Goal: Task Accomplishment & Management: Use online tool/utility

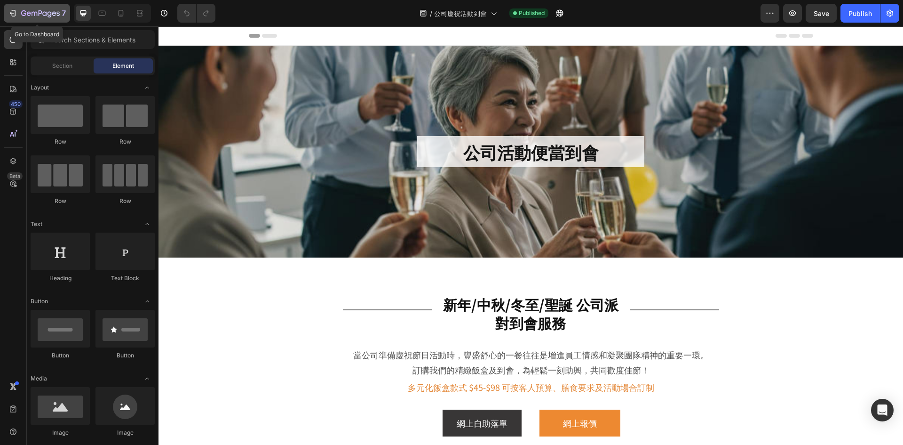
click at [44, 9] on div "7" at bounding box center [43, 13] width 45 height 11
click at [521, 159] on h2 "公司活動便當到會" at bounding box center [530, 152] width 227 height 32
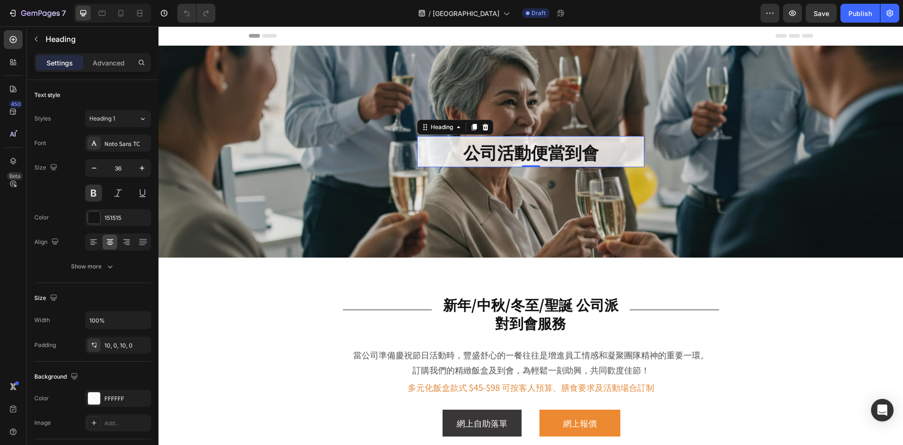
click at [523, 152] on h2 "公司活動便當到會" at bounding box center [530, 152] width 227 height 32
click at [523, 152] on p "公司活動便當到會" at bounding box center [530, 152] width 227 height 22
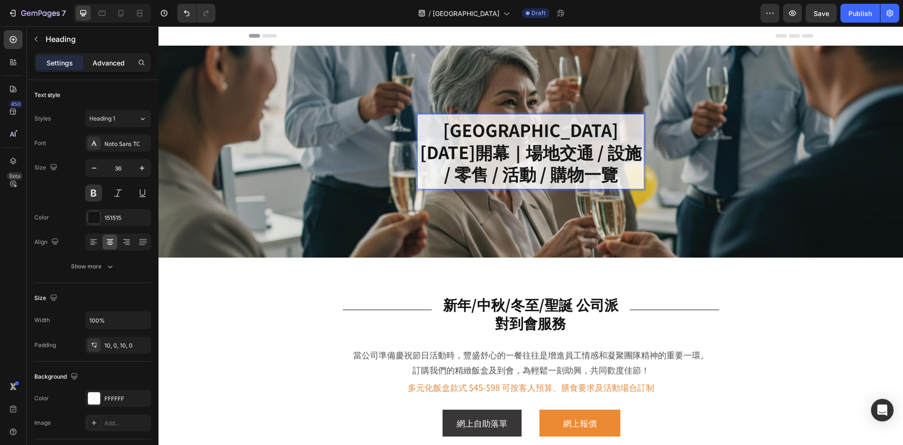
click at [107, 66] on p "Advanced" at bounding box center [109, 63] width 32 height 10
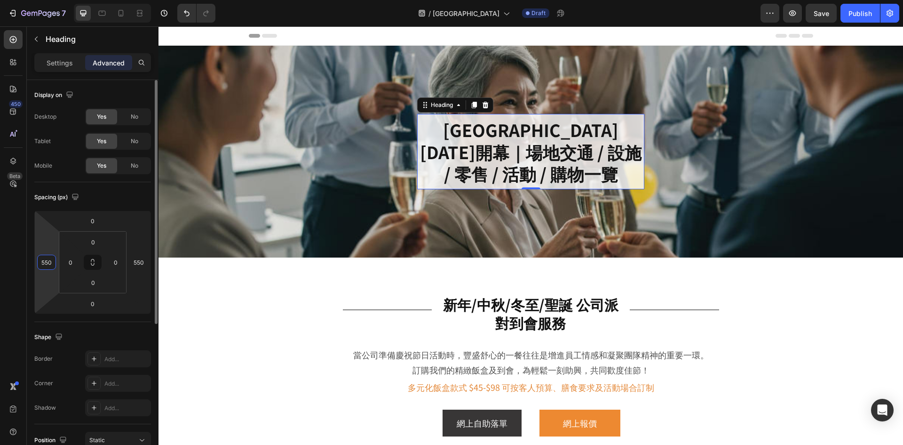
drag, startPoint x: 45, startPoint y: 260, endPoint x: 62, endPoint y: 255, distance: 17.6
click at [45, 260] on input "550" at bounding box center [47, 262] width 14 height 14
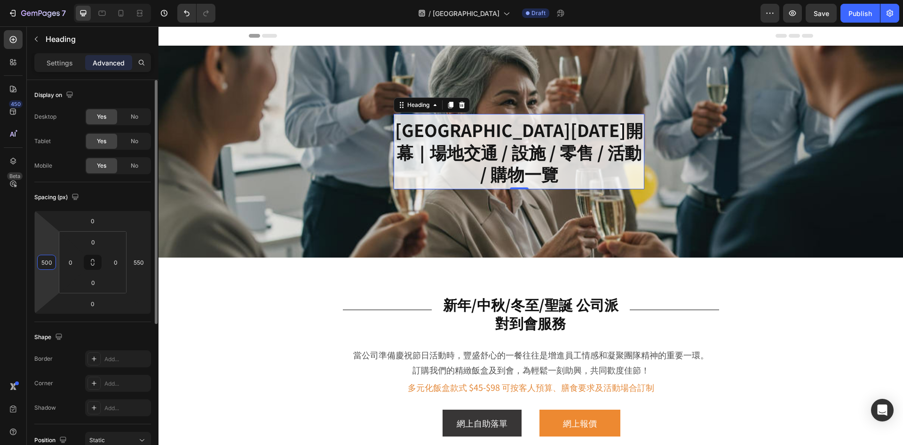
drag, startPoint x: 52, startPoint y: 264, endPoint x: 33, endPoint y: 264, distance: 18.8
click at [33, 264] on div "Display on Desktop Yes No Tablet Yes No Mobile Yes No Spacing (px) 0 500 0 550 …" at bounding box center [93, 394] width 132 height 628
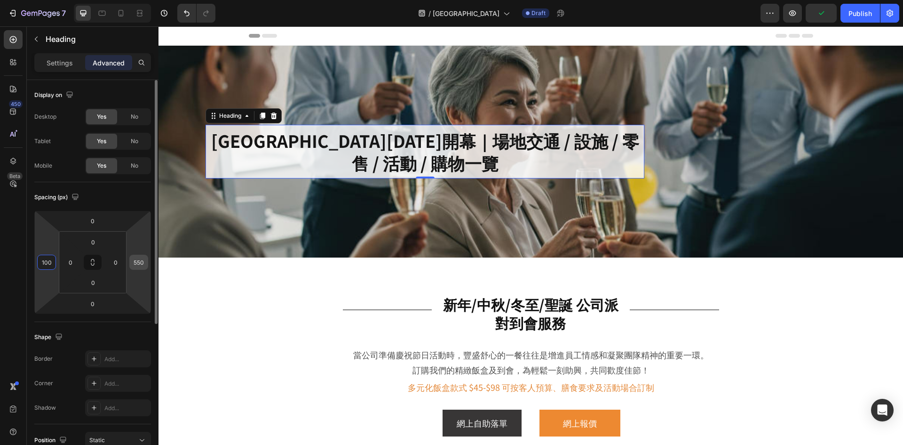
type input "100"
click at [143, 263] on input "550" at bounding box center [139, 262] width 14 height 14
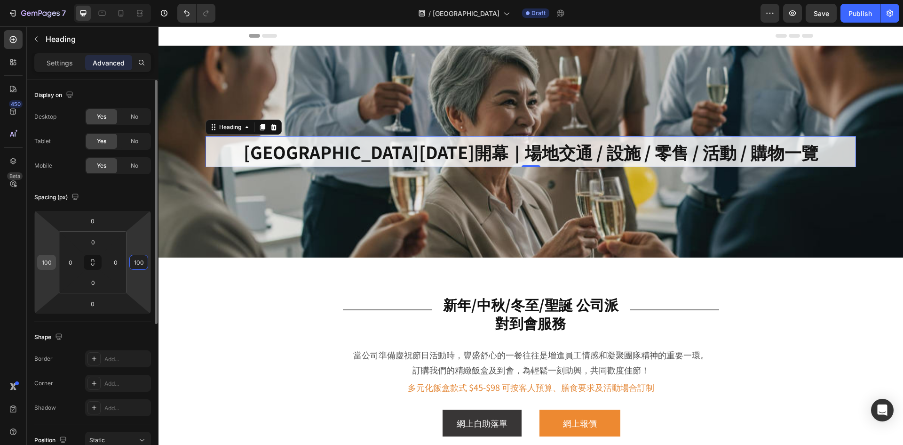
type input "100"
click at [43, 262] on input "100" at bounding box center [47, 262] width 14 height 14
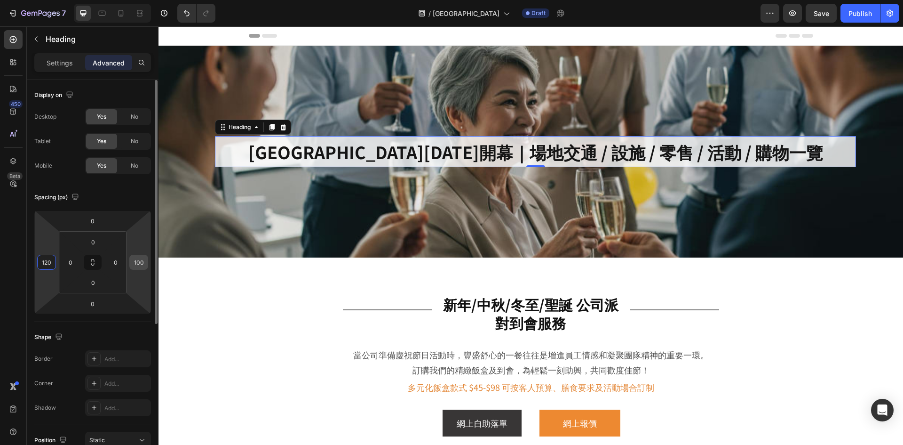
type input "120"
click at [141, 263] on input "100" at bounding box center [139, 262] width 14 height 14
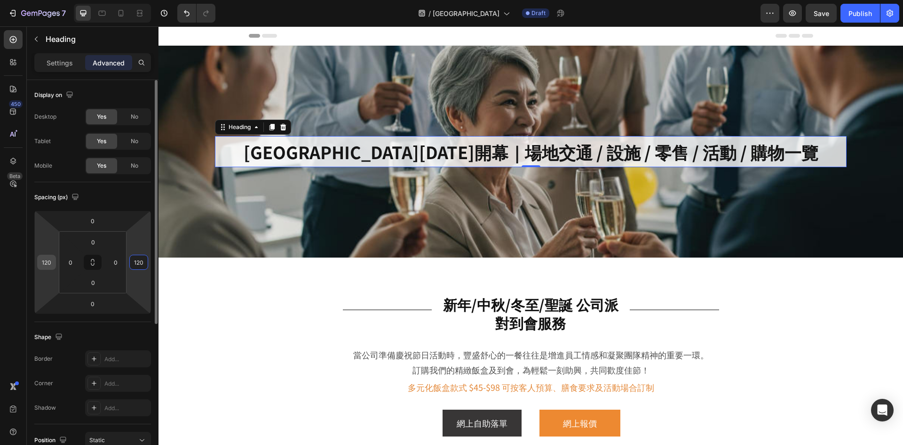
type input "120"
click at [43, 258] on input "120" at bounding box center [47, 262] width 14 height 14
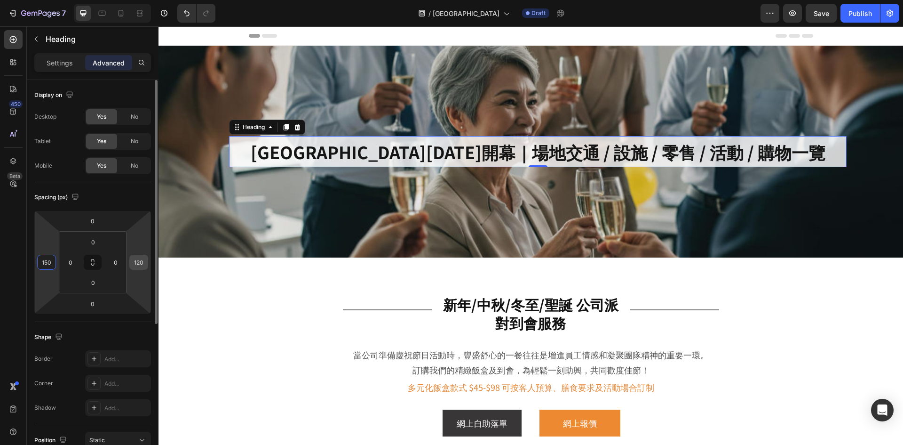
type input "150"
click at [139, 261] on input "120" at bounding box center [139, 262] width 14 height 14
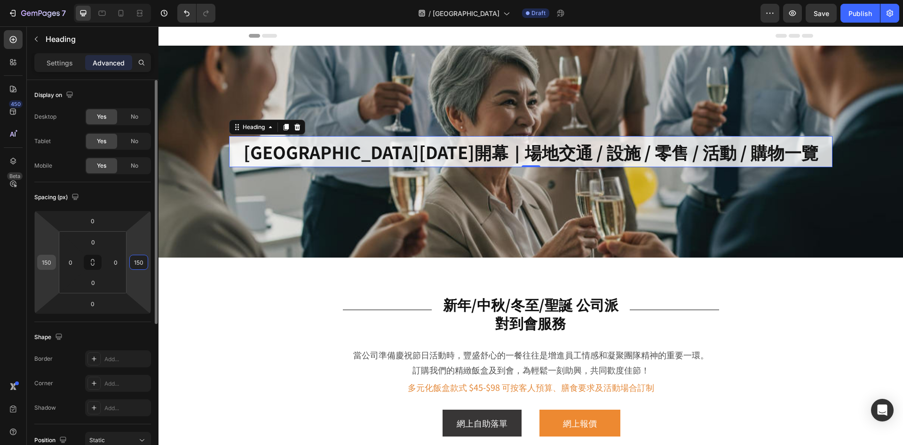
type input "150"
click at [48, 262] on input "150" at bounding box center [47, 262] width 14 height 14
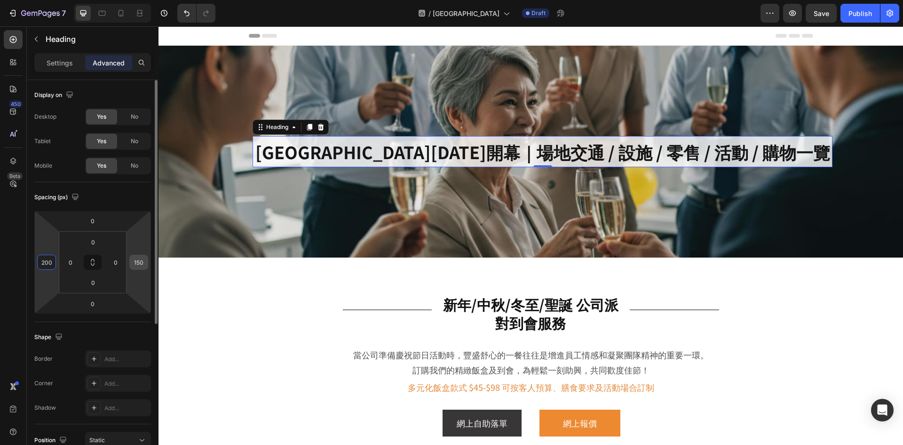
type input "200"
click at [136, 260] on input "150" at bounding box center [139, 262] width 14 height 14
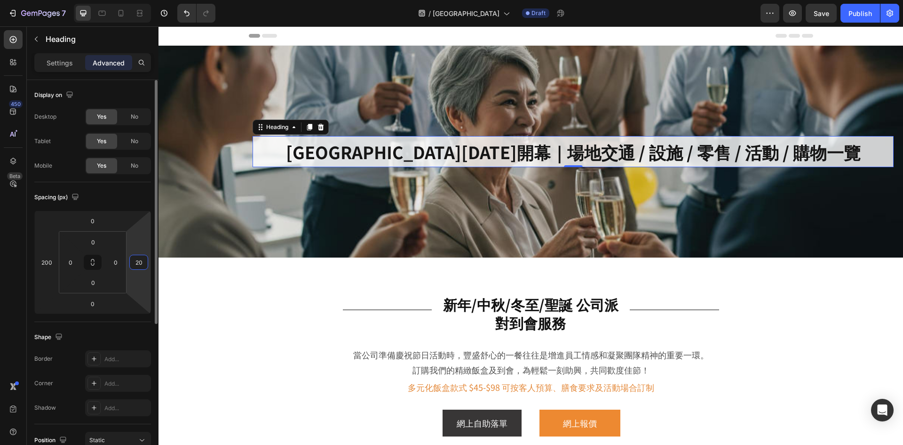
type input "200"
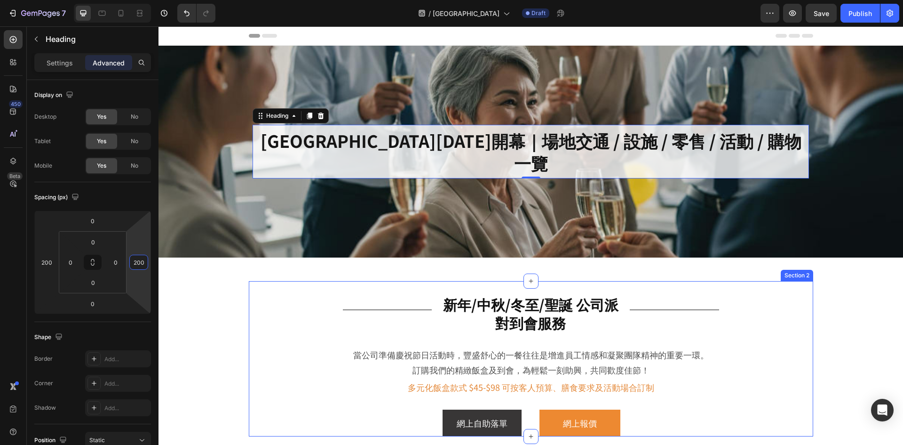
click at [816, 299] on section "Title Line 新年/中秋/冬至/聖誕 公司派對到會服務 Heading Title Line Row 當公司準備慶祝節日活動時，豐盛舒心的一餐往往是增…" at bounding box center [531, 358] width 612 height 155
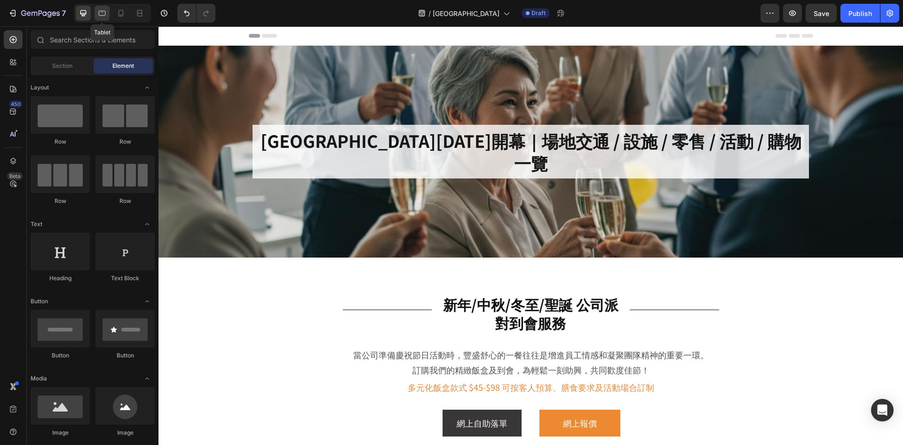
click at [103, 16] on icon at bounding box center [101, 12] width 9 height 9
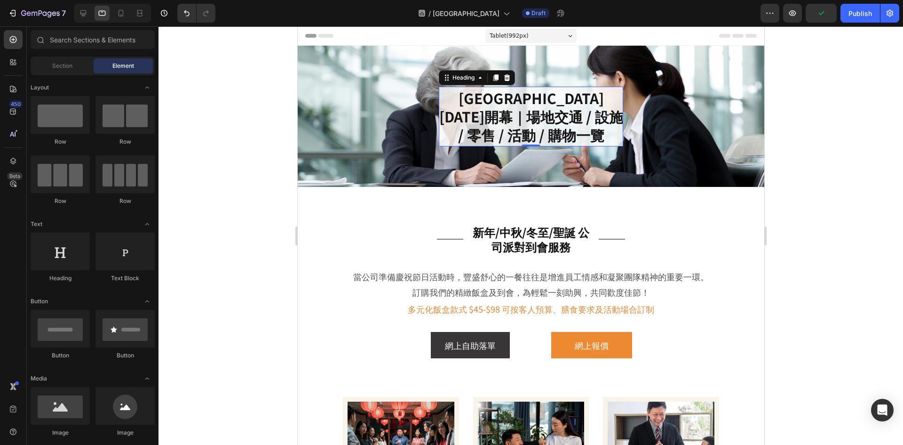
click at [483, 134] on p "啟德體育園2025年開幕｜場地交通 / 設施 / 零售 / 活動 / 購物一覽" at bounding box center [530, 116] width 184 height 55
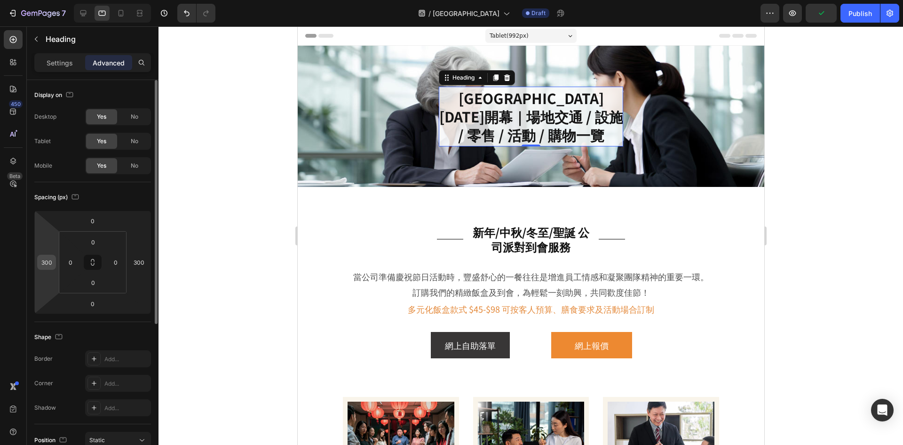
click at [53, 263] on input "300" at bounding box center [47, 262] width 14 height 14
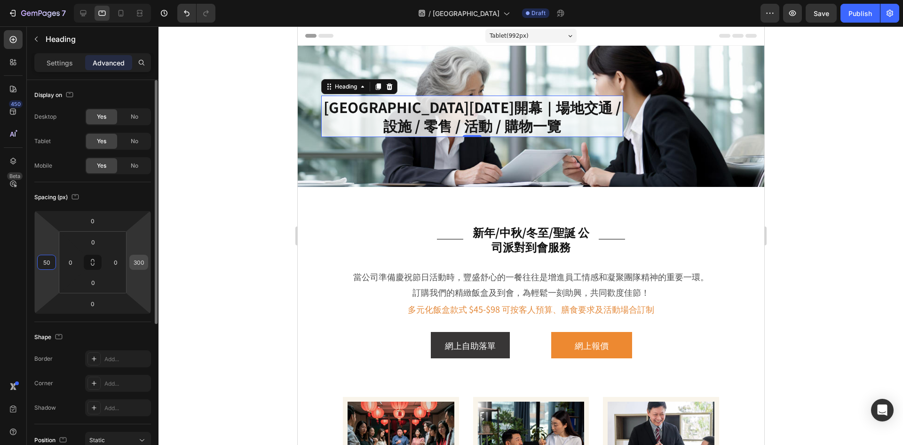
type input "50"
click at [133, 262] on input "300" at bounding box center [139, 262] width 14 height 14
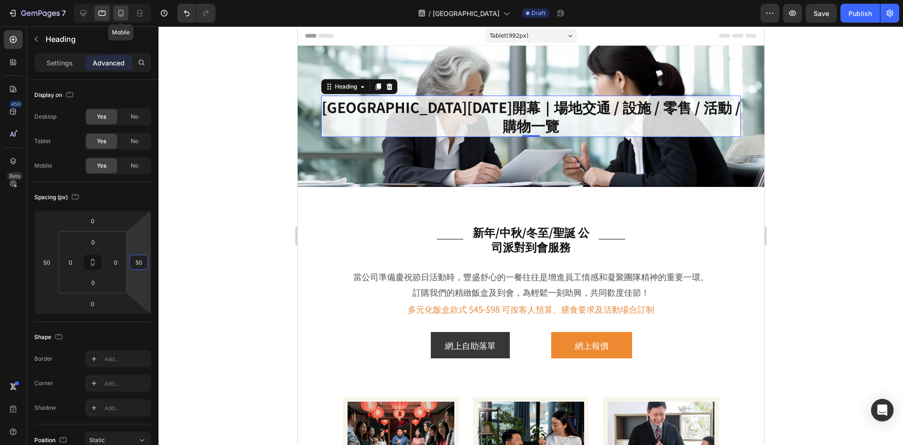
type input "50"
click at [127, 12] on div at bounding box center [120, 13] width 15 height 15
type input "24"
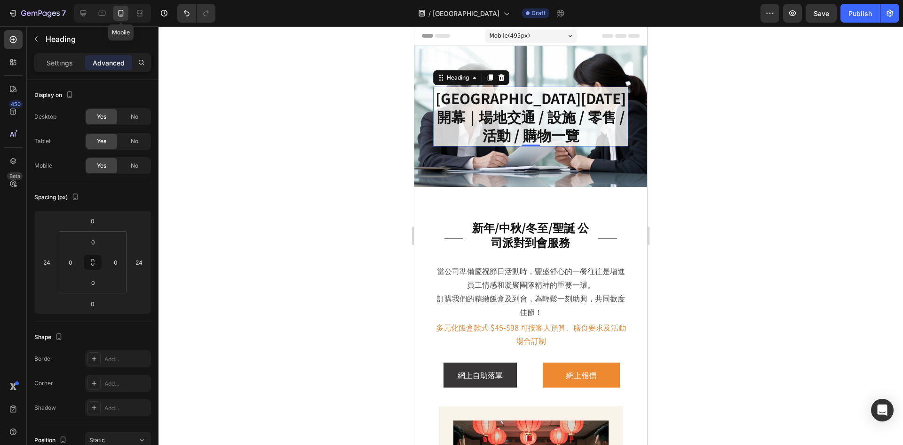
scroll to position [27, 0]
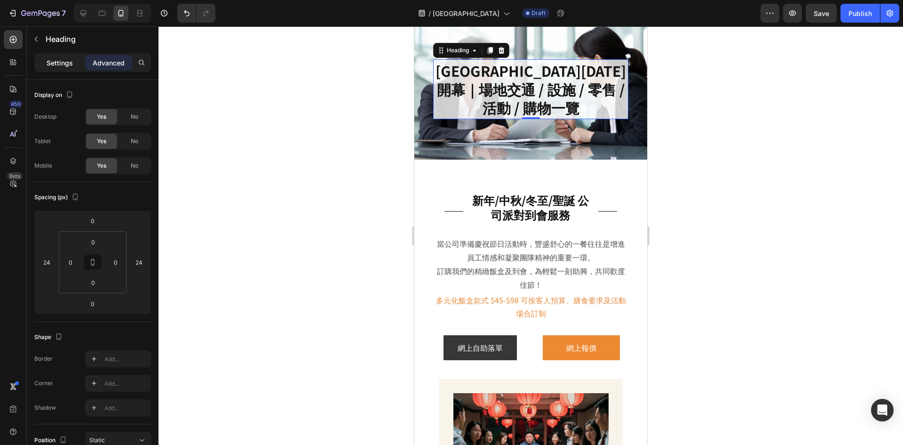
click at [65, 61] on p "Settings" at bounding box center [60, 63] width 26 height 10
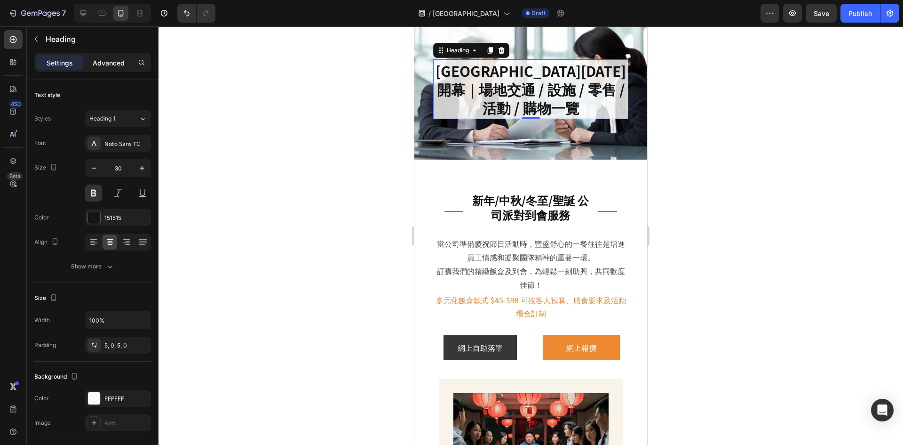
click at [107, 61] on p "Advanced" at bounding box center [109, 63] width 32 height 10
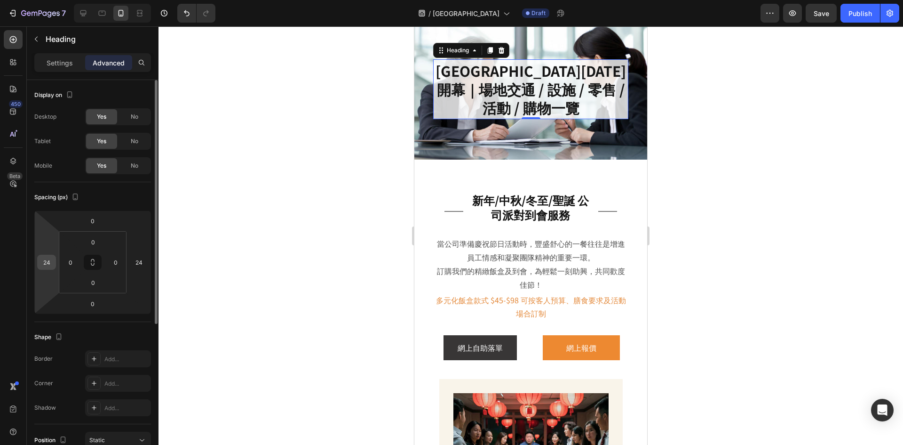
click at [48, 263] on input "24" at bounding box center [47, 262] width 14 height 14
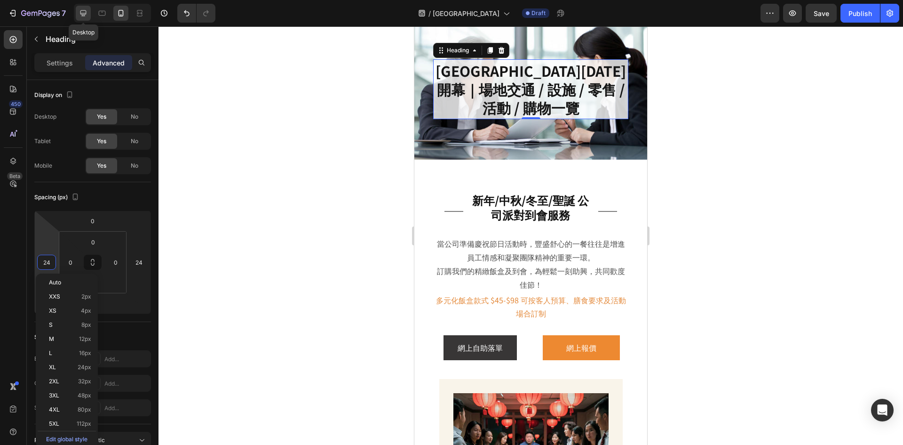
click at [83, 18] on div at bounding box center [83, 13] width 15 height 15
type input "200"
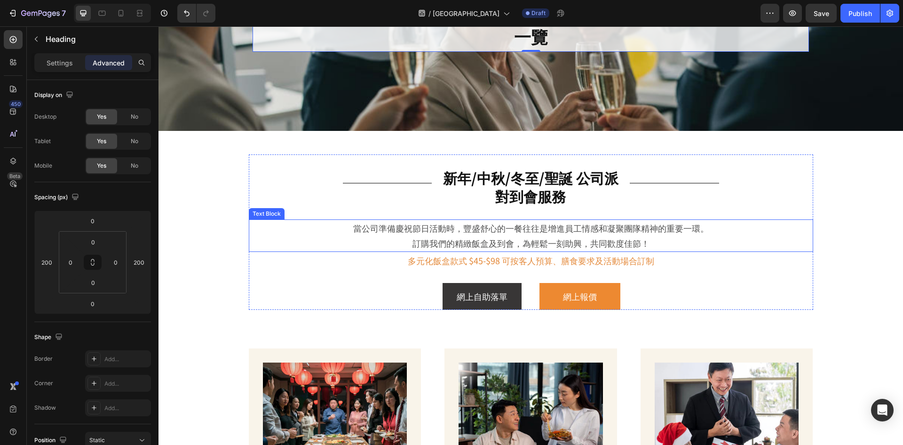
scroll to position [124, 0]
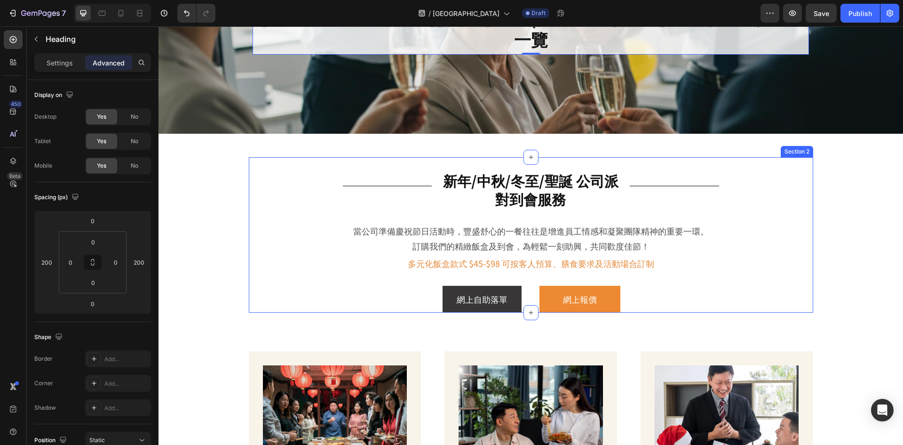
click at [787, 211] on div "Title Line 新年/中秋/冬至/聖誕 公司派對到會服務 Heading Title Line Row 當公司準備慶祝節日活動時，豐盛舒心的一餐往往是增…" at bounding box center [531, 234] width 565 height 155
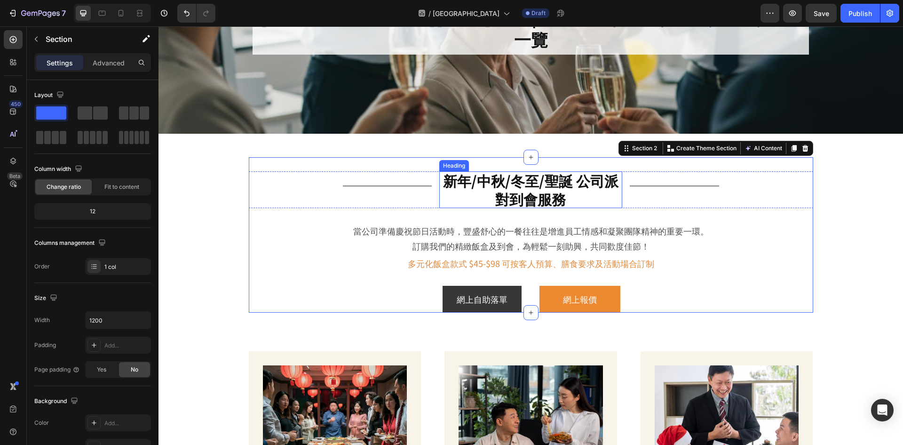
click at [499, 189] on h2 "新年/中秋/冬至/聖誕 公司派對到會服務" at bounding box center [530, 189] width 183 height 37
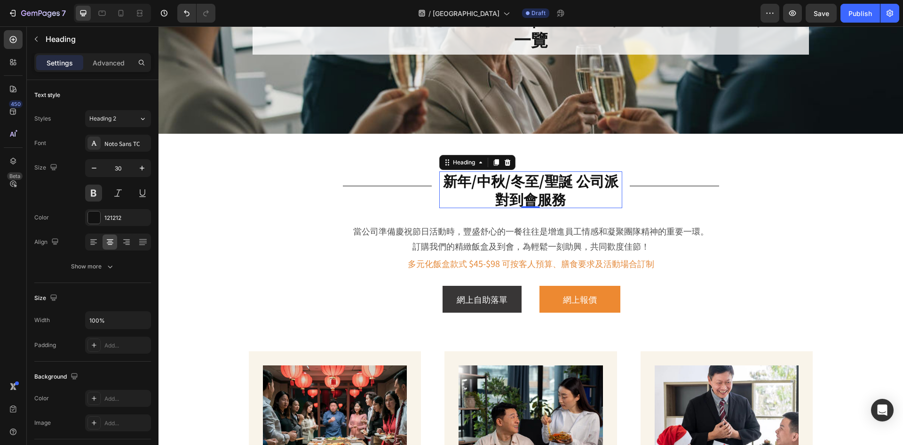
click at [499, 189] on h2 "新年/中秋/冬至/聖誕 公司派對到會服務" at bounding box center [530, 189] width 183 height 37
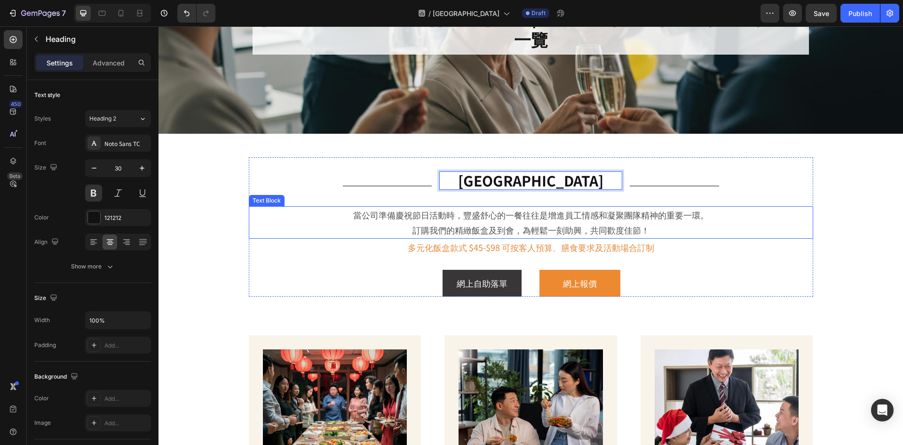
click at [509, 235] on p "當公司準備慶祝節日活動時，豐盛舒心的一餐往往是增進員工情感和凝聚團隊精神的重要一環。 訂購我們的精緻飯盒及到會，為輕鬆一刻助興，共同歡度佳節！" at bounding box center [531, 222] width 563 height 31
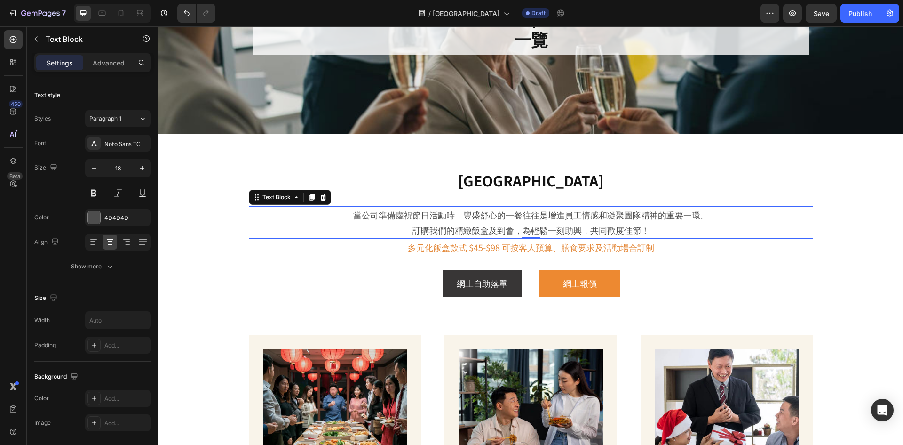
click at [509, 235] on p "當公司準備慶祝節日活動時，豐盛舒心的一餐往往是增進員工情感和凝聚團隊精神的重要一環。 訂購我們的精緻飯盒及到會，為輕鬆一刻助興，共同歡度佳節！" at bounding box center [531, 222] width 563 height 31
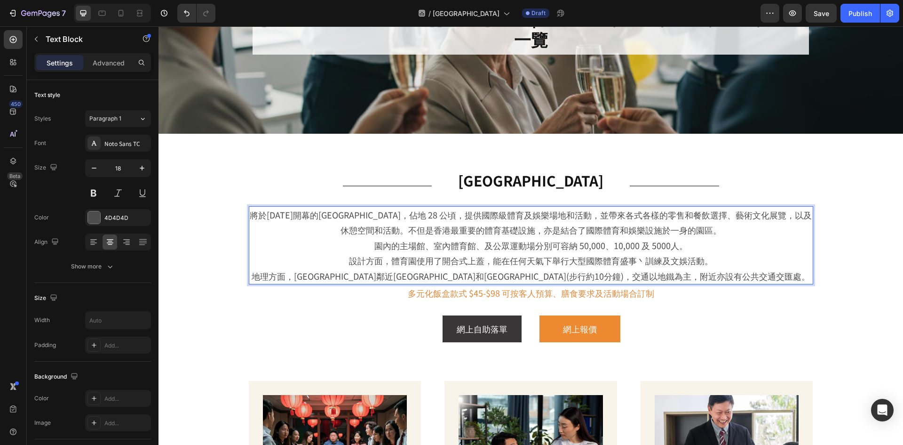
click at [265, 213] on p "將於2025年開幕的啟德體育園，佔地 28 公頃，提供國際級體育及娛樂場地和活動，並帶來各式各樣的零售和餐飲選擇、藝術文化展覽，以及休憩空間和活動。不但是香港…" at bounding box center [531, 245] width 563 height 76
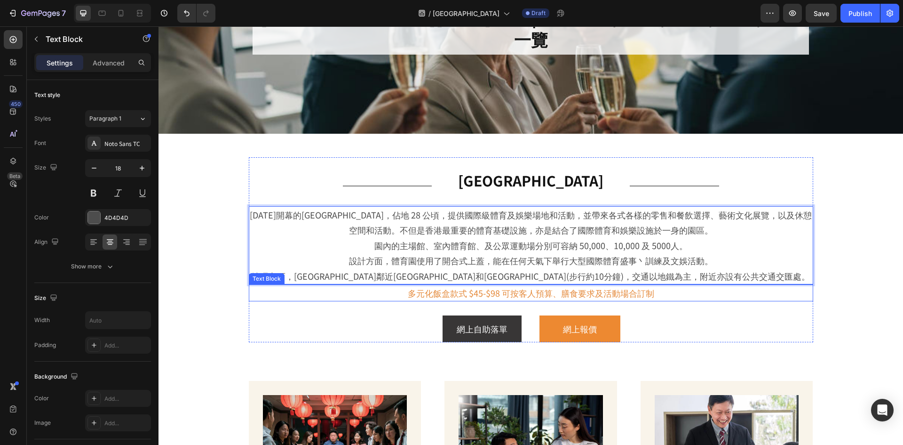
click at [547, 294] on p "多元化飯盒款式 $45-$98 可按客人預算、膳食要求及活動場合訂制" at bounding box center [531, 292] width 563 height 15
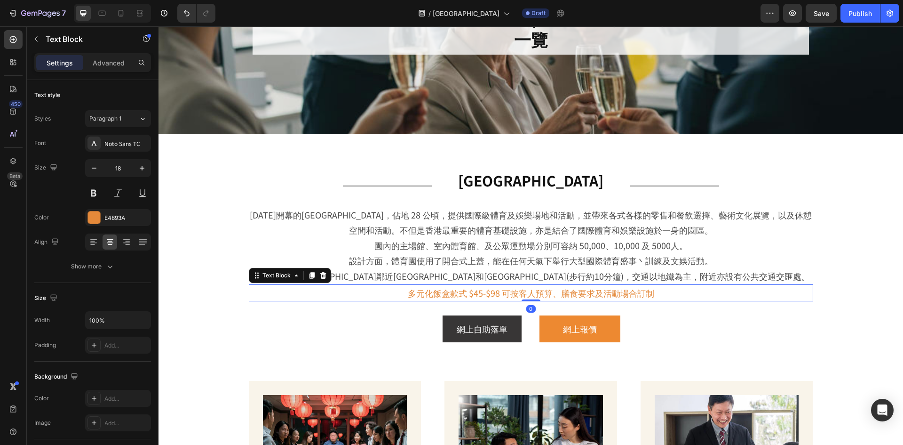
click at [547, 294] on p "多元化飯盒款式 $45-$98 可按客人預算、膳食要求及活動場合訂制" at bounding box center [531, 292] width 563 height 15
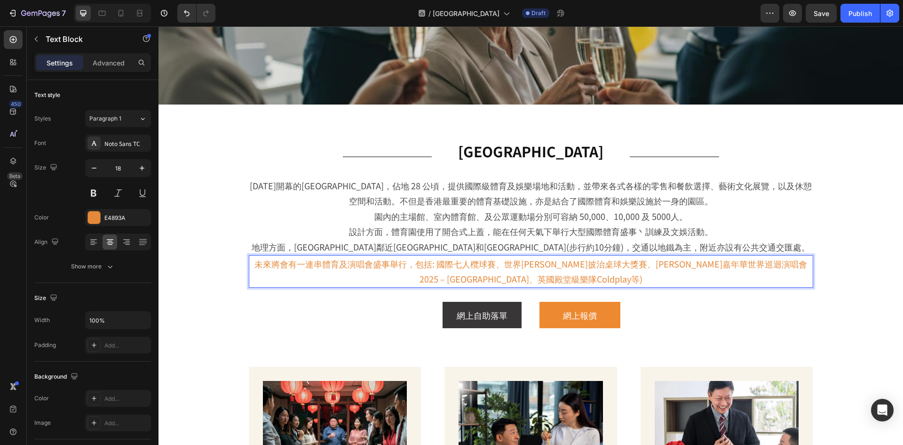
scroll to position [218, 0]
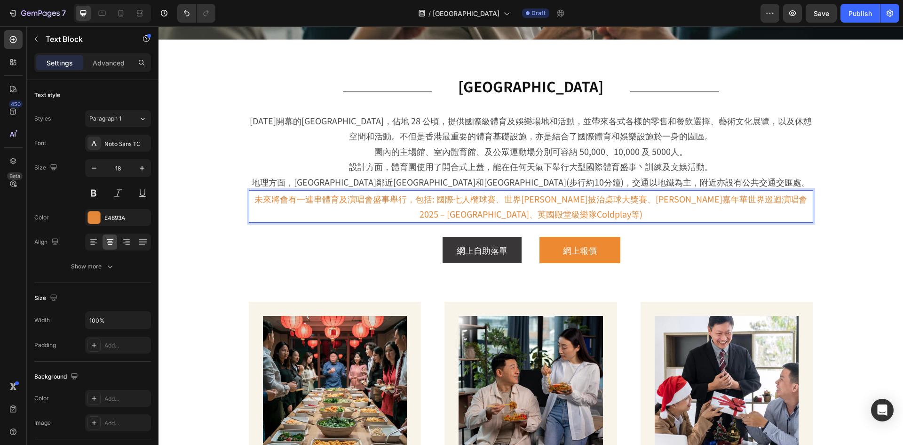
click at [829, 178] on section "Title Line 啟德體育園 Heading Title Line Row 2025年開幕的啟德體育園，佔地 28 公頃，提供國際級體育及娛樂場地和活動，…" at bounding box center [531, 163] width 612 height 200
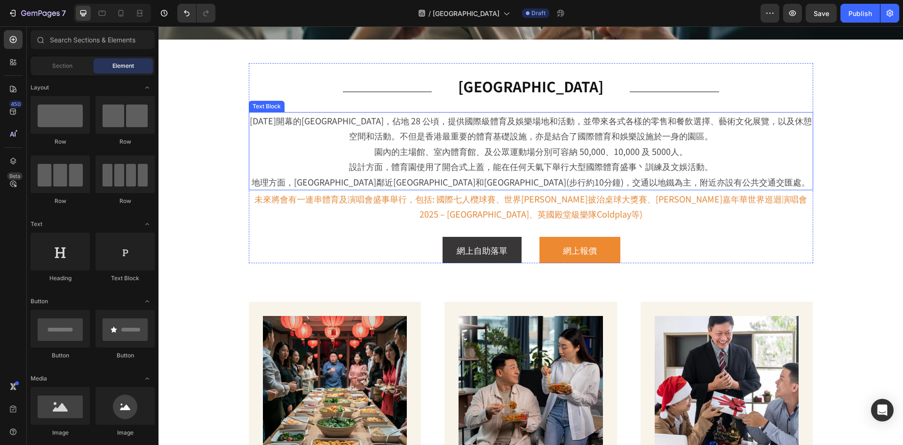
click at [567, 150] on p "2025年開幕的啟德體育園，佔地 28 公頃，提供國際級體育及娛樂場地和活動，並帶來各式各樣的零售和餐飲選擇、藝術文化展覽，以及休憩空間和活動。不但是香港最重…" at bounding box center [531, 151] width 563 height 76
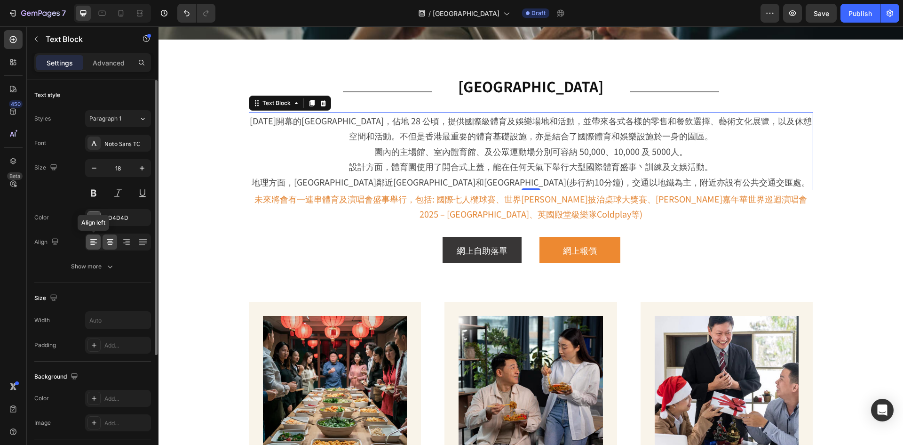
click at [91, 242] on icon at bounding box center [93, 241] width 9 height 9
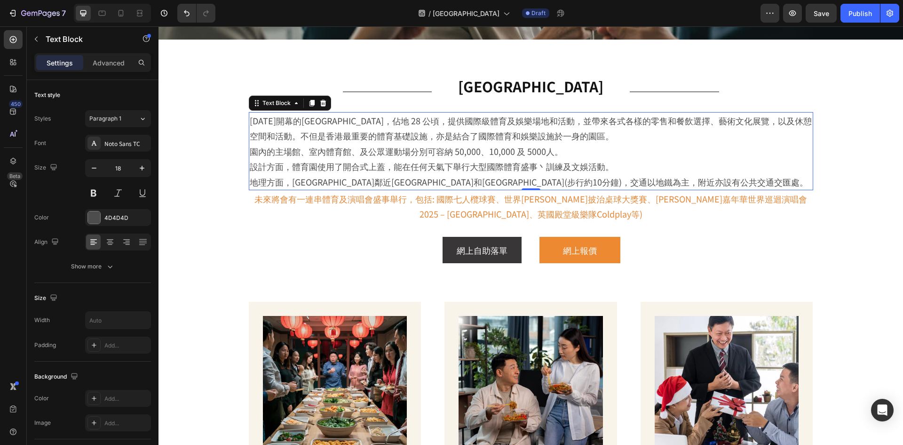
click at [249, 152] on div "2025年開幕的啟德體育園，佔地 28 公頃，提供國際級體育及娛樂場地和活動，並帶來各式各樣的零售和餐飲選擇、藝術文化展覽，以及休憩空間和活動。不但是香港最重…" at bounding box center [531, 151] width 565 height 78
click at [250, 169] on p "2025年開幕的啟德體育園，佔地 28 公頃，提供國際級體育及娛樂場地和活動，並帶來各式各樣的零售和餐飲選擇、藝術文化展覽，以及休憩空間和活動。不但是香港最重…" at bounding box center [531, 151] width 563 height 76
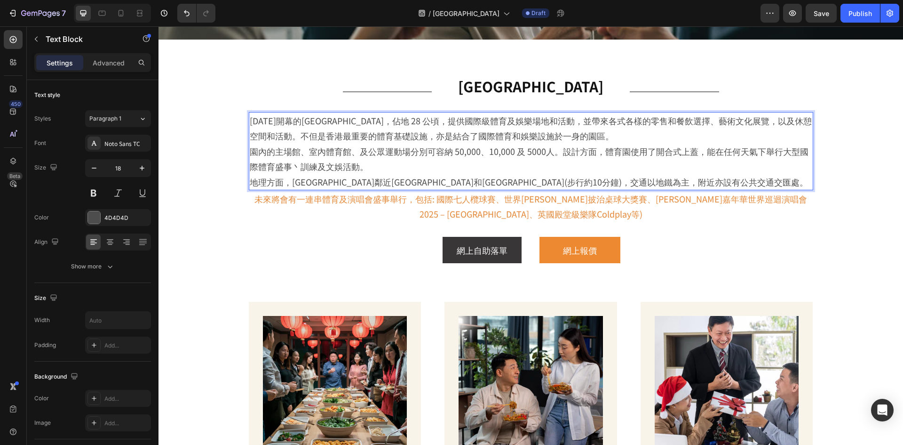
click at [250, 185] on p "2025年開幕的啟德體育園，佔地 28 公頃，提供國際級體育及娛樂場地和活動，並帶來各式各樣的零售和餐飲選擇、藝術文化展覽，以及休憩空間和活動。不但是香港最重…" at bounding box center [531, 151] width 563 height 76
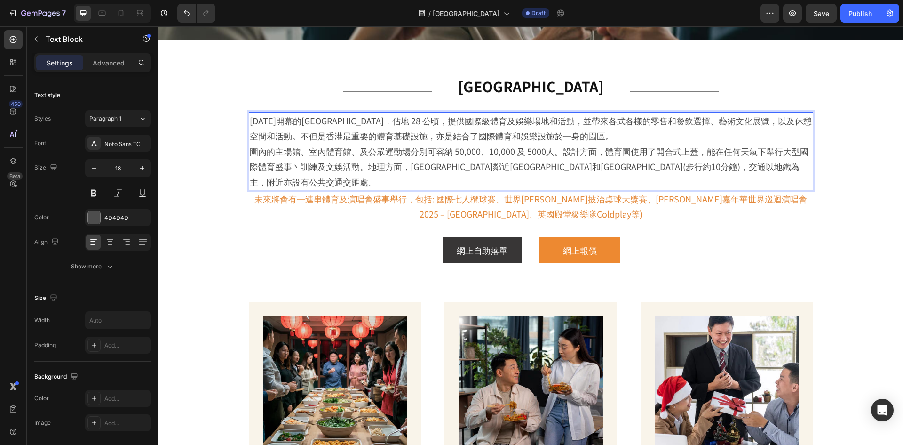
click at [586, 138] on p "2025年開幕的啟德體育園，佔地 28 公頃，提供國際級體育及娛樂場地和活動，並帶來各式各樣的零售和餐飲選擇、藝術文化展覽，以及休憩空間和活動。不但是香港最重…" at bounding box center [531, 151] width 563 height 76
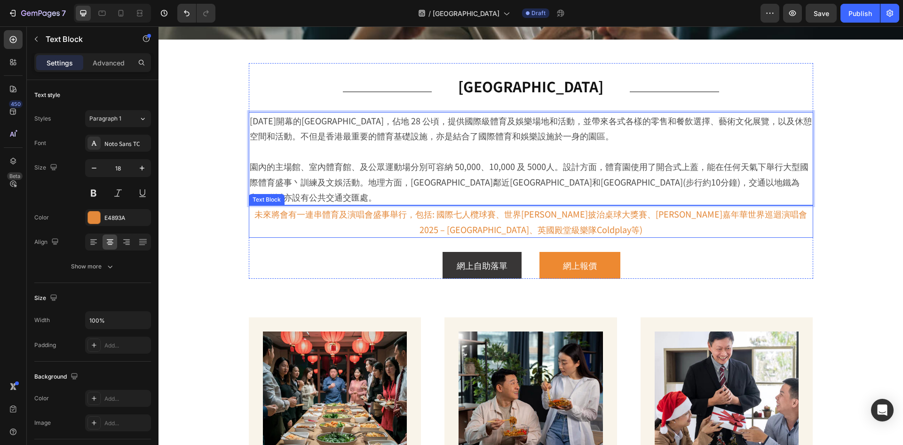
click at [591, 215] on p "未來將會有一連串體育及演唱會盛事舉行，包括: 國際七人欖球賽、世界格蘭披治桌球大獎賽、周杰倫嘉年華世界巡迴演唱會 2025 – 香港站、英國殿堂級樂隊Cold…" at bounding box center [531, 221] width 563 height 31
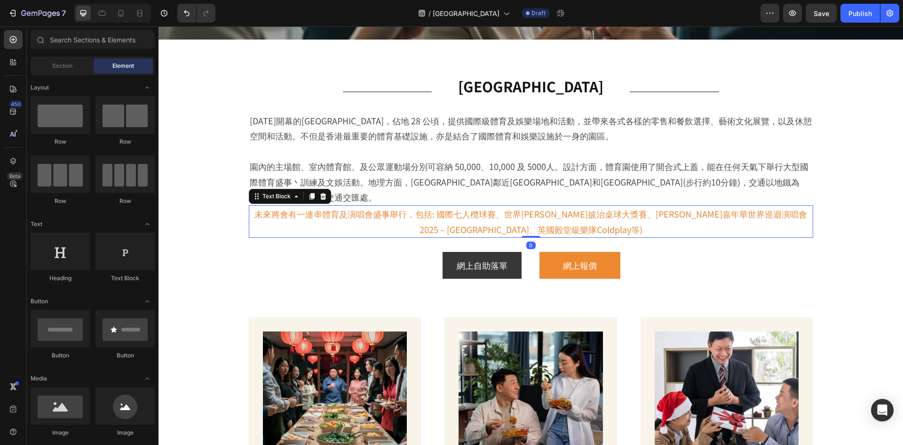
click at [542, 206] on p "未來將會有一連串體育及演唱會盛事舉行，包括: 國際七人欖球賽、世界格蘭披治桌球大獎賽、周杰倫嘉年華世界巡迴演唱會 2025 – 香港站、英國殿堂級樂隊Cold…" at bounding box center [531, 221] width 563 height 31
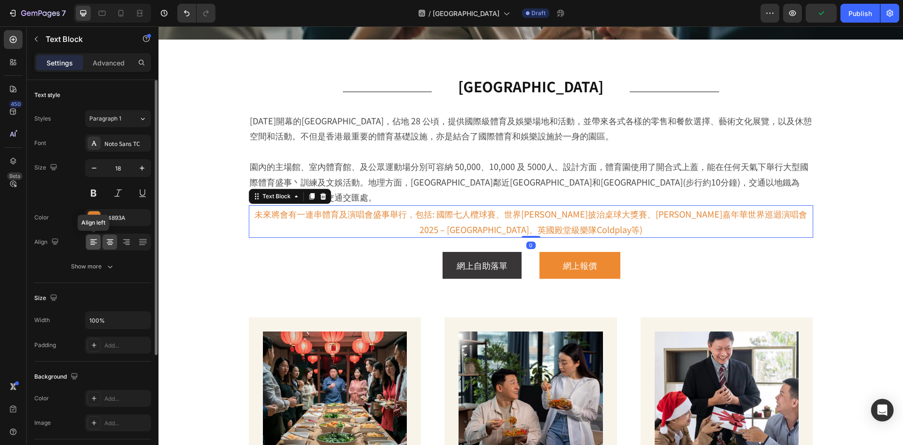
click at [96, 238] on icon at bounding box center [93, 241] width 9 height 9
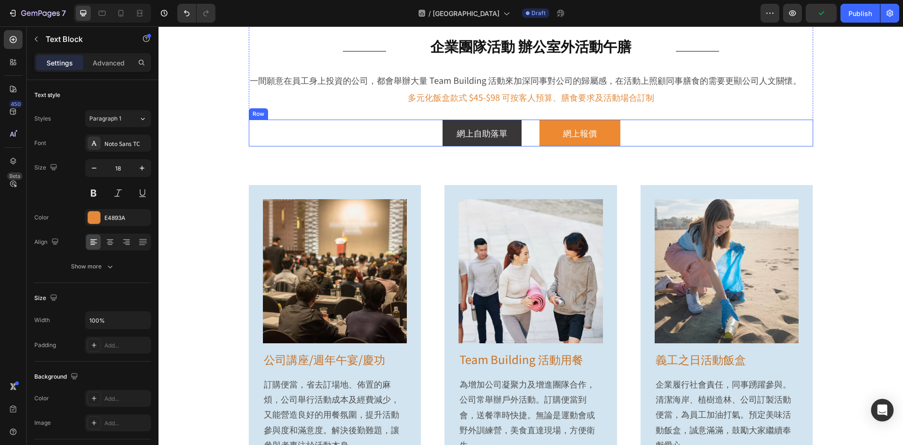
scroll to position [1159, 0]
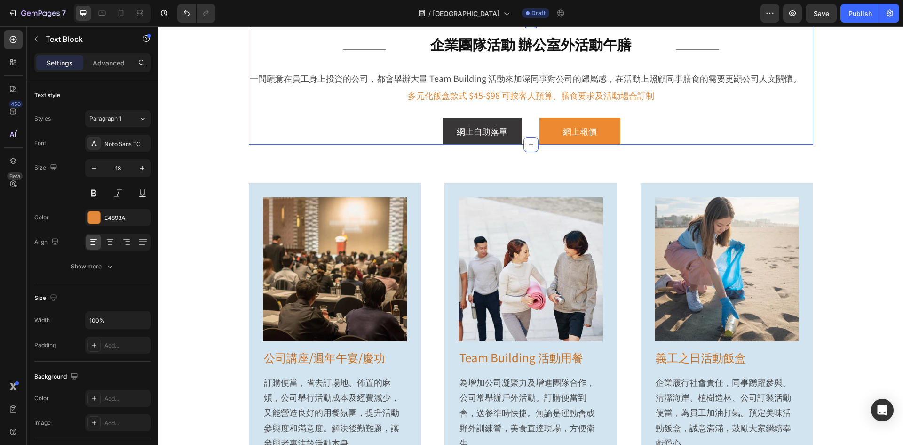
click at [796, 144] on div "Title Line 企業團隊活動 辦公室外活動午膳 Heading Title Line Row 一間願意在員工身上投資的公司，都會舉辦大量 Team Bu…" at bounding box center [531, 83] width 565 height 124
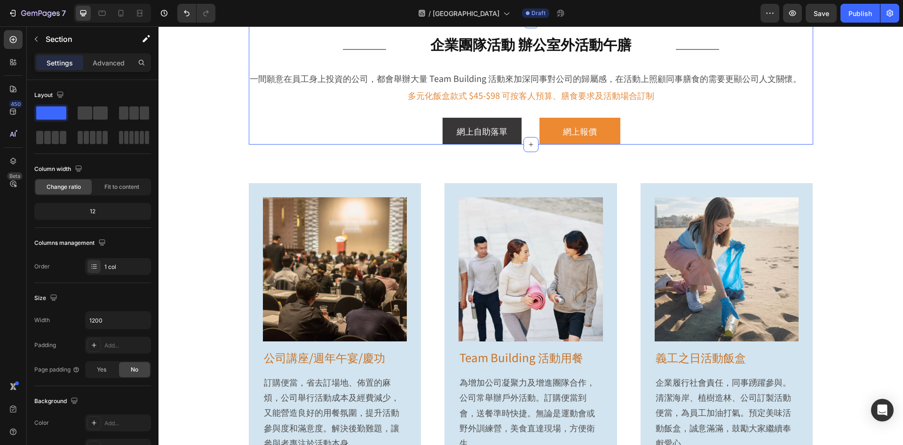
click at [803, 15] on icon at bounding box center [805, 11] width 6 height 7
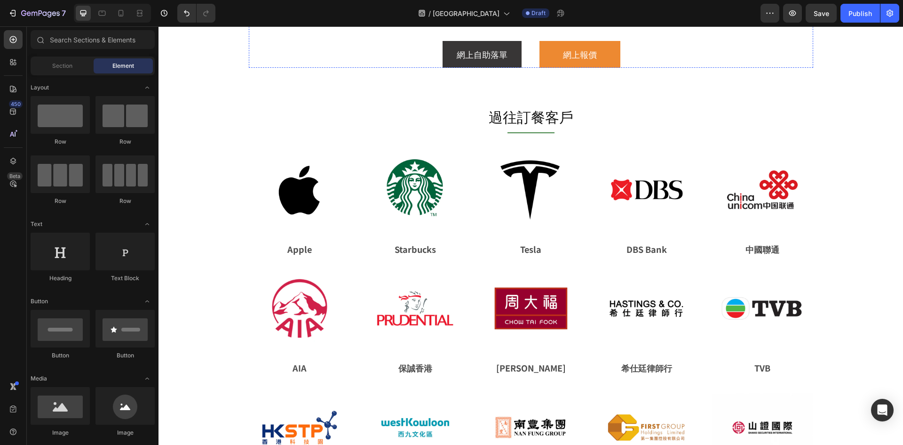
scroll to position [2272, 0]
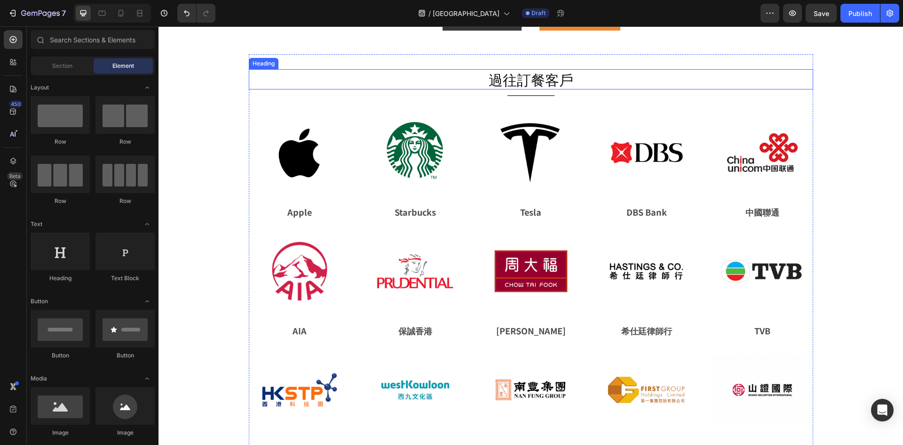
click at [728, 73] on h2 "過往訂餐客戶" at bounding box center [531, 79] width 565 height 20
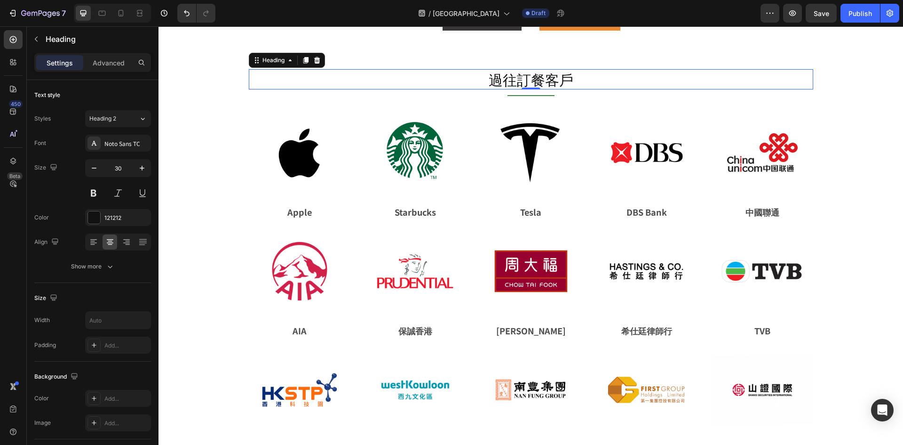
click at [735, 65] on div "過往訂餐客戶 Heading 0 Title Line Image Apple Text Block Image Starbucks Text Block I…" at bounding box center [531, 331] width 565 height 555
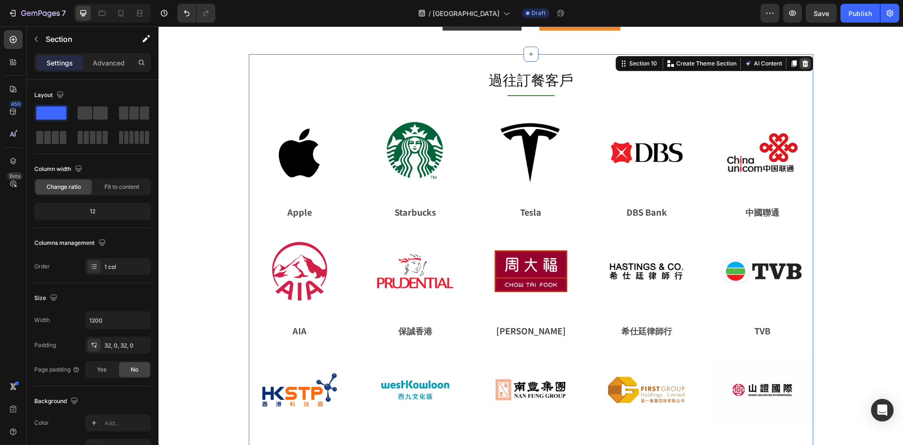
click at [804, 67] on div at bounding box center [805, 63] width 11 height 11
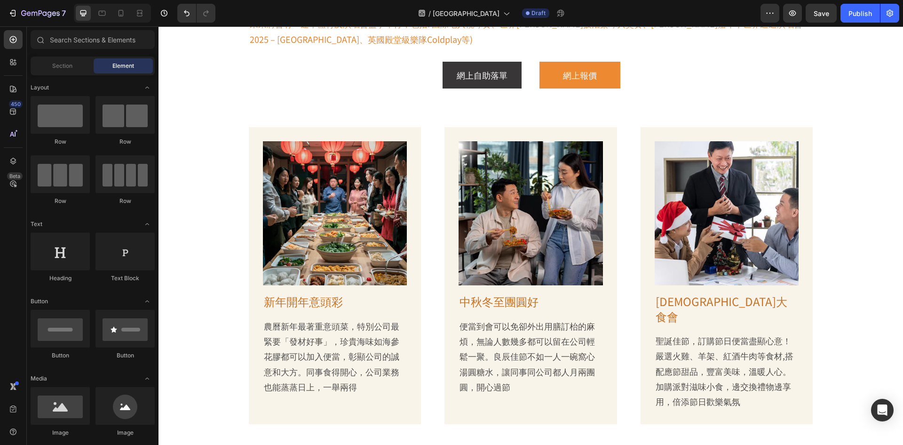
scroll to position [385, 0]
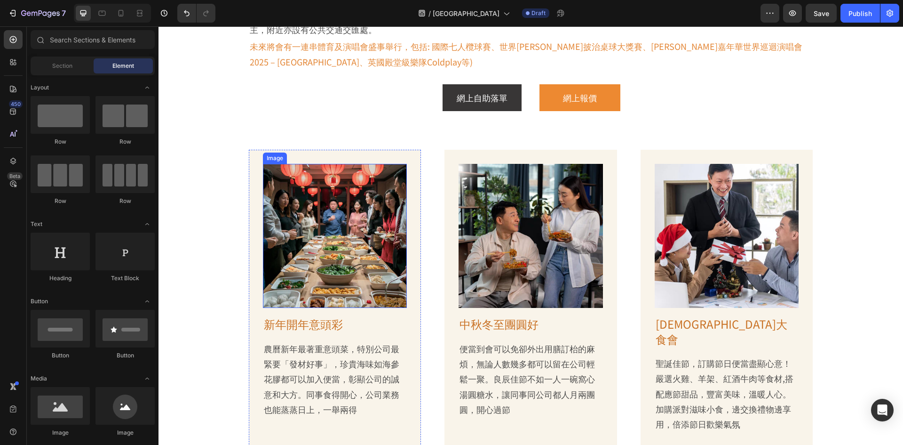
click at [358, 244] on img at bounding box center [335, 236] width 144 height 144
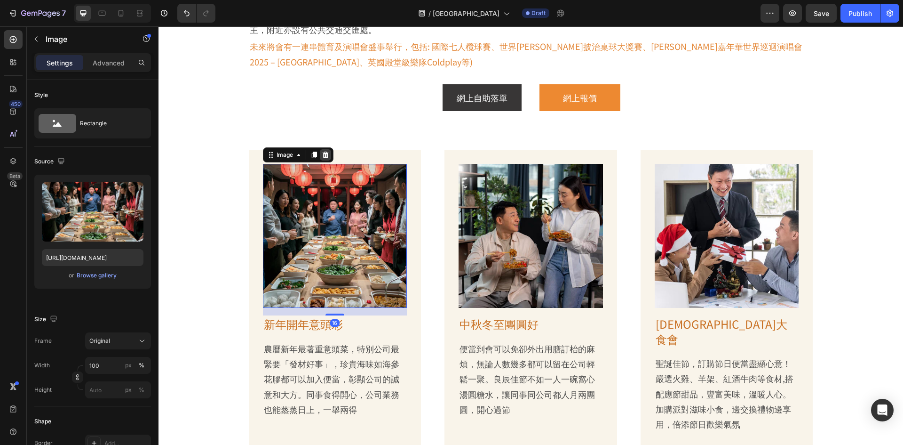
click at [322, 151] on icon at bounding box center [326, 155] width 8 height 8
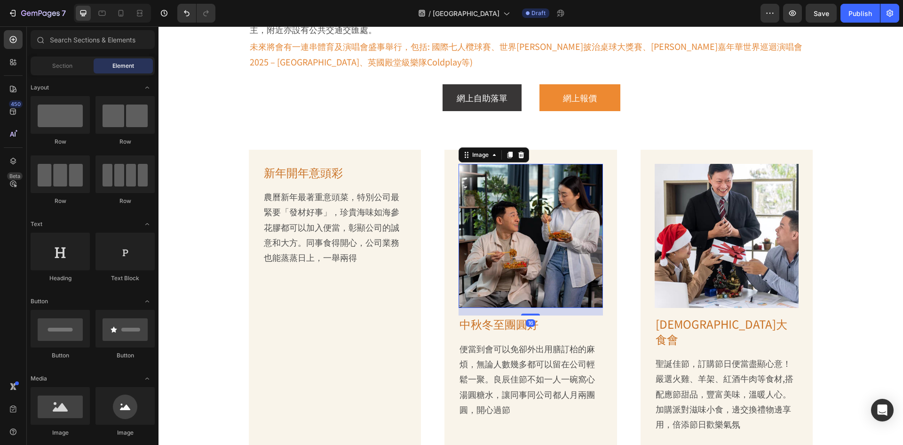
click at [539, 191] on img at bounding box center [531, 236] width 144 height 144
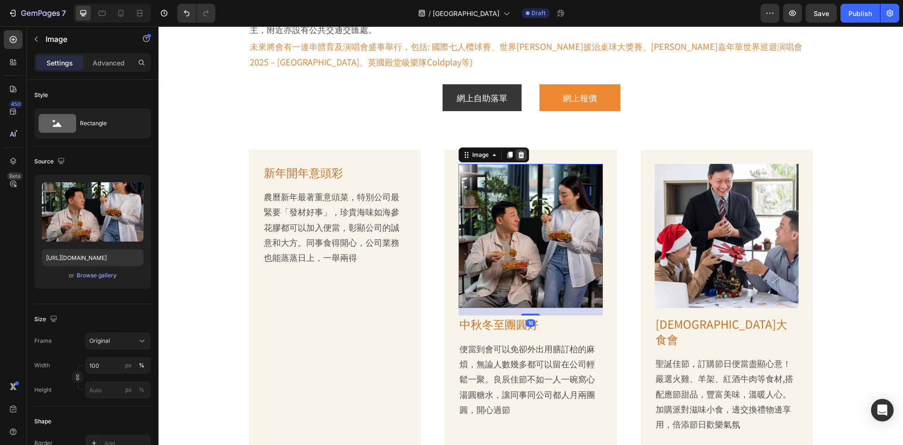
click at [521, 151] on icon at bounding box center [521, 155] width 8 height 8
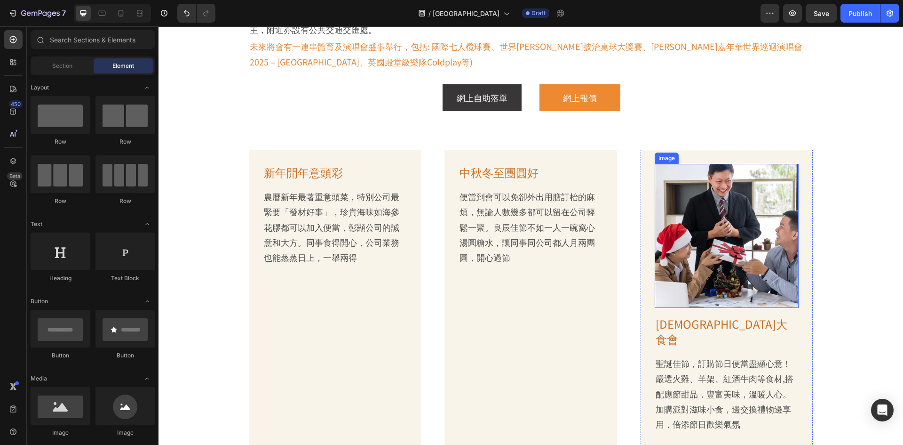
click at [671, 171] on img at bounding box center [727, 236] width 144 height 144
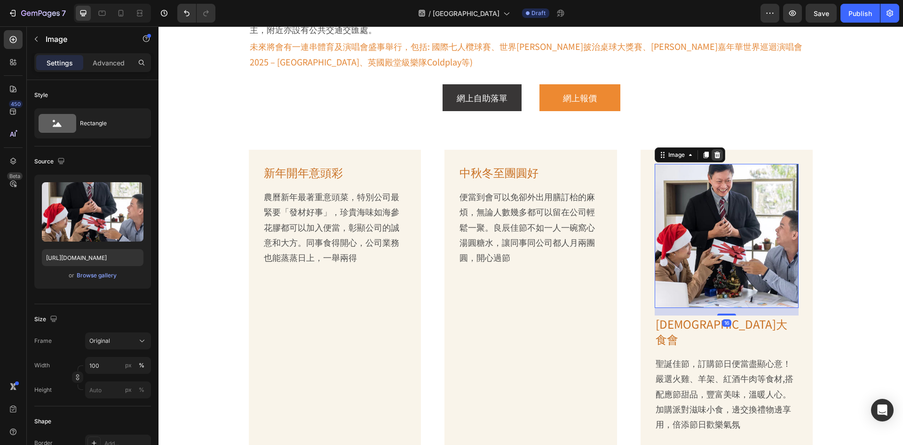
click at [714, 151] on icon at bounding box center [718, 155] width 8 height 8
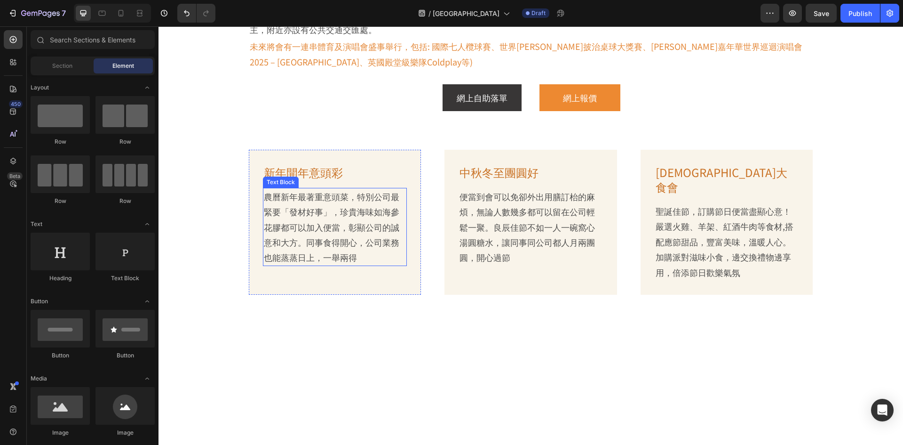
click at [342, 198] on p "農曆新年最著重意頭菜，特別公司最緊要「發材好事」，珍貴海味如海參花膠都可以加入便當，彰顯公司的誠意和大方。同事食得開心，公司業務也能蒸蒸日上，一舉兩得" at bounding box center [335, 227] width 143 height 76
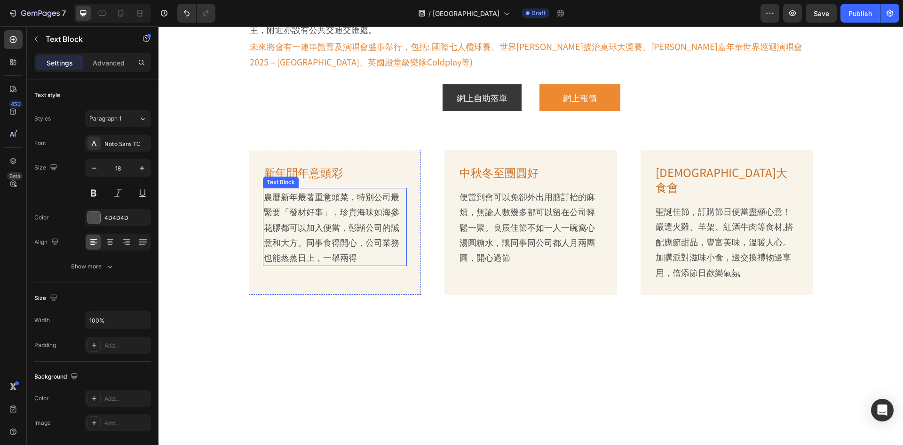
click at [342, 198] on p "農曆新年最著重意頭菜，特別公司最緊要「發材好事」，珍貴海味如海參花膠都可以加入便當，彰顯公司的誠意和大方。同事食得開心，公司業務也能蒸蒸日上，一舉兩得" at bounding box center [335, 227] width 143 height 76
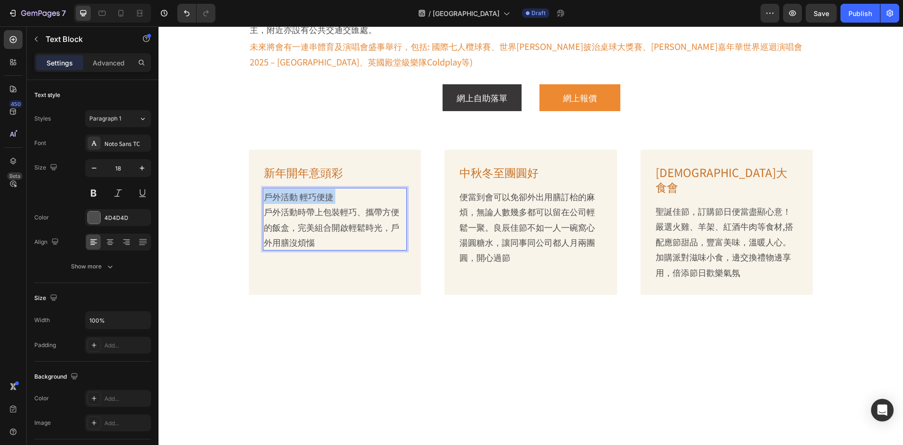
drag, startPoint x: 263, startPoint y: 195, endPoint x: 261, endPoint y: 183, distance: 11.8
click at [264, 189] on p "戶外活動 輕巧便捷 戶外活動時帶上包裝輕巧、攜帶方便的飯盒，完美組合開啟輕鬆時光，戶外用膳沒煩惱" at bounding box center [335, 219] width 143 height 61
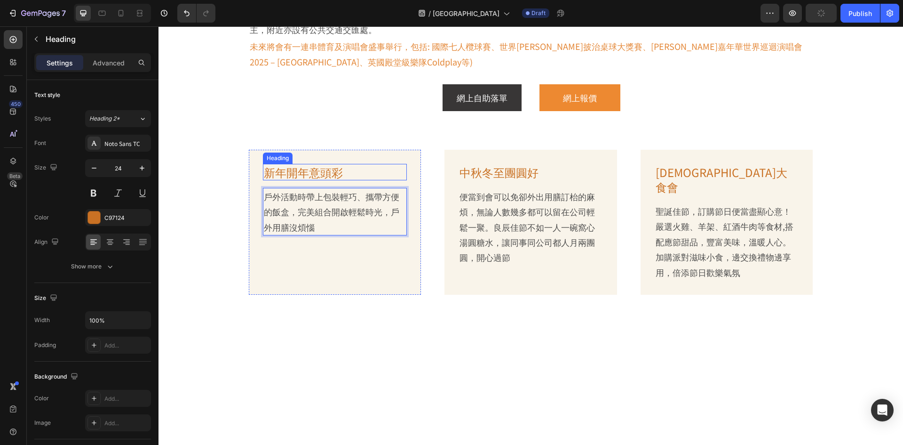
click at [319, 164] on h2 "新年開年意頭彩" at bounding box center [335, 172] width 144 height 16
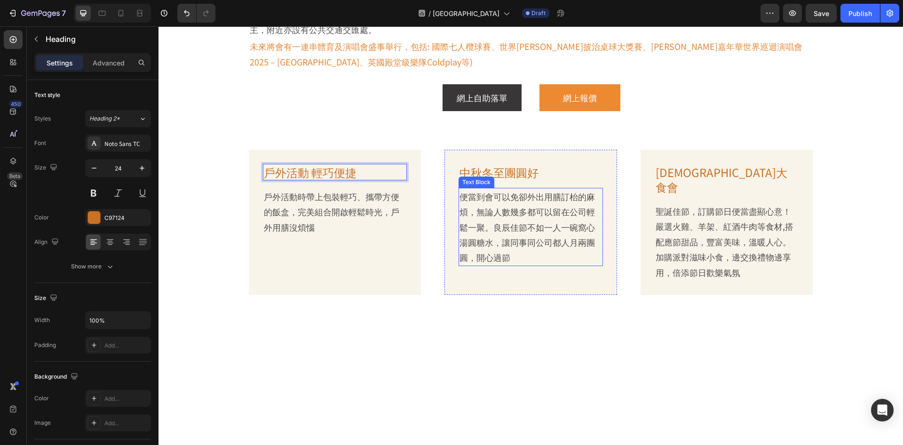
click at [513, 216] on p "便當到會可以免卻外出用膳訂枱的麻煩，無論人數幾多都可以留在公司輕鬆一聚。良辰佳節不如一人一碗窩心湯圓糖水，讓同事同公司都人月兩團圓，開心過節" at bounding box center [531, 227] width 143 height 76
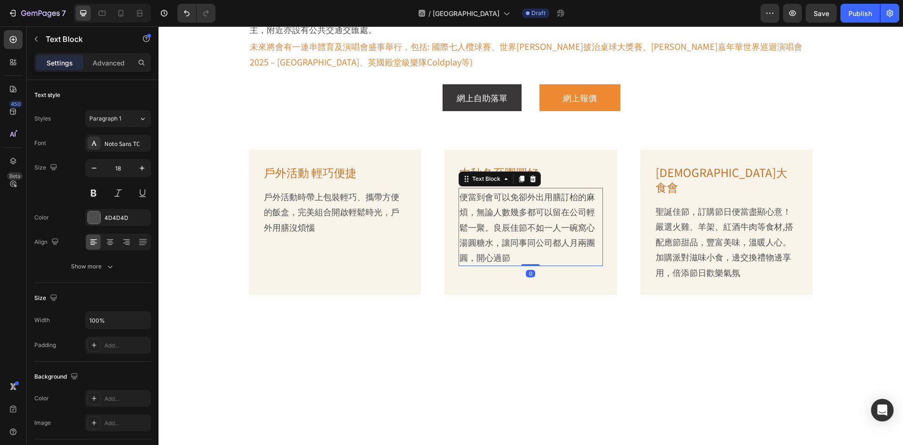
click at [513, 216] on p "便當到會可以免卻外出用膳訂枱的麻煩，無論人數幾多都可以留在公司輕鬆一聚。良辰佳節不如一人一碗窩心湯圓糖水，讓同事同公司都人月兩團圓，開心過節" at bounding box center [531, 227] width 143 height 76
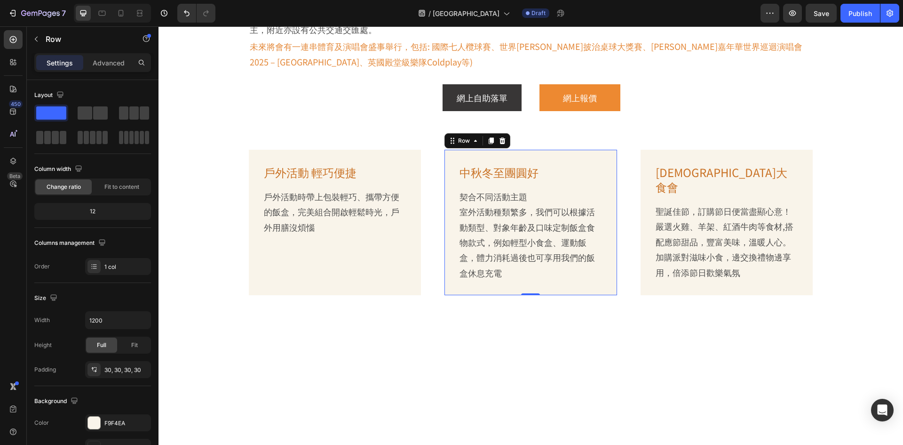
click at [460, 195] on p "契合不同活動主題 室外活動種類繁多，我們可以根據活動類型、對象年齡及口味定制飯盒食物款式，例如輕型小食盒、運動飯盒，體力消耗過後也可享用我們的飯盒休息充電" at bounding box center [531, 234] width 143 height 91
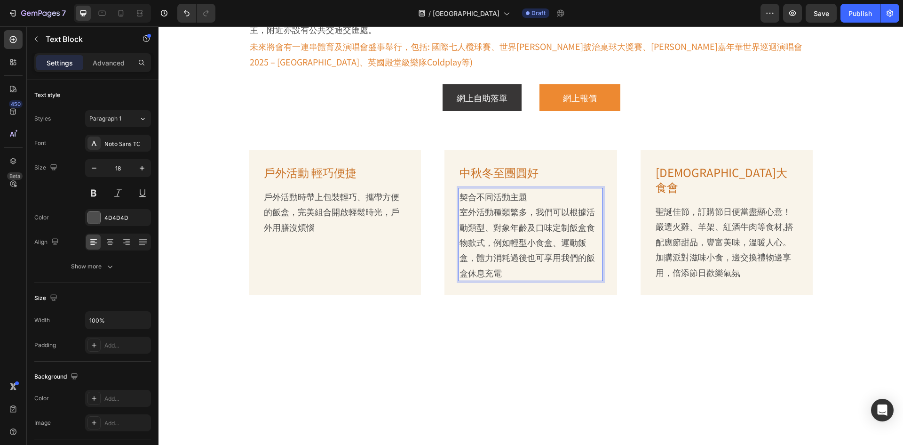
click at [460, 199] on p "契合不同活動主題 室外活動種類繁多，我們可以根據活動類型、對象年齡及口味定制飯盒食物款式，例如輕型小食盒、運動飯盒，體力消耗過後也可享用我們的飯盒休息充電" at bounding box center [531, 234] width 143 height 91
drag, startPoint x: 459, startPoint y: 199, endPoint x: 457, endPoint y: 183, distance: 17.0
click at [460, 189] on p "契合不同活動主題 室外活動種類繁多，我們可以根據活動類型、對象年齡及口味定制飯盒食物款式，例如輕型小食盒、運動飯盒，體力消耗過後也可享用我們的飯盒休息充電" at bounding box center [531, 234] width 143 height 91
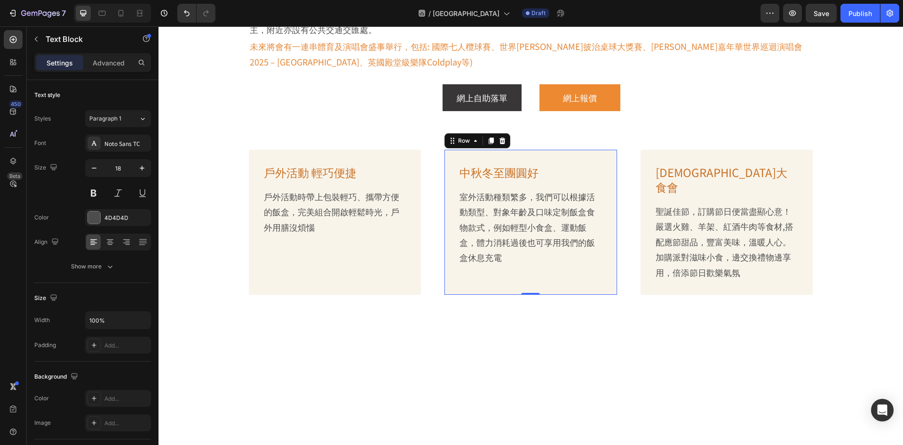
click at [490, 166] on div "中秋冬至團圓好 Heading 室外活動種類繁多，我們可以根據活動類型、對象年齡及口味定制飯盒食物款式，例如輕型小食盒、運動飯盒，體力消耗過後也可享用我們的飯…" at bounding box center [531, 222] width 144 height 117
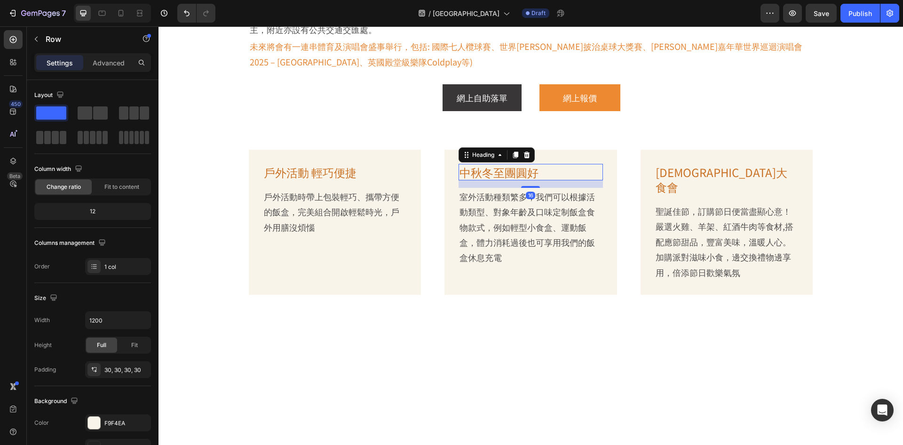
click at [497, 164] on h2 "中秋冬至團圓好" at bounding box center [531, 172] width 144 height 16
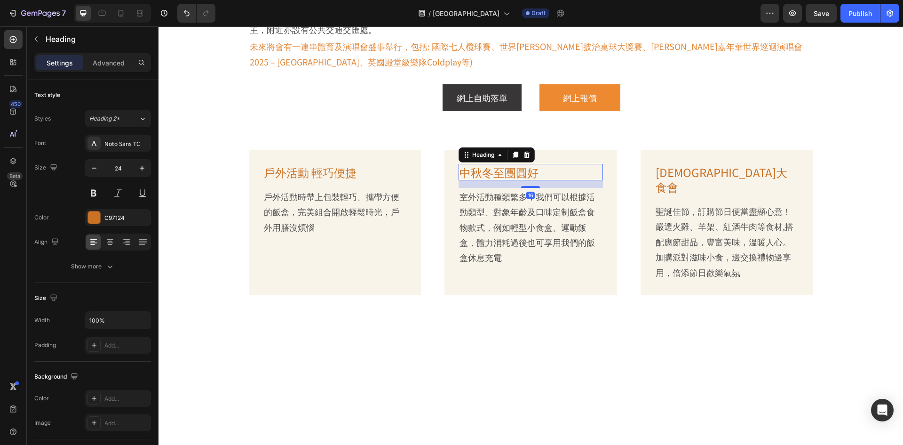
click at [497, 164] on h2 "中秋冬至團圓好" at bounding box center [531, 172] width 144 height 16
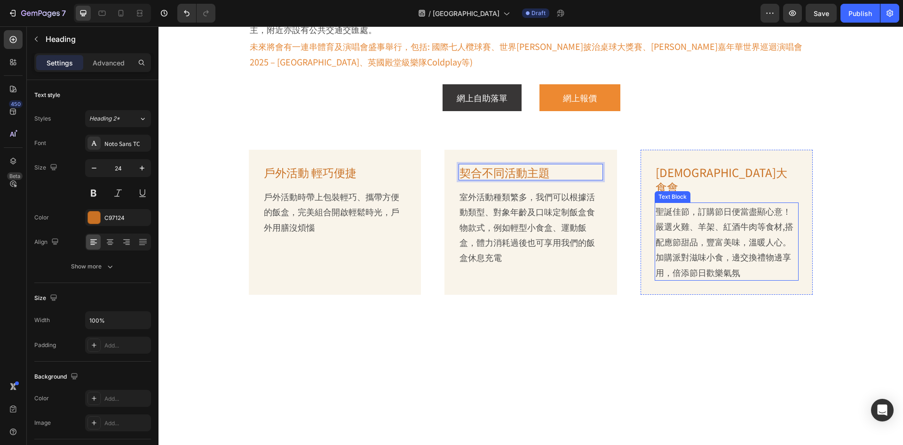
click at [739, 232] on p "聖誕佳節，訂購節日便當盡顯心意！嚴選火雞、羊架、紅酒牛肉等食材,搭配應節甜品，豐富美味，溫暖人心。加購派對滋味小食，邊交換禮物邊享用，倍添節日歡樂氣氛" at bounding box center [727, 241] width 143 height 76
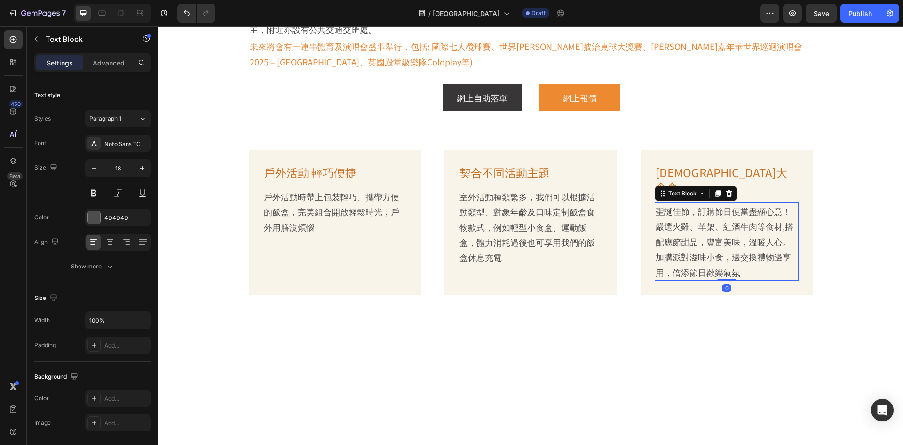
click at [739, 232] on p "聖誕佳節，訂購節日便當盡顯心意！嚴選火雞、羊架、紅酒牛肉等食材,搭配應節甜品，豐富美味，溫暖人心。加購派對滋味小食，邊交換禮物邊享用，倍添節日歡樂氣氛" at bounding box center [727, 241] width 143 height 76
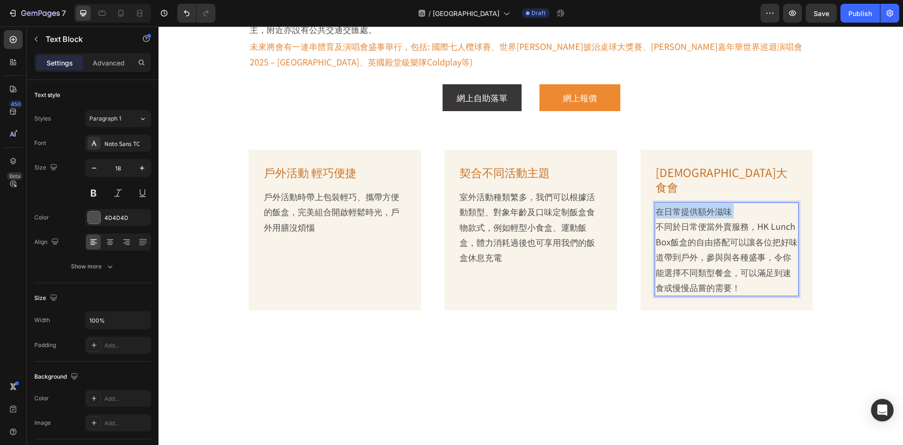
drag, startPoint x: 655, startPoint y: 199, endPoint x: 653, endPoint y: 186, distance: 12.6
click at [656, 203] on p "在日常提供額外滋味 不同於日常便當外賣服務，HK Lunch Box飯盒的自由搭配可以讓各位把好味道帶到戶外，參與與各種盛事，令你能選擇不同類型餐盒，可以滿足…" at bounding box center [727, 248] width 143 height 91
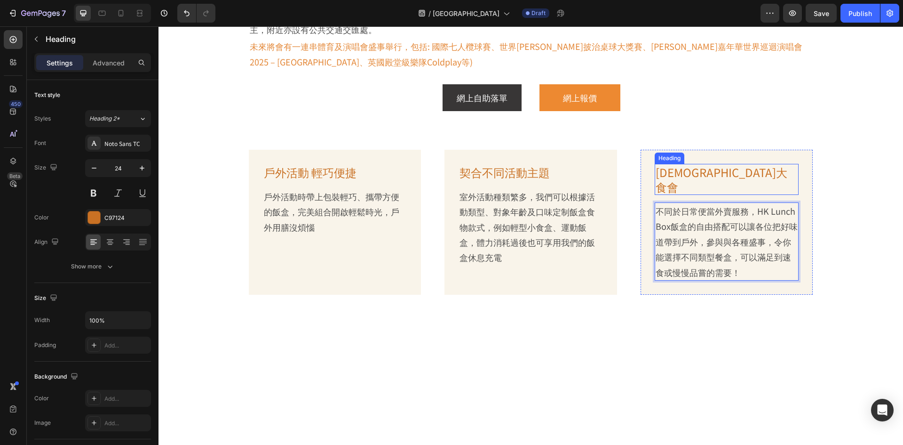
click at [687, 164] on h2 "聖誕派對大食會" at bounding box center [727, 179] width 144 height 31
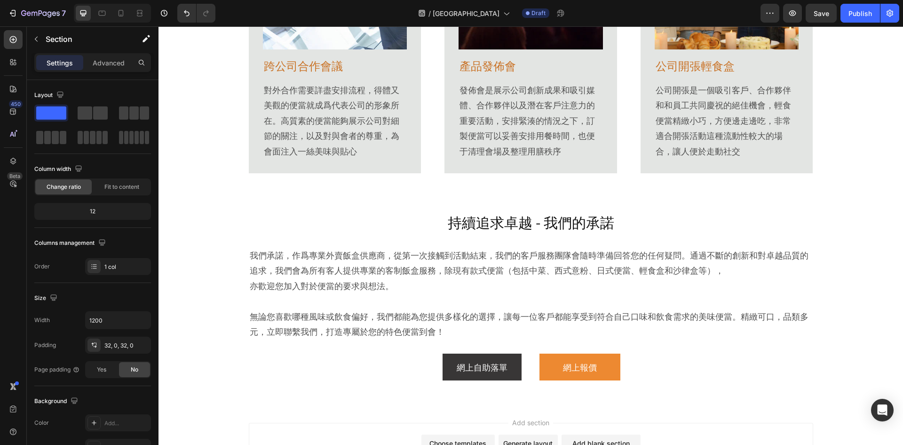
scroll to position [1865, 0]
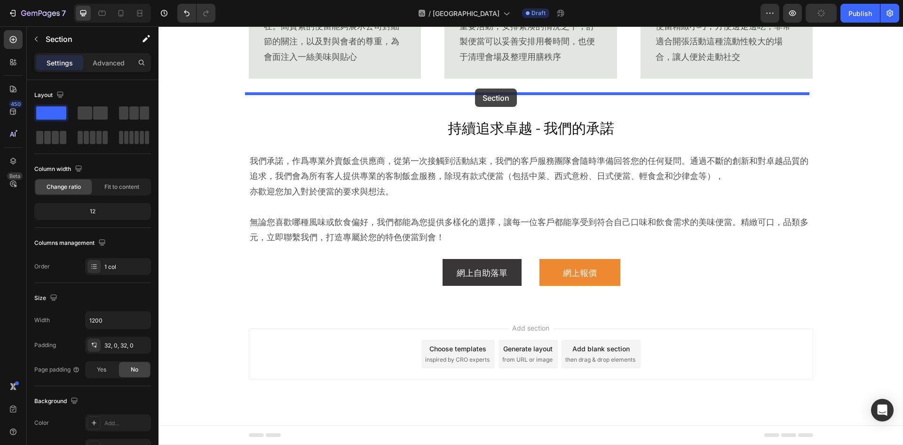
drag, startPoint x: 441, startPoint y: 122, endPoint x: 475, endPoint y: 88, distance: 47.9
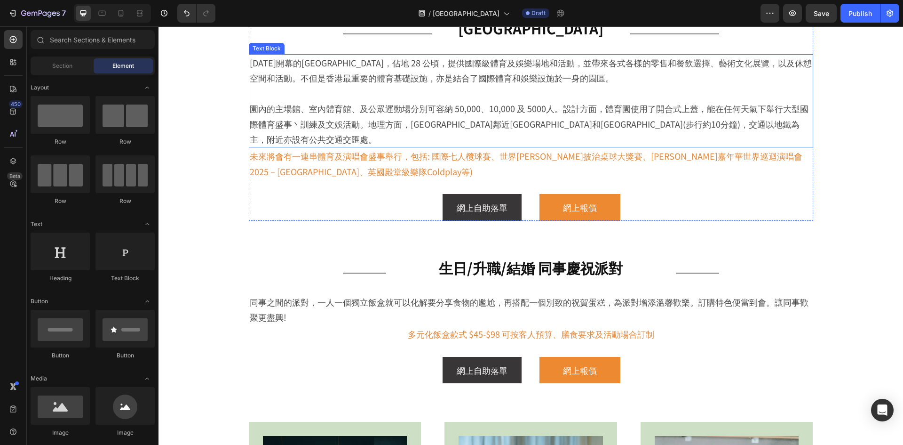
scroll to position [385, 0]
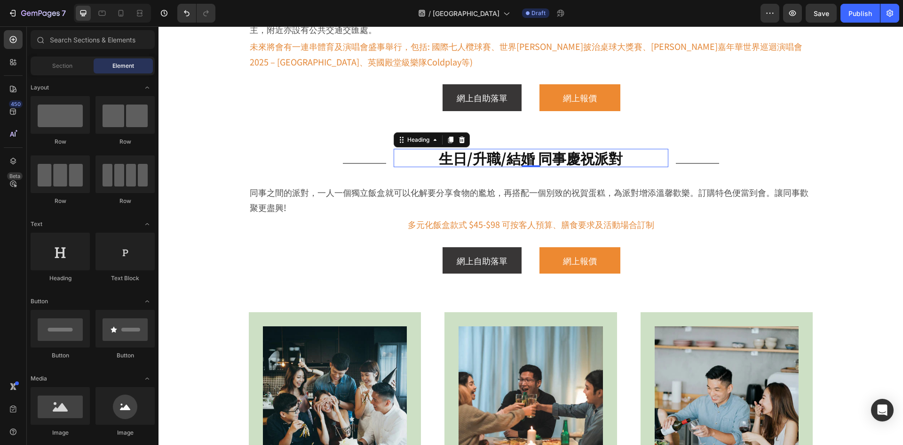
click at [514, 149] on h2 "生日/升職/結婚 同事慶祝派對" at bounding box center [531, 158] width 275 height 18
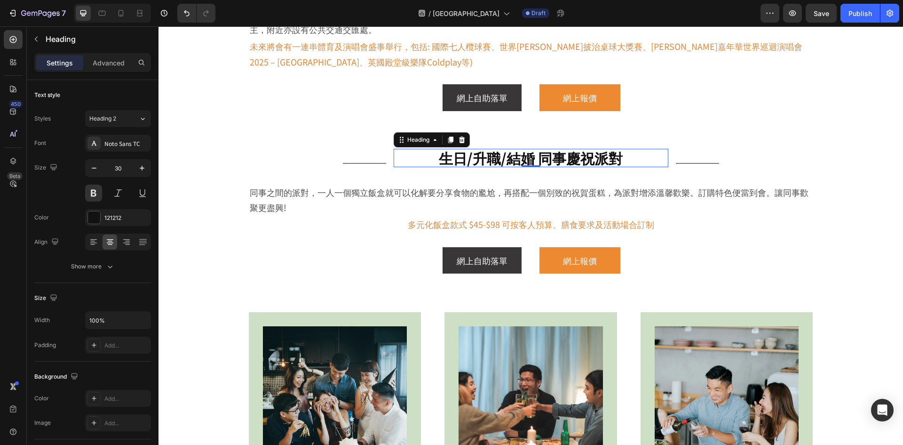
click at [514, 149] on h2 "生日/升職/結婚 同事慶祝派對" at bounding box center [531, 158] width 275 height 18
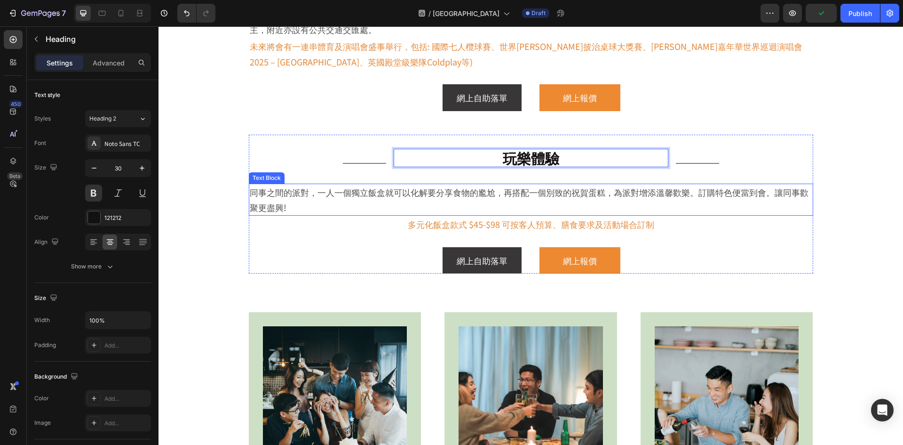
click at [528, 184] on p "同事之間的派對，一人一個獨立飯盒就可以化解要分享食物的尷尬，再搭配一個別致的祝賀蛋糕，為派對增添溫馨歡樂。訂購特色便當到會。讓同事歡聚更盡興!" at bounding box center [531, 199] width 563 height 31
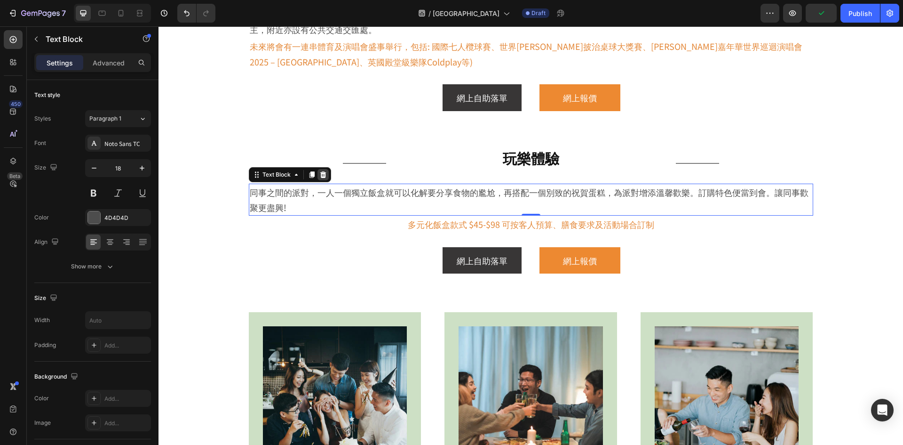
click at [321, 171] on icon at bounding box center [323, 175] width 8 height 8
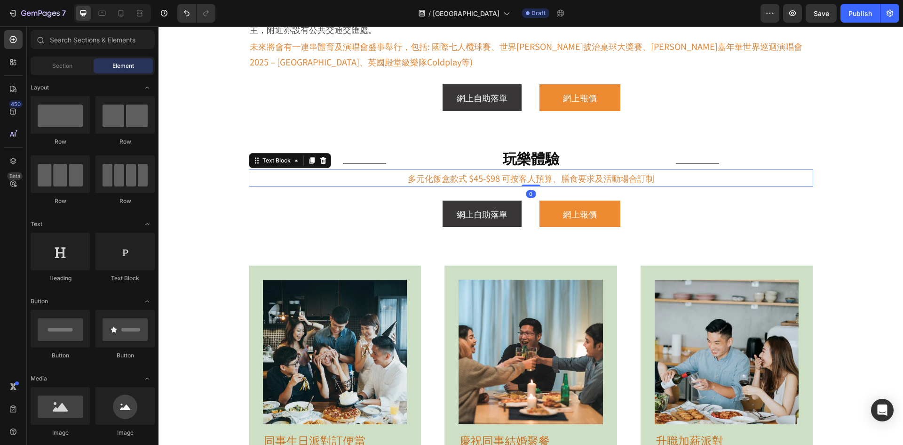
click at [577, 170] on p "多元化飯盒款式 $45-$98 可按客人預算、膳食要求及活動場合訂制" at bounding box center [531, 177] width 563 height 15
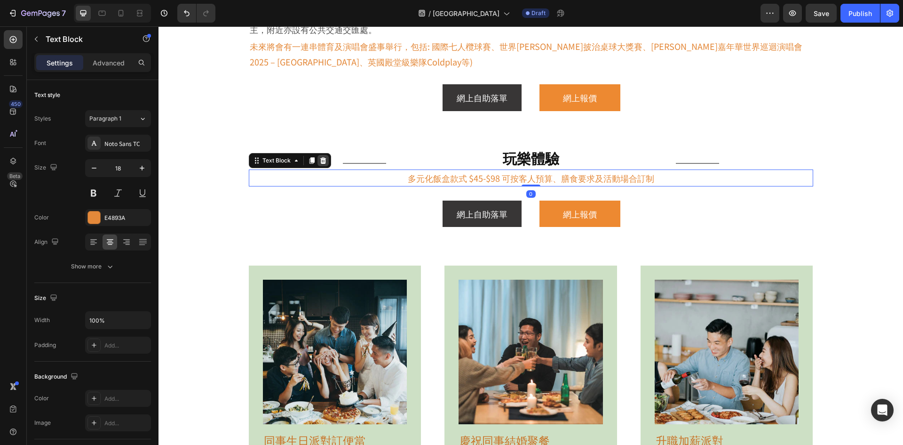
click at [318, 155] on div at bounding box center [323, 160] width 11 height 11
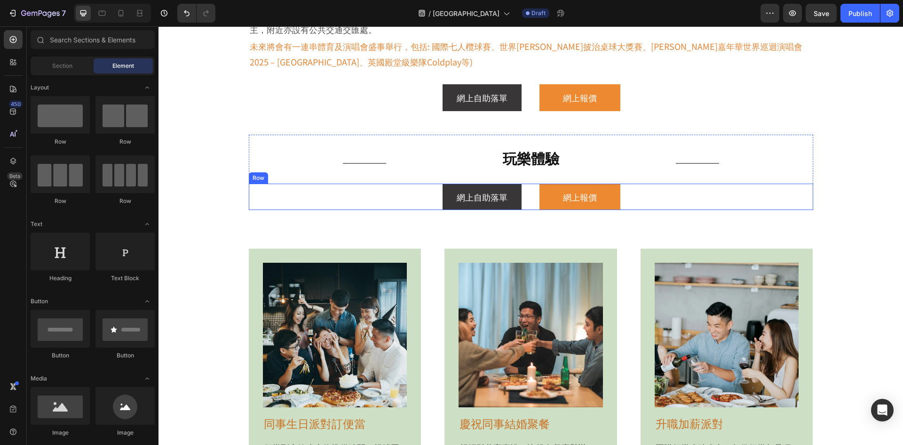
click at [530, 189] on div "網上自助落單 Button 網上報價 Button Row" at bounding box center [531, 196] width 565 height 26
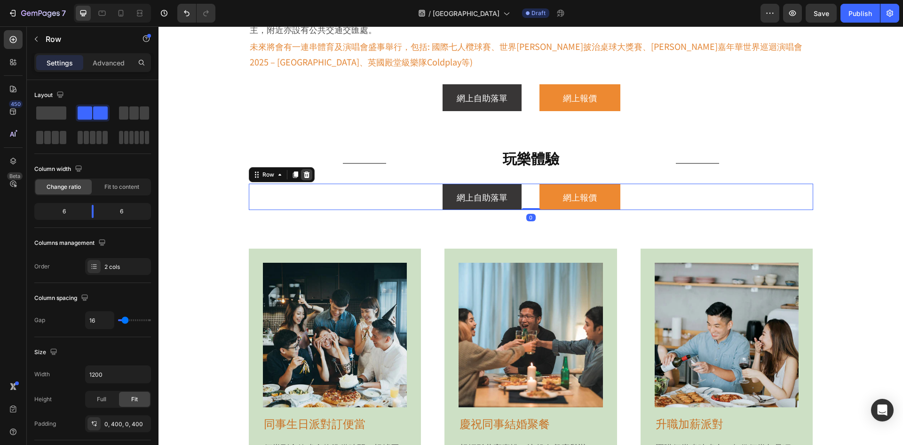
click at [301, 169] on div at bounding box center [306, 174] width 11 height 11
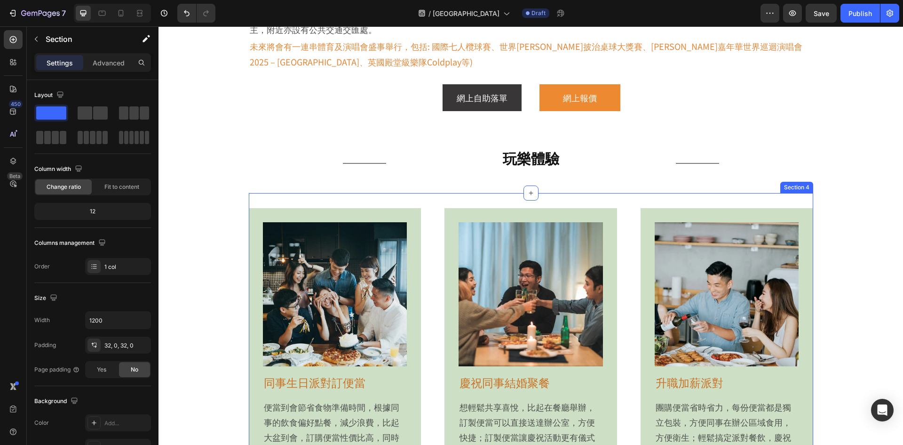
click at [438, 193] on div "Image 同事生日派對訂便當 Heading 便當到會節省食物準備時間，根據同事的飲食偏好點餐，減少浪費，比起大盆到會，訂購便當性價比高，同時免卻分享食物的…" at bounding box center [531, 341] width 565 height 297
click at [802, 180] on icon at bounding box center [806, 184] width 8 height 8
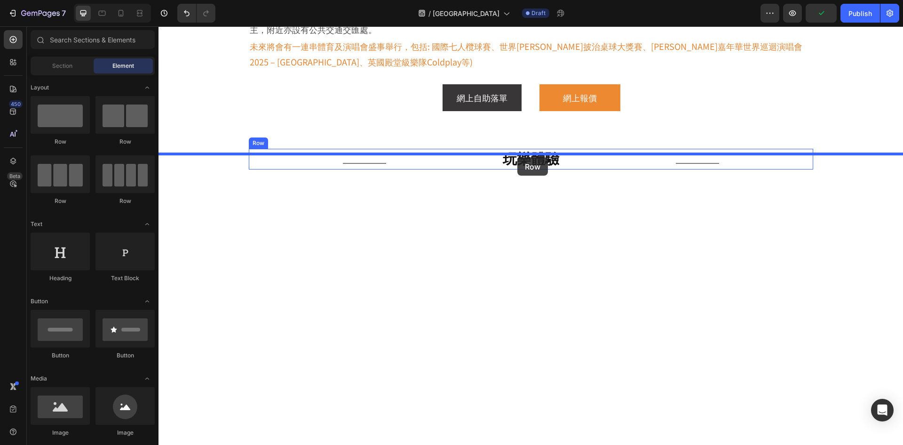
drag, startPoint x: 294, startPoint y: 148, endPoint x: 517, endPoint y: 157, distance: 223.7
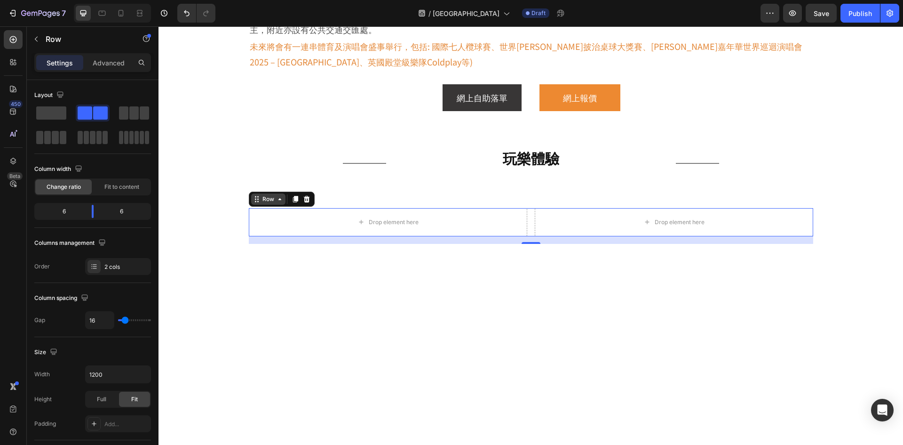
click at [262, 195] on div "Row" at bounding box center [269, 199] width 16 height 8
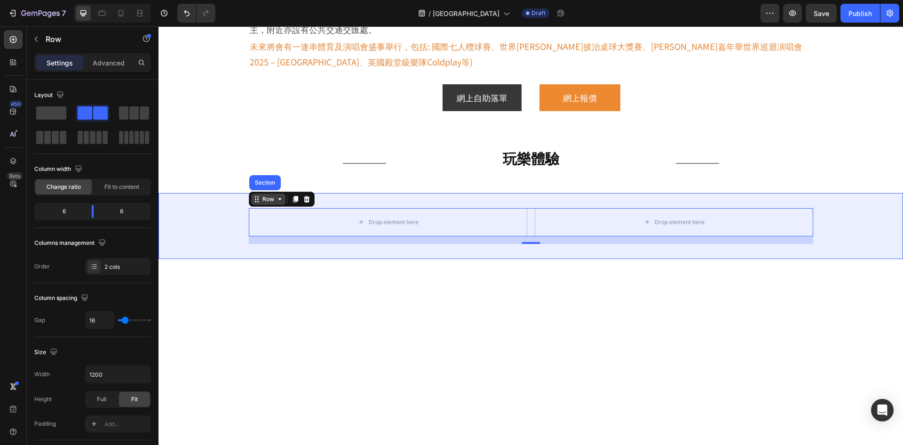
click at [264, 175] on div "Section" at bounding box center [265, 182] width 32 height 15
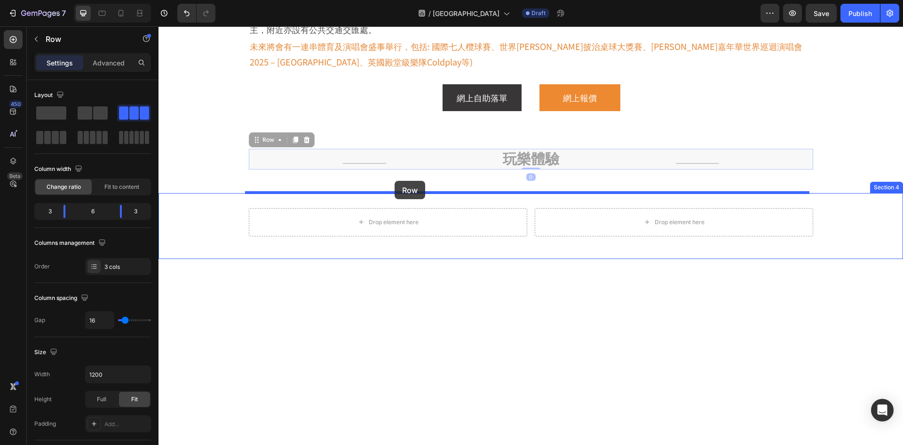
drag, startPoint x: 388, startPoint y: 141, endPoint x: 395, endPoint y: 181, distance: 40.6
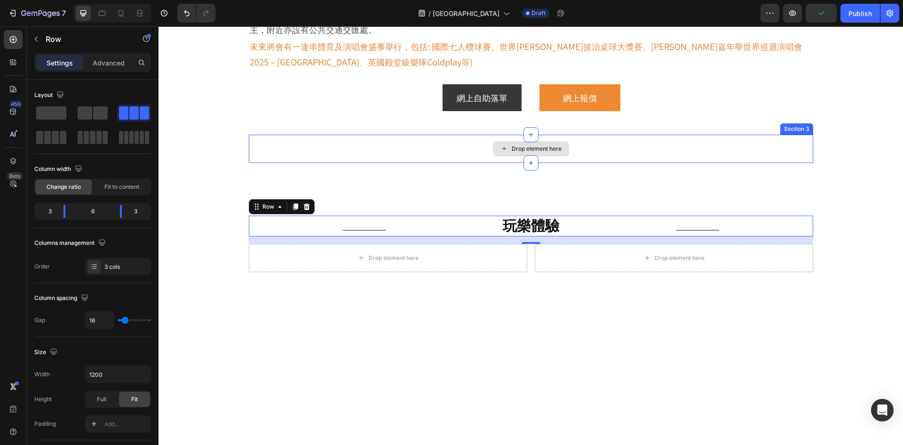
drag, startPoint x: 435, startPoint y: 137, endPoint x: 501, endPoint y: 127, distance: 67.5
click at [435, 137] on div "Drop element here" at bounding box center [531, 149] width 565 height 28
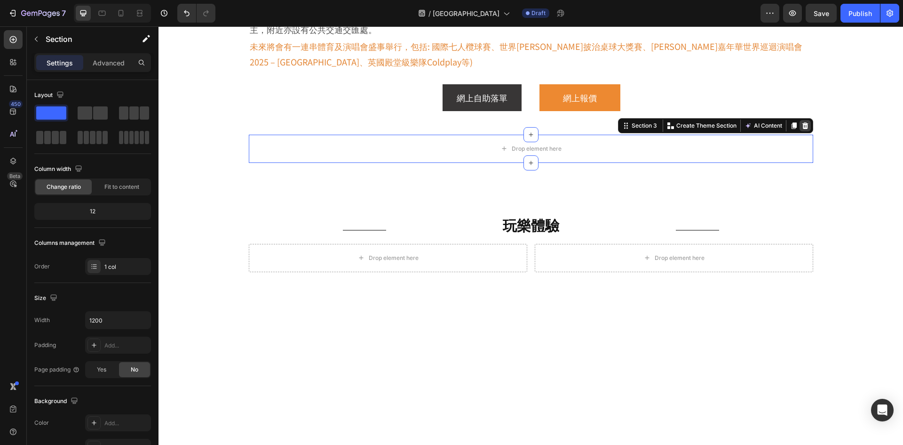
click at [802, 122] on icon at bounding box center [805, 125] width 6 height 7
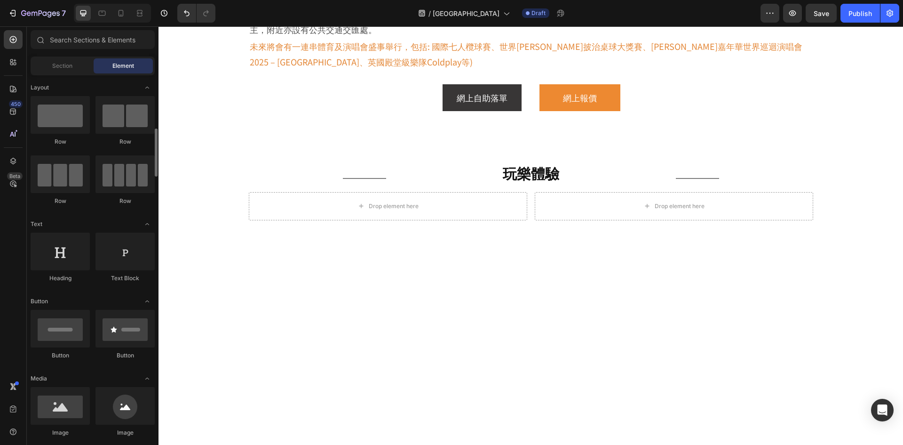
scroll to position [94, 0]
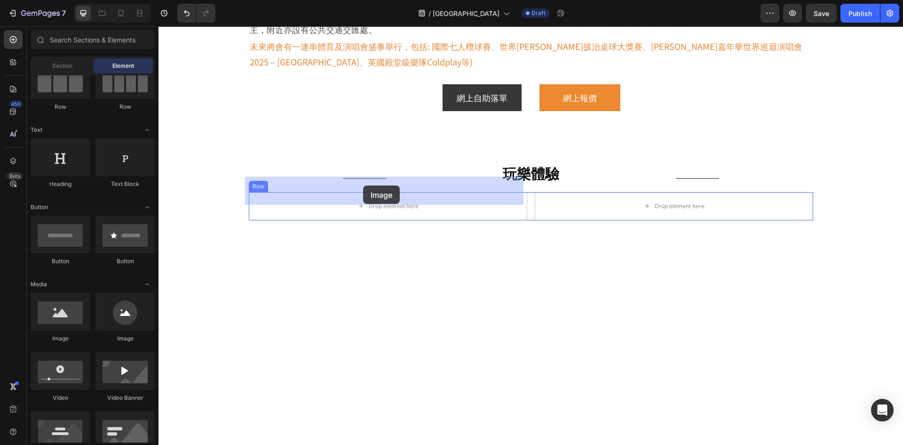
drag, startPoint x: 221, startPoint y: 330, endPoint x: 314, endPoint y: 202, distance: 158.3
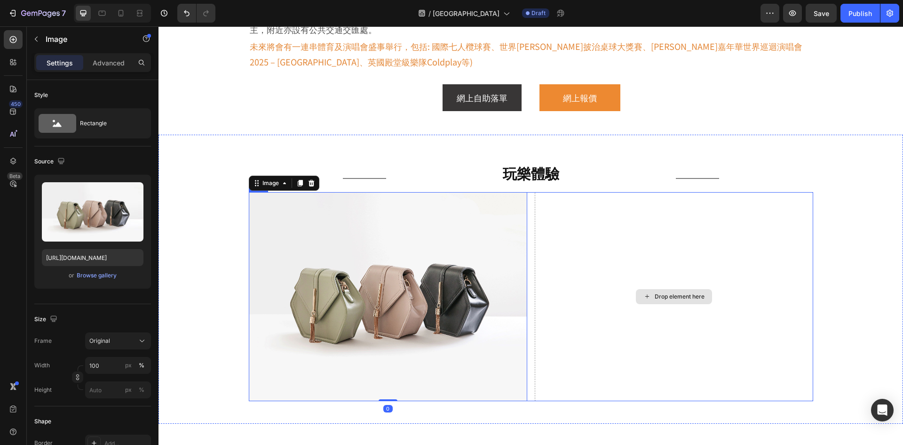
click at [590, 250] on div "Drop element here" at bounding box center [674, 296] width 279 height 209
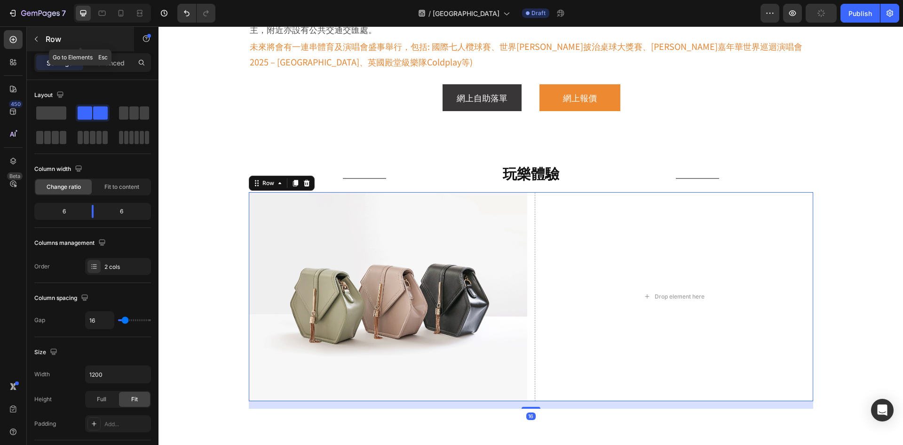
click at [99, 39] on p "Row" at bounding box center [86, 38] width 80 height 11
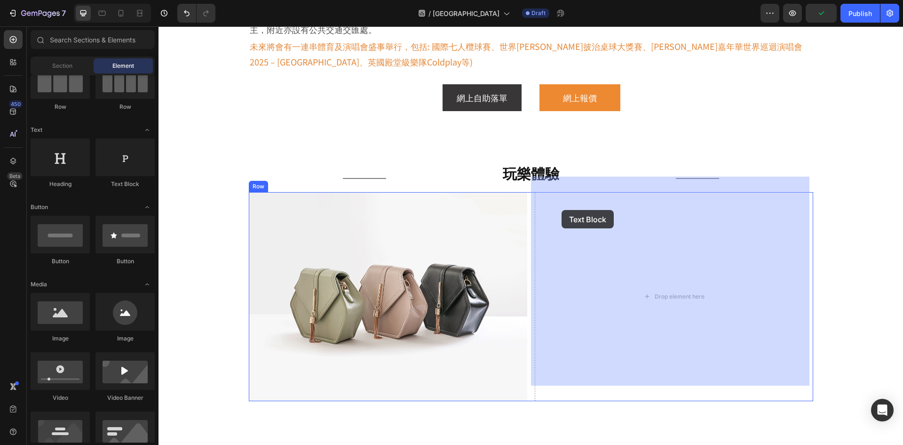
drag, startPoint x: 274, startPoint y: 191, endPoint x: 562, endPoint y: 210, distance: 288.5
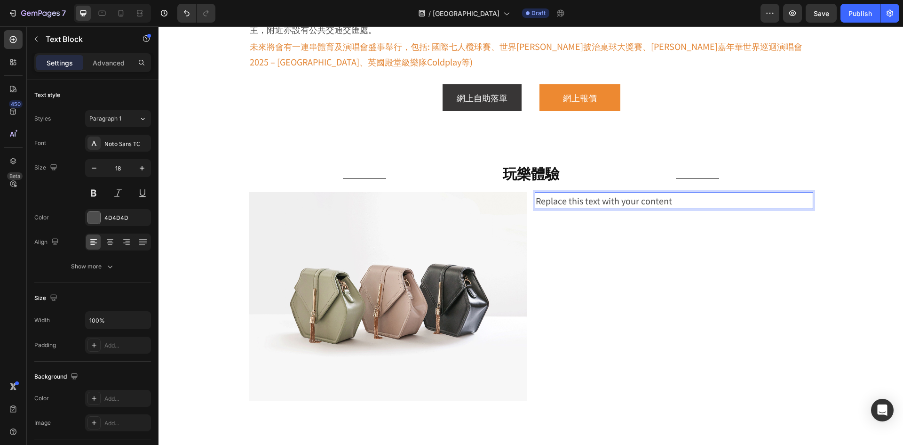
click at [636, 192] on div "Replace this text with your content" at bounding box center [674, 200] width 279 height 17
click at [636, 193] on p "Replace this text with your content" at bounding box center [674, 200] width 277 height 15
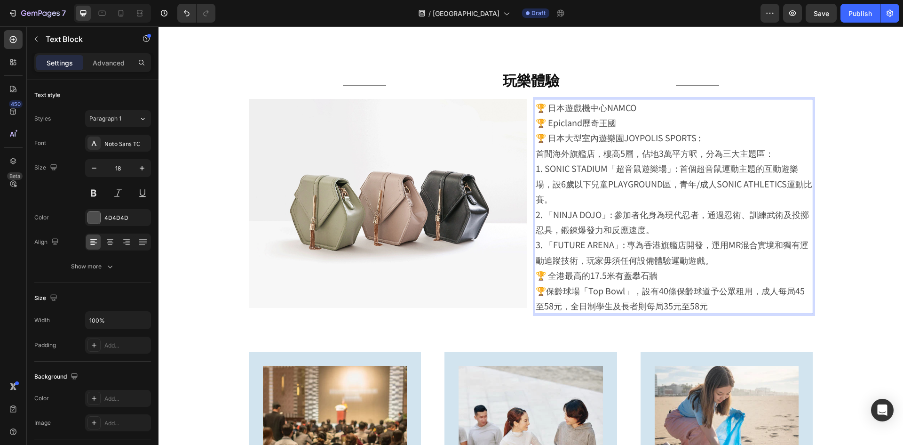
scroll to position [479, 0]
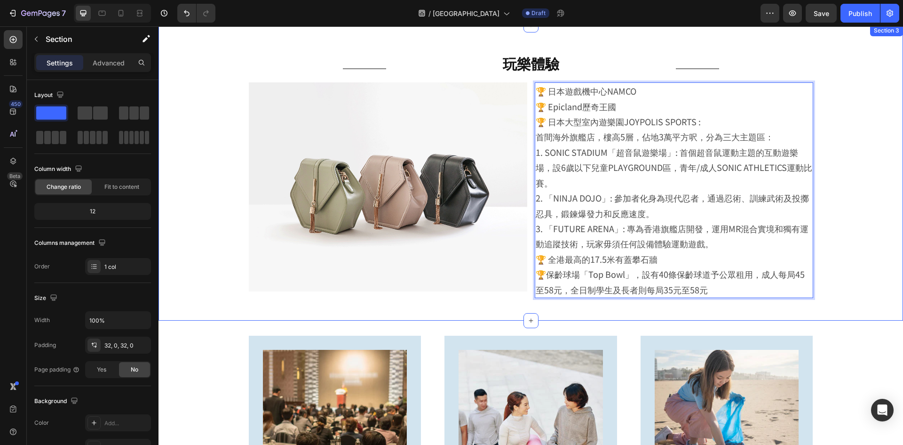
click at [229, 49] on div "Title Line 玩樂體驗 Heading Title Line Row Image 🏆 日本遊戲機中心NAMCO 🏆 Epicland歷奇王國 🏆 日本…" at bounding box center [531, 172] width 745 height 265
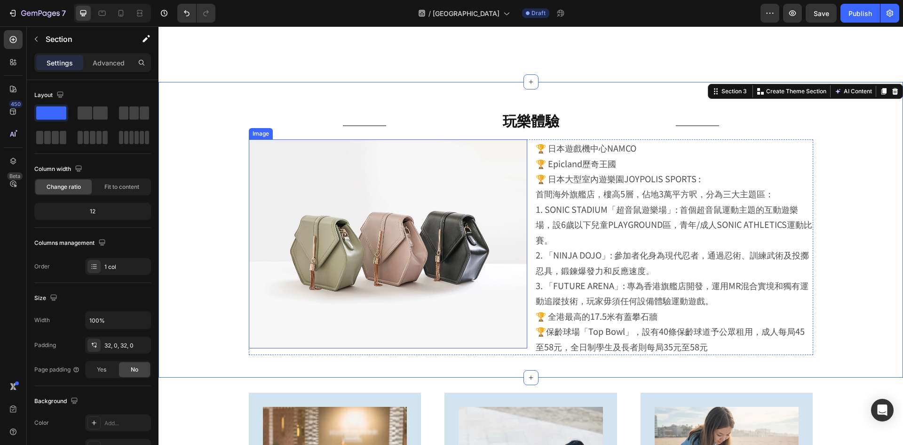
scroll to position [338, 0]
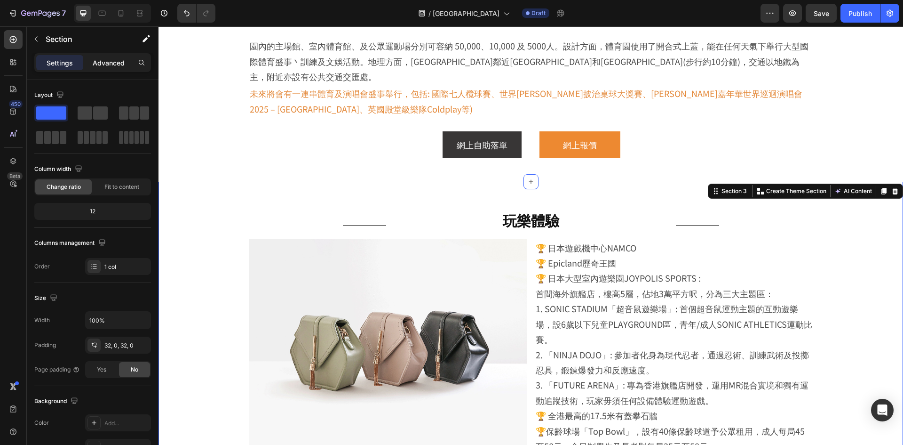
click at [108, 63] on p "Advanced" at bounding box center [109, 63] width 32 height 10
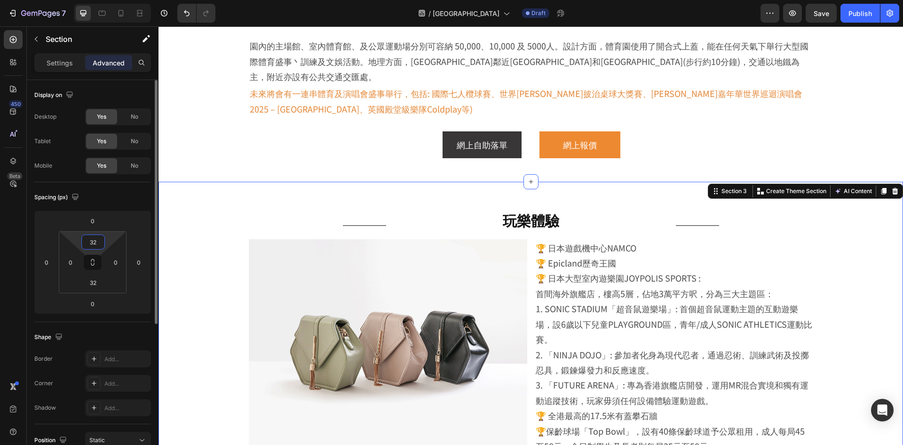
click at [94, 246] on input "32" at bounding box center [93, 242] width 19 height 14
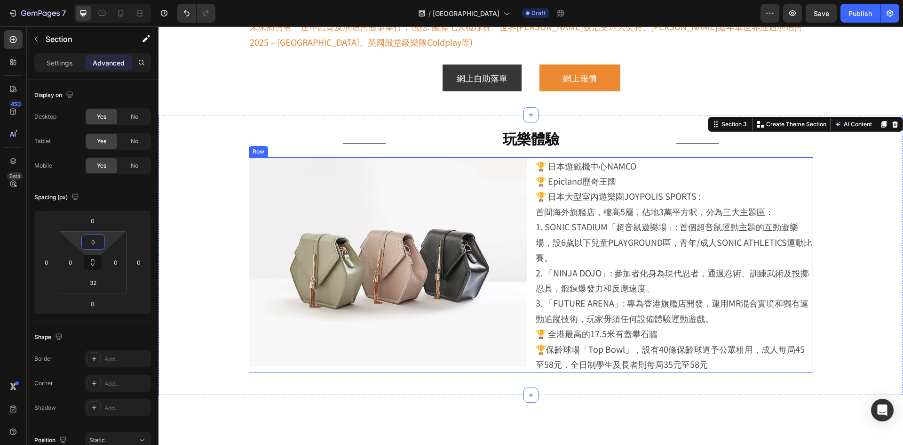
scroll to position [526, 0]
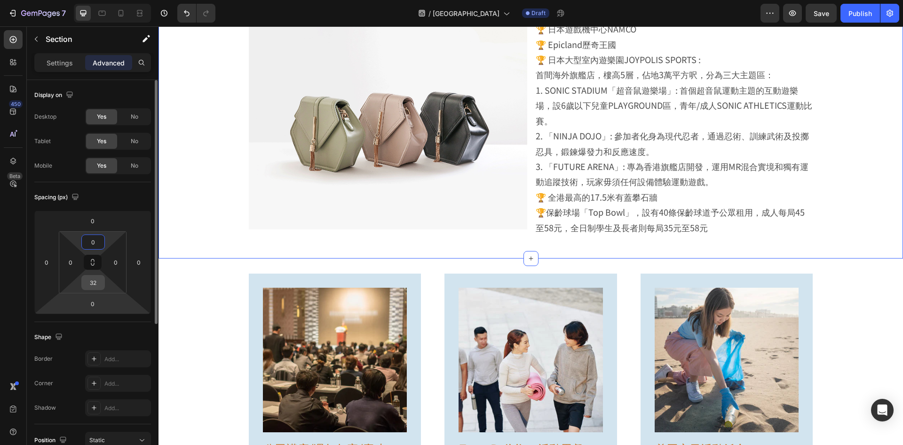
type input "0"
click at [92, 284] on input "32" at bounding box center [93, 282] width 19 height 14
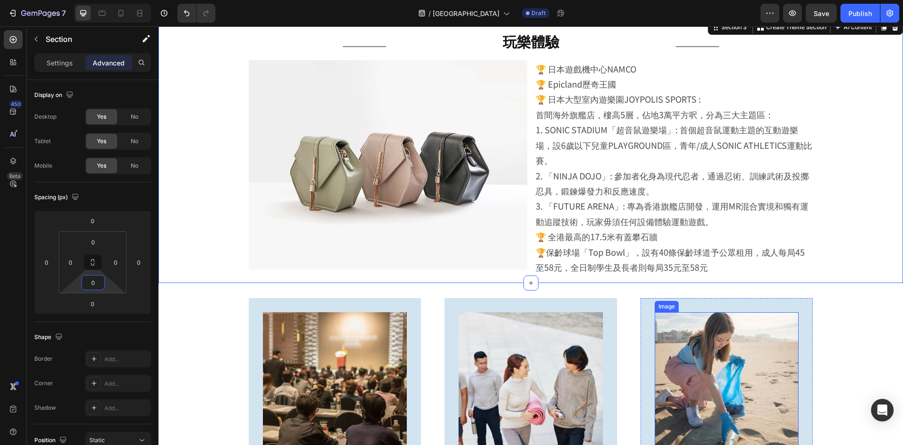
scroll to position [385, 0]
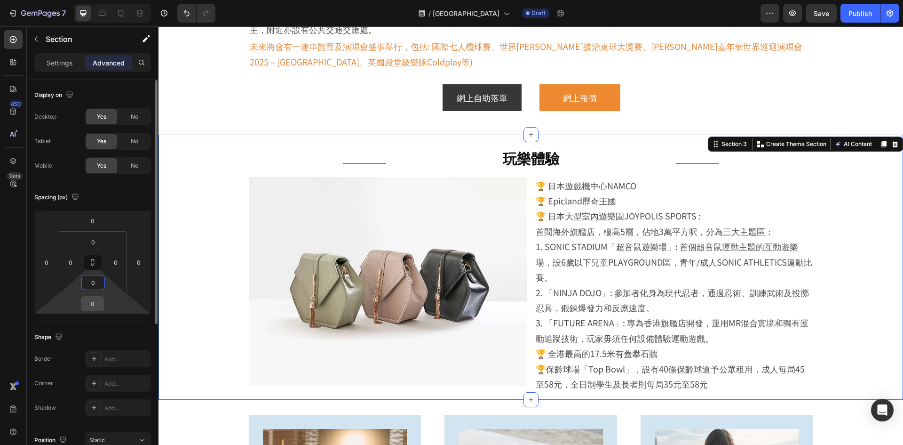
type input "0"
click at [93, 309] on input "0" at bounding box center [92, 303] width 19 height 14
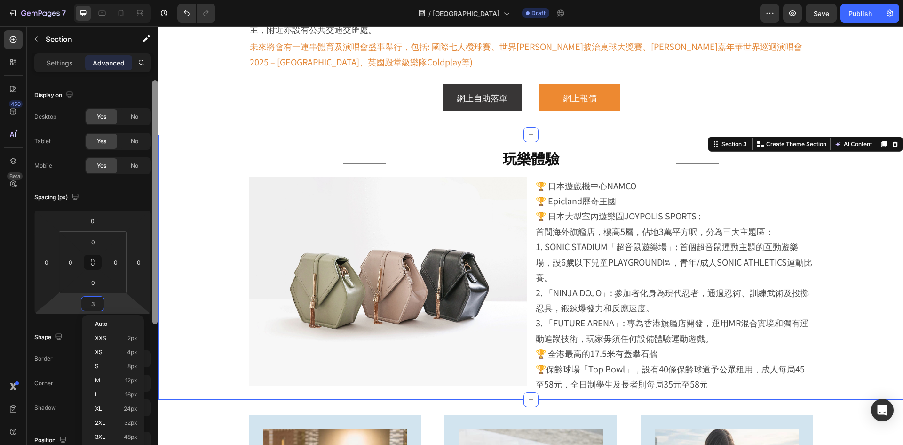
type input "30"
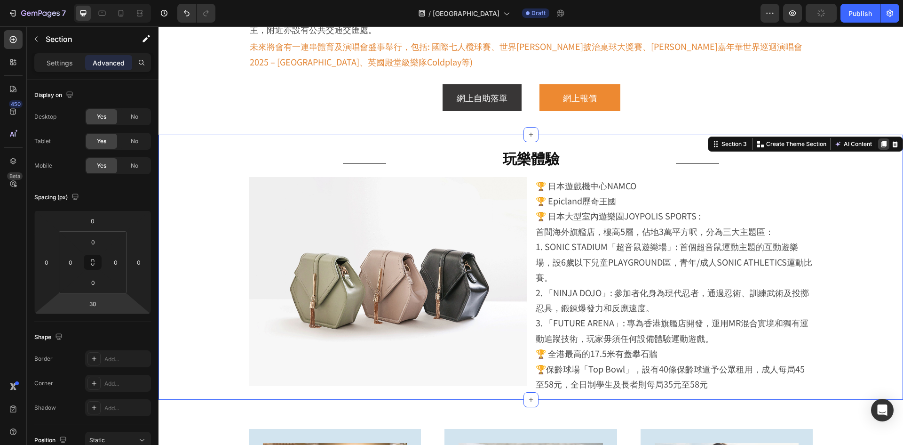
click at [878, 138] on div at bounding box center [883, 143] width 11 height 11
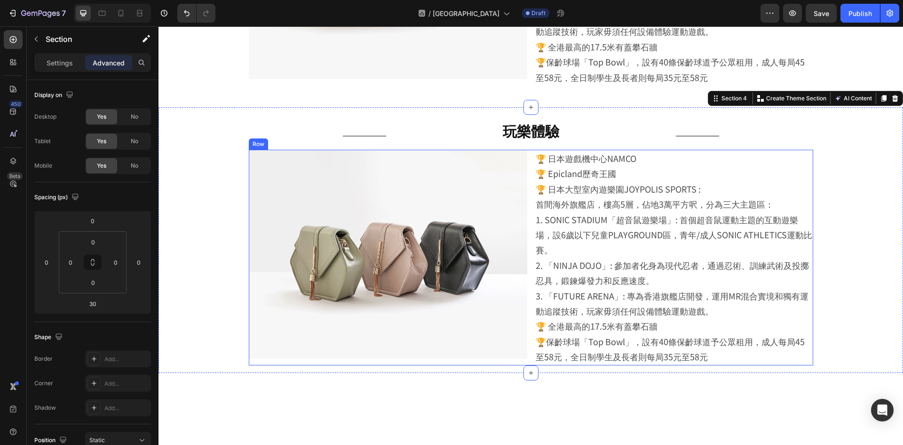
scroll to position [583, 0]
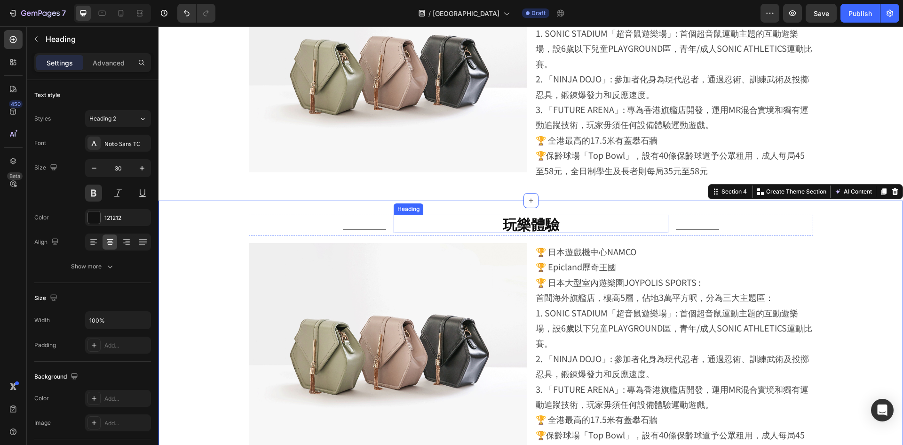
click at [542, 229] on h2 "玩樂體驗" at bounding box center [531, 224] width 275 height 18
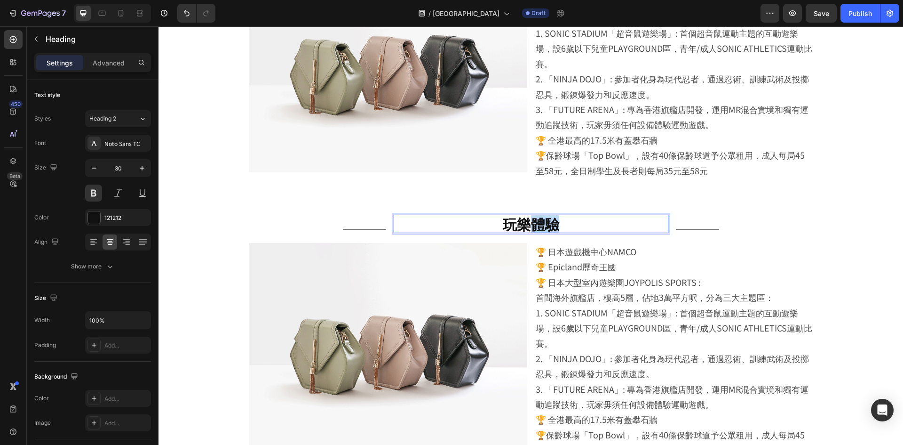
click at [542, 229] on h2 "玩樂體驗" at bounding box center [531, 224] width 275 height 18
click at [82, 45] on div "Heading" at bounding box center [88, 39] width 122 height 24
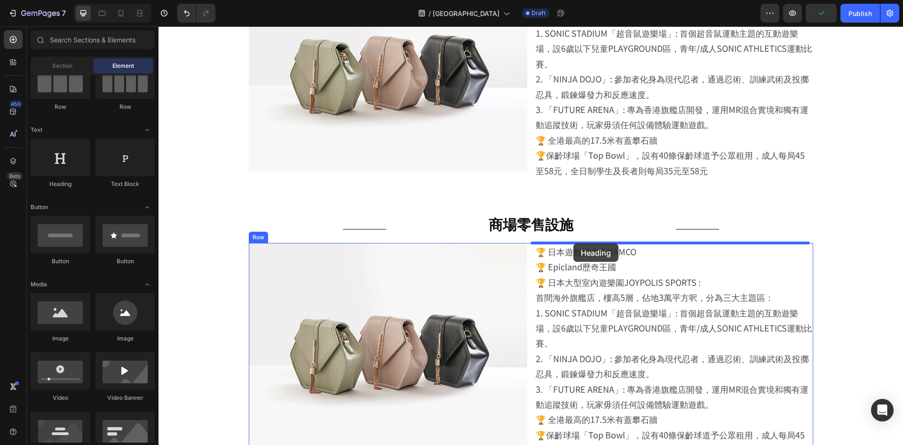
drag, startPoint x: 234, startPoint y: 184, endPoint x: 573, endPoint y: 243, distance: 344.3
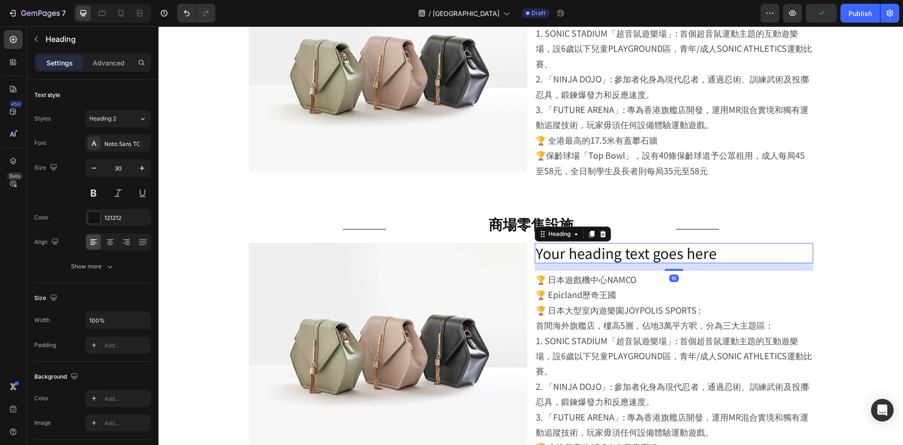
click at [619, 246] on h2 "Your heading text goes here" at bounding box center [674, 253] width 279 height 20
click at [602, 251] on p "Your heading text goes here" at bounding box center [674, 253] width 277 height 18
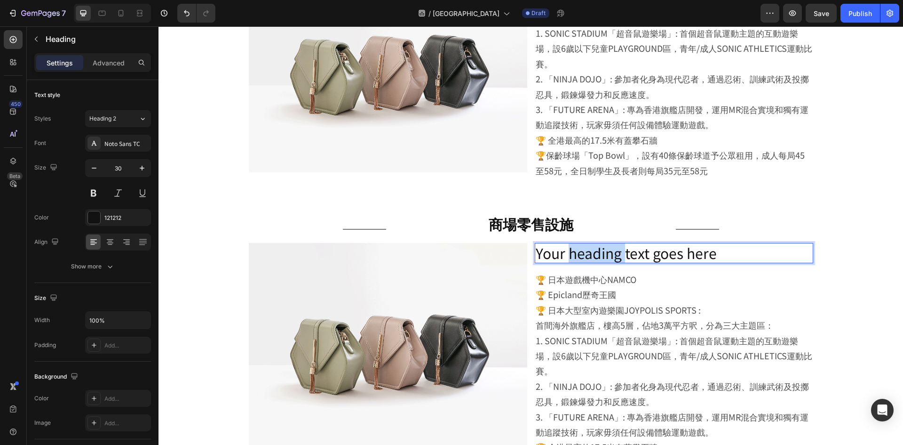
click at [602, 251] on p "Your heading text goes here" at bounding box center [674, 253] width 277 height 18
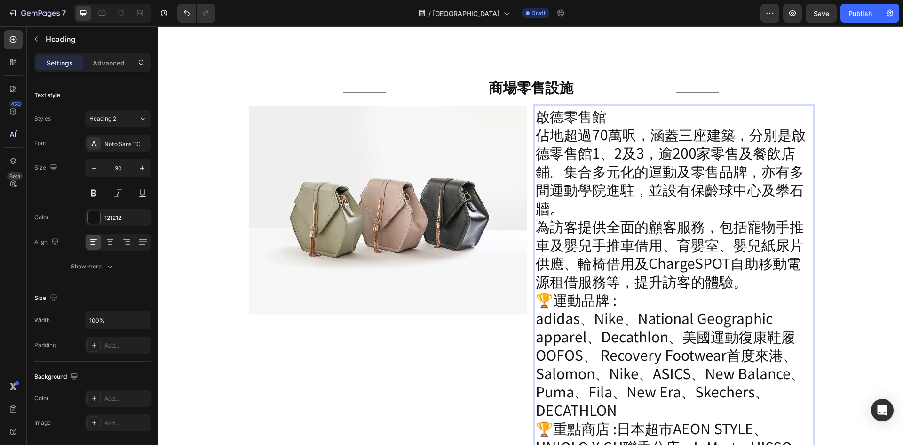
scroll to position [760, 0]
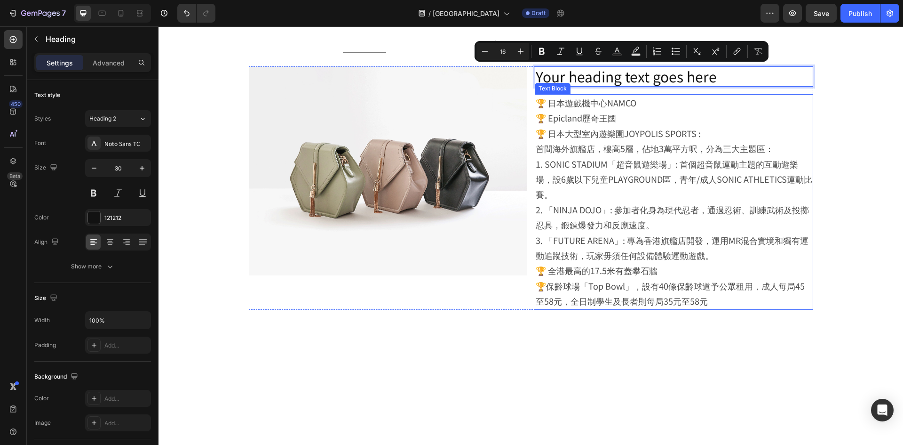
click at [582, 141] on p "首間海外旗艦店，樓高5層，佔地3萬平方呎，分為三大主題區： 1. SONIC STADIUM「超音鼠遊樂場」: 首個超音鼠運動主題的互動遊樂場，設6歲以下兒童…" at bounding box center [674, 202] width 277 height 122
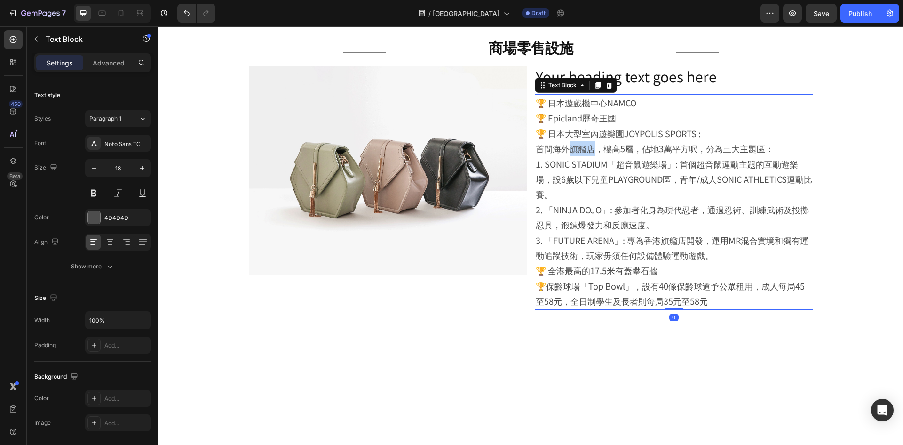
click at [582, 141] on p "首間海外旗艦店，樓高5層，佔地3萬平方呎，分為三大主題區： 1. SONIC STADIUM「超音鼠遊樂場」: 首個超音鼠運動主題的互動遊樂場，設6歲以下兒童…" at bounding box center [674, 202] width 277 height 122
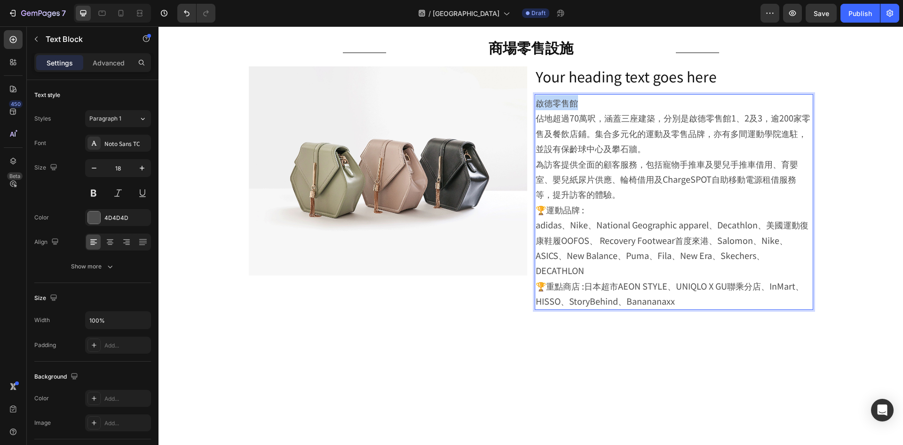
drag, startPoint x: 579, startPoint y: 102, endPoint x: 535, endPoint y: 107, distance: 43.6
click at [536, 107] on p "啟德零售館 佔地超過70萬呎，涵蓋三座建築，分別是啟德零售館1、2及3，逾200家零售及餐飲店鋪。集合多元化的運動及零售品牌，亦有多間運動學院進駐，並設有保齡…" at bounding box center [674, 125] width 277 height 61
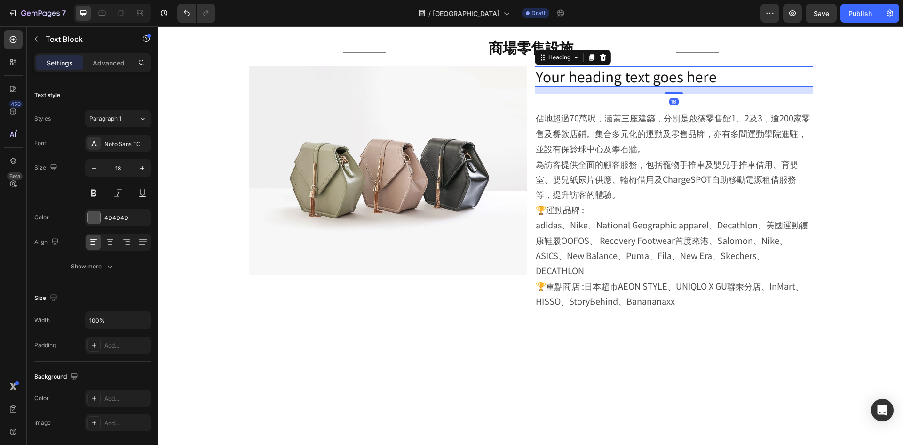
click at [592, 78] on p "Your heading text goes here" at bounding box center [674, 76] width 277 height 18
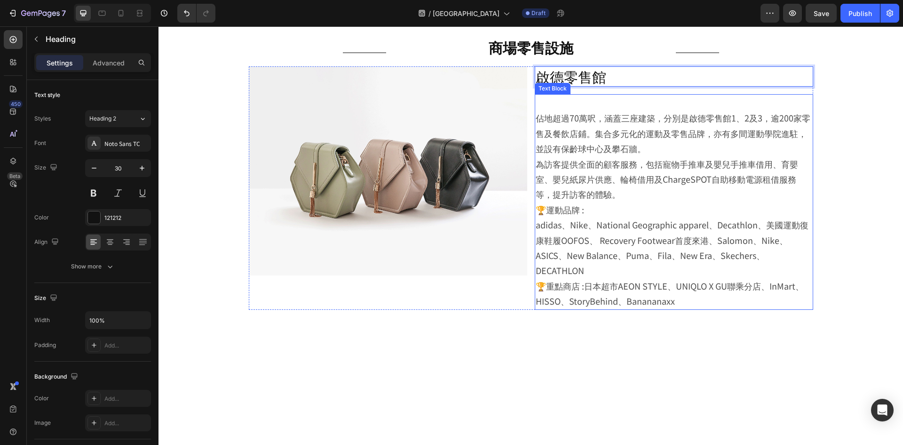
click at [539, 116] on p "⁠⁠⁠⁠⁠⁠⁠ 佔地超過70萬呎，涵蓋三座建築，分別是啟德零售館1、2及3，逾200家零售及餐飲店鋪。集合多元化的運動及零售品牌，亦有多間運動學院進駐，並設有…" at bounding box center [674, 125] width 277 height 61
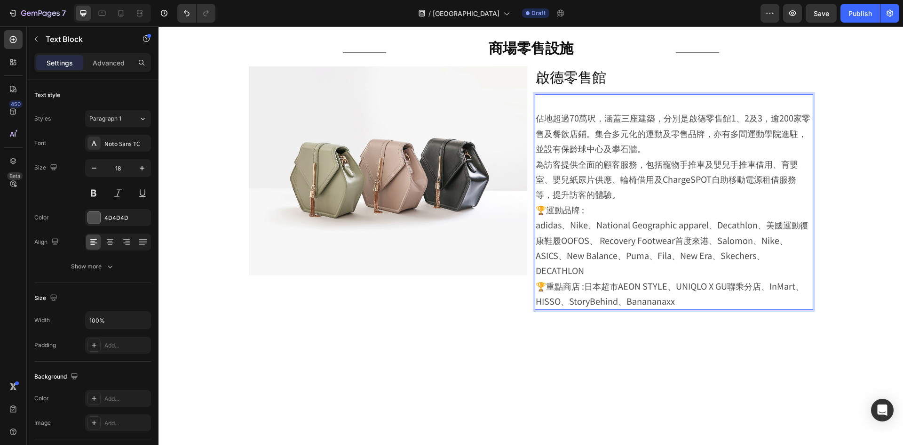
click at [536, 123] on p "佔地超過70萬呎，涵蓋三座建築，分別是啟德零售館1、2及3，逾200家零售及餐飲店鋪。集合多元化的運動及零售品牌，亦有多間運動學院進駐，並設有保齡球中心及攀石…" at bounding box center [674, 125] width 277 height 61
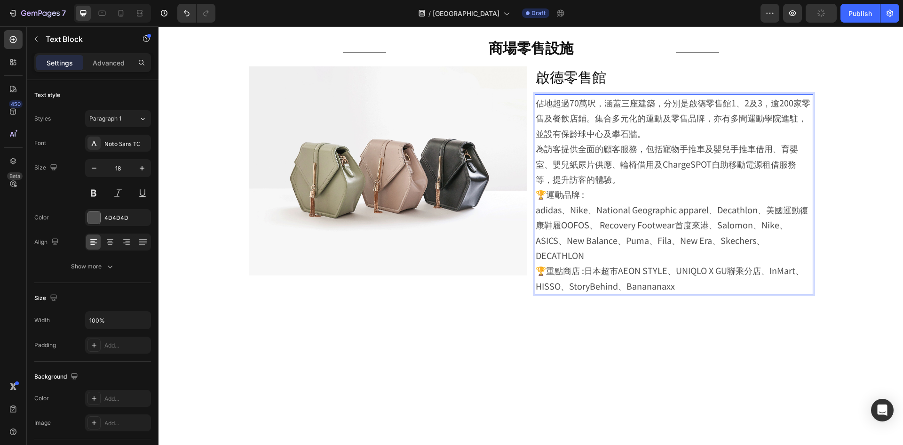
click at [636, 176] on p "為訪客提供全面的顧客服務，包括寵物手推車及嬰兒手推車借用、育嬰室、嬰兒紙尿片供應、輪椅借用及ChargeSPOT自助移動電源租借服務等，提升訪客的體驗。" at bounding box center [674, 164] width 277 height 46
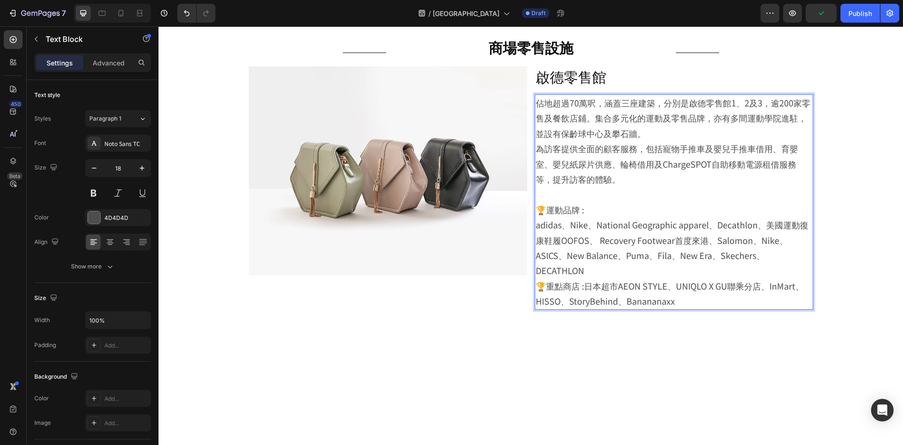
click at [660, 127] on p "佔地超過70萬呎，涵蓋三座建築，分別是啟德零售館1、2及3，逾200家零售及餐飲店鋪。集合多元化的運動及零售品牌，亦有多間運動學院進駐，並設有保齡球中心及攀石…" at bounding box center [674, 118] width 277 height 46
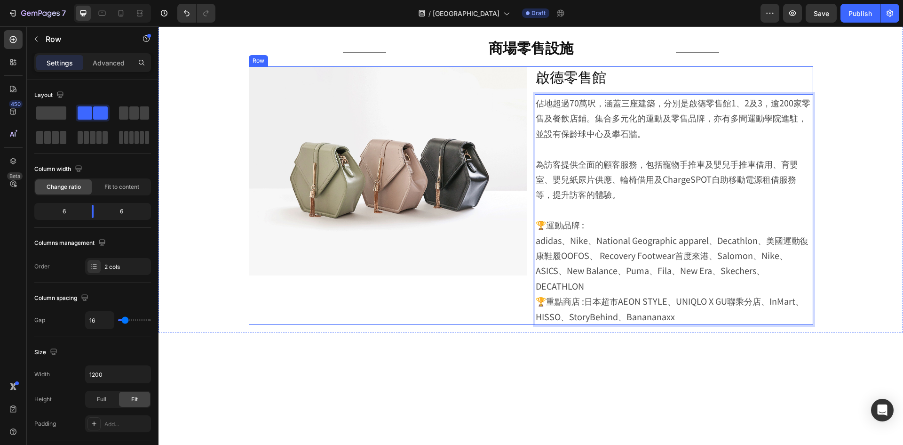
click at [525, 108] on div "Image 啟德零售館 Heading 佔地超過70萬呎，涵蓋三座建築，分別是啟德零售館1、2及3，逾200家零售及餐飲店鋪。集合多元化的運動及零售品牌，亦有…" at bounding box center [531, 195] width 565 height 258
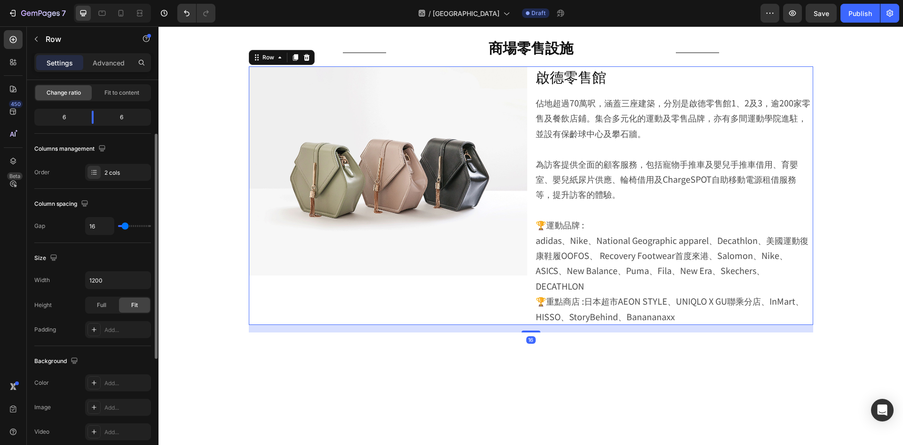
scroll to position [290, 0]
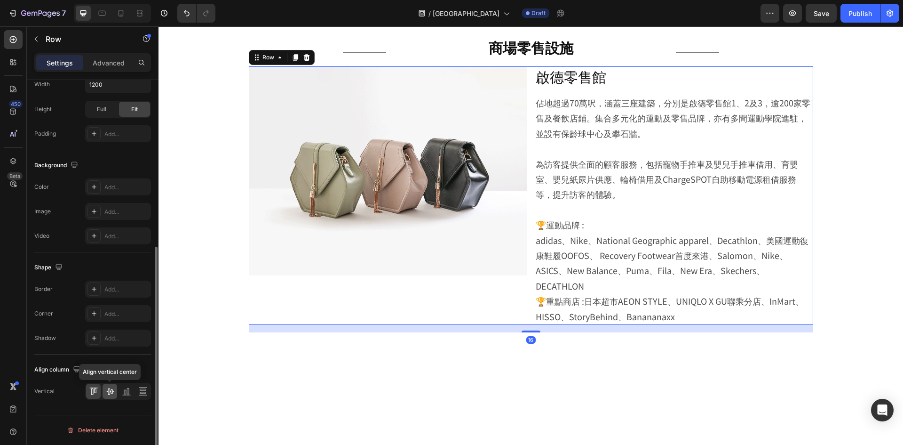
click at [104, 394] on div at bounding box center [110, 390] width 15 height 15
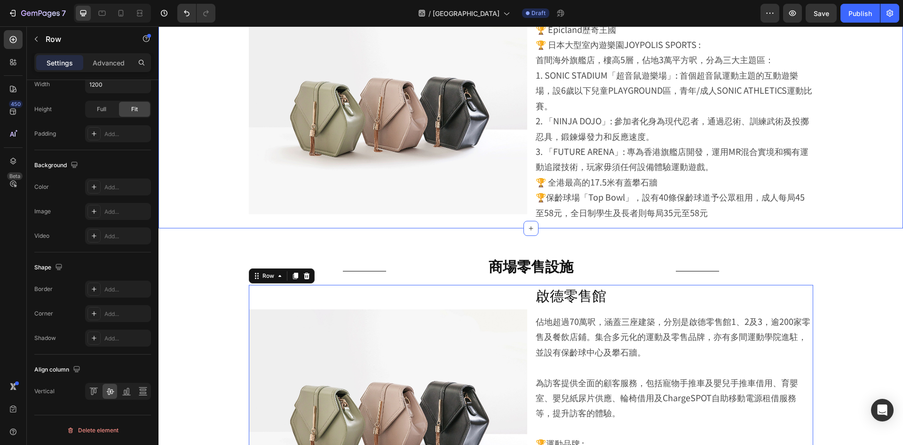
scroll to position [525, 0]
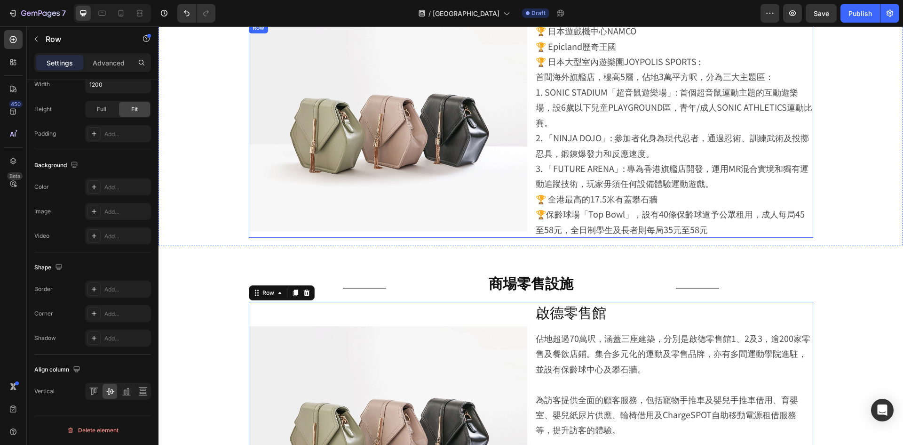
click at [528, 220] on div "Image 🏆 日本遊戲機中心NAMCO 🏆 Epicland歷奇王國 🏆 日本大型室內遊樂園JOYPOLIS SPORTS : 首間海外旗艦店，樓高5層，佔…" at bounding box center [531, 129] width 565 height 215
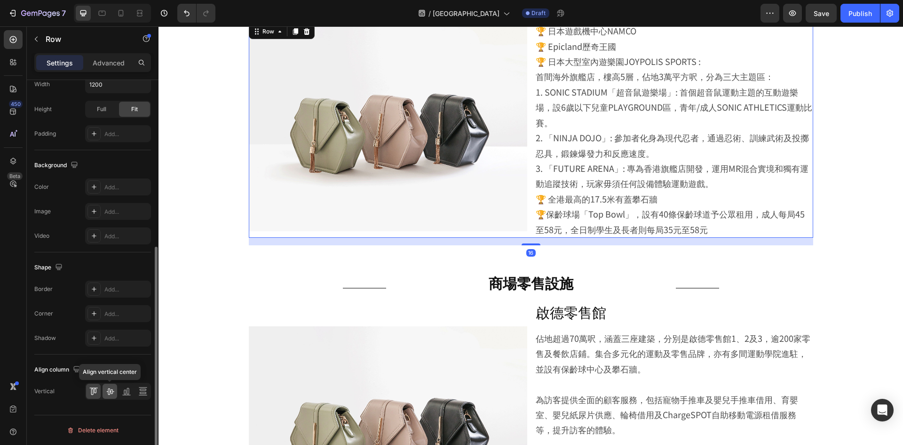
click at [112, 392] on icon at bounding box center [110, 391] width 8 height 7
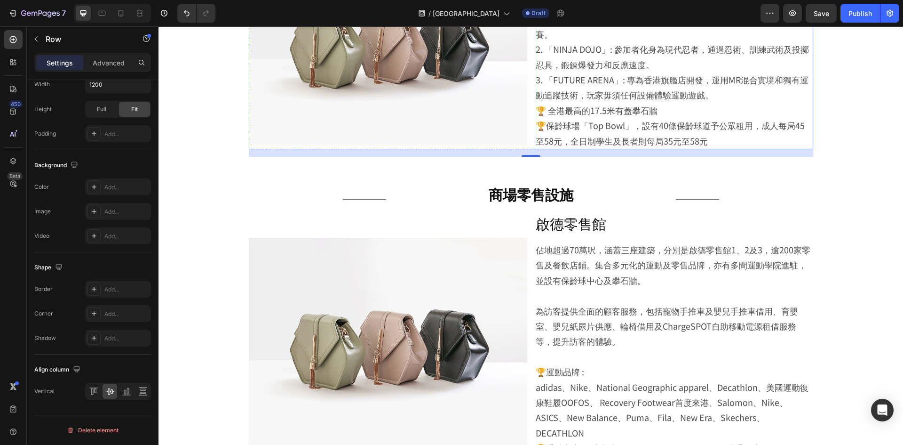
scroll to position [622, 0]
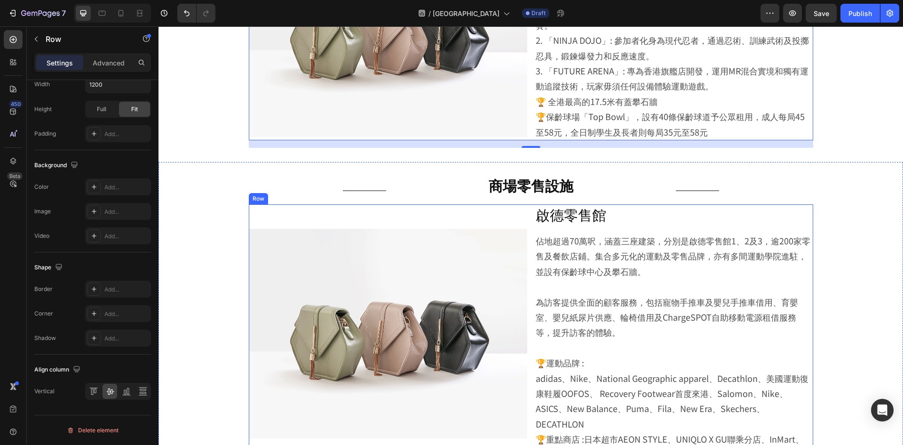
click at [527, 246] on div "Image 啟德零售館 Heading 佔地超過70萬呎，涵蓋三座建築，分別是啟德零售館1、2及3，逾200家零售及餐飲店鋪。集合多元化的運動及零售品牌，亦有…" at bounding box center [531, 333] width 565 height 258
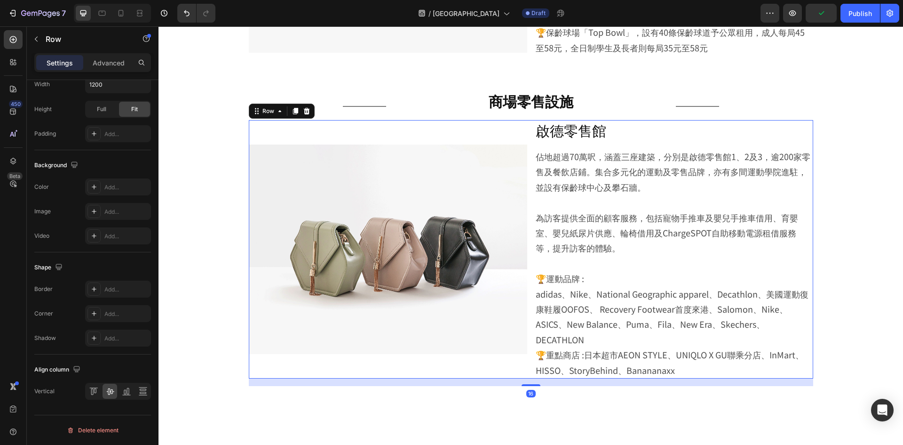
scroll to position [763, 0]
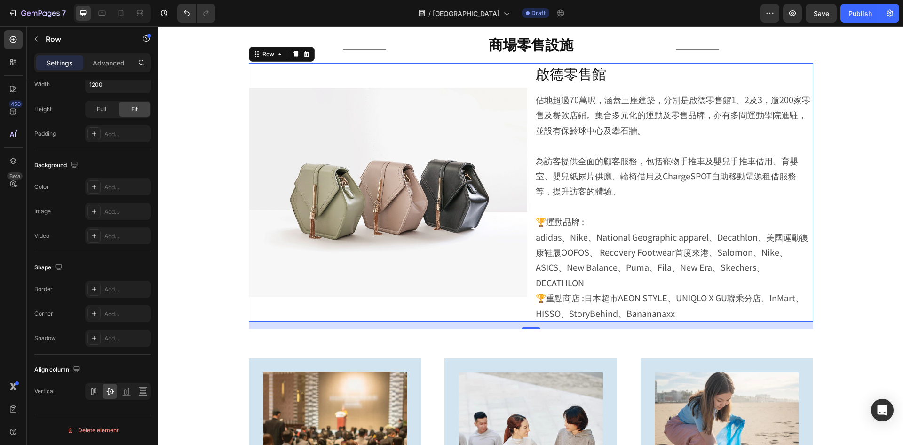
click at [520, 79] on div "Image" at bounding box center [388, 192] width 279 height 258
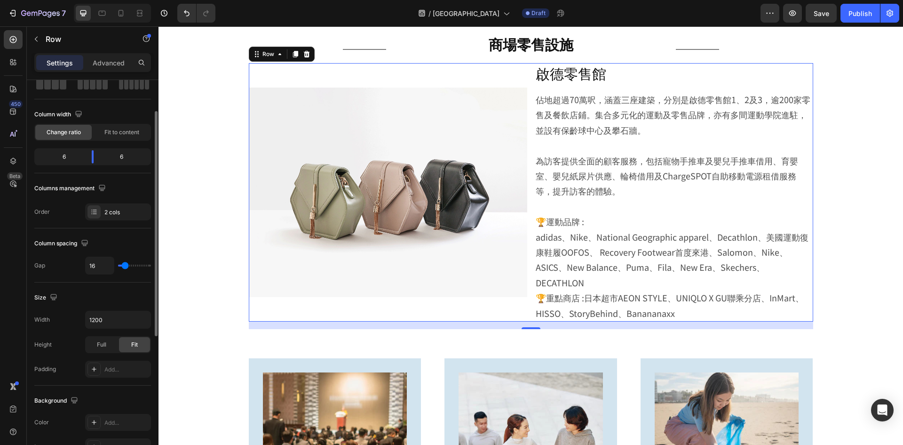
scroll to position [8, 0]
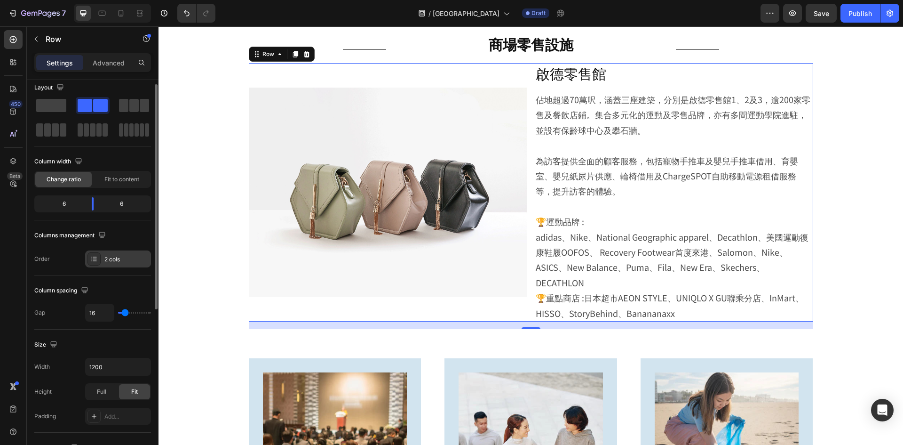
click at [105, 257] on div "2 cols" at bounding box center [118, 258] width 66 height 17
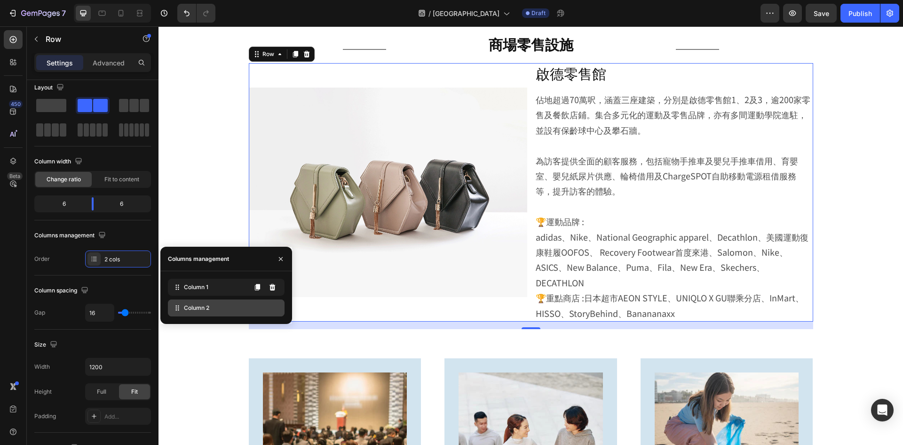
drag, startPoint x: 208, startPoint y: 308, endPoint x: 218, endPoint y: 288, distance: 22.1
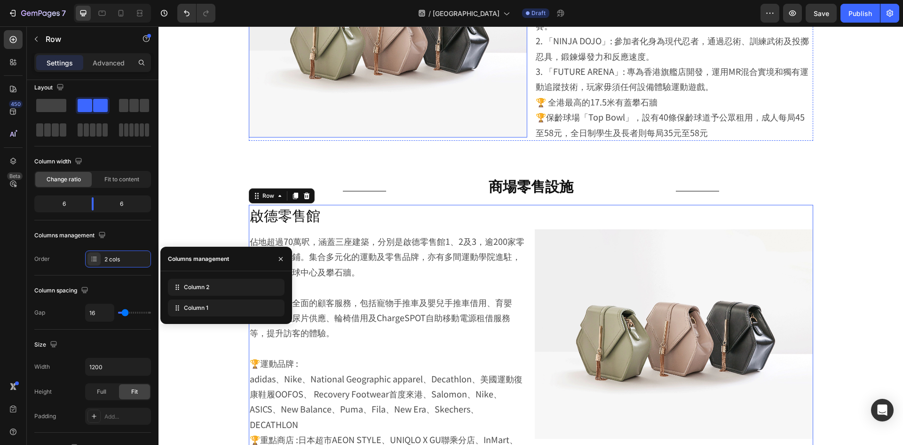
scroll to position [622, 0]
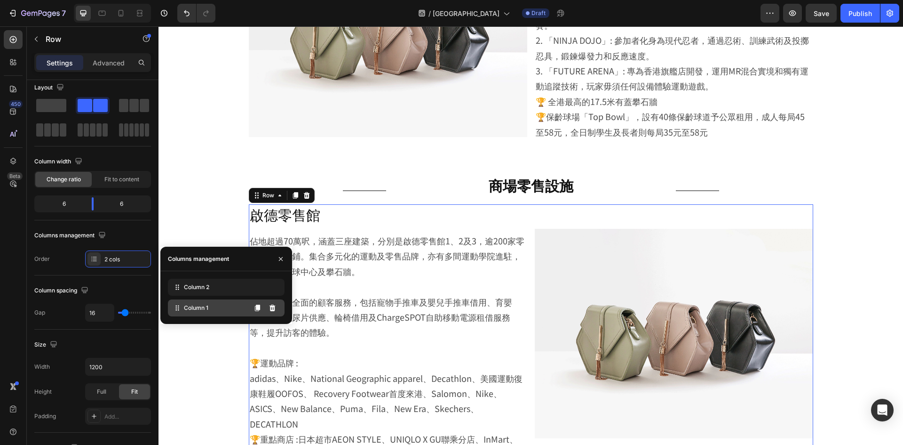
drag, startPoint x: 202, startPoint y: 317, endPoint x: 201, endPoint y: 306, distance: 10.9
click at [201, 306] on div "Column 2 Column 1" at bounding box center [226, 297] width 132 height 53
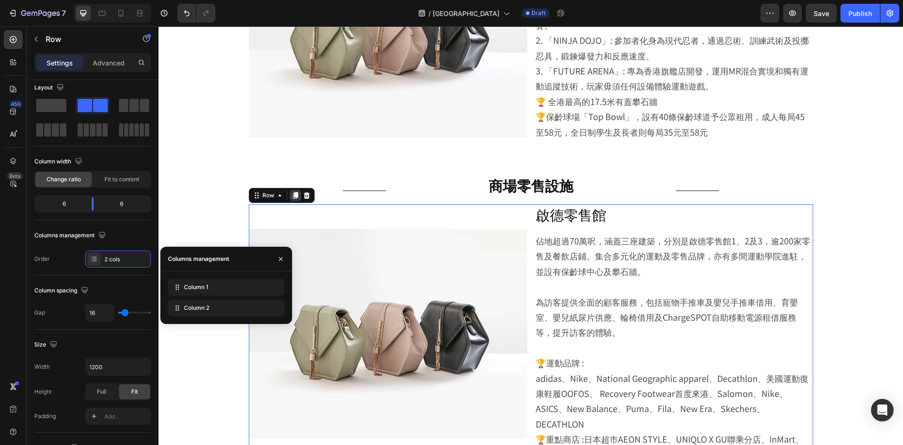
click at [293, 193] on icon at bounding box center [295, 195] width 5 height 7
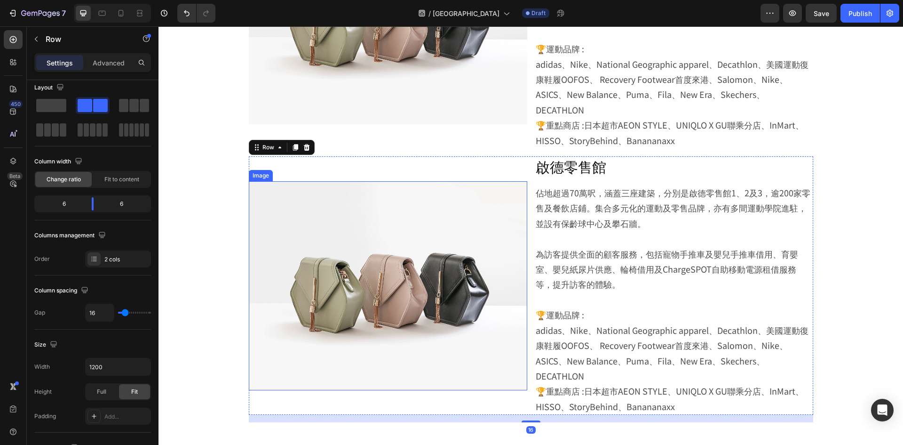
scroll to position [844, 0]
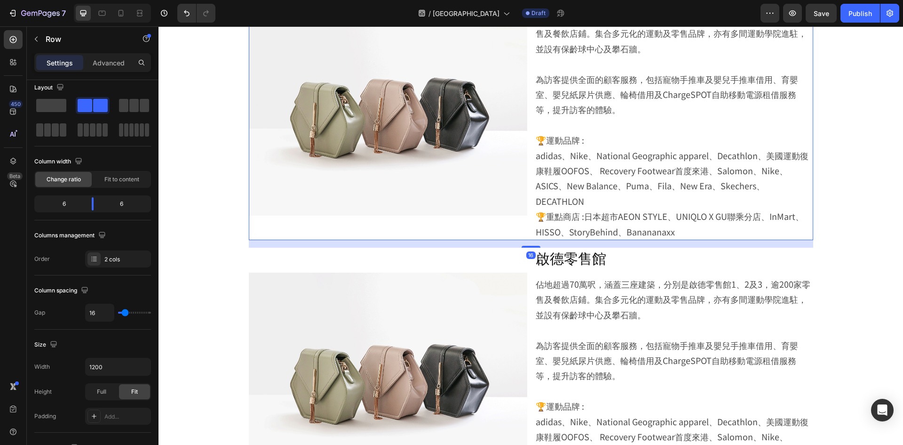
click at [525, 119] on div "Image 啟德零售館 Heading 佔地超過70萬呎，涵蓋三座建築，分別是啟德零售館1、2及3，逾200家零售及餐飲店鋪。集合多元化的運動及零售品牌，亦有…" at bounding box center [531, 111] width 565 height 258
click at [119, 252] on div "2 cols" at bounding box center [118, 258] width 66 height 17
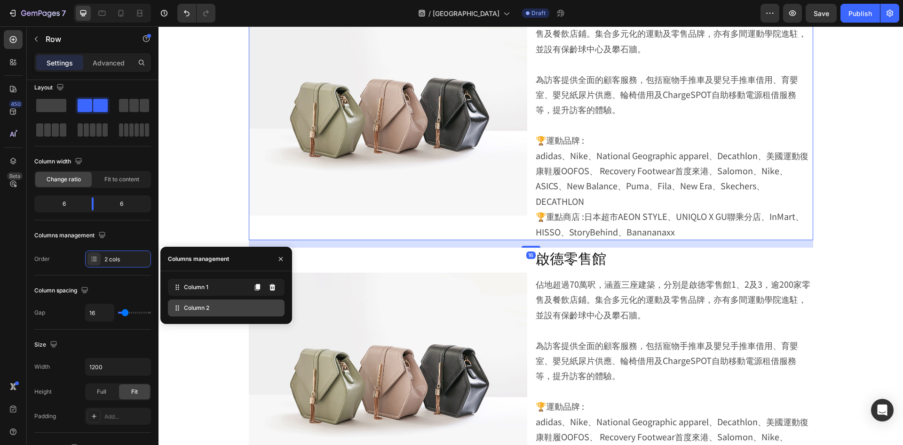
drag, startPoint x: 220, startPoint y: 306, endPoint x: 220, endPoint y: 288, distance: 17.9
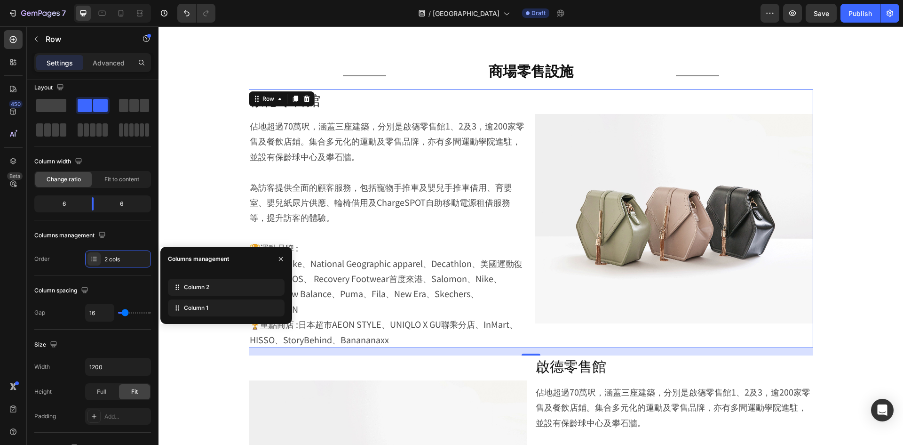
scroll to position [891, 0]
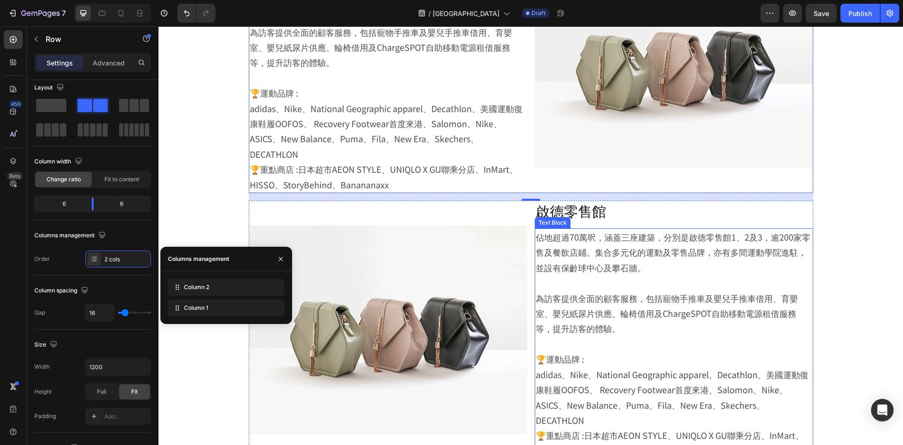
click at [665, 352] on p "🏆運動品牌 : adidas、Nike、National Geographic apparel、Decathlon、美國運動復康鞋履OOFOS、 Recove…" at bounding box center [674, 389] width 277 height 76
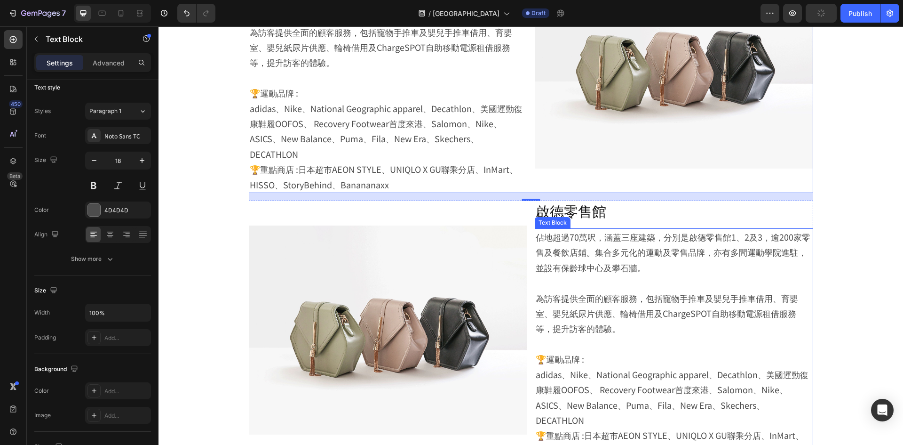
click at [665, 352] on p "🏆運動品牌 : adidas、Nike、National Geographic apparel、Decathlon、美國運動復康鞋履OOFOS、 Recove…" at bounding box center [674, 389] width 277 height 76
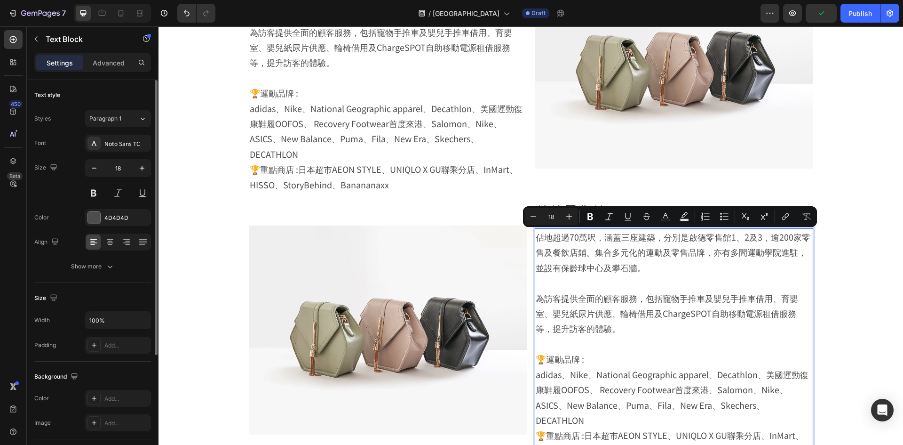
scroll to position [935, 0]
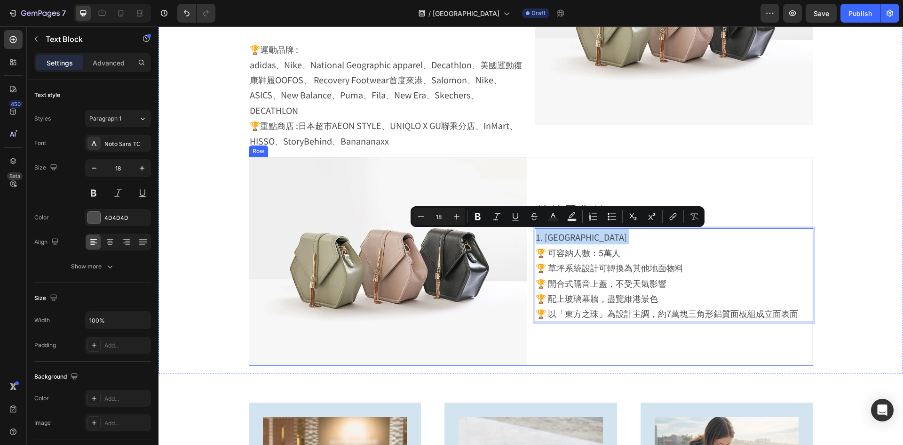
drag, startPoint x: 533, startPoint y: 251, endPoint x: 529, endPoint y: 234, distance: 17.6
click at [529, 234] on div "Image 啟德零售館 Heading 1. 啟德主場館 🏆 可容納人數：5萬人 🏆 草坪系統設計可轉換為其他地面物料 🏆 開合式隔音上蓋，不受天氣影響 🏆 …" at bounding box center [531, 261] width 565 height 209
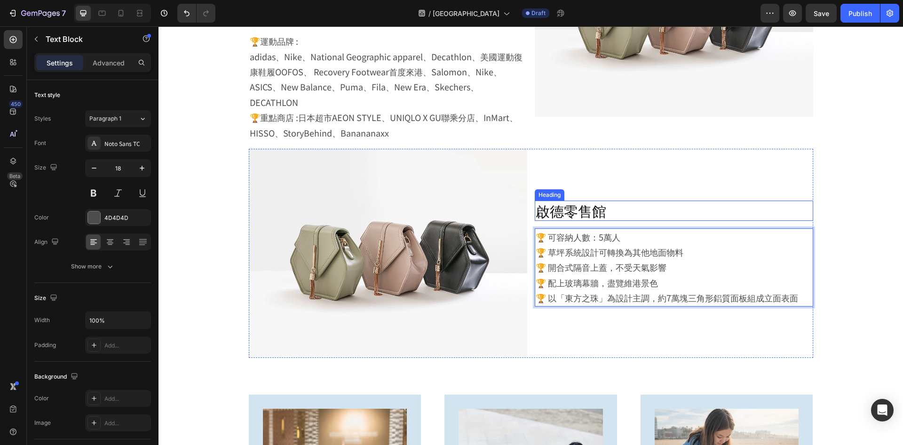
click at [558, 208] on h2 "啟德零售館" at bounding box center [674, 210] width 279 height 20
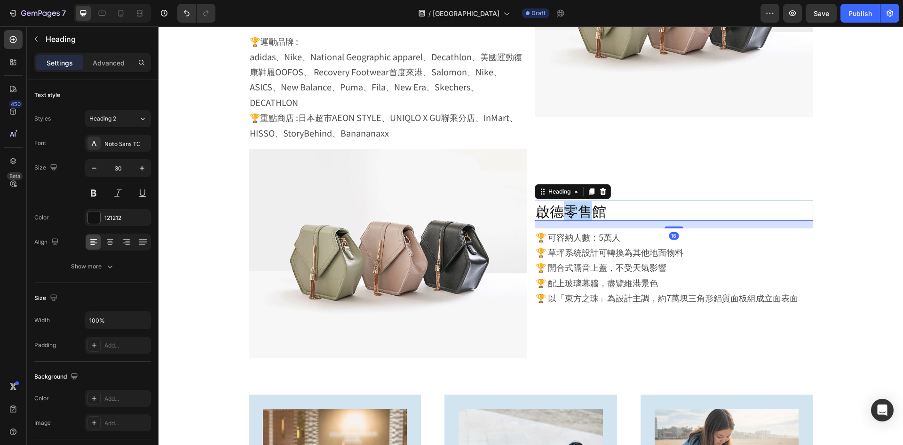
click at [558, 208] on h2 "啟德零售館" at bounding box center [674, 210] width 279 height 20
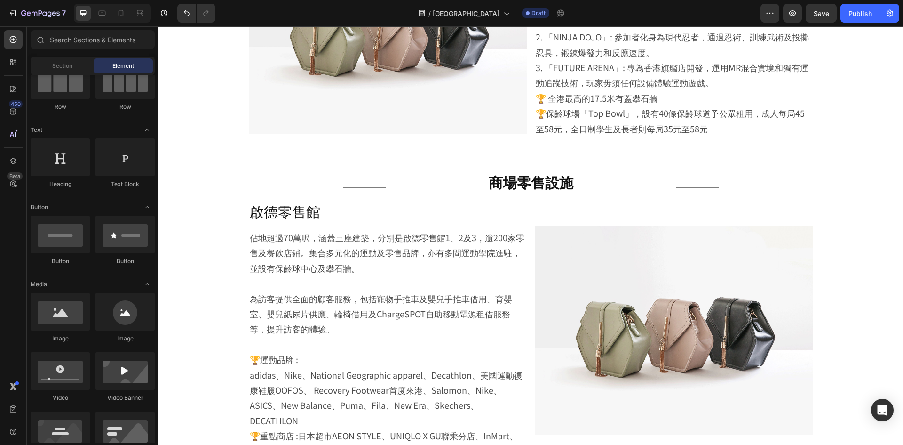
scroll to position [614, 0]
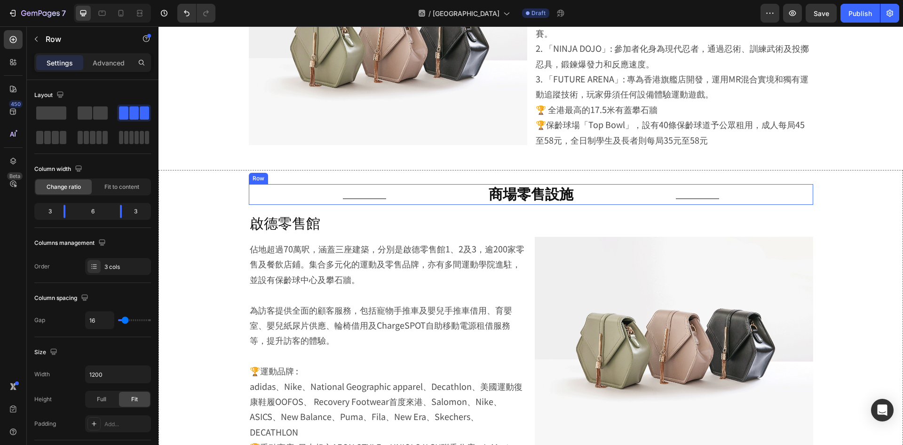
click at [390, 189] on div "Title Line 商場零售設施 Heading Title Line Row" at bounding box center [531, 194] width 565 height 21
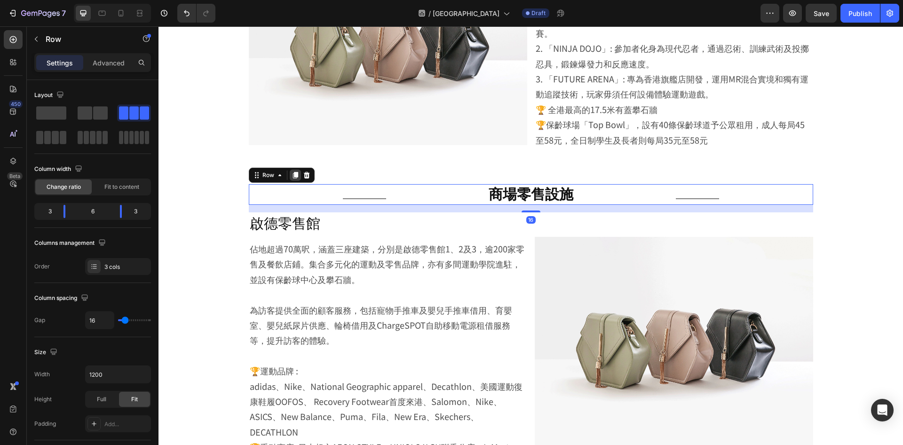
click at [290, 173] on div at bounding box center [295, 174] width 11 height 11
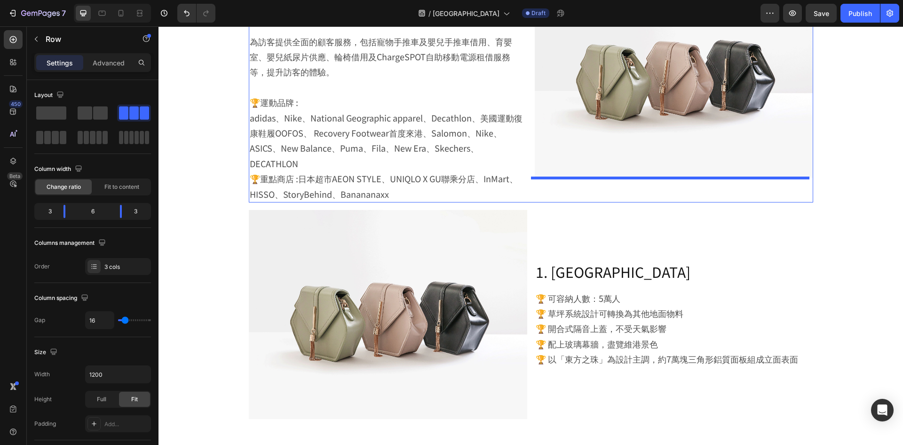
scroll to position [945, 0]
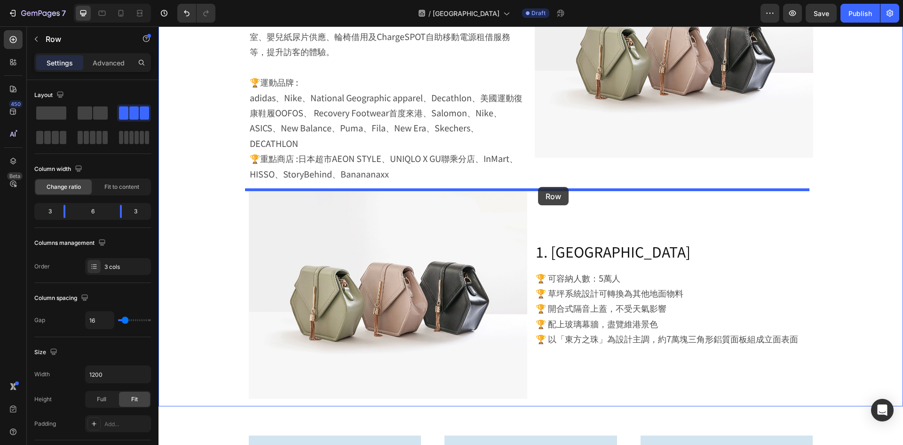
drag, startPoint x: 271, startPoint y: 215, endPoint x: 538, endPoint y: 187, distance: 268.3
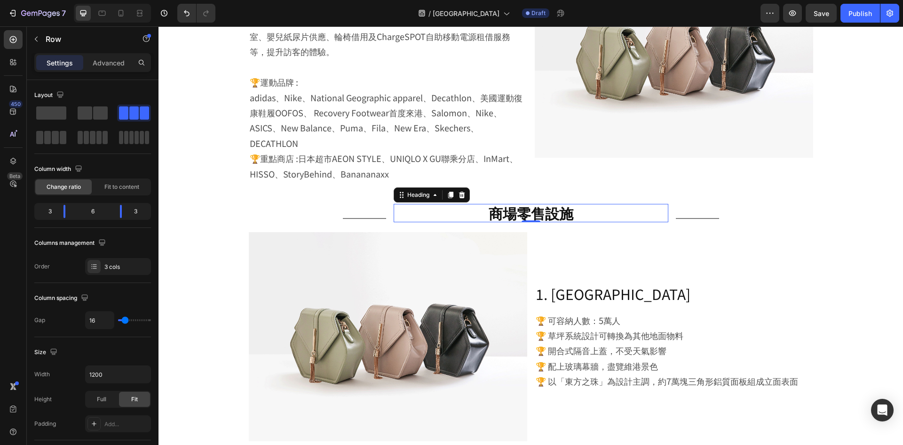
click at [496, 212] on h2 "商場零售設施" at bounding box center [531, 213] width 275 height 18
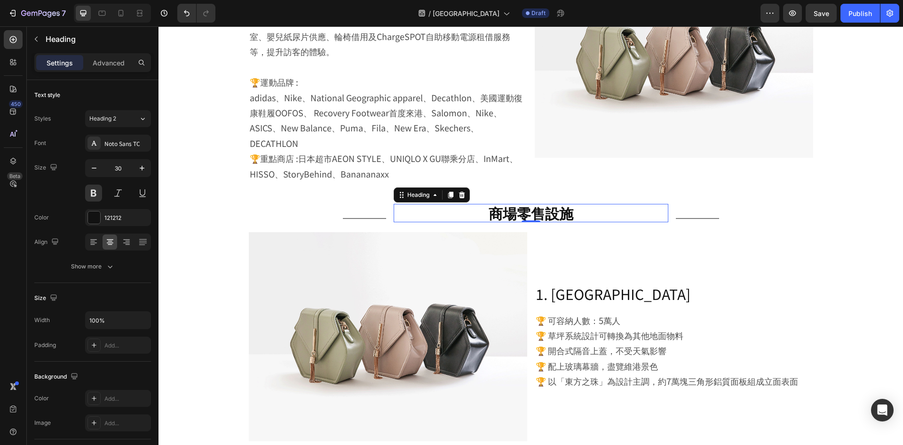
click at [496, 212] on h2 "商場零售設施" at bounding box center [531, 213] width 275 height 18
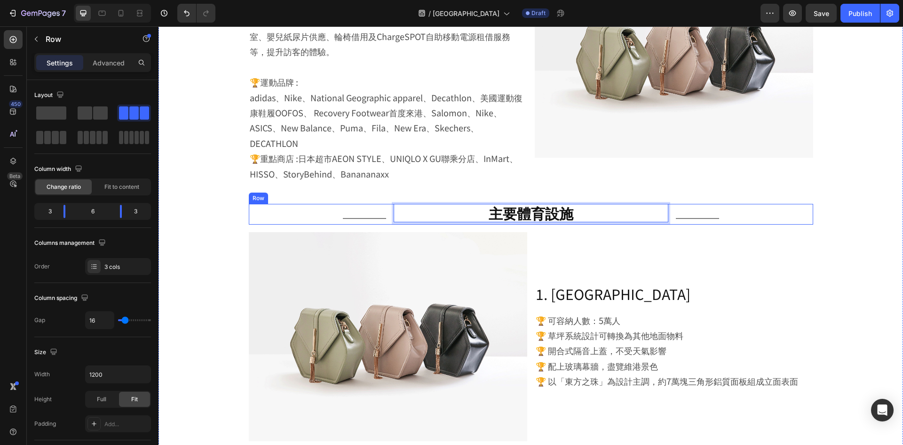
click at [672, 223] on div "Title Line 主要體育設施 Heading 0 Title Line Row" at bounding box center [531, 214] width 565 height 21
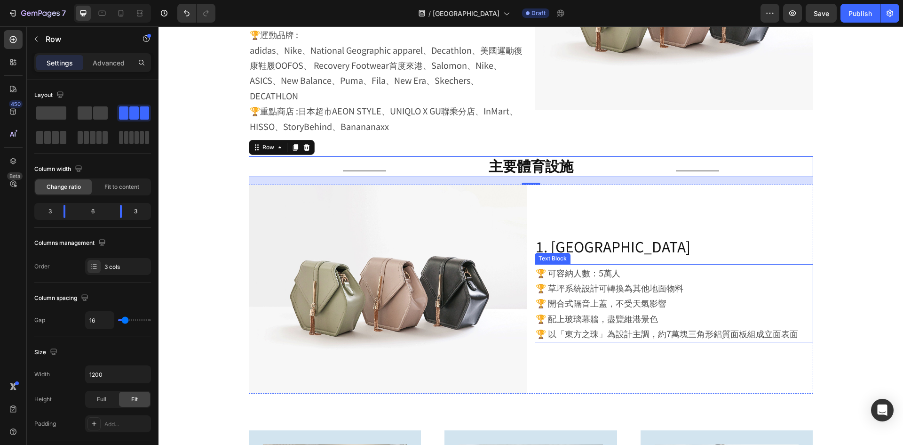
scroll to position [949, 0]
click at [577, 198] on div "1. 啟德主場館 Heading 🏆 可容納人數：5萬人 🏆 草坪系統設計可轉換為其他地面物料 🏆 開合式隔音上蓋，不受天氣影響 🏆 配上玻璃幕牆，盡覽維港景…" at bounding box center [674, 289] width 279 height 209
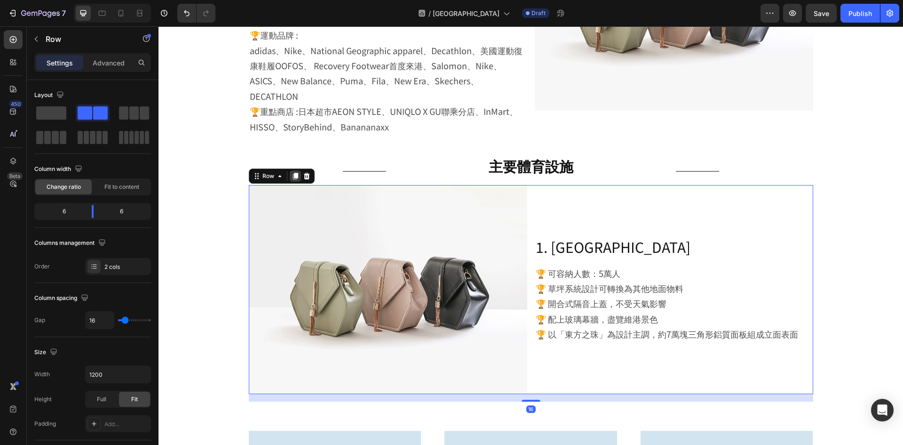
click at [290, 181] on div at bounding box center [295, 175] width 11 height 11
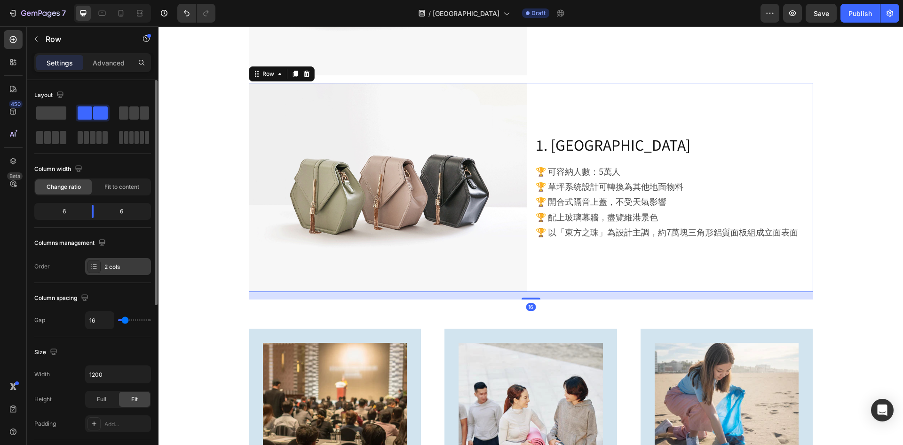
scroll to position [1291, 0]
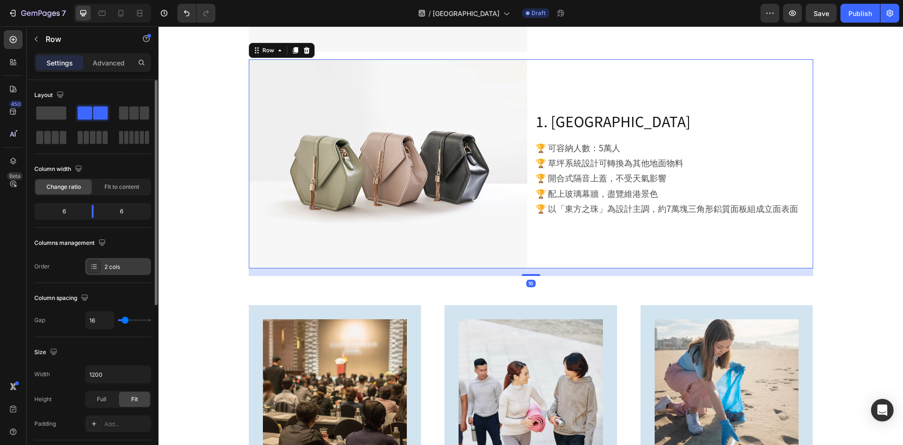
click at [97, 263] on icon at bounding box center [94, 267] width 8 height 8
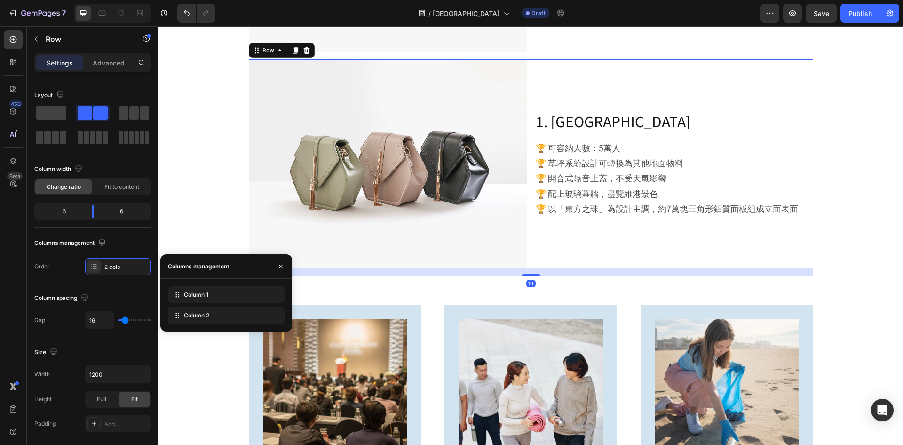
drag, startPoint x: 201, startPoint y: 314, endPoint x: 202, endPoint y: 289, distance: 24.5
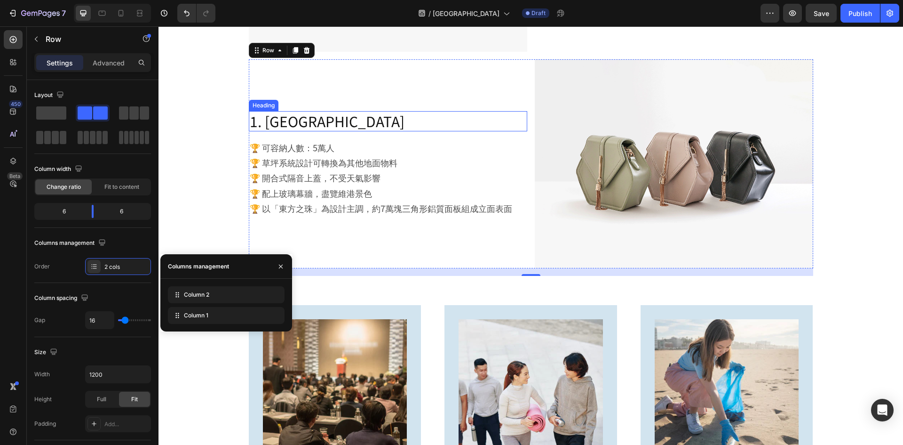
click at [353, 115] on h2 "1. 啟德主場館" at bounding box center [388, 121] width 279 height 20
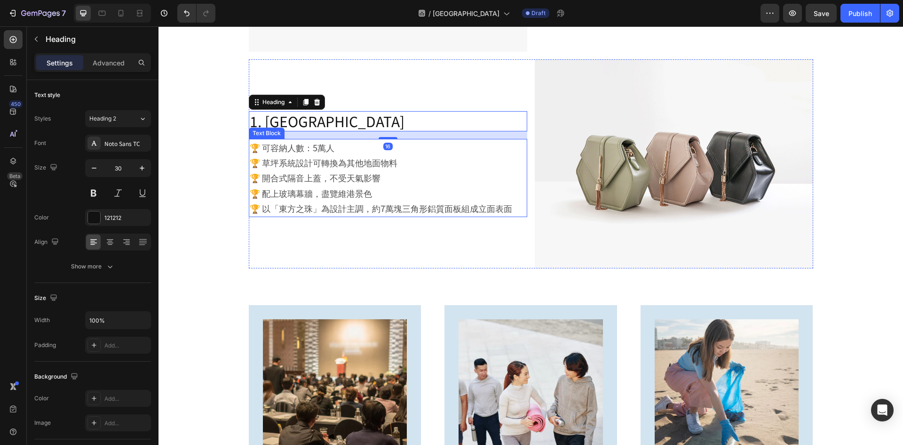
click at [326, 165] on p "🏆 草坪系統設計可轉換為其他地面物料" at bounding box center [388, 162] width 277 height 15
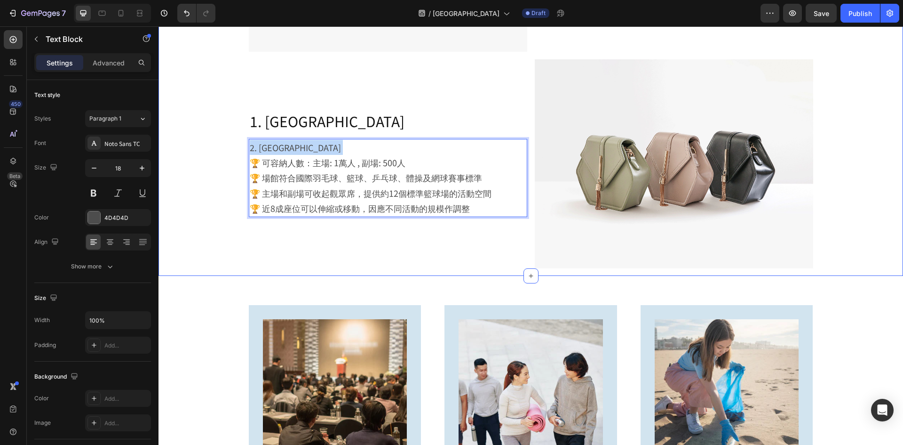
drag, startPoint x: 249, startPoint y: 164, endPoint x: 245, endPoint y: 151, distance: 13.8
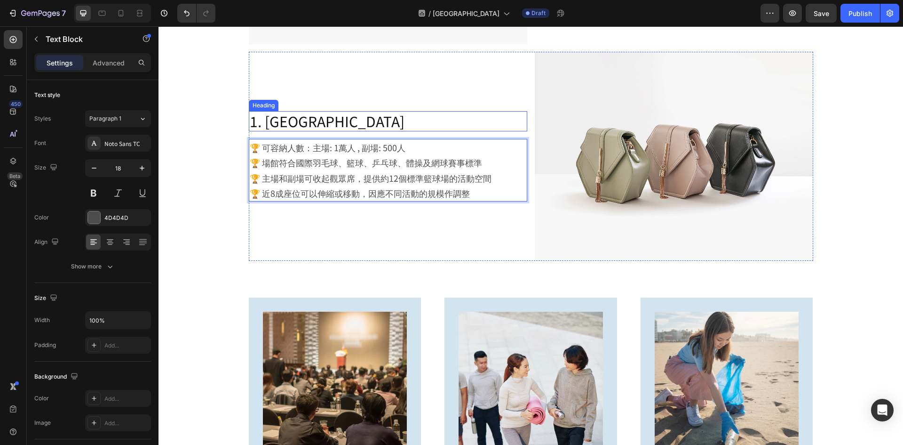
click at [273, 117] on h2 "1. 啟德主場館" at bounding box center [388, 121] width 279 height 20
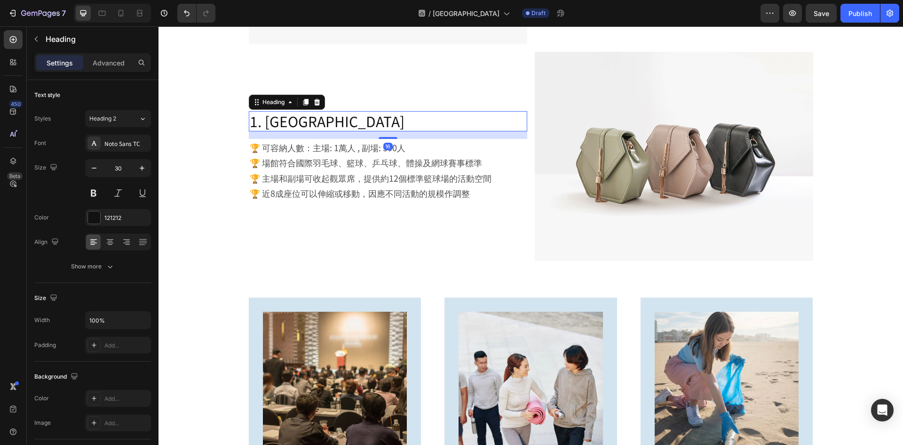
click at [273, 117] on h2 "1. 啟德主場館" at bounding box center [388, 121] width 279 height 20
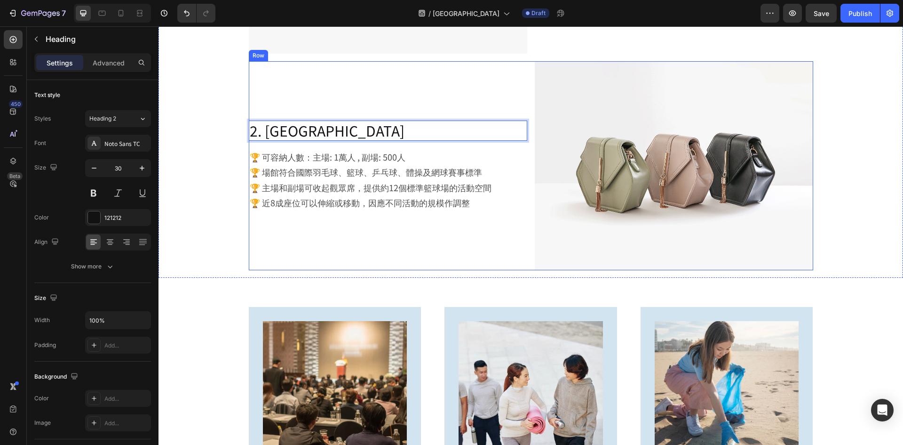
scroll to position [1299, 0]
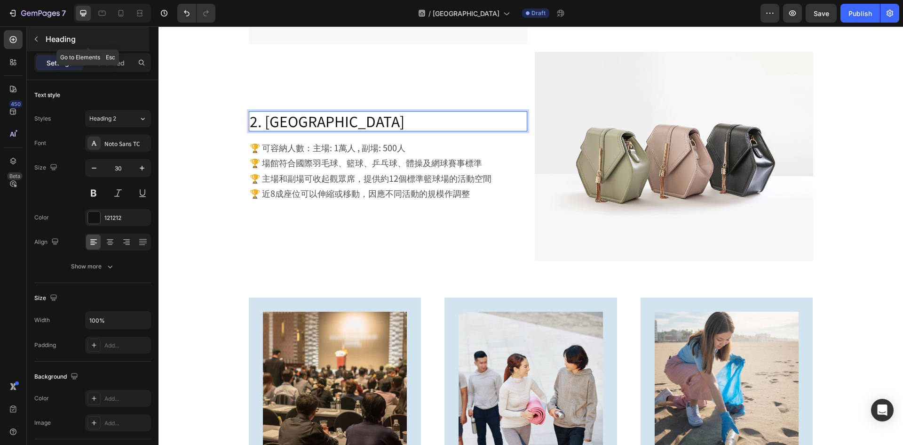
click at [69, 39] on p "Heading" at bounding box center [97, 38] width 102 height 11
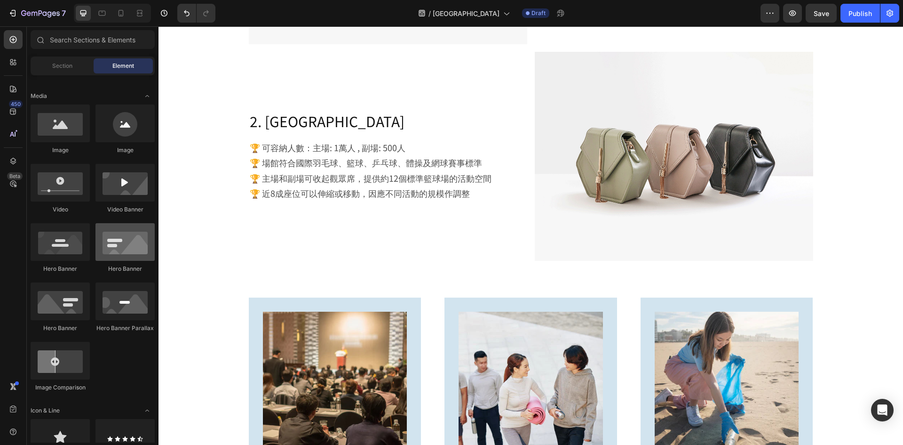
scroll to position [188, 0]
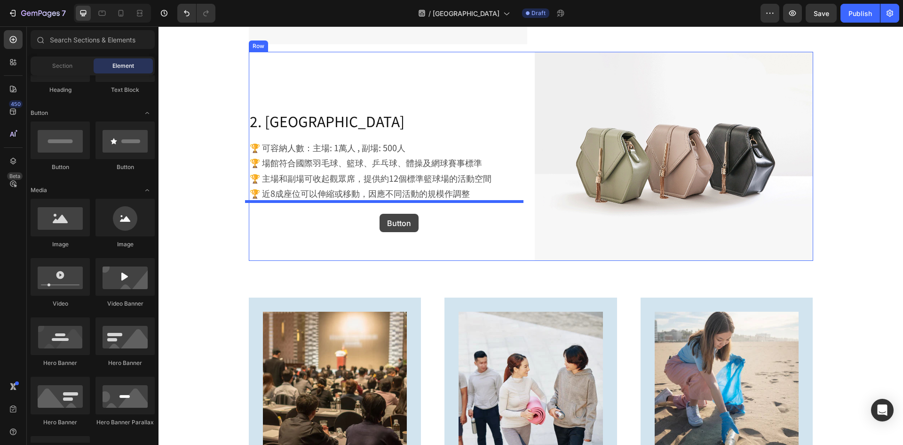
drag, startPoint x: 226, startPoint y: 175, endPoint x: 380, endPoint y: 214, distance: 158.7
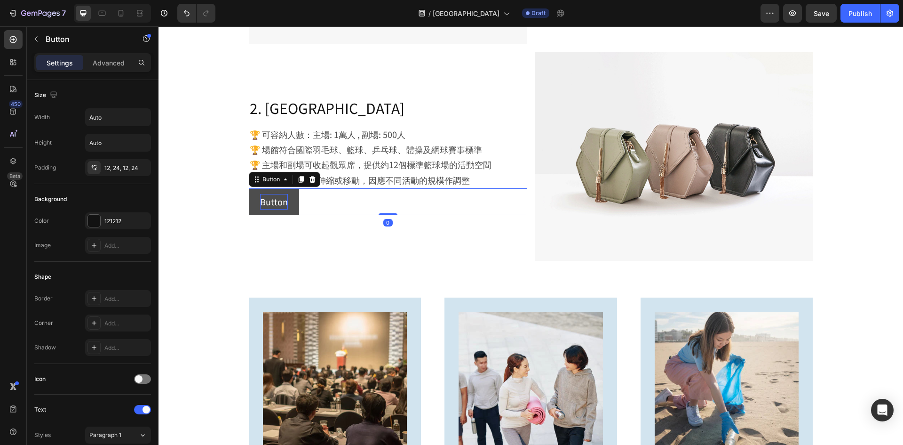
click at [274, 202] on p "Button" at bounding box center [274, 201] width 28 height 15
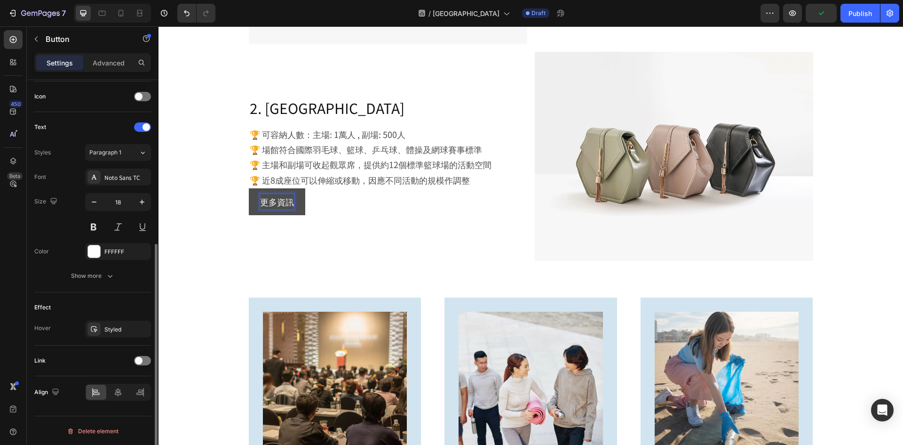
scroll to position [283, 0]
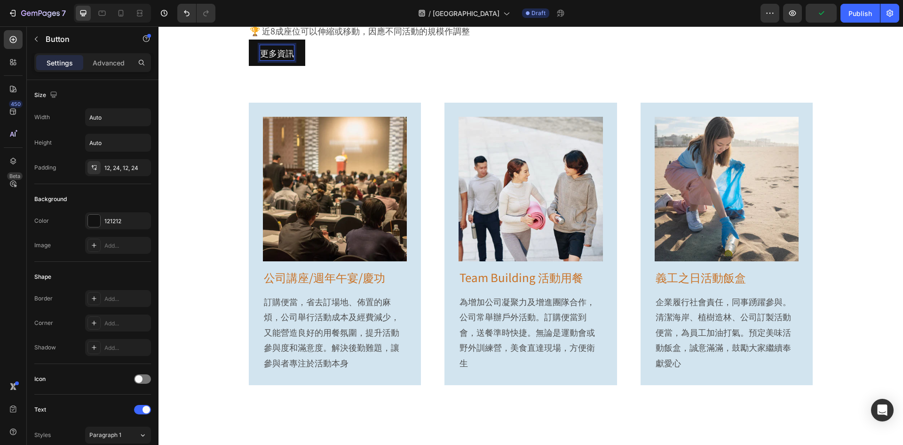
scroll to position [283, 0]
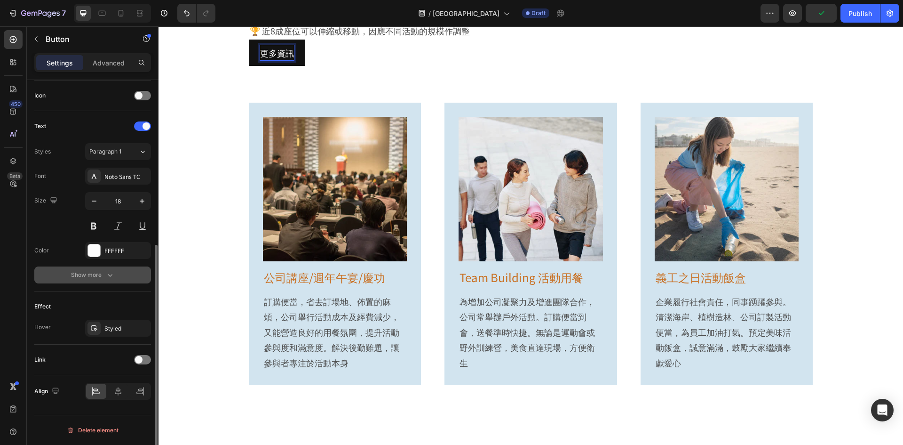
click at [102, 279] on div "Show more" at bounding box center [93, 274] width 44 height 9
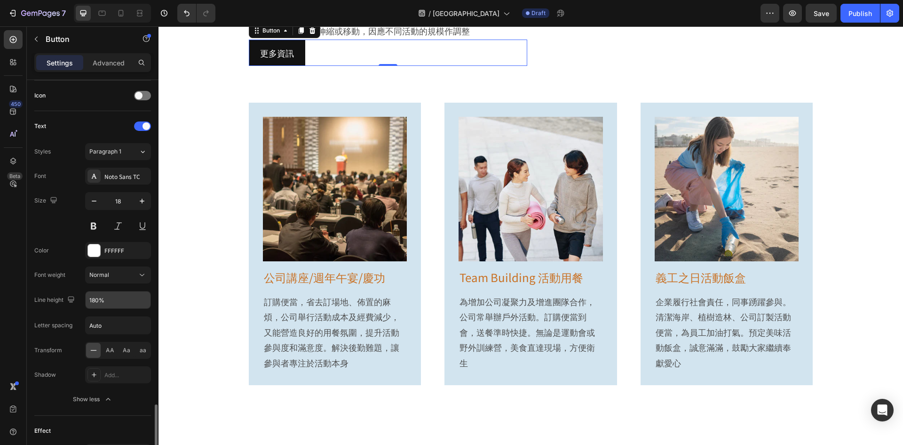
scroll to position [407, 0]
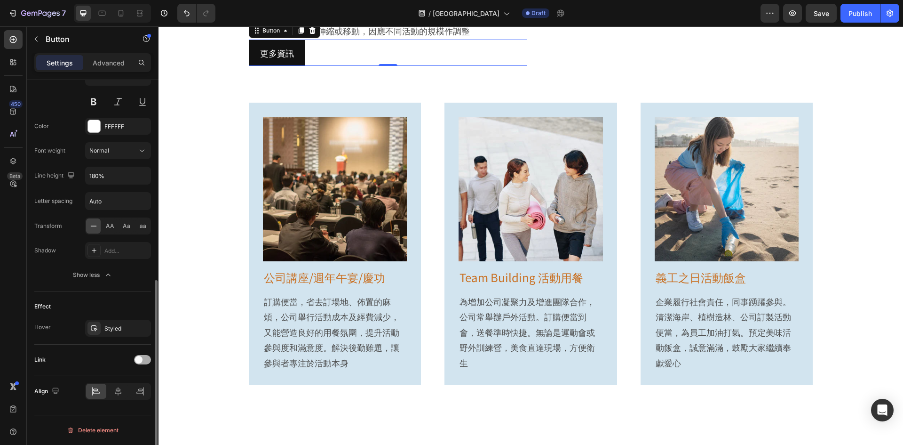
click at [141, 356] on span at bounding box center [139, 360] width 8 height 8
click at [115, 405] on div "Add..." at bounding box center [126, 408] width 44 height 8
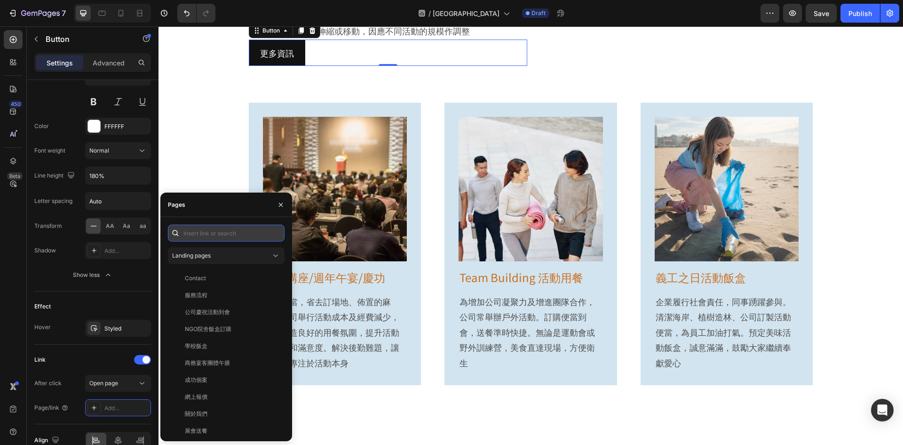
click at [225, 237] on input "text" at bounding box center [226, 232] width 117 height 17
paste input "[URL][DOMAIN_NAME]"
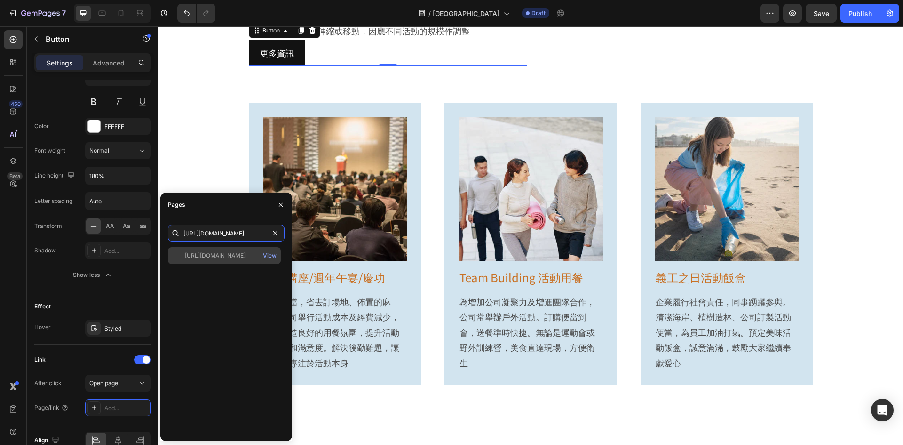
type input "https://www.kaitaksportspark.com.hk/venueDetail?id=0eee5517921c40b09f01774c8fda…"
click at [243, 254] on div "https://www.kaitaksportspark.com.hk/venueDetail?id=0eee5517921c40b09f01774c8fda…" at bounding box center [215, 255] width 61 height 8
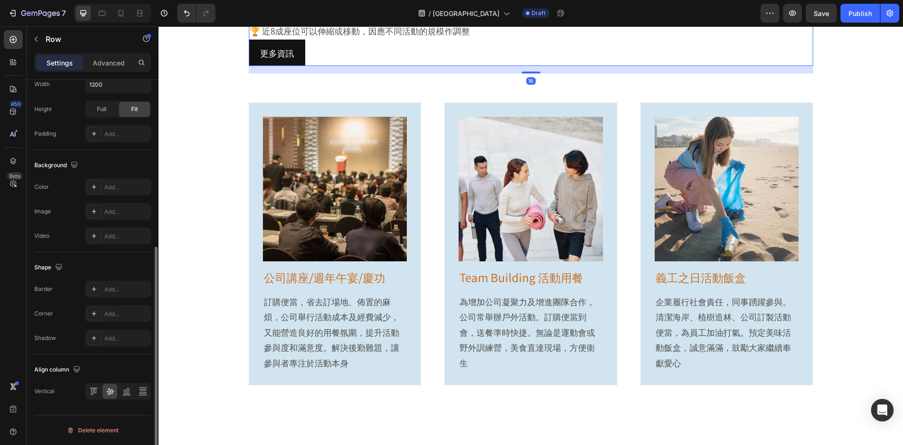
scroll to position [0, 0]
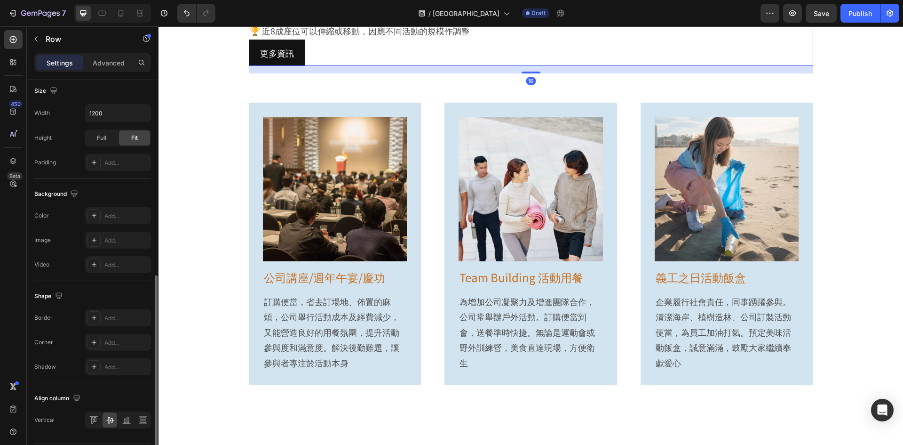
click at [355, 66] on div "2. 啟德體藝館 Heading 🏆 可容納人數：主場: 1萬人 , 副場: 500人 🏆 場館符合國際羽毛球、籃球、乒乓球、體操及網球賽事標準 🏆 主場和副…" at bounding box center [388, 7] width 279 height 117
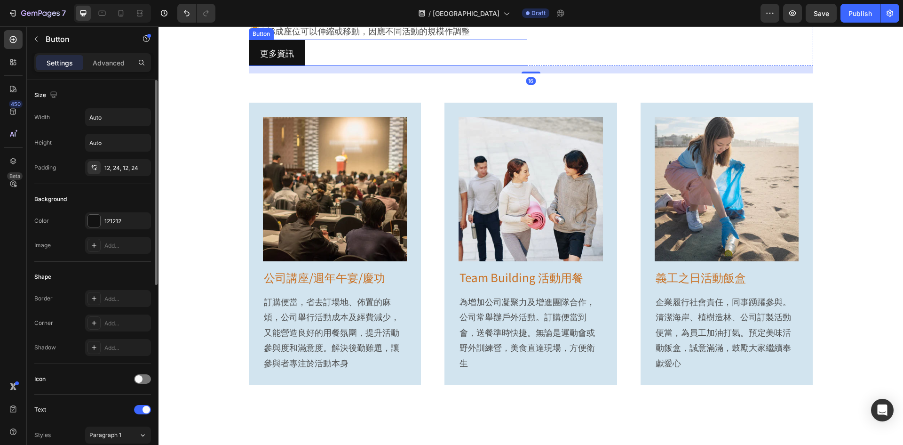
click at [336, 66] on div "更多資訊 Button" at bounding box center [388, 53] width 279 height 26
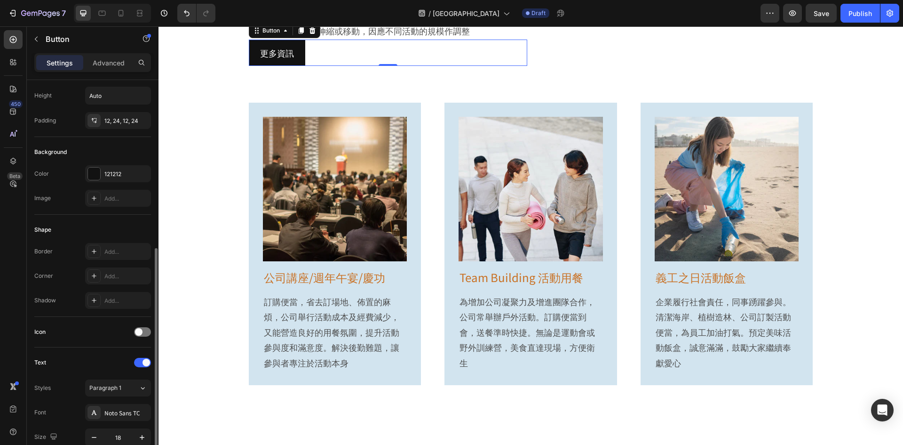
scroll to position [141, 0]
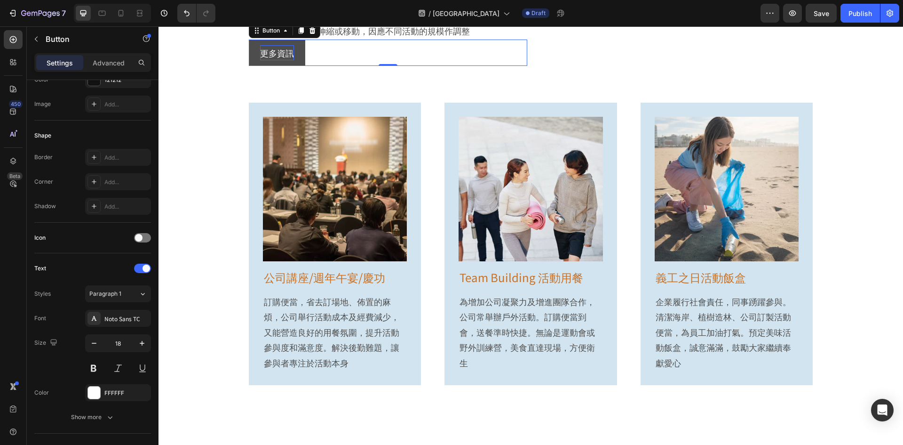
click at [267, 60] on p "更多資訊" at bounding box center [277, 52] width 34 height 15
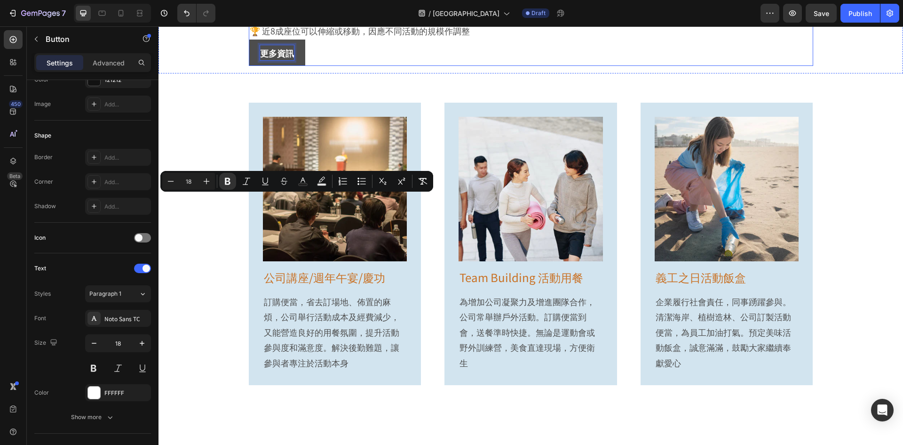
click at [276, 66] on div "2. 啟德體藝館 Heading 🏆 可容納人數：主場: 1萬人 , 副場: 500人 🏆 場館符合國際羽毛球、籃球、乒乓球、體操及網球賽事標準 🏆 主場和副…" at bounding box center [388, 7] width 279 height 117
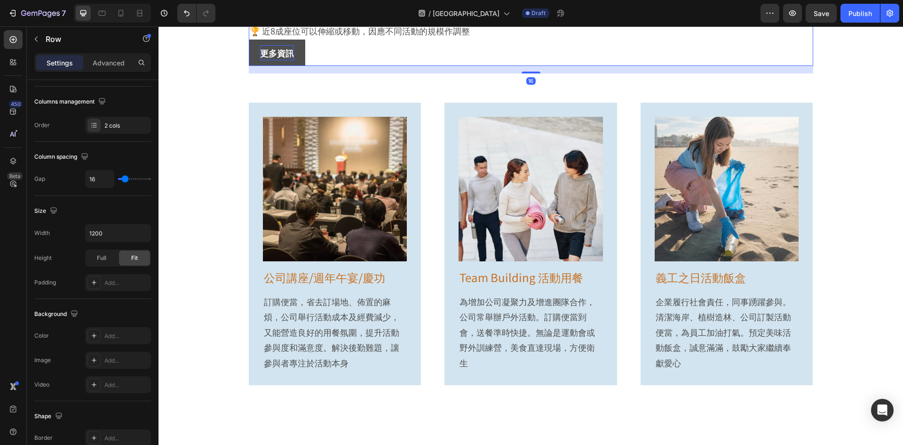
scroll to position [0, 0]
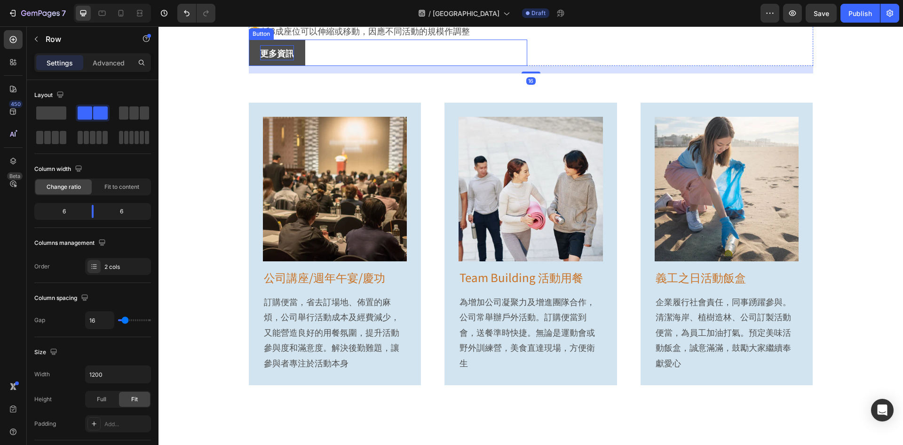
click at [299, 66] on link "更多資訊" at bounding box center [277, 53] width 56 height 26
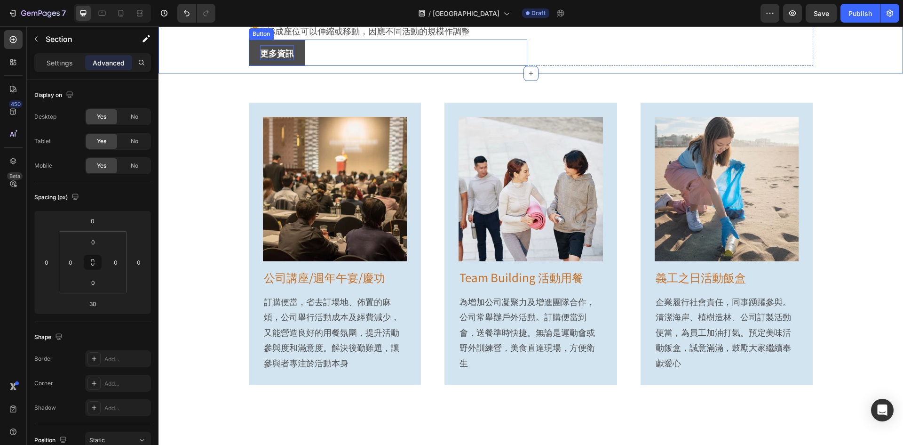
click at [267, 66] on link "更多資訊" at bounding box center [277, 53] width 56 height 26
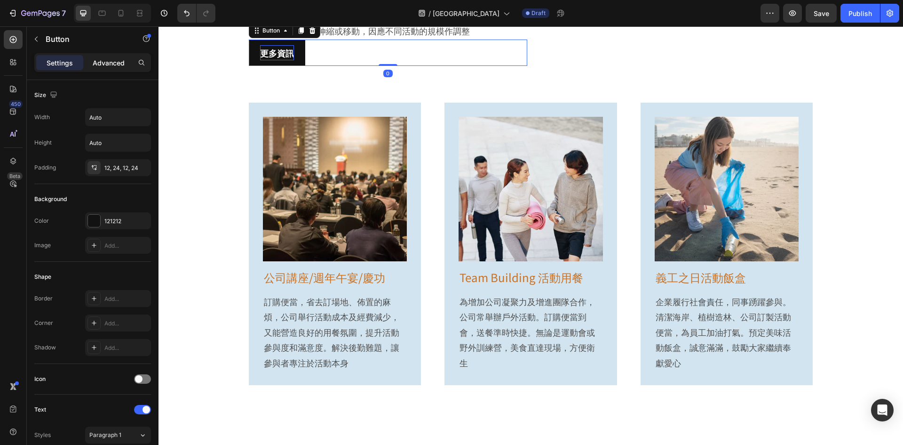
click at [113, 60] on p "Advanced" at bounding box center [109, 63] width 32 height 10
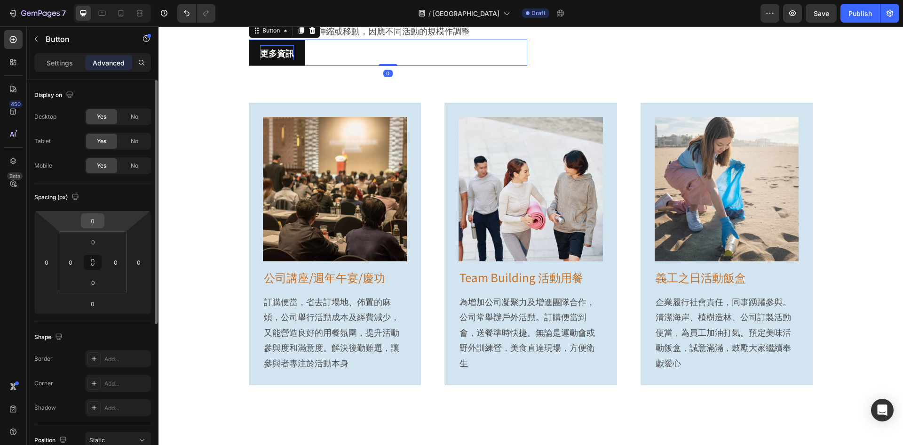
click at [94, 222] on input "0" at bounding box center [92, 221] width 19 height 14
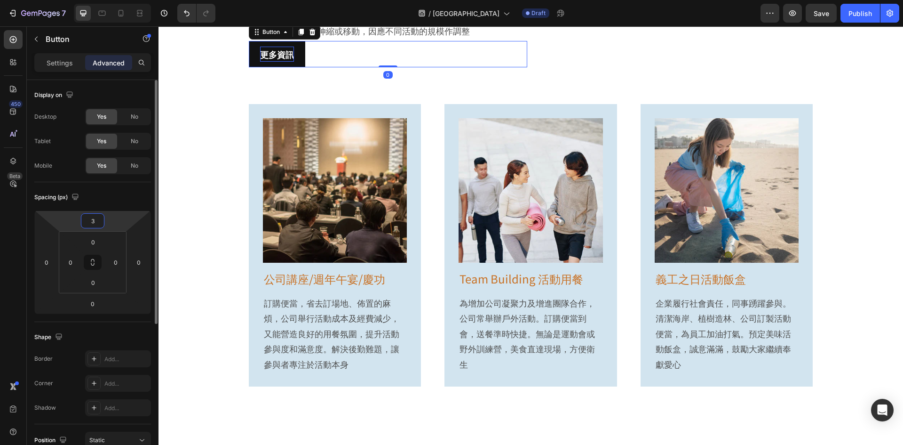
type input "30"
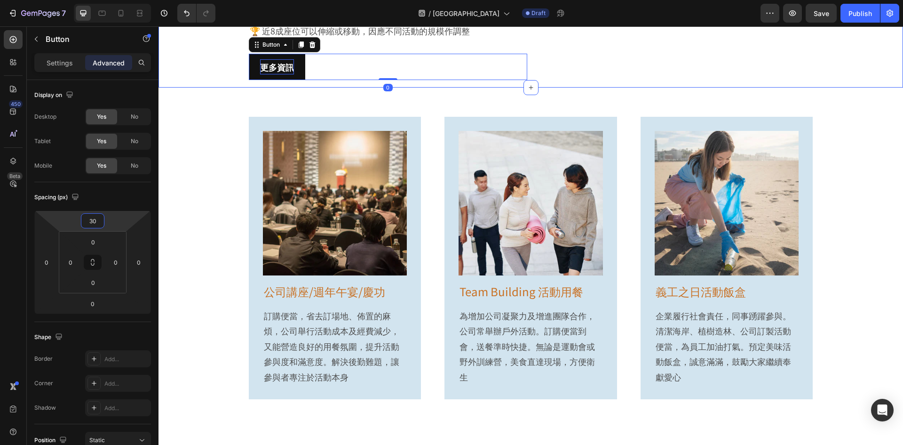
click at [324, 80] on div "更多資訊 Button" at bounding box center [388, 67] width 279 height 26
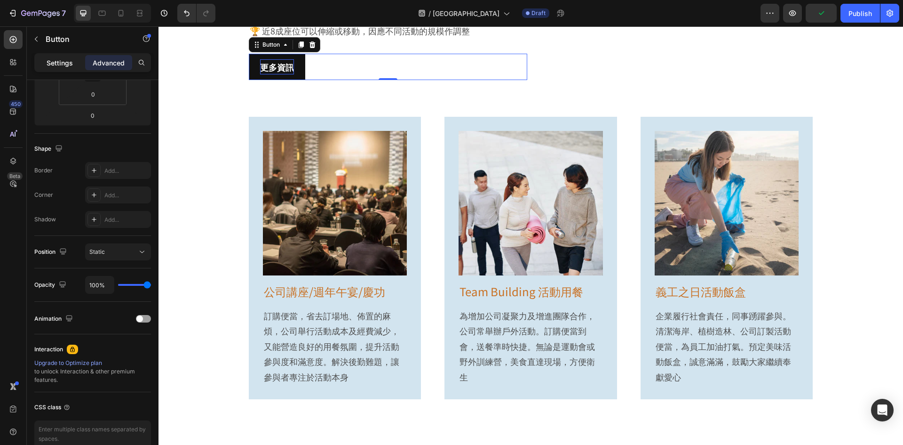
click at [65, 59] on p "Settings" at bounding box center [60, 63] width 26 height 10
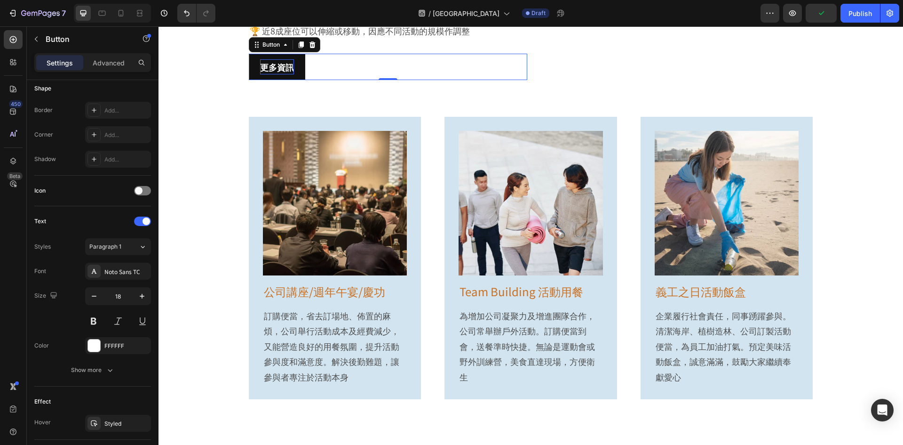
click at [66, 64] on p "Settings" at bounding box center [60, 63] width 26 height 10
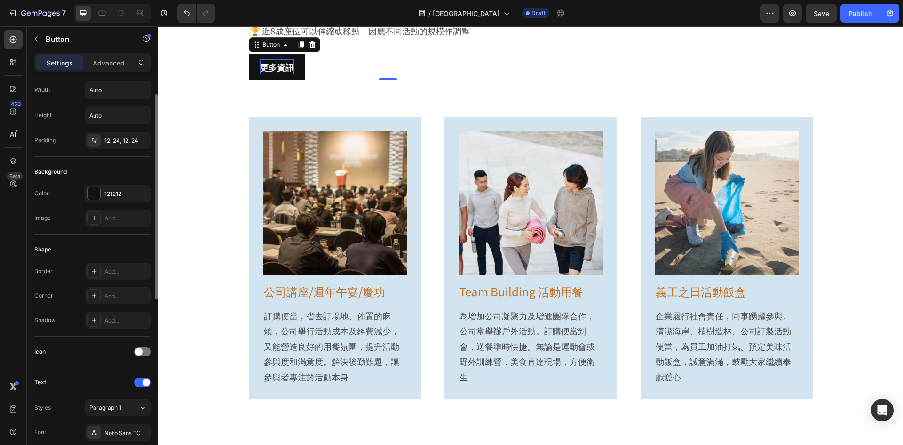
scroll to position [0, 0]
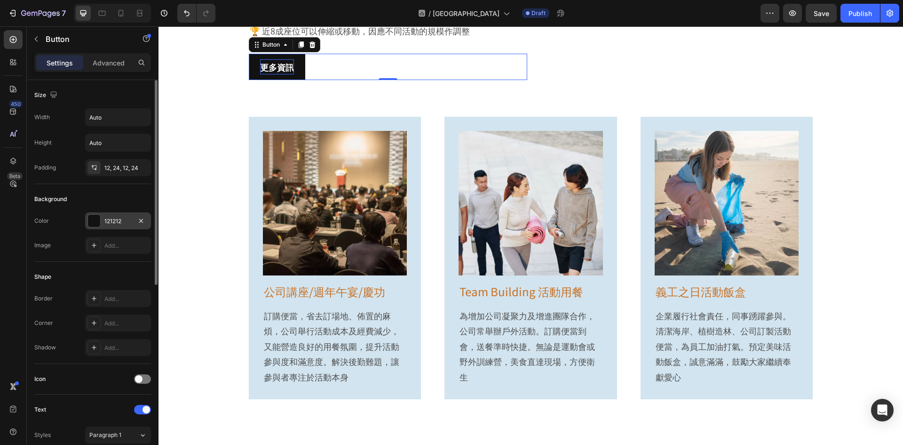
click at [120, 226] on div "121212" at bounding box center [118, 220] width 66 height 17
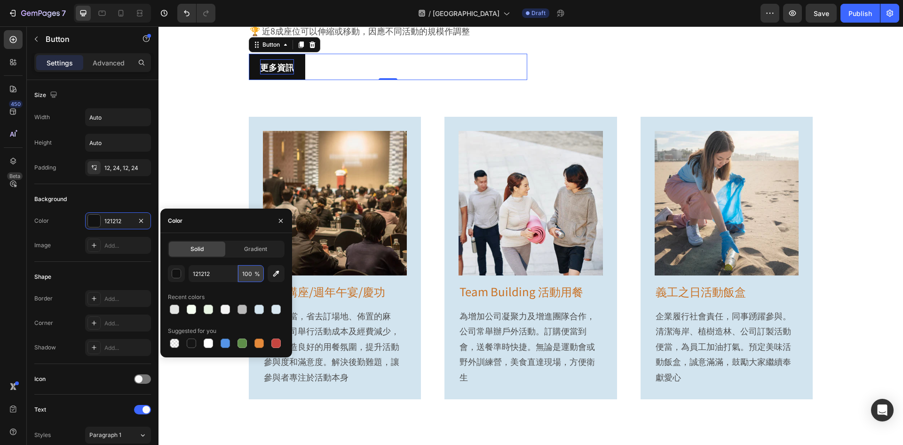
click at [247, 272] on input "100" at bounding box center [251, 273] width 26 height 17
type input "80"
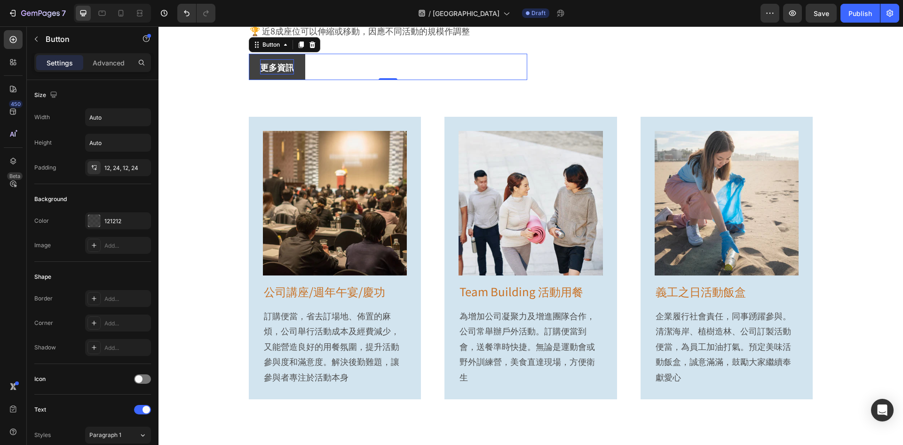
click at [343, 80] on div "更多資訊 Button 0" at bounding box center [388, 67] width 279 height 26
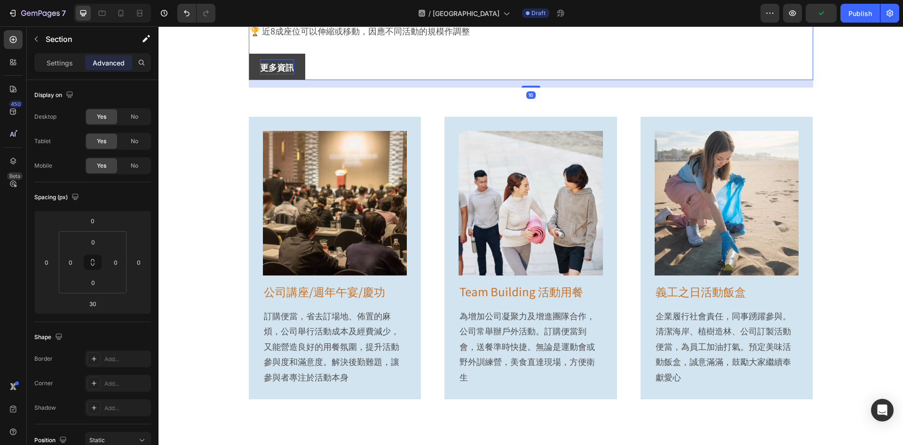
click at [523, 65] on div "2. 啟德體藝館 Heading 🏆 可容納人數：主場: 1萬人 , 副場: 500人 🏆 場館符合國際羽毛球、籃球、乒乓球、體操及網球賽事標準 🏆 主場和副…" at bounding box center [388, 14] width 279 height 131
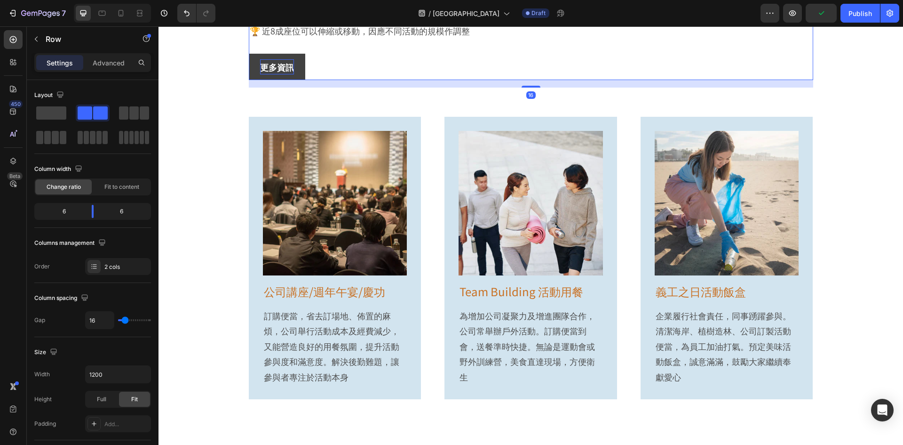
drag, startPoint x: 291, startPoint y: 60, endPoint x: 550, endPoint y: 26, distance: 260.9
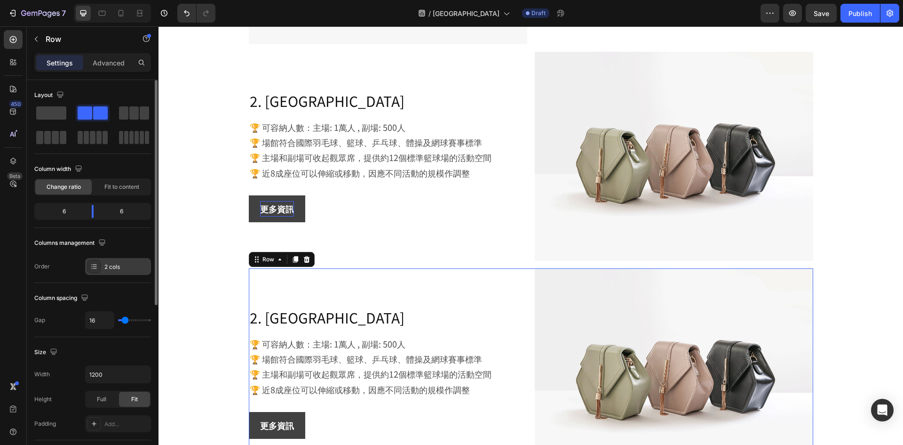
click at [125, 267] on div "2 cols" at bounding box center [126, 267] width 44 height 8
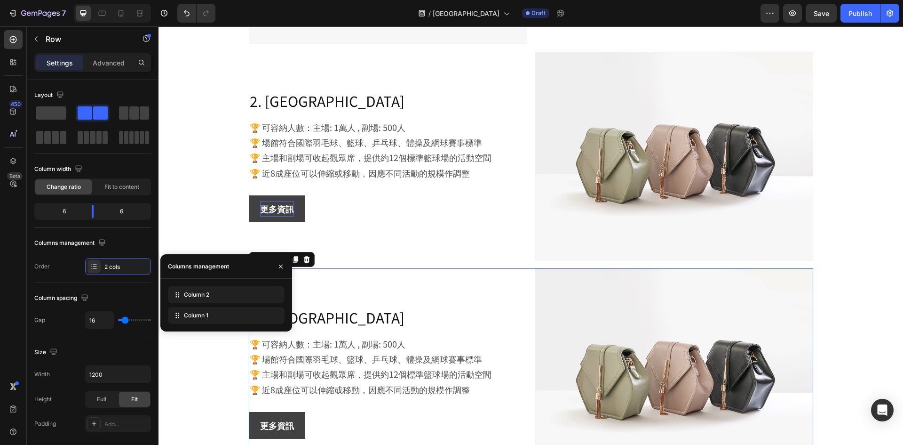
drag, startPoint x: 206, startPoint y: 317, endPoint x: 211, endPoint y: 291, distance: 25.9
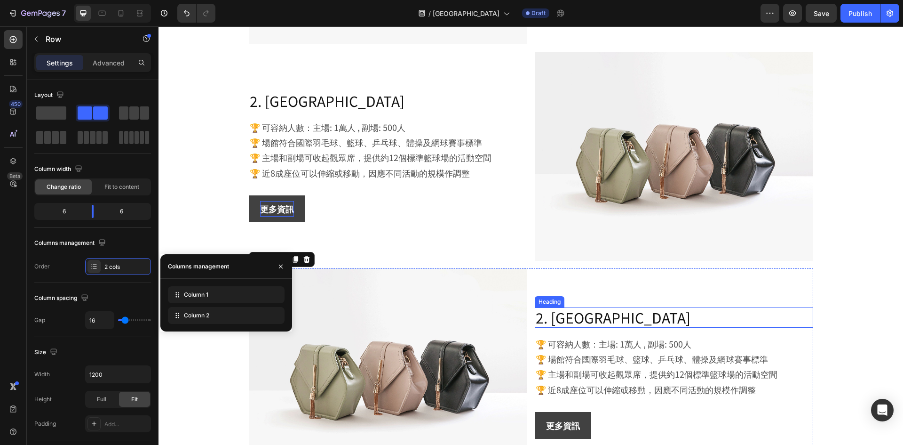
click at [603, 319] on h2 "2. 啟德體藝館" at bounding box center [674, 317] width 279 height 20
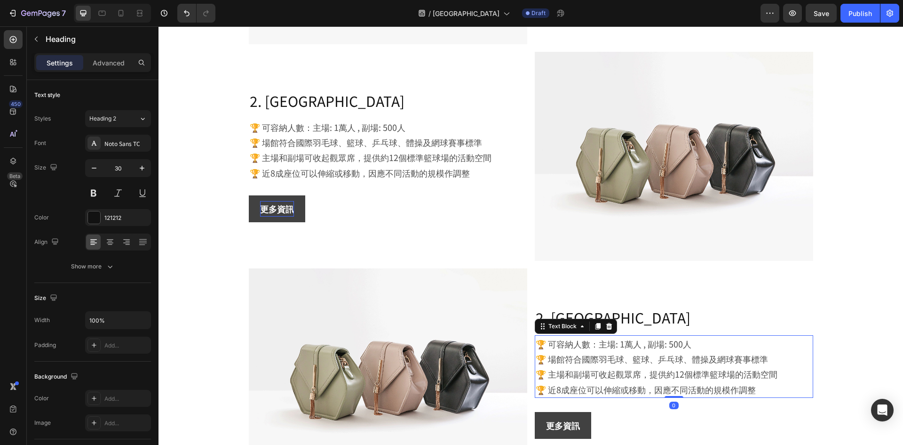
click at [623, 358] on p "🏆 場館符合國際羽毛球、籃球、乒乓球、體操及網球賽事標準" at bounding box center [674, 358] width 277 height 15
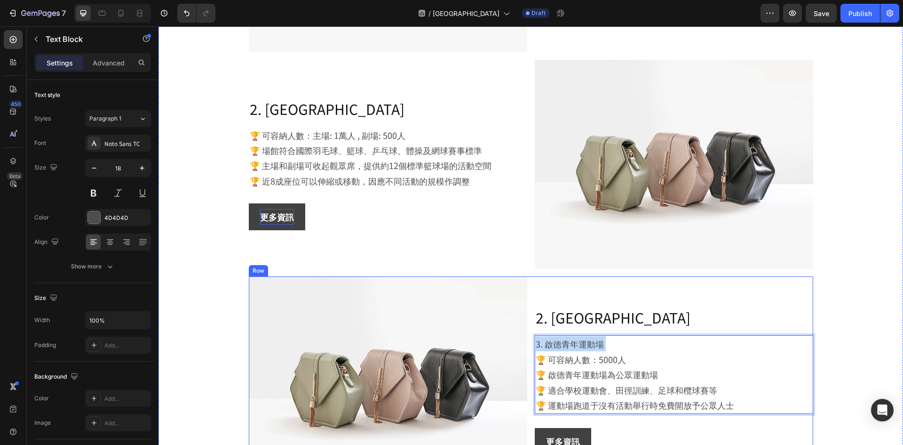
drag, startPoint x: 534, startPoint y: 356, endPoint x: 530, endPoint y: 346, distance: 11.0
click at [530, 346] on div "Image 2. 啟德體藝館 Heading 3. 啟德青年運動場 🏆 可容納人數：5000人 🏆 啟德青年運動場為公眾運動場 🏆 適合學校運動會、田徑訓練、…" at bounding box center [531, 380] width 565 height 209
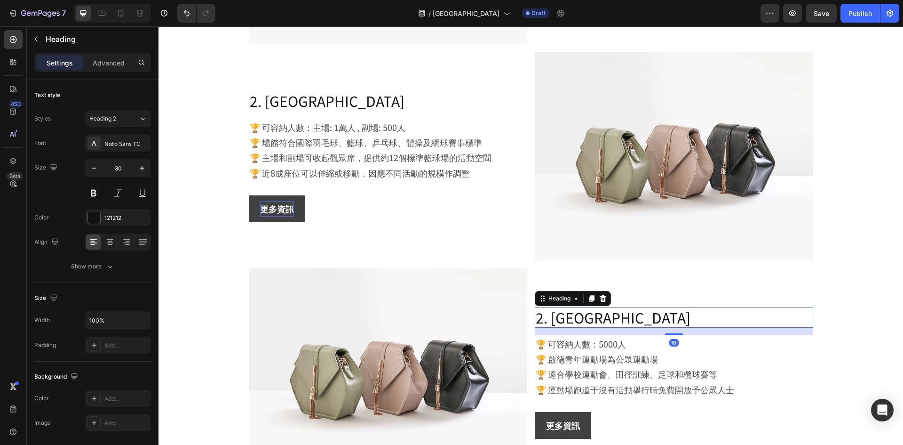
click at [553, 317] on h2 "2. 啟德體藝館" at bounding box center [674, 317] width 279 height 20
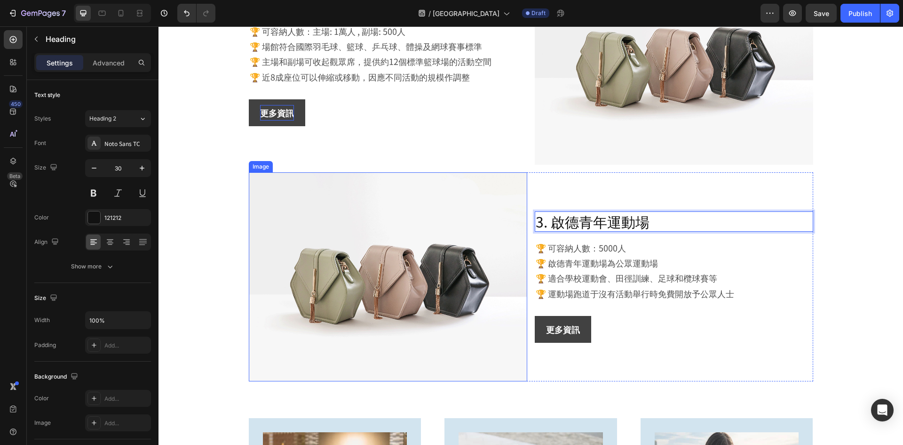
scroll to position [1440, 0]
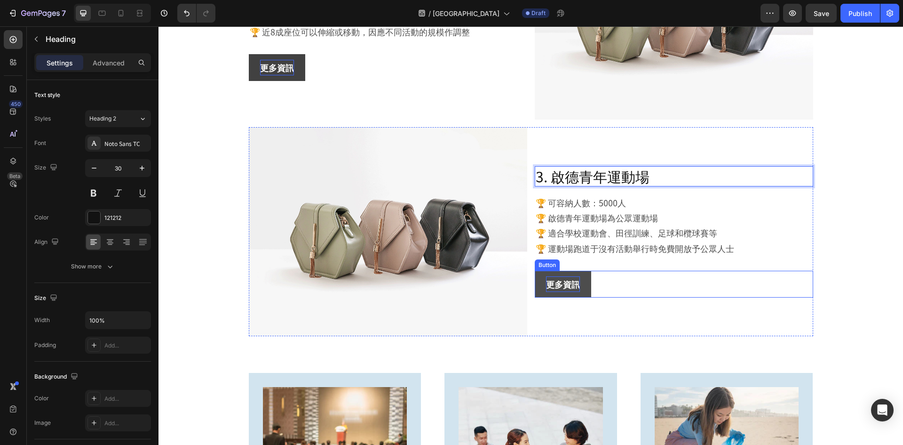
click at [575, 279] on strong "更多資訊" at bounding box center [563, 284] width 34 height 12
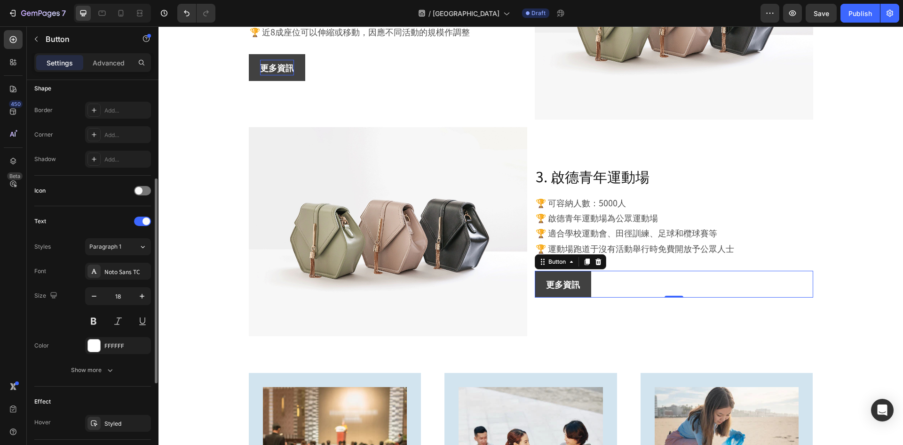
scroll to position [282, 0]
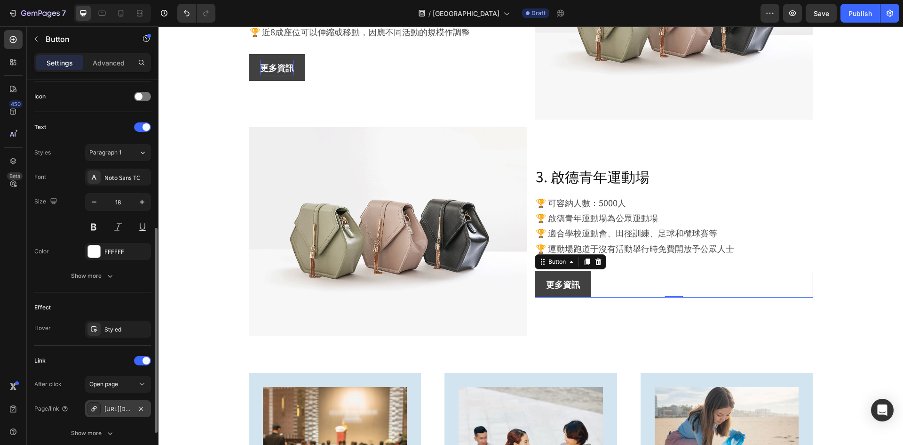
click at [115, 410] on div "https://www.kaitaksportspark.com.hk/venueDetail?id=0eee5517921c40b09f01774c8fda…" at bounding box center [117, 409] width 27 height 8
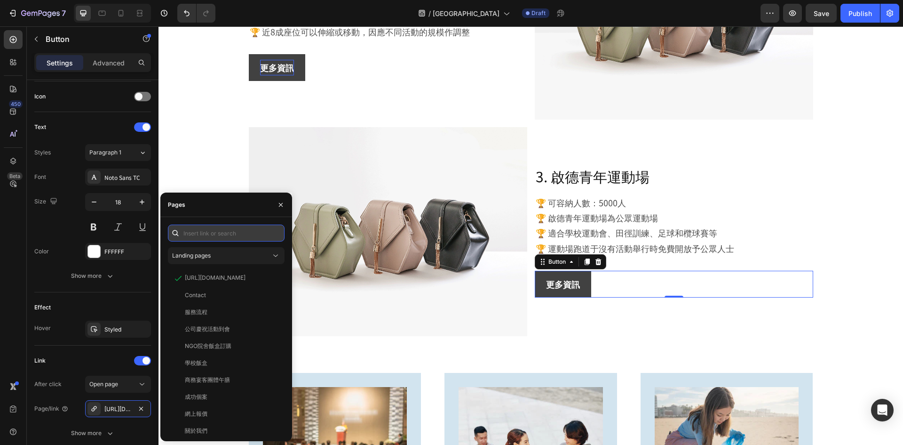
click at [247, 237] on input "text" at bounding box center [226, 232] width 117 height 17
paste input "https://www.kaitaksportspark.com.hk/venueDetail?id=0eee5517921c40b09f01774c8fda…"
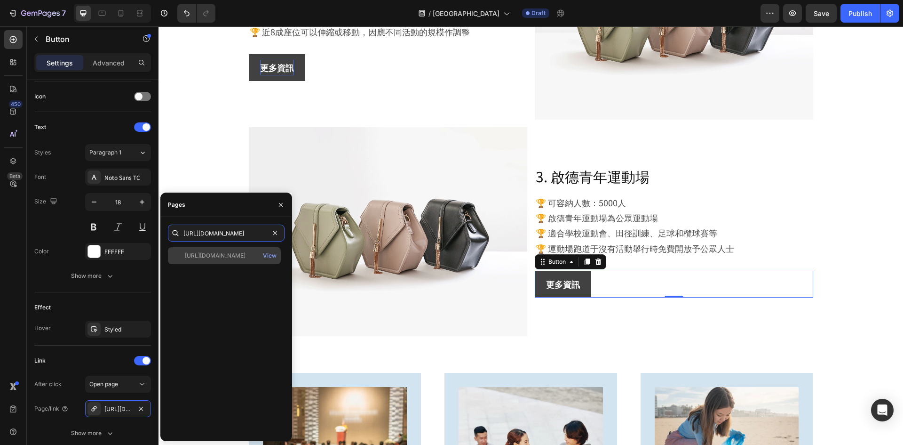
type input "https://www.kaitaksportspark.com.hk/venueDetail?id=0eee5517921c40b09f01774c8fda…"
click at [244, 257] on div "https://www.kaitaksportspark.com.hk/venueDetail?id=0eee5517921c40b09f01774c8fda…" at bounding box center [215, 255] width 61 height 8
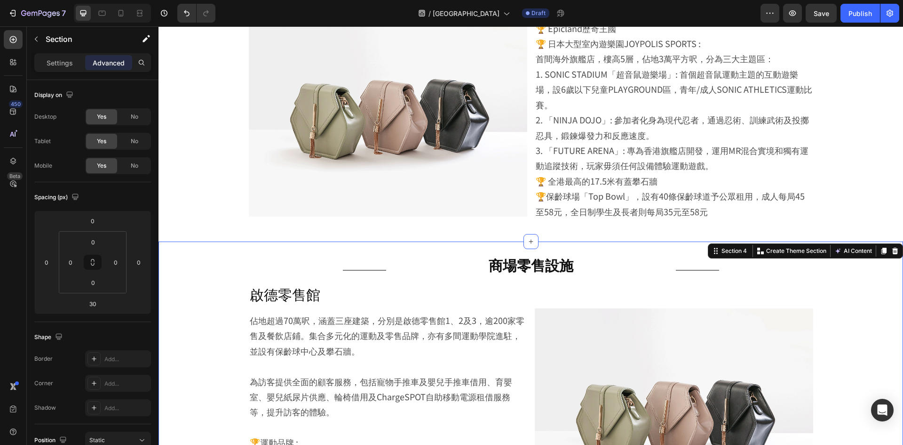
scroll to position [546, 0]
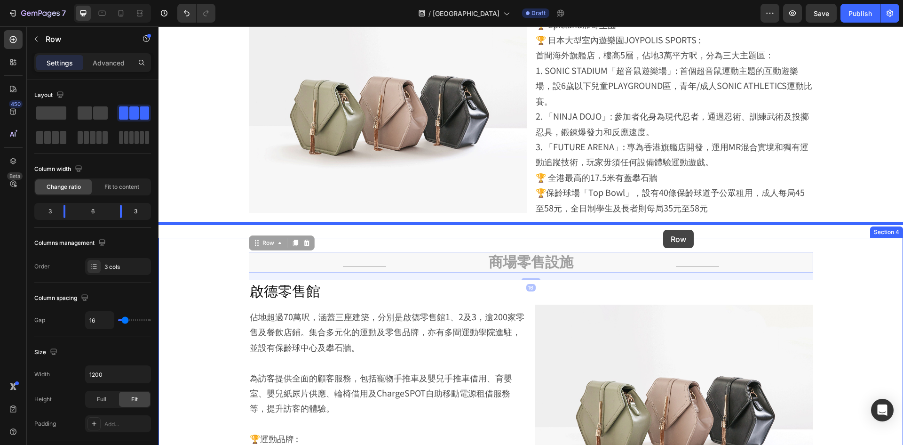
drag, startPoint x: 669, startPoint y: 261, endPoint x: 663, endPoint y: 230, distance: 32.0
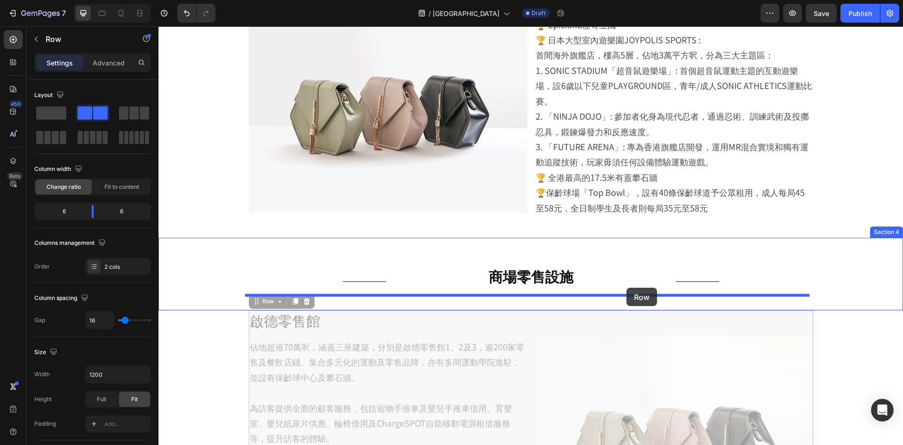
drag, startPoint x: 627, startPoint y: 310, endPoint x: 627, endPoint y: 287, distance: 23.1
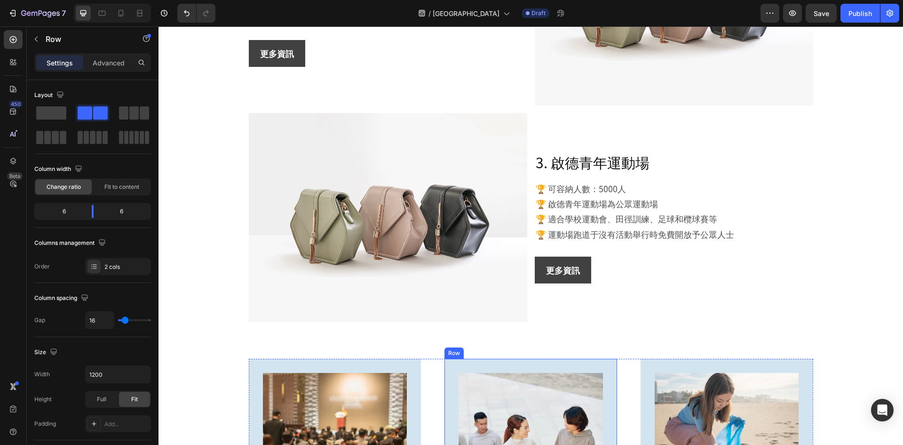
scroll to position [1440, 0]
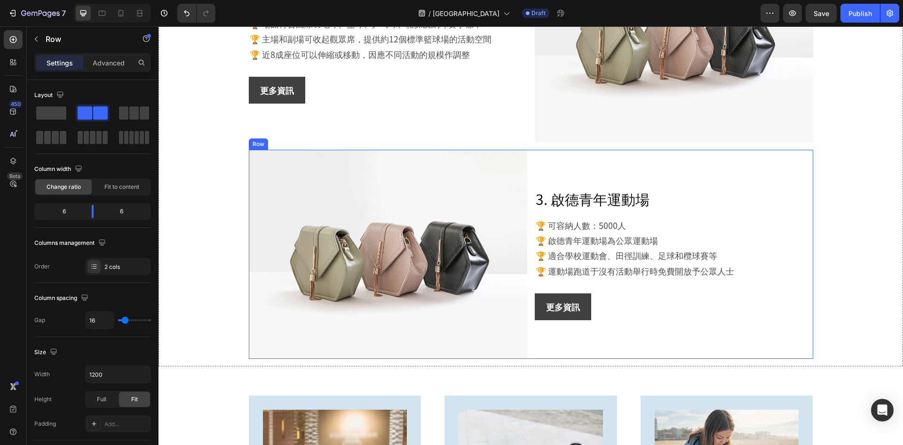
click at [653, 167] on div "3. 啟德青年運動場 Heading 🏆 可容納人數：5000人 🏆 啟德青年運動場為公眾運動場 🏆 適合學校運動會、田徑訓練、足球和欖球賽等 🏆 運動場跑道…" at bounding box center [674, 254] width 279 height 209
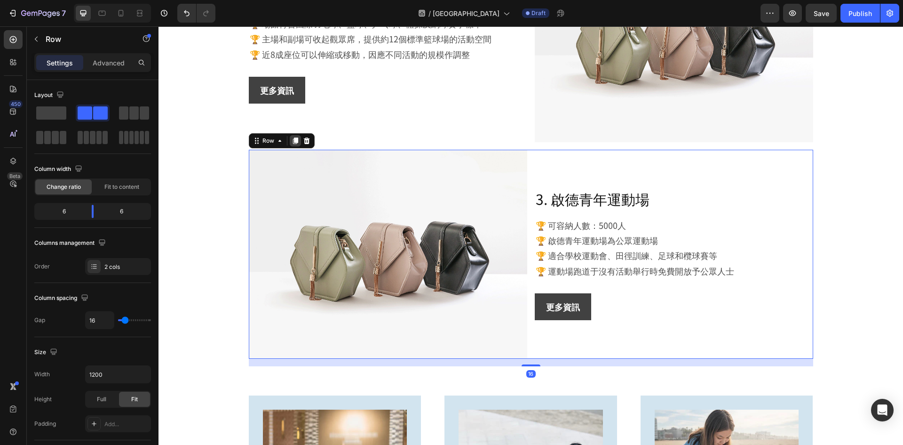
click at [293, 141] on icon at bounding box center [295, 140] width 5 height 7
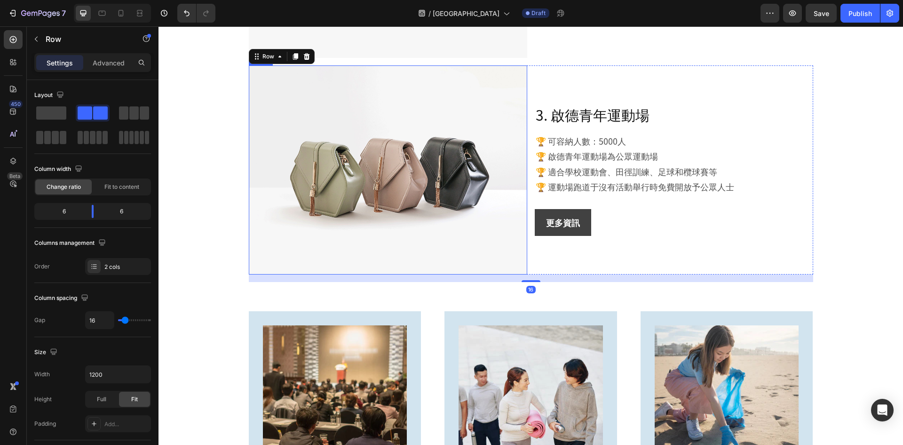
scroll to position [1747, 0]
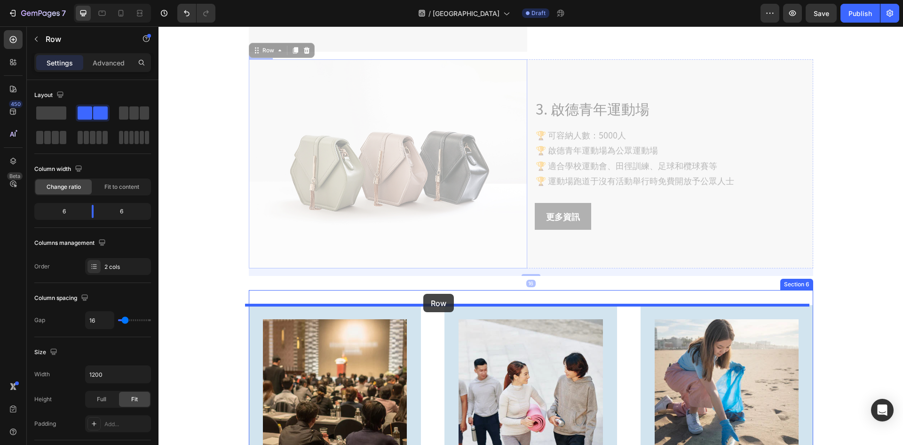
drag, startPoint x: 272, startPoint y: 53, endPoint x: 423, endPoint y: 294, distance: 283.9
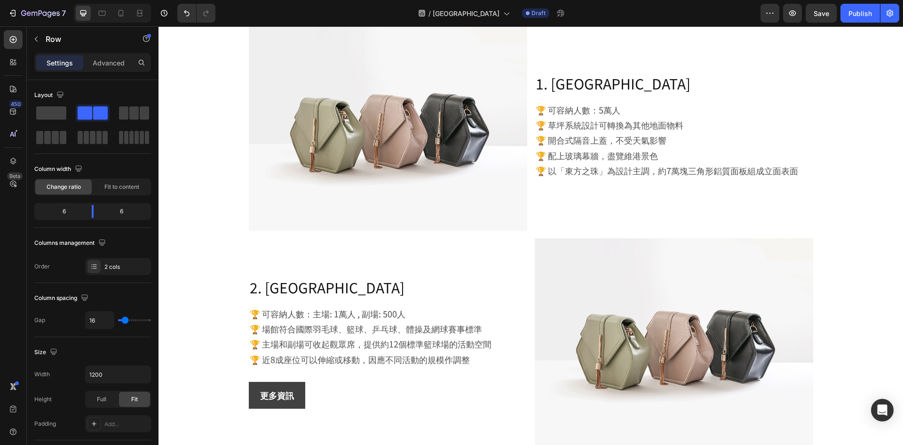
scroll to position [994, 0]
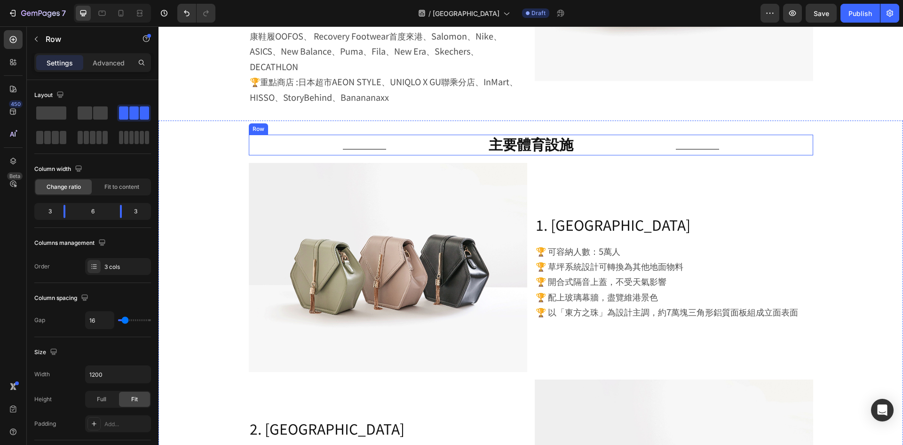
click at [665, 138] on div "Title Line 主要體育設施 Heading Title Line Row" at bounding box center [531, 145] width 565 height 21
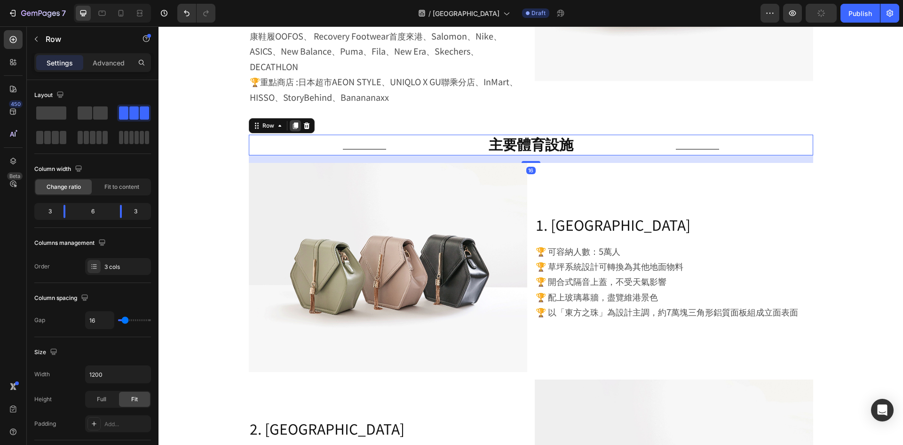
click at [293, 128] on icon at bounding box center [295, 125] width 5 height 7
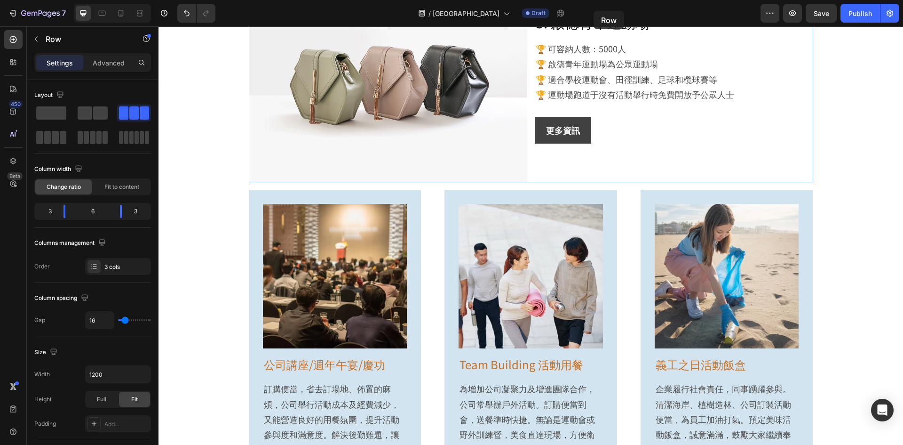
scroll to position [1764, 0]
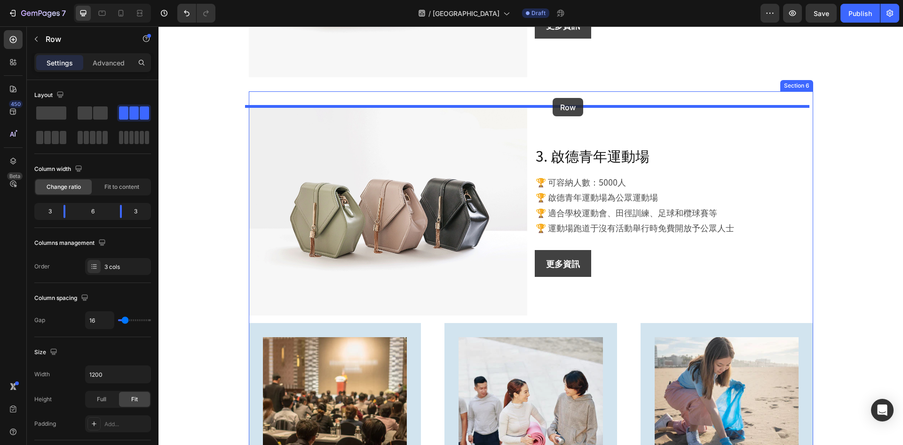
drag, startPoint x: 267, startPoint y: 174, endPoint x: 553, endPoint y: 98, distance: 295.4
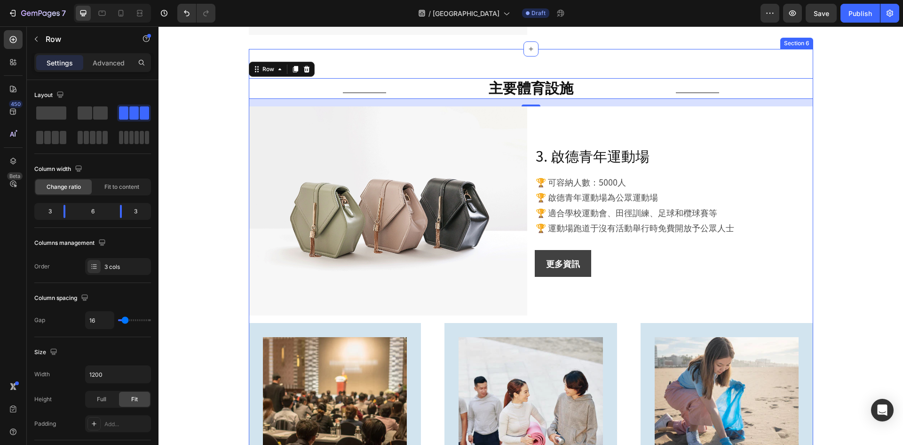
scroll to position [1721, 0]
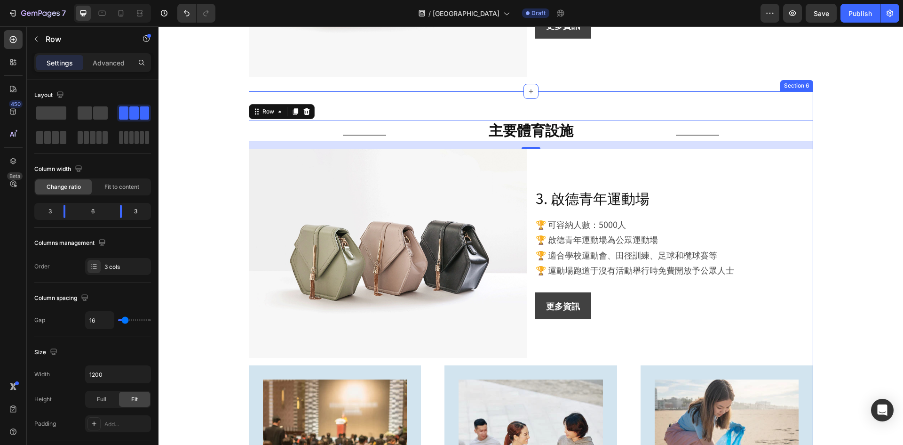
click at [509, 134] on h2 "主要體育設施" at bounding box center [531, 129] width 275 height 18
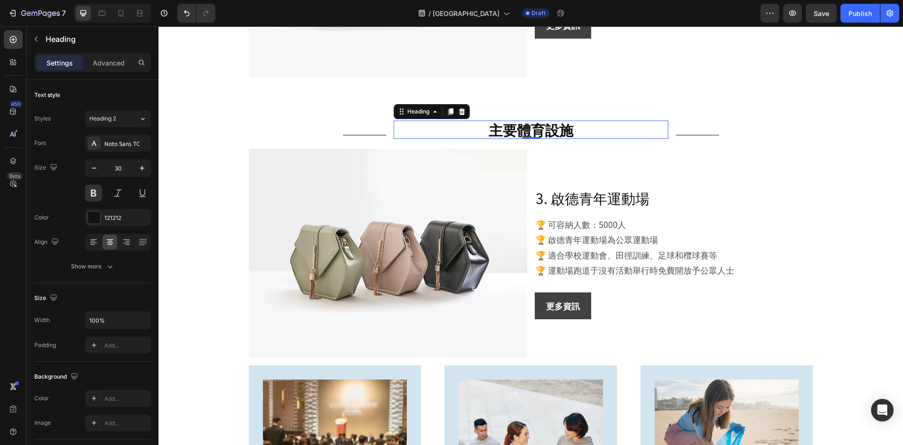
click at [509, 134] on h2 "主要體育設施" at bounding box center [531, 129] width 275 height 18
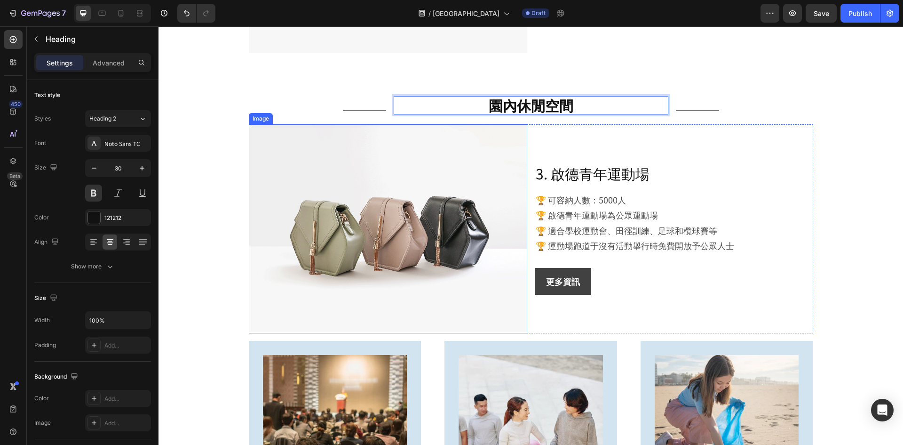
scroll to position [1768, 0]
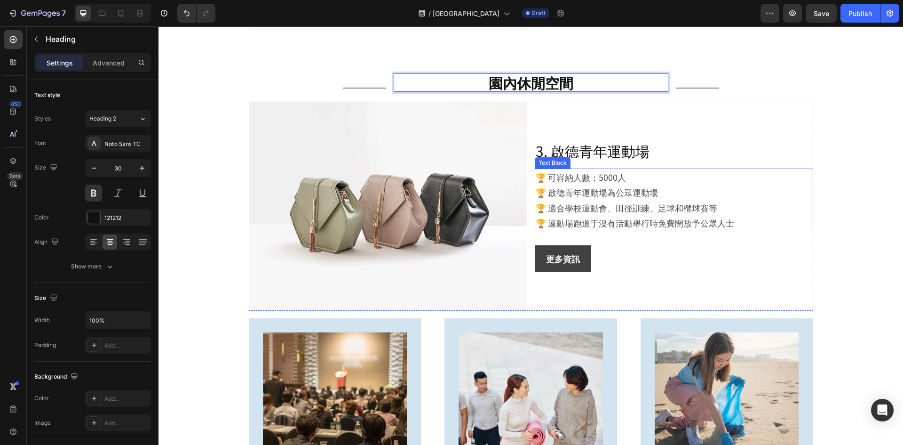
click at [621, 186] on p "🏆 啟德青年運動場為公眾運動場" at bounding box center [674, 191] width 277 height 15
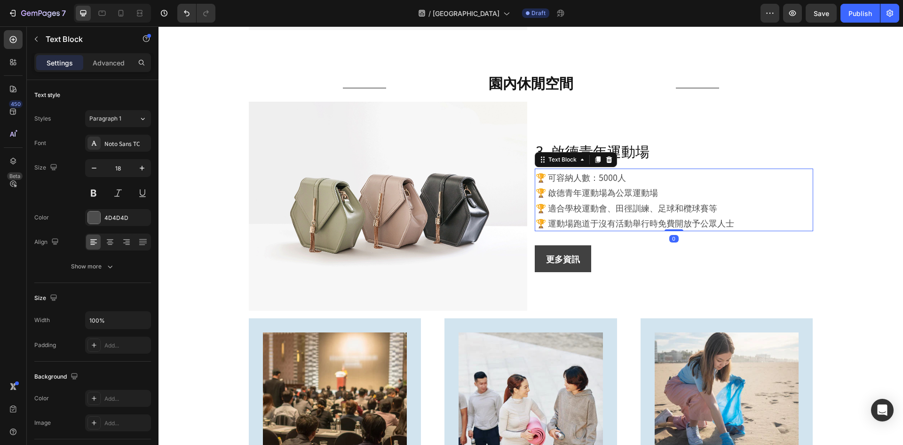
click at [621, 186] on p "🏆 啟德青年運動場為公眾運動場" at bounding box center [674, 191] width 277 height 15
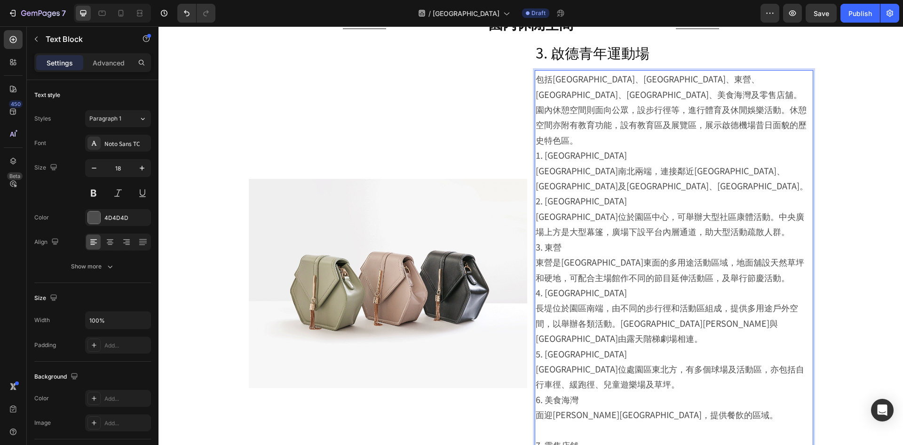
scroll to position [1811, 0]
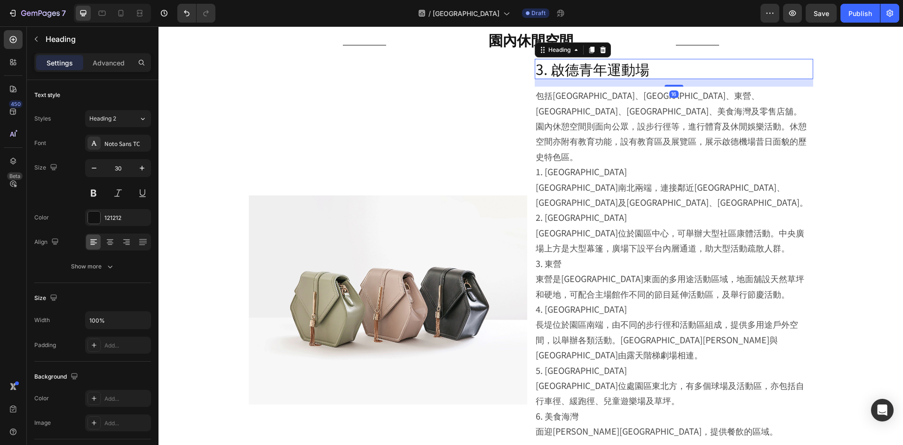
click at [594, 71] on h2 "3. 啟德青年運動場" at bounding box center [674, 69] width 279 height 20
click at [599, 48] on icon at bounding box center [603, 50] width 8 height 8
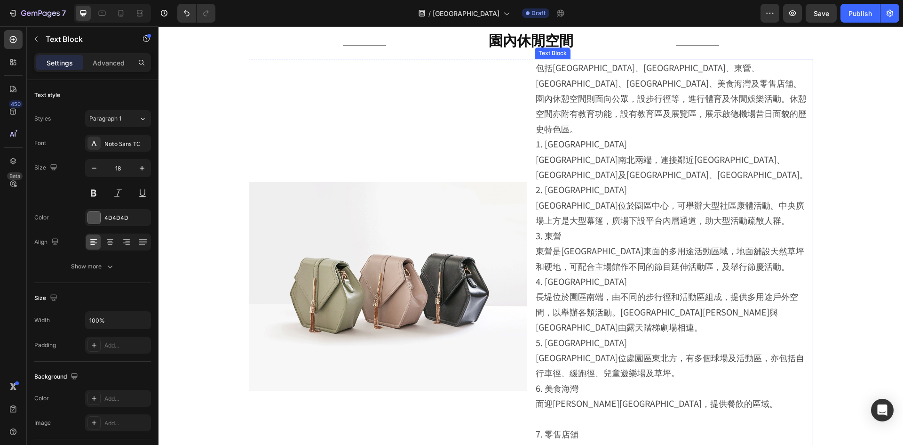
click at [595, 84] on p "包括啟德體育大道、中央廣場、東營、東望長堤、北斗園、美食海灣及零售店舖。" at bounding box center [674, 75] width 277 height 31
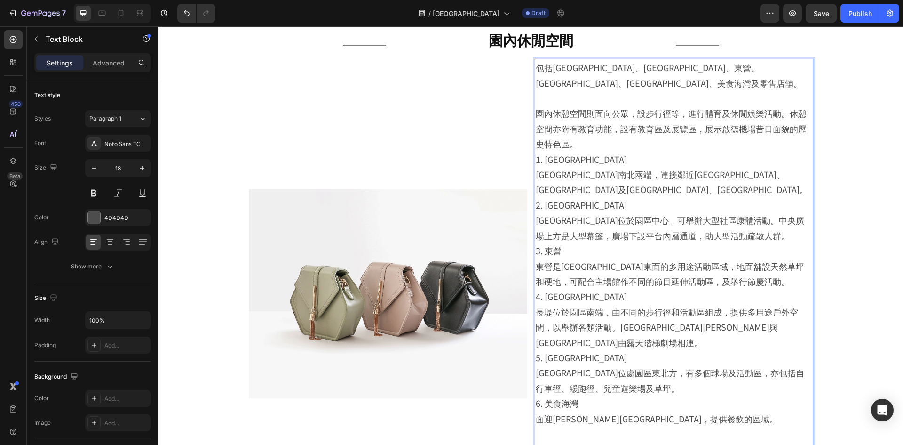
click at [593, 144] on p "園內休憩空間則面向公眾，設步行徑等，進行體育及休閒娛樂活動。休憩空間亦附有教育功能，設有教育區及展覽區，展示啟德機場昔日面貌的歷史特色區。" at bounding box center [674, 128] width 277 height 46
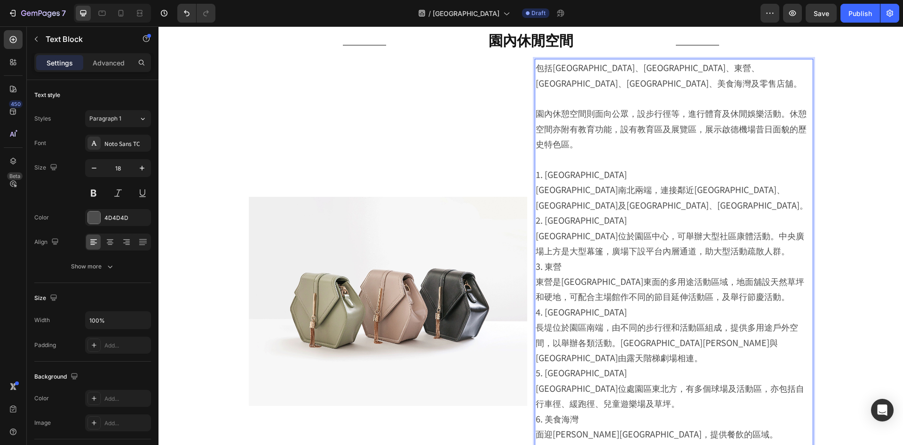
click at [613, 206] on p "1. 啟德體育大道 啟德體育大道貫通園區南北兩端，連接鄰近車站廣場、港鐵啟德站及宋皇臺站、海濱長廊。" at bounding box center [674, 190] width 277 height 46
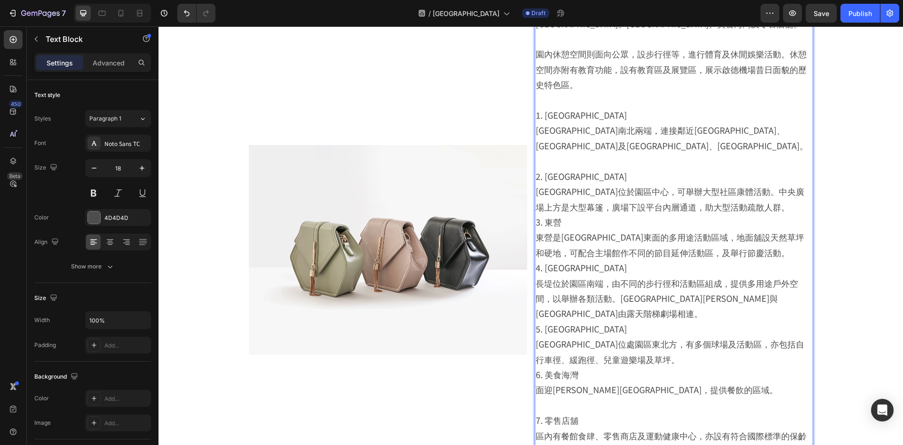
scroll to position [1905, 0]
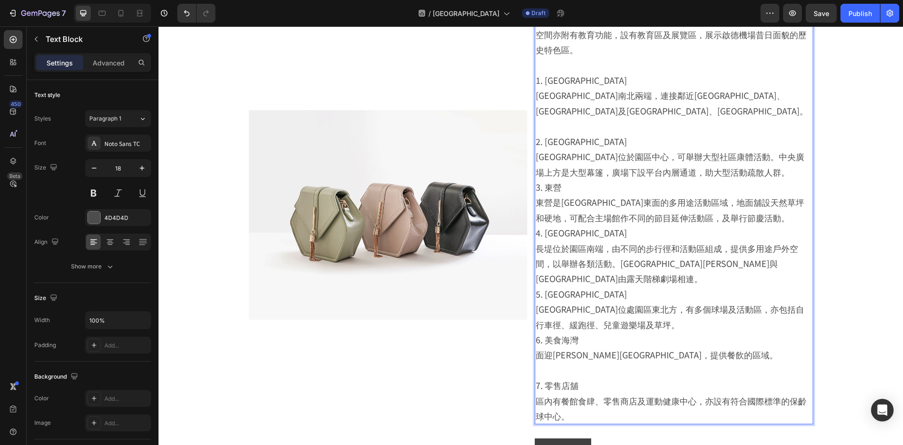
click at [766, 170] on p "2. 中央廣場 中央廣場位於園區中心，可舉辦大型社區康體活動。中央廣場上方是大型幕篷，廣場下設平台內層通道，助大型活動疏散人群。" at bounding box center [674, 157] width 277 height 46
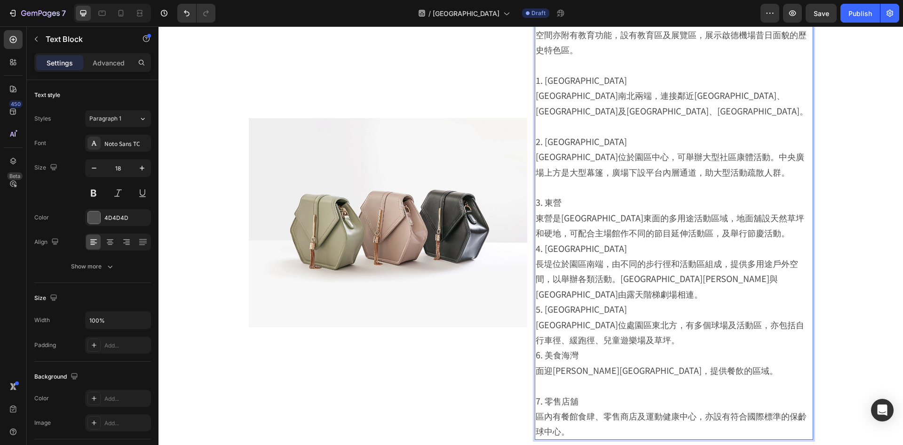
click at [749, 239] on p "3. 東營 東營是啟德主場館東面的多用途活動區域，地面舖設天然草坪和硬地，可配合主場館作不同的節目延伸活動區，及舉行節慶活動。" at bounding box center [674, 217] width 277 height 46
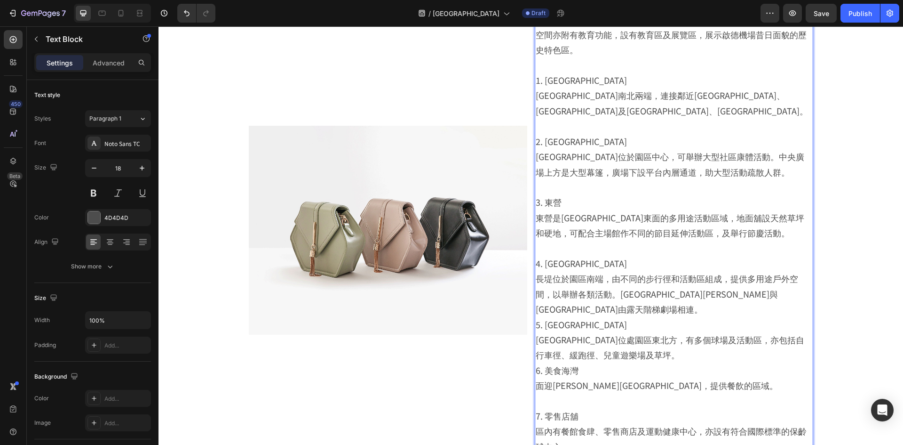
click at [797, 317] on p "5. 北斗園 北斗園位處園區東北方，有多個球場及活動區，亦包括自行車徑、緩跑徑、兒童遊樂場及草坪。" at bounding box center [674, 340] width 277 height 46
click at [789, 294] on p "4. 南望長堤 長堤位於園區南端，由不同的步行徑和活動區組成，提供多用途戶外空間，以舉辦各類活動。南望長堤與海濱長廊由露天階梯劇場相連。" at bounding box center [674, 285] width 277 height 61
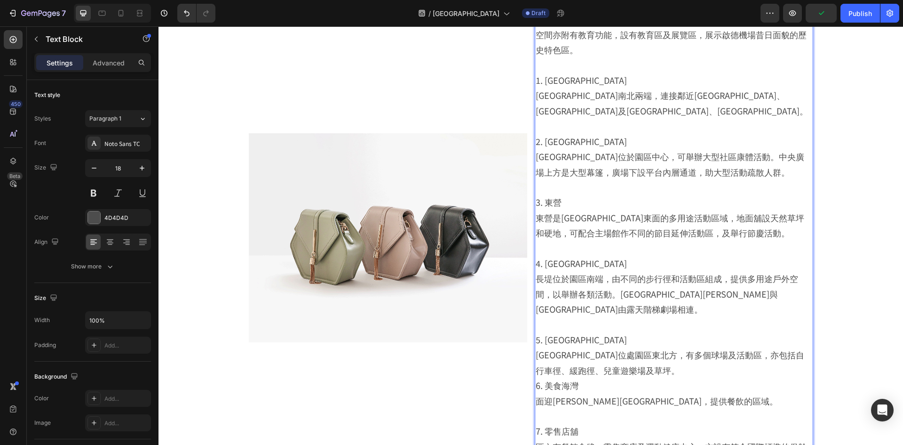
click at [699, 350] on p "5. 北斗園 北斗園位處園區東北方，有多個球場及活動區，亦包括自行車徑、緩跑徑、兒童遊樂場及草坪。" at bounding box center [674, 355] width 277 height 46
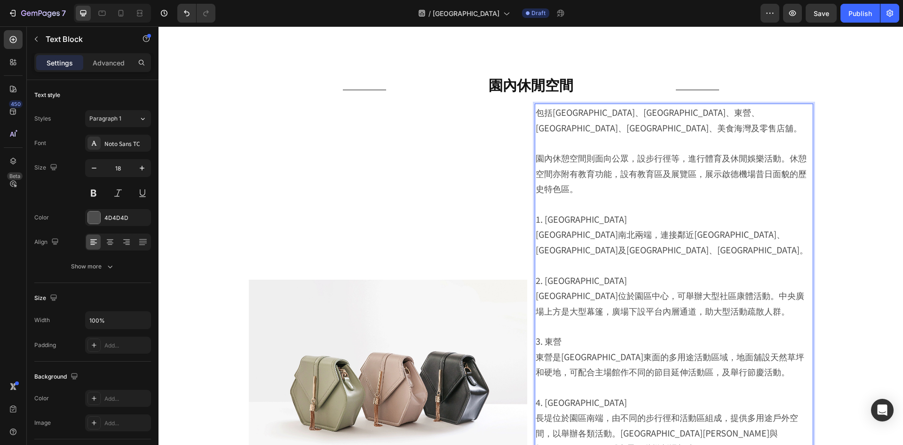
scroll to position [1764, 0]
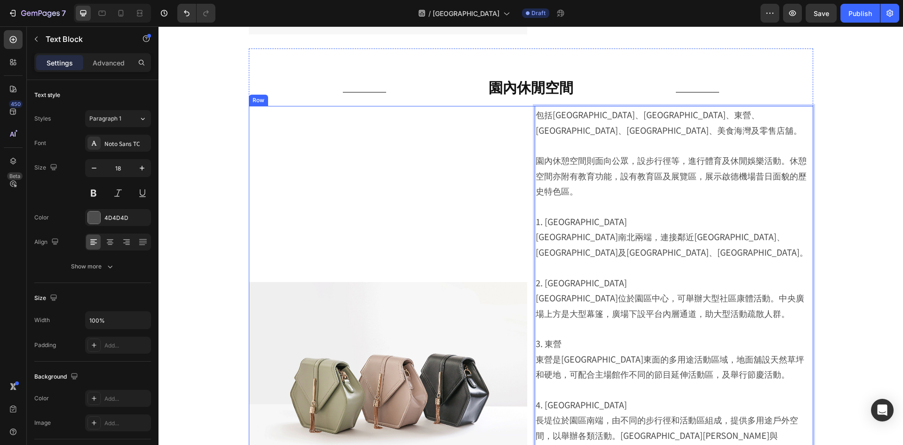
click at [507, 148] on div "Image" at bounding box center [388, 386] width 279 height 561
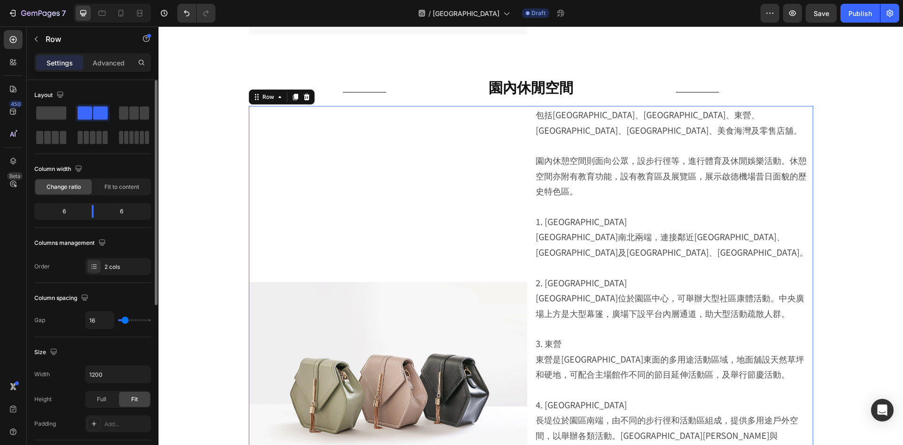
click at [126, 337] on div "Layout Column width Change ratio Fit to content 6 6 Columns management Order 2 …" at bounding box center [92, 388] width 117 height 103
click at [123, 274] on div "2 cols" at bounding box center [118, 266] width 66 height 17
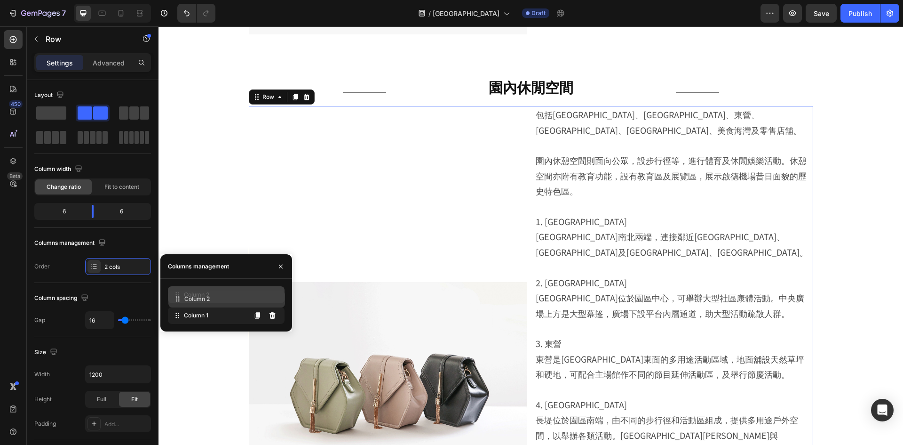
drag, startPoint x: 201, startPoint y: 314, endPoint x: 202, endPoint y: 297, distance: 16.5
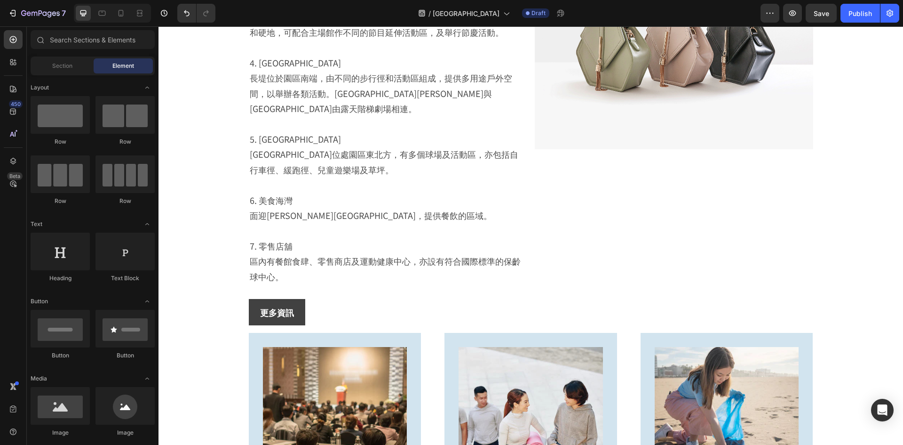
scroll to position [2235, 0]
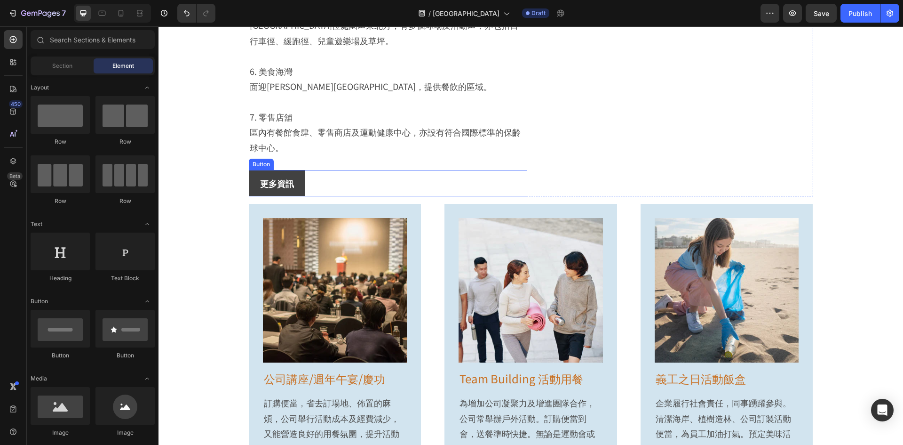
click at [311, 172] on div "更多資訊 Button" at bounding box center [388, 183] width 279 height 26
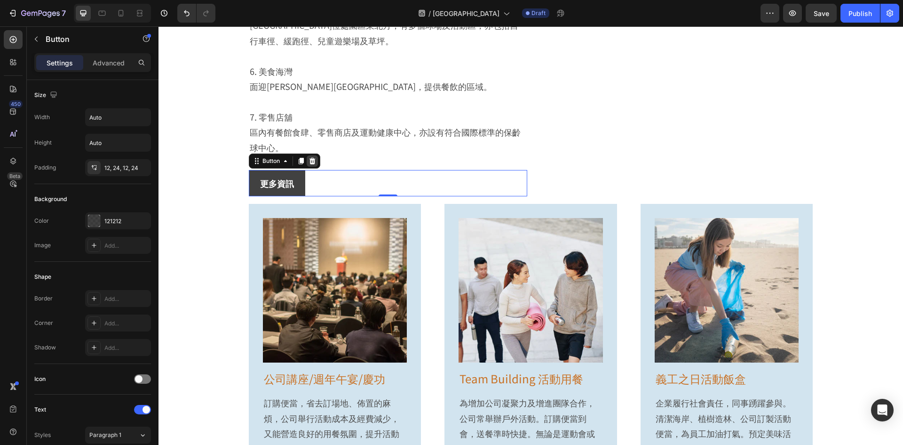
click at [309, 158] on icon at bounding box center [312, 161] width 6 height 7
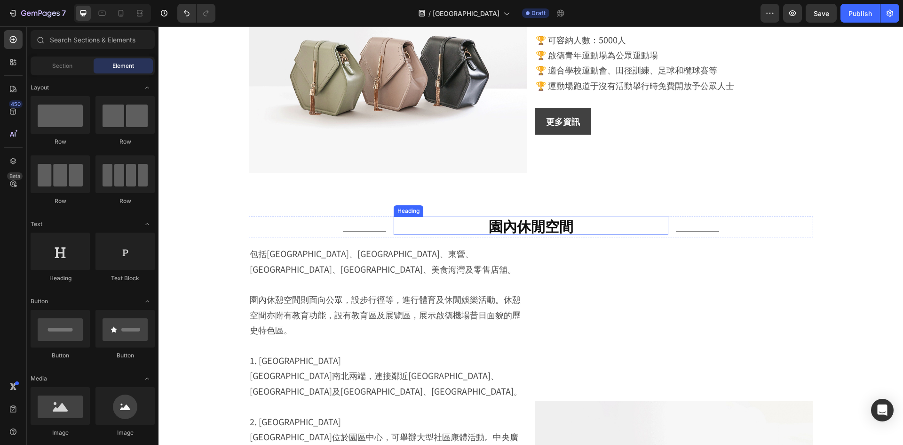
scroll to position [1576, 0]
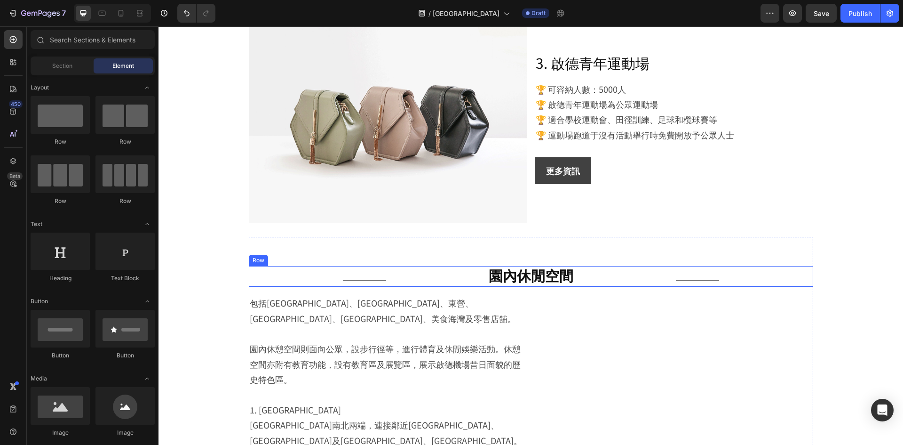
click at [666, 271] on div "Title Line 園內休閒空間 Heading Title Line Row" at bounding box center [531, 276] width 565 height 21
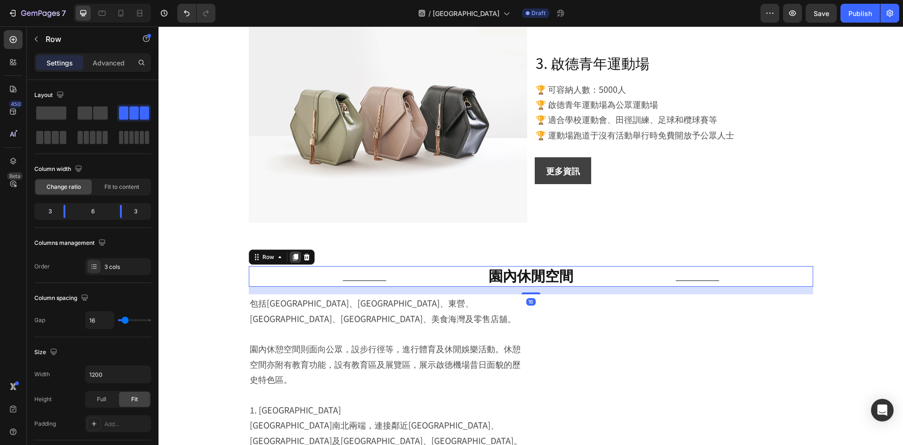
click at [293, 258] on icon at bounding box center [295, 257] width 5 height 7
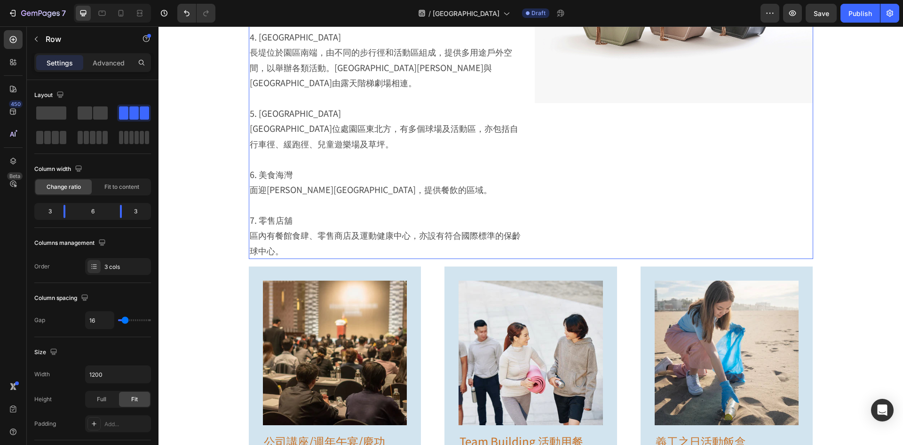
scroll to position [2292, 0]
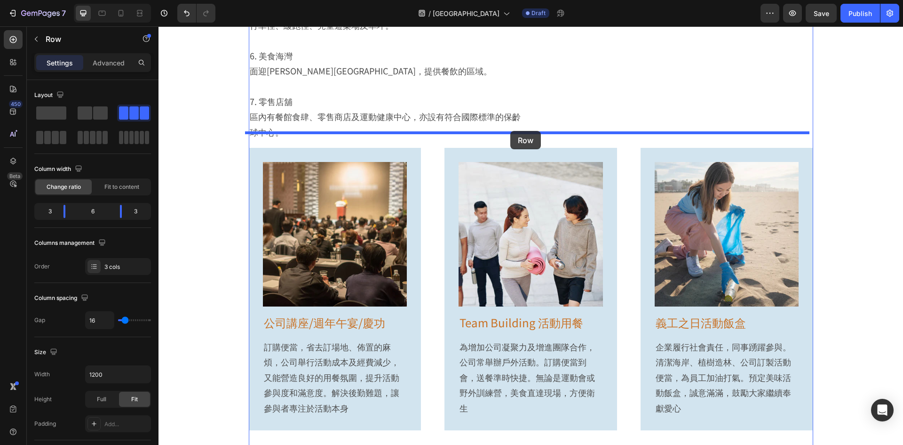
drag, startPoint x: 261, startPoint y: 302, endPoint x: 510, endPoint y: 131, distance: 302.6
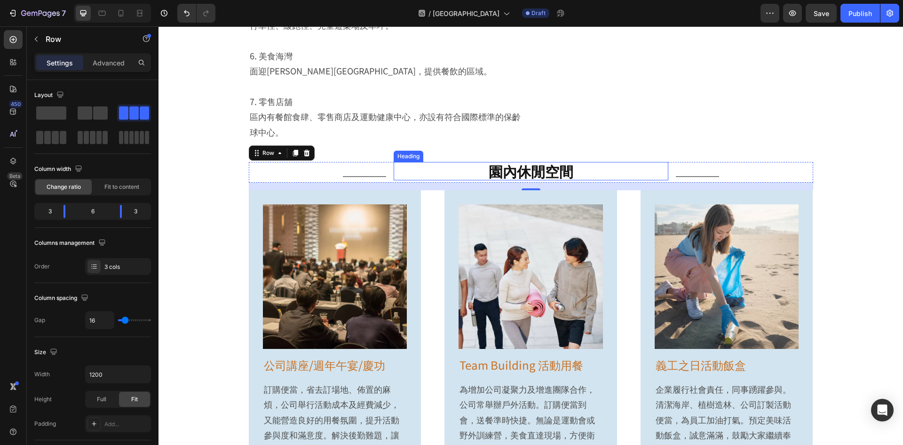
click at [533, 162] on h2 "園內休閒空間" at bounding box center [531, 171] width 275 height 18
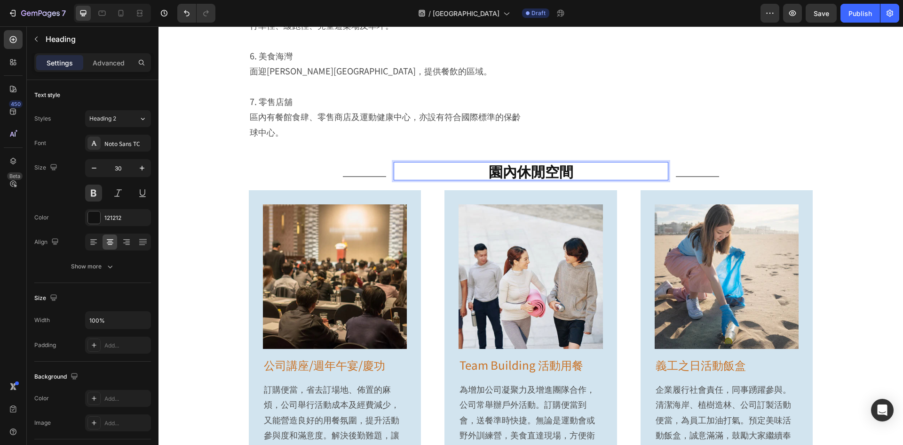
click at [533, 162] on h2 "園內休閒空間" at bounding box center [531, 171] width 275 height 18
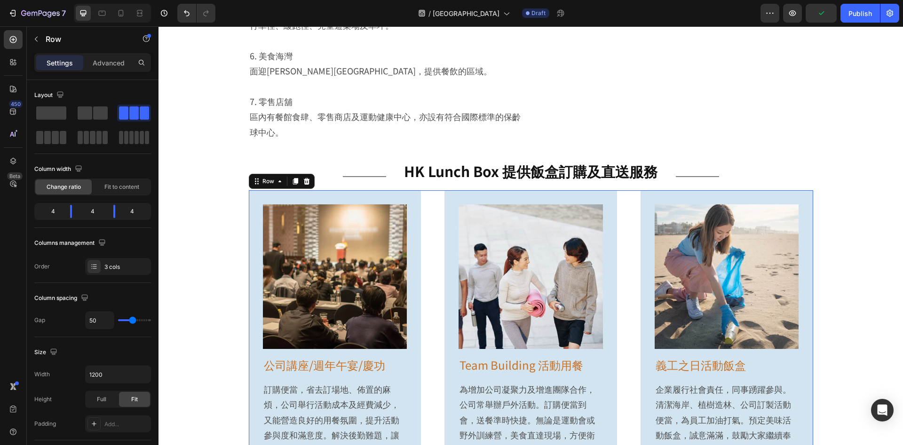
click at [426, 190] on div "Image 公司講座/週年午宴/慶功 Heading 訂購便當，省去訂場地、佈置的麻煩，公司舉行活動成本及經費減少，又能營造良好的用餐氛圍，提升活動參與度和滿…" at bounding box center [531, 331] width 565 height 282
click at [304, 175] on div at bounding box center [306, 180] width 11 height 11
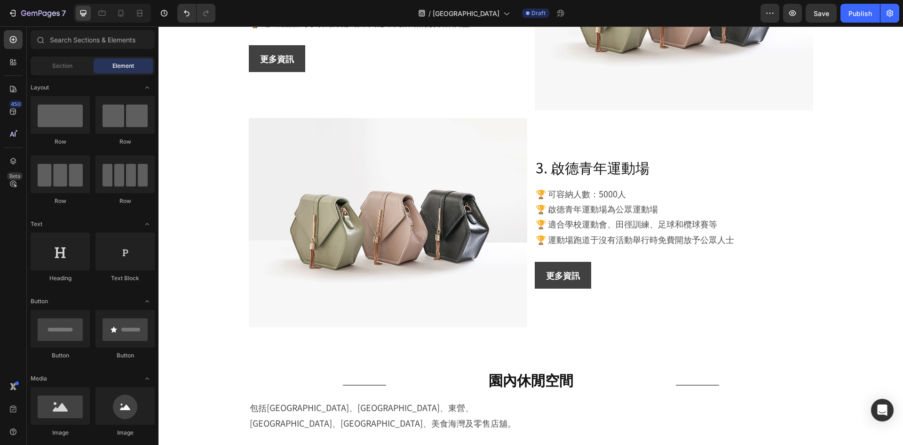
scroll to position [1450, 0]
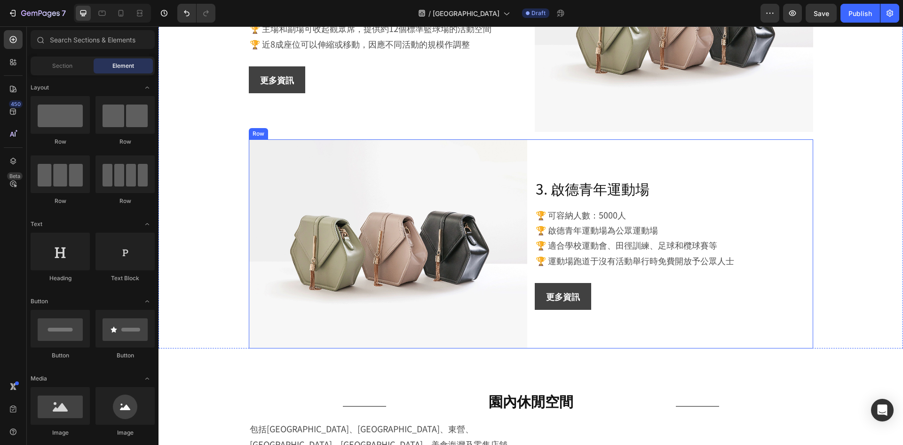
click at [557, 154] on div "3. 啟德青年運動場 Heading 🏆 可容納人數：5000人 🏆 啟德青年運動場為公眾運動場 🏆 適合學校運動會、田徑訓練、足球和欖球賽等 🏆 運動場跑道…" at bounding box center [674, 243] width 279 height 209
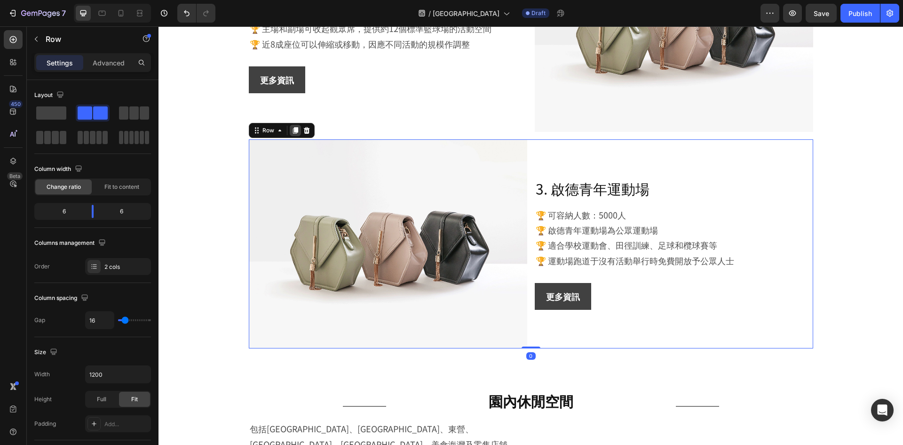
click at [293, 130] on icon at bounding box center [295, 130] width 5 height 7
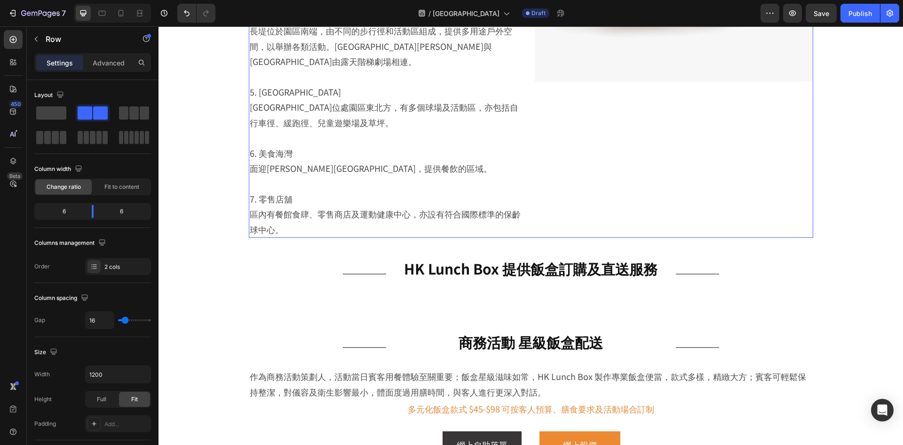
scroll to position [2384, 0]
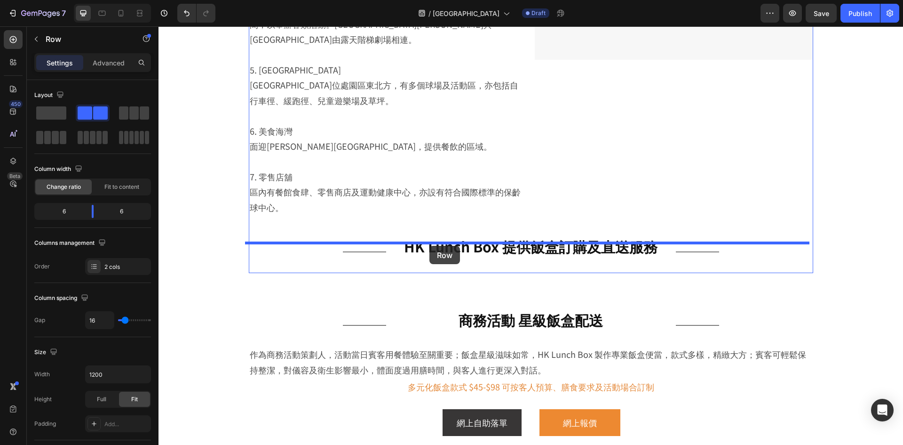
drag, startPoint x: 272, startPoint y: 57, endPoint x: 430, endPoint y: 246, distance: 245.8
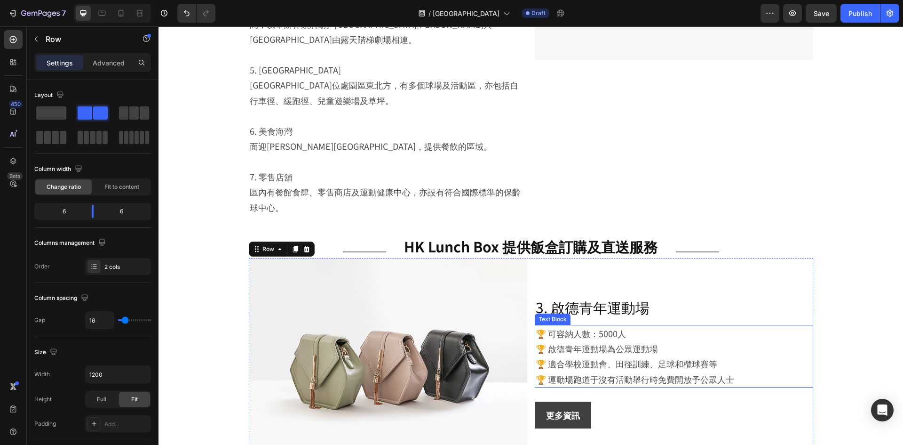
click at [614, 341] on p "🏆 啟德青年運動場為公眾運動場" at bounding box center [674, 348] width 277 height 15
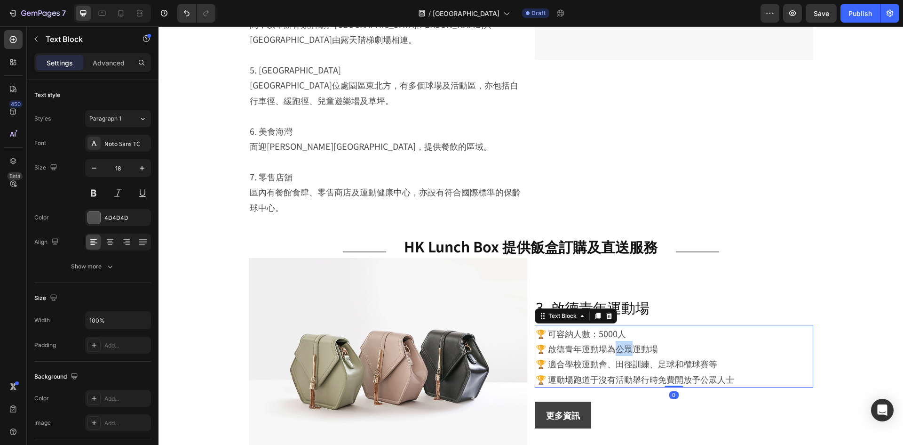
click at [614, 341] on p "🏆 啟德青年運動場為公眾運動場" at bounding box center [674, 348] width 277 height 15
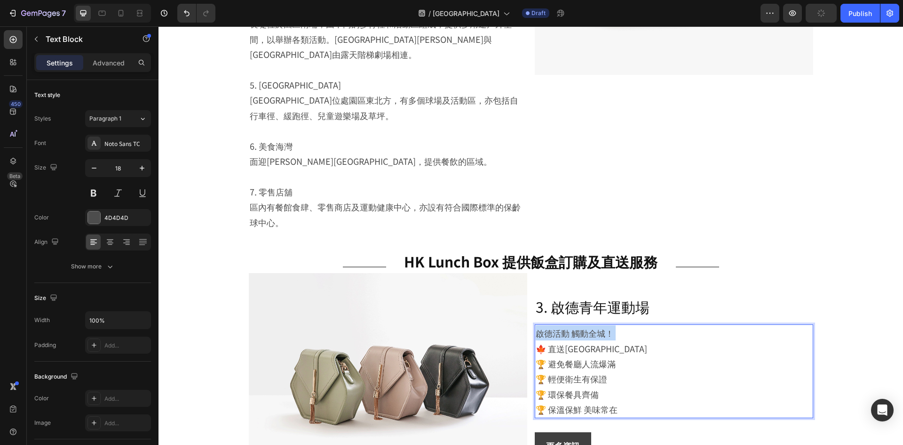
drag, startPoint x: 535, startPoint y: 333, endPoint x: 531, endPoint y: 314, distance: 18.7
click at [535, 324] on div "啟德活動 觸動全城！ 🍁 直送啟德活動場地 🏆 避免餐廳人流爆滿 🏆 輕便衛生有保證 🏆 環保餐具齊備 🏆 保溫保鮮 美味常在" at bounding box center [674, 370] width 279 height 93
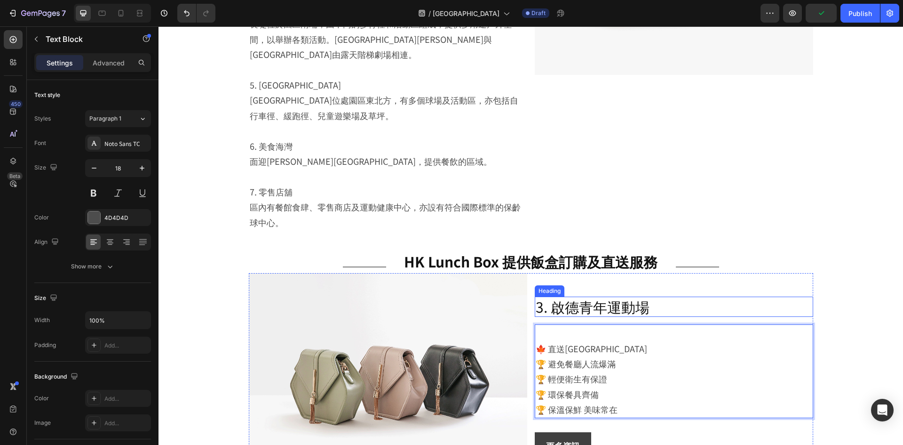
click at [578, 296] on h2 "3. 啟德青年運動場" at bounding box center [674, 306] width 279 height 20
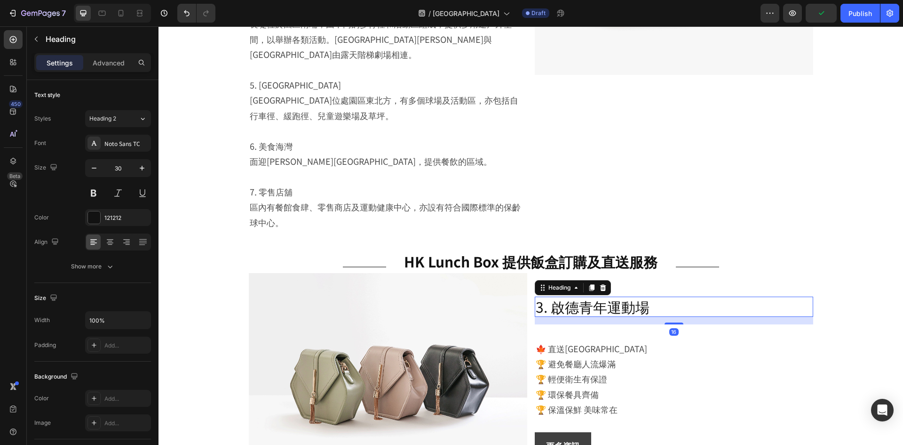
click at [578, 296] on h2 "3. 啟德青年運動場" at bounding box center [674, 306] width 279 height 20
click at [544, 325] on p "Rich Text Editor. Editing area: main" at bounding box center [674, 332] width 277 height 15
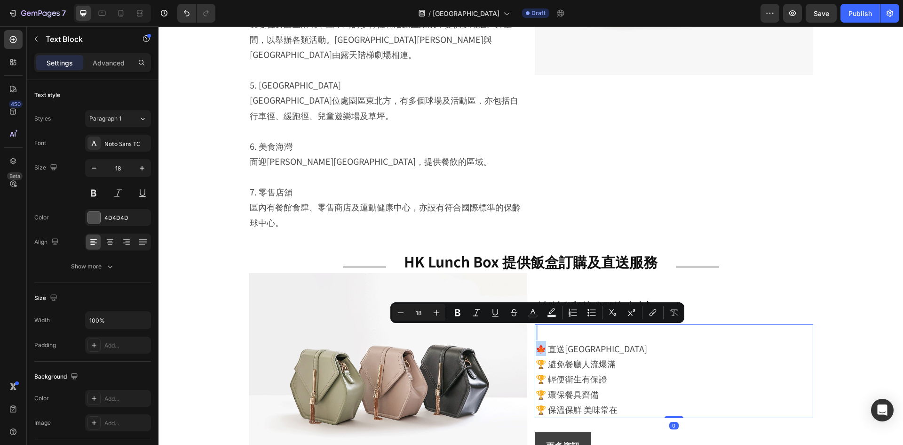
click at [536, 341] on p "🍁 直送啟德活動場地 🏆 避免餐廳人流爆滿" at bounding box center [674, 356] width 277 height 31
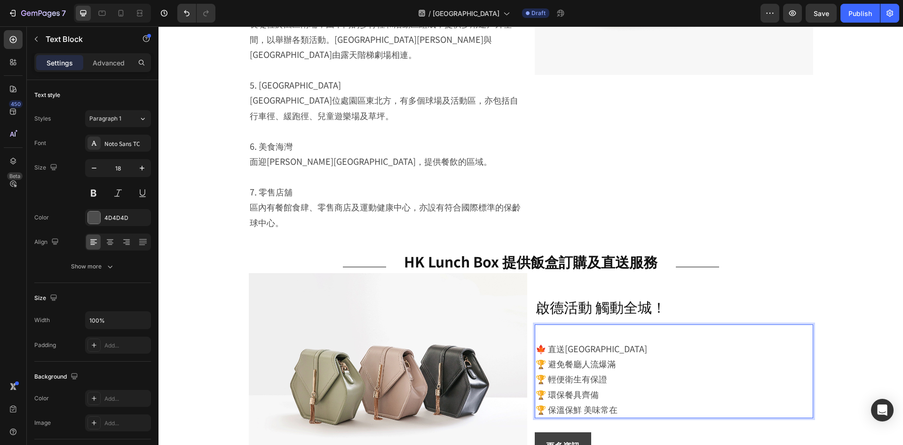
click at [536, 341] on p "🍁 直送啟德活動場地 🏆 避免餐廳人流爆滿" at bounding box center [674, 356] width 277 height 31
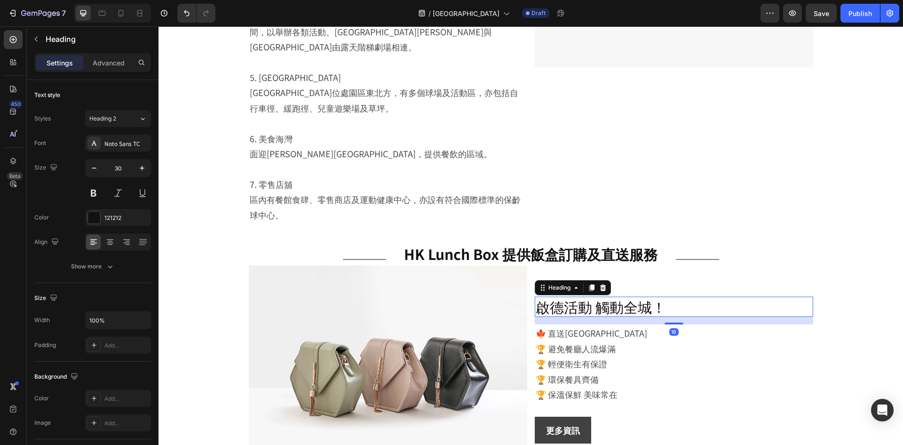
click at [566, 297] on p "啟德活動 觸動全城！" at bounding box center [674, 306] width 277 height 18
click at [531, 291] on div "Image 啟德活動 觸動全城！ Heading 16 🍁 直送啟德活動場地 🏆 避免餐廳人流爆滿 🏆 輕便衛生有保證 🏆 環保餐具齊備 🏆 保溫保鮮 美味常…" at bounding box center [531, 369] width 565 height 209
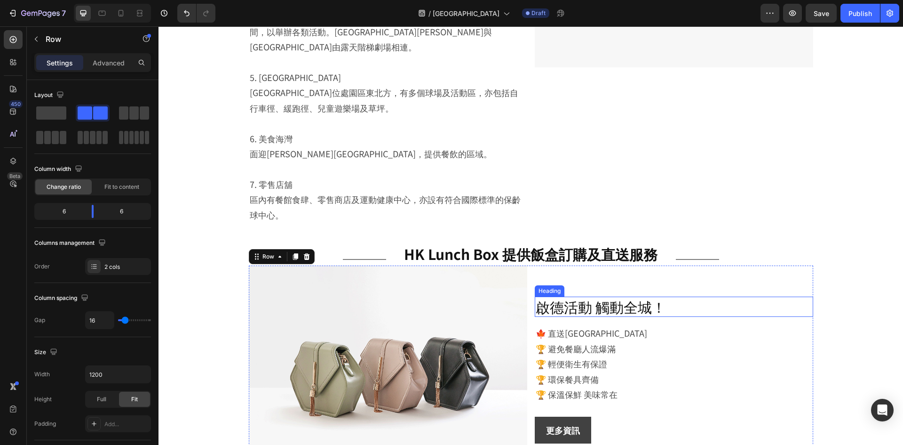
click at [553, 297] on p "啟德活動 觸動全城！" at bounding box center [674, 306] width 277 height 18
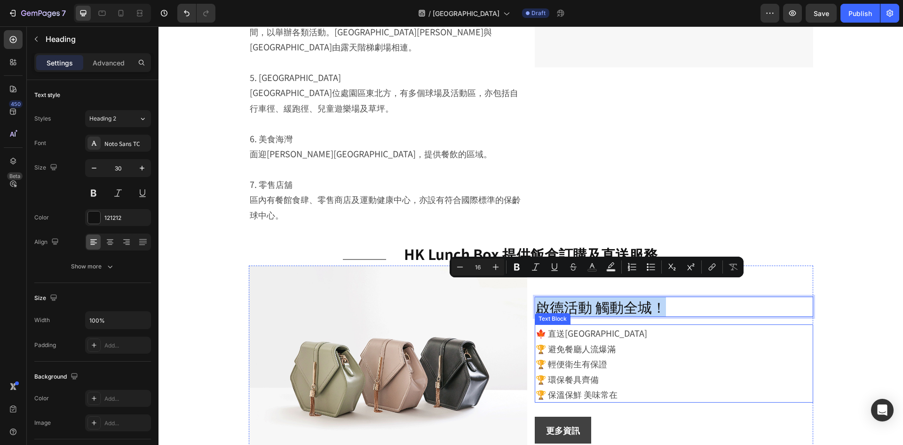
click at [545, 325] on p "🍁 直送啟德活動場地 🏆 避免餐廳人流爆滿" at bounding box center [674, 340] width 277 height 31
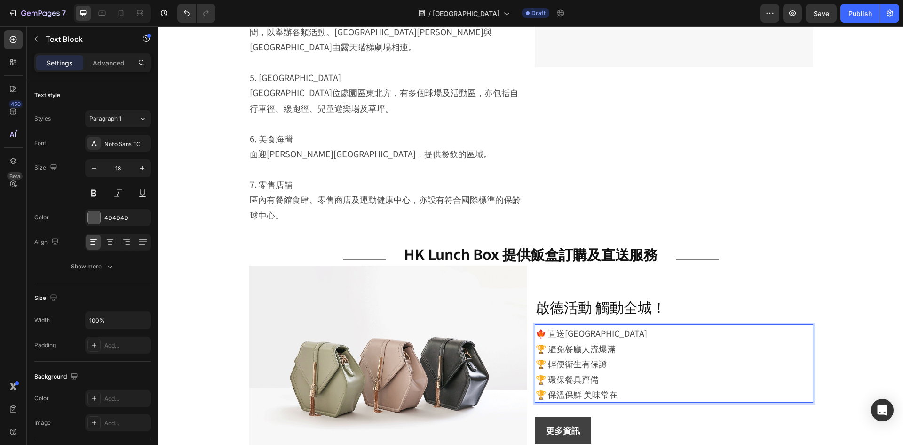
scroll to position [2369, 0]
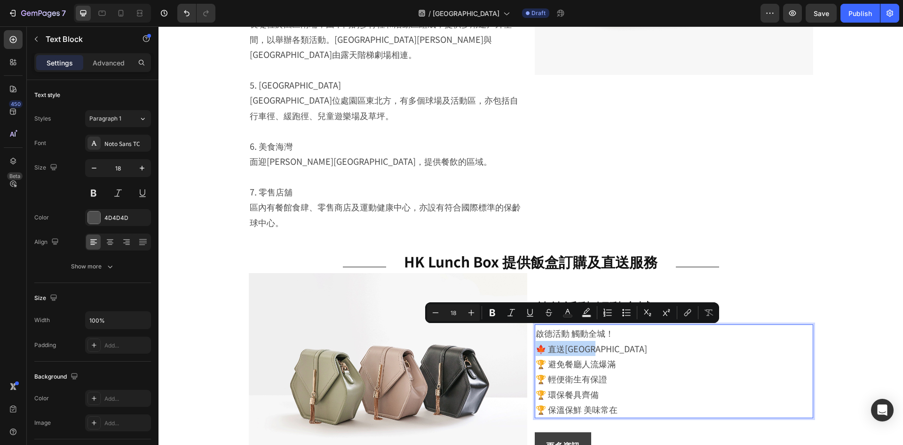
drag, startPoint x: 624, startPoint y: 334, endPoint x: 537, endPoint y: 337, distance: 87.6
click at [537, 341] on p "🍁 直送啟德活動場地 🏆 避免餐廳人流爆滿" at bounding box center [674, 356] width 277 height 31
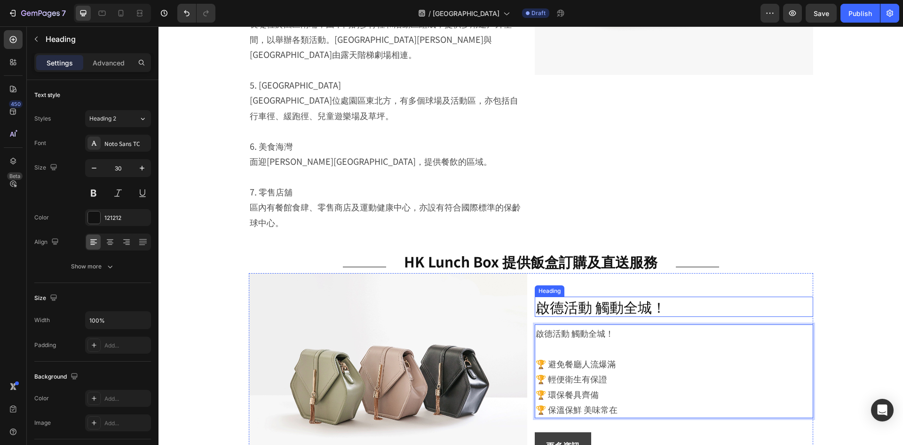
click at [567, 297] on p "啟德活動 觸動全城！" at bounding box center [674, 306] width 277 height 18
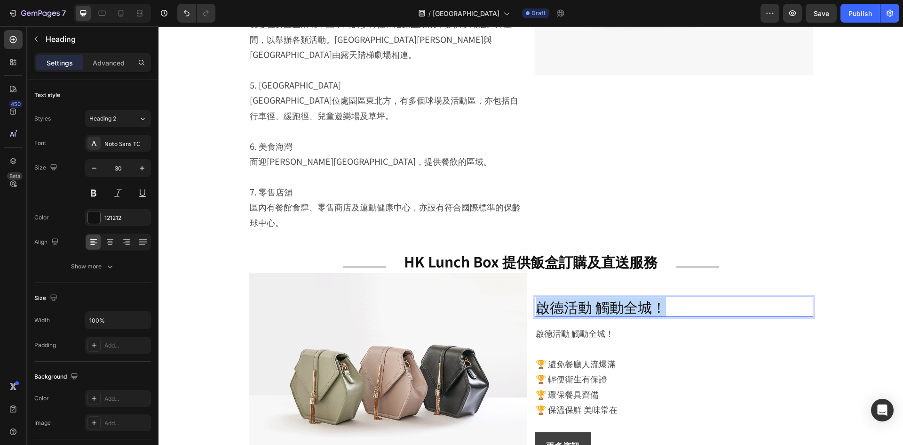
click at [567, 297] on p "啟德活動 觸動全城！" at bounding box center [674, 306] width 277 height 18
click at [560, 341] on p "⁠⁠⁠⁠⁠⁠⁠ 🏆 避免餐廳人流爆滿" at bounding box center [674, 356] width 277 height 31
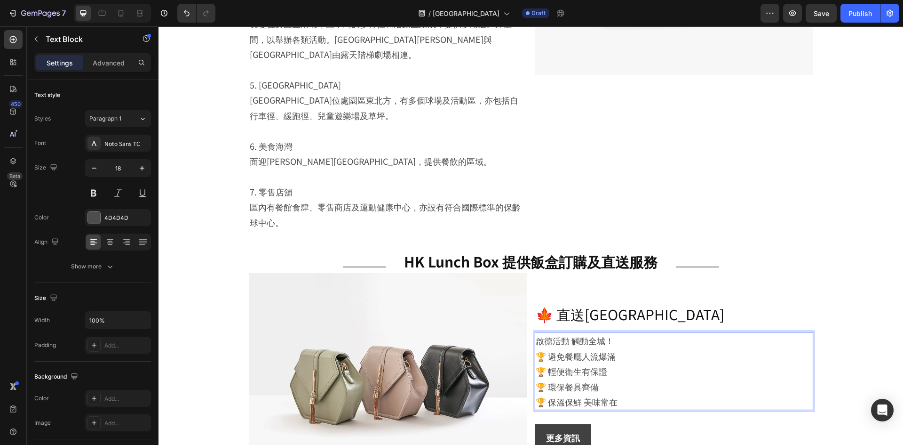
scroll to position [2376, 0]
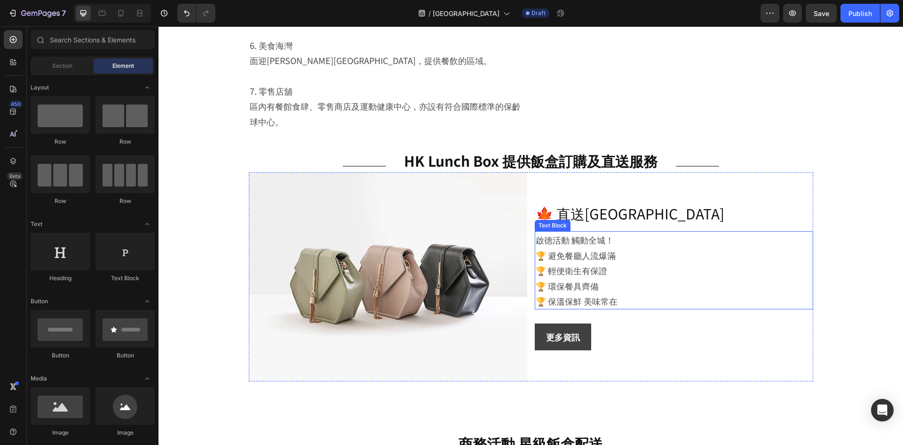
scroll to position [2470, 0]
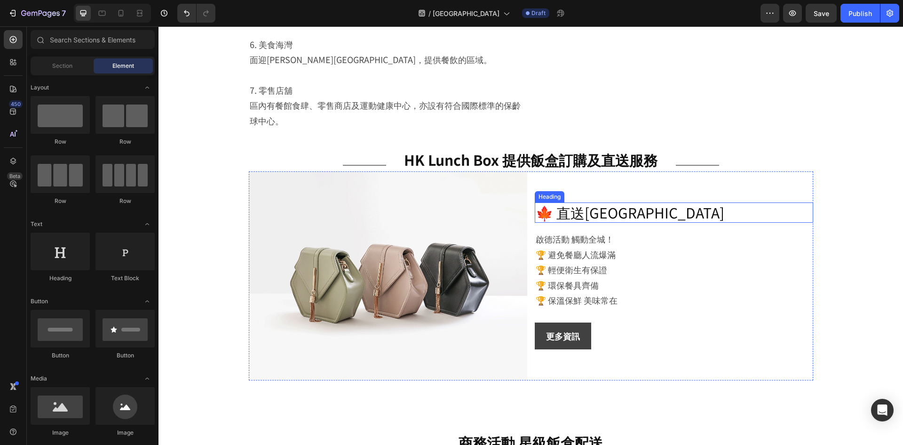
click at [560, 203] on p "🍁 直送啟德活動場地" at bounding box center [674, 212] width 277 height 18
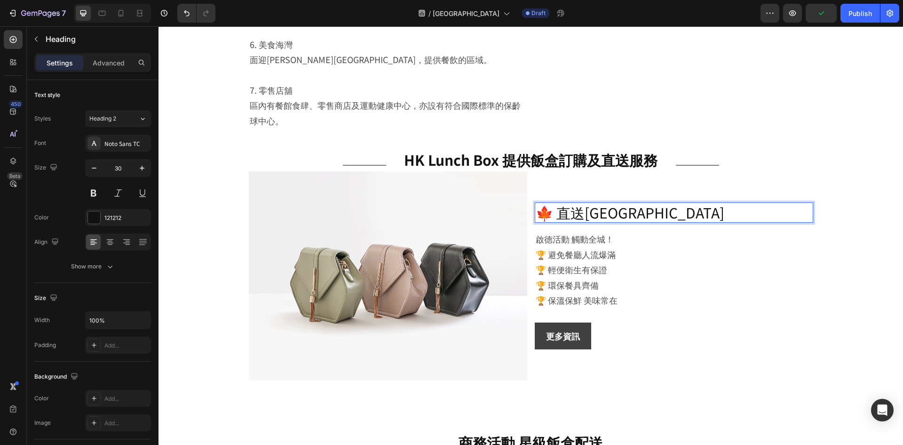
click at [552, 203] on p "🍁 直送啟德活動場地" at bounding box center [674, 212] width 277 height 18
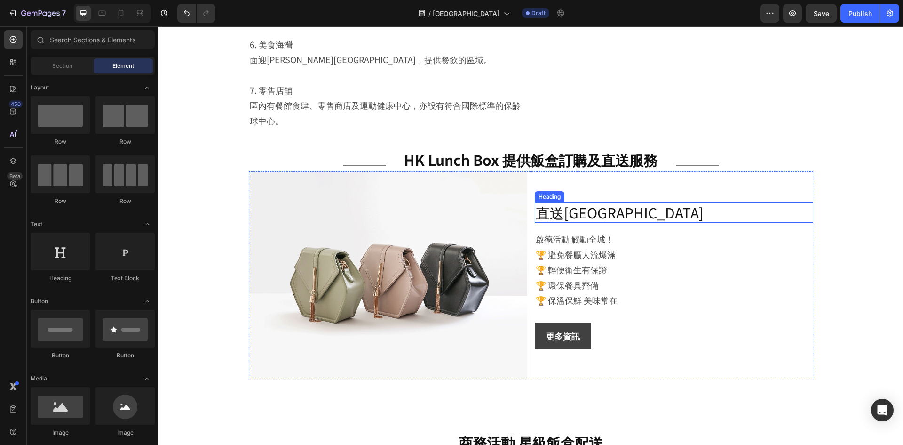
click at [546, 203] on p "直送啟德活動場地" at bounding box center [674, 212] width 277 height 18
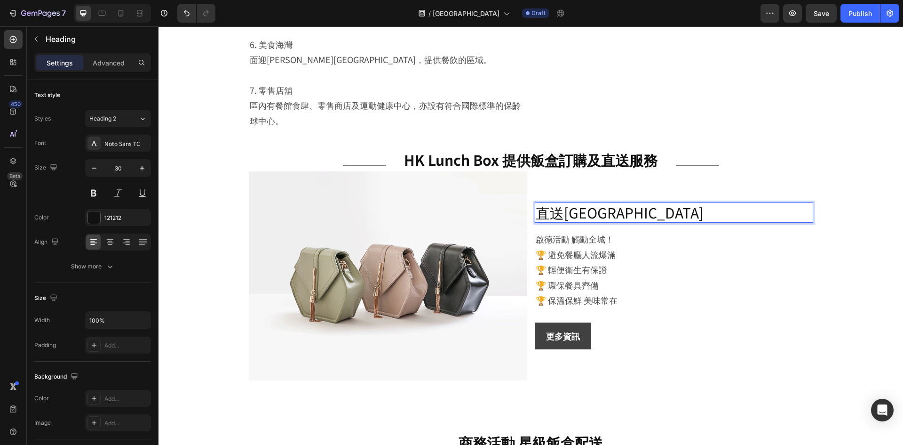
click at [540, 203] on p "直送啟德活動場地" at bounding box center [674, 212] width 277 height 18
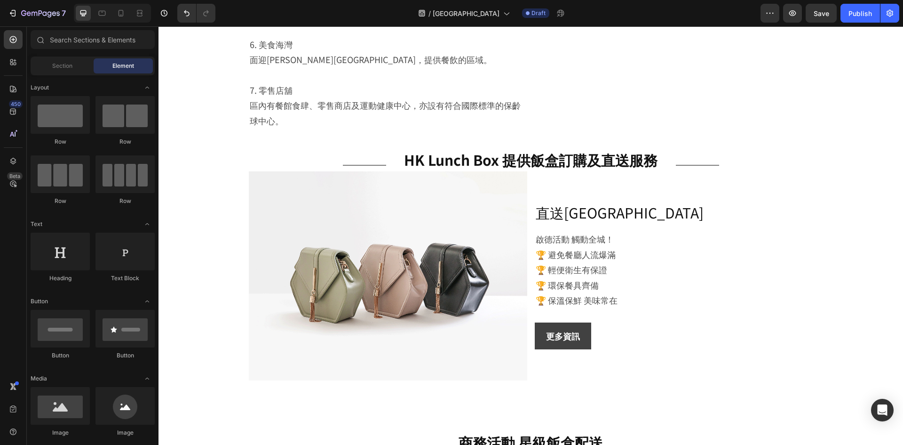
click at [650, 322] on div "更多資訊 Button" at bounding box center [674, 335] width 279 height 26
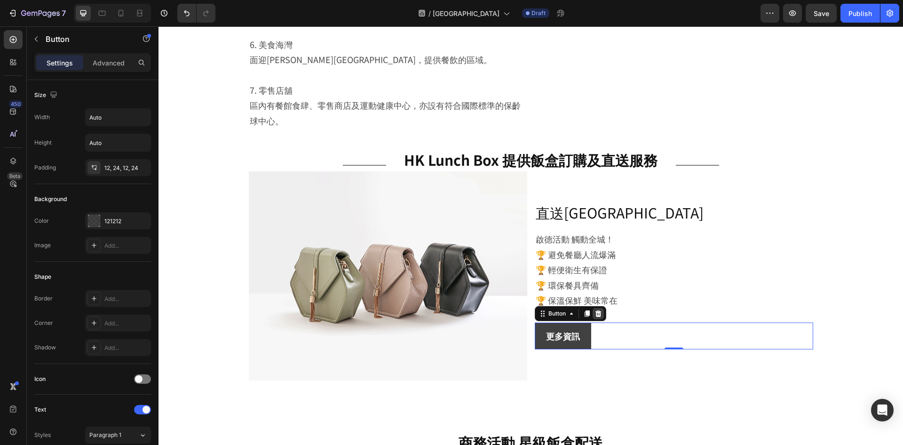
click at [595, 310] on icon at bounding box center [598, 313] width 6 height 7
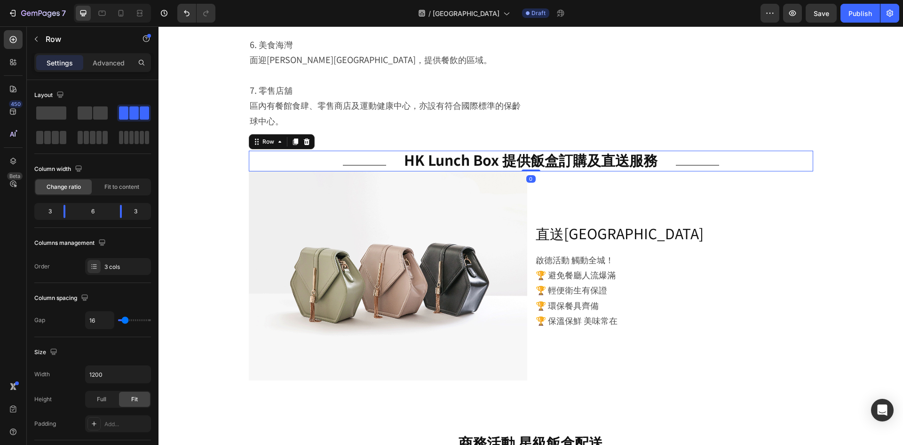
click at [669, 151] on div "Title Line HK Lunch Box 提供飯盒訂購及直送服務 Heading Title Line Row 0" at bounding box center [531, 161] width 565 height 21
click at [103, 59] on p "Advanced" at bounding box center [109, 63] width 32 height 10
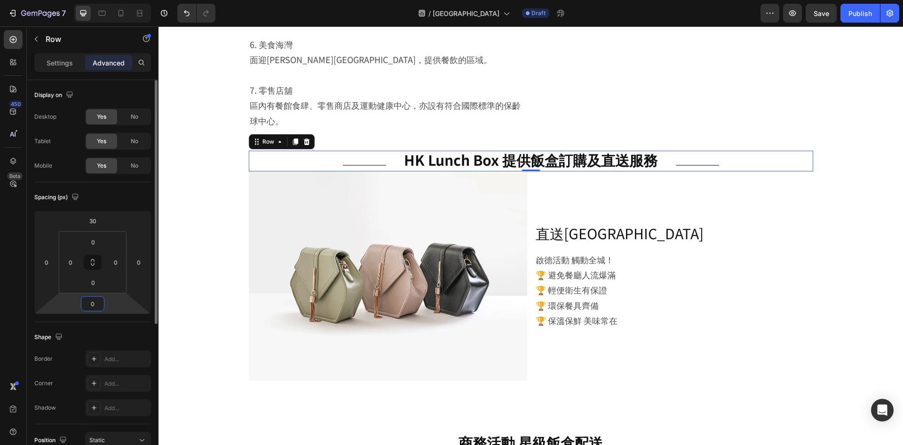
click at [95, 306] on input "0" at bounding box center [92, 303] width 19 height 14
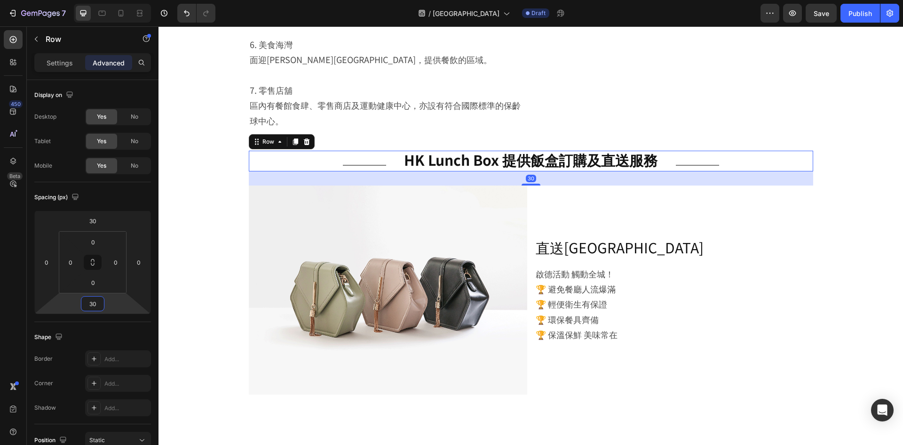
type input "30"
click at [807, 171] on div "30" at bounding box center [531, 178] width 565 height 14
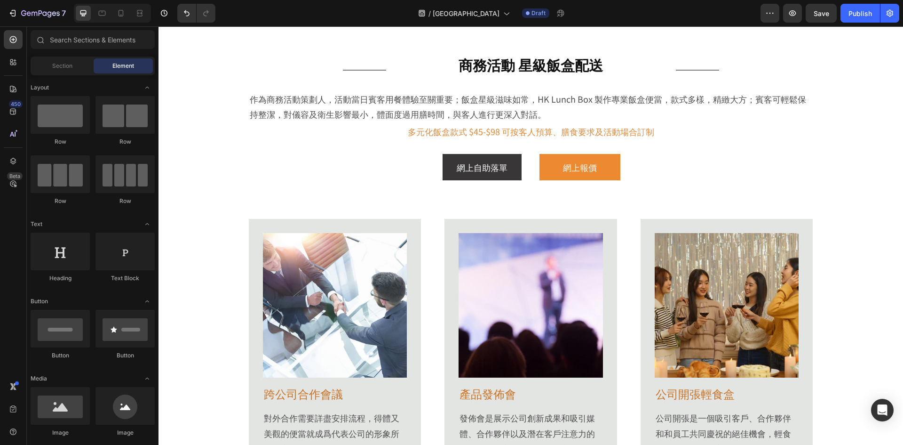
scroll to position [2988, 0]
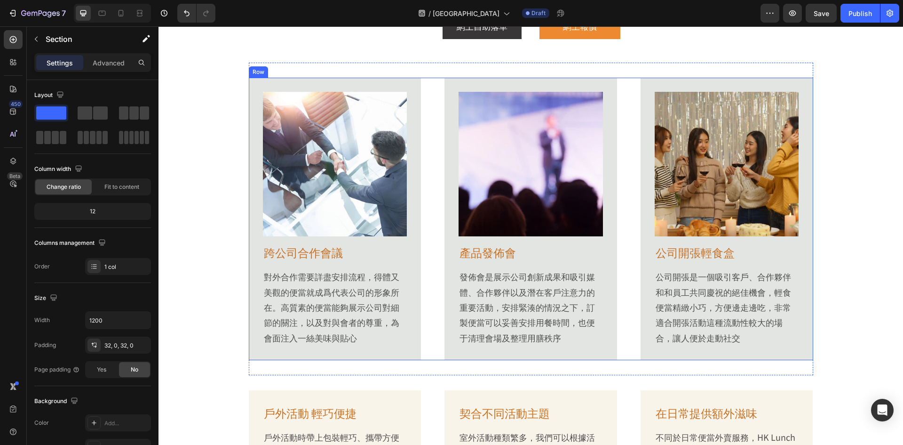
click at [631, 64] on div "Image 跨公司合作會議 Heading 對外合作需要詳盡安排流程，得體又美觀的便當就成爲代表公司的形象所在。高質素的便當能夠展示公司對細節的關注，以及對與…" at bounding box center [531, 219] width 565 height 312
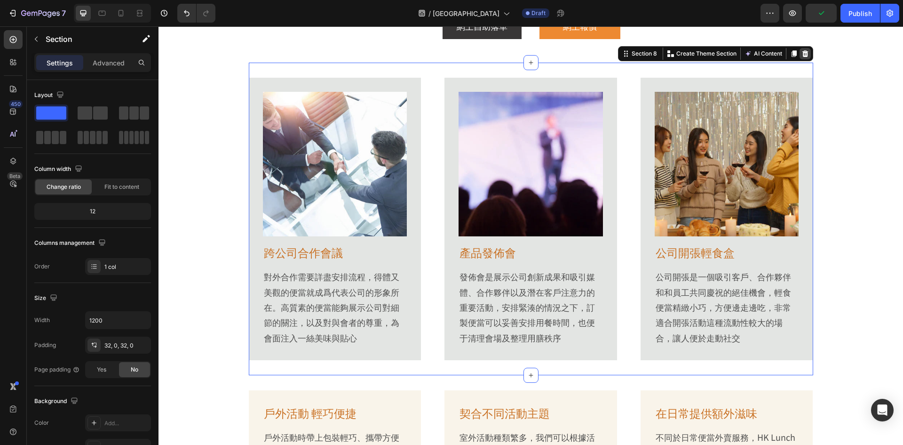
click at [802, 54] on icon at bounding box center [805, 53] width 6 height 7
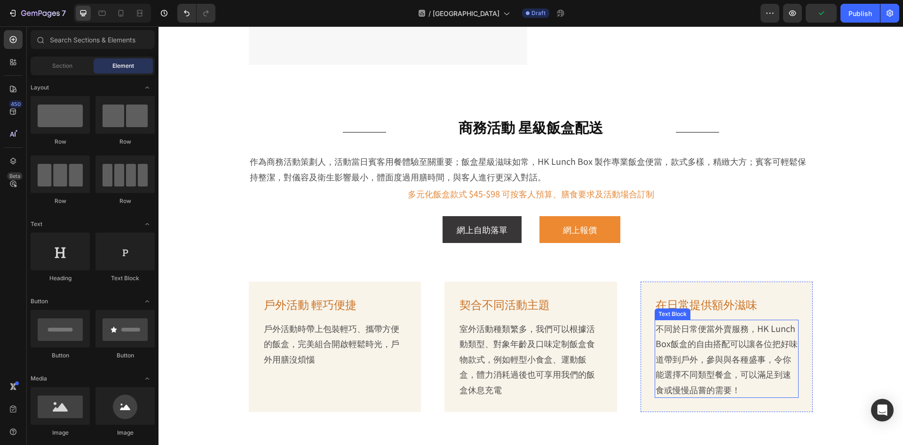
scroll to position [2706, 0]
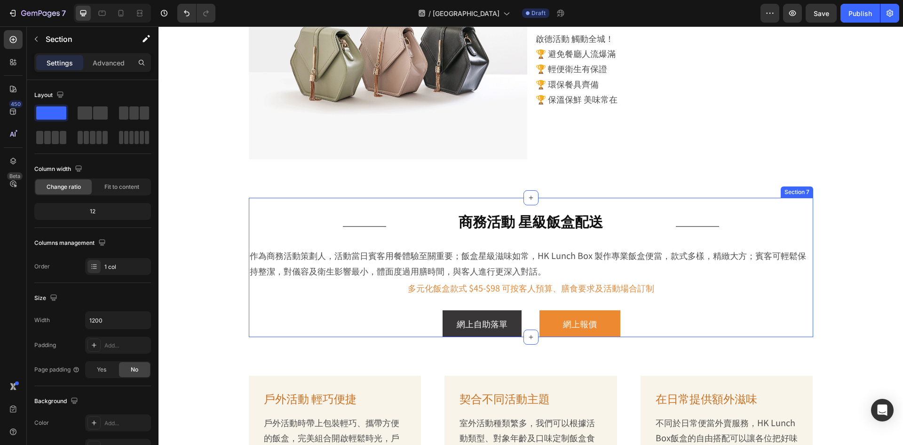
click at [672, 198] on div "Title Line 商務活動 星級飯盒配送 Heading Title Line Row 作為商務活動策劃人，活動當日賓客用餐體驗至關重要；飯盒星級滋味如常…" at bounding box center [531, 267] width 565 height 139
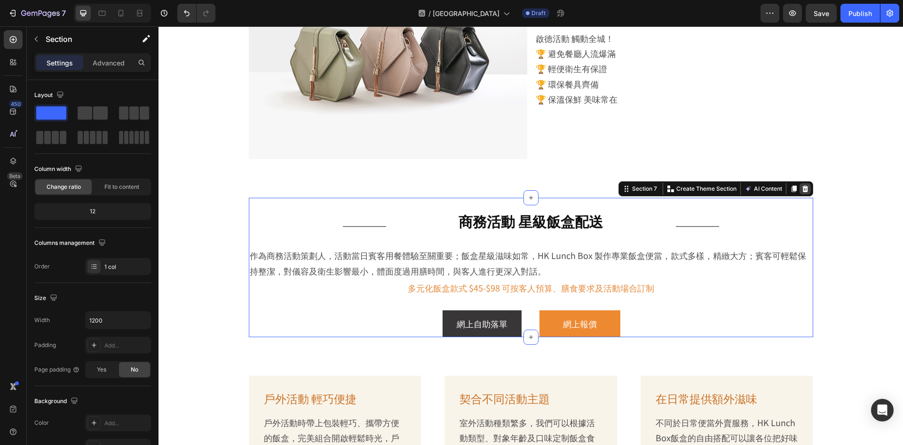
click at [802, 185] on icon at bounding box center [805, 188] width 6 height 7
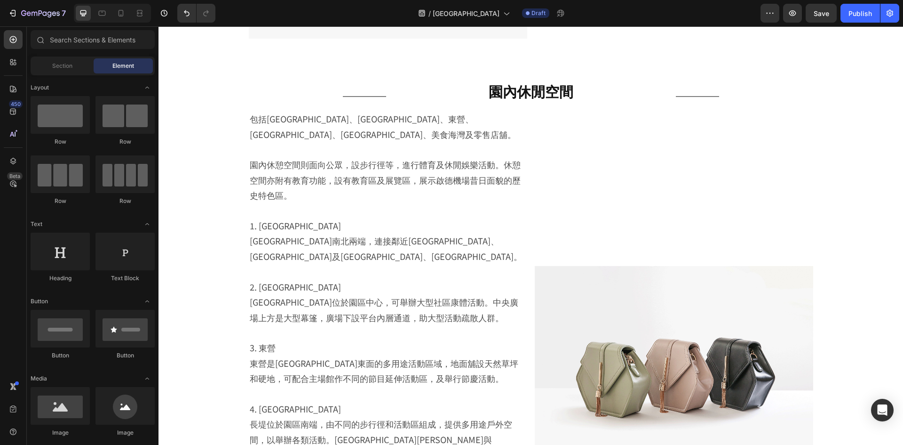
scroll to position [1761, 0]
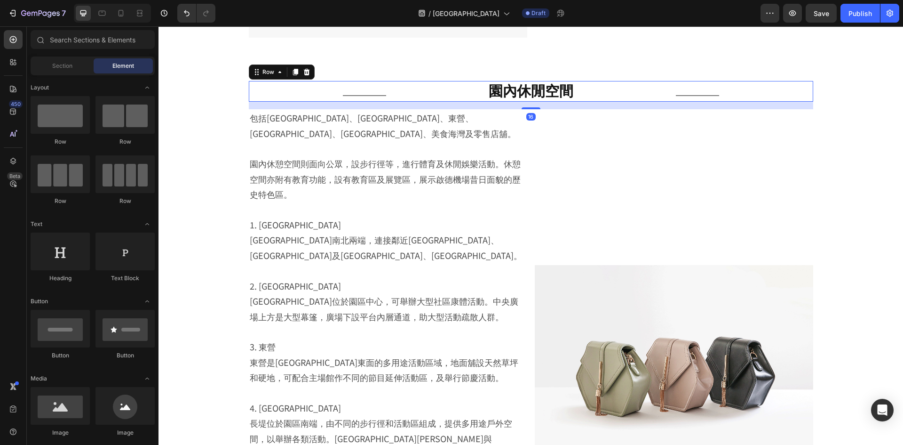
click at [612, 100] on div "園內休閒空間 Heading" at bounding box center [531, 91] width 275 height 21
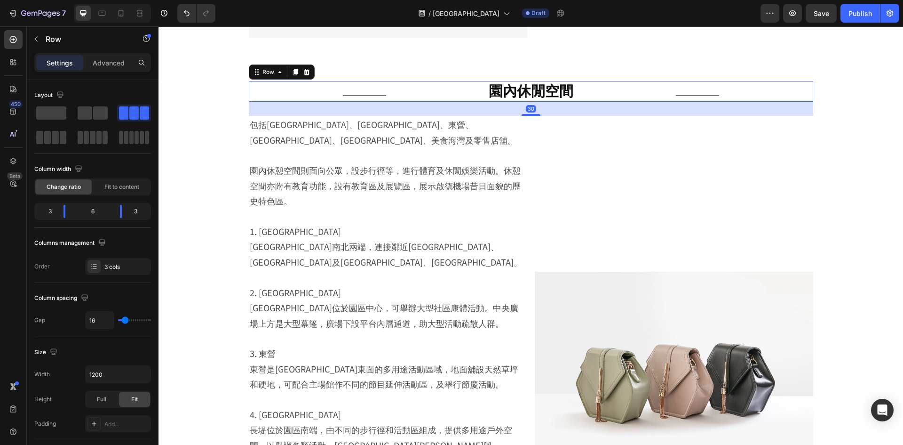
drag, startPoint x: 532, startPoint y: 109, endPoint x: 543, endPoint y: 115, distance: 13.1
click at [543, 102] on div "30" at bounding box center [531, 102] width 565 height 0
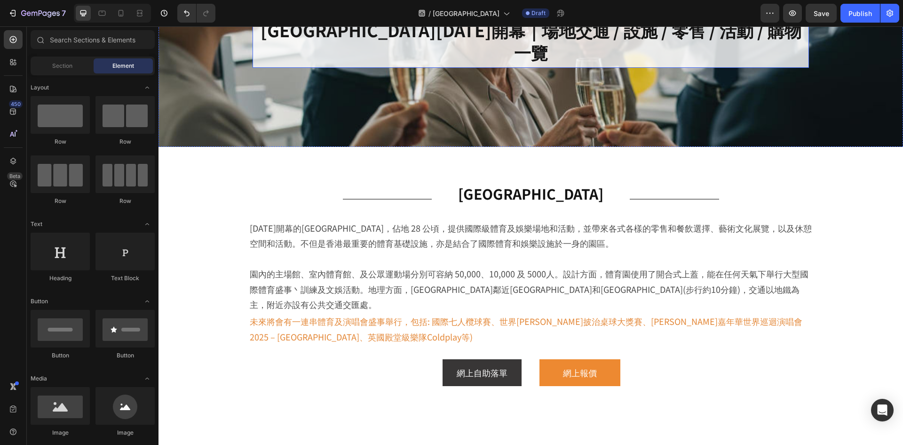
scroll to position [0, 0]
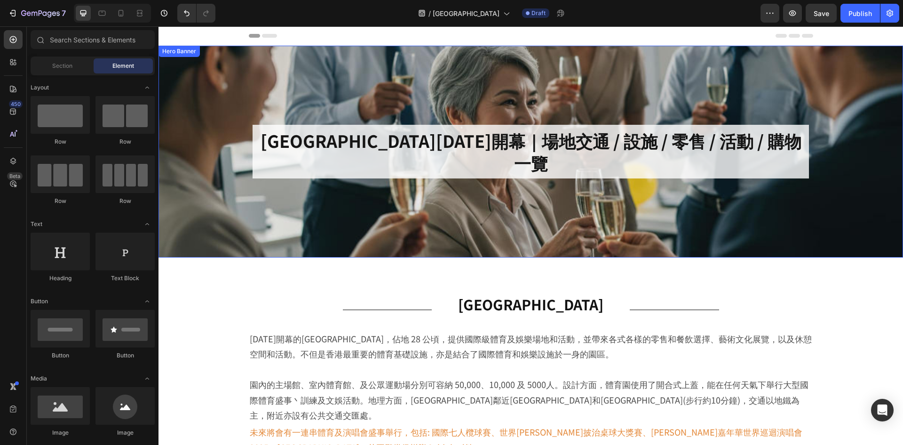
click at [358, 202] on div "Background Image" at bounding box center [531, 152] width 745 height 212
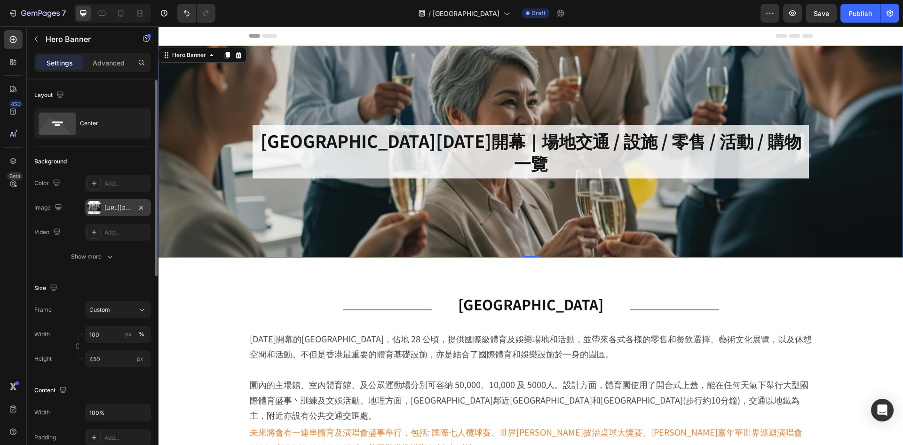
click at [94, 209] on div at bounding box center [94, 207] width 13 height 13
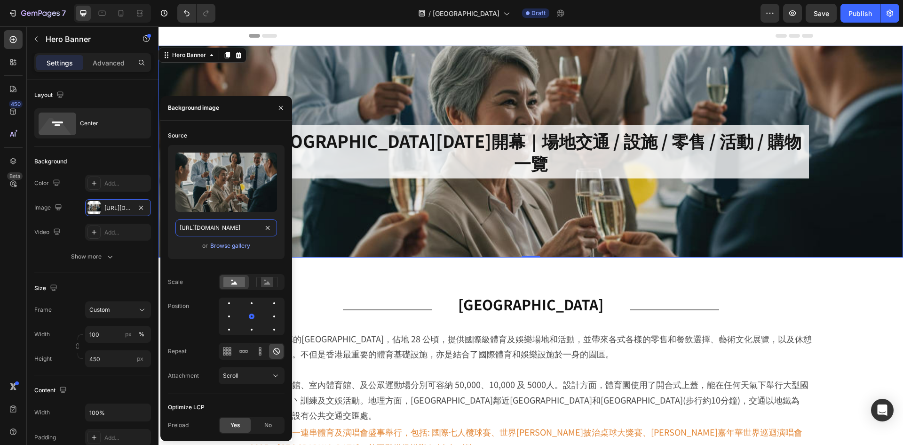
click at [226, 229] on input "https://cdn.shopify.com/s/files/1/0836/7715/1505/files/company-party400x400.jpg…" at bounding box center [226, 227] width 102 height 17
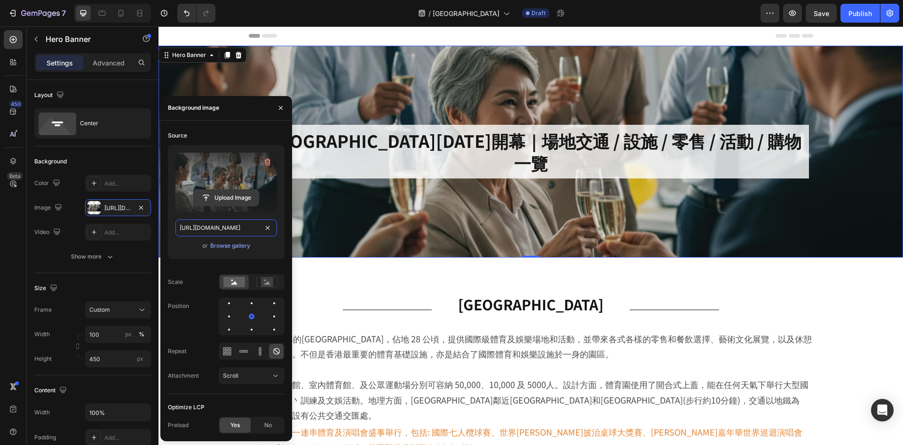
paste input "kai-tak-sports-park1049x370.webp?v=1756346734"
type input "https://cdn.shopify.com/s/files/1/0836/7715/1505/files/kai-tak-sports-park1049x…"
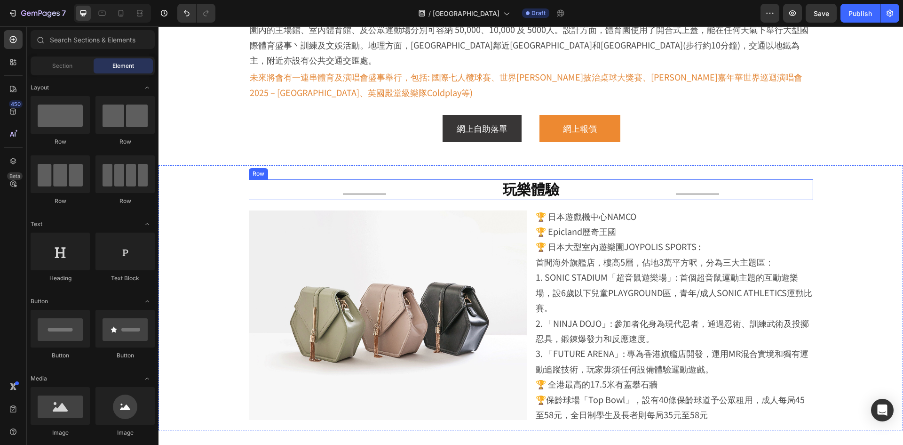
scroll to position [423, 0]
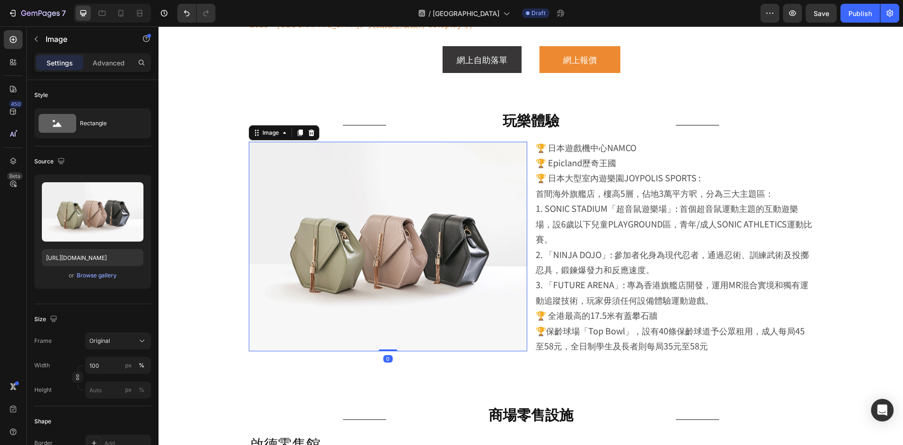
click at [445, 232] on img at bounding box center [388, 246] width 279 height 209
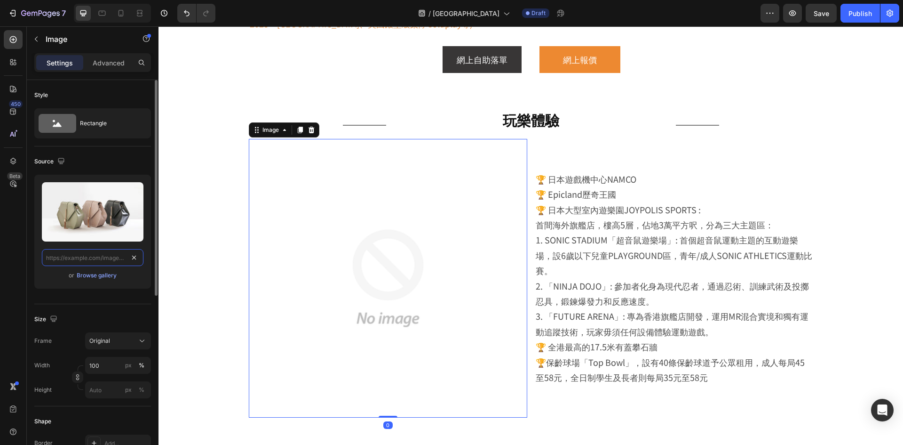
scroll to position [0, 0]
paste input "https://cdn.shopify.com/s/files/1/0836/7715/1505/files/kai-tak-sports-park900x6…"
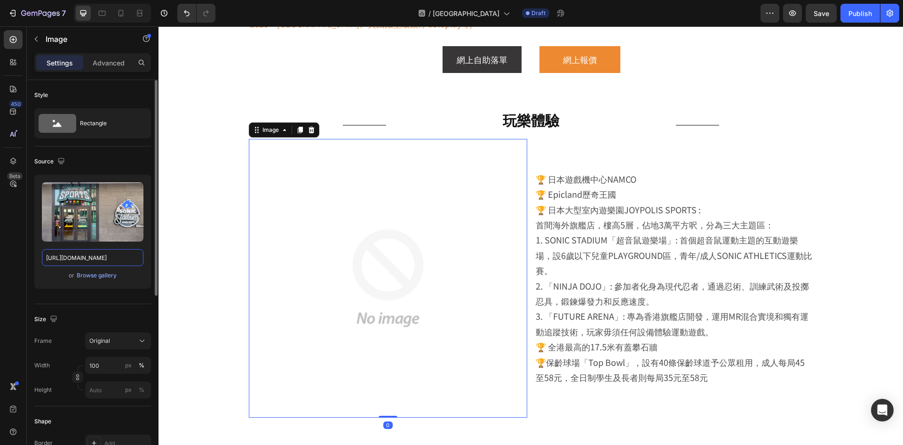
scroll to position [0, 203]
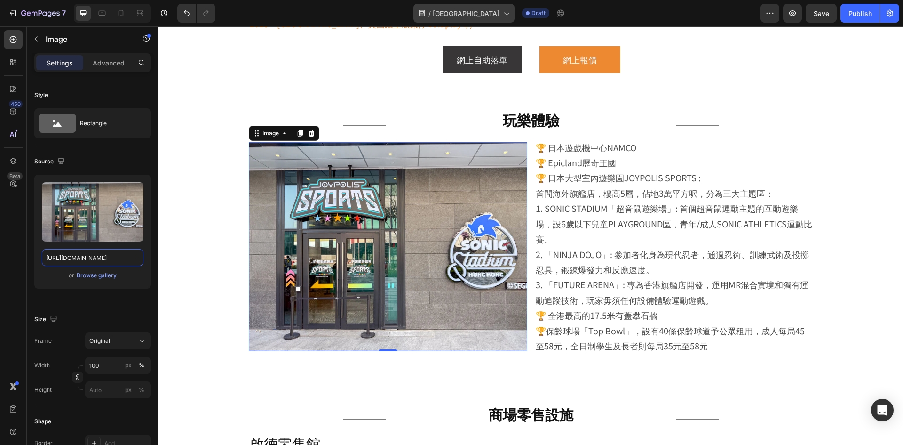
type input "https://cdn.shopify.com/s/files/1/0836/7715/1505/files/kai-tak-sports-park900x6…"
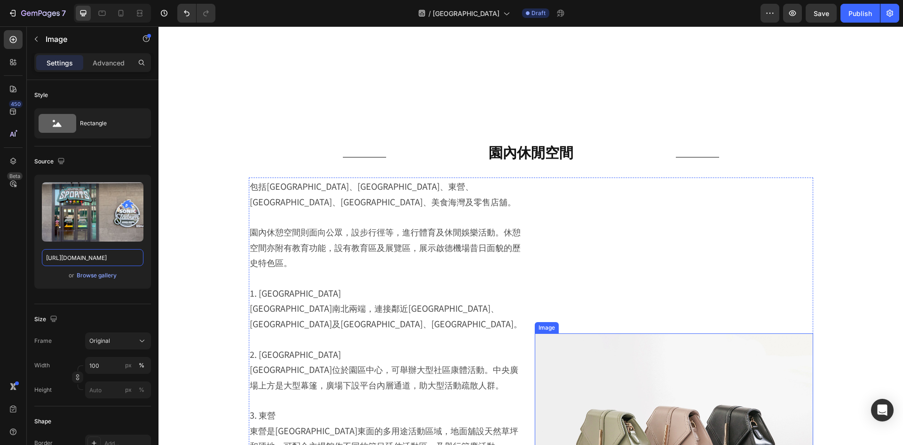
scroll to position [1835, 0]
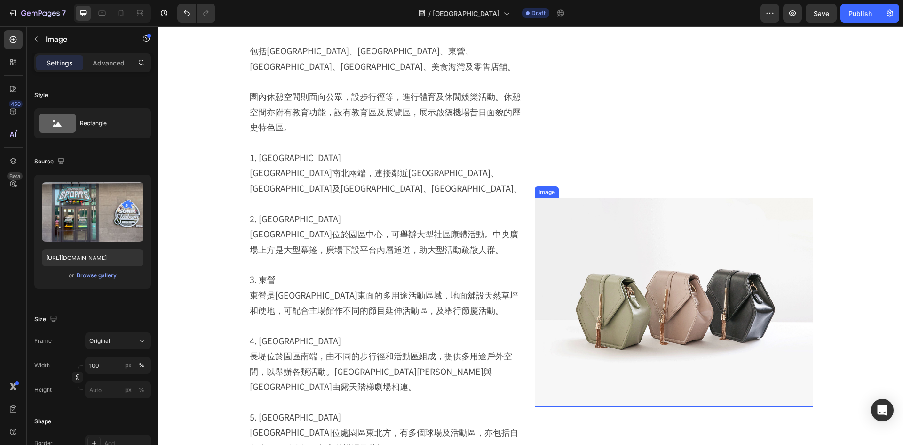
drag, startPoint x: 641, startPoint y: 274, endPoint x: 549, endPoint y: 280, distance: 91.4
click at [641, 274] on img at bounding box center [674, 302] width 279 height 209
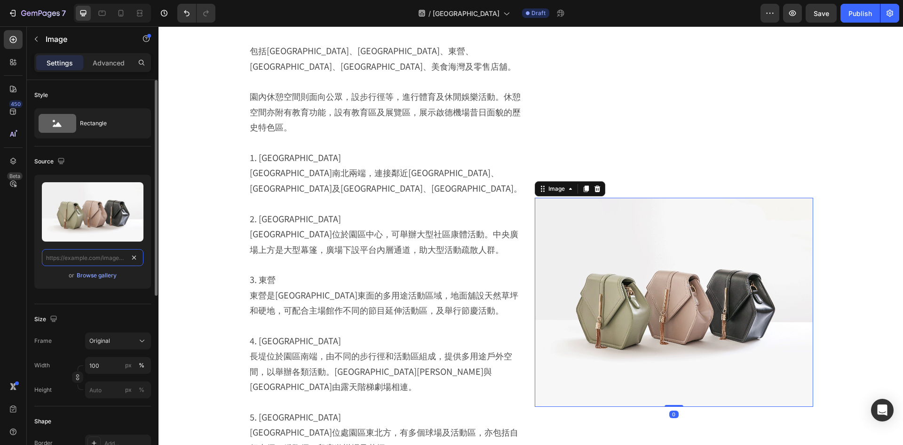
scroll to position [0, 0]
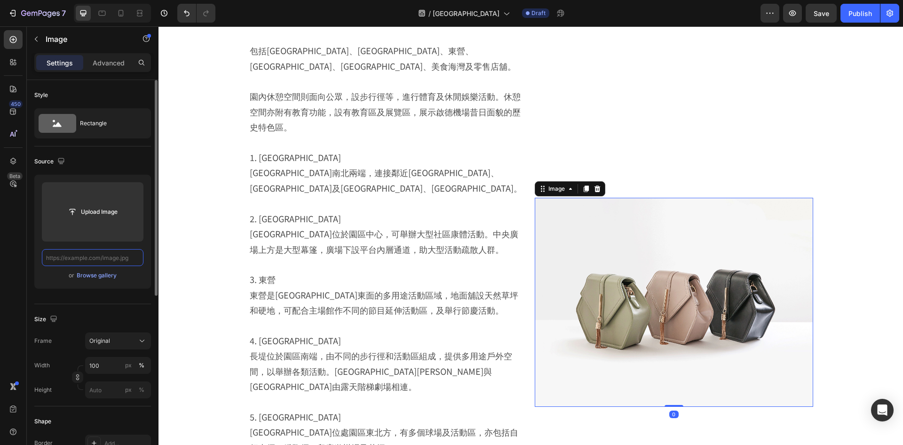
paste input "https://cdn.shopify.com/s/files/1/0836/7715/1505/files/kai-tak-sports-park900x5…"
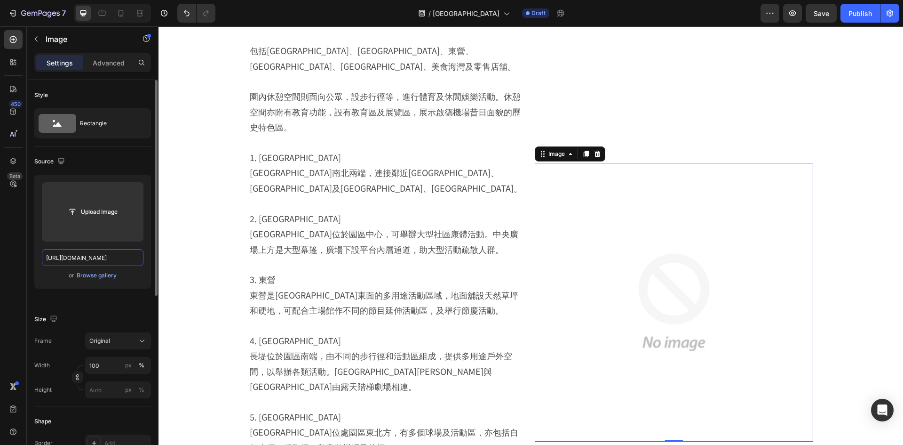
scroll to position [0, 203]
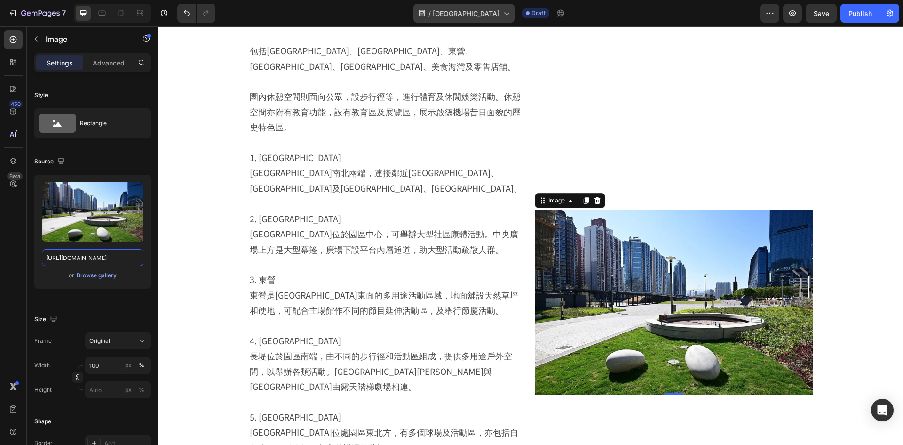
type input "https://cdn.shopify.com/s/files/1/0836/7715/1505/files/kai-tak-sports-park900x5…"
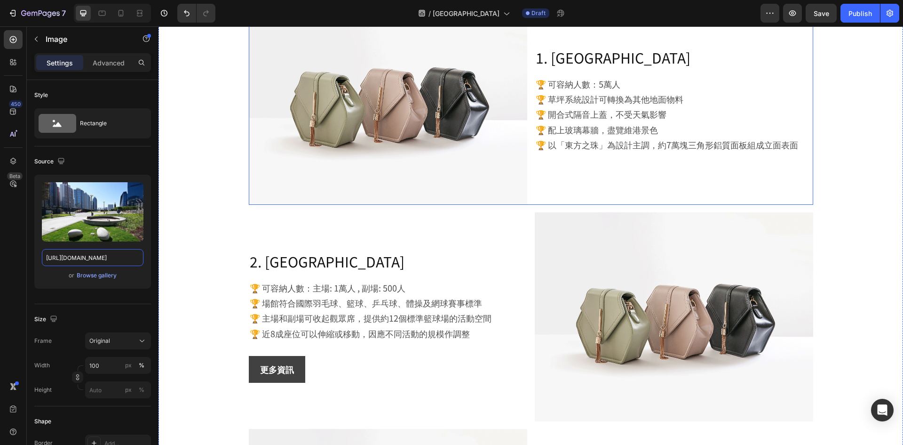
scroll to position [1270, 0]
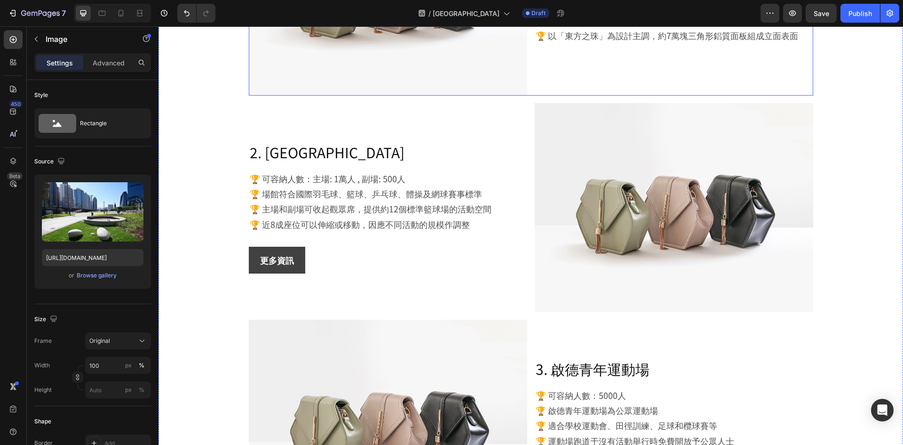
click at [650, 223] on img at bounding box center [674, 207] width 279 height 209
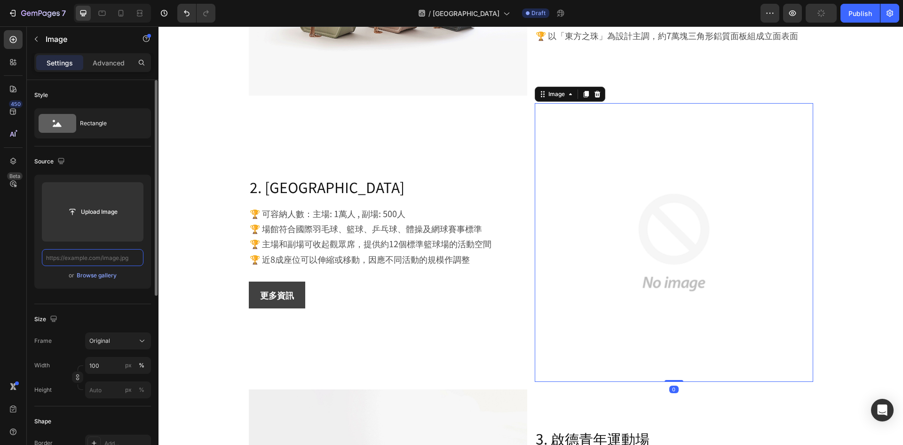
scroll to position [0, 0]
paste input "https://cdn.shopify.com/s/files/1/0836/7715/1505/files/kai-tak-sports-park800x6…"
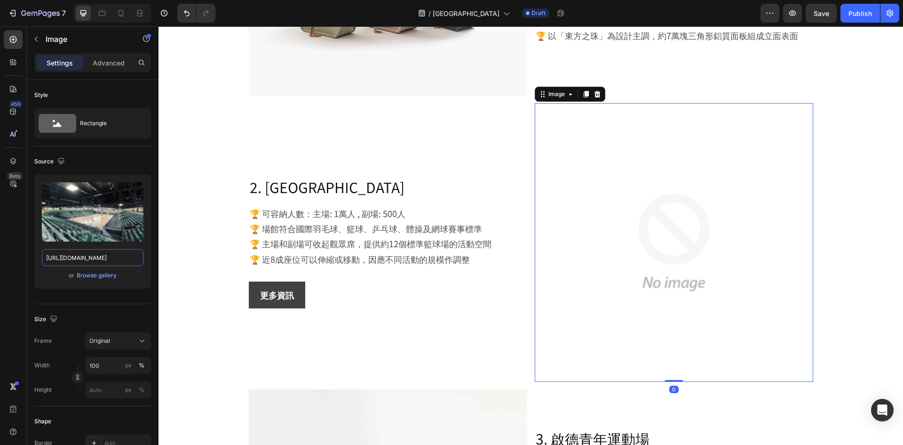
scroll to position [0, 204]
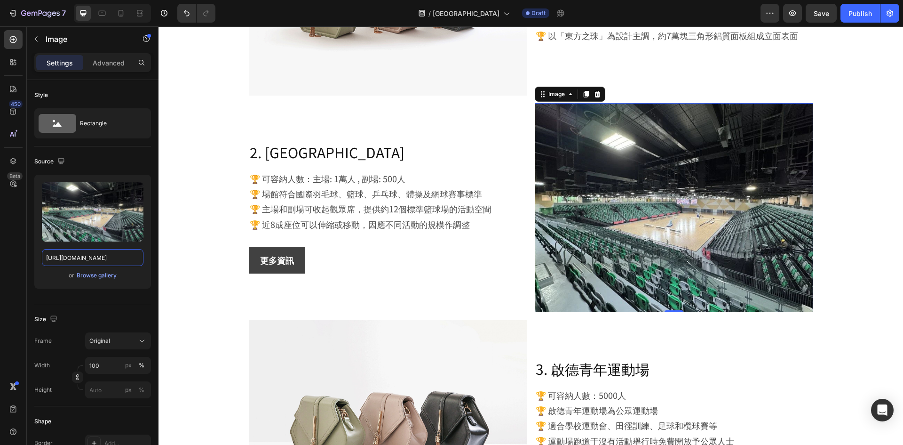
type input "https://cdn.shopify.com/s/files/1/0836/7715/1505/files/kai-tak-sports-park800x6…"
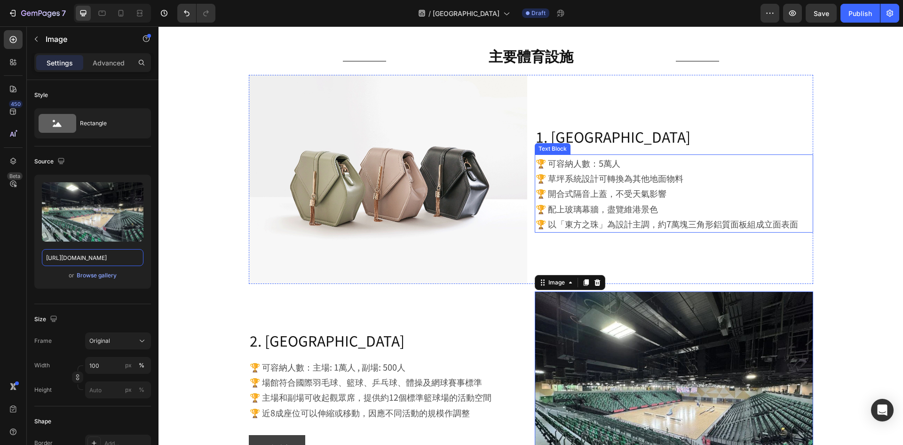
scroll to position [847, 0]
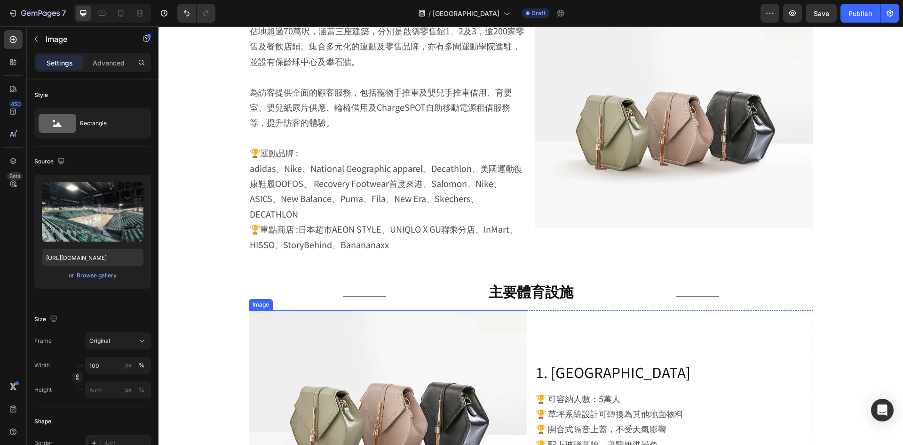
click at [394, 413] on img at bounding box center [388, 414] width 279 height 209
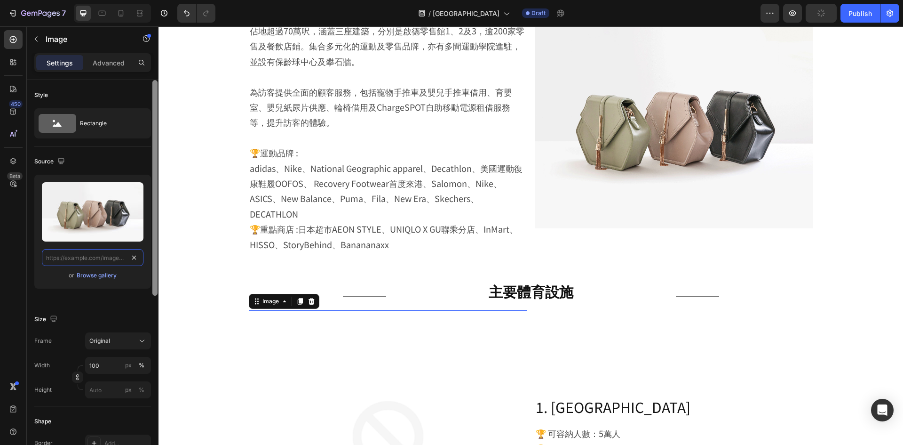
scroll to position [0, 0]
paste input "https://cdn.shopify.com/s/files/1/0836/7715/1505/files/kai-tak-sports-park600x4…"
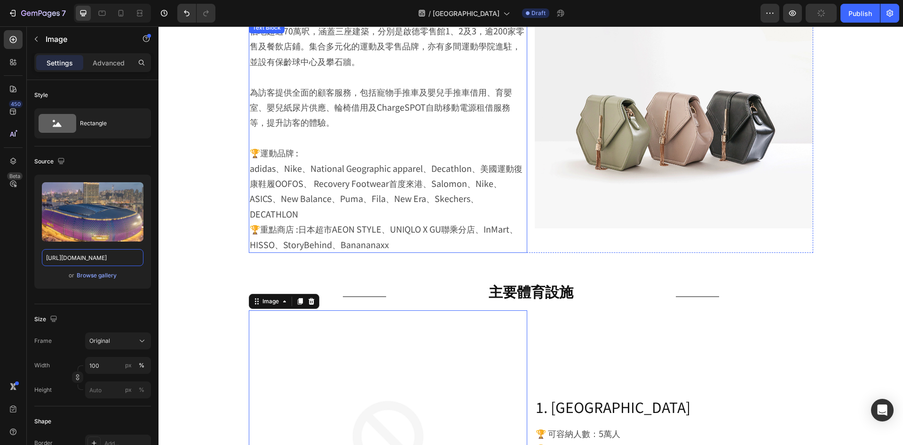
scroll to position [0, 204]
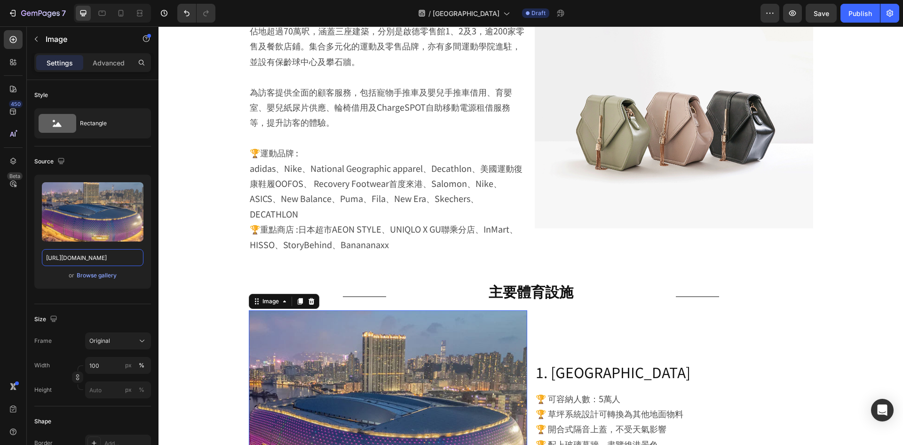
type input "https://cdn.shopify.com/s/files/1/0836/7715/1505/files/kai-tak-sports-park600x4…"
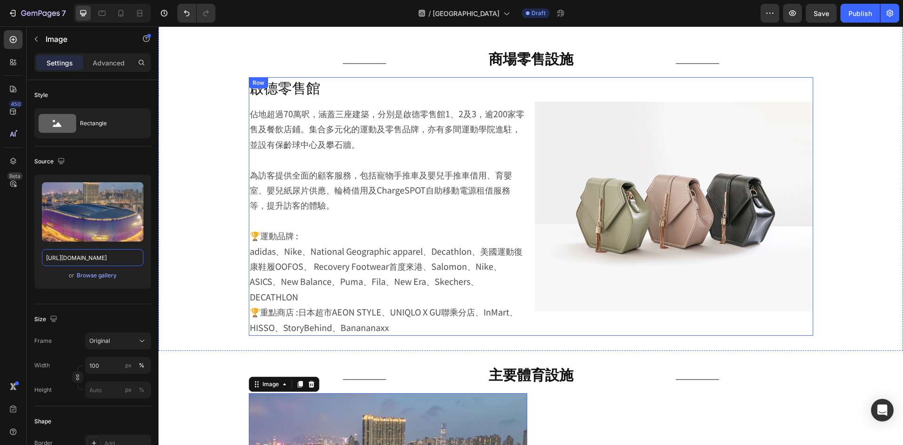
scroll to position [659, 0]
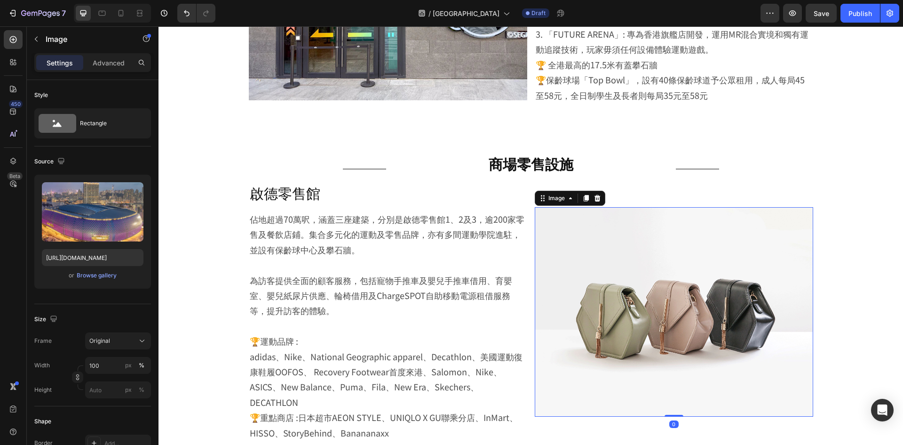
click at [661, 273] on img at bounding box center [674, 311] width 279 height 209
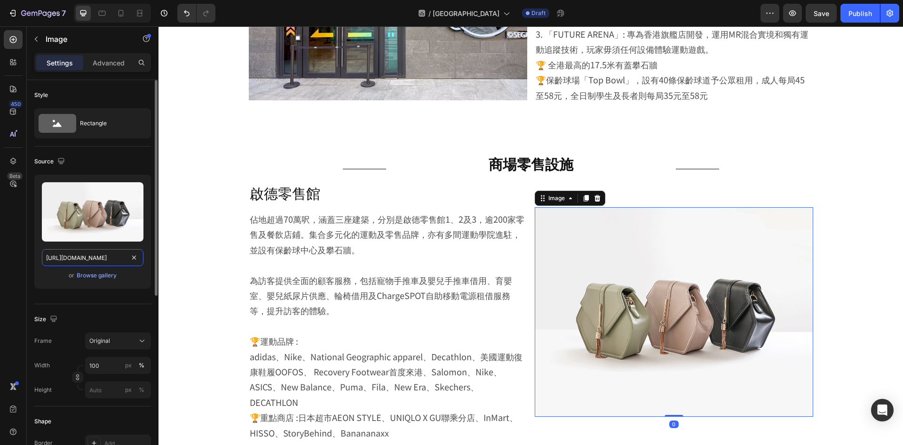
click at [140, 255] on input "https://cdn.shopify.com/s/files/1/2005/9307/files/image_demo.jpg" at bounding box center [93, 257] width 102 height 17
paste input "https://cdn.shopify.com/s/files/1/0836/7715/1505/files/kai-tak-sports-park750x5…"
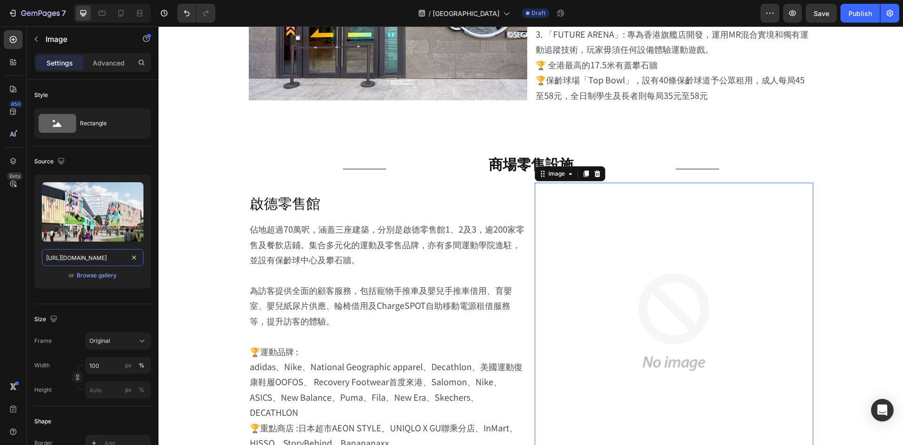
scroll to position [0, 197]
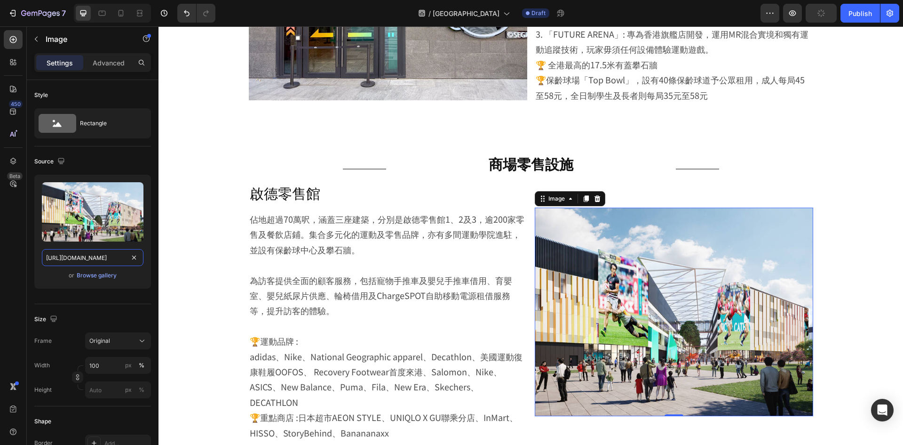
type input "https://cdn.shopify.com/s/files/1/0836/7715/1505/files/kai-tak-sports-park750x5…"
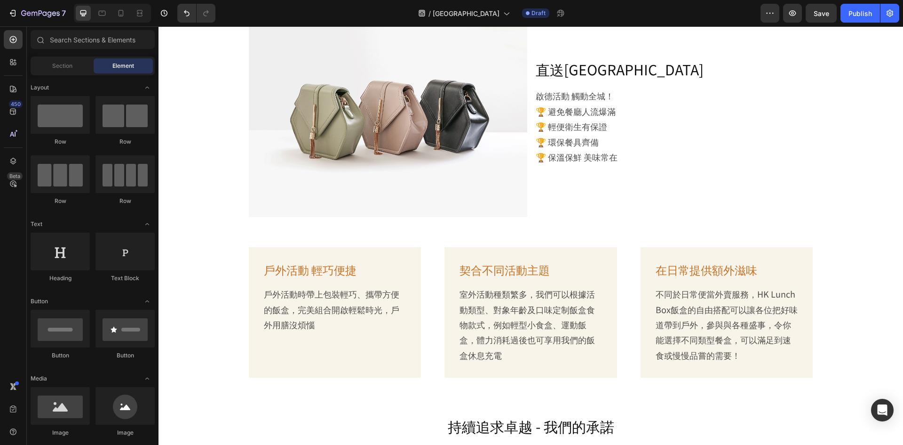
scroll to position [2379, 0]
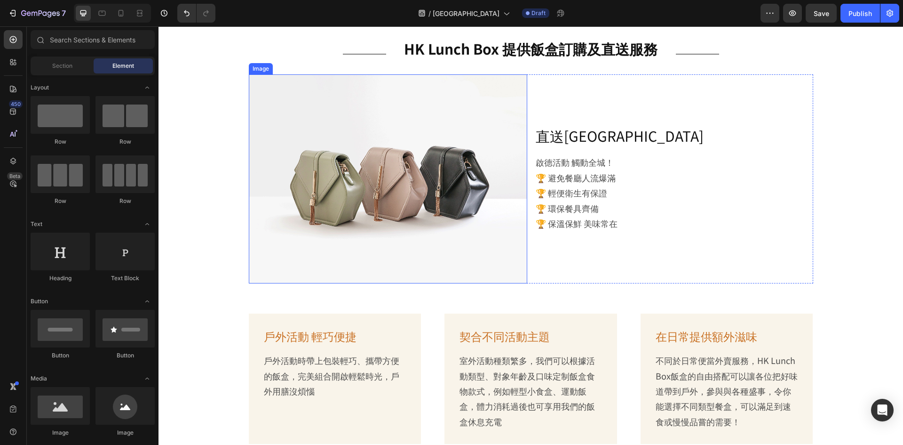
click at [297, 195] on img at bounding box center [388, 178] width 279 height 209
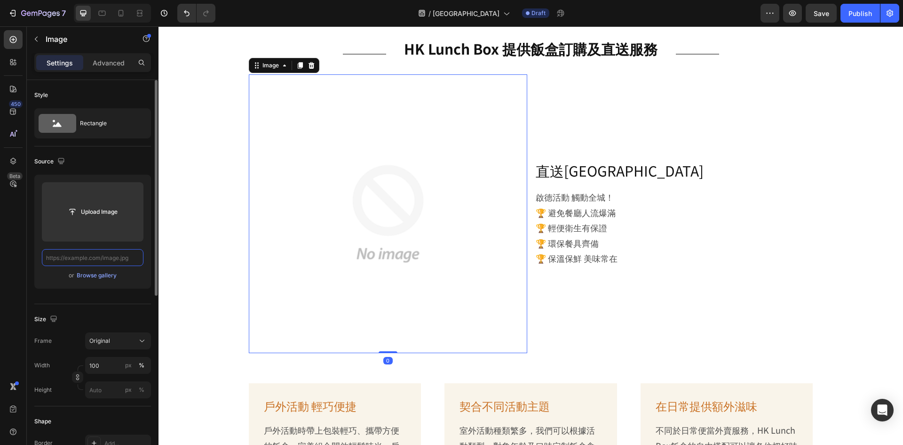
scroll to position [0, 0]
paste input "https://cdn.shopify.com/s/files/1/0836/7715/1505/files/kai-tak-sports-park900x5…"
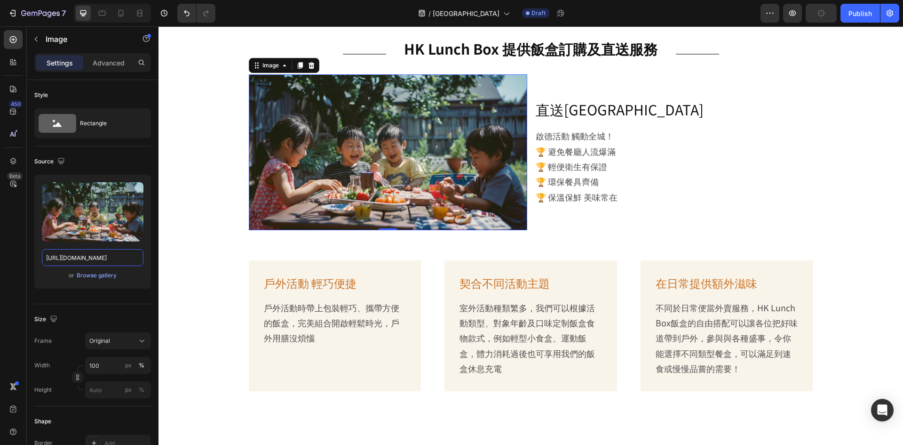
type input "https://cdn.shopify.com/s/files/1/0836/7715/1505/files/kai-tak-sports-park900x5…"
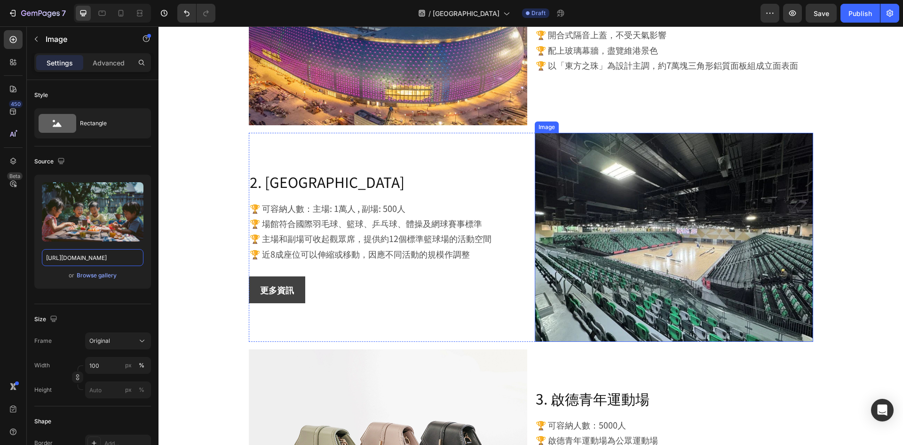
scroll to position [1297, 0]
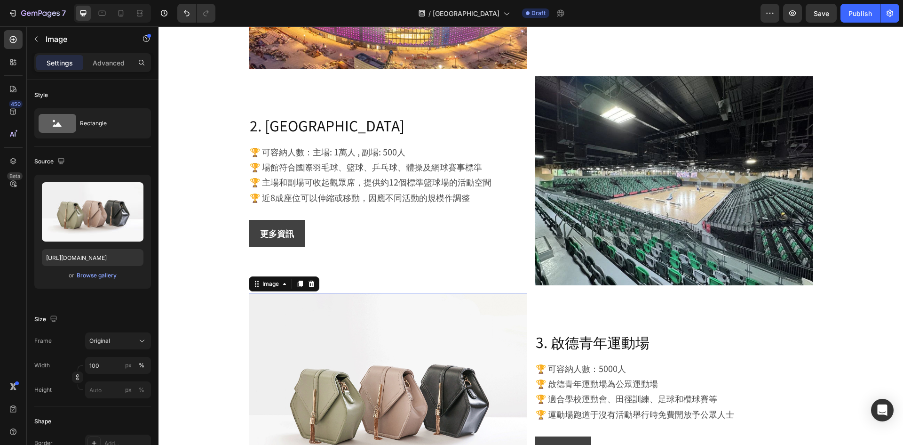
click at [367, 367] on img at bounding box center [388, 397] width 279 height 209
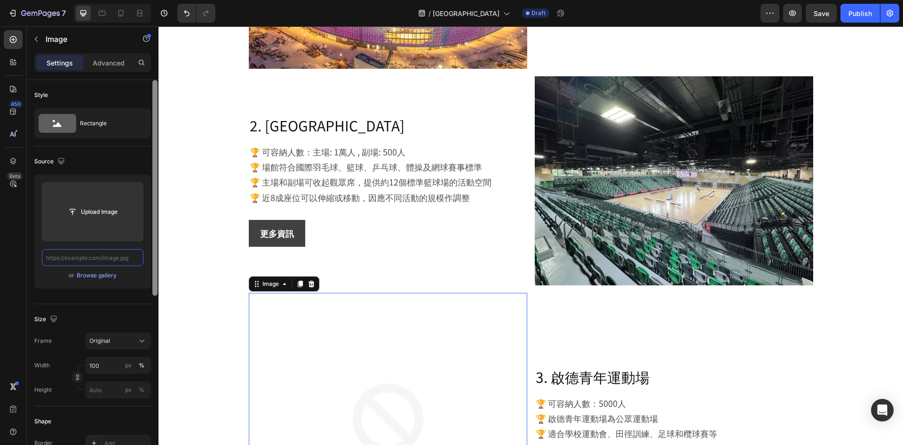
scroll to position [0, 204]
paste input "https://cdn.shopify.com/s/files/1/0836/7715/1505/files/kai-tak-sports-park600x3…"
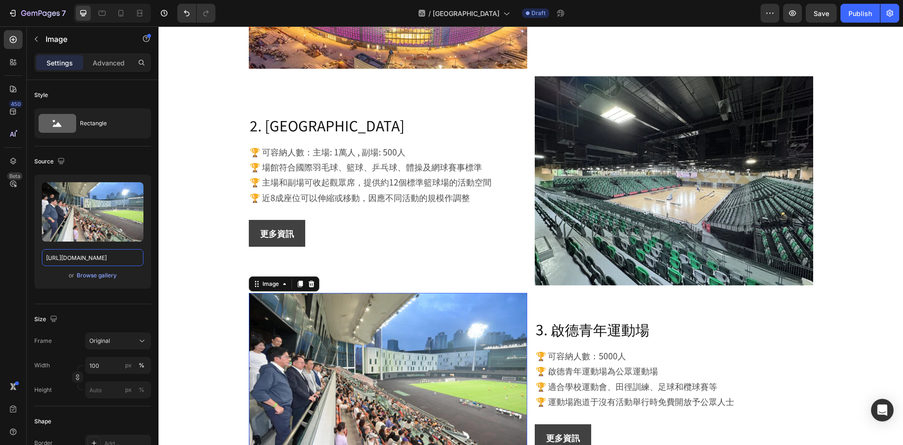
type input "https://cdn.shopify.com/s/files/1/0836/7715/1505/files/kai-tak-sports-park600x3…"
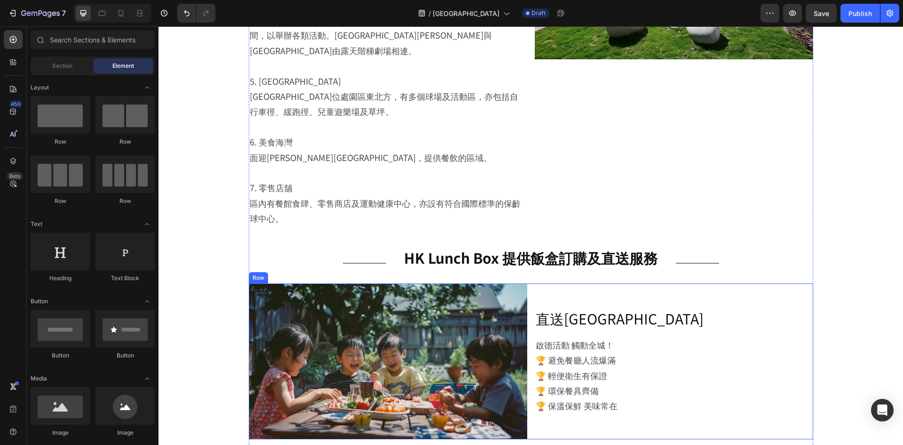
scroll to position [2141, 0]
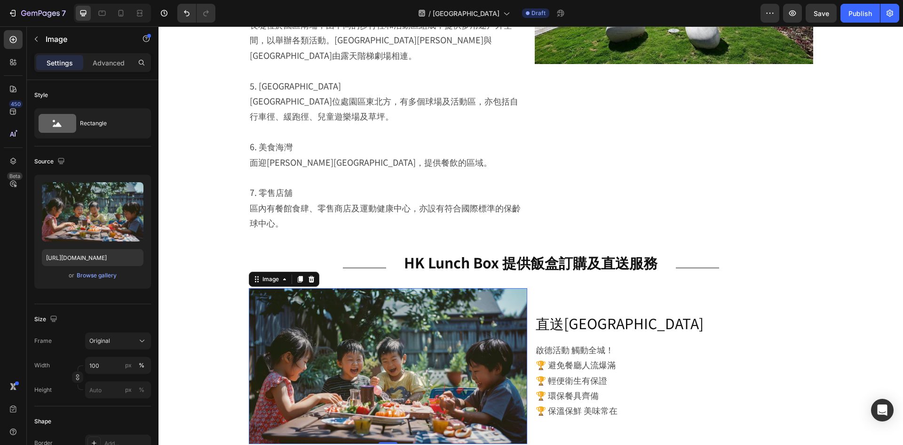
click at [434, 315] on img at bounding box center [388, 366] width 279 height 156
click at [311, 275] on icon at bounding box center [312, 279] width 8 height 8
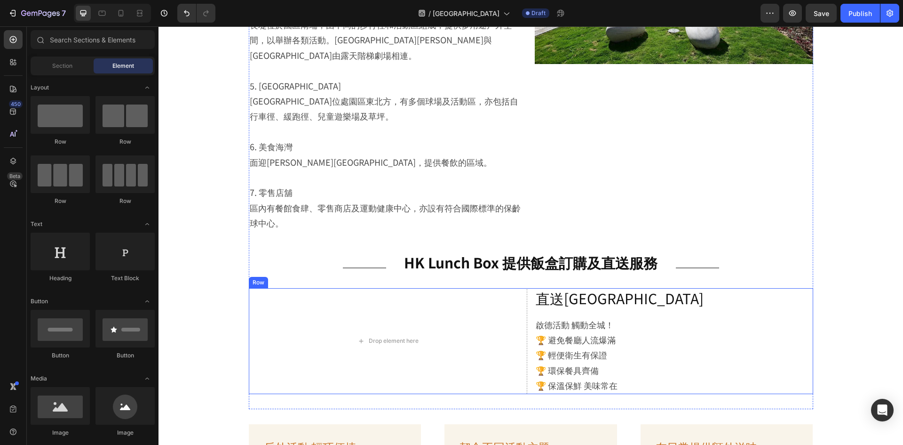
click at [527, 288] on div "Drop element here 直送啟德活動場地 Heading 啟德活動 觸動全城！ 🏆 避免餐廳人流爆滿 🏆 輕便衛生有保證 🏆 環保餐具齊備 🏆 保…" at bounding box center [531, 341] width 565 height 106
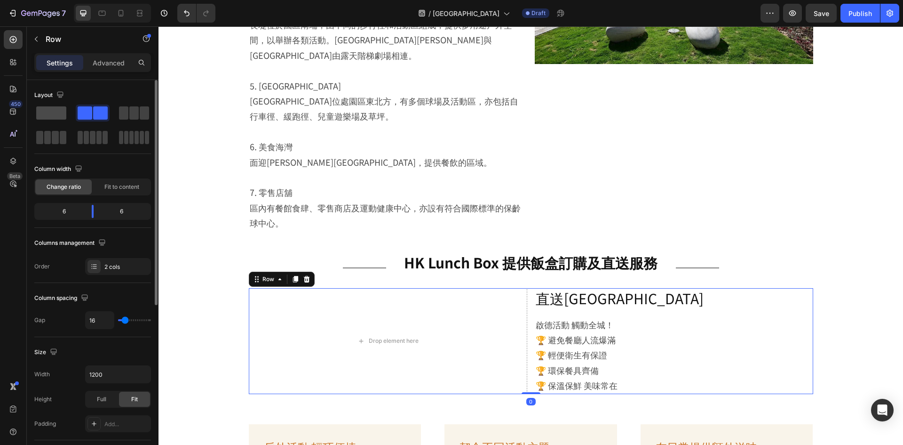
click at [50, 115] on span at bounding box center [51, 112] width 30 height 13
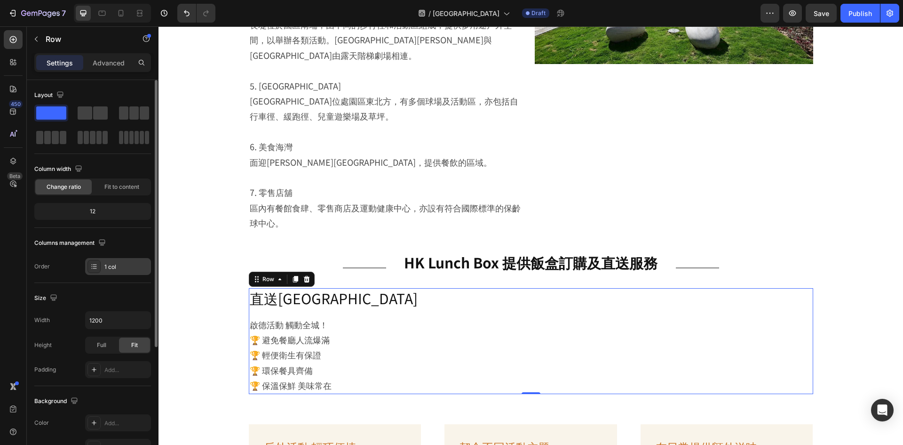
scroll to position [183, 0]
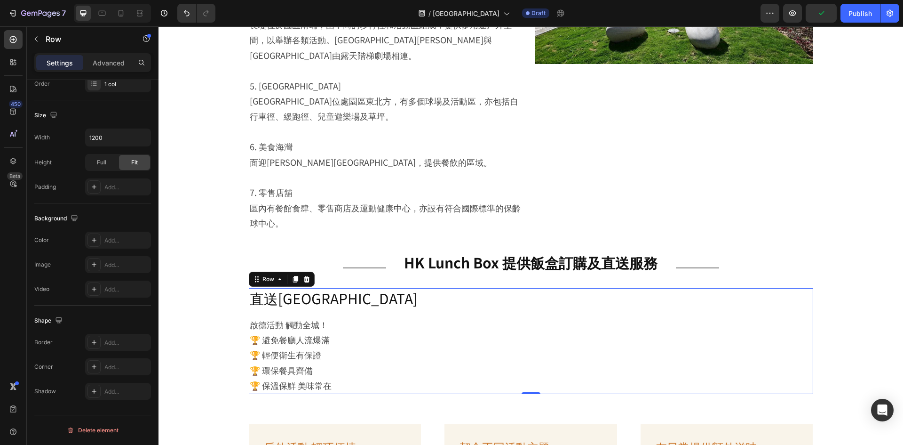
click at [577, 297] on div "直送啟德活動場地 Heading 啟德活動 觸動全城！ 🏆 避免餐廳人流爆滿 🏆 輕便衛生有保證 🏆 環保餐具齊備 🏆 保溫保鮮 美味常在 Text Block" at bounding box center [531, 341] width 565 height 106
click at [117, 59] on p "Advanced" at bounding box center [109, 63] width 32 height 10
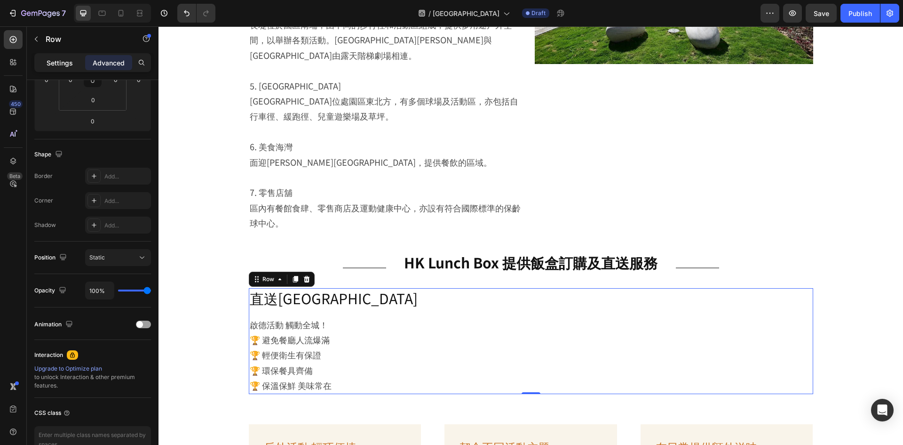
click at [62, 59] on p "Settings" at bounding box center [60, 63] width 26 height 10
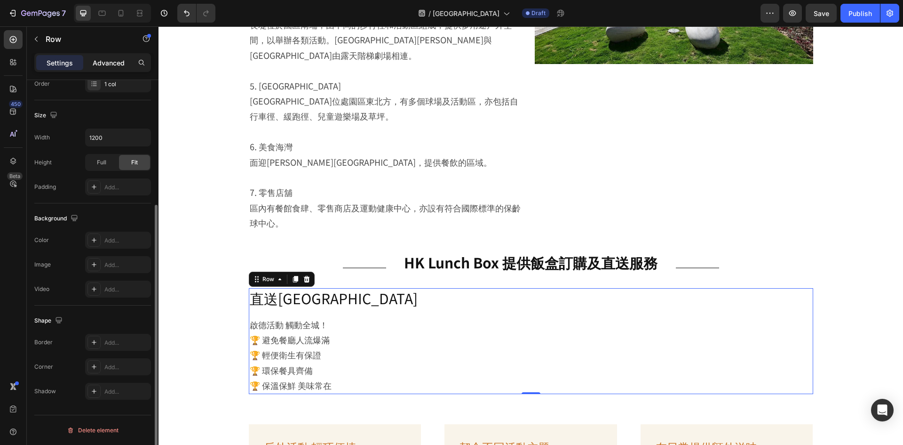
click at [101, 64] on p "Advanced" at bounding box center [109, 63] width 32 height 10
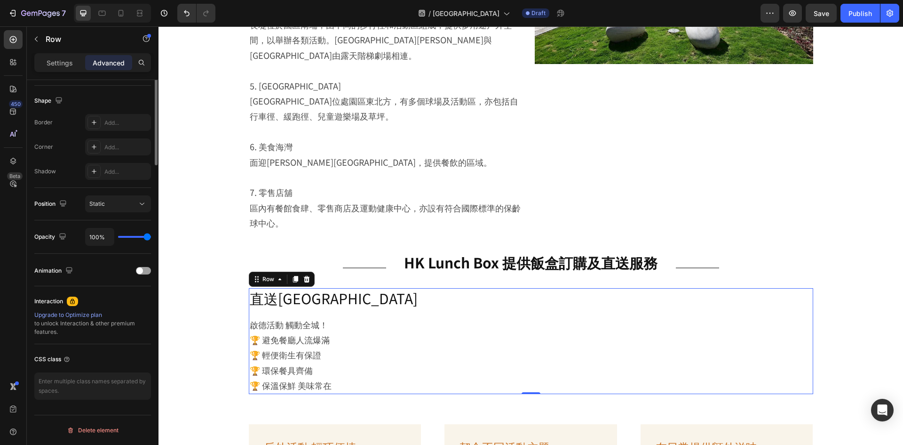
scroll to position [0, 0]
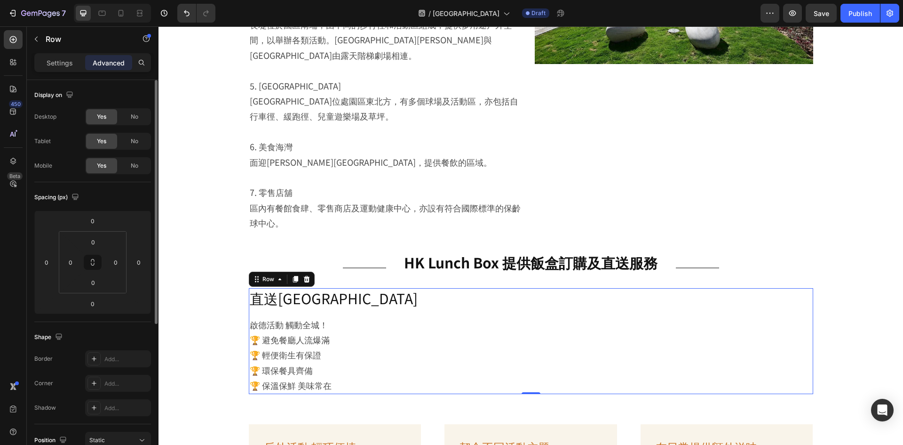
click at [421, 297] on div "直送啟德活動場地 Heading 啟德活動 觸動全城！ 🏆 避免餐廳人流爆滿 🏆 輕便衛生有保證 🏆 環保餐具齊備 🏆 保溫保鮮 美味常在 Text Block" at bounding box center [531, 341] width 565 height 106
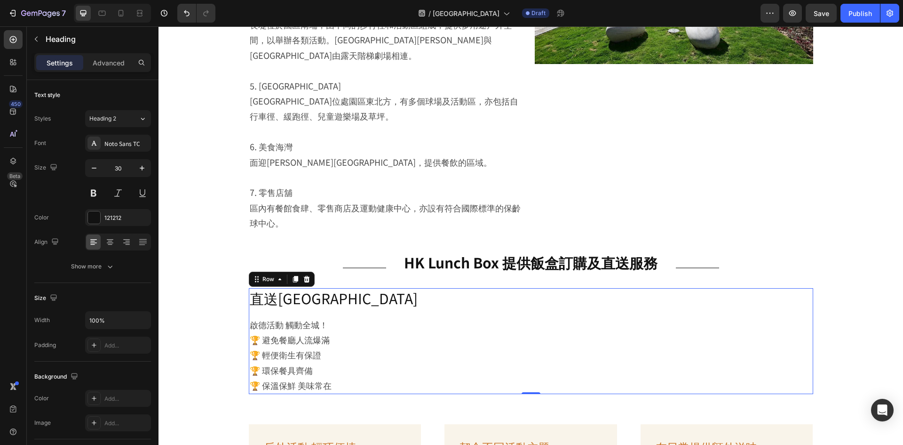
click at [425, 288] on h2 "直送啟德活動場地" at bounding box center [531, 298] width 565 height 20
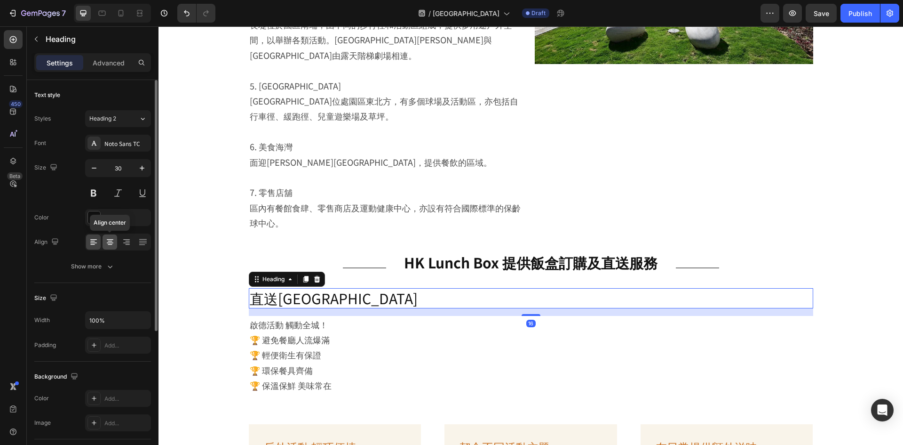
click at [117, 234] on div at bounding box center [110, 241] width 15 height 15
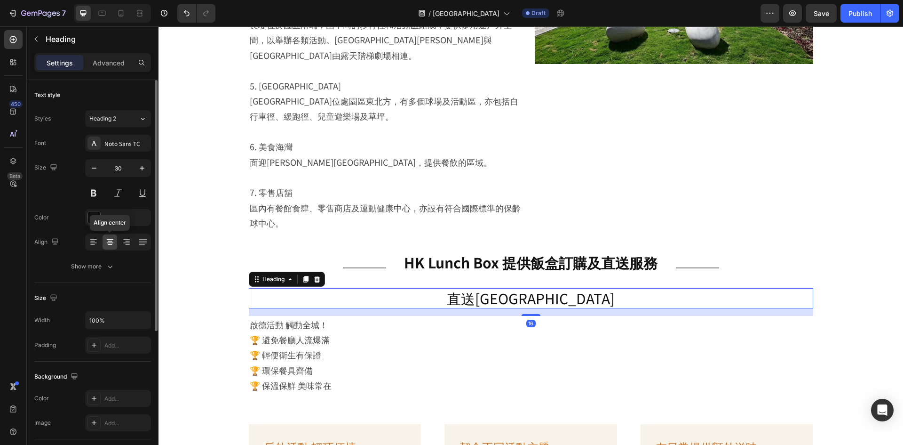
click at [117, 239] on div at bounding box center [110, 241] width 15 height 15
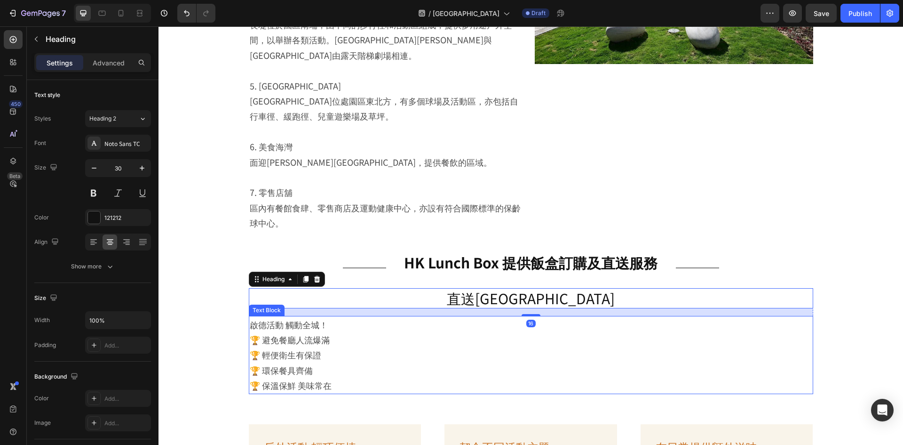
click at [510, 377] on p "🏆 保溫保鮮 美味常在" at bounding box center [531, 384] width 563 height 15
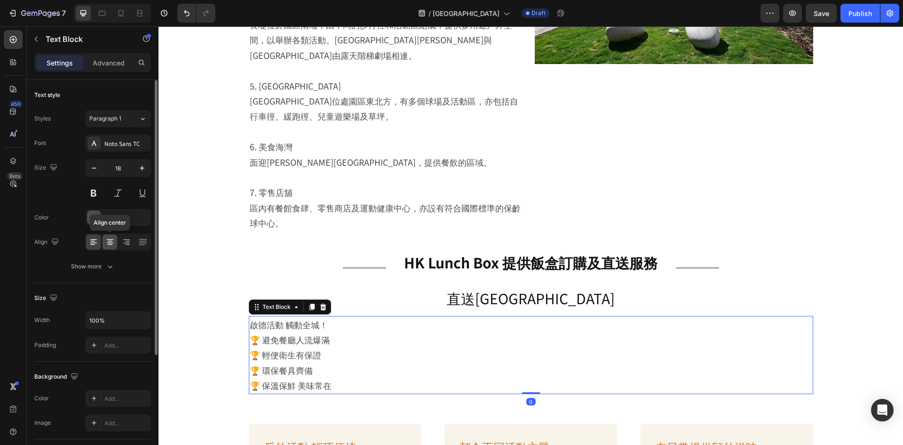
click at [114, 240] on icon at bounding box center [109, 241] width 9 height 9
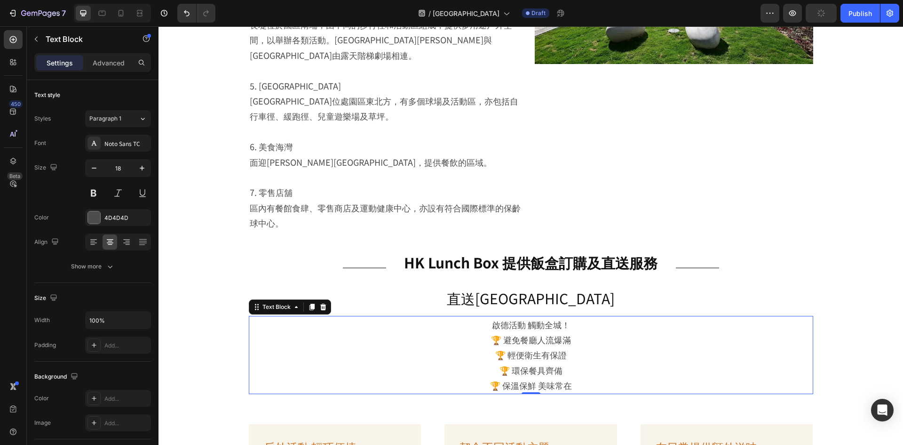
click at [510, 362] on p "🏆 環保餐具齊備" at bounding box center [531, 369] width 563 height 15
click at [483, 317] on p "啟德活動 觸動全城！ 🏆 避免餐廳人流爆滿" at bounding box center [531, 332] width 563 height 31
click at [486, 328] on p "啟德活動 觸動全城！ 🏆 避免餐廳人流爆滿" at bounding box center [531, 332] width 563 height 31
click at [493, 347] on p "🏆 輕便衛生有保證" at bounding box center [531, 354] width 563 height 15
click at [495, 362] on p "🏆 環保餐具齊備" at bounding box center [531, 369] width 563 height 15
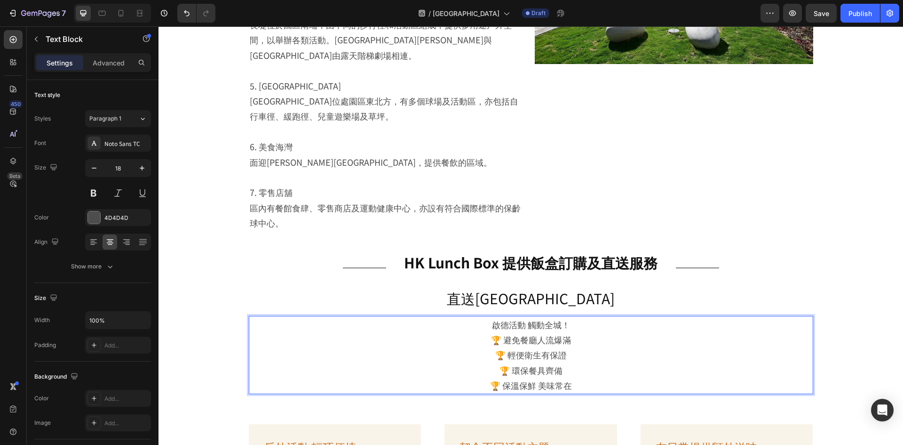
click at [819, 231] on section "Title Line 園內休閒空間 Heading Title Line Row Image 包括啟德體育大道、中央廣場、東營、東望長堤、北斗園、美食海灣及零…" at bounding box center [531, 28] width 612 height 762
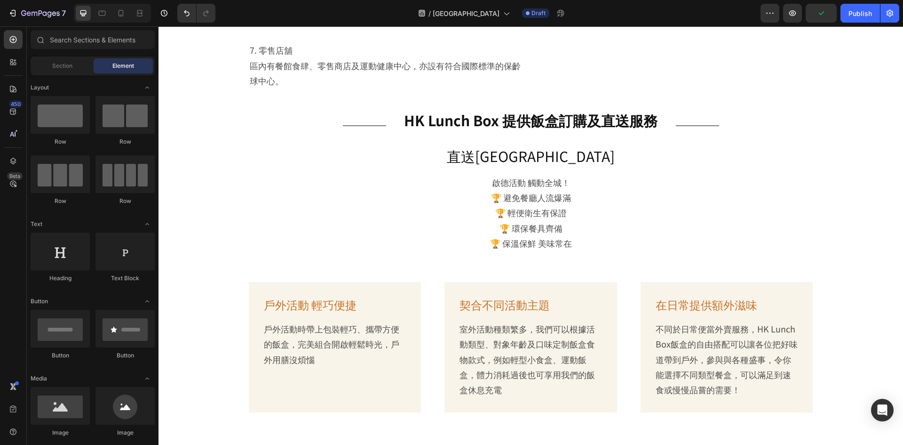
scroll to position [2282, 0]
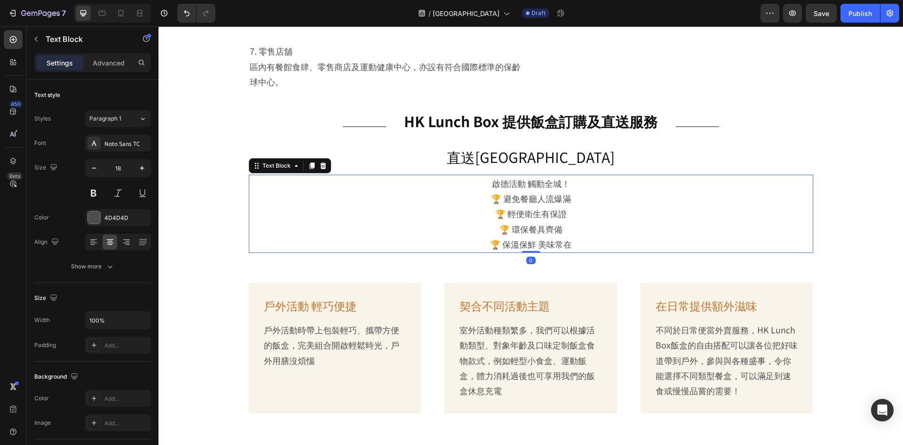
click at [654, 191] on p "🏆 避免餐廳人流爆滿" at bounding box center [531, 198] width 563 height 15
click at [93, 238] on icon at bounding box center [93, 241] width 9 height 9
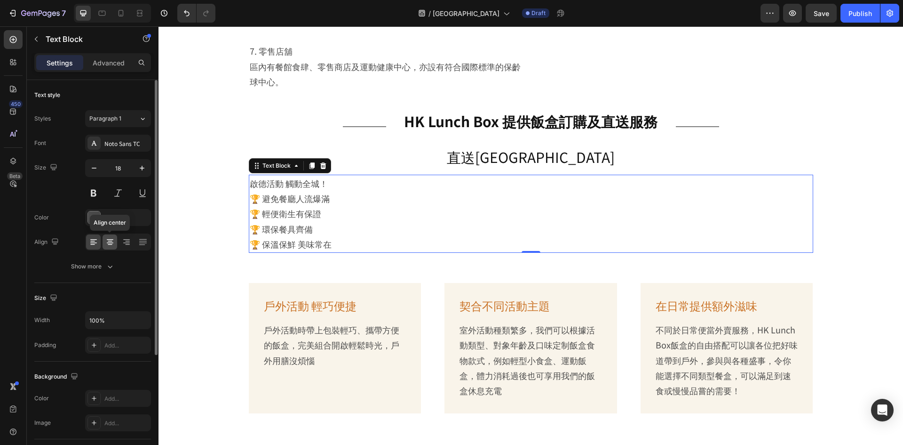
click at [110, 238] on icon at bounding box center [109, 241] width 9 height 9
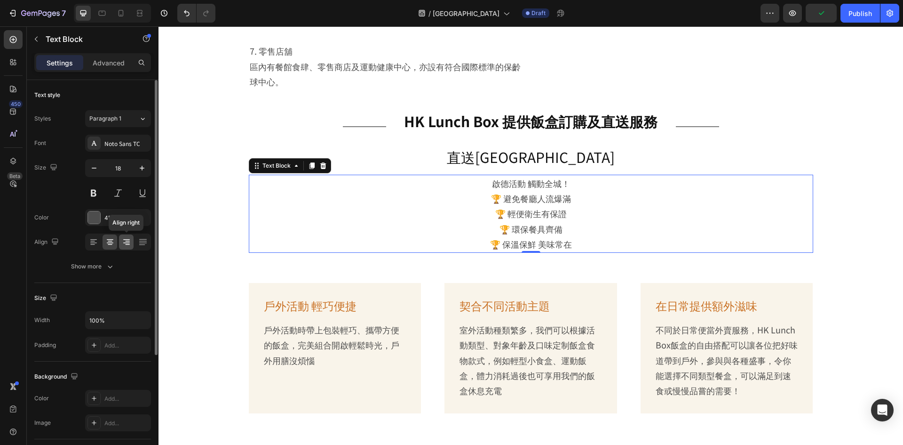
click at [130, 244] on icon at bounding box center [126, 241] width 9 height 9
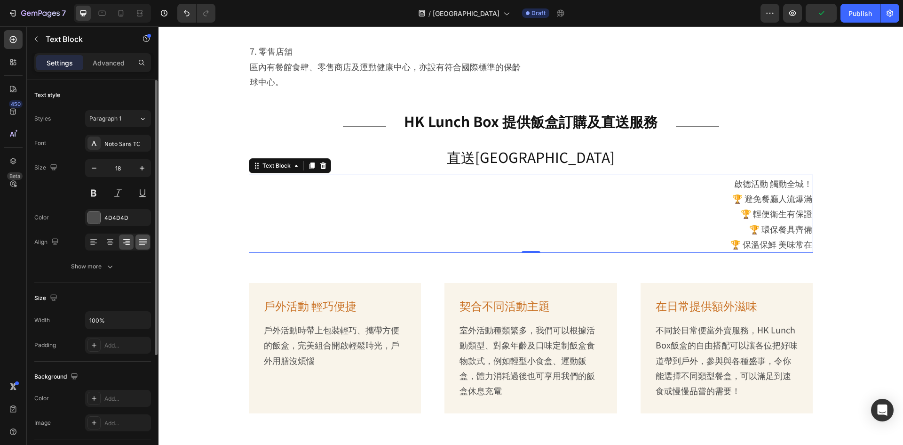
click at [148, 242] on div at bounding box center [142, 241] width 15 height 15
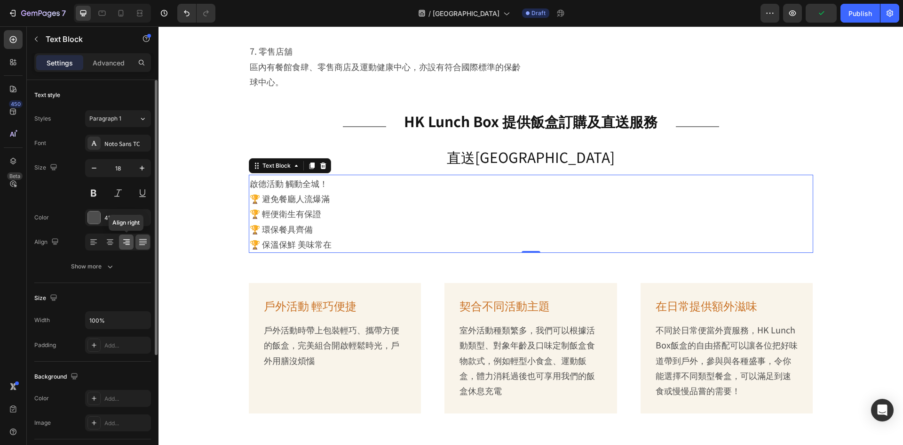
click at [119, 245] on div at bounding box center [126, 241] width 15 height 15
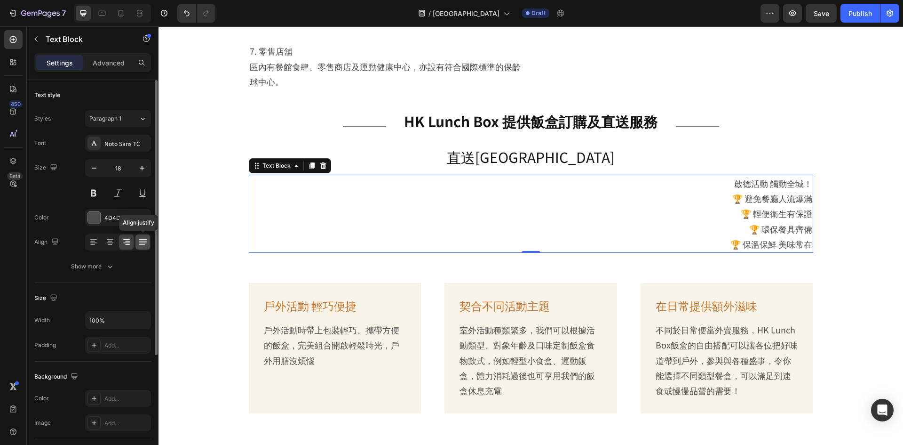
click at [143, 241] on icon at bounding box center [142, 241] width 9 height 9
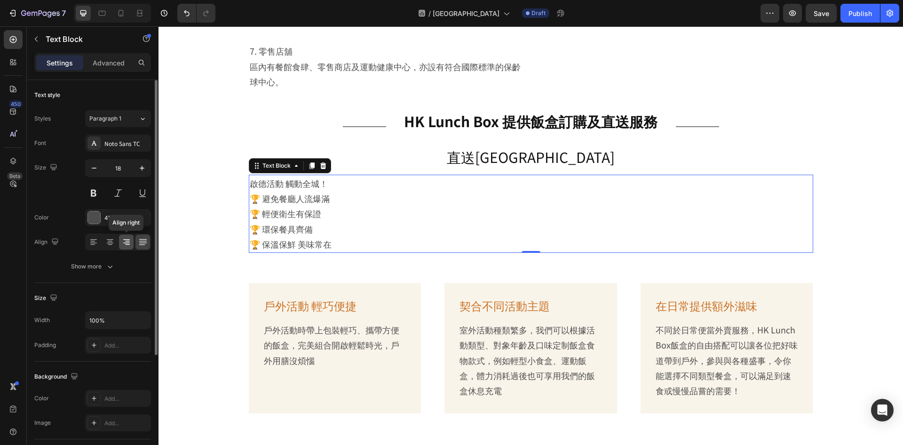
click at [122, 246] on icon at bounding box center [126, 241] width 9 height 9
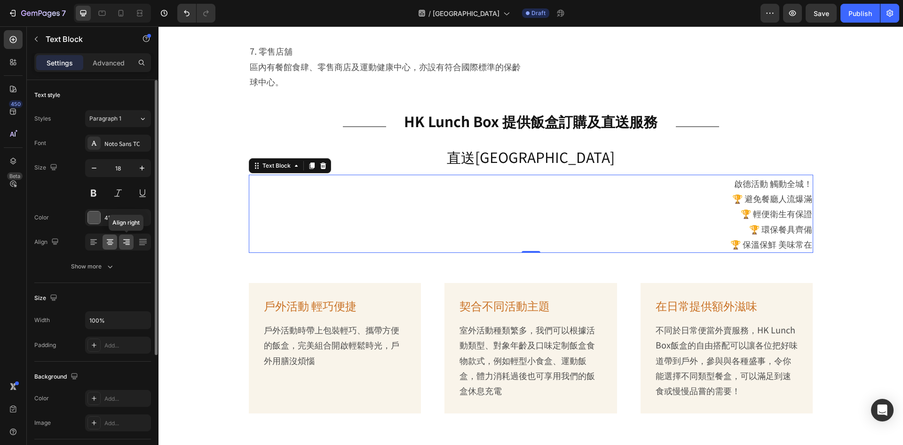
click at [113, 244] on icon at bounding box center [109, 241] width 9 height 9
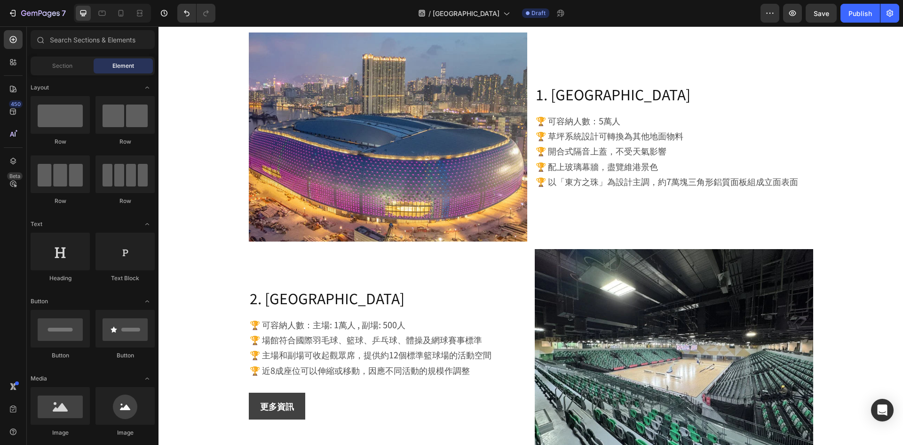
scroll to position [1060, 0]
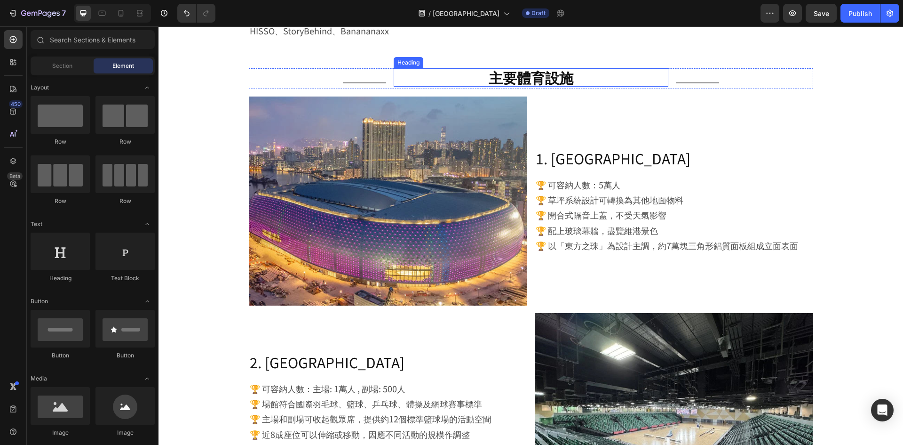
click at [624, 86] on h2 "主要體育設施" at bounding box center [531, 77] width 275 height 18
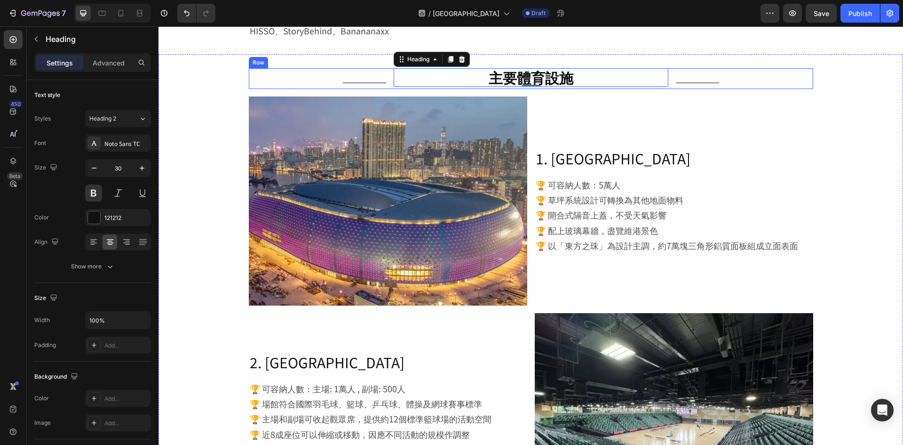
click at [646, 87] on div "主要體育設施 Heading 0" at bounding box center [531, 78] width 275 height 21
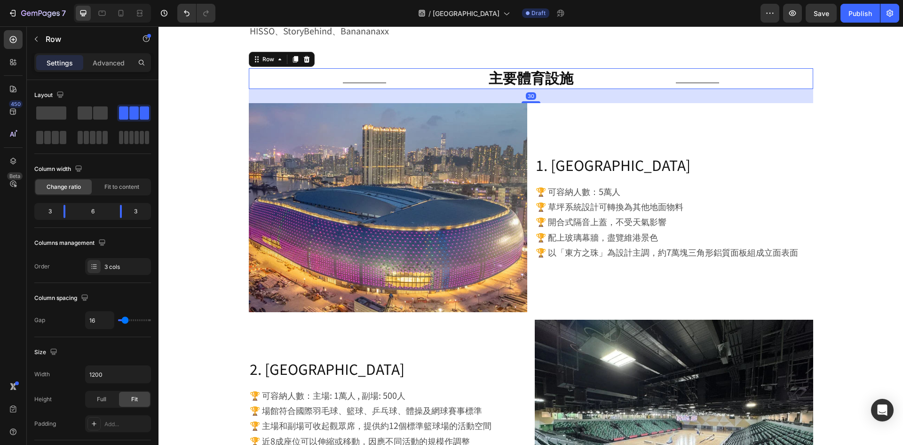
drag, startPoint x: 535, startPoint y: 94, endPoint x: 542, endPoint y: 100, distance: 9.7
click at [542, 89] on div "30" at bounding box center [531, 89] width 565 height 0
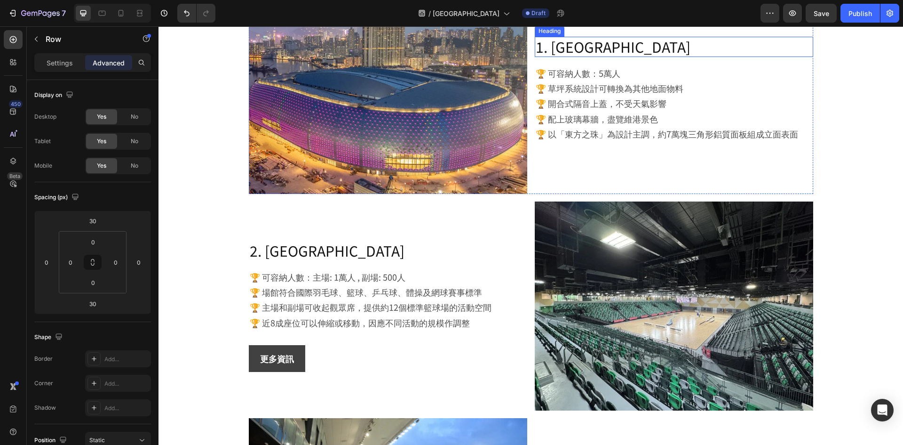
scroll to position [1202, 0]
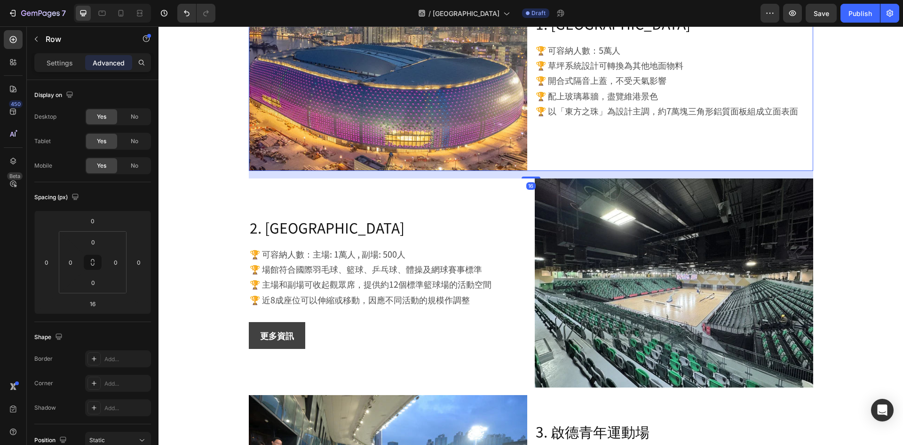
click at [590, 160] on div "1. 啟德主場館 Heading 🏆 可容納人數：5萬人 🏆 草坪系統設計可轉換為其他地面物料 🏆 開合式隔音上蓋，不受天氣影響 🏆 配上玻璃幕牆，盡覽維港景…" at bounding box center [674, 66] width 279 height 209
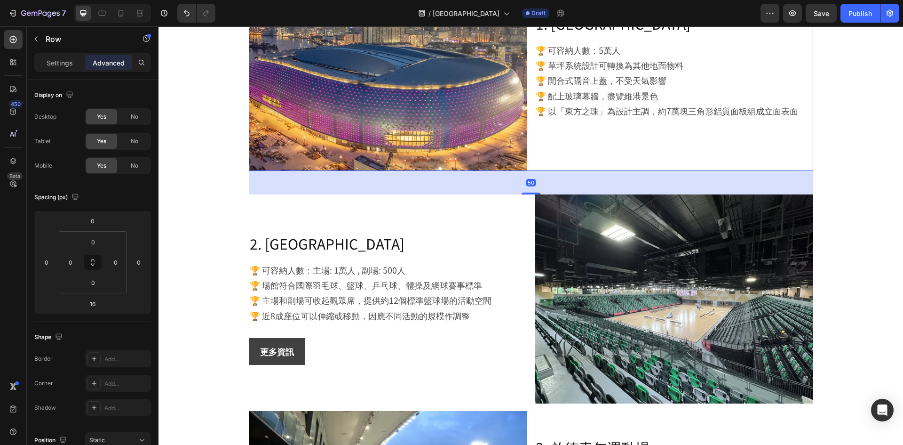
drag, startPoint x: 536, startPoint y: 176, endPoint x: 547, endPoint y: 192, distance: 19.3
click at [547, 171] on div "50" at bounding box center [531, 171] width 565 height 0
type input "50"
click at [558, 162] on div "1. 啟德主場館 Heading 🏆 可容納人數：5萬人 🏆 草坪系統設計可轉換為其他地面物料 🏆 開合式隔音上蓋，不受天氣影響 🏆 配上玻璃幕牆，盡覽維港景…" at bounding box center [674, 66] width 279 height 209
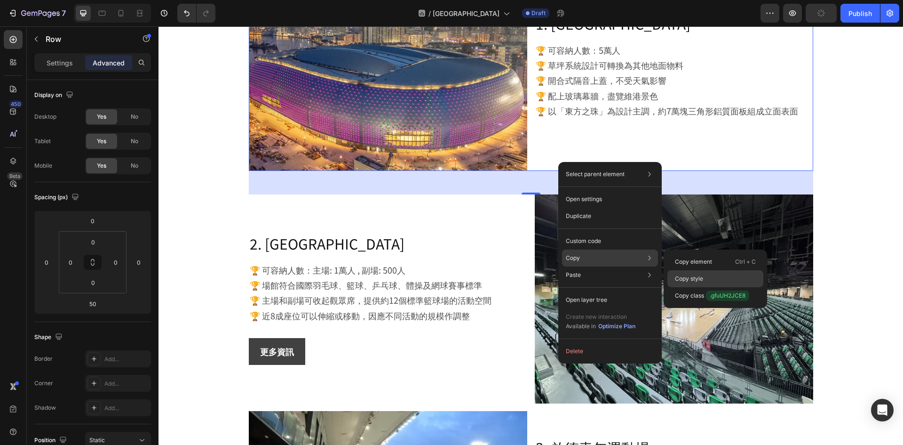
click at [695, 278] on p "Copy style" at bounding box center [689, 278] width 28 height 8
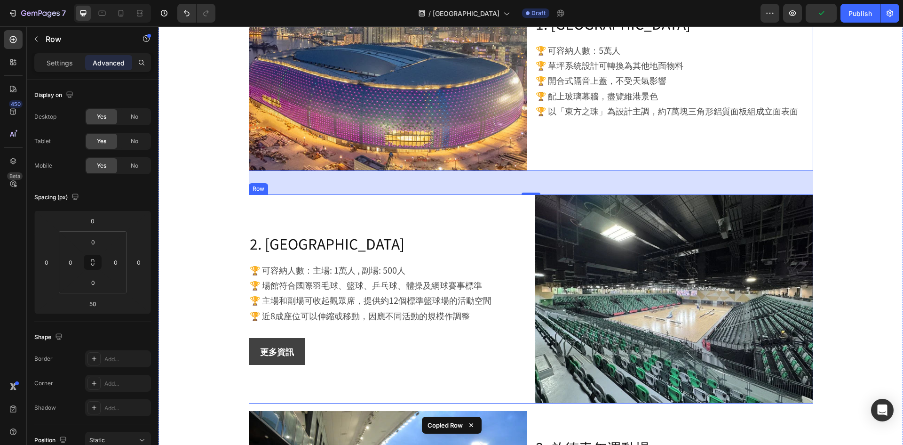
click at [522, 210] on div "2. 啟德體藝館 Heading 🏆 可容納人數：主場: 1萬人 , 副場: 500人 🏆 場館符合國際羽毛球、籃球、乒乓球、體操及網球賽事標準 🏆 主場和副…" at bounding box center [388, 298] width 279 height 209
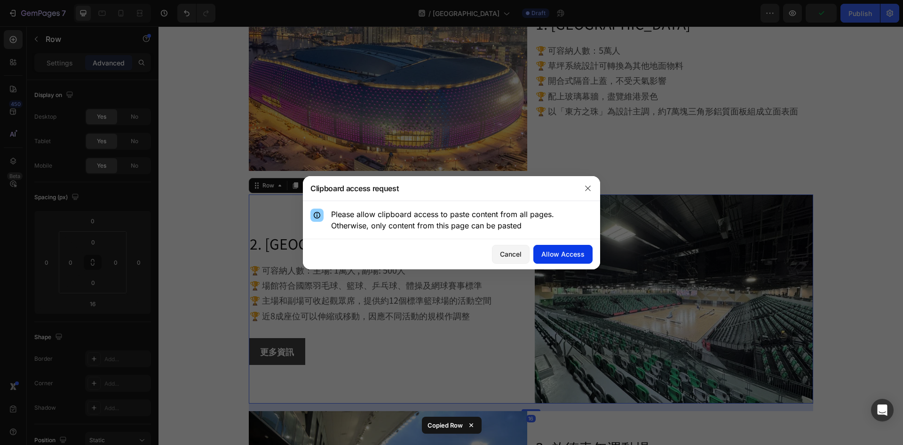
click at [550, 254] on div "Allow Access" at bounding box center [562, 254] width 43 height 10
type input "50"
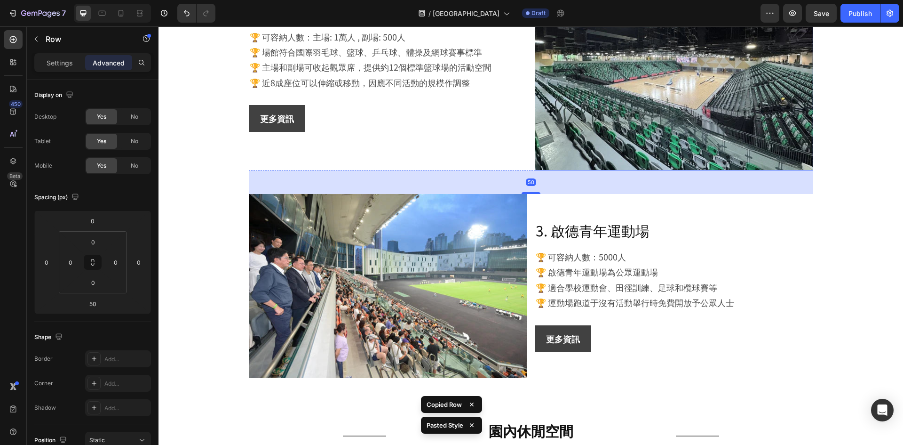
scroll to position [1437, 0]
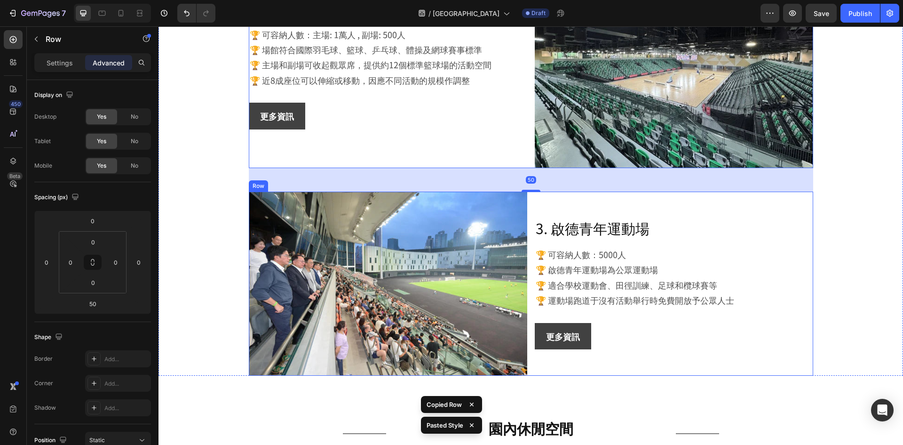
click at [595, 204] on div "3. 啟德青年運動場 Heading 🏆 可容納人數：5000人 🏆 啟德青年運動場為公眾運動場 🏆 適合學校運動會、田徑訓練、足球和欖球賽等 🏆 運動場跑道…" at bounding box center [674, 283] width 279 height 184
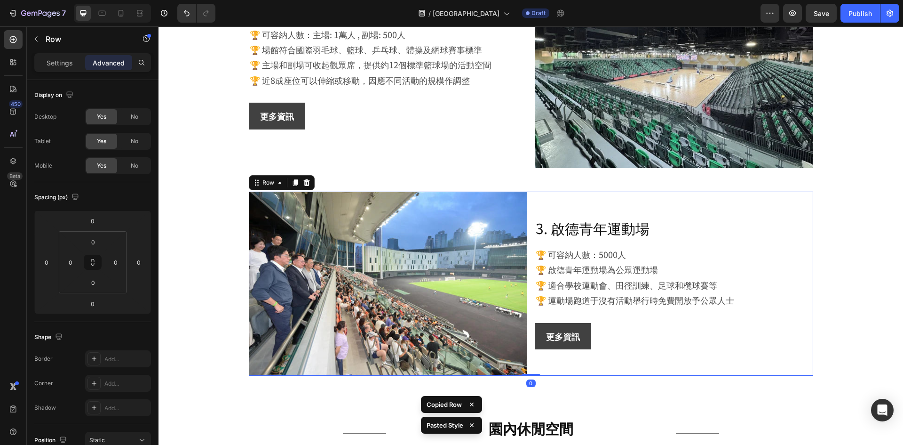
type input "50"
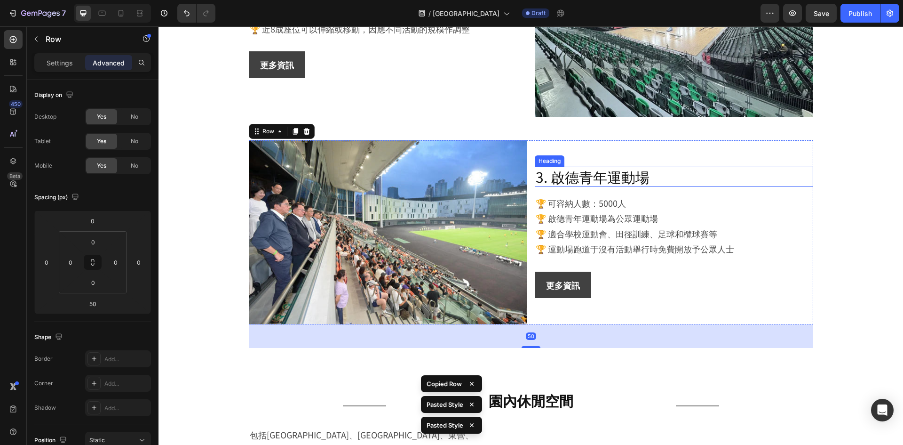
scroll to position [1672, 0]
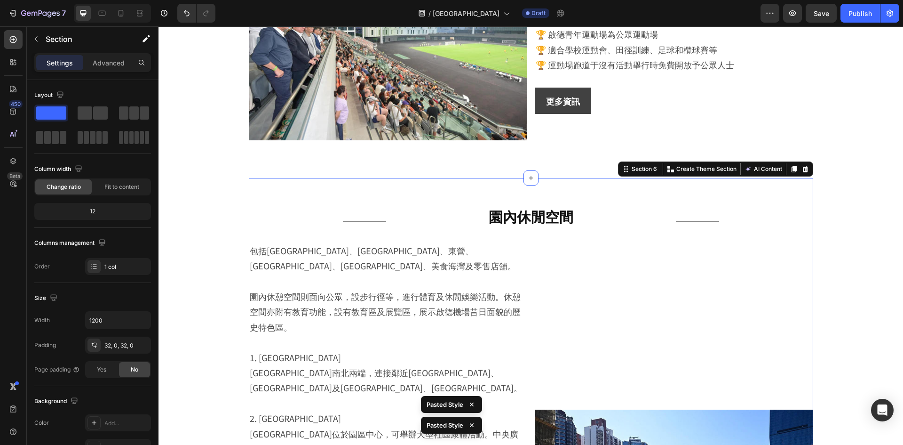
click at [668, 224] on div "Title Line 園內休閒空間 Heading Title Line Row" at bounding box center [531, 217] width 565 height 21
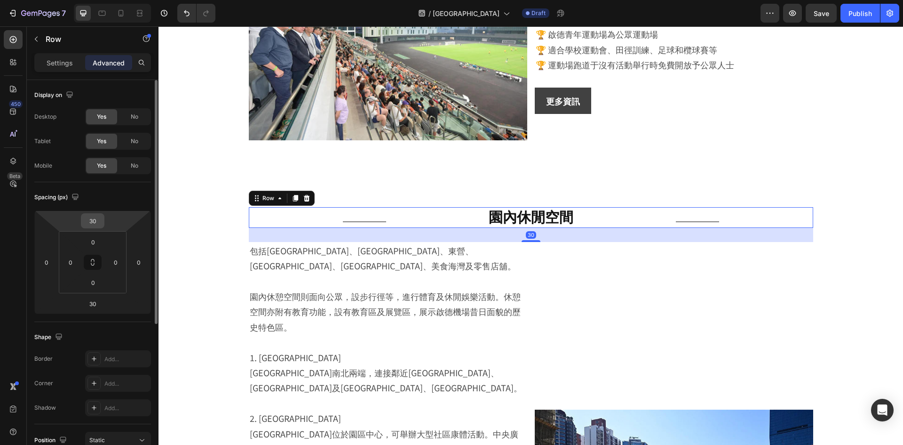
click at [96, 221] on input "30" at bounding box center [92, 221] width 19 height 14
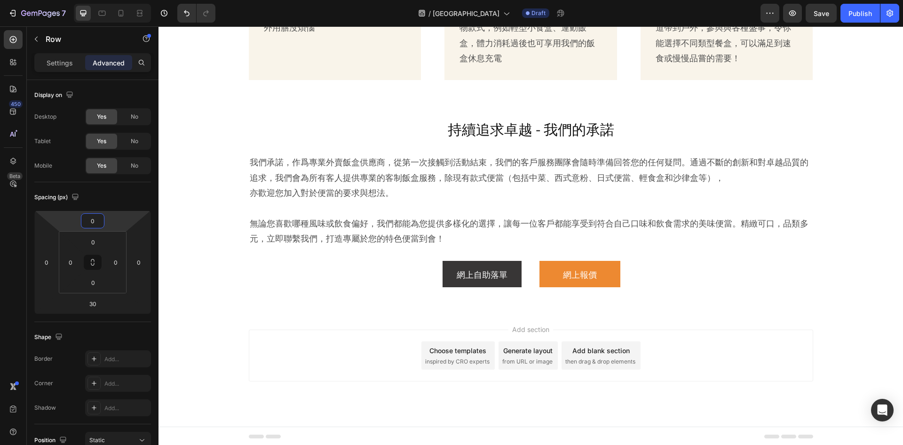
scroll to position [2649, 0]
type input "0"
click at [104, 17] on icon at bounding box center [101, 12] width 9 height 9
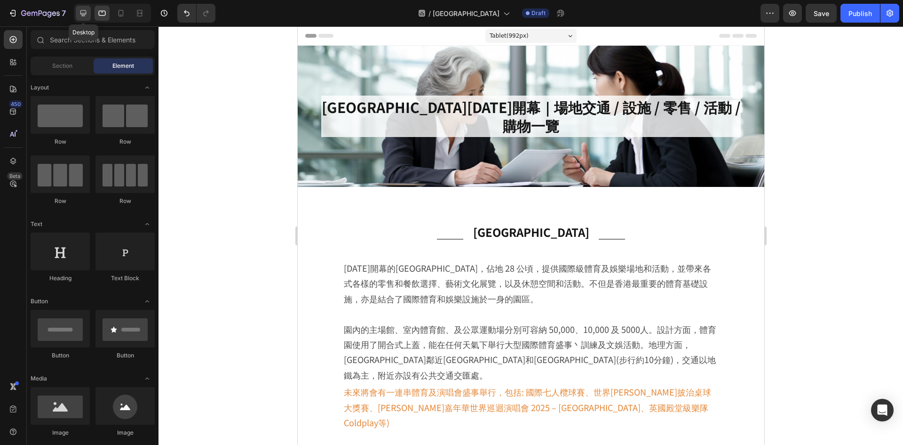
click at [82, 16] on icon at bounding box center [83, 13] width 6 height 6
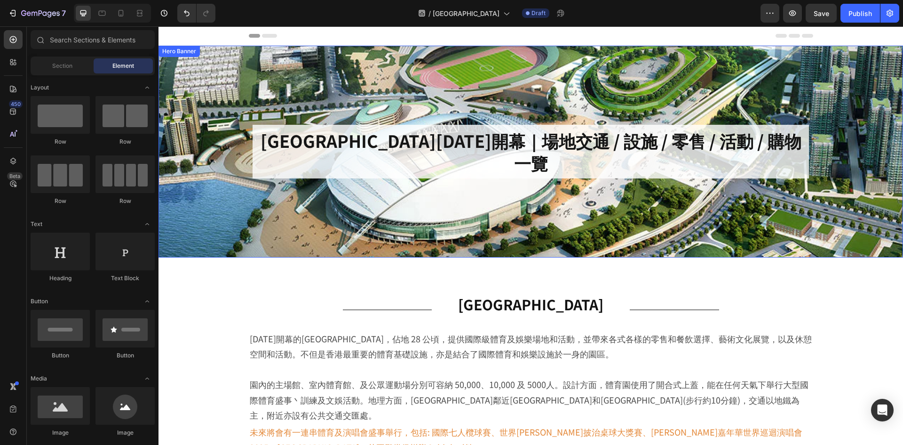
click at [295, 186] on div "Background Image" at bounding box center [531, 152] width 745 height 212
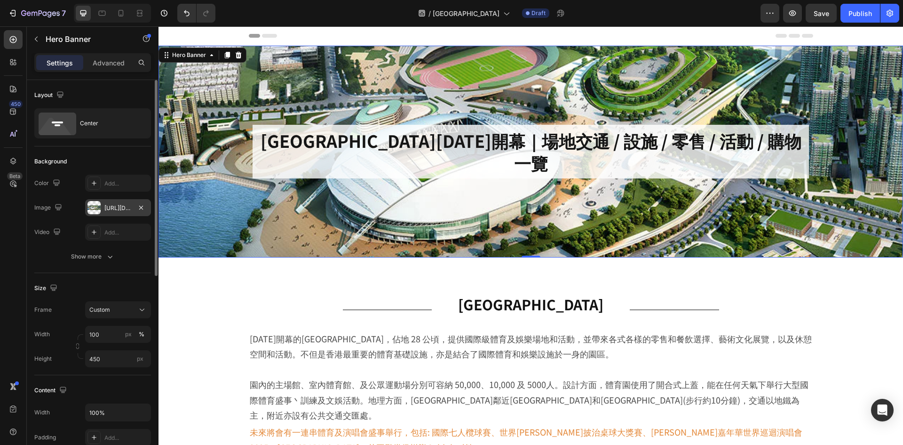
click at [111, 215] on div "https://cdn.shopify.com/s/files/1/0836/7715/1505/files/kai-tak-sports-park1049x…" at bounding box center [118, 207] width 66 height 17
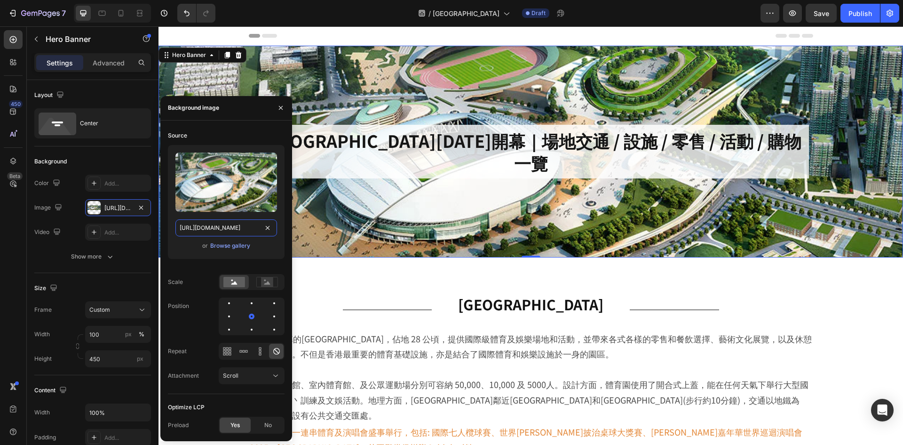
click at [224, 231] on input "https://cdn.shopify.com/s/files/1/0836/7715/1505/files/kai-tak-sports-park1049x…" at bounding box center [226, 227] width 102 height 17
click at [100, 10] on icon at bounding box center [101, 12] width 9 height 9
type input "300"
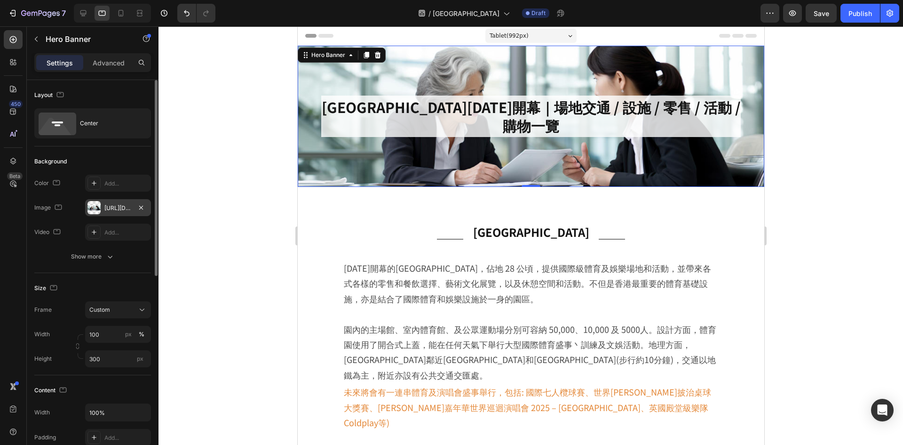
click at [114, 209] on div "https://cdn.shopify.com/s/files/1/0836/7715/1505/files/business-catering1000x39…" at bounding box center [117, 208] width 27 height 8
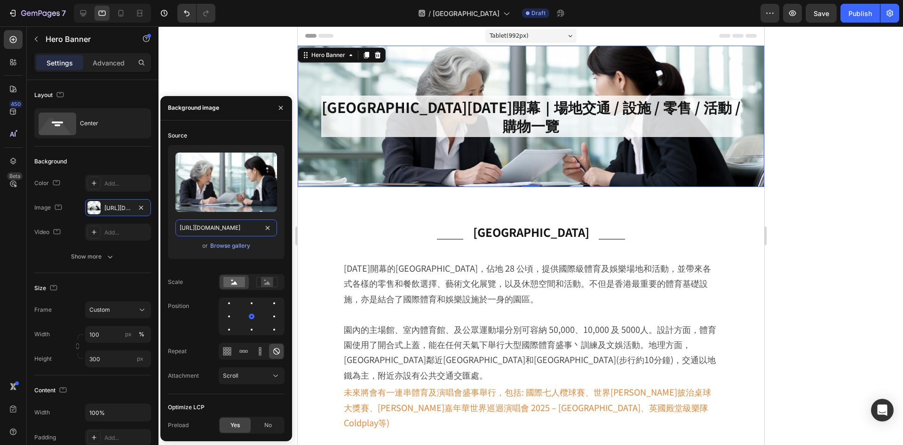
click at [230, 233] on input "https://cdn.shopify.com/s/files/1/0836/7715/1505/files/business-catering1000x39…" at bounding box center [226, 227] width 102 height 17
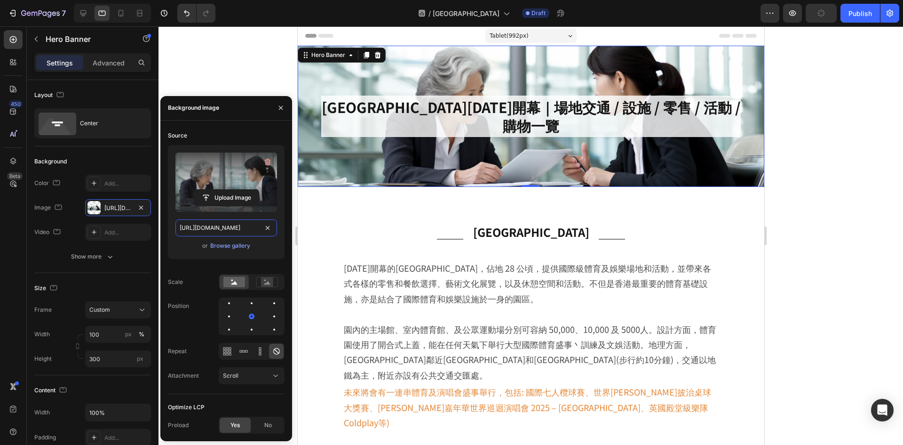
paste input "kai-tak-sports-park1049x370.webp?v=17563467"
type input "https://cdn.shopify.com/s/files/1/0836/7715/1505/files/kai-tak-sports-park1049x…"
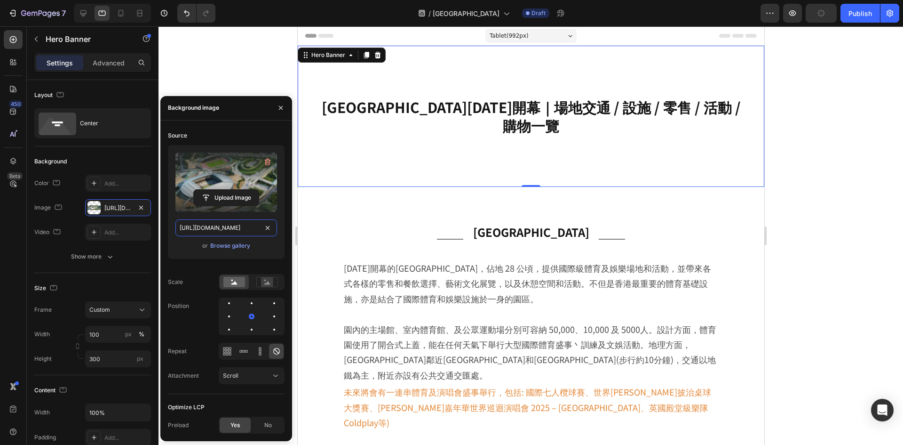
scroll to position [0, 206]
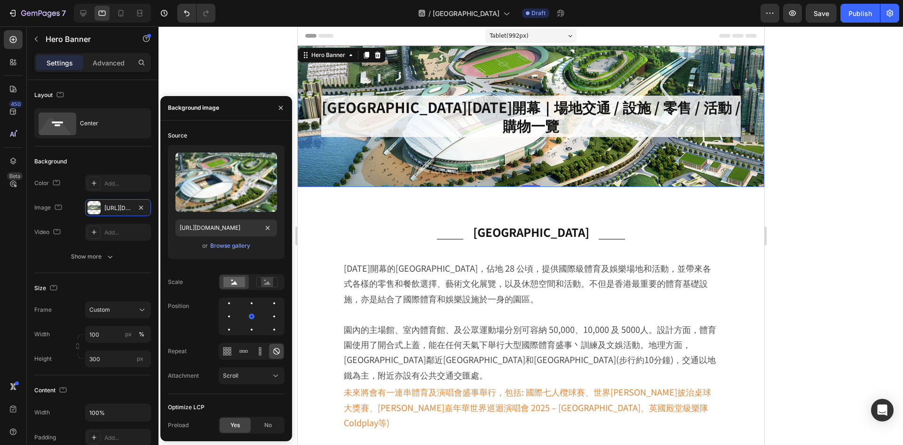
click at [807, 191] on div at bounding box center [531, 235] width 745 height 418
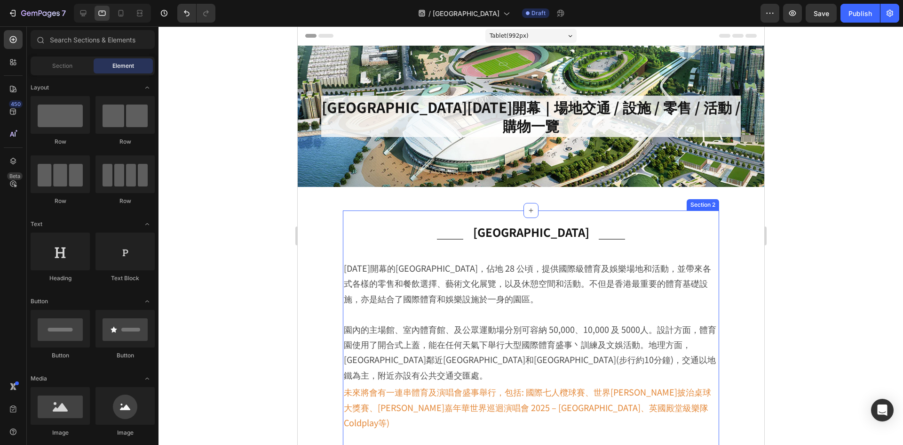
click at [674, 248] on div "Title Line 啟德體育園 Heading Title Line Row 2025年開幕的啟德體育園，佔地 28 公頃，提供國際級體育及娛樂場地和活動，…" at bounding box center [530, 340] width 376 height 261
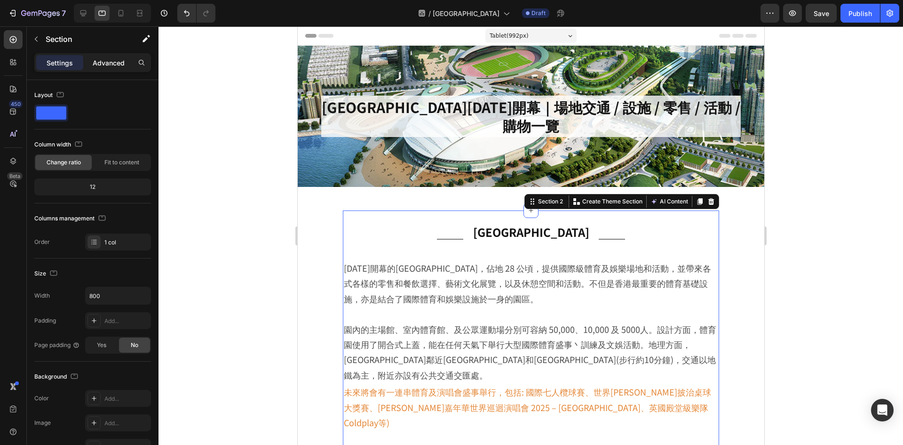
click at [105, 59] on p "Advanced" at bounding box center [109, 63] width 32 height 10
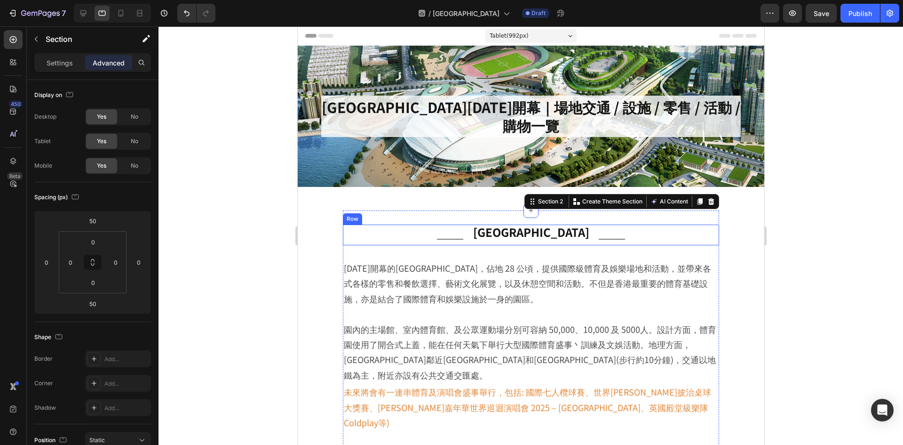
click at [474, 239] on div "啟德體育園 Heading" at bounding box center [530, 234] width 120 height 21
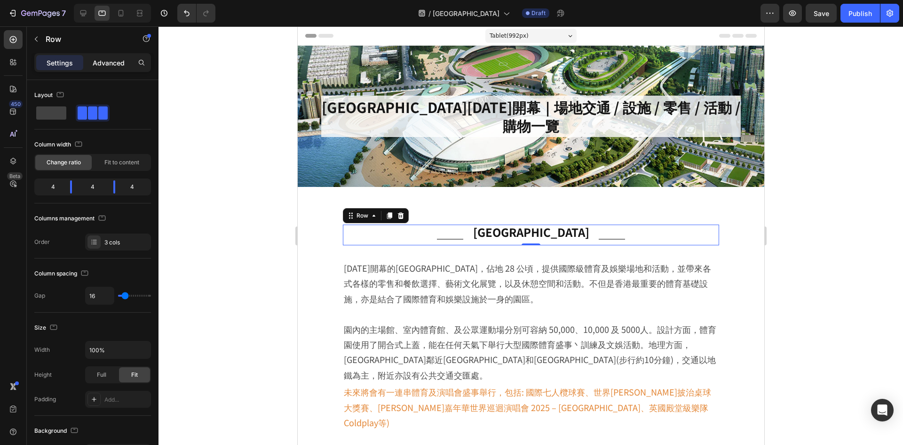
click at [96, 62] on p "Advanced" at bounding box center [109, 63] width 32 height 10
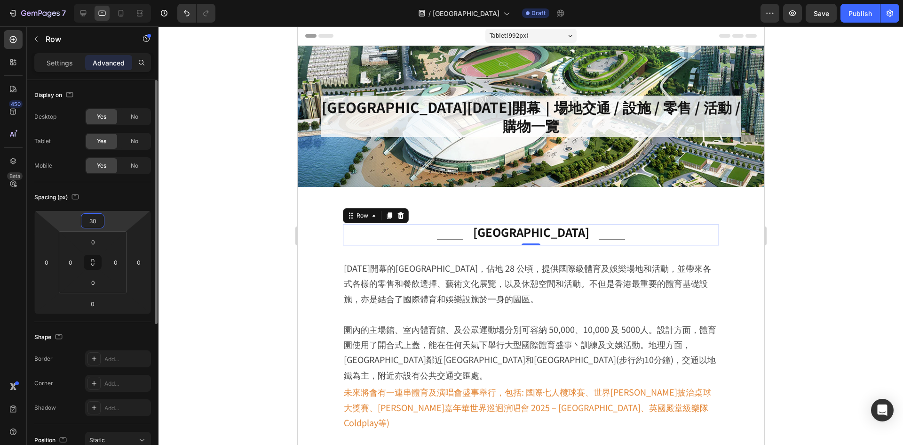
click at [95, 221] on input "30" at bounding box center [92, 221] width 19 height 14
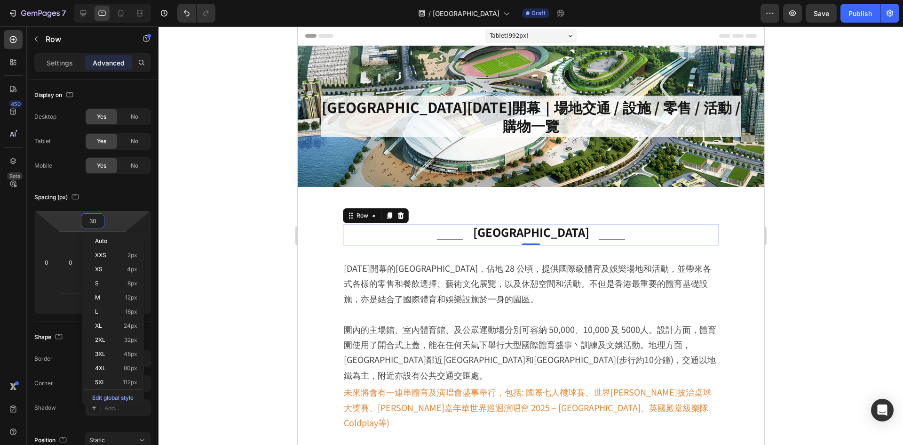
type input "0"
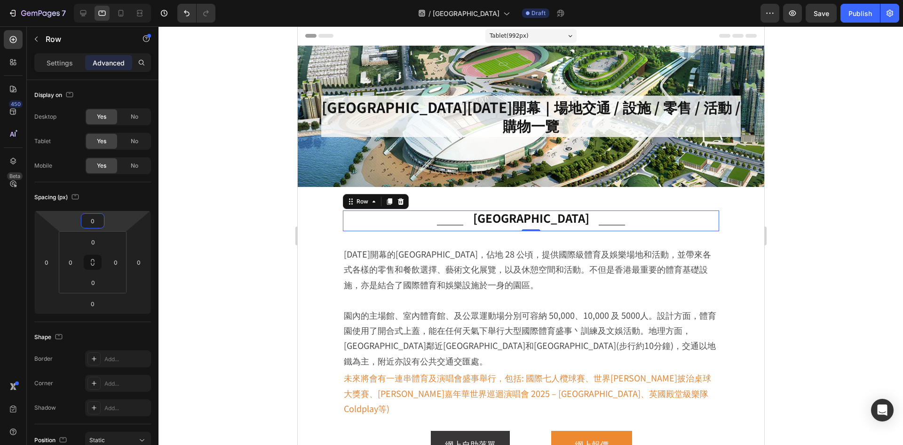
click at [819, 182] on div at bounding box center [531, 235] width 745 height 418
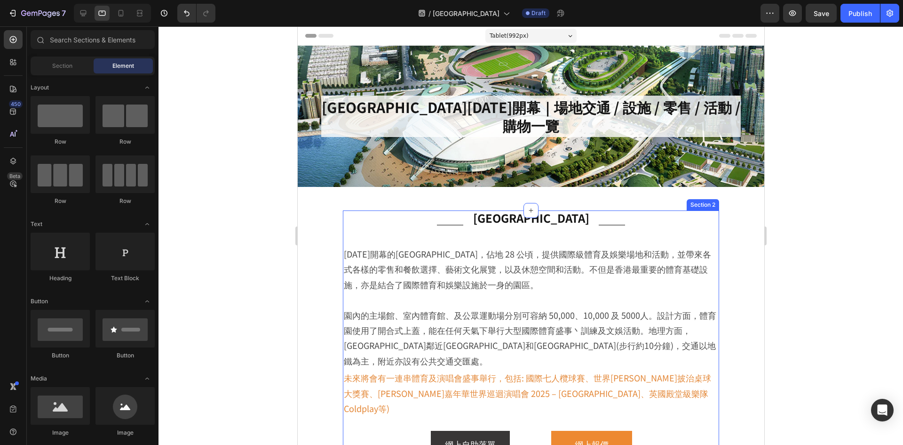
click at [709, 237] on div "Title Line 啟德體育園 Heading Title Line Row 2025年開幕的啟德體育園，佔地 28 公頃，提供國際級體育及娛樂場地和活動，…" at bounding box center [530, 333] width 376 height 247
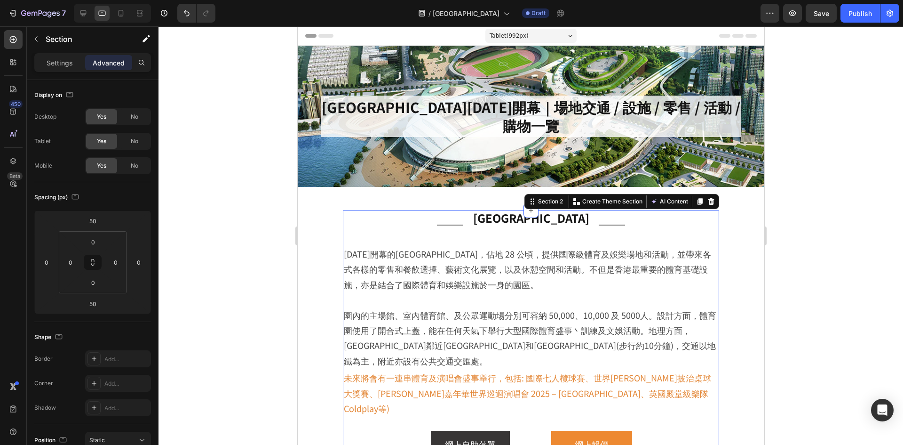
click at [70, 71] on div "Settings Advanced" at bounding box center [92, 62] width 117 height 19
click at [68, 64] on p "Settings" at bounding box center [60, 63] width 26 height 10
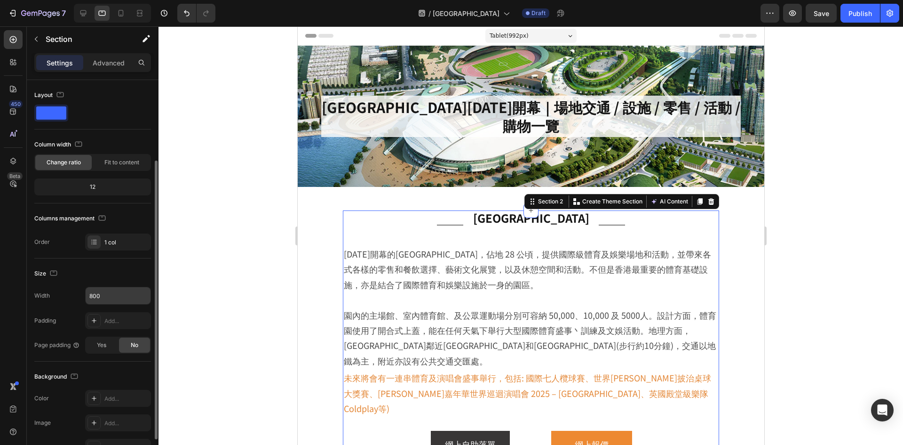
scroll to position [47, 0]
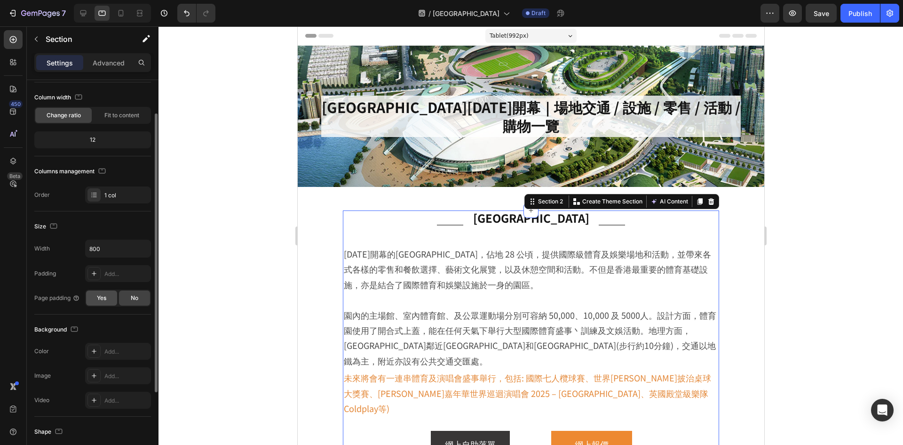
click at [102, 297] on span "Yes" at bounding box center [101, 298] width 9 height 8
click at [121, 247] on input "800" at bounding box center [118, 248] width 65 height 17
click at [140, 241] on button "button" at bounding box center [142, 248] width 17 height 17
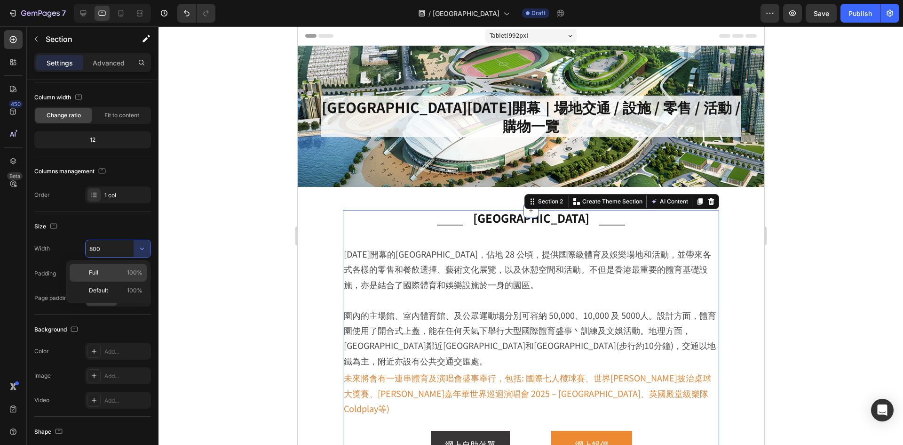
click at [131, 276] on span "100%" at bounding box center [135, 272] width 16 height 8
type input "100%"
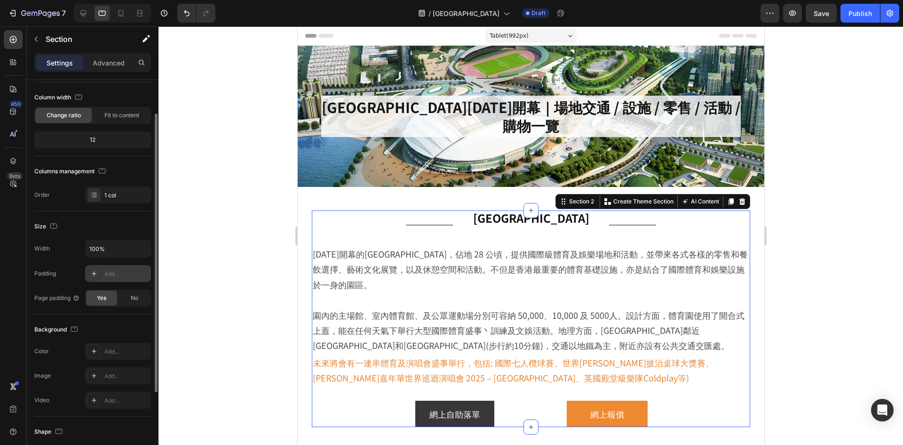
click at [131, 277] on div "Add..." at bounding box center [126, 274] width 44 height 8
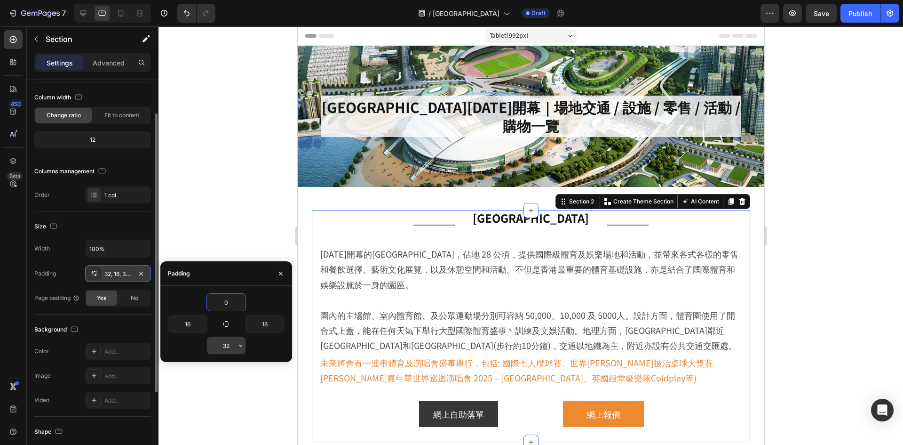
type input "0"
click at [228, 346] on input "32" at bounding box center [226, 345] width 39 height 17
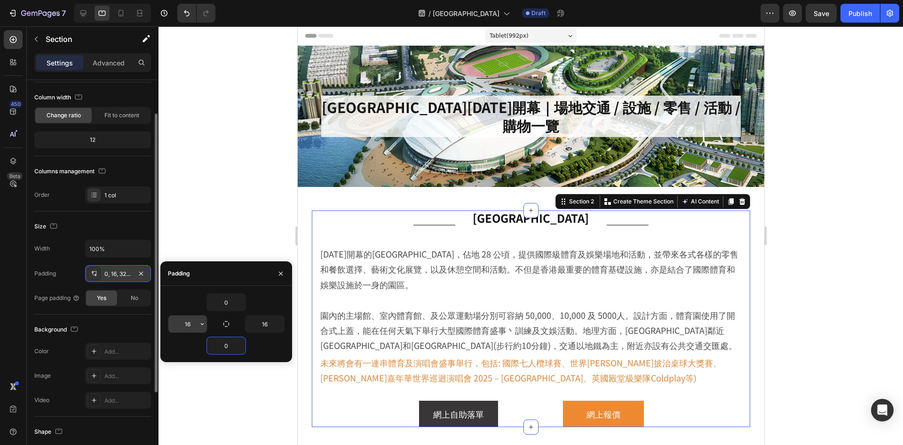
type input "0"
click at [189, 323] on input "16" at bounding box center [187, 323] width 39 height 17
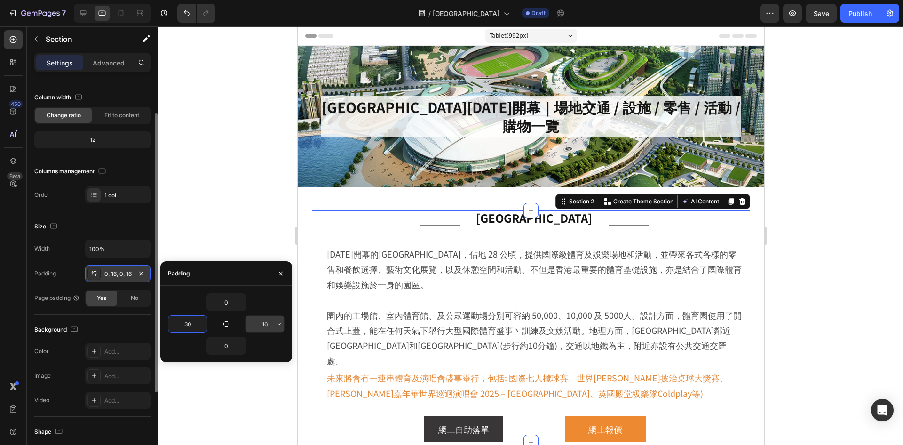
type input "30"
click at [260, 322] on input "16" at bounding box center [265, 323] width 39 height 17
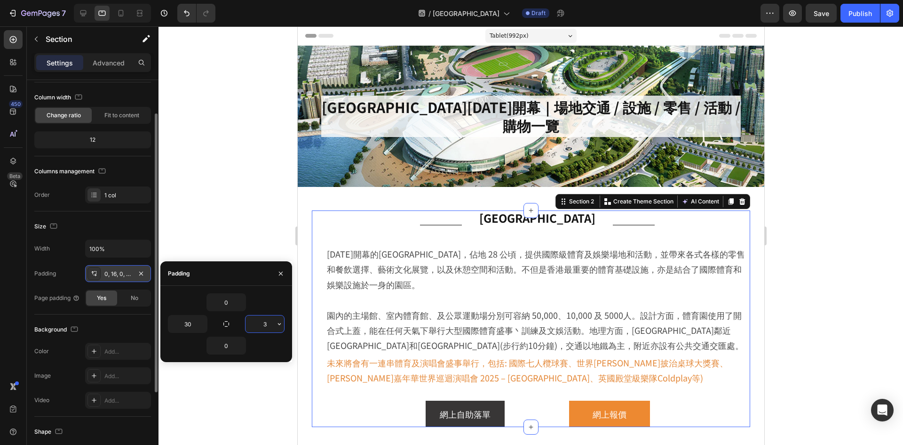
type input "30"
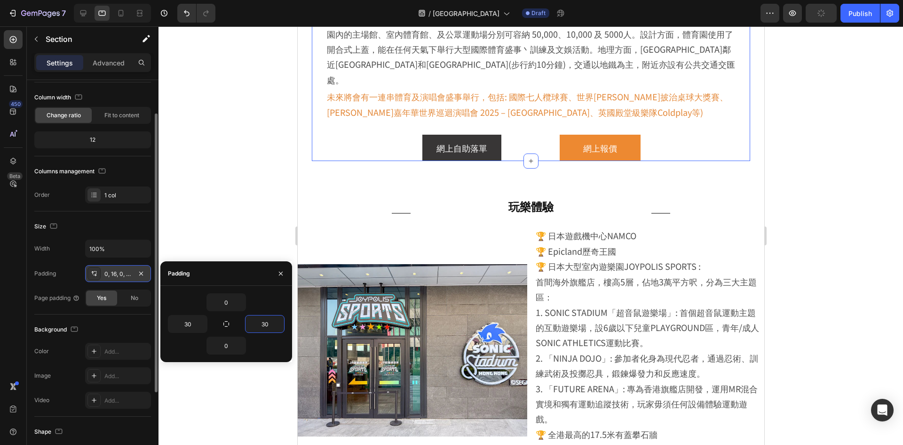
scroll to position [282, 0]
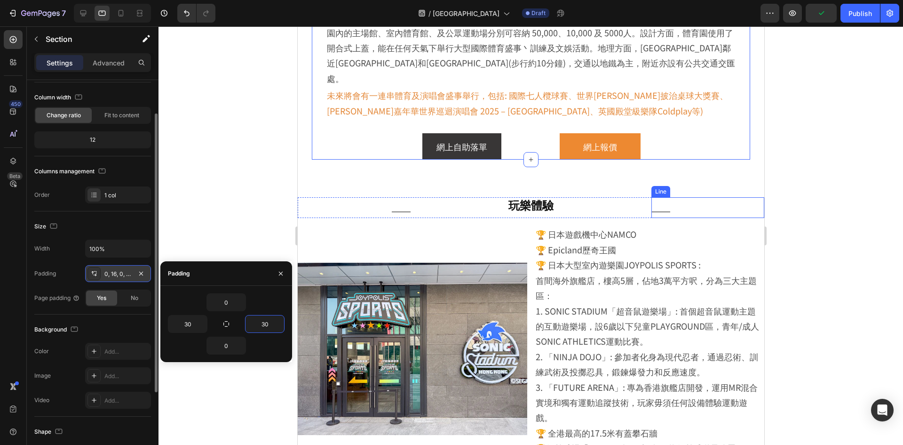
click at [756, 197] on div "Title Line" at bounding box center [707, 207] width 113 height 21
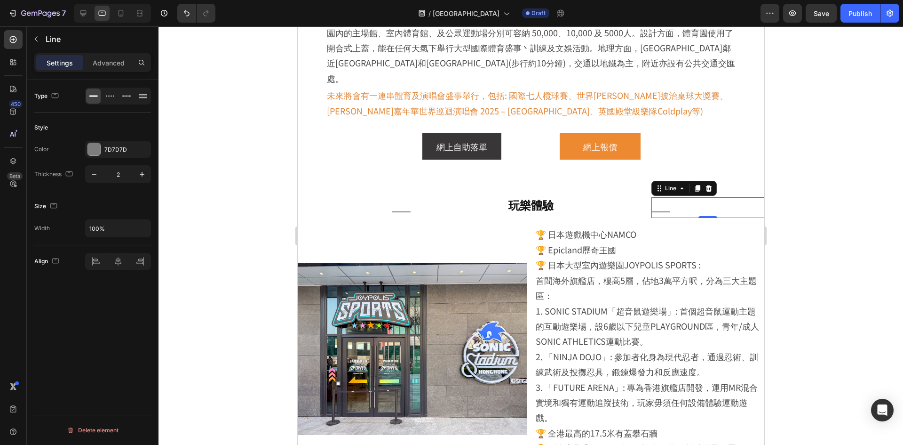
scroll to position [0, 0]
click at [746, 204] on div "Title Line 玩樂體驗 Heading Title Line 0 Row Image 🏆 日本遊戲機中心NAMCO 🏆 Epicland歷奇王國 🏆 …" at bounding box center [530, 331] width 467 height 296
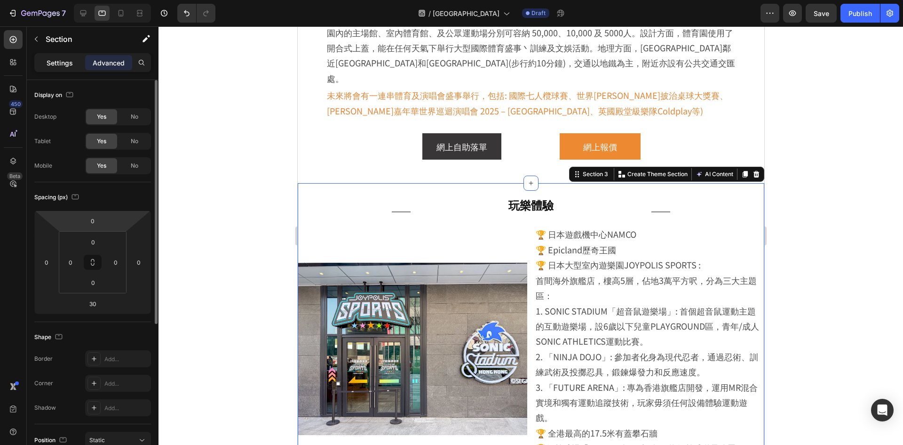
click at [50, 63] on p "Settings" at bounding box center [60, 63] width 26 height 10
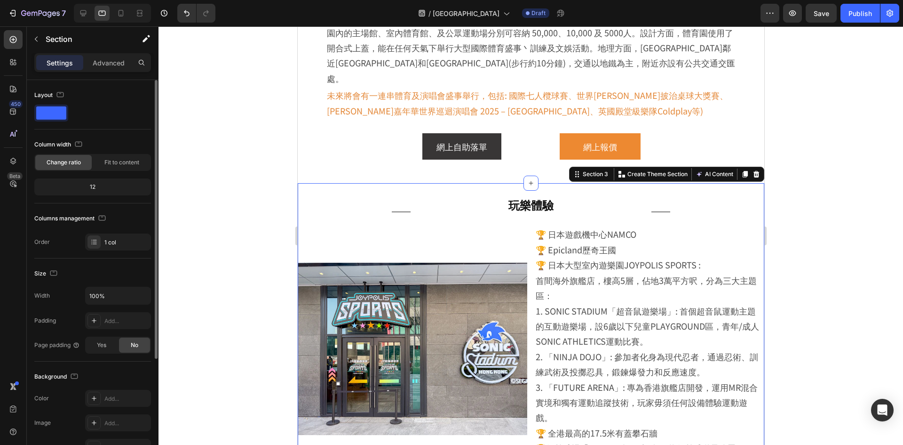
scroll to position [141, 0]
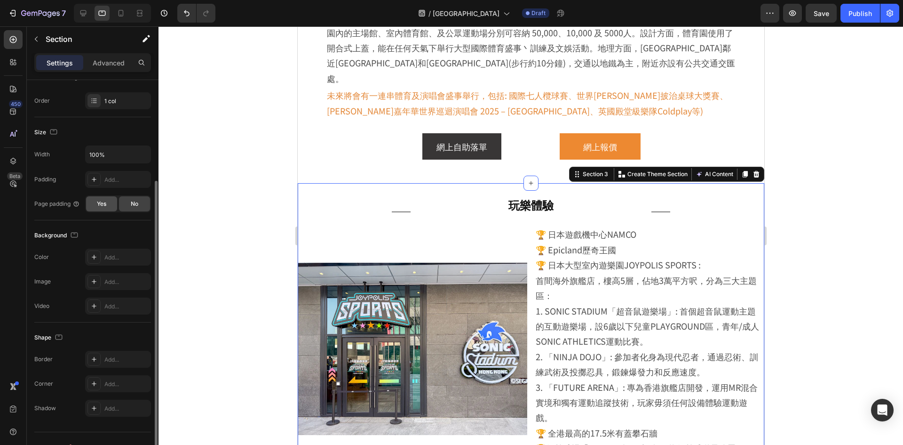
click at [101, 199] on span "Yes" at bounding box center [101, 203] width 9 height 8
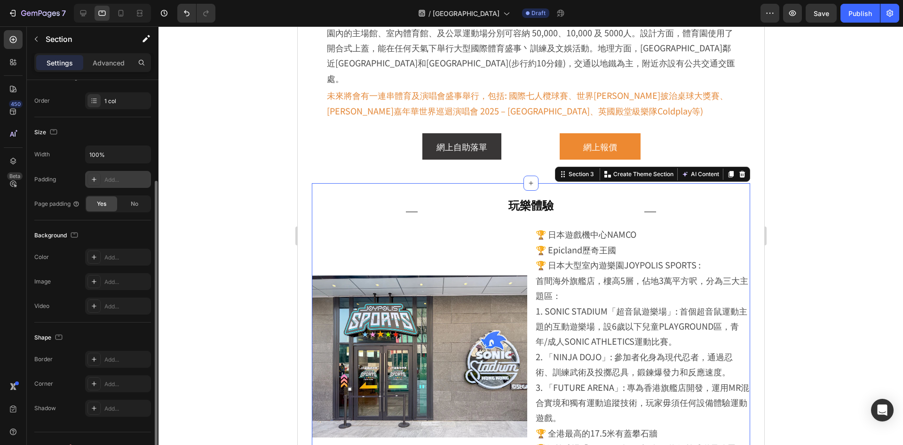
click at [103, 175] on div "Add..." at bounding box center [118, 179] width 66 height 17
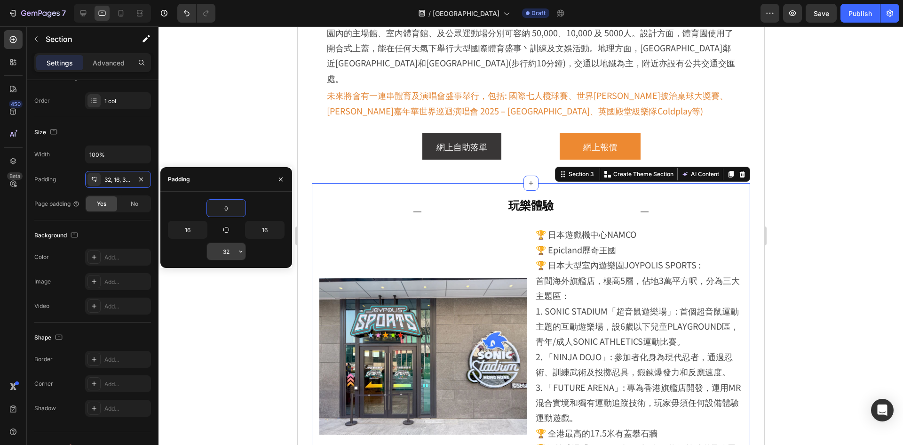
type input "0"
click at [227, 254] on input "32" at bounding box center [226, 251] width 39 height 17
type input "0"
click at [187, 230] on input "16" at bounding box center [187, 229] width 39 height 17
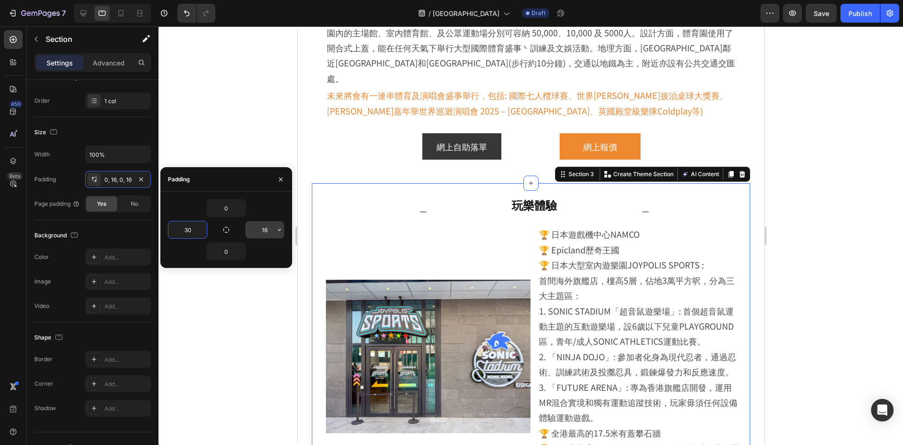
type input "30"
click at [265, 233] on input "16" at bounding box center [265, 229] width 39 height 17
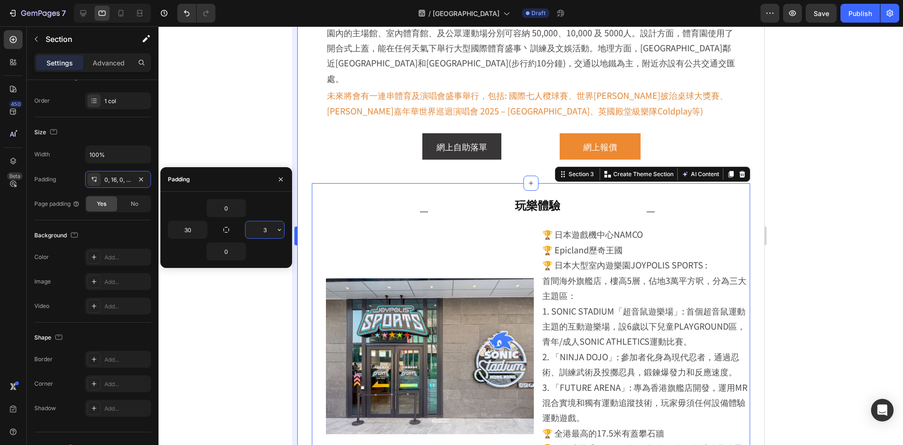
type input "30"
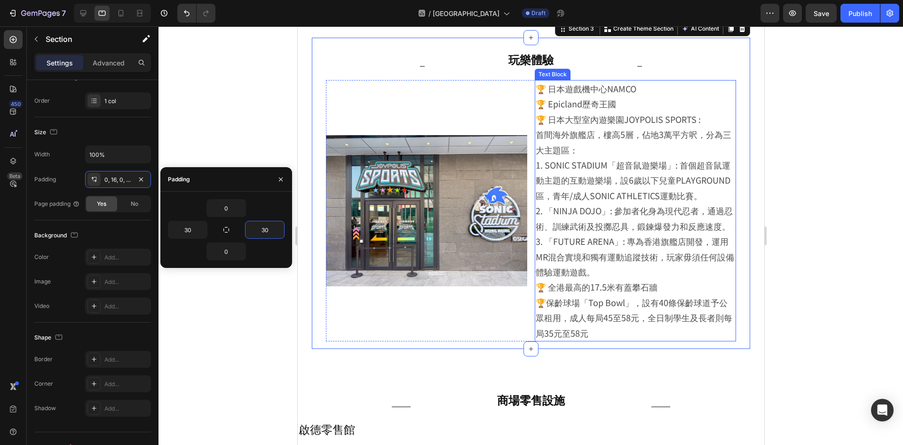
scroll to position [423, 0]
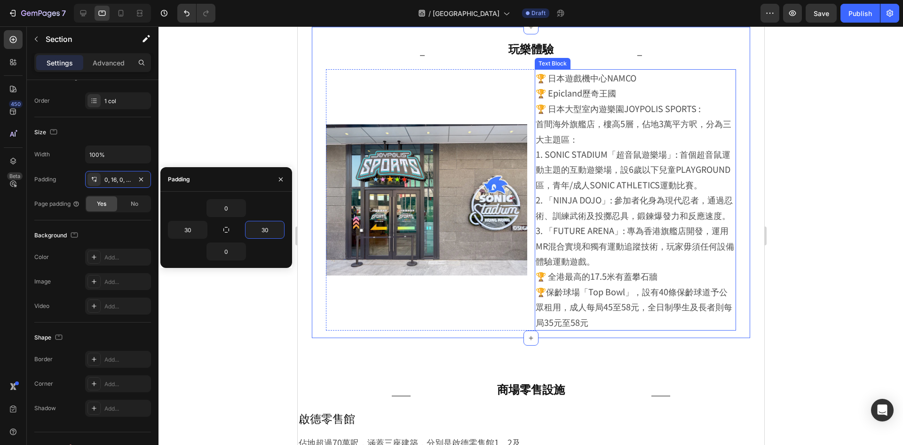
click at [708, 252] on p "首間海外旗艦店，樓高5層，佔地3萬平方呎，分為三大主題區： 1. SONIC STADIUM「超音鼠遊樂場」: 首個超音鼠運動主題的互動遊樂場，設6歲以下兒童…" at bounding box center [634, 192] width 199 height 152
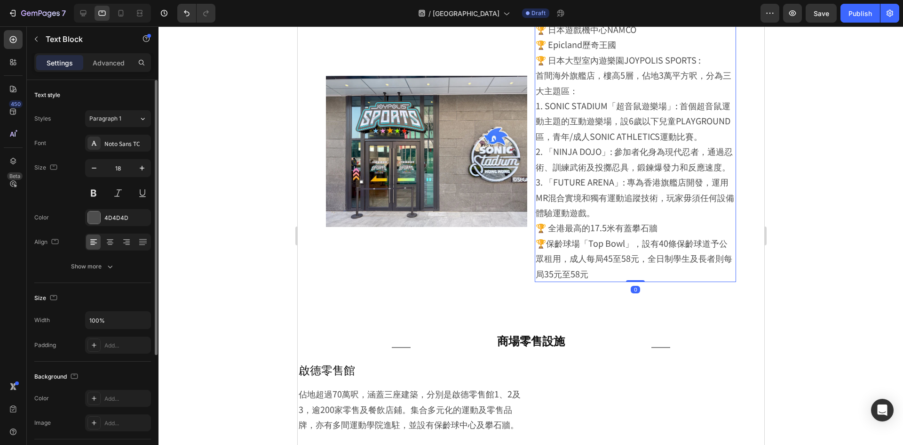
scroll to position [612, 0]
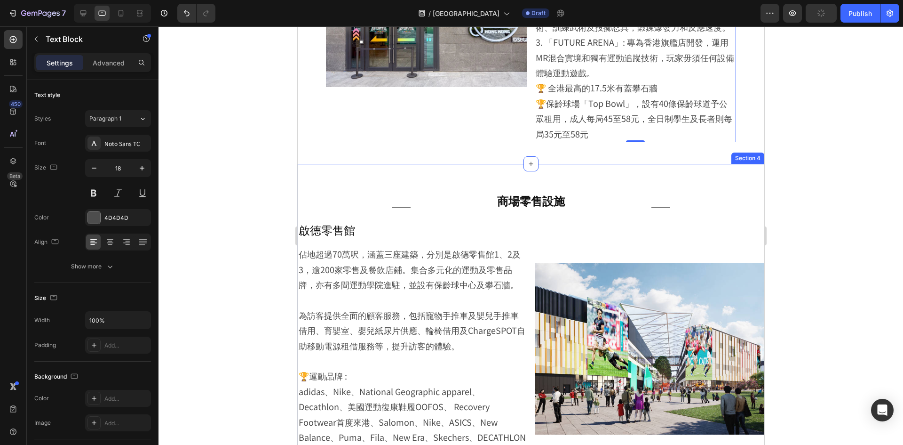
click at [709, 193] on div "Title Line 商場零售設施 Heading Title Line Row Image 啟德零售館 Heading 佔地超過70萬呎，涵蓋三座建築，分別…" at bounding box center [530, 327] width 467 height 327
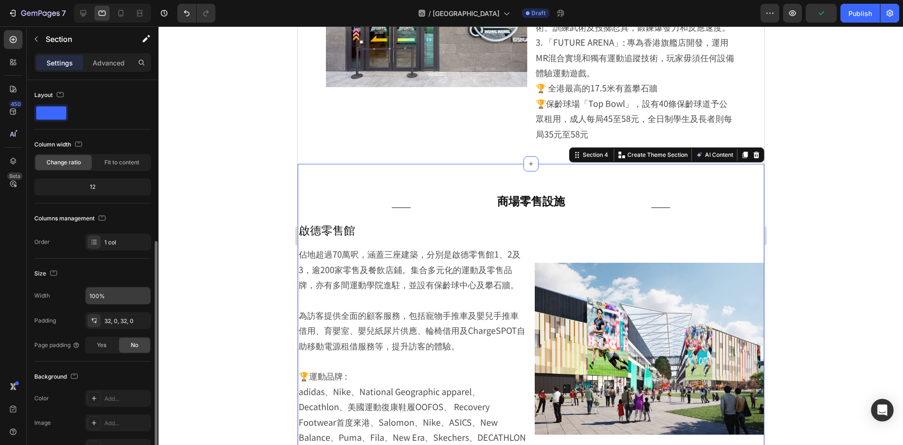
scroll to position [94, 0]
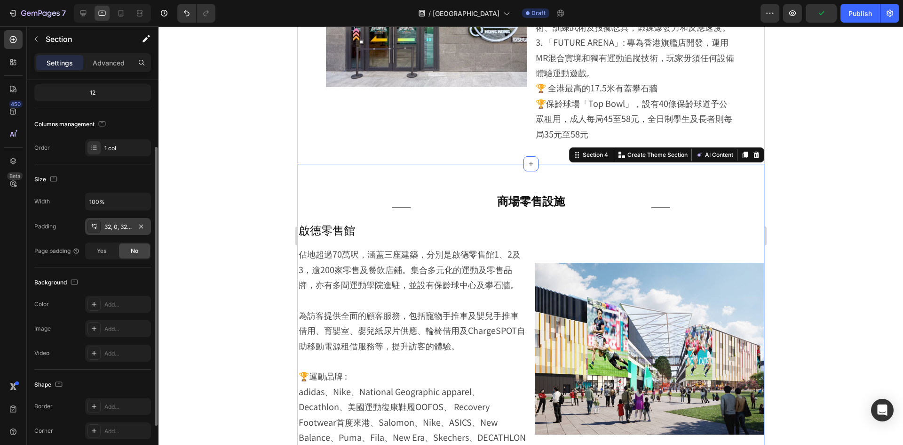
click at [119, 226] on div "32, 0, 32, 0" at bounding box center [117, 227] width 27 height 8
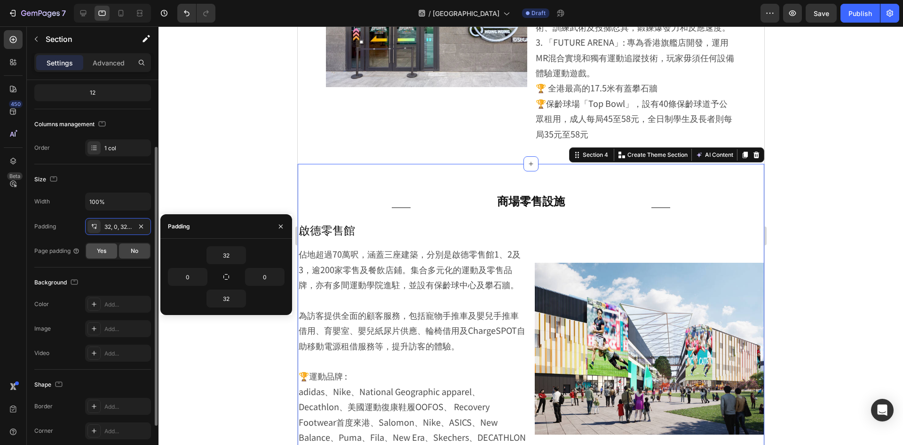
click at [100, 248] on span "Yes" at bounding box center [101, 251] width 9 height 8
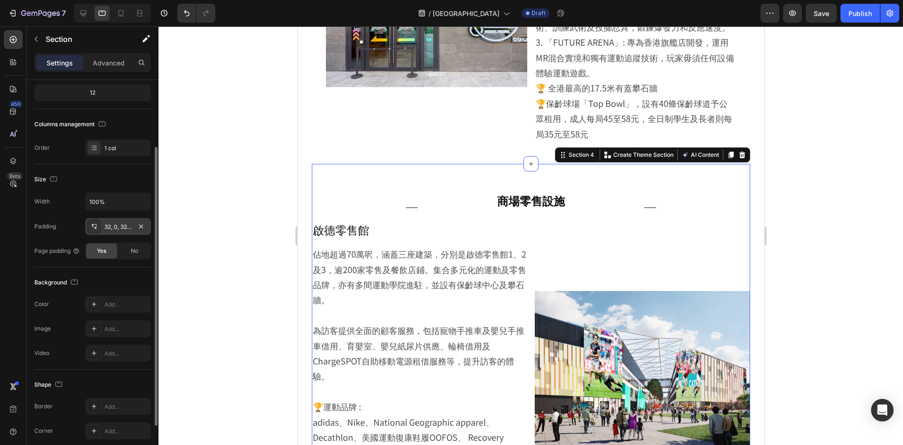
click at [118, 230] on div "32, 0, 32, 0" at bounding box center [117, 227] width 27 height 8
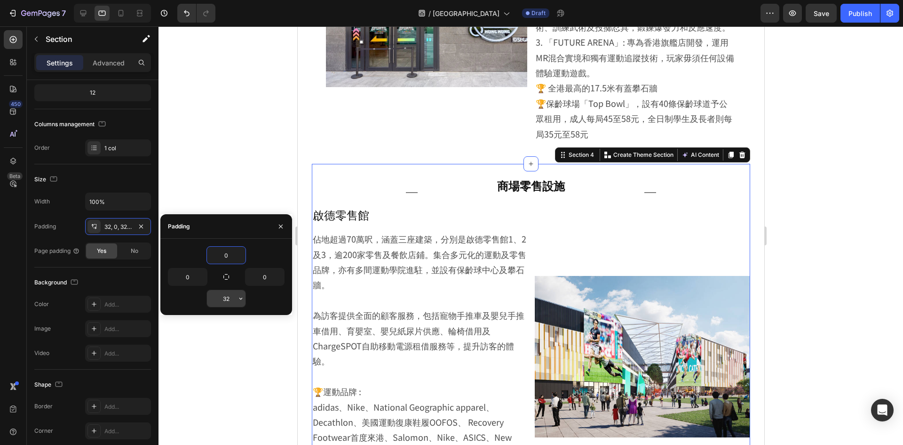
type input "0"
click at [228, 300] on input "32" at bounding box center [226, 298] width 39 height 17
type input "0"
click at [183, 279] on input "0" at bounding box center [187, 276] width 39 height 17
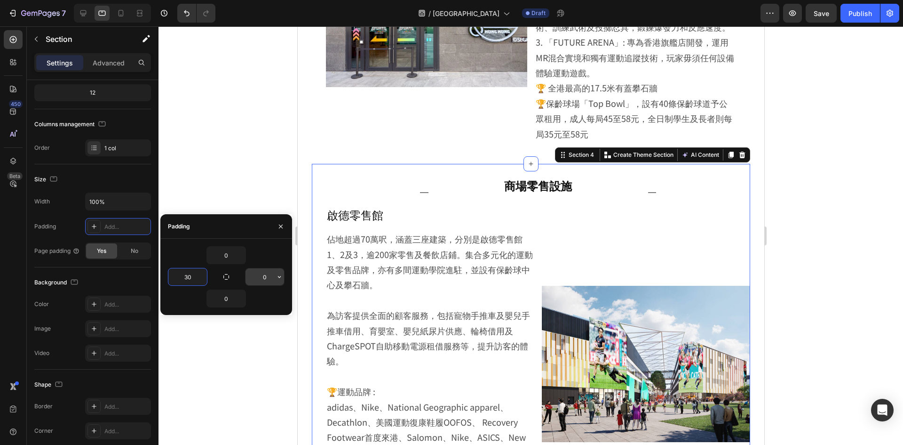
type input "30"
click at [267, 273] on input "0" at bounding box center [265, 276] width 39 height 17
type input "30"
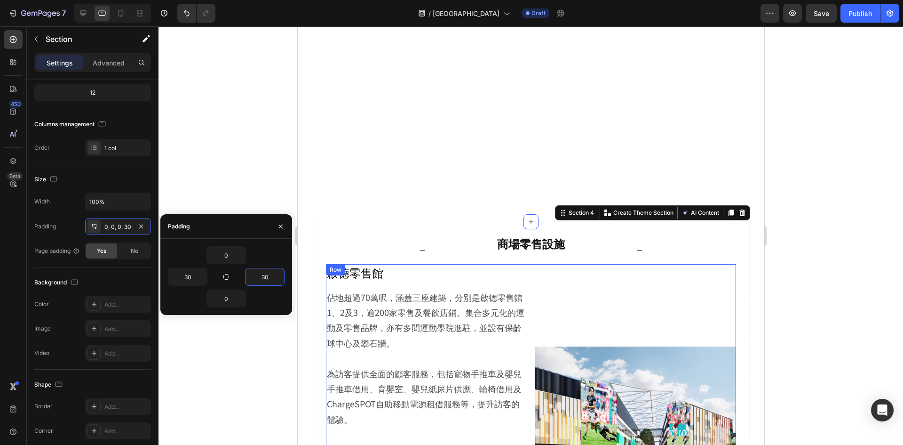
scroll to position [565, 0]
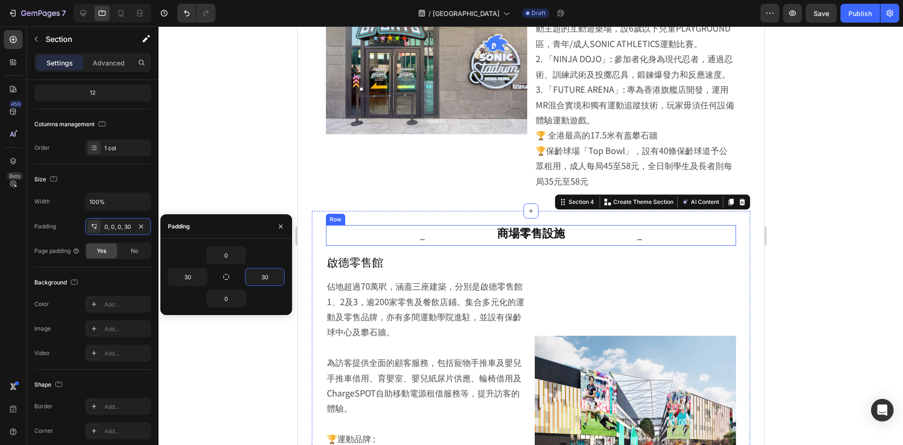
click at [600, 246] on div "商場零售設施 Heading" at bounding box center [531, 235] width 198 height 21
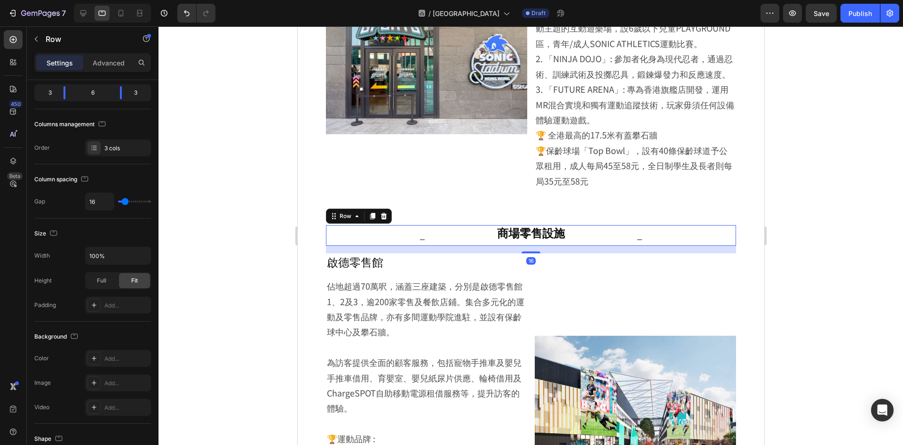
scroll to position [0, 0]
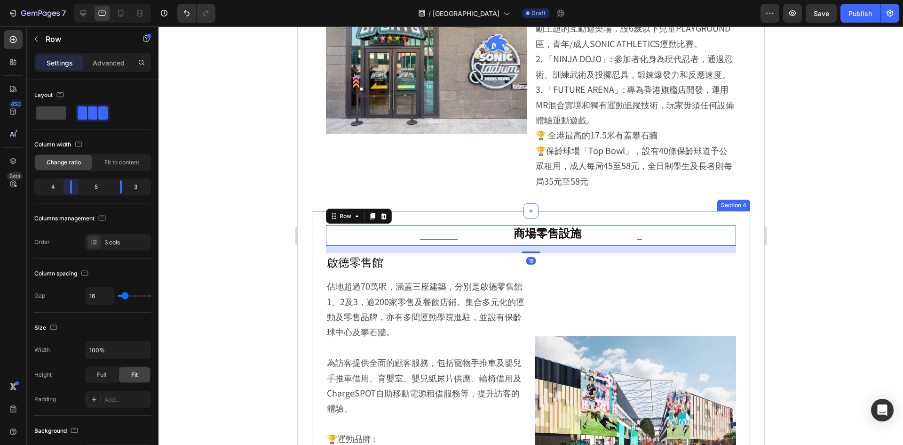
drag, startPoint x: 61, startPoint y: 185, endPoint x: 69, endPoint y: 184, distance: 8.0
click at [69, 0] on body "7 Version history / 啟德體育園 Draft Preview Save Publish 450 Beta Sections(18) Elem…" at bounding box center [451, 0] width 903 height 0
drag, startPoint x: 120, startPoint y: 186, endPoint x: 114, endPoint y: 186, distance: 6.1
click at [114, 0] on body "7 Version history / 啟德體育園 Draft Preview Save Publish 450 Beta Sections(18) Elem…" at bounding box center [451, 0] width 903 height 0
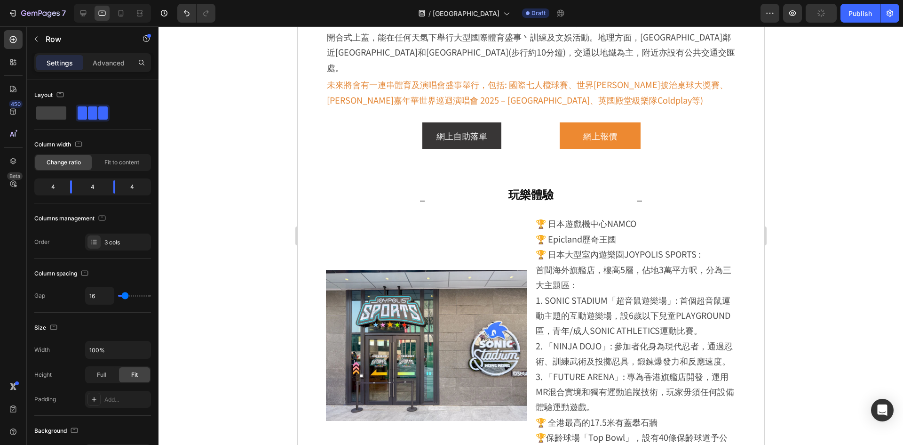
scroll to position [282, 0]
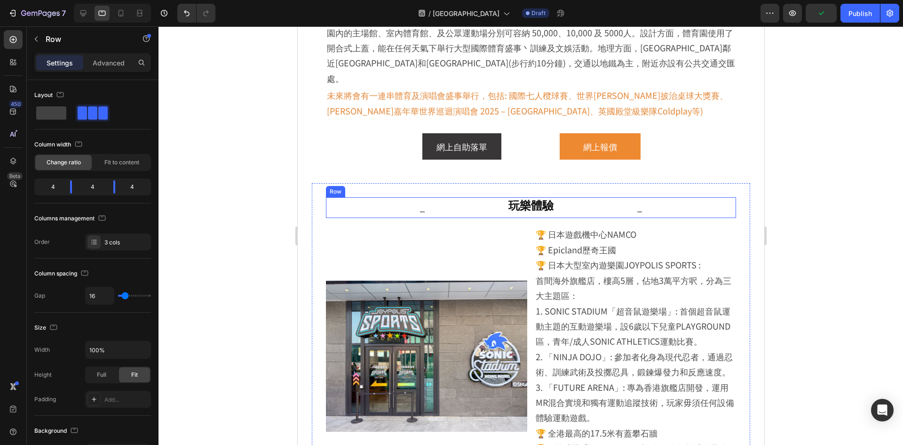
click at [598, 199] on div "玩樂體驗 Heading" at bounding box center [531, 207] width 198 height 21
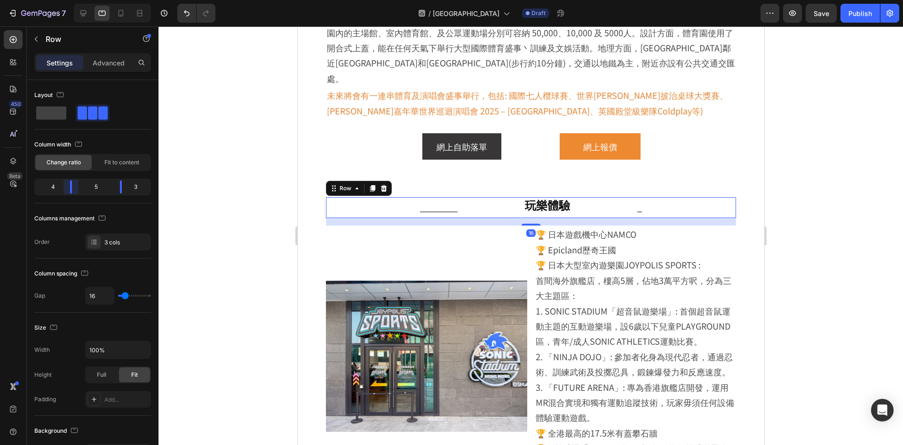
drag, startPoint x: 66, startPoint y: 187, endPoint x: 71, endPoint y: 186, distance: 4.8
click at [71, 0] on body "7 Version history / 啟德體育園 Draft Preview Save Publish 450 Beta Sections(18) Elem…" at bounding box center [451, 0] width 903 height 0
click at [113, 0] on body "7 Version history / 啟德體育園 Draft Preview Save Publish 450 Beta Sections(18) Elem…" at bounding box center [451, 0] width 903 height 0
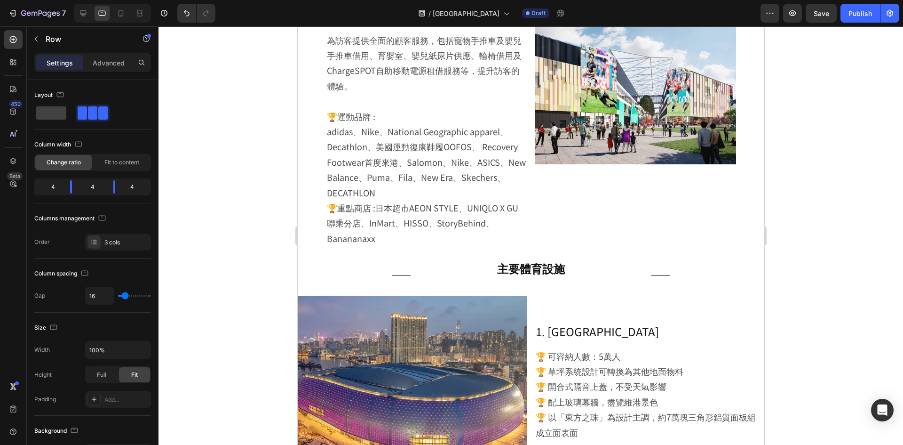
scroll to position [988, 0]
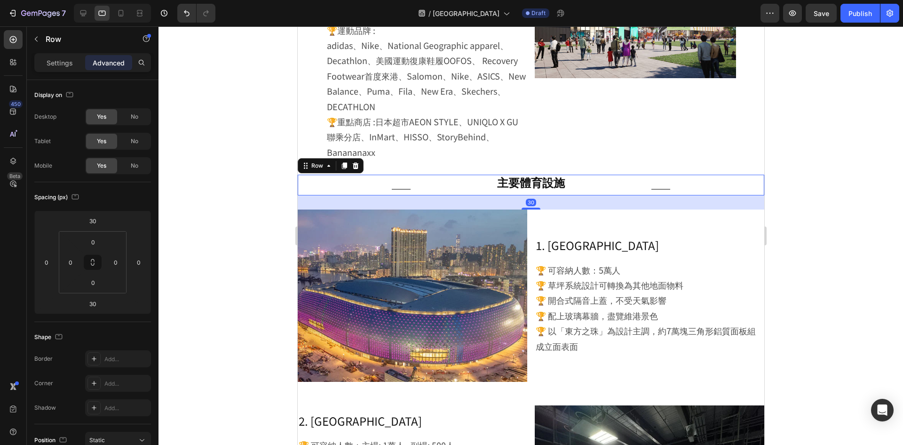
drag, startPoint x: 601, startPoint y: 194, endPoint x: 583, endPoint y: 238, distance: 47.5
click at [601, 194] on div "主要體育設施 Heading" at bounding box center [531, 185] width 226 height 21
click at [72, 66] on p "Settings" at bounding box center [60, 63] width 26 height 10
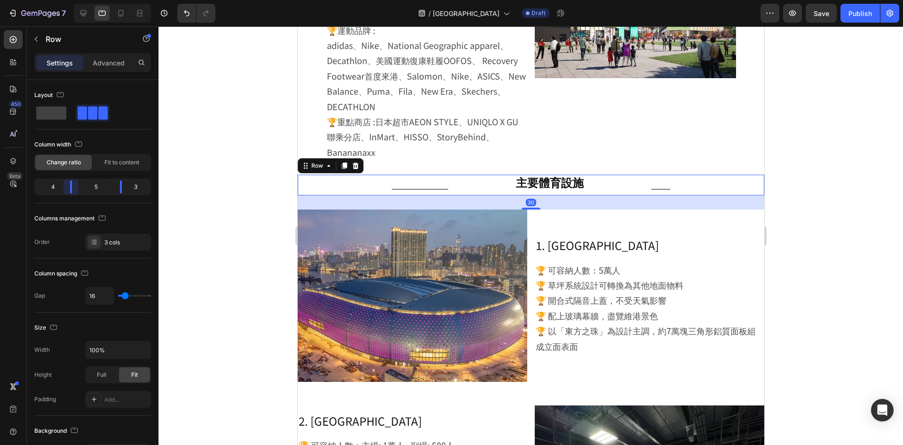
drag, startPoint x: 64, startPoint y: 190, endPoint x: 72, endPoint y: 189, distance: 8.5
click at [72, 0] on body "7 Version history / 啟德體育園 Draft Preview Save Publish 450 Beta Sections(18) Elem…" at bounding box center [451, 0] width 903 height 0
drag, startPoint x: 120, startPoint y: 183, endPoint x: 114, endPoint y: 183, distance: 5.7
click at [114, 0] on body "7 Version history / 啟德體育園 Draft Preview Save Publish 450 Beta Sections(18) Elem…" at bounding box center [451, 0] width 903 height 0
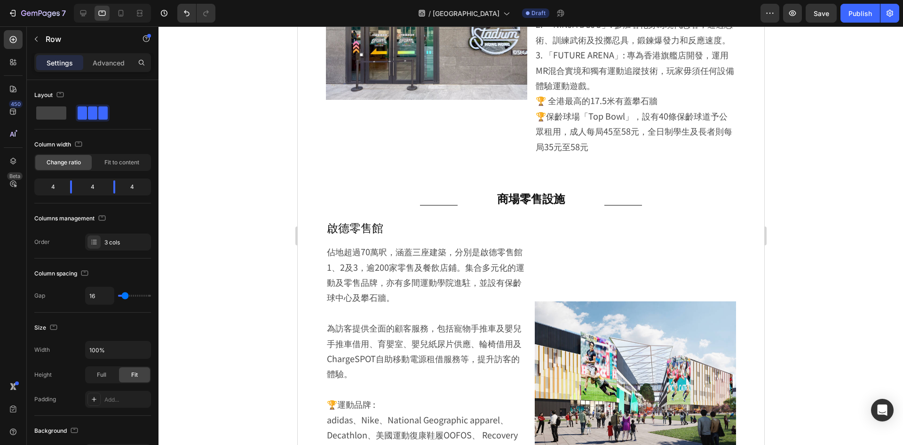
scroll to position [565, 0]
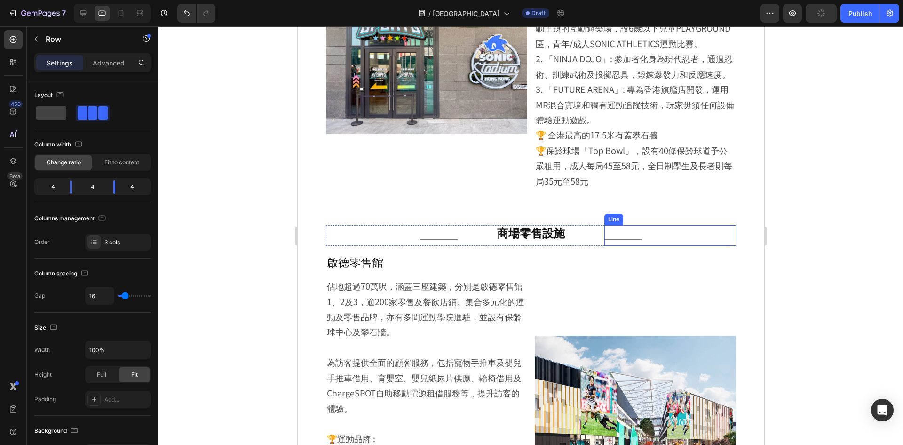
click at [719, 246] on div "Title Line" at bounding box center [670, 235] width 132 height 21
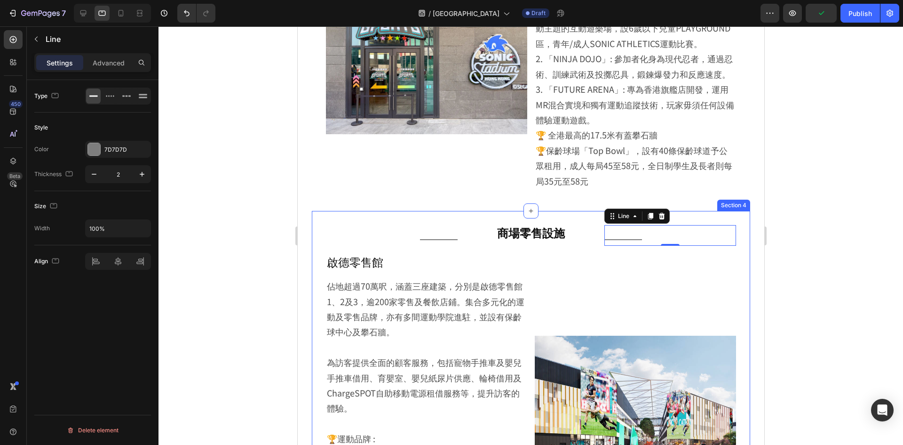
click at [732, 272] on div "Title Line 商場零售設施 Heading Title Line 0 Row Image 啟德零售館 Heading 佔地超過70萬呎，涵蓋三座建築，…" at bounding box center [530, 390] width 438 height 358
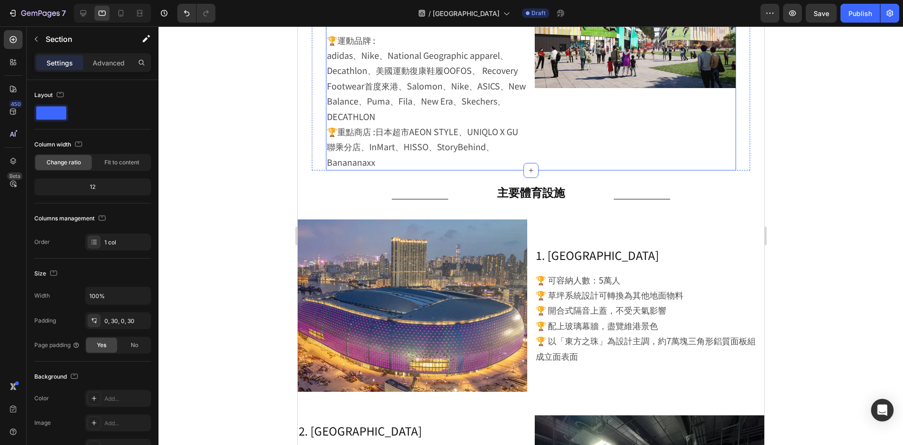
scroll to position [988, 0]
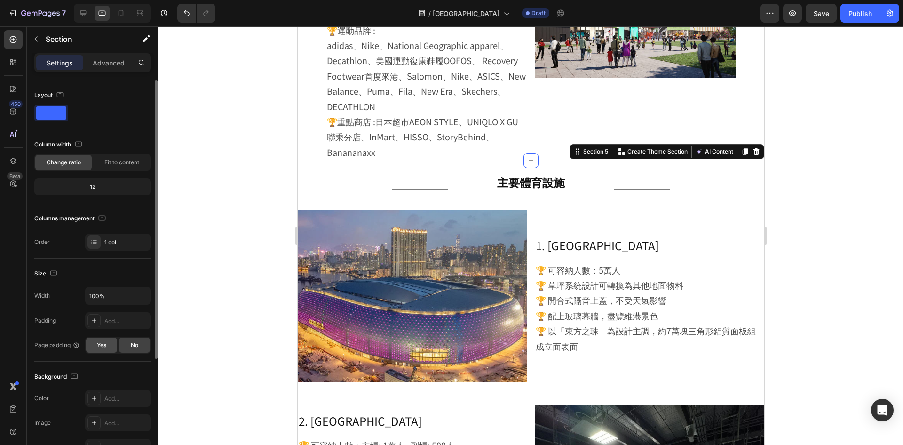
click at [96, 339] on div "Yes" at bounding box center [101, 344] width 31 height 15
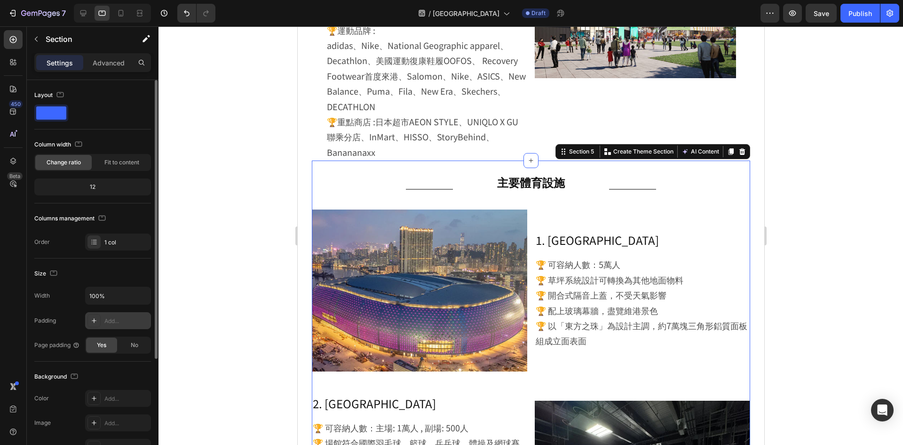
click at [103, 318] on div "Add..." at bounding box center [118, 320] width 66 height 17
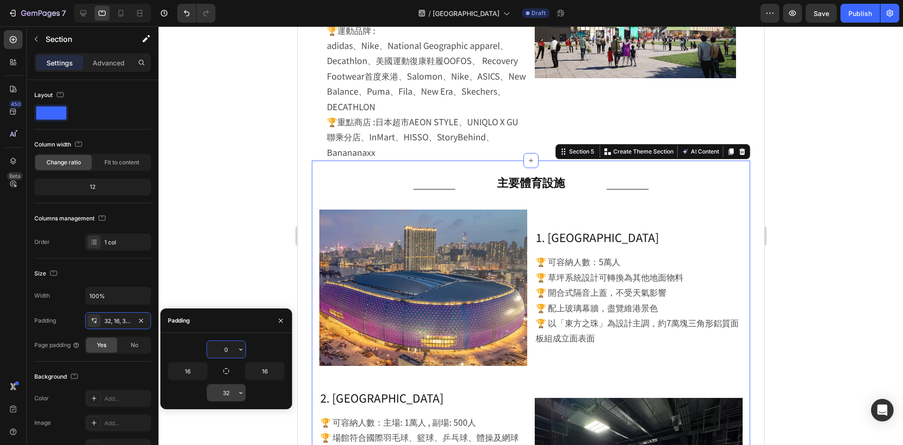
type input "0"
click at [226, 396] on input "32" at bounding box center [226, 392] width 39 height 17
type input "0"
click at [189, 369] on input "16" at bounding box center [187, 370] width 39 height 17
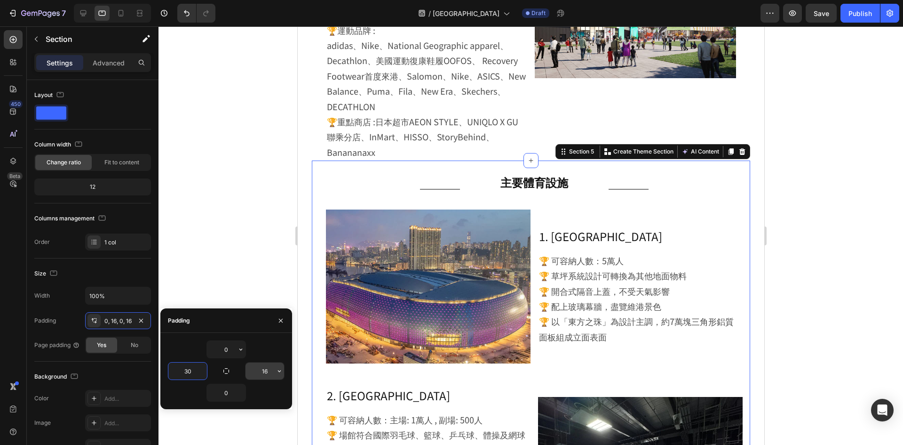
type input "30"
click at [274, 370] on input "16" at bounding box center [265, 370] width 39 height 17
type input "30"
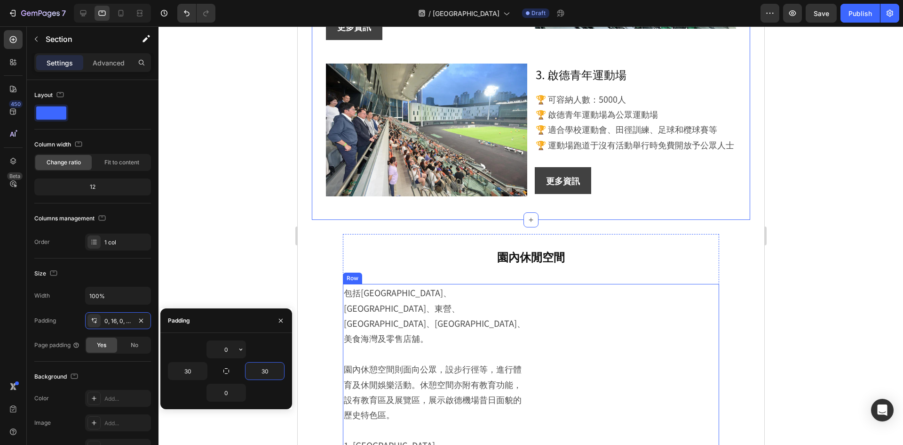
scroll to position [1552, 0]
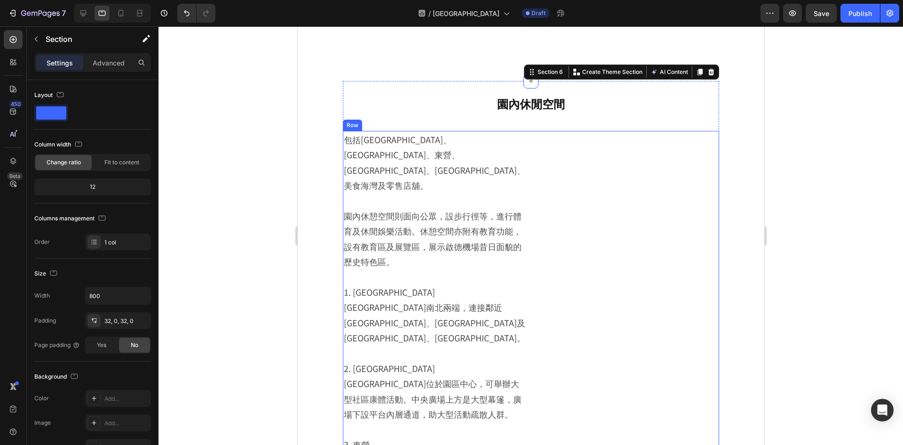
scroll to position [1741, 0]
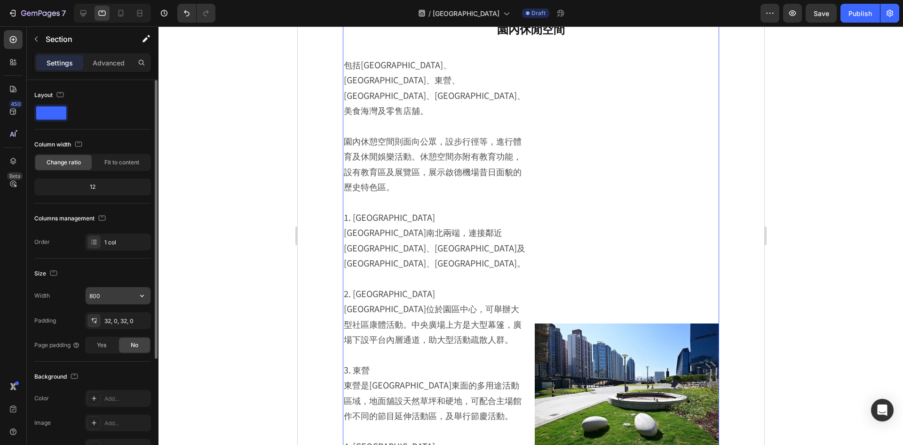
click at [135, 299] on button "button" at bounding box center [142, 295] width 17 height 17
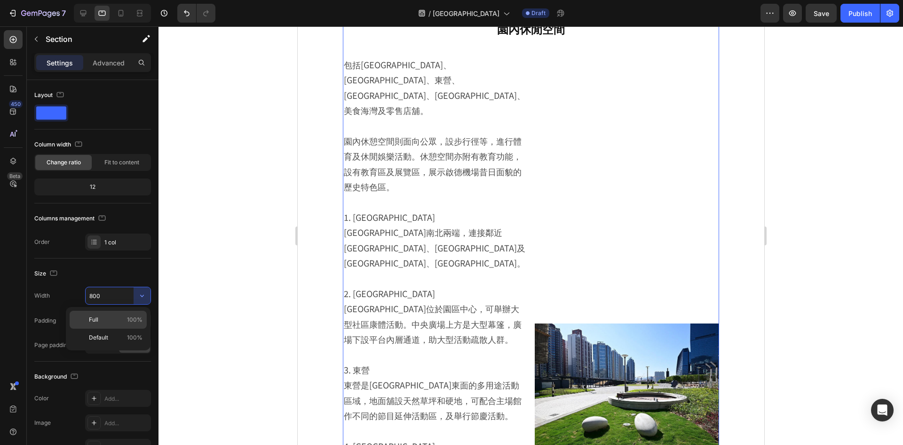
click at [127, 328] on div "Full 100%" at bounding box center [108, 337] width 77 height 18
type input "100%"
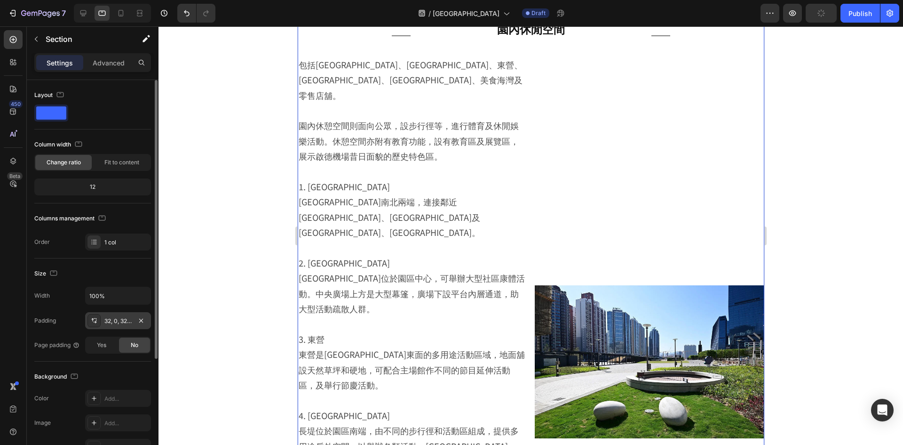
click at [120, 320] on div "32, 0, 32, 0" at bounding box center [117, 321] width 27 height 8
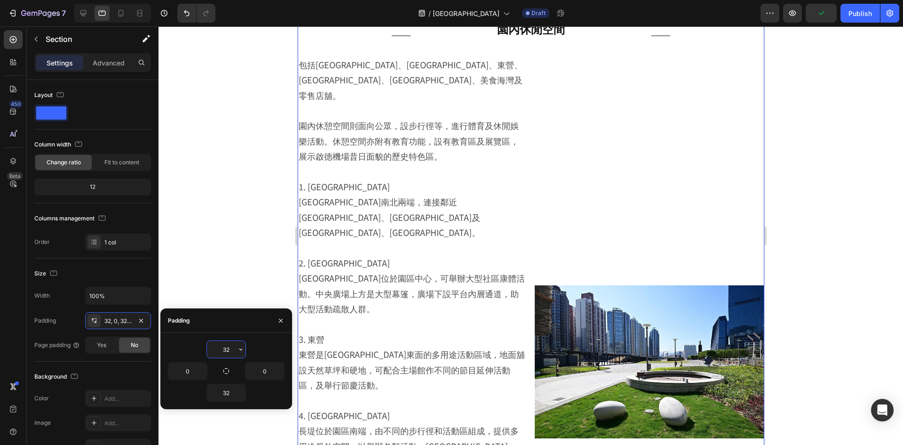
click at [230, 349] on input "32" at bounding box center [226, 349] width 39 height 17
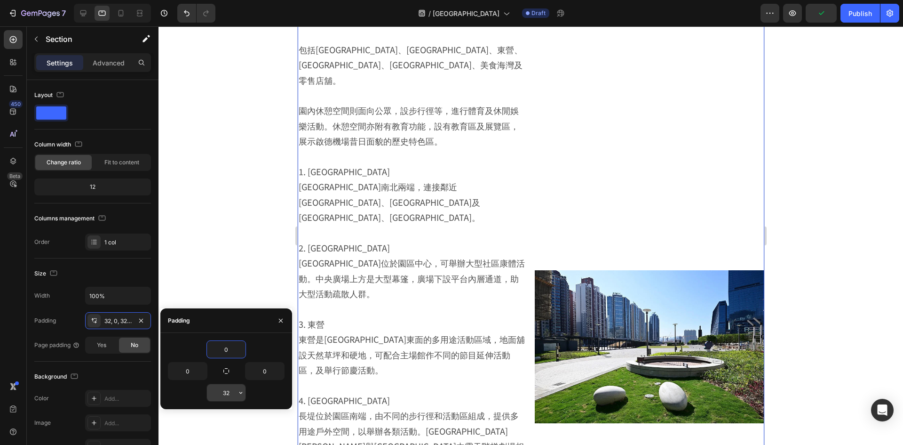
type input "0"
click at [227, 394] on input "32" at bounding box center [226, 392] width 39 height 17
type input "0"
click at [224, 369] on icon "button" at bounding box center [225, 370] width 5 height 5
click at [264, 372] on input "0" at bounding box center [265, 370] width 39 height 17
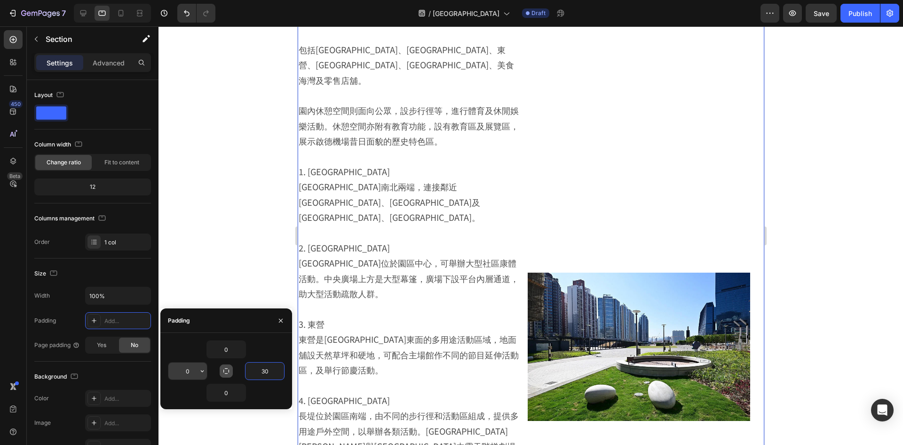
type input "30"
click at [187, 368] on input "0" at bounding box center [187, 370] width 39 height 17
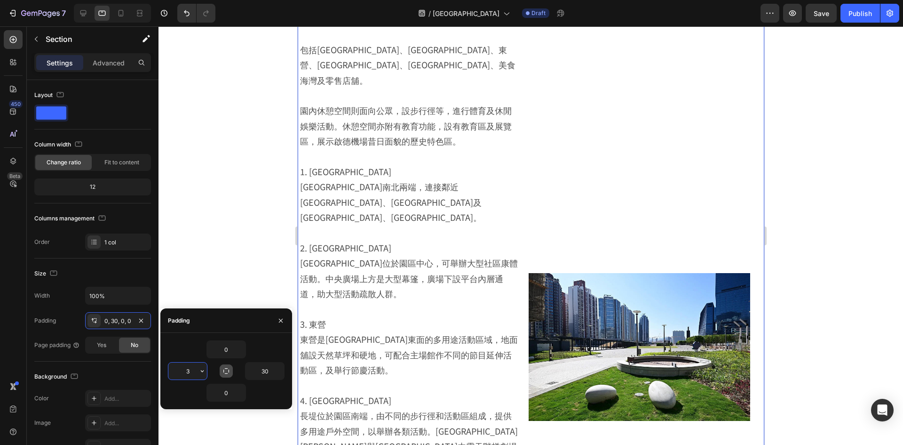
type input "30"
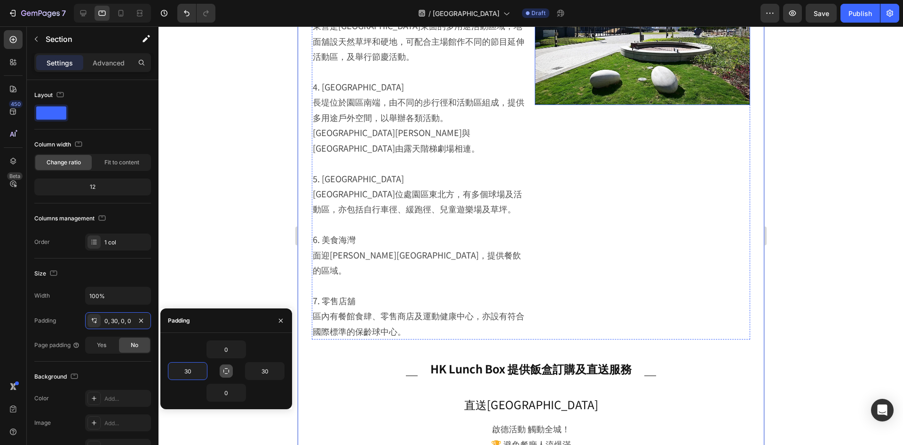
scroll to position [2117, 0]
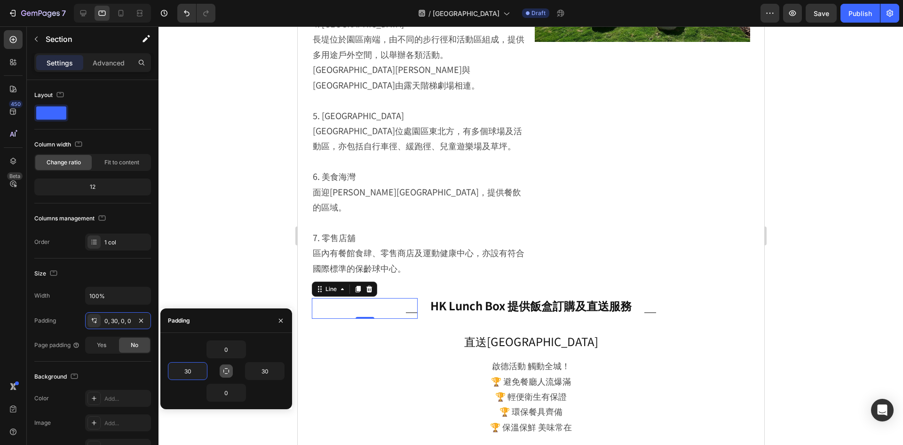
click at [359, 298] on div "Title Line 0" at bounding box center [364, 308] width 106 height 21
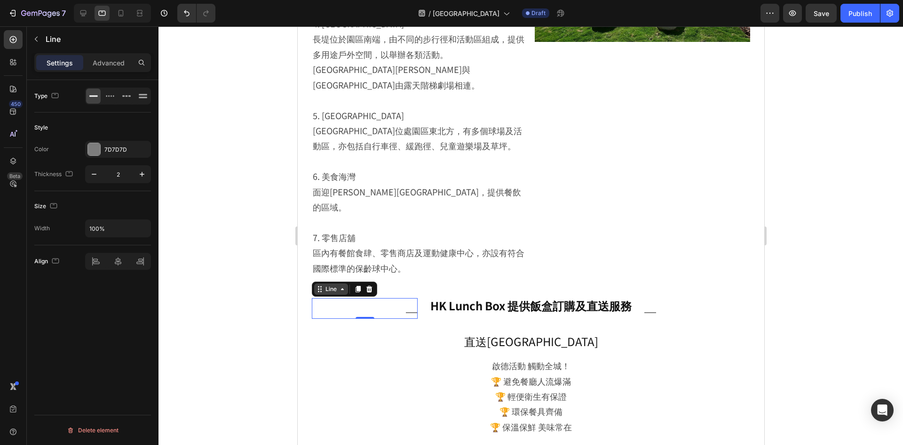
click at [335, 285] on div "Line" at bounding box center [330, 289] width 15 height 8
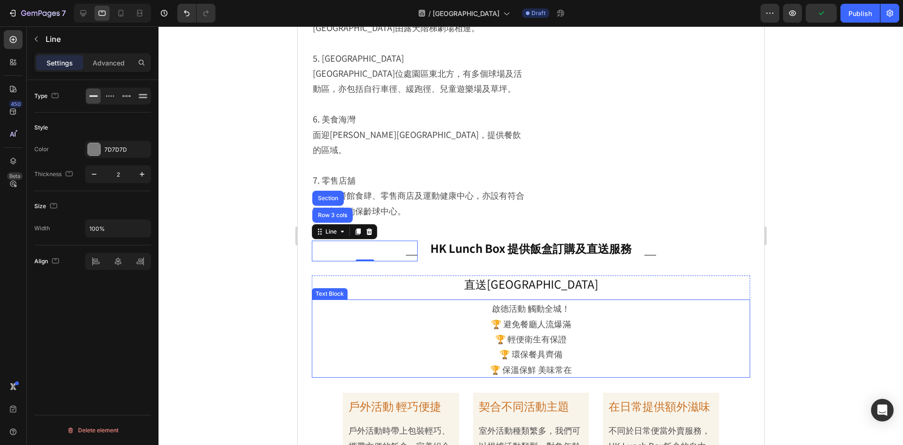
scroll to position [2258, 0]
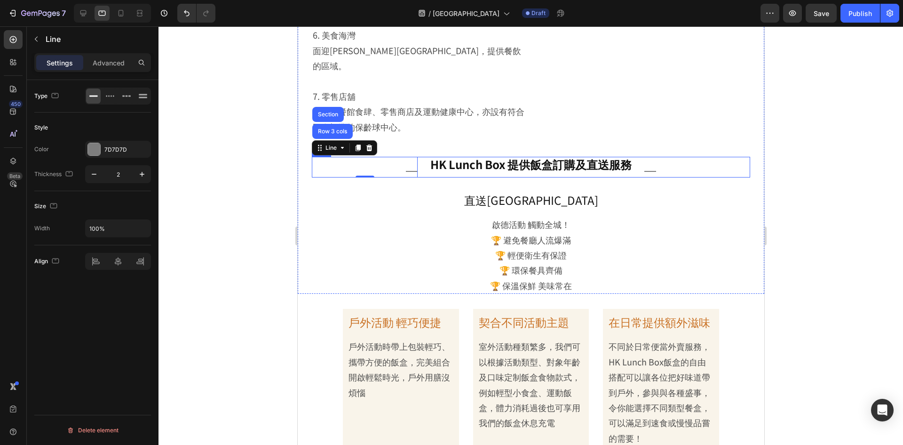
click at [633, 157] on div "Title Line Row 3 cols Section 0 HK Lunch Box 提供飯盒訂購及直送服務 Heading Title Line Row" at bounding box center [530, 167] width 438 height 21
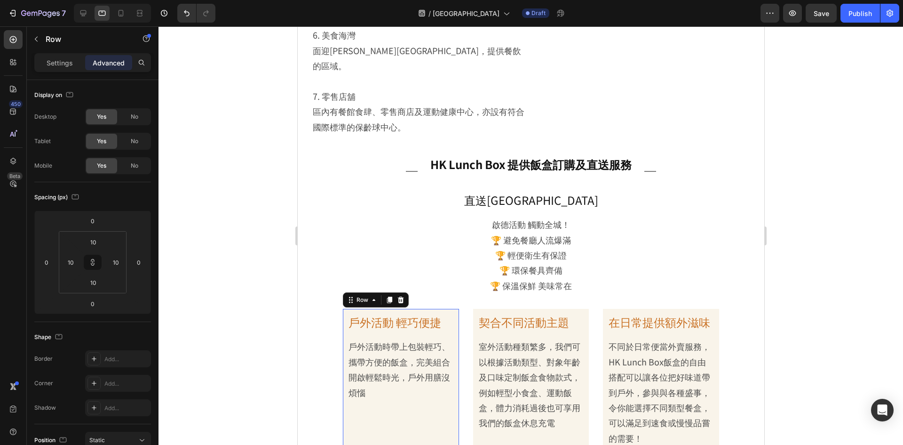
click at [450, 309] on div "戶外活動 輕巧便捷 Heading 戶外活動時帶上包裝輕巧、攜帶方便的飯盒，完美組合開啟輕鬆時光，戶外用膳沒煩惱 Text Block Row 0" at bounding box center [400, 380] width 116 height 142
click at [68, 262] on input "10" at bounding box center [71, 262] width 14 height 14
type input "3"
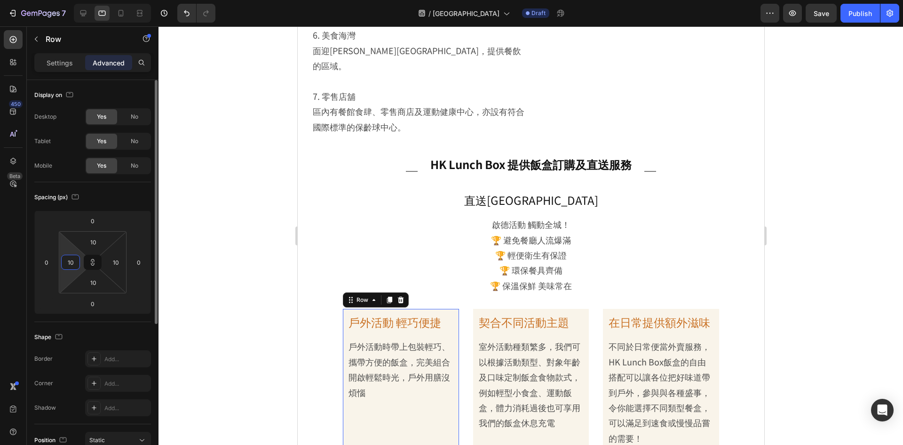
type input "3"
type input "30"
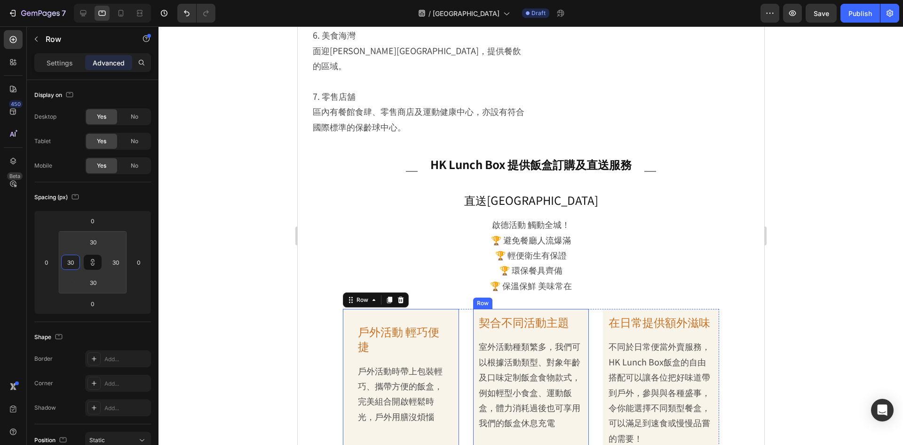
click at [579, 313] on div "契合不同活動主題 Heading 室外活動種類繁多，我們可以根據活動類型、對象年齡及口味定制飯盒食物款式，例如輕型小食盒、運動飯盒，體力消耗過後也可享用我們的…" at bounding box center [531, 379] width 107 height 133
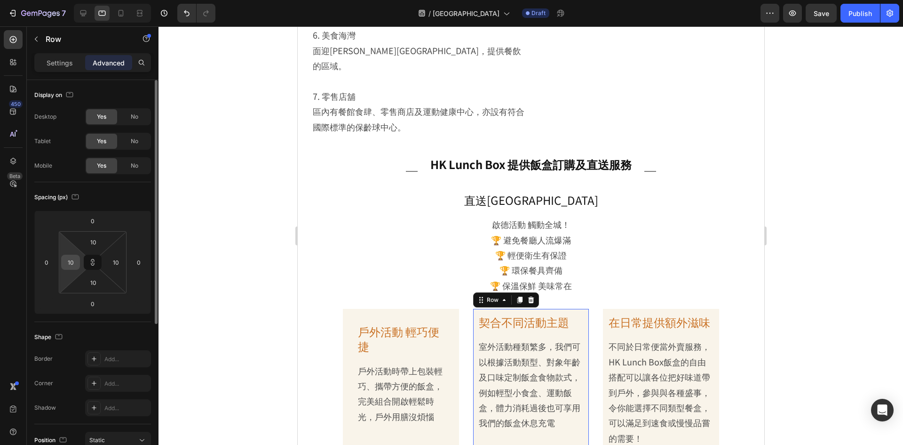
click at [71, 263] on input "10" at bounding box center [71, 262] width 14 height 14
type input "3"
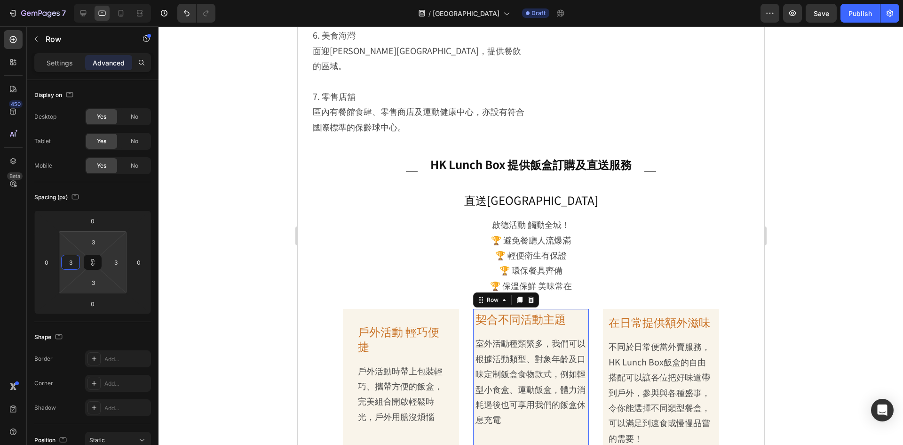
type input "30"
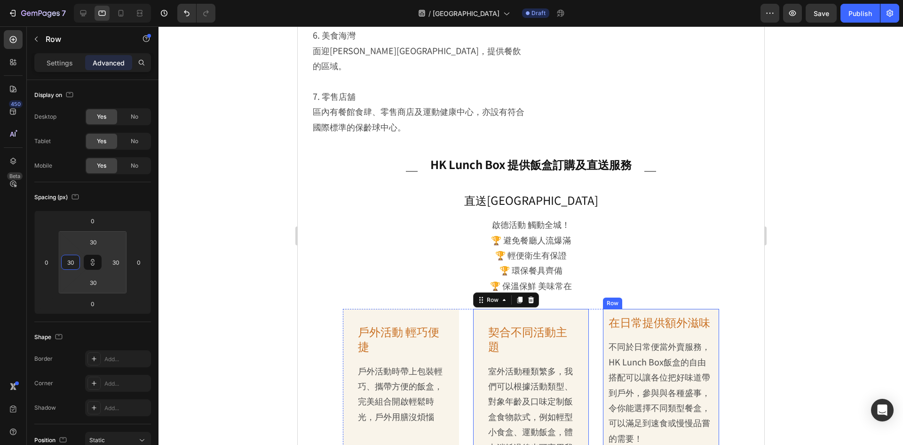
click at [603, 309] on div "在日常提供額外滋味 Heading 不同於日常便當外賣服務，HK Lunch Box飯盒的自由搭配可以讓各位把好味道帶到戶外，參與與各種盛事，令你能選擇不同類…" at bounding box center [661, 396] width 116 height 175
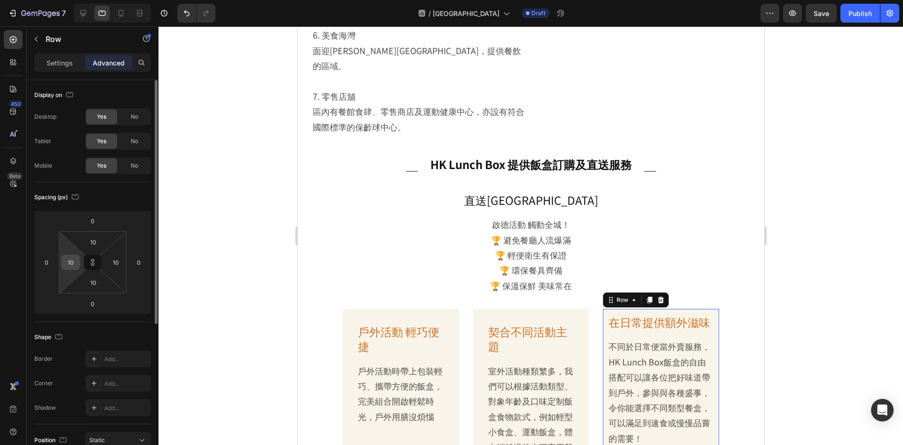
click at [70, 266] on input "10" at bounding box center [71, 262] width 14 height 14
type input "3"
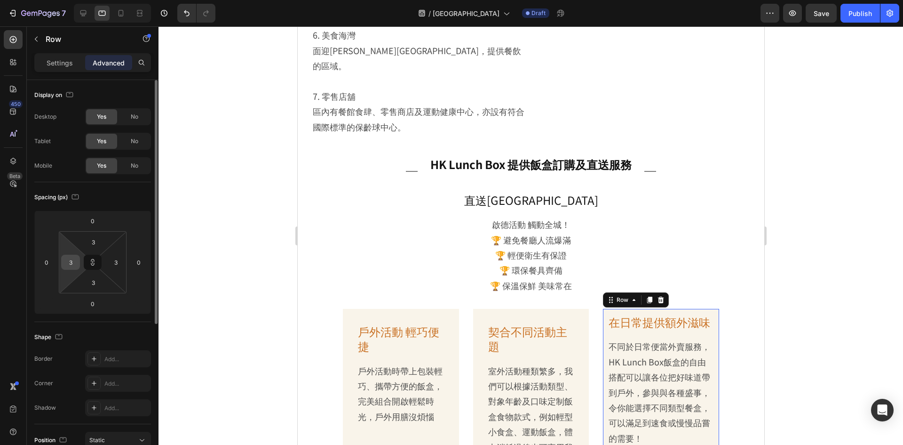
type input "30"
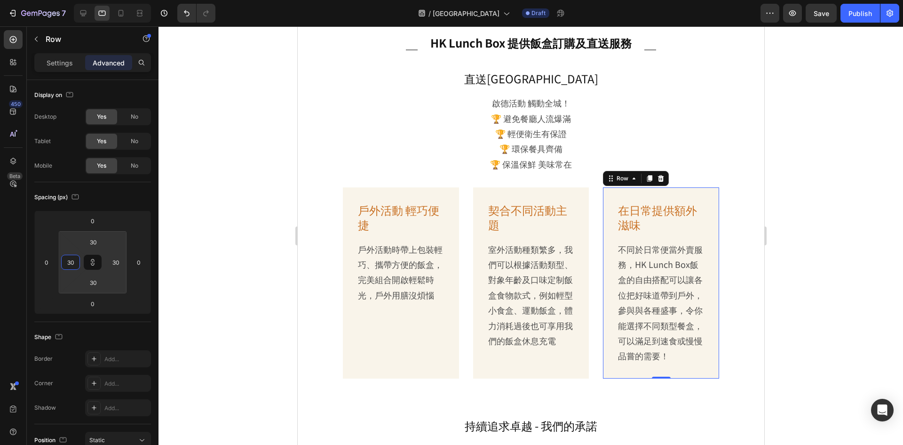
scroll to position [2399, 0]
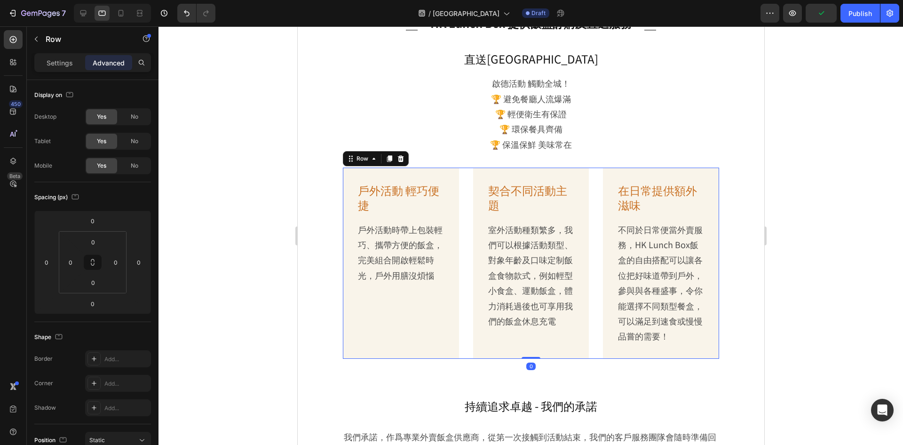
click at [462, 206] on div "戶外活動 輕巧便捷 Heading 戶外活動時帶上包裝輕巧、攜帶方便的飯盒，完美組合開啟輕鬆時光，戶外用膳沒煩惱 Text Block Row 契合不同活動主…" at bounding box center [530, 262] width 376 height 191
click at [48, 60] on p "Settings" at bounding box center [60, 63] width 26 height 10
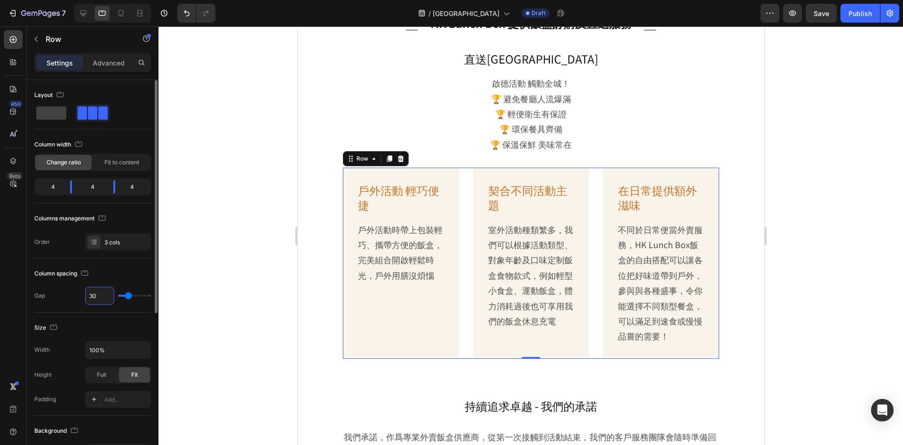
click at [97, 296] on input "30" at bounding box center [100, 295] width 28 height 17
type input "1"
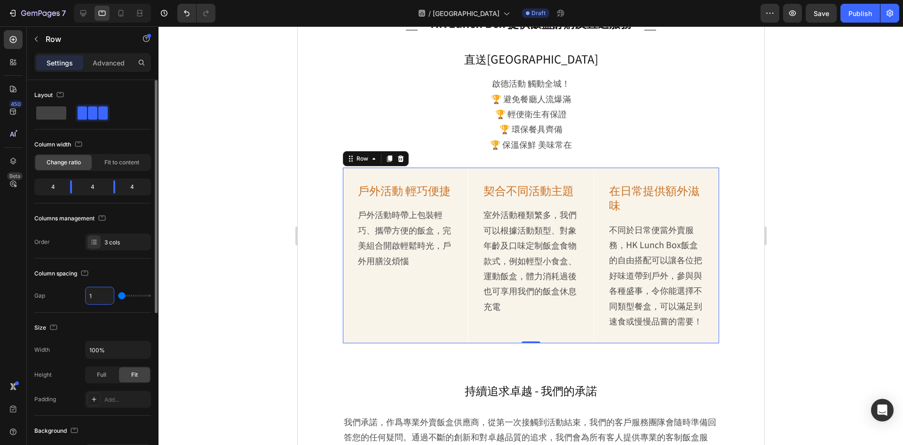
type input "15"
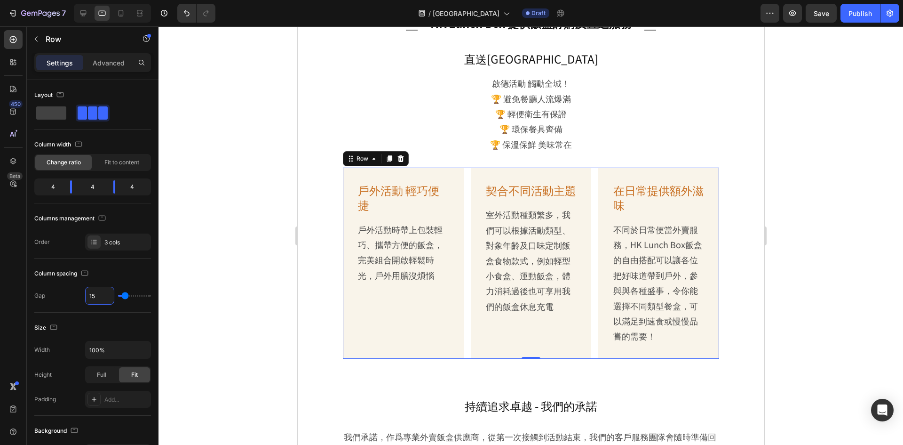
click at [813, 186] on div at bounding box center [531, 235] width 745 height 418
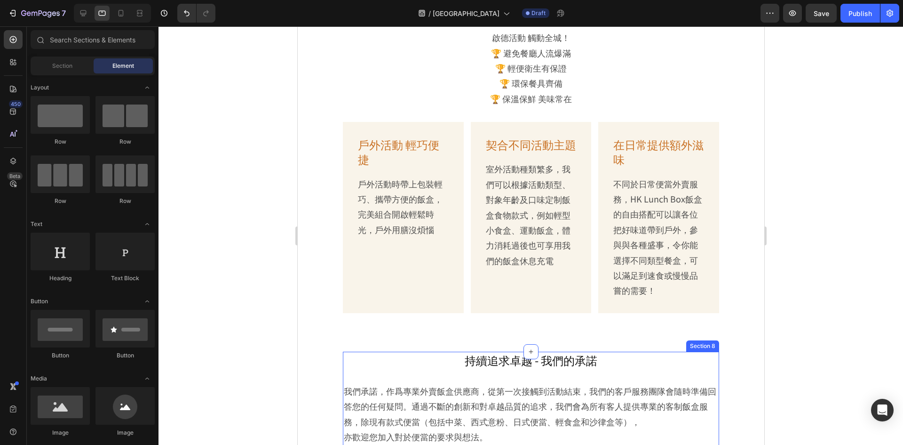
scroll to position [2352, 0]
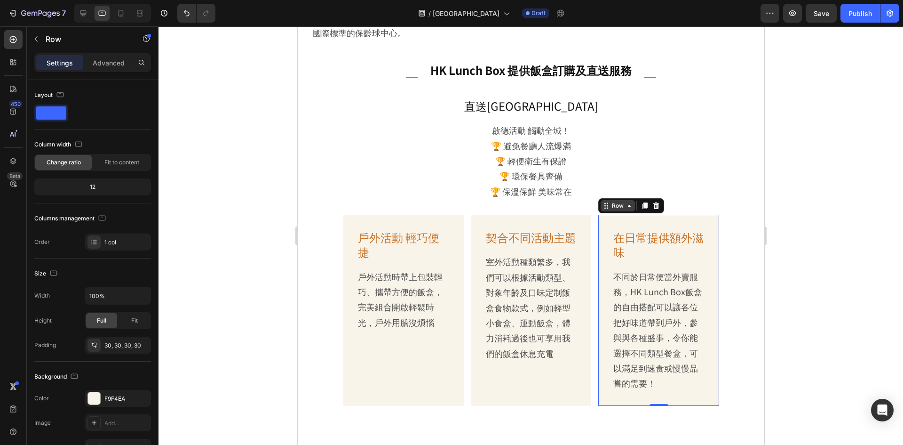
click at [600, 200] on div "Row" at bounding box center [617, 205] width 34 height 11
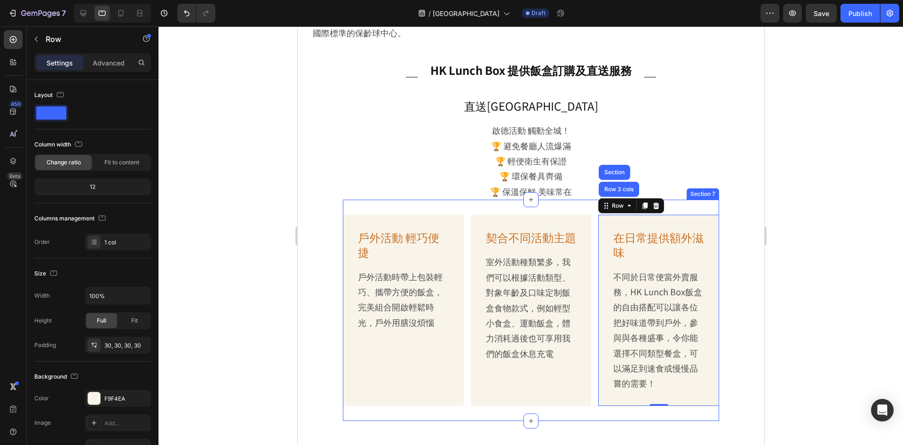
click at [706, 199] on div "戶外活動 輕巧便捷 Heading 戶外活動時帶上包裝輕巧、攜帶方便的飯盒，完美組合開啟輕鬆時光，戶外用膳沒煩惱 Text Block Row 契合不同活動主…" at bounding box center [530, 309] width 376 height 221
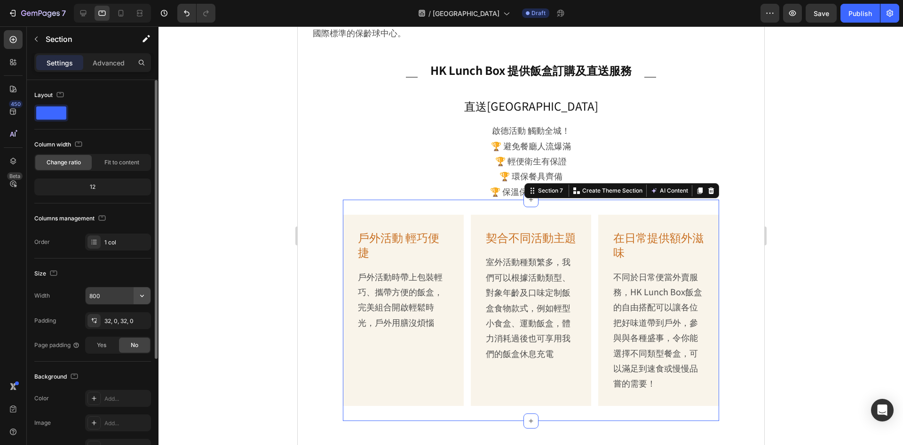
click at [142, 295] on icon "button" at bounding box center [141, 295] width 9 height 9
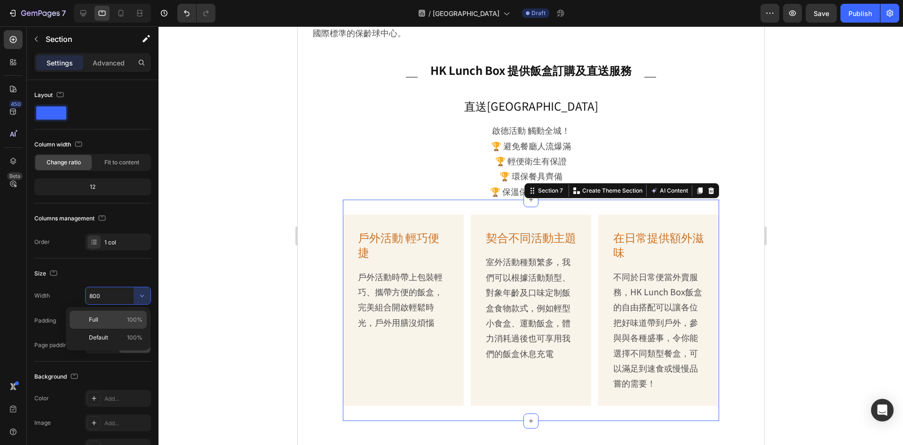
click at [131, 320] on span "100%" at bounding box center [135, 319] width 16 height 8
type input "100%"
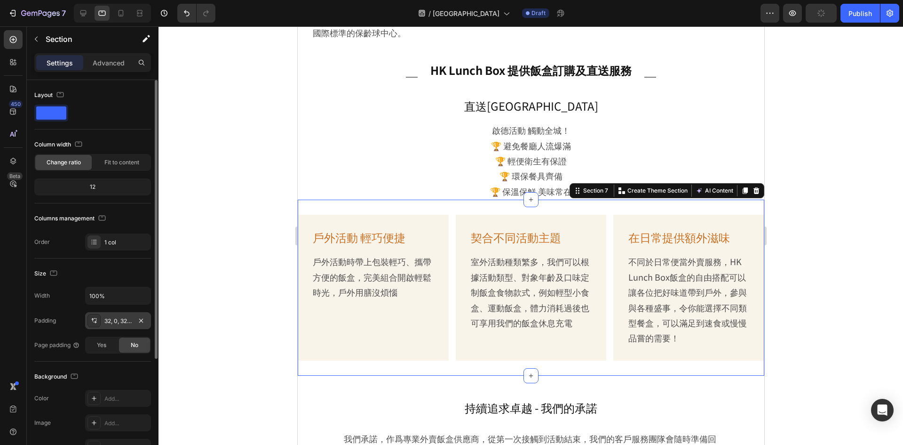
click at [122, 322] on div "32, 0, 32, 0" at bounding box center [117, 321] width 27 height 8
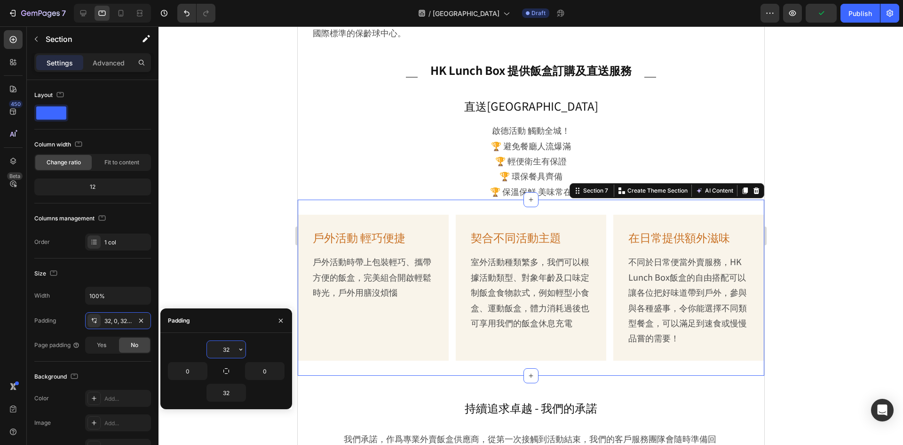
click at [221, 348] on input "32" at bounding box center [226, 349] width 39 height 17
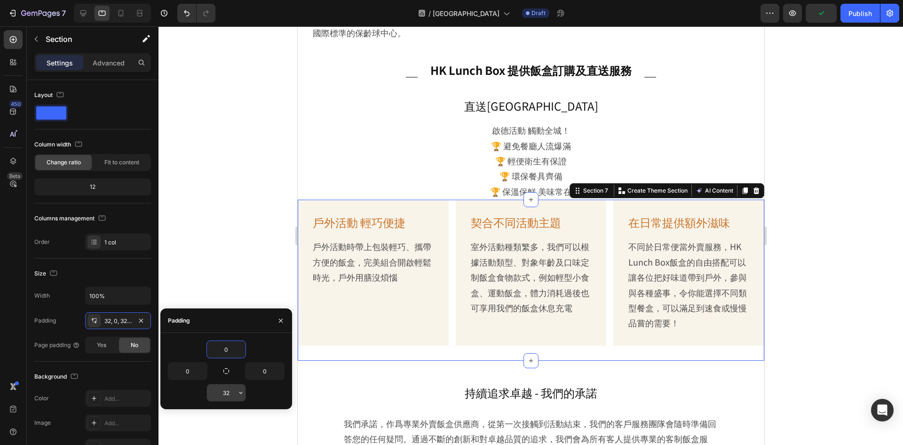
type input "0"
click at [226, 394] on input "32" at bounding box center [226, 392] width 39 height 17
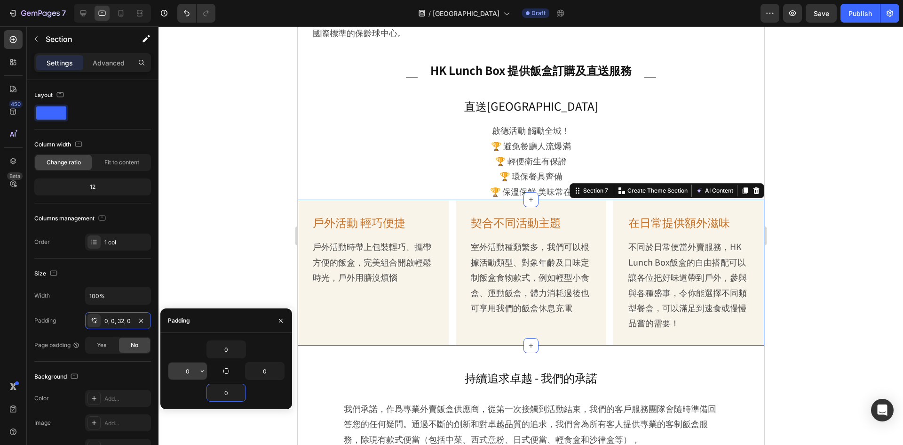
type input "0"
click at [230, 371] on button "button" at bounding box center [226, 370] width 13 height 13
click at [187, 371] on input "0" at bounding box center [187, 370] width 39 height 17
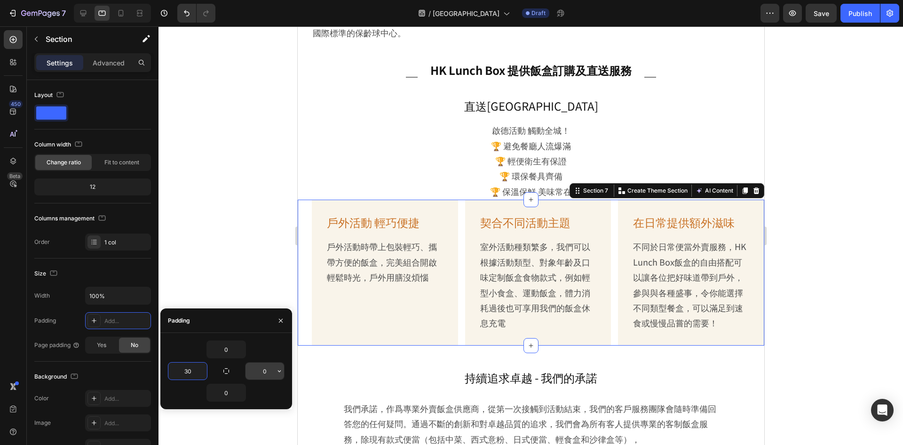
type input "30"
click at [257, 370] on input "0" at bounding box center [265, 370] width 39 height 17
type input "30"
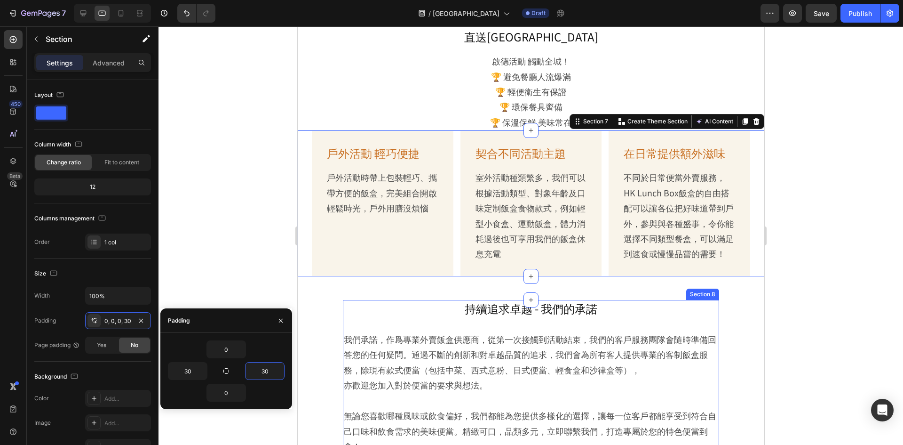
scroll to position [2540, 0]
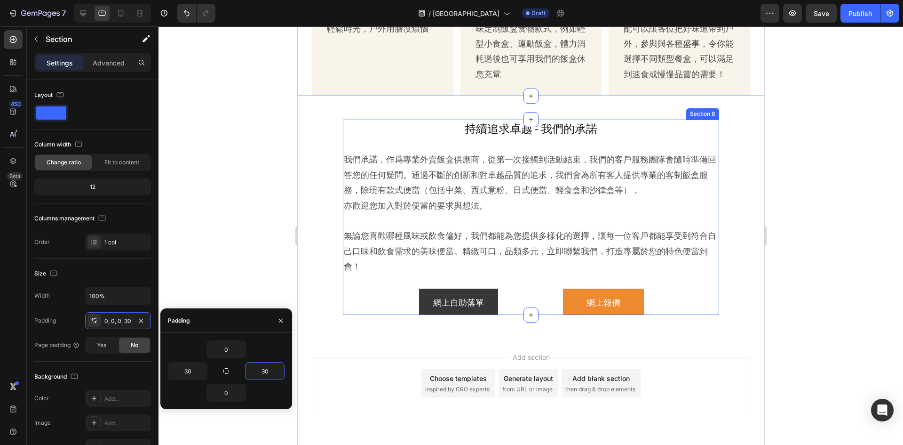
click at [708, 152] on div "持續追求卓越 - 我們的承諾 Heading 我們承諾，作爲專業外賣飯盒供應商，從第一次接觸到活動結束，我們的客戶服務團隊會隨時準備回答您的任何疑問。通過不斷…" at bounding box center [530, 216] width 376 height 195
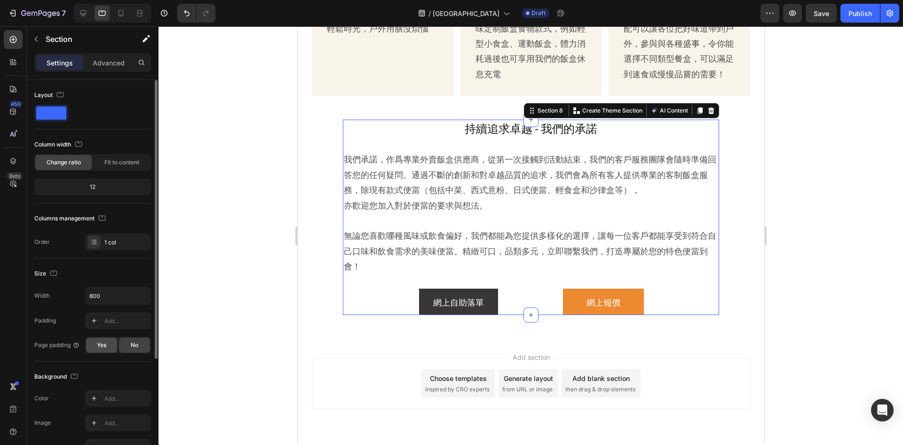
click at [101, 342] on span "Yes" at bounding box center [101, 345] width 9 height 8
click at [133, 288] on input "800" at bounding box center [118, 295] width 65 height 17
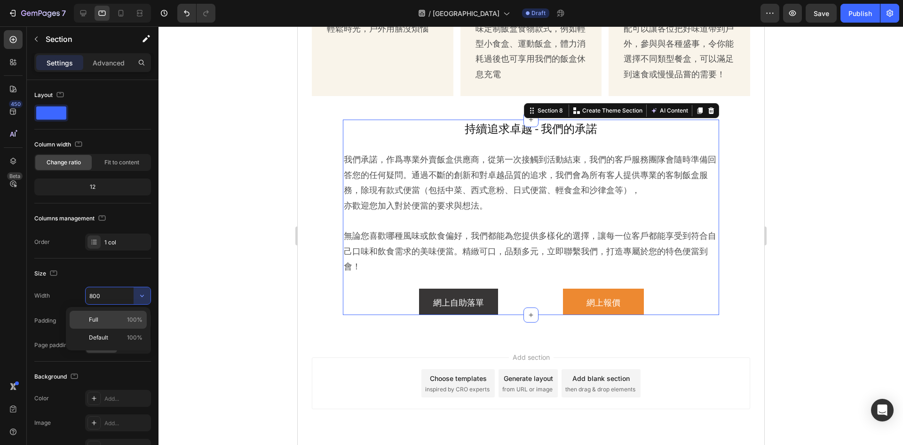
click at [130, 328] on div "Full 100%" at bounding box center [108, 337] width 77 height 18
type input "100%"
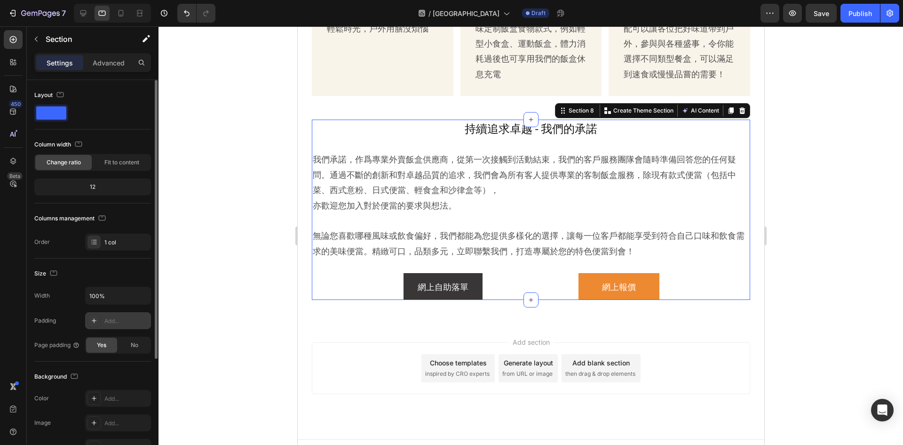
click at [114, 320] on div "Add..." at bounding box center [126, 321] width 44 height 8
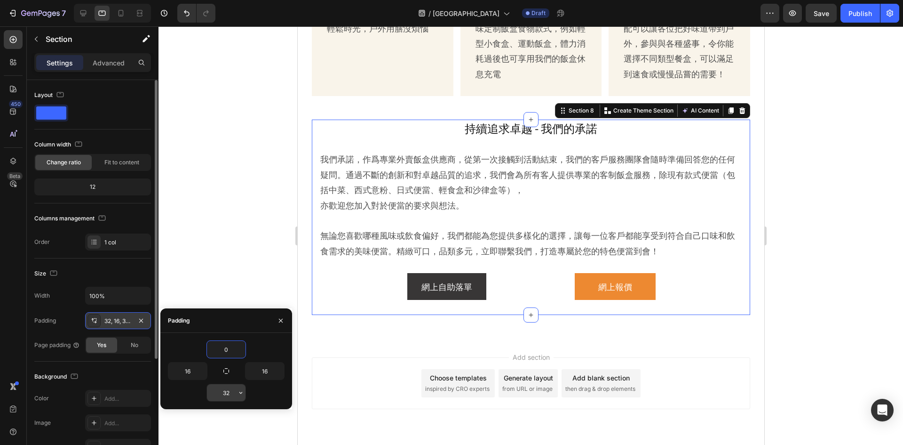
type input "0"
click at [228, 394] on input "32" at bounding box center [226, 392] width 39 height 17
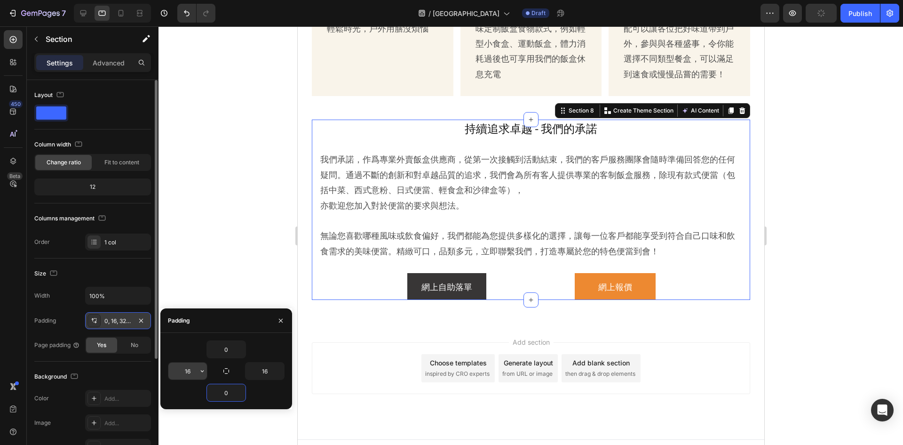
type input "0"
click at [186, 371] on input "16" at bounding box center [187, 370] width 39 height 17
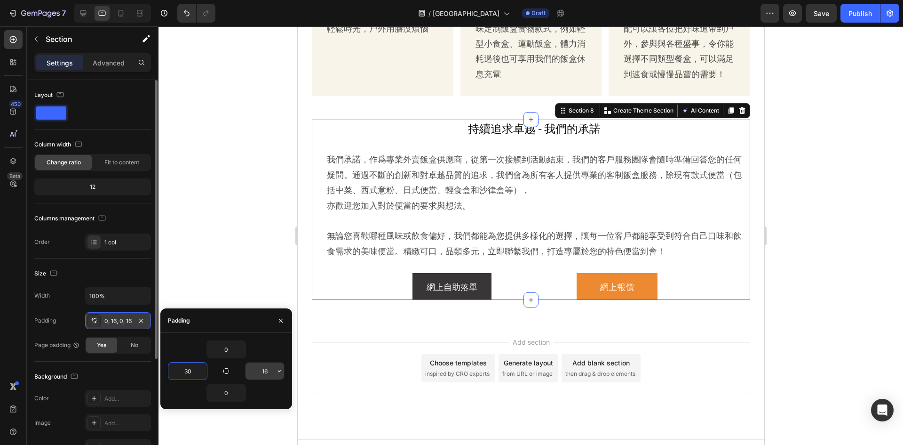
type input "30"
click at [260, 370] on input "16" at bounding box center [265, 370] width 39 height 17
type input "30"
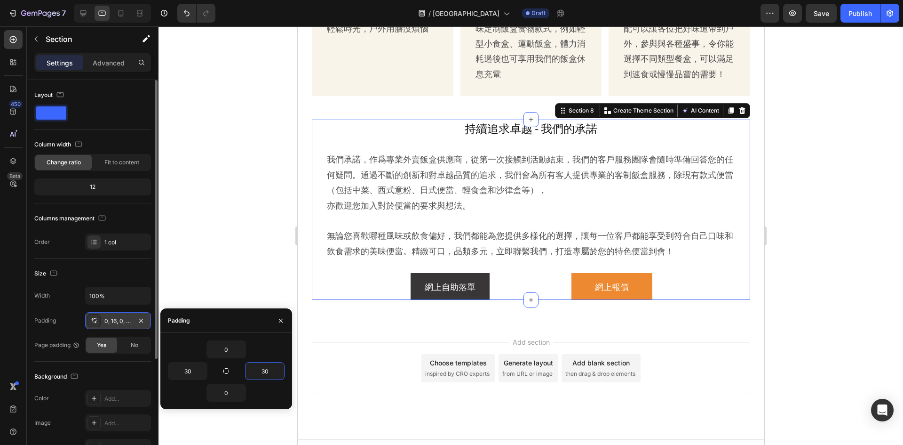
click at [862, 296] on div at bounding box center [531, 235] width 745 height 418
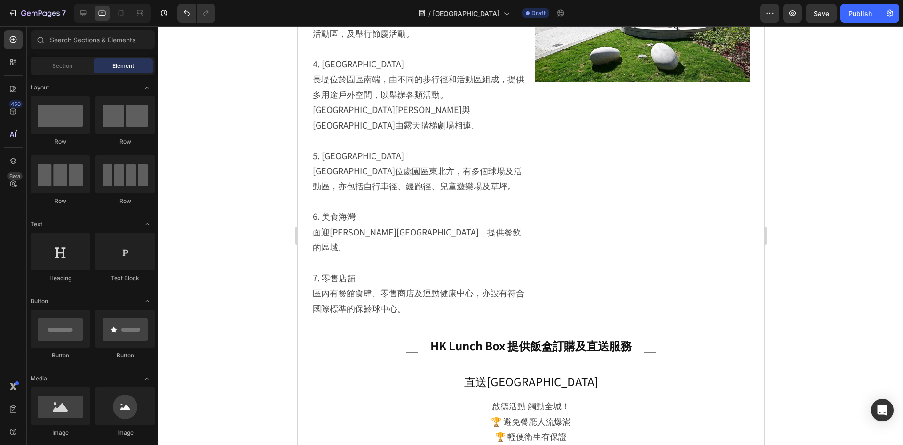
scroll to position [2070, 0]
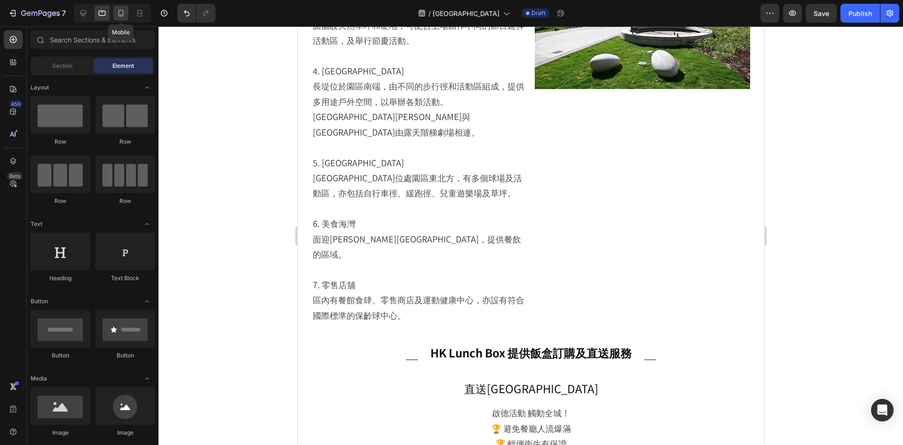
click at [114, 13] on div at bounding box center [120, 13] width 15 height 15
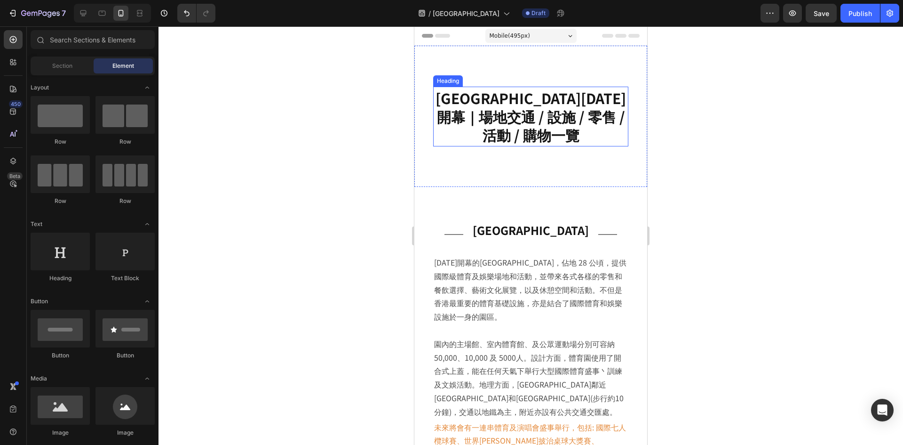
scroll to position [47, 0]
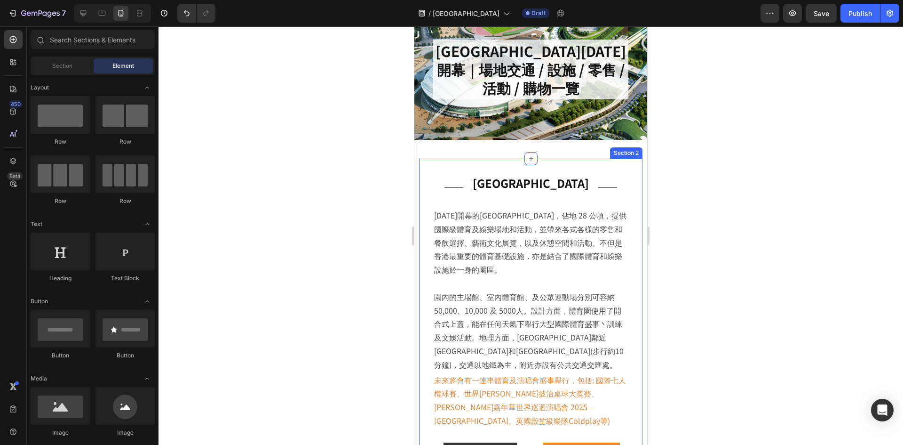
click at [621, 196] on div "Title Line 啟德體育園 Heading Title Line Row 2025年開幕的啟德體育園，佔地 28 公頃，提供國際級體育及娛樂場地和活動，…" at bounding box center [530, 313] width 223 height 309
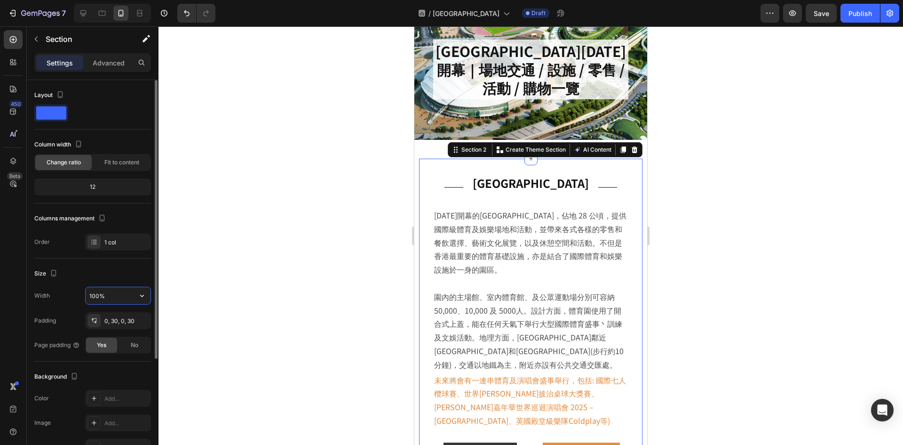
click at [128, 294] on input "100%" at bounding box center [118, 295] width 65 height 17
click at [138, 327] on div "0, 30, 0, 30" at bounding box center [118, 320] width 66 height 17
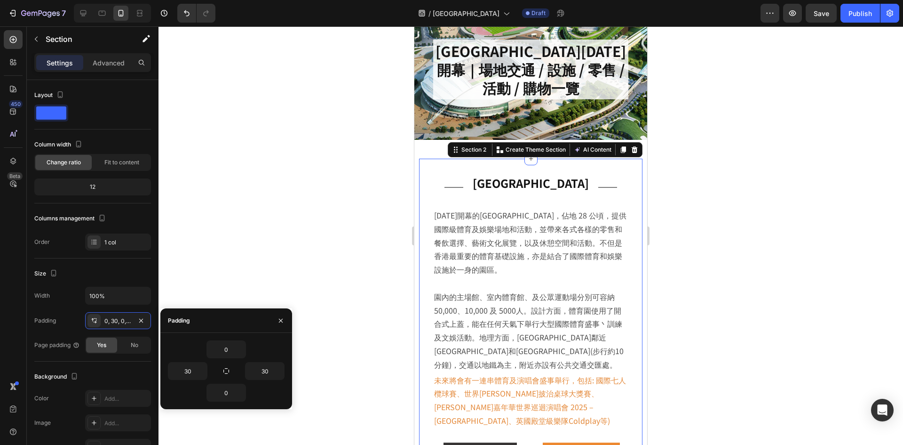
click at [279, 249] on div at bounding box center [531, 235] width 745 height 418
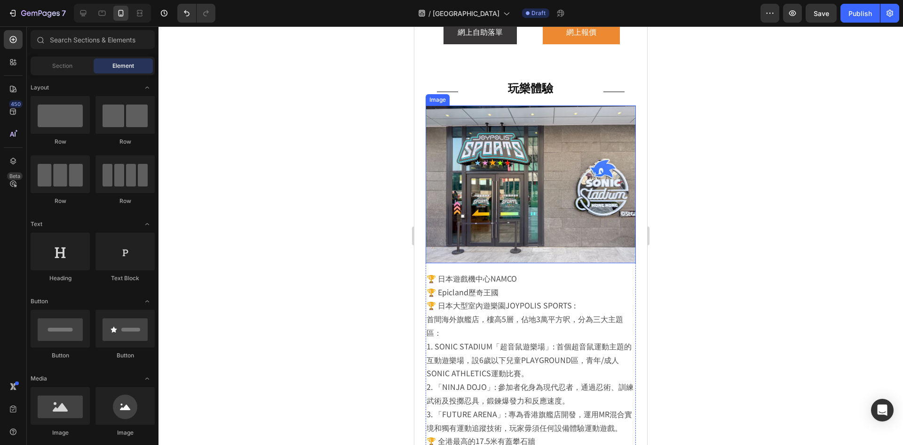
scroll to position [470, 0]
click at [629, 91] on div "Title Line 玩樂體驗 Heading Title Line Row Image 🏆 日本遊戲機中心NAMCO 🏆 Epicland歷奇王國 🏆 日本…" at bounding box center [530, 273] width 233 height 420
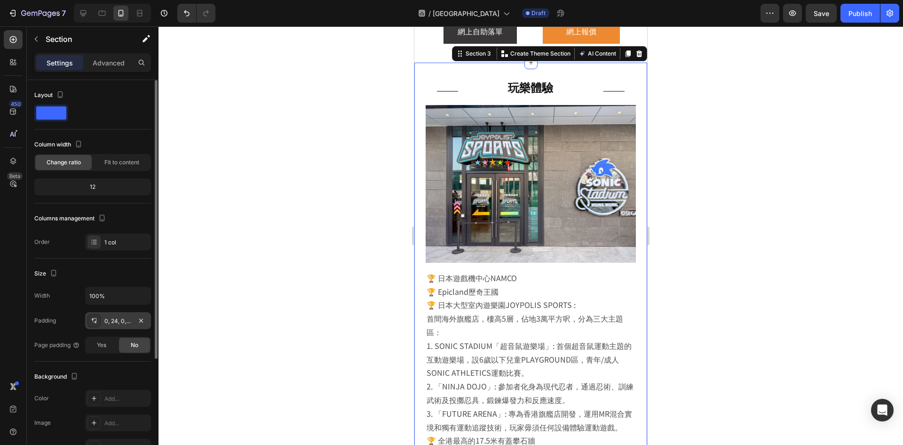
click at [111, 318] on div "0, 24, 0, 24" at bounding box center [117, 321] width 27 height 8
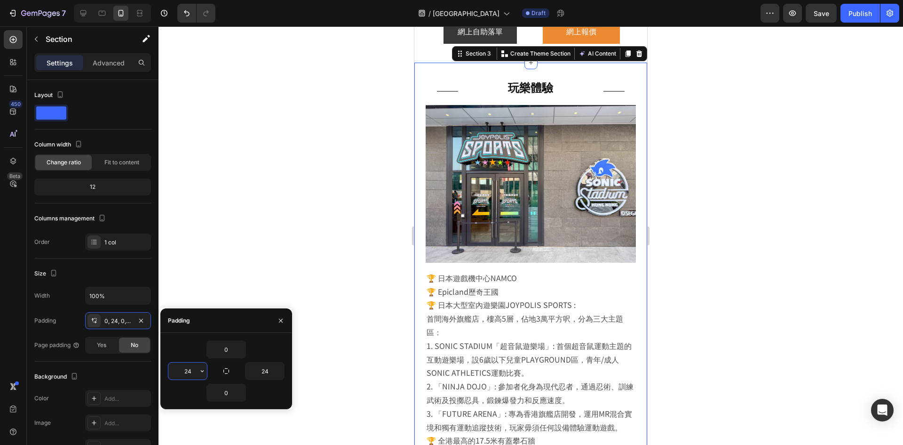
click at [191, 371] on input "24" at bounding box center [187, 370] width 39 height 17
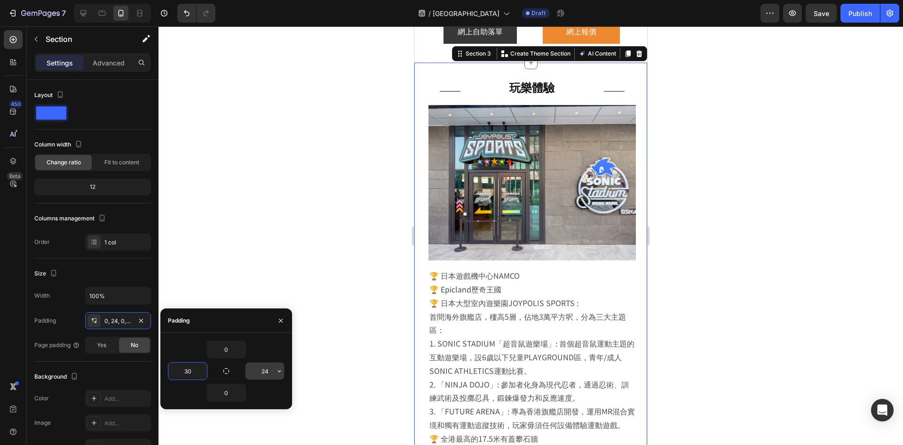
type input "30"
click at [271, 369] on input "24" at bounding box center [265, 370] width 39 height 17
type input "30"
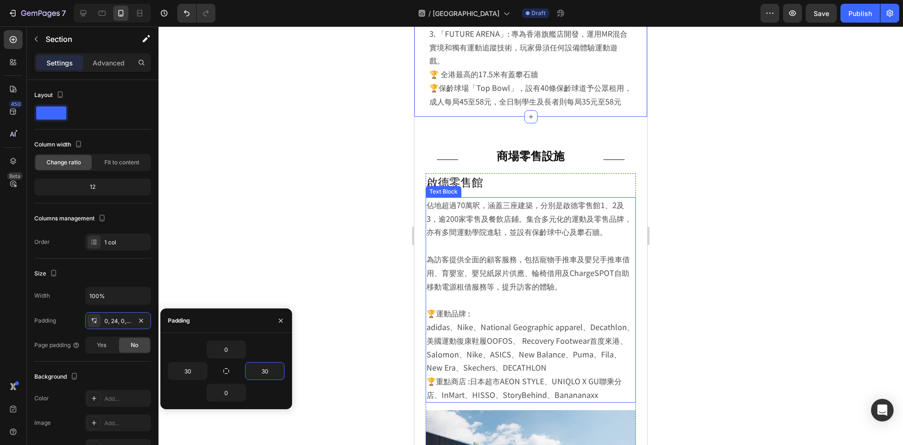
scroll to position [847, 0]
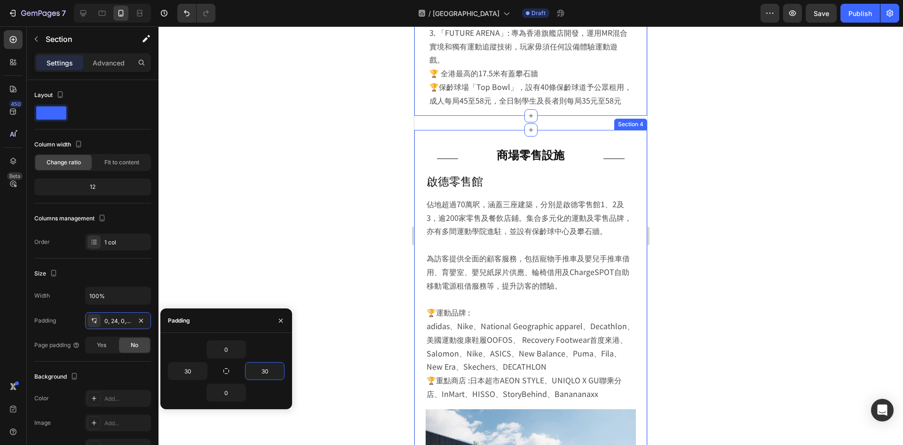
click at [632, 141] on div "Title Line 商場零售設施 Heading Title Line Row Image 啟德零售館 Heading 佔地超過70萬呎，涵蓋三座建築，分別…" at bounding box center [530, 348] width 233 height 437
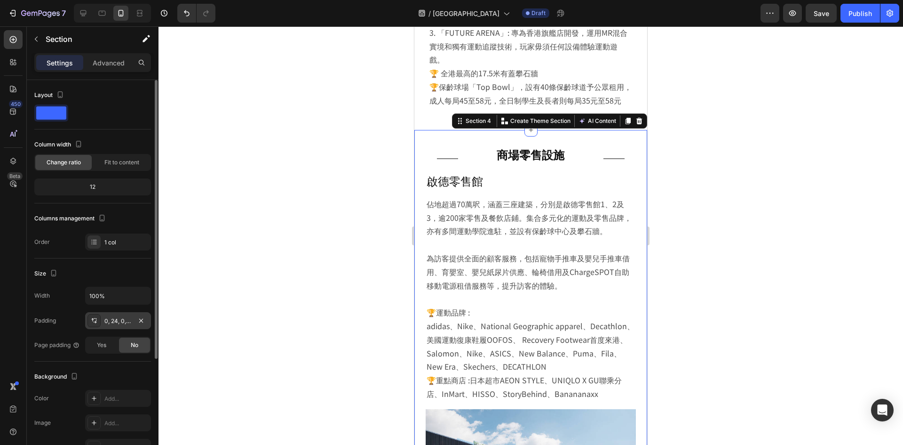
click at [111, 321] on div "0, 24, 0, 24" at bounding box center [117, 321] width 27 height 8
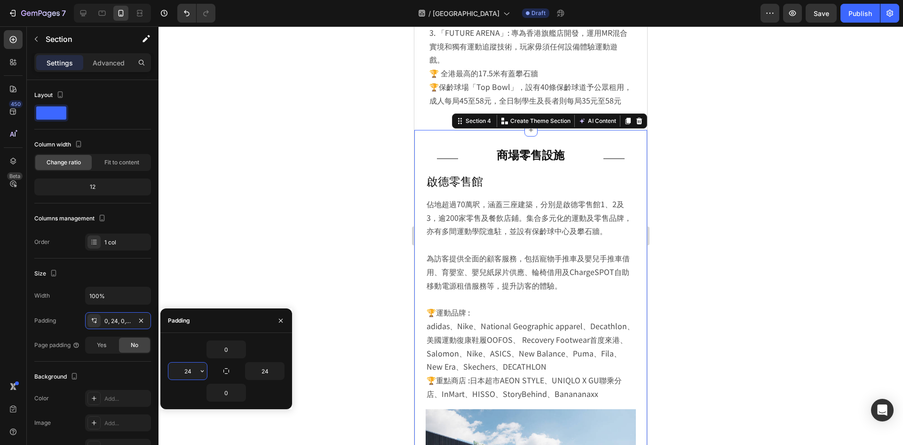
click at [197, 372] on input "24" at bounding box center [187, 370] width 39 height 17
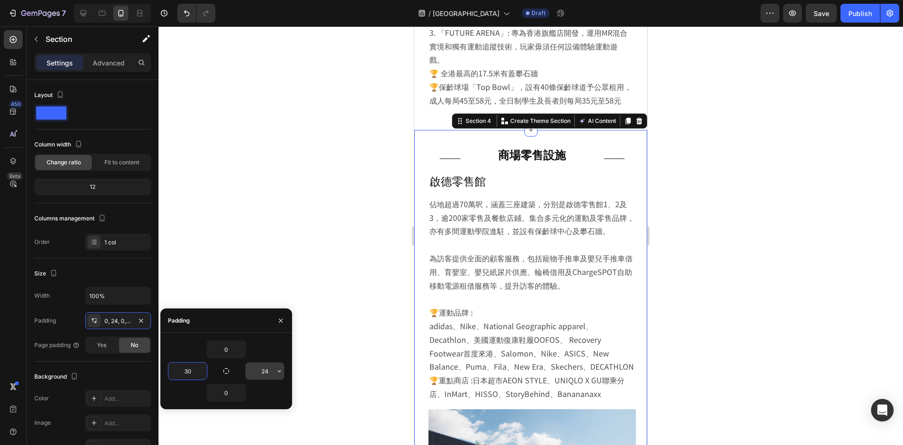
type input "30"
click at [271, 371] on input "24" at bounding box center [265, 370] width 39 height 17
type input "30"
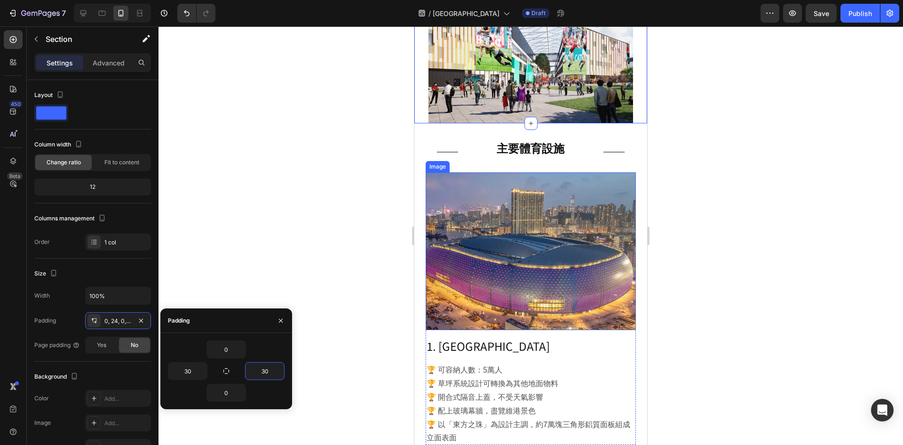
scroll to position [1364, 0]
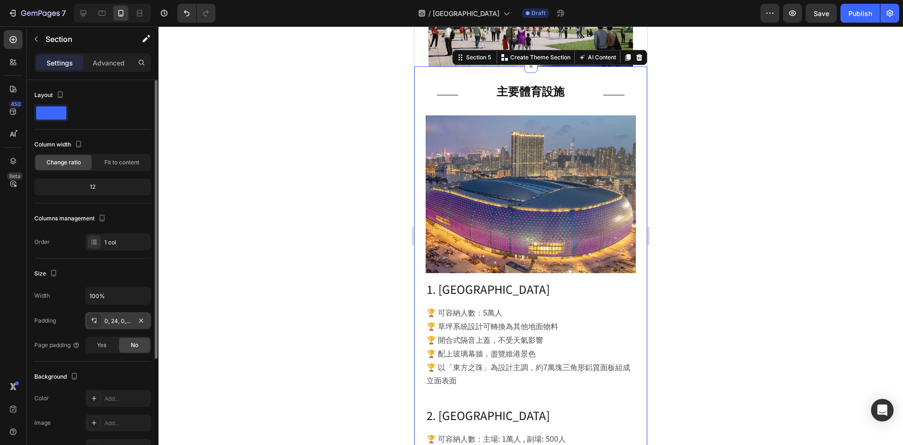
click at [118, 323] on div "0, 24, 0, 24" at bounding box center [117, 321] width 27 height 8
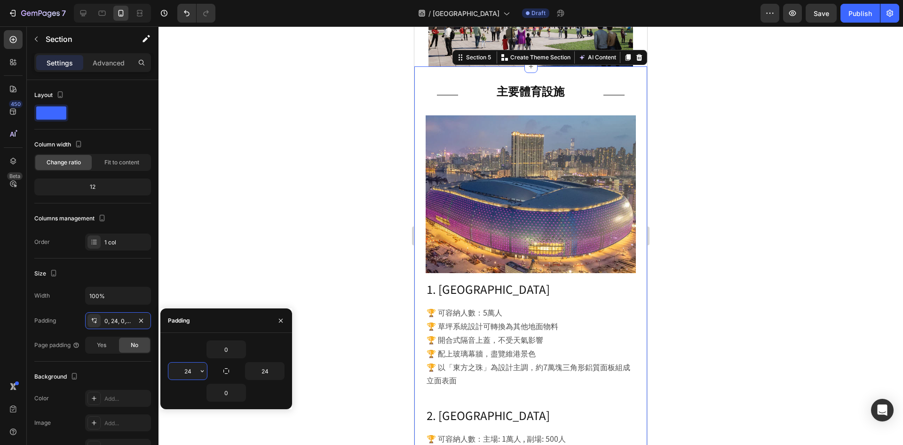
click at [191, 371] on input "24" at bounding box center [187, 370] width 39 height 17
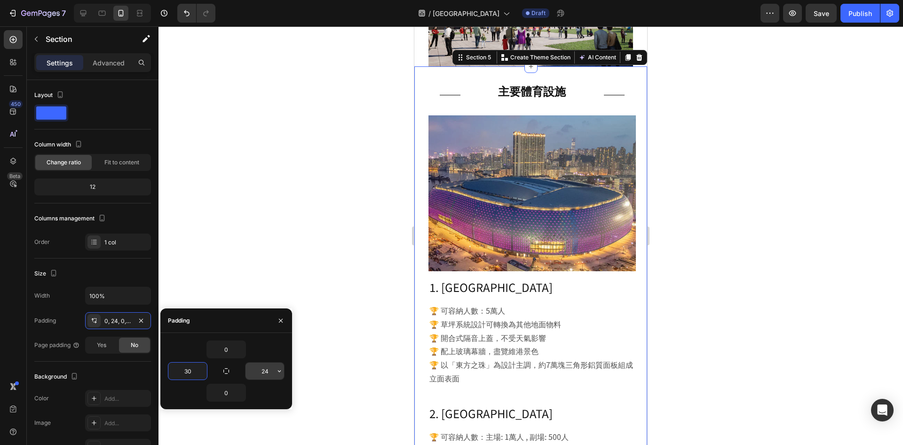
type input "30"
click at [263, 369] on input "24" at bounding box center [265, 370] width 39 height 17
type input "30"
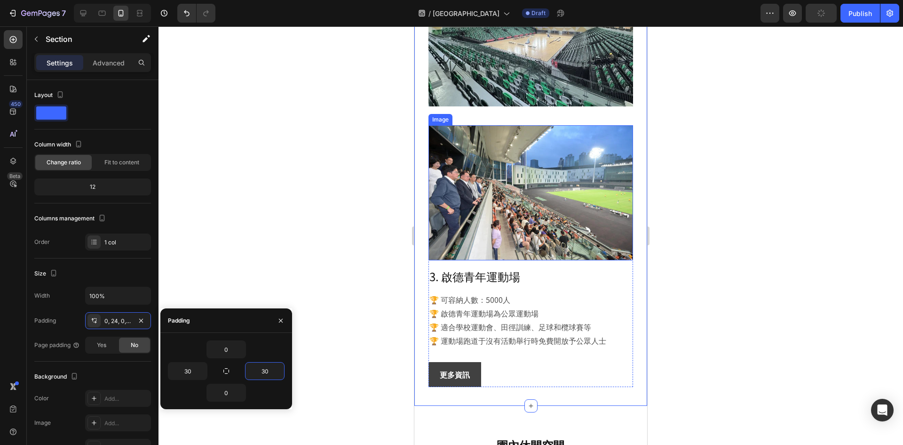
scroll to position [2164, 0]
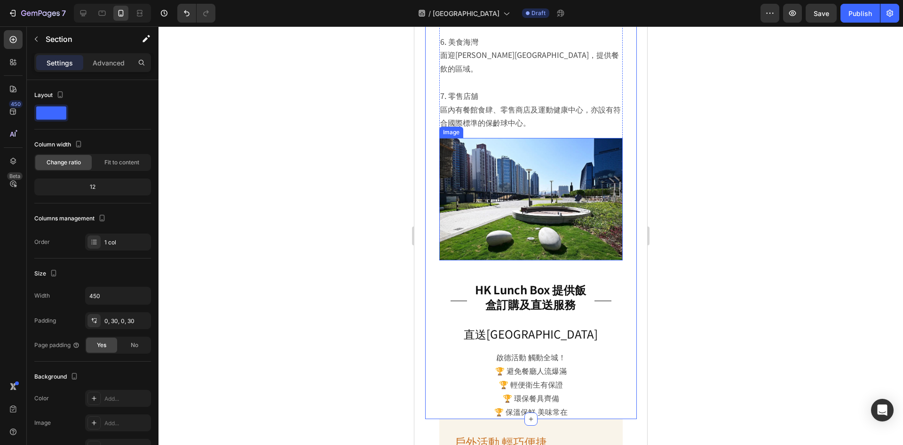
scroll to position [3011, 0]
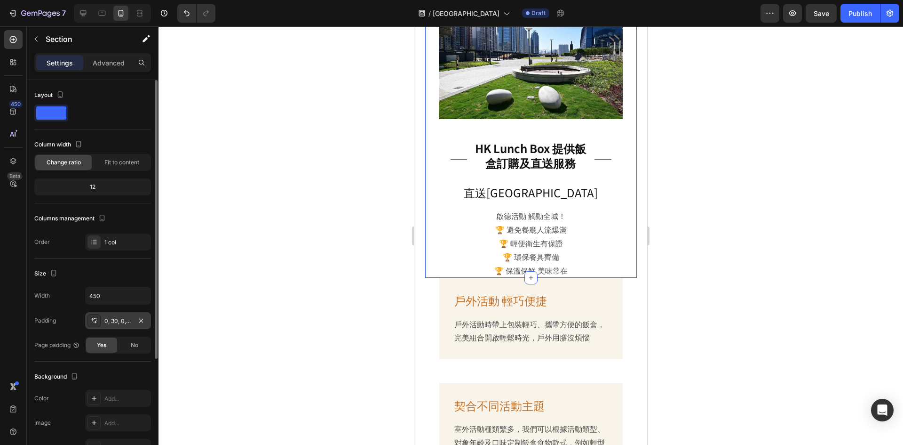
click at [118, 322] on div "0, 30, 0, 30" at bounding box center [117, 321] width 27 height 8
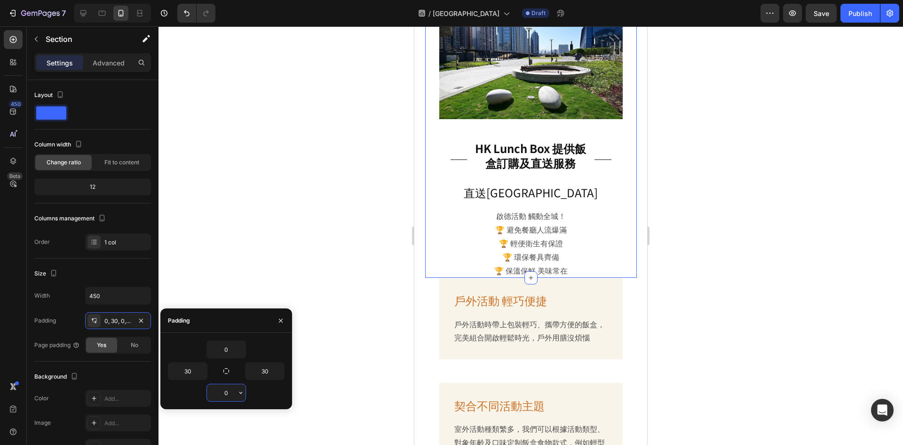
click at [227, 390] on input "0" at bounding box center [226, 392] width 39 height 17
type input "30"
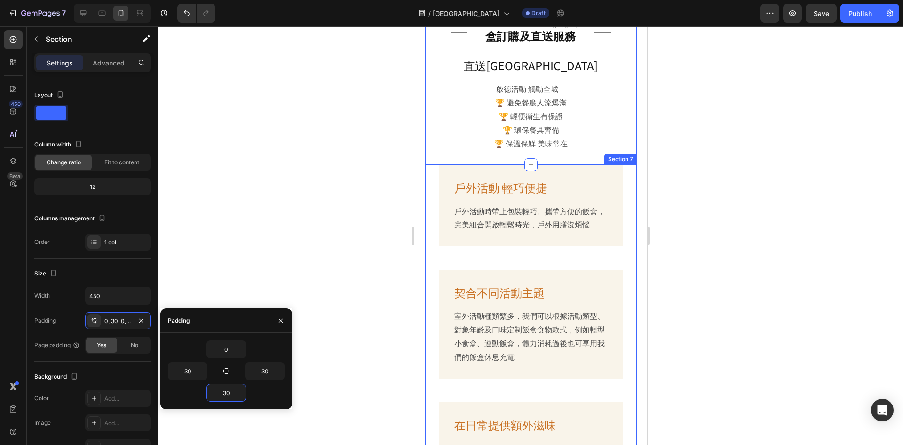
scroll to position [3152, 0]
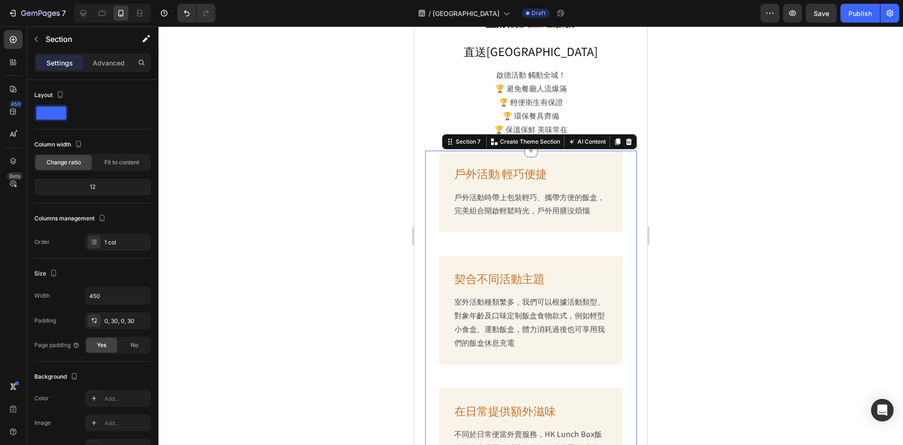
click at [629, 151] on div "戶外活動 輕巧便捷 Heading 戶外活動時帶上包裝輕巧、攜帶方便的飯盒，完美組合開啟輕鬆時光，戶外用膳沒煩惱 Text Block Row 契合不同活動主…" at bounding box center [531, 323] width 212 height 345
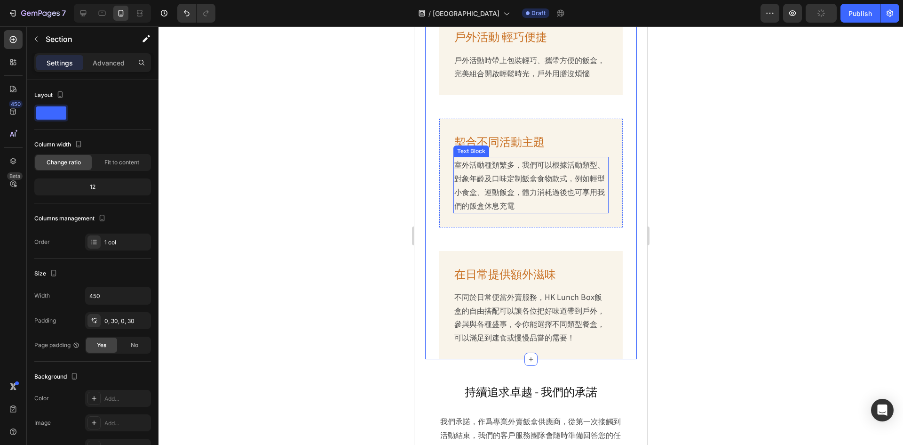
scroll to position [3340, 0]
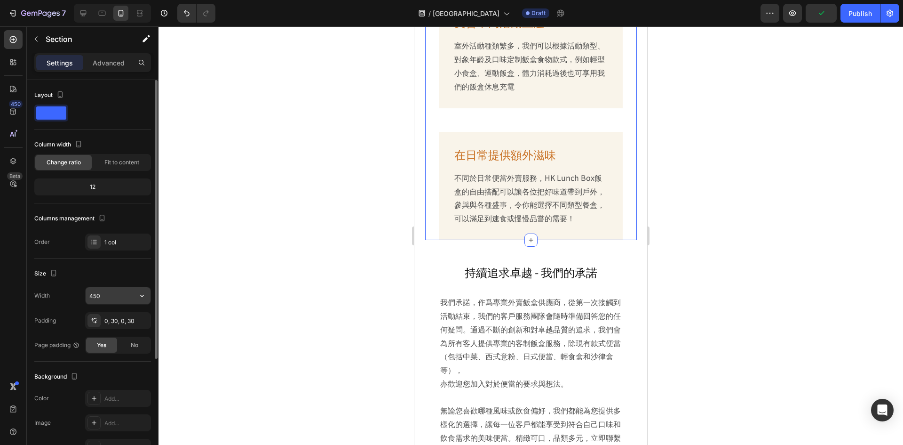
click at [125, 295] on input "450" at bounding box center [118, 295] width 65 height 17
click at [146, 298] on icon "button" at bounding box center [141, 295] width 9 height 9
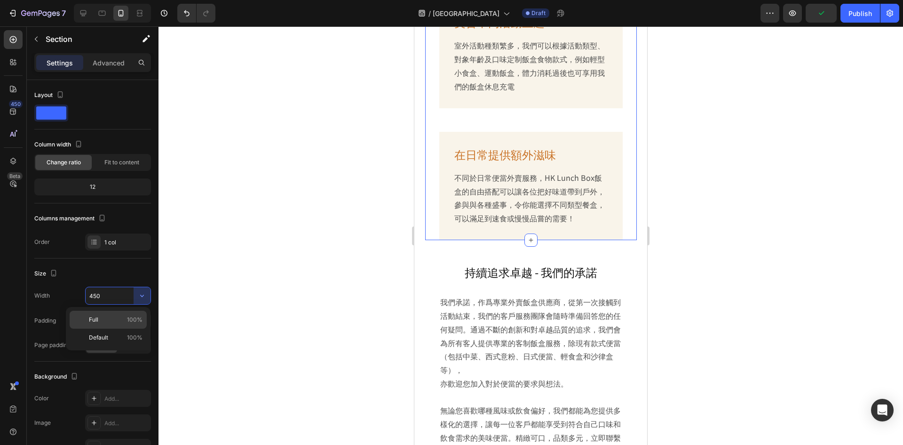
click at [136, 318] on span "100%" at bounding box center [135, 319] width 16 height 8
type input "100%"
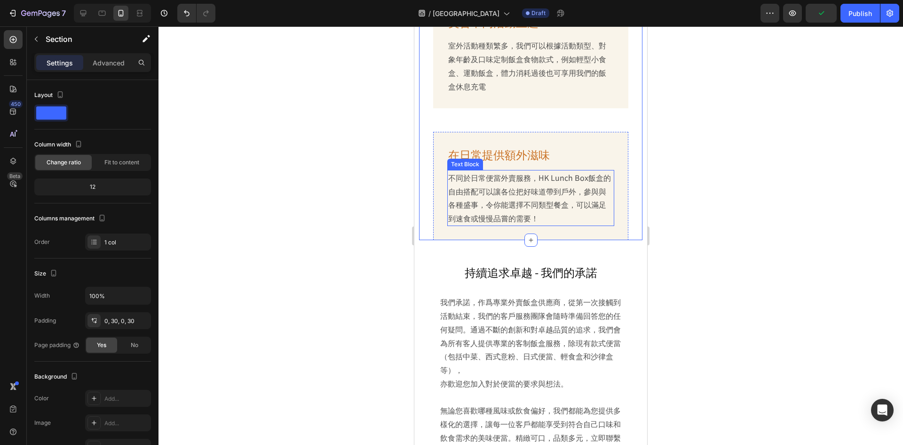
scroll to position [3528, 0]
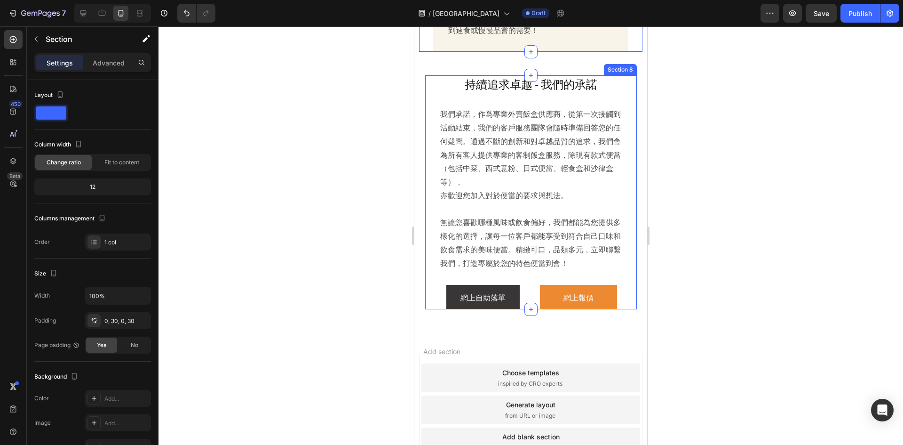
click at [627, 95] on div "持續追求卓越 - 我們的承諾 Heading 我們承諾，作爲專業外賣飯盒供應商，從第一次接觸到活動結束，我們的客戶服務團隊會隨時準備回答您的任何疑問。通過不斷…" at bounding box center [531, 192] width 212 height 234
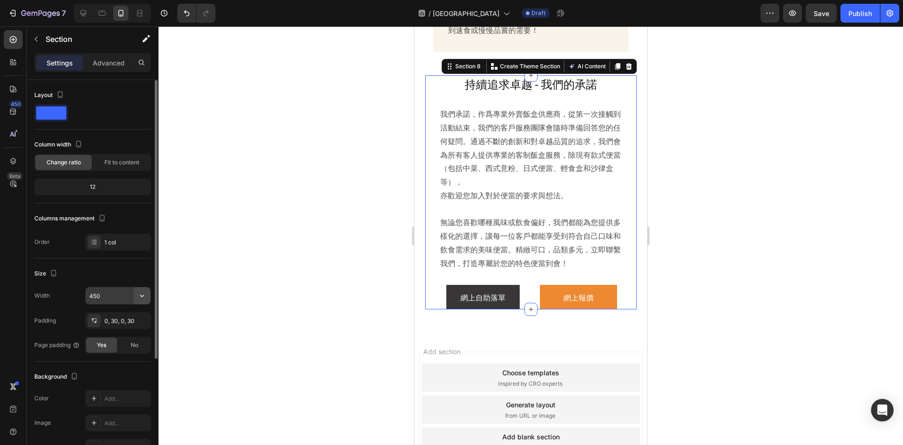
click at [145, 295] on icon "button" at bounding box center [141, 295] width 9 height 9
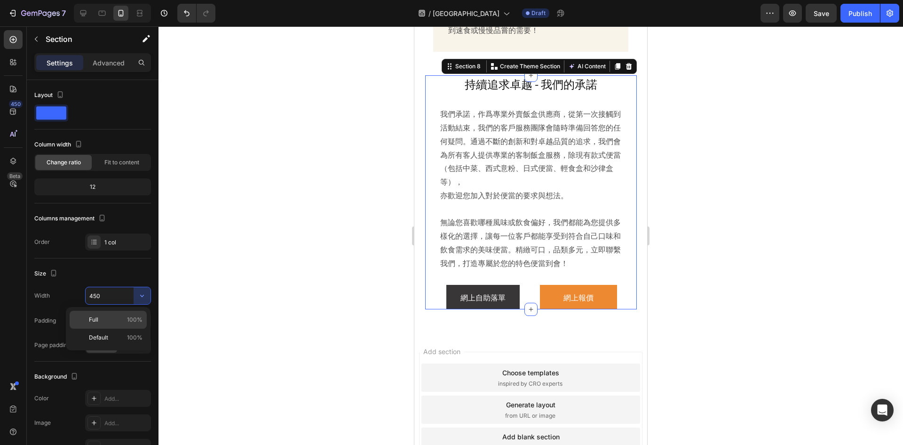
click at [123, 318] on p "Full 100%" at bounding box center [116, 319] width 54 height 8
type input "100%"
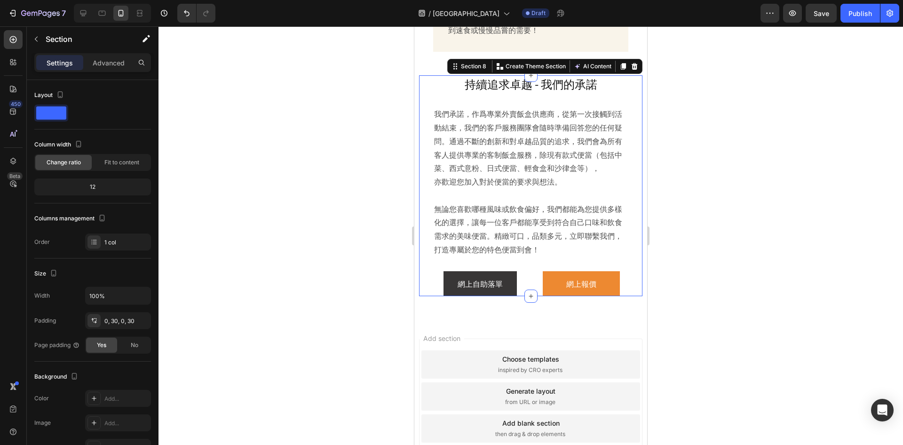
click at [753, 157] on div at bounding box center [531, 235] width 745 height 418
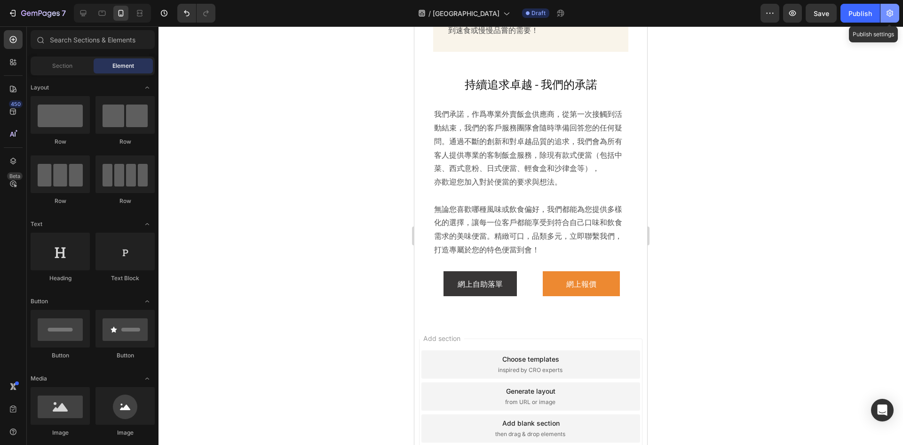
click at [890, 10] on icon "button" at bounding box center [890, 13] width 7 height 7
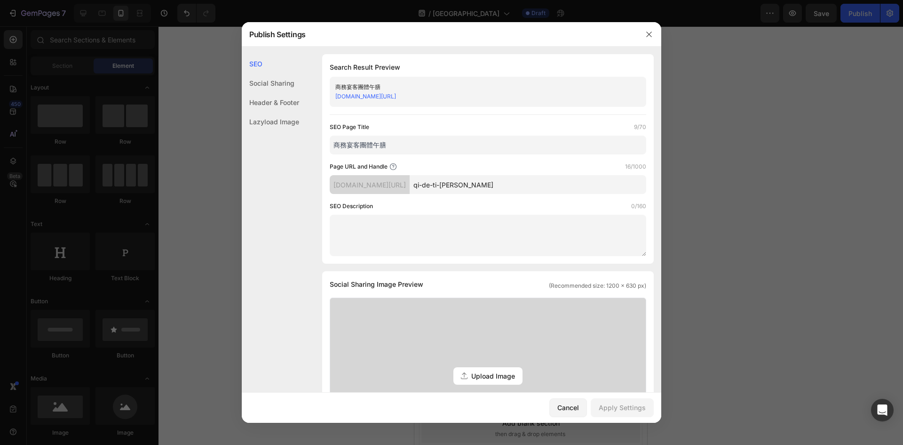
click at [638, 27] on div at bounding box center [649, 34] width 24 height 24
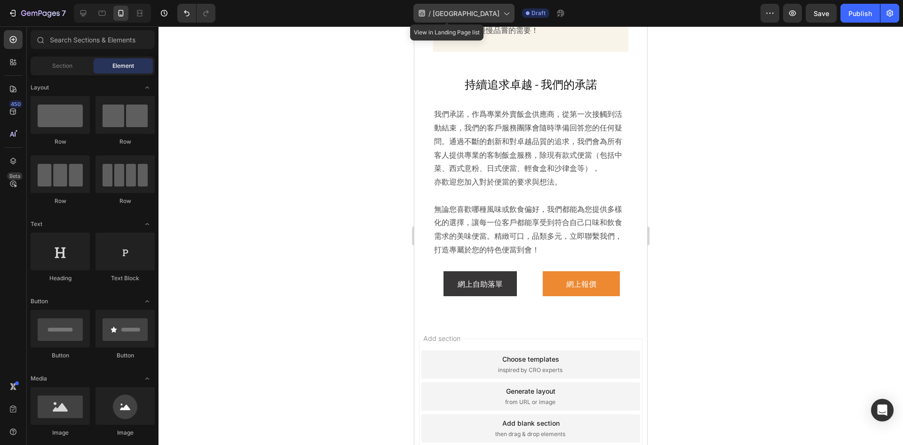
click at [480, 14] on span "[GEOGRAPHIC_DATA]" at bounding box center [466, 13] width 67 height 10
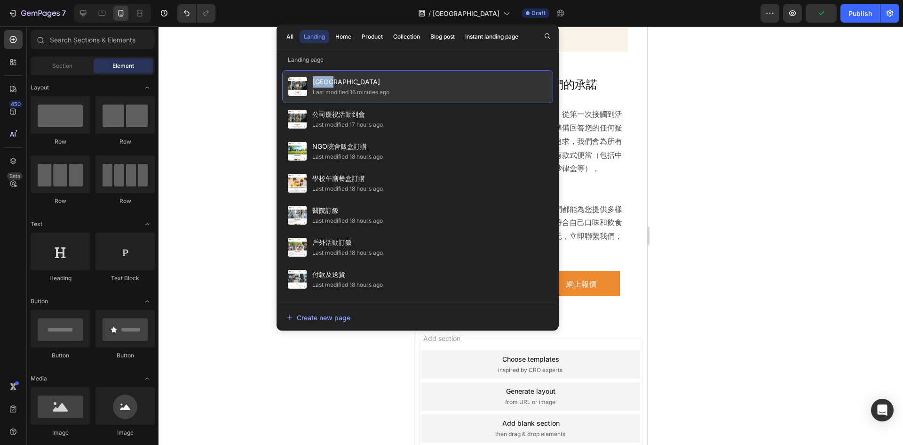
copy span "[GEOGRAPHIC_DATA]"
drag, startPoint x: 311, startPoint y: 80, endPoint x: 348, endPoint y: 86, distance: 37.3
click at [348, 86] on div "啟德體育園 Last modified 16 minutes ago" at bounding box center [417, 86] width 271 height 33
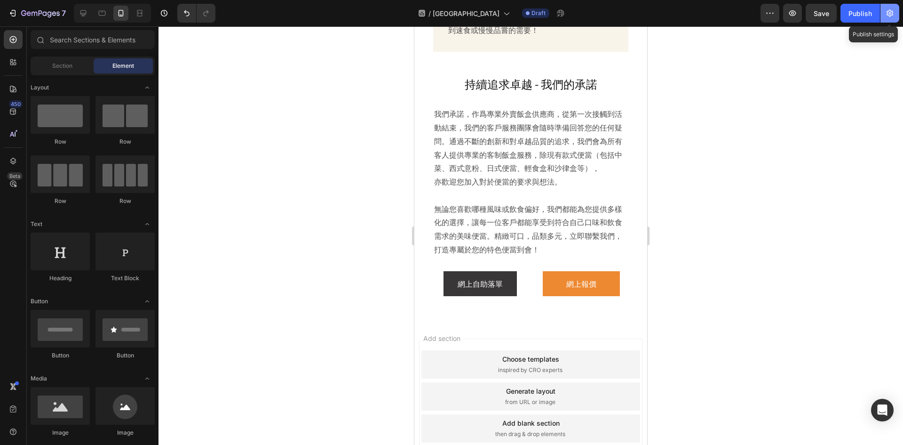
click at [894, 18] on button "button" at bounding box center [890, 13] width 19 height 19
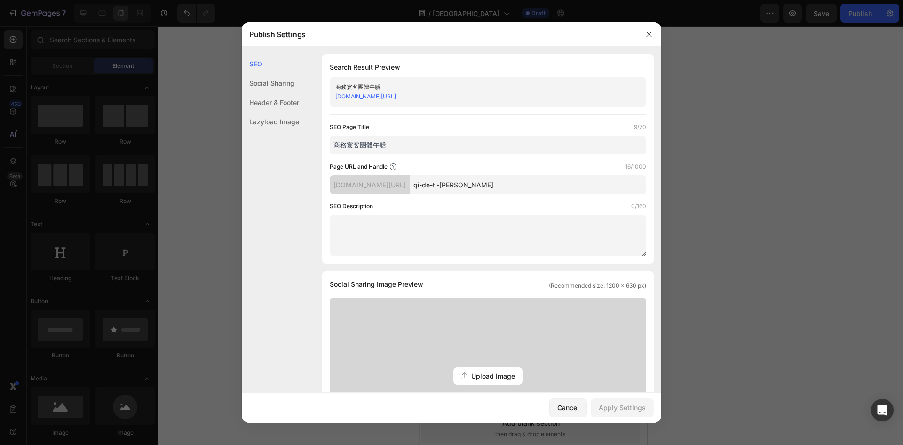
drag, startPoint x: 412, startPoint y: 147, endPoint x: 269, endPoint y: 133, distance: 144.1
click at [269, 133] on div "SEO Social Sharing Header & Footer Lazyload Image SEO Search Result Preview 商務宴…" at bounding box center [452, 420] width 420 height 732
paste input "[GEOGRAPHIC_DATA]"
type input "[GEOGRAPHIC_DATA]"
drag, startPoint x: 504, startPoint y: 183, endPoint x: 408, endPoint y: 183, distance: 96.0
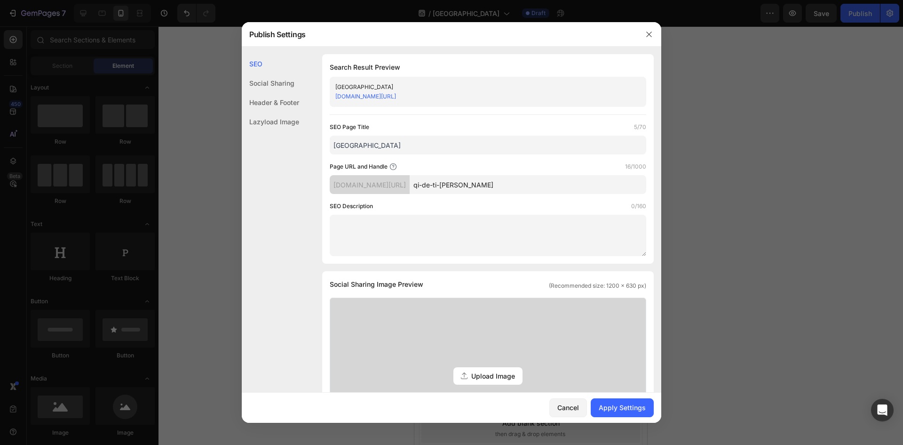
click at [408, 183] on div "test-bisbis.myshopify.com/pages/ qi-de-ti-yu-yuan" at bounding box center [488, 184] width 317 height 19
paste input "kai-tak-sports-park"
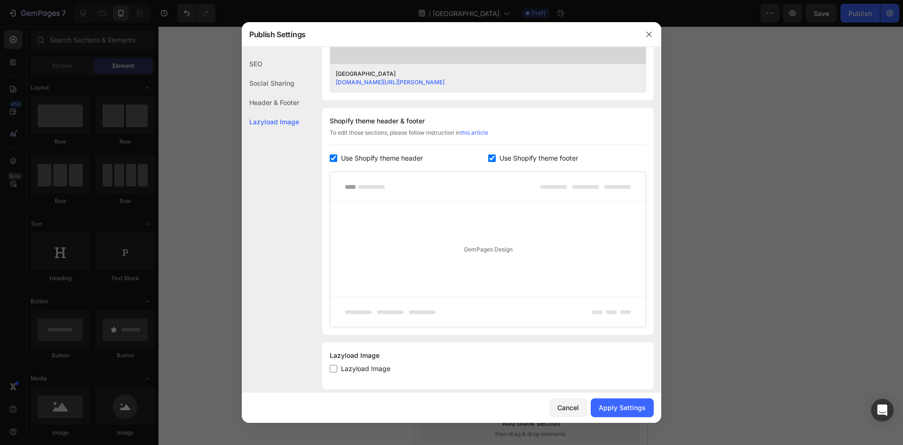
scroll to position [401, 0]
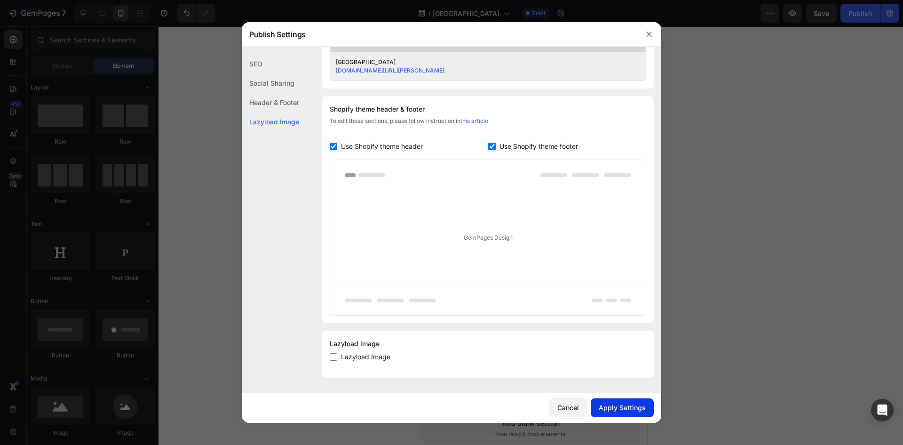
type input "kai-tak-sports-park"
click at [621, 398] on button "Apply Settings" at bounding box center [622, 407] width 63 height 19
click at [644, 36] on button "button" at bounding box center [649, 34] width 15 height 15
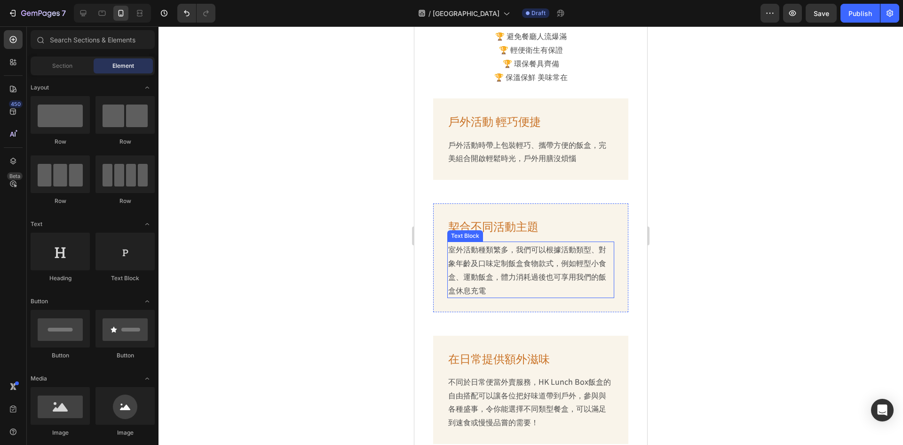
scroll to position [3058, 0]
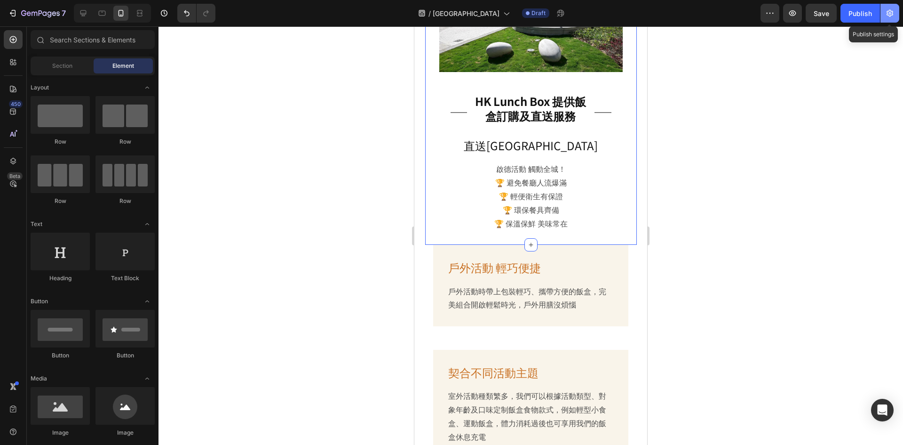
click at [892, 14] on icon "button" at bounding box center [889, 12] width 9 height 9
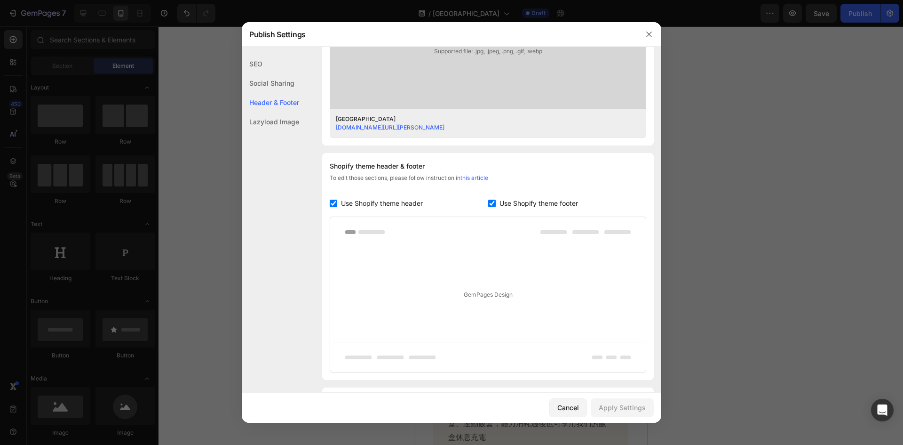
scroll to position [401, 0]
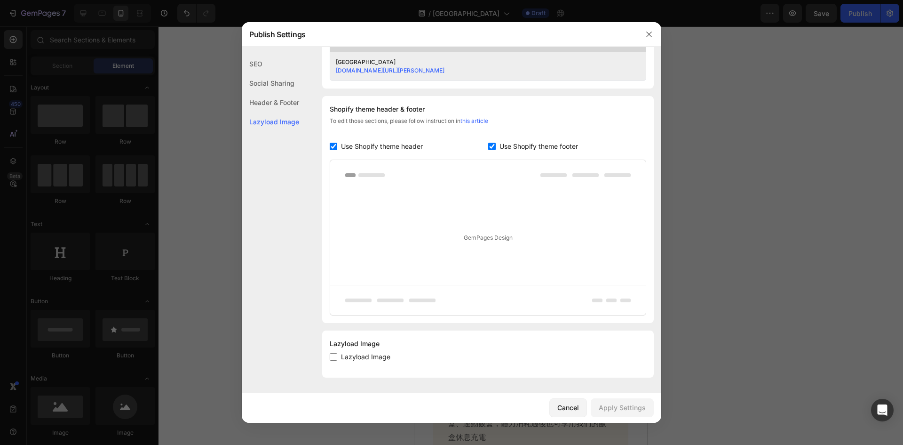
click at [649, 25] on div at bounding box center [649, 34] width 24 height 24
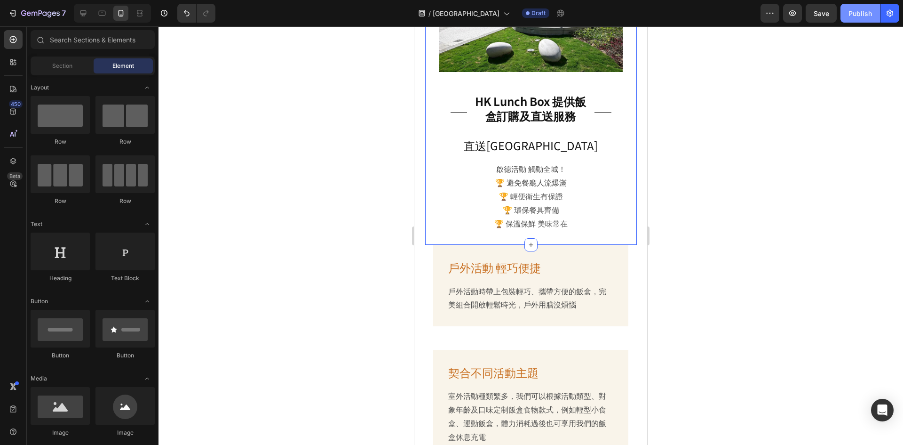
click at [844, 16] on button "Publish" at bounding box center [861, 13] width 40 height 19
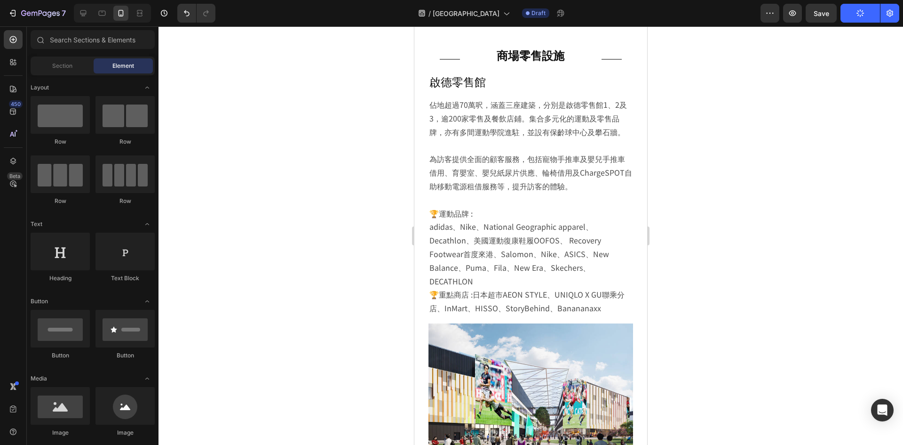
scroll to position [963, 0]
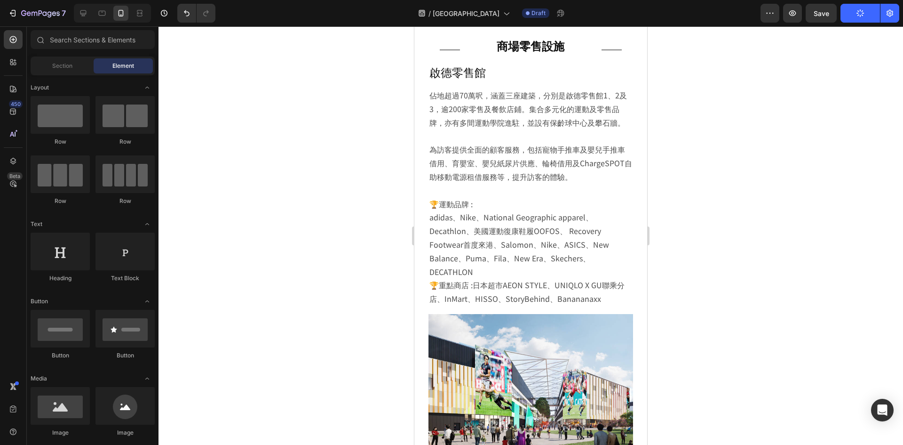
click at [693, 109] on div at bounding box center [531, 235] width 745 height 418
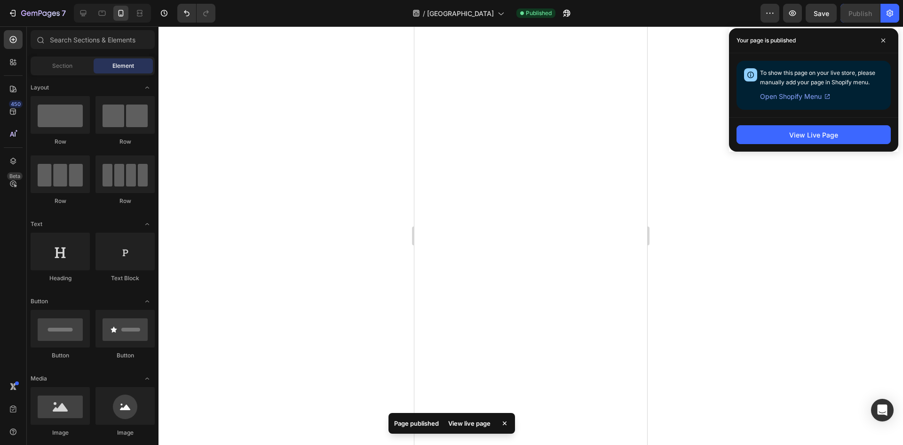
scroll to position [0, 0]
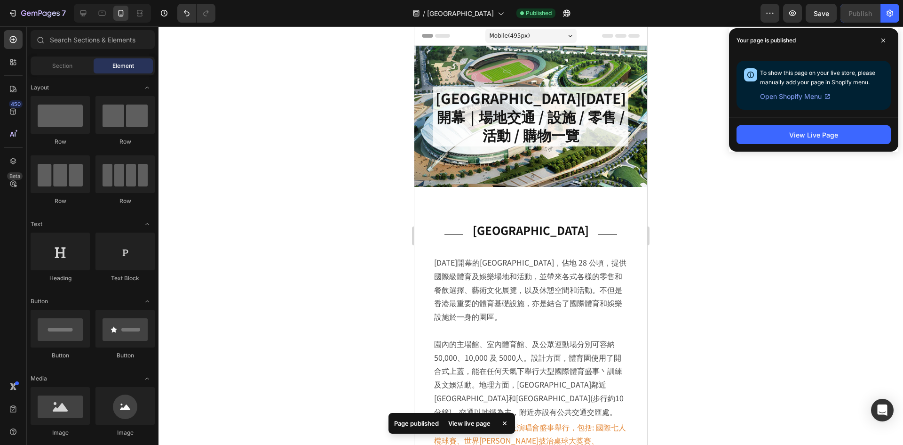
drag, startPoint x: 645, startPoint y: 156, endPoint x: 600, endPoint y: 118, distance: 59.1
click at [89, 16] on div at bounding box center [83, 13] width 15 height 15
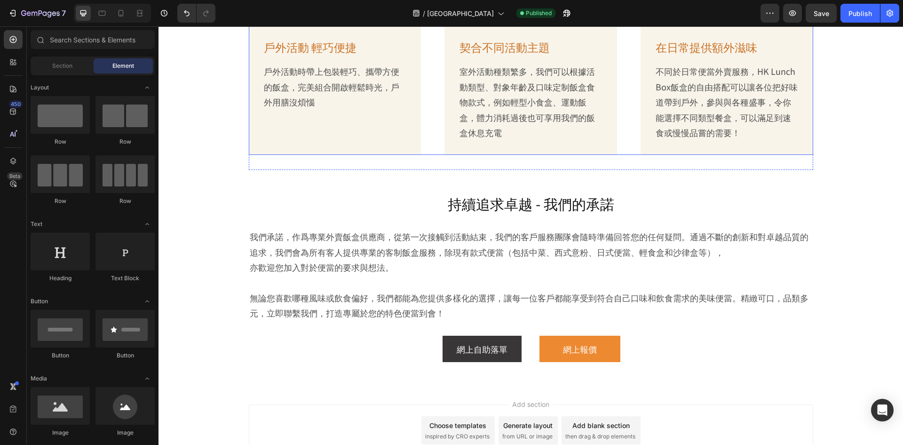
scroll to position [2649, 0]
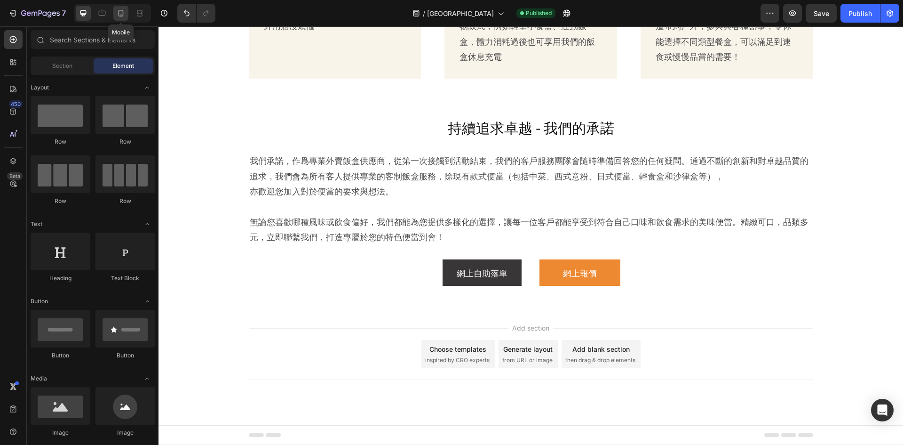
click at [119, 14] on icon at bounding box center [120, 12] width 9 height 9
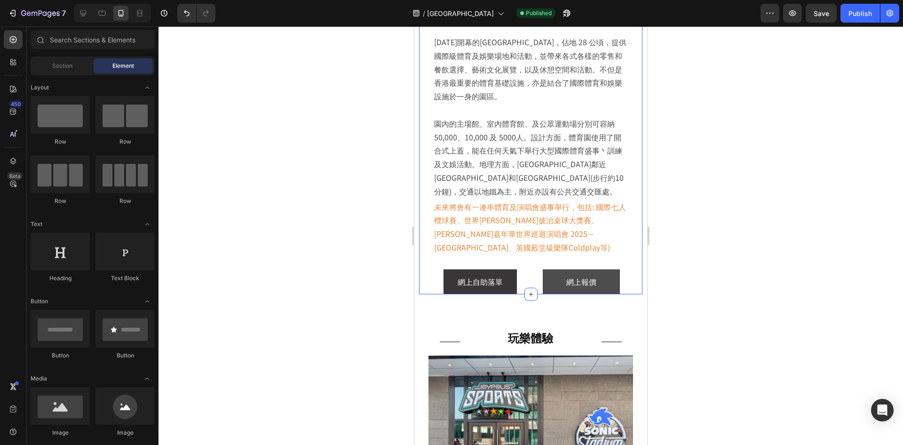
scroll to position [221, 0]
click at [609, 284] on link "網上報價" at bounding box center [581, 281] width 77 height 25
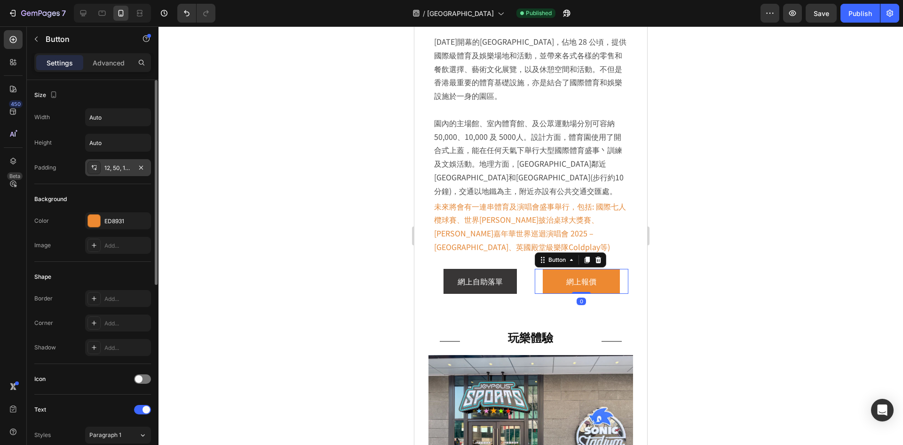
click at [111, 166] on div "12, 50, 12, 50" at bounding box center [117, 168] width 27 height 8
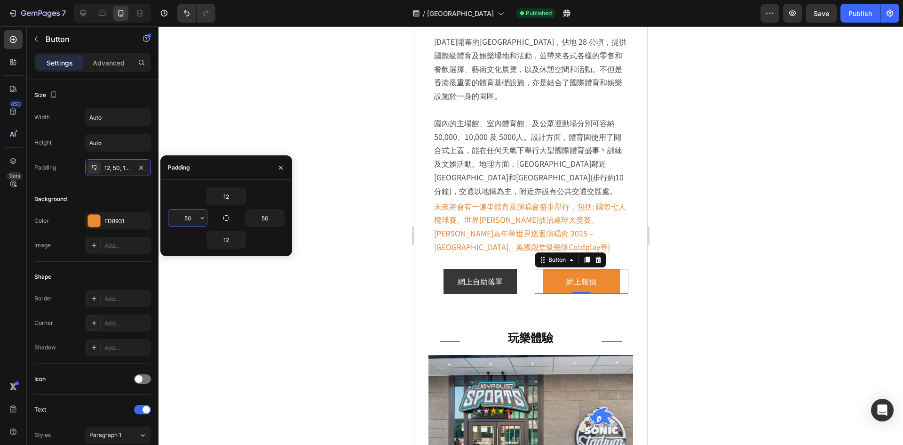
click at [193, 219] on input "50" at bounding box center [187, 217] width 39 height 17
click at [329, 184] on div at bounding box center [531, 235] width 745 height 418
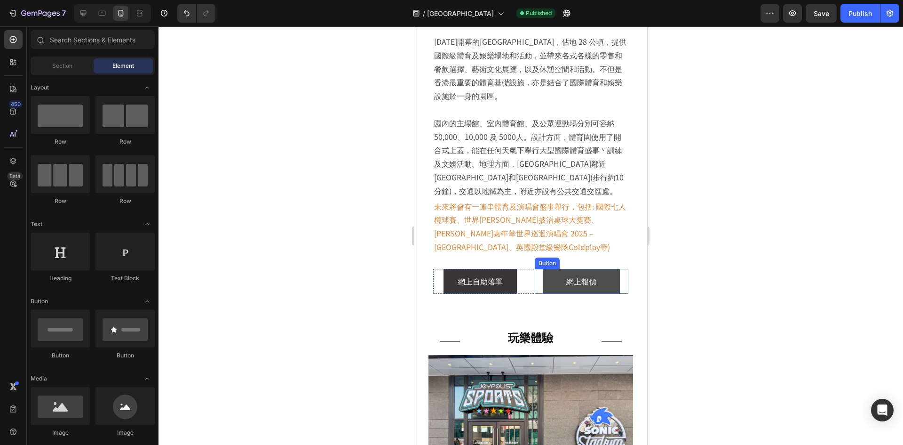
click at [555, 285] on link "網上報價" at bounding box center [581, 281] width 77 height 25
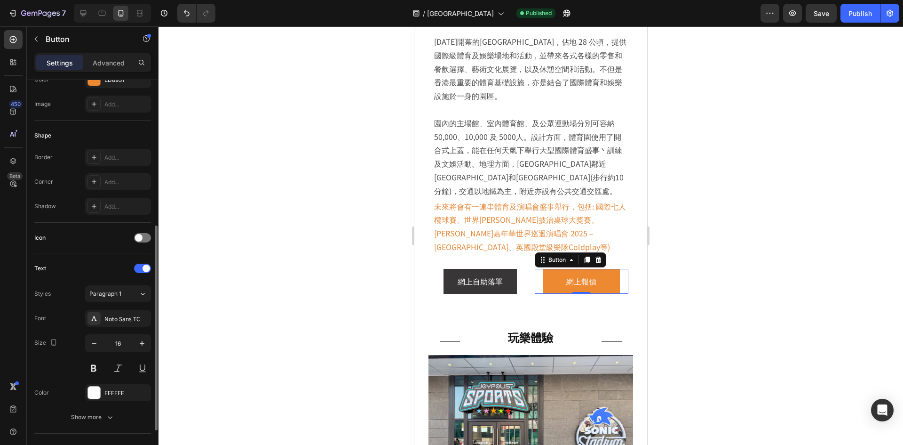
scroll to position [188, 0]
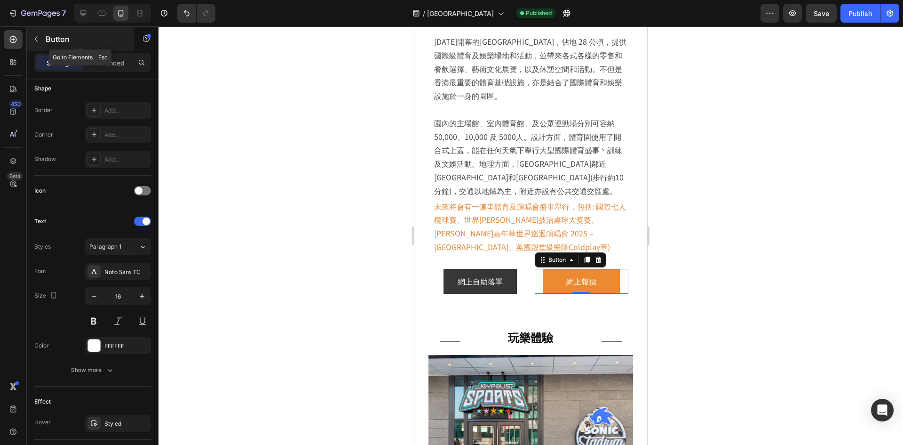
click at [45, 35] on div "Button" at bounding box center [80, 39] width 107 height 24
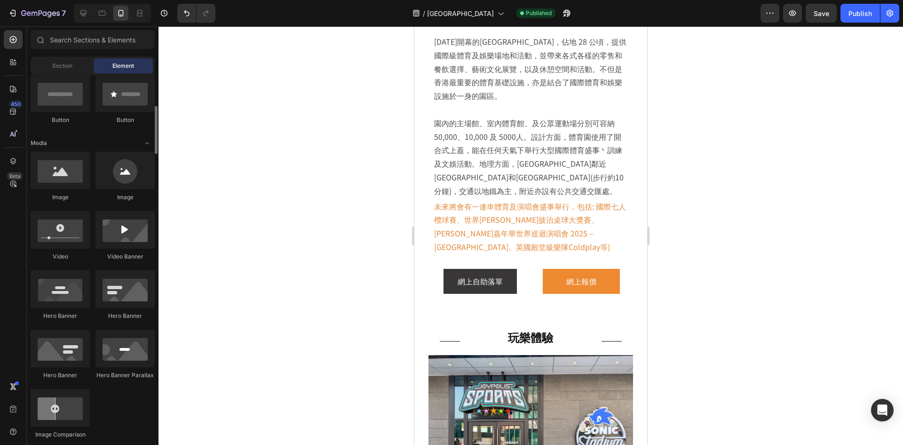
scroll to position [282, 0]
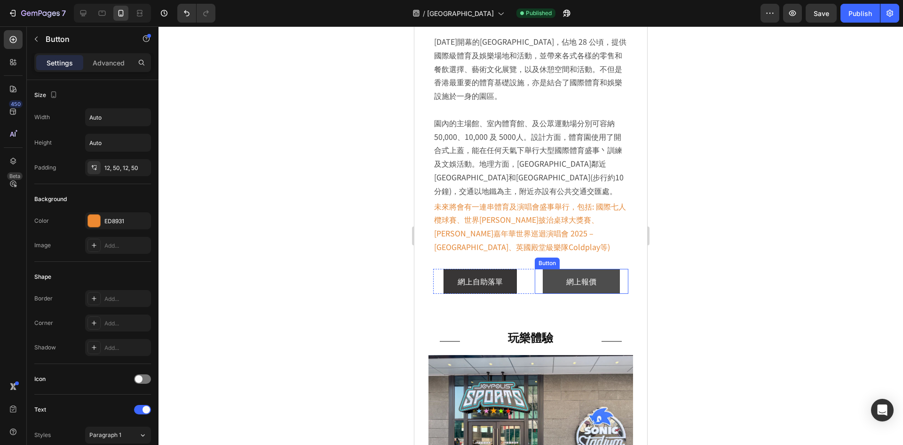
click at [564, 293] on link "網上報價" at bounding box center [581, 281] width 77 height 25
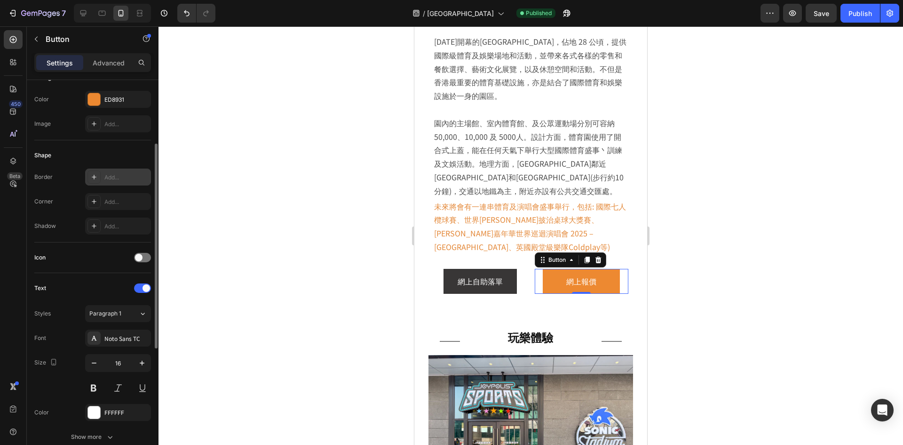
scroll to position [0, 0]
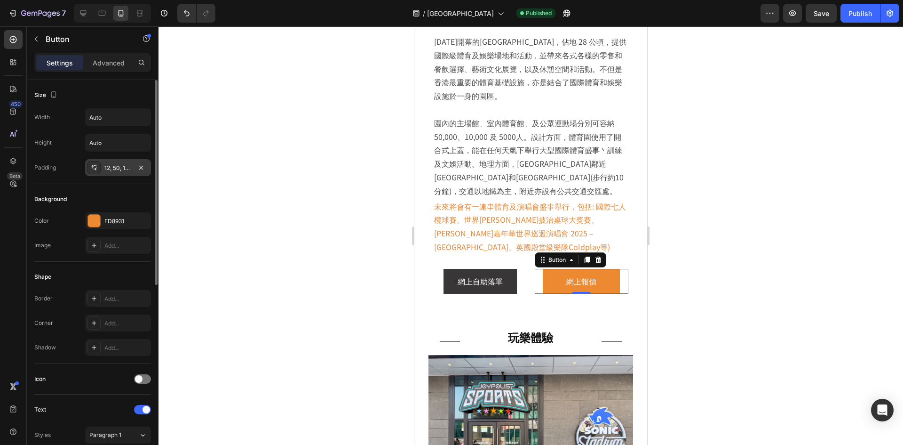
click at [118, 168] on div "12, 50, 12, 50" at bounding box center [117, 168] width 27 height 8
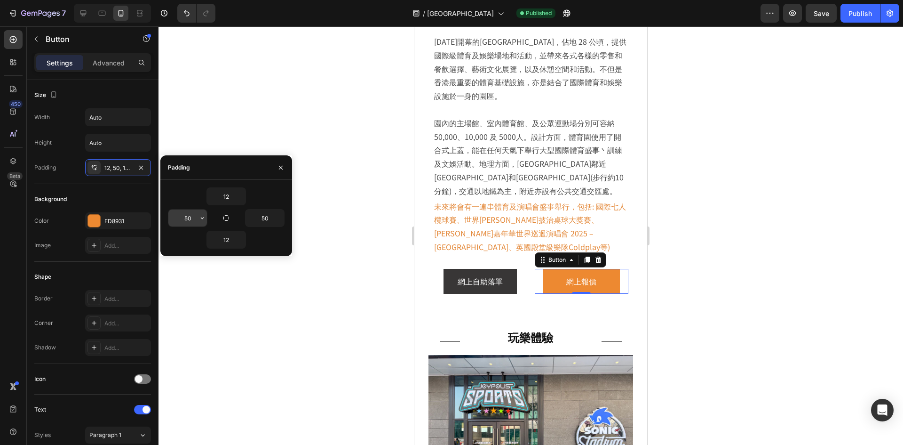
click at [190, 218] on input "50" at bounding box center [187, 217] width 39 height 17
type input "0"
click at [127, 193] on div "Background" at bounding box center [92, 198] width 117 height 15
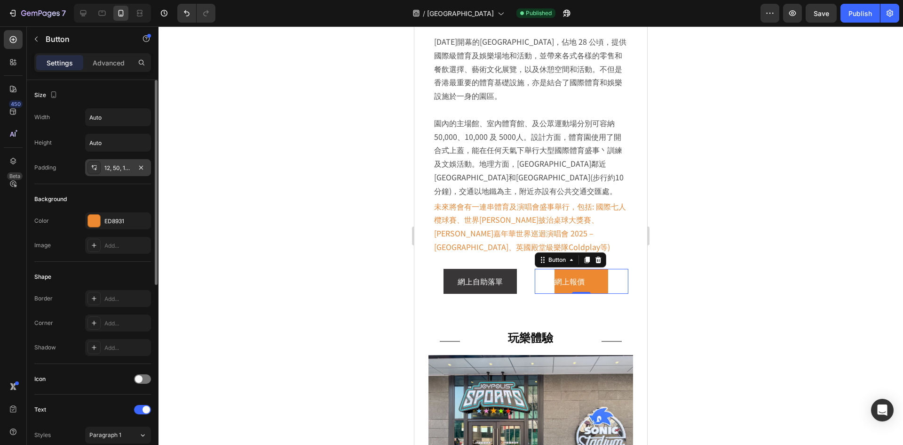
click at [115, 166] on div "12, 50, 12, 0" at bounding box center [117, 168] width 27 height 8
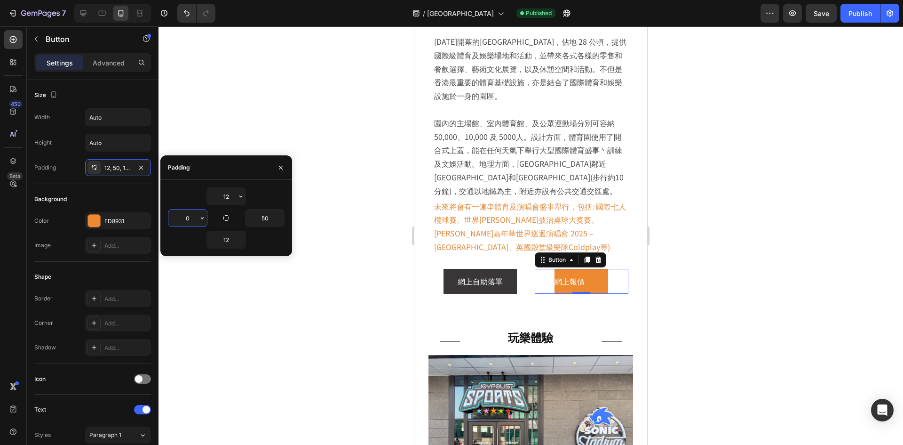
click at [188, 216] on input "0" at bounding box center [187, 217] width 39 height 17
type input "10"
click at [266, 217] on input "50" at bounding box center [265, 217] width 39 height 17
type input "10"
click at [463, 283] on p "網上自助落單" at bounding box center [480, 281] width 45 height 14
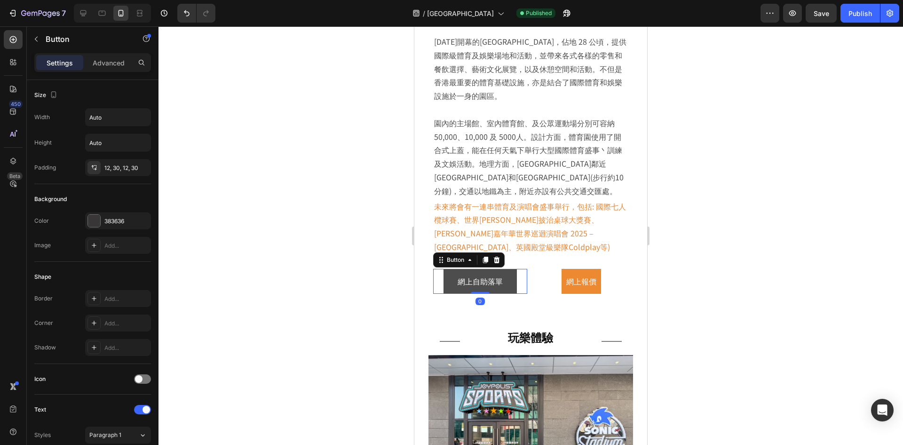
click at [451, 287] on link "網上自助落單" at bounding box center [480, 281] width 73 height 25
click at [115, 166] on div "12, 30, 12, 30" at bounding box center [117, 168] width 27 height 8
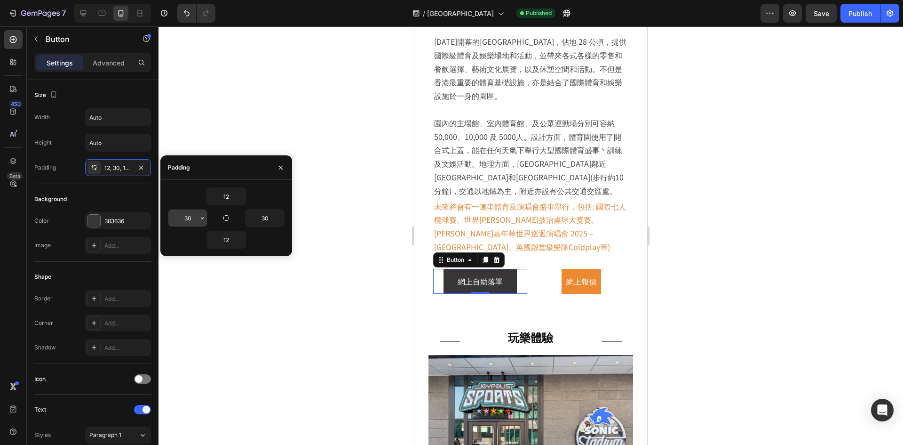
click at [185, 219] on input "30" at bounding box center [187, 217] width 39 height 17
type input "10"
click at [265, 220] on input "30" at bounding box center [265, 217] width 39 height 17
type input "10"
click at [189, 216] on input "10" at bounding box center [187, 217] width 39 height 17
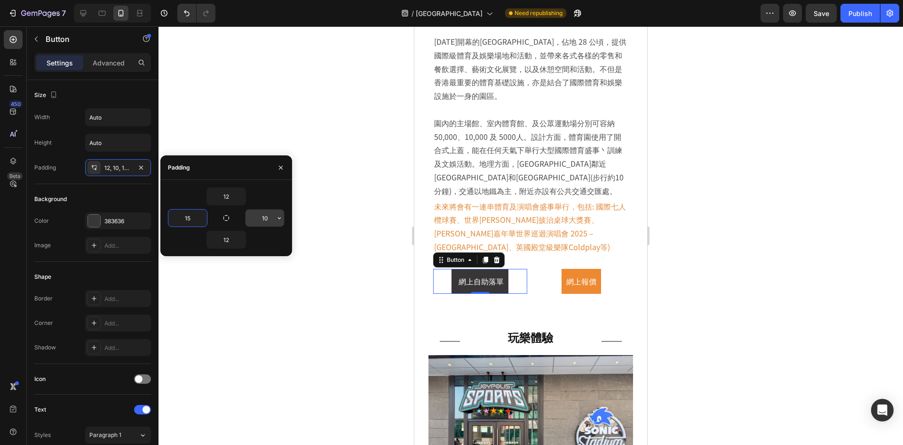
type input "15"
click at [257, 216] on input "10" at bounding box center [265, 217] width 39 height 17
type input "15"
click at [571, 287] on p "網上報價" at bounding box center [581, 281] width 30 height 14
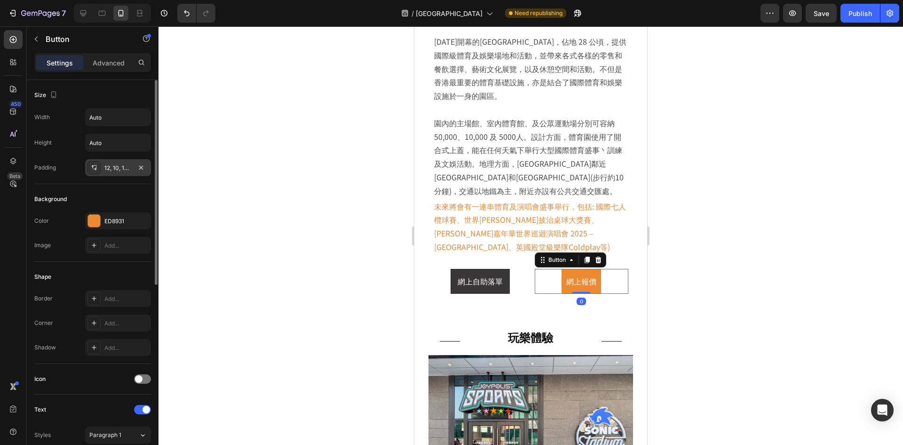
click at [115, 170] on div "12, 10, 12, 10" at bounding box center [117, 168] width 27 height 8
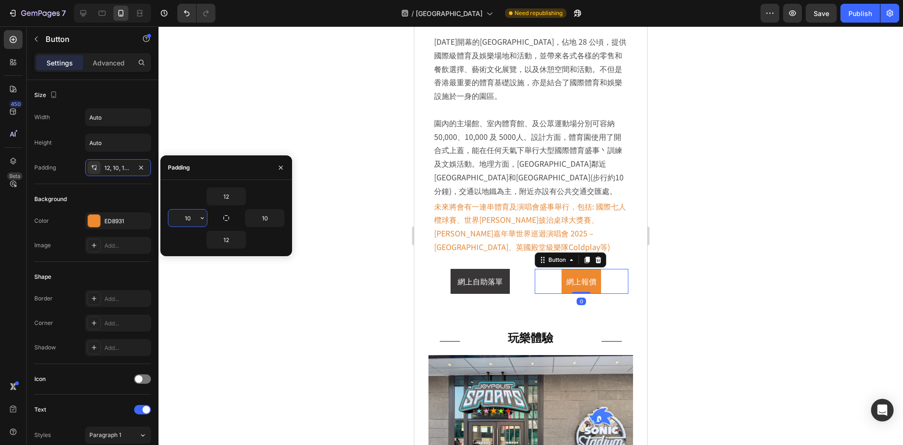
click at [186, 216] on input "10" at bounding box center [187, 217] width 39 height 17
type input "15"
click at [266, 222] on input "10" at bounding box center [265, 217] width 39 height 17
type input "15"
click at [135, 200] on div "Background" at bounding box center [92, 198] width 117 height 15
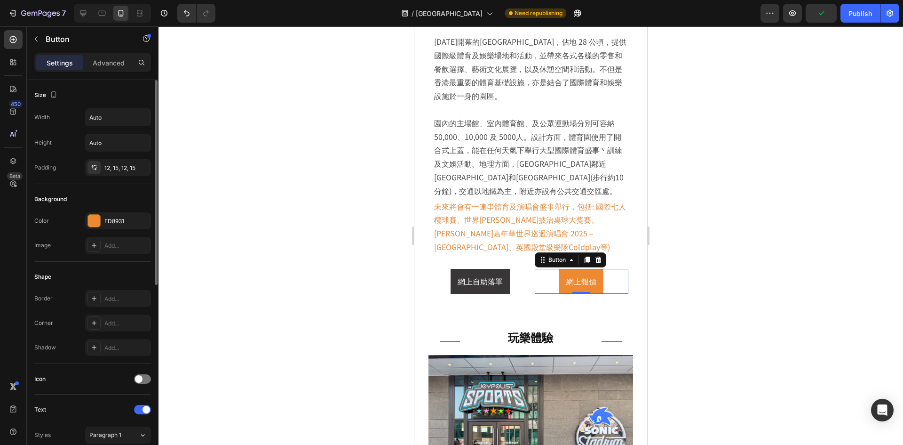
click at [135, 194] on div "Background" at bounding box center [92, 198] width 117 height 15
click at [868, 16] on div "Publish" at bounding box center [861, 13] width 24 height 10
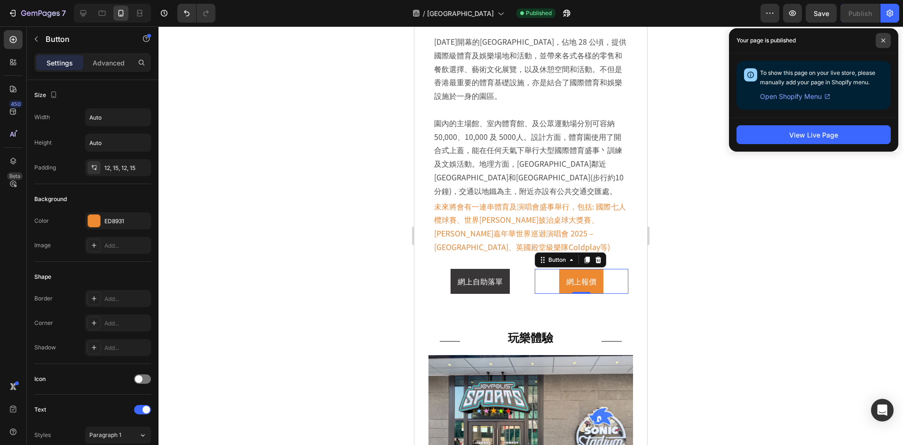
click at [888, 44] on span at bounding box center [883, 40] width 15 height 15
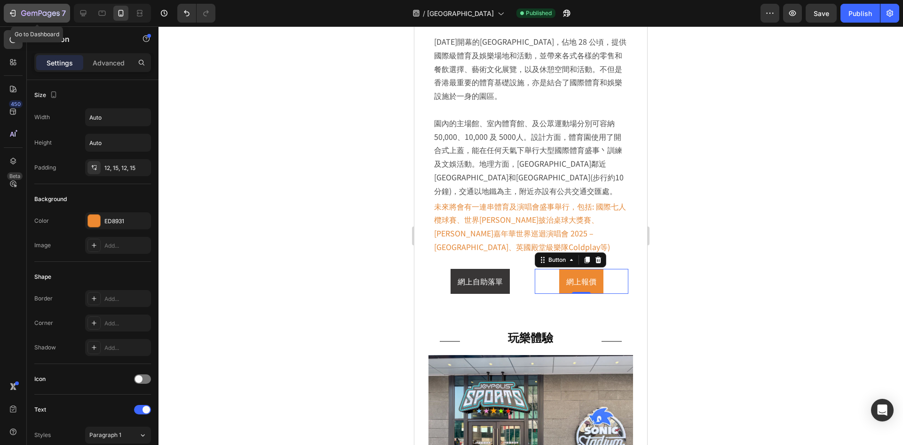
drag, startPoint x: 49, startPoint y: 18, endPoint x: 38, endPoint y: 19, distance: 10.9
click at [38, 19] on button "7" at bounding box center [37, 13] width 66 height 19
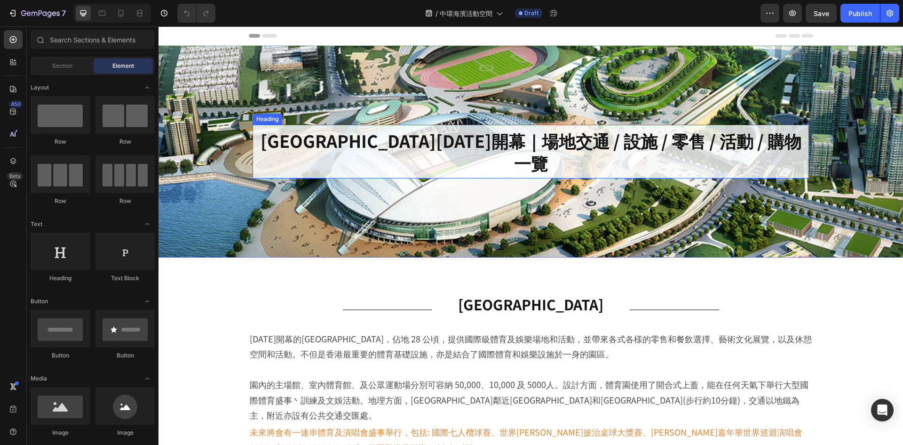
click at [411, 145] on h2 "[GEOGRAPHIC_DATA][DATE]開幕｜場地交通 / 設施 / 零售 / 活動 / 購物一覽" at bounding box center [531, 152] width 557 height 54
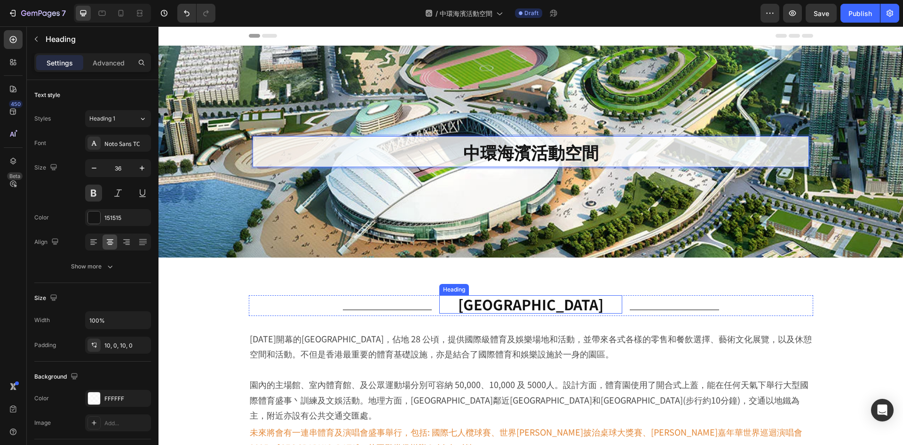
click at [542, 306] on h2 "[GEOGRAPHIC_DATA]" at bounding box center [530, 304] width 183 height 18
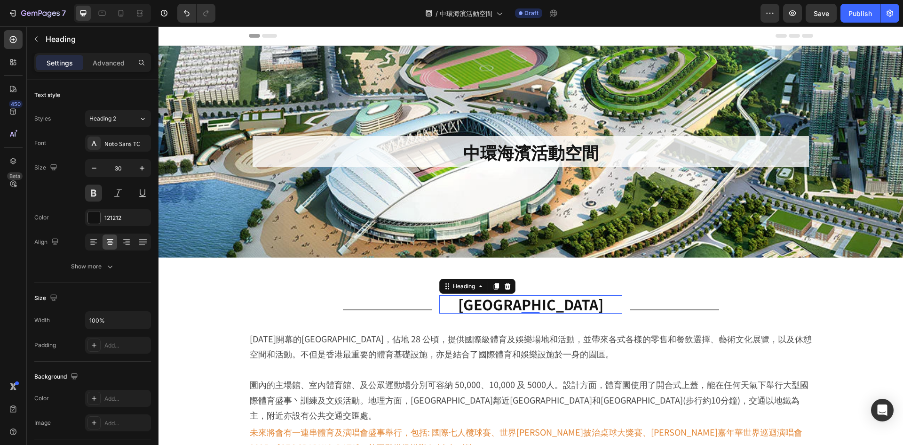
click at [542, 306] on h2 "[GEOGRAPHIC_DATA]" at bounding box center [530, 304] width 183 height 18
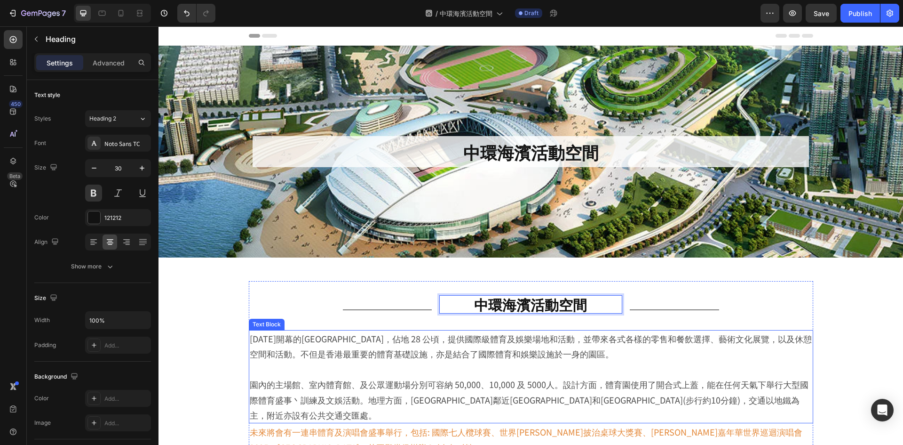
click at [511, 347] on p "[DATE]開幕的[GEOGRAPHIC_DATA]，佔地 28 公頃，提供國際級體育及娛樂場地和活動，並帶來各式各樣的零售和餐飲選擇、藝術文化展覽，以及休憩…" at bounding box center [531, 346] width 563 height 31
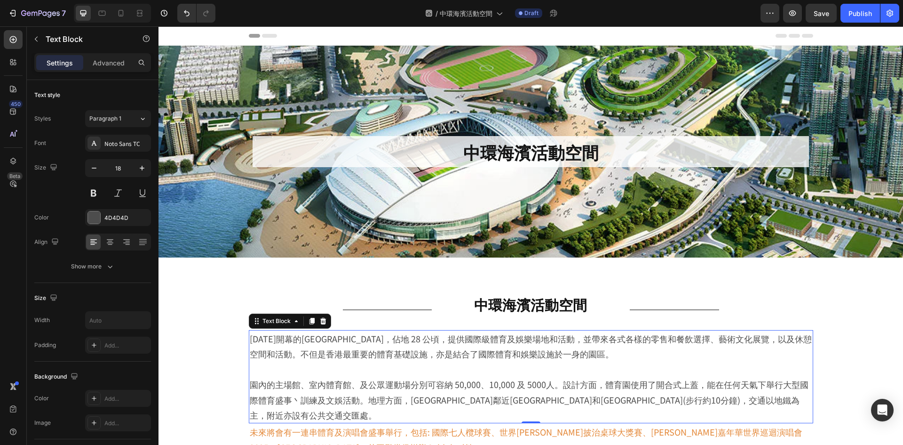
click at [511, 347] on p "2025年開幕的啟德體育園，佔地 28 公頃，提供國際級體育及娛樂場地和活動，並帶來各式各樣的零售和餐飲選擇、藝術文化展覽，以及休憩空間和活動。不但是香港最重…" at bounding box center [531, 346] width 563 height 31
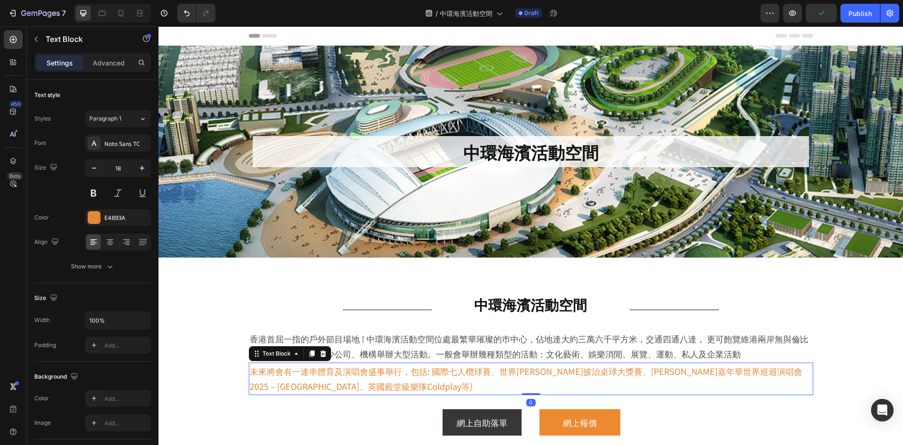
drag, startPoint x: 525, startPoint y: 365, endPoint x: 527, endPoint y: 371, distance: 6.4
click at [525, 366] on p "未來將會有一連串體育及演唱會盛事舉行，包括: 國際七人欖球賽、世界格蘭披治桌球大獎賽、周杰倫嘉年華世界巡迴演唱會 2025 – 香港站、英國殿堂級樂隊Cold…" at bounding box center [531, 378] width 563 height 31
click at [527, 371] on p "未來將會有一連串體育及演唱會盛事舉行，包括: 國際七人欖球賽、世界格蘭披治桌球大獎賽、周杰倫嘉年華世界巡迴演唱會 2025 – 香港站、英國殿堂級樂隊Cold…" at bounding box center [531, 378] width 563 height 31
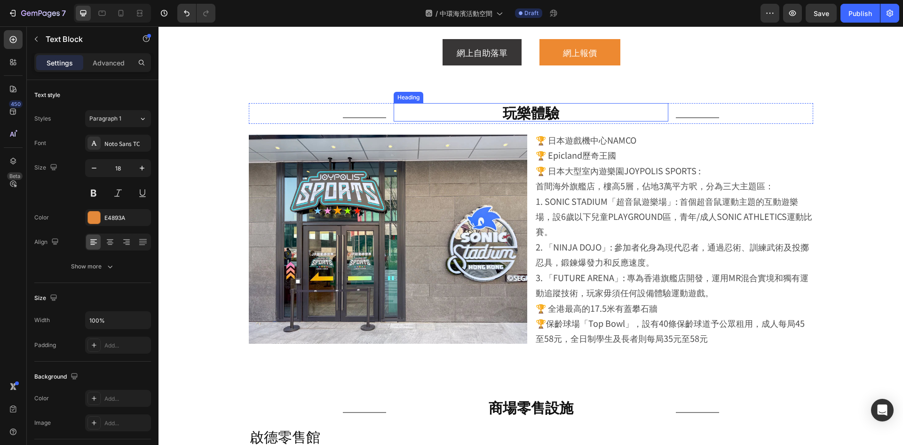
scroll to position [423, 0]
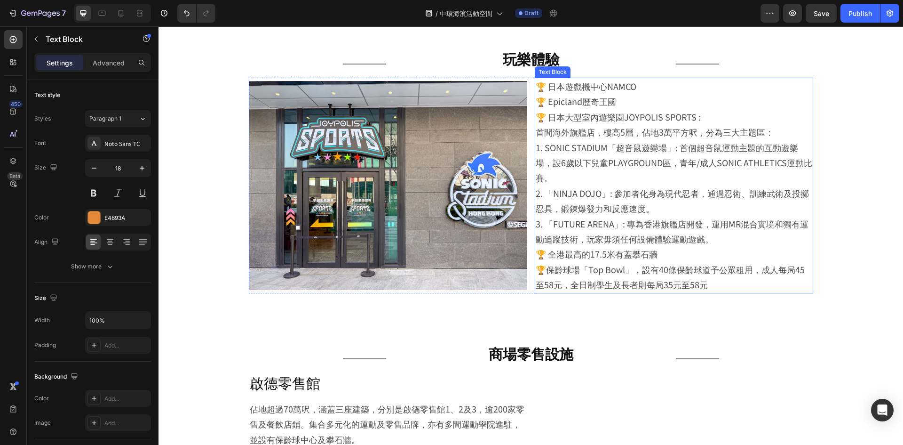
click at [621, 122] on p "🏆 日本大型室內遊樂園JOYPOLIS SPORTS :" at bounding box center [674, 116] width 277 height 15
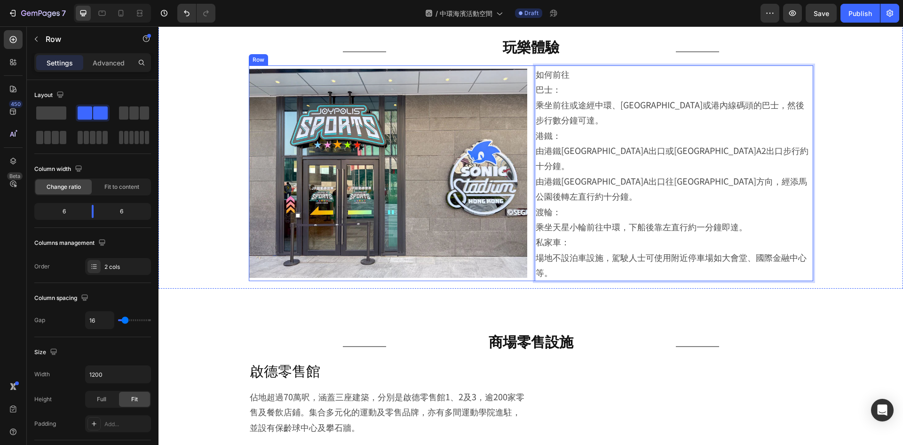
click at [529, 102] on div "Image 如何前往 巴士： 乘坐前往或途經中環、金鐘或港內線碼頭的巴士，然後步行數分鐘可達。 港鐵： 由港鐵中環站A出口或香港站A2出口步行約十分鐘。 由港…" at bounding box center [531, 172] width 565 height 215
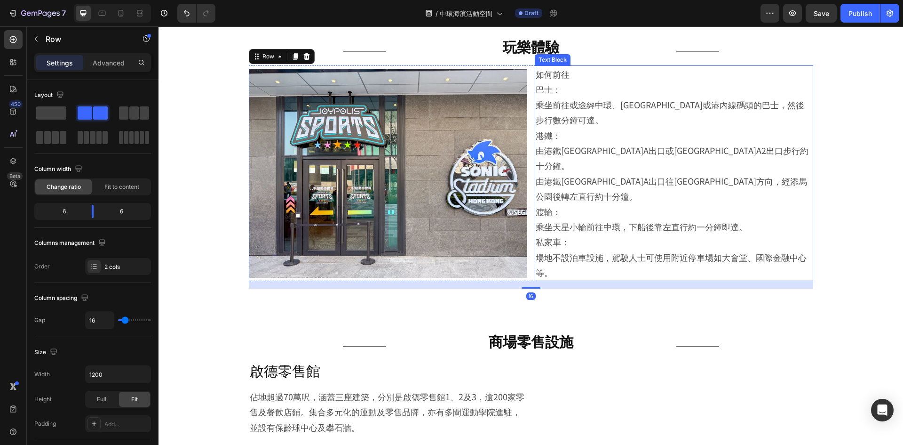
click at [535, 101] on div "如何前往 巴士： 乘坐前往或途經中環、金鐘或港內線碼頭的巴士，然後步行數分鐘可達。 港鐵： 由港鐵中環站A出口或香港站A2出口步行約十分鐘。 由港鐵金鐘站A出…" at bounding box center [674, 172] width 279 height 215
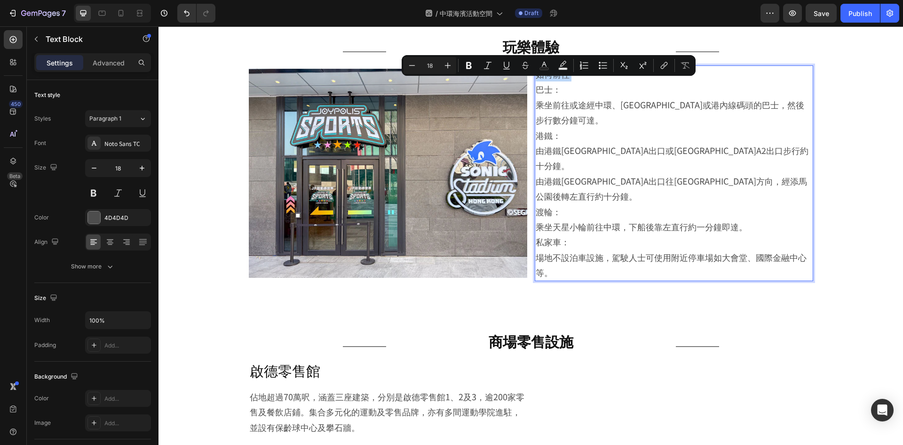
drag, startPoint x: 533, startPoint y: 104, endPoint x: 532, endPoint y: 87, distance: 17.5
click at [535, 87] on div "如何前往 巴士： 乘坐前往或途經中環、金鐘或港內線碼頭的巴士，然後步行數分鐘可達。 港鐵： 由港鐵中環站A出口或香港站A2出口步行約十分鐘。 由港鐵金鐘站A出…" at bounding box center [674, 172] width 279 height 215
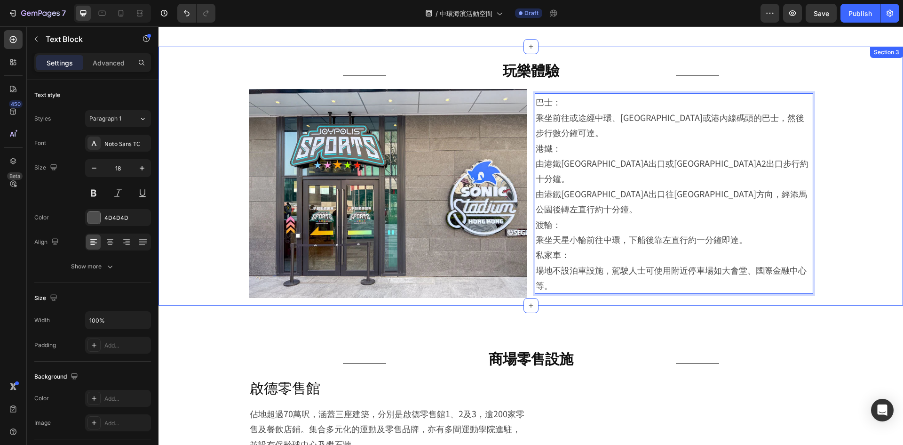
scroll to position [396, 0]
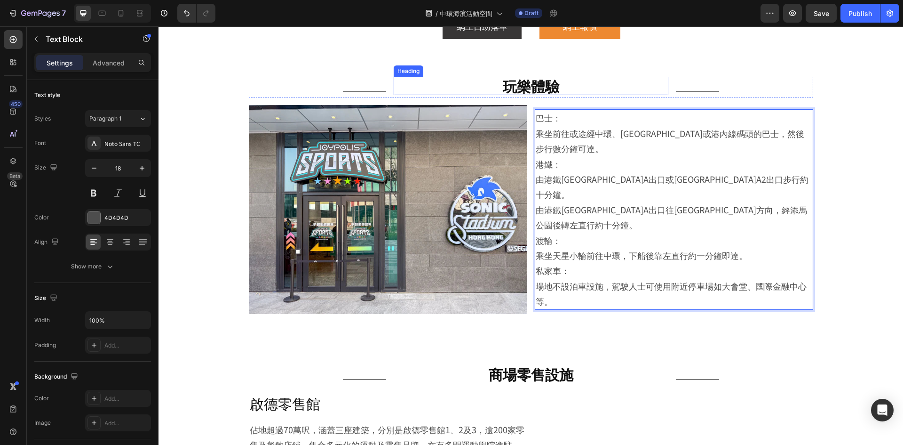
click at [533, 88] on h2 "玩樂體驗" at bounding box center [531, 86] width 275 height 18
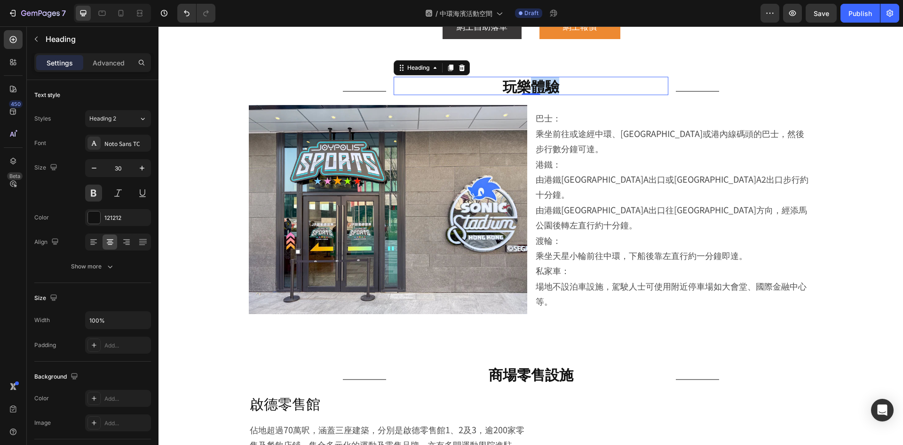
click at [533, 88] on h2 "玩樂體驗" at bounding box center [531, 86] width 275 height 18
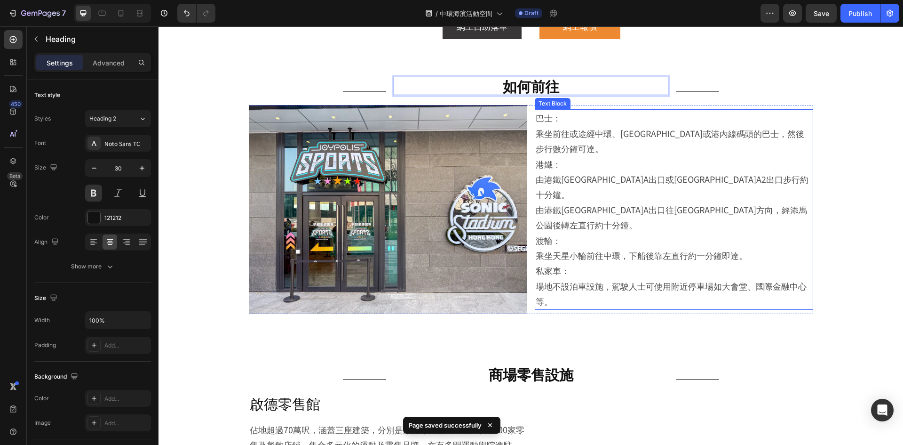
click at [581, 142] on p "巴士： 乘坐前往或途經中環、金鐘或港內線碼頭的巴士，然後步行數分鐘可達。" at bounding box center [674, 133] width 277 height 46
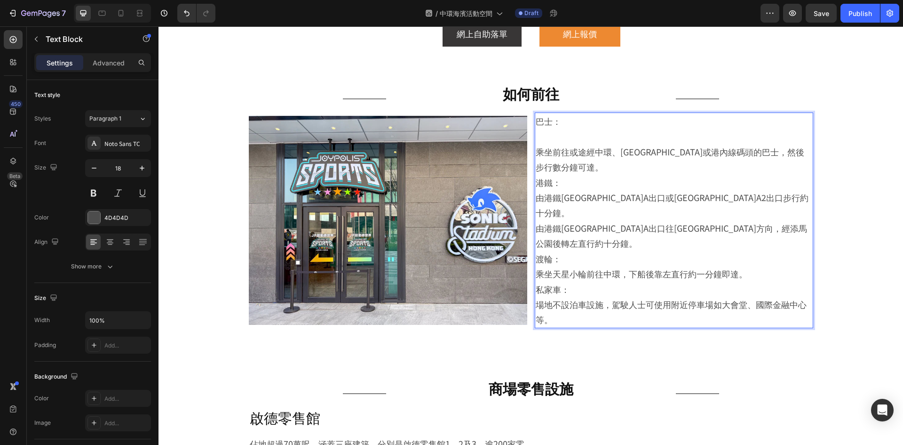
click at [573, 179] on p "港鐵： 由港鐵[GEOGRAPHIC_DATA]A出口或[GEOGRAPHIC_DATA]A2出口步行約十分鐘。 由港鐵[GEOGRAPHIC_DATA]A出…" at bounding box center [674, 213] width 277 height 76
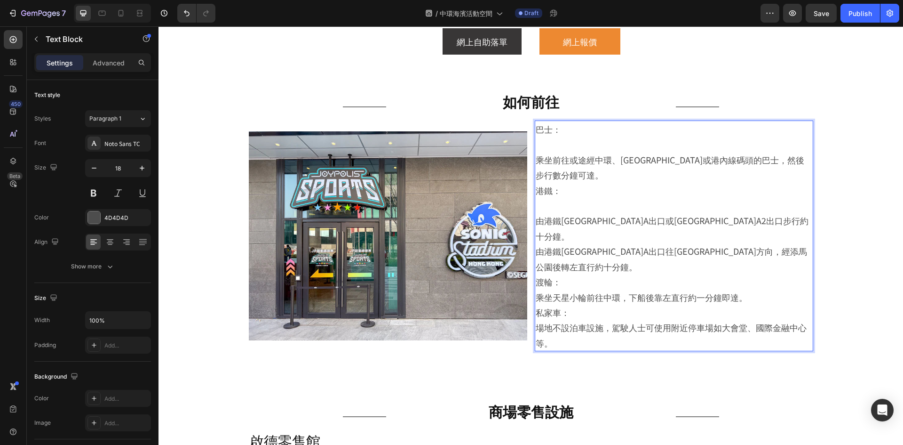
click at [575, 274] on p "渡輪： 乘坐天星小輪前往中環，下船後靠左直行約一分鐘即達。" at bounding box center [674, 289] width 277 height 31
click at [558, 198] on p "由港鐵中環站A出口或香港站A2出口步行約十分鐘。 由港鐵金鐘站A出口往中西區海濱長廊方向，經添馬公園後轉左直行約十分鐘。" at bounding box center [674, 236] width 277 height 76
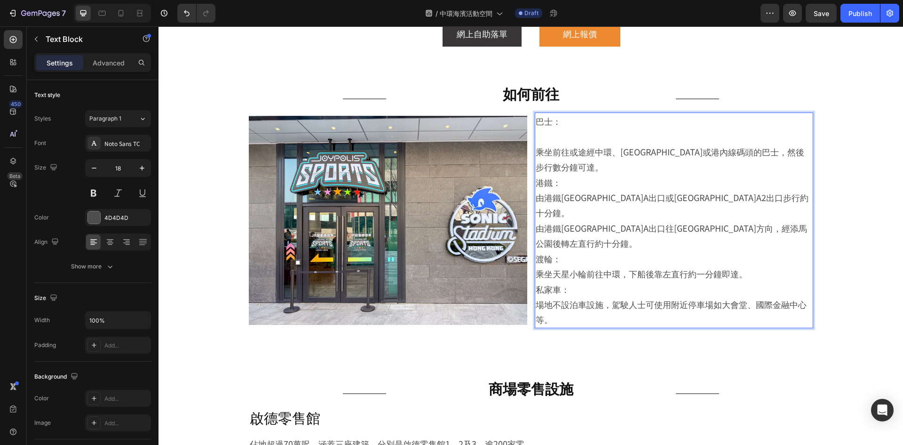
click at [560, 144] on p "乘坐前往或途經中環、[GEOGRAPHIC_DATA]或港內線碼頭的巴士，然後步行數分鐘可達。" at bounding box center [674, 151] width 277 height 46
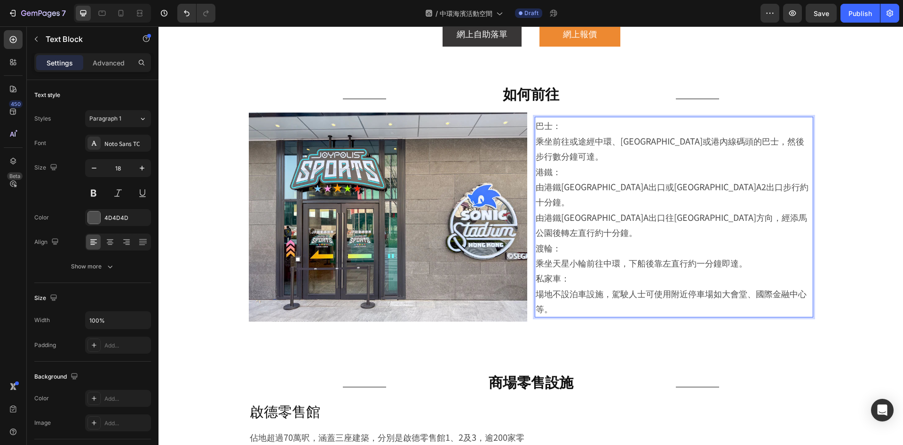
scroll to position [396, 0]
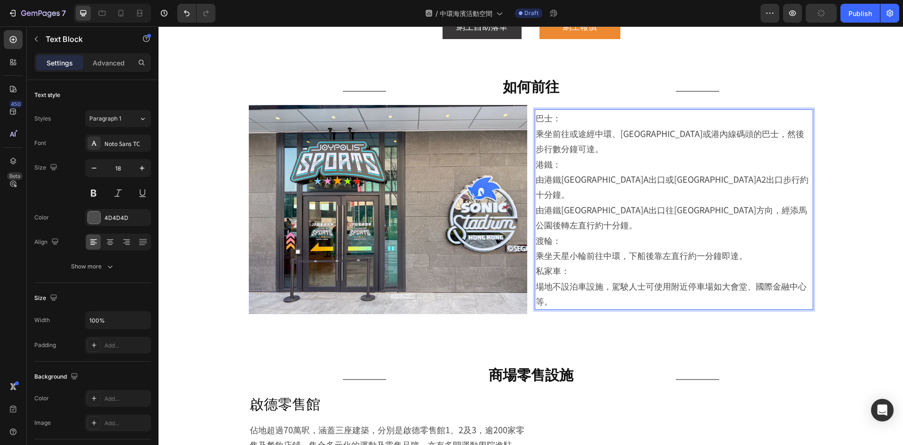
click at [805, 149] on p "巴士： 乘坐前往或途經中環、金鐘或港內線碼頭的巴士，然後步行數分鐘可達。" at bounding box center [674, 133] width 277 height 46
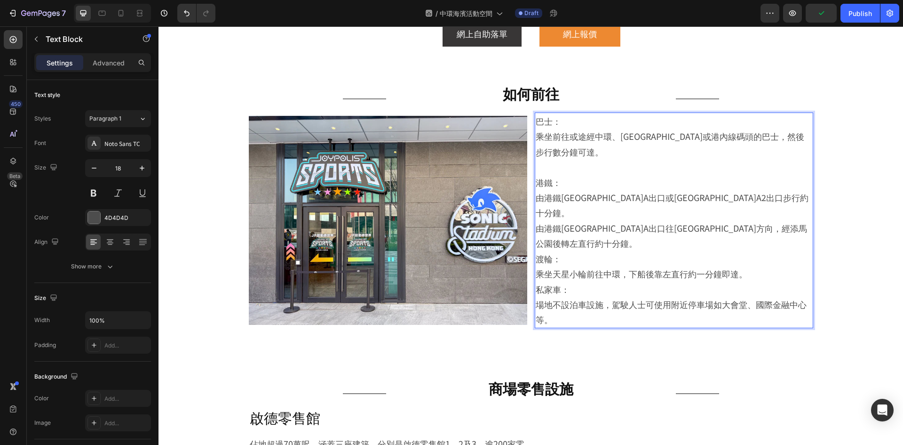
click at [747, 188] on p "港鐵： 由港鐵[GEOGRAPHIC_DATA]A出口或[GEOGRAPHIC_DATA]A2出口步行約十分鐘。 由港鐵[GEOGRAPHIC_DATA]A出…" at bounding box center [674, 213] width 277 height 76
click at [682, 222] on p "港鐵： 由港鐵[GEOGRAPHIC_DATA]A出口或[GEOGRAPHIC_DATA]A2出口步行約十分鐘。 由港鐵[GEOGRAPHIC_DATA]A出…" at bounding box center [674, 213] width 277 height 76
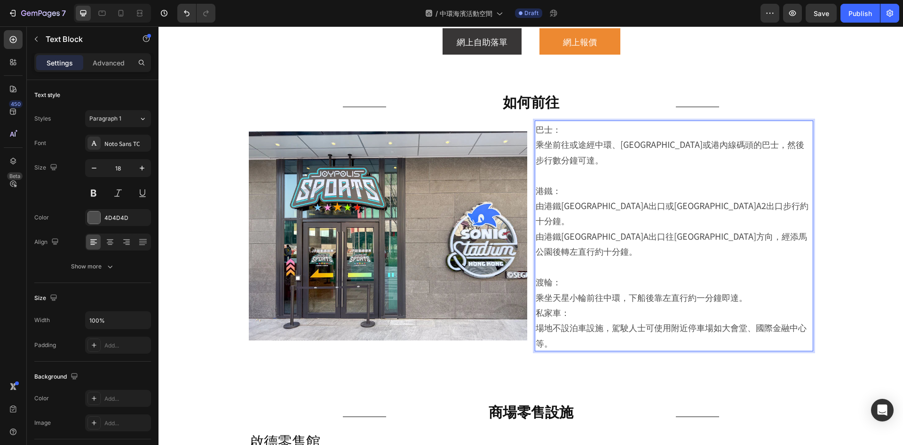
click at [768, 274] on p "渡輪： 乘坐天星小輪前往中環，下船後靠左直行約一分鐘即達。" at bounding box center [674, 289] width 277 height 31
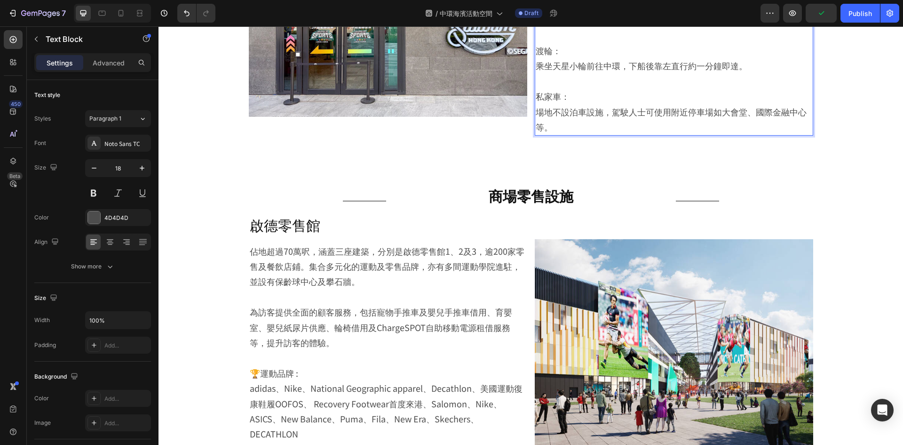
scroll to position [659, 0]
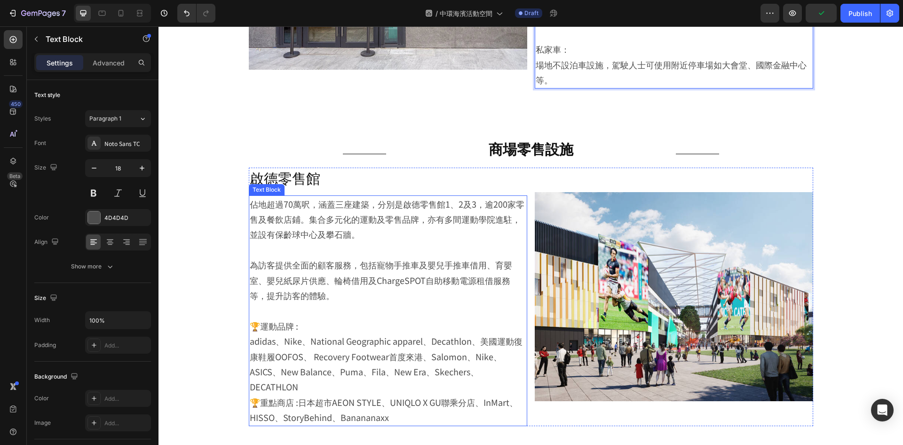
click at [397, 242] on p at bounding box center [388, 249] width 277 height 15
click at [397, 242] on p "Rich Text Editor. Editing area: main" at bounding box center [388, 249] width 277 height 15
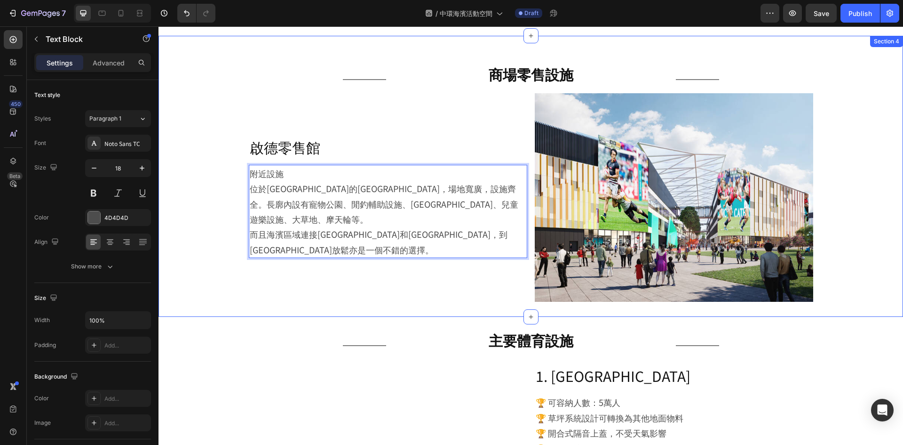
scroll to position [710, 0]
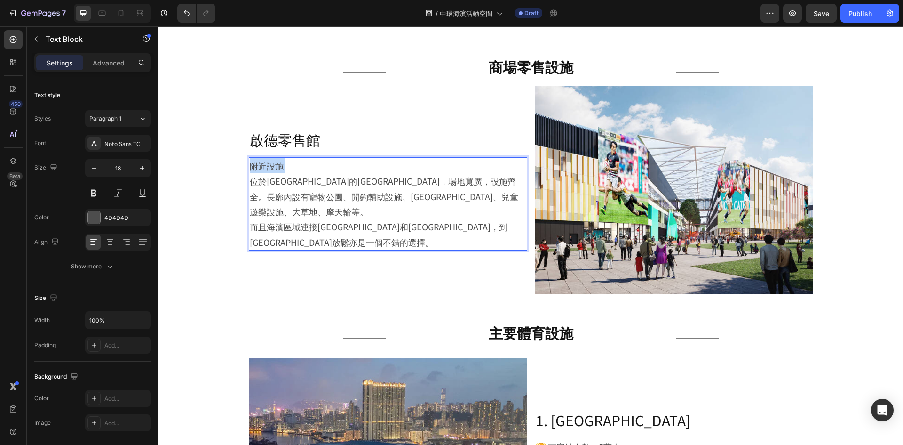
drag, startPoint x: 248, startPoint y: 189, endPoint x: 246, endPoint y: 165, distance: 23.6
click at [249, 165] on div "附近設施 位於龍和道的中環海濱，場地寬廣，設施齊全。長廓內設有寵物公園、閒釣輔助設施、文化廣場、兒童遊樂設施、大草地、摩天輪等。 而且海濱區域連接添馬公園和中…" at bounding box center [388, 203] width 279 height 93
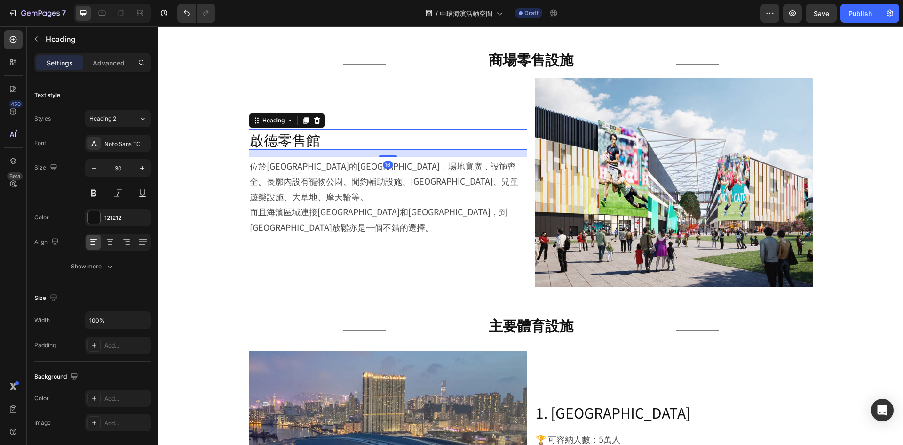
click at [284, 146] on h2 "啟德零售館" at bounding box center [388, 139] width 279 height 20
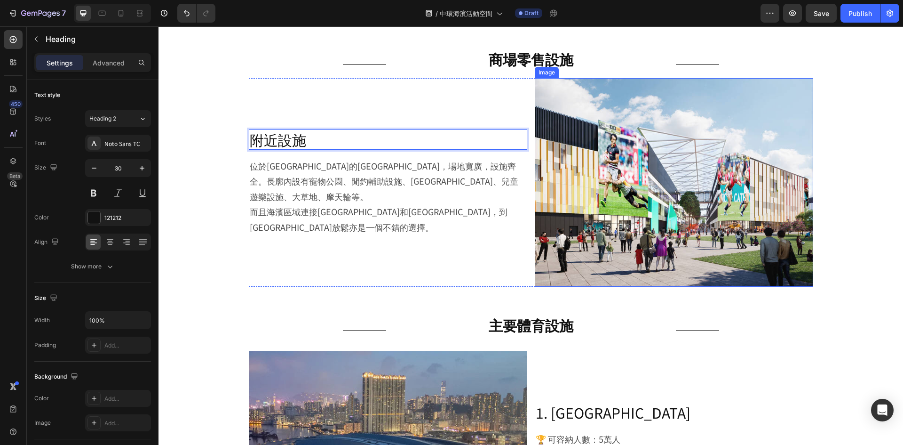
scroll to position [953, 0]
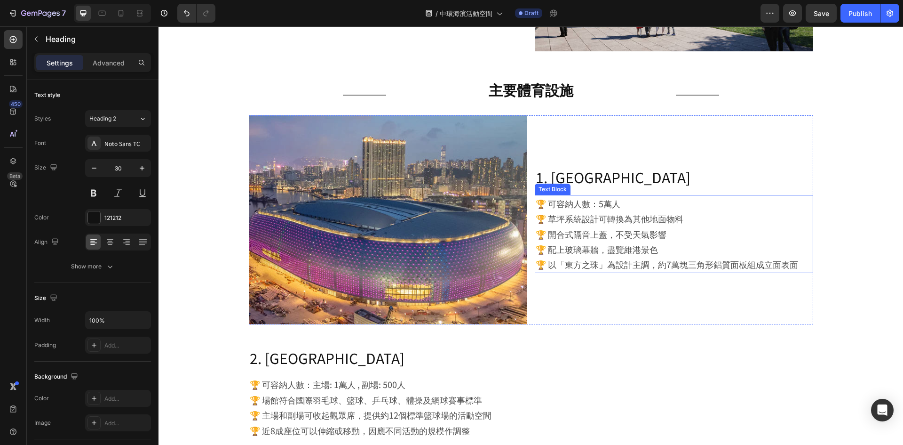
click at [603, 196] on p "🏆 可容納人數：5萬人" at bounding box center [674, 203] width 277 height 15
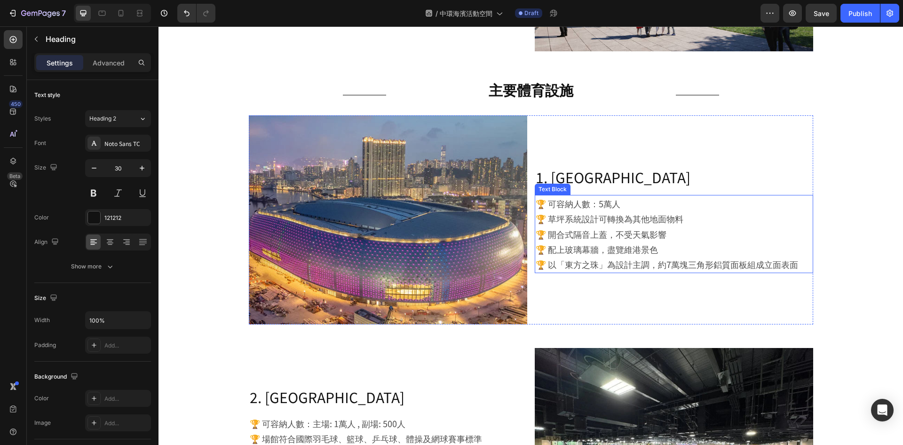
click at [603, 196] on p "🏆 可容納人數：5萬人" at bounding box center [674, 203] width 277 height 15
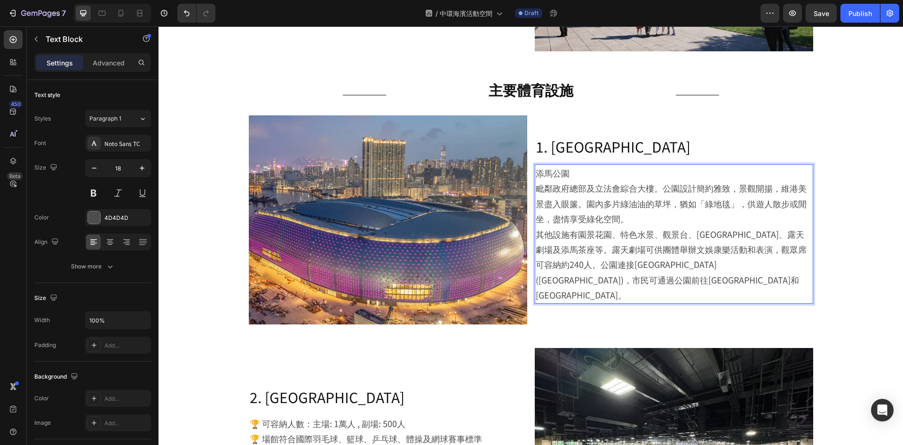
scroll to position [930, 0]
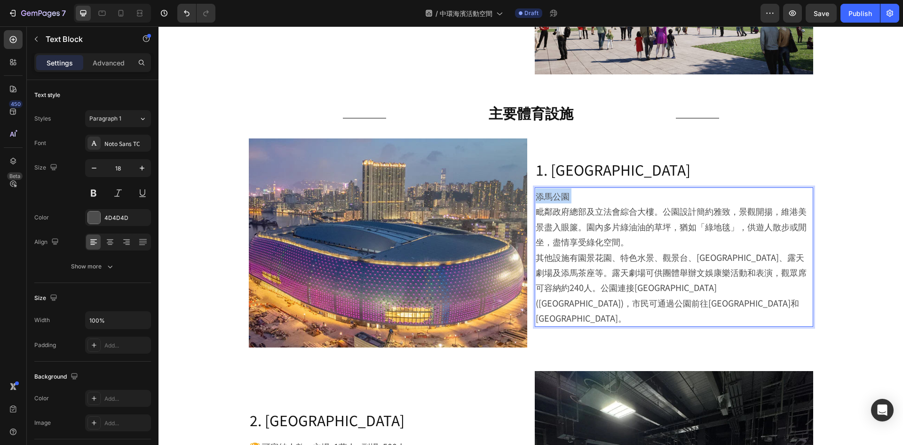
drag, startPoint x: 534, startPoint y: 220, endPoint x: 527, endPoint y: 202, distance: 19.7
click at [527, 202] on div "Image 1. 啟德主場館 Heading 添馬公園 毗鄰政府總部及立法會綜合大樓。公園設計簡約雅致，景觀開揚，維港美景盡入眼簾。園內多片綠油油的草坪，猶如…" at bounding box center [531, 242] width 565 height 209
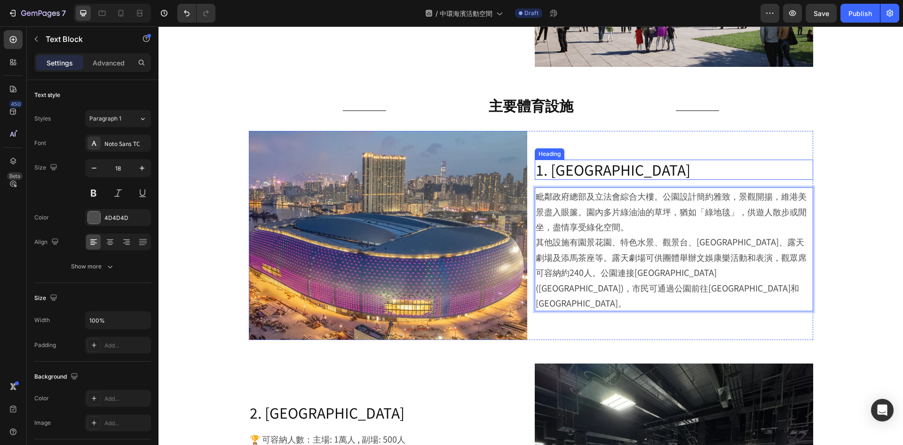
click at [566, 174] on h2 "1. 啟德主場館" at bounding box center [674, 169] width 279 height 20
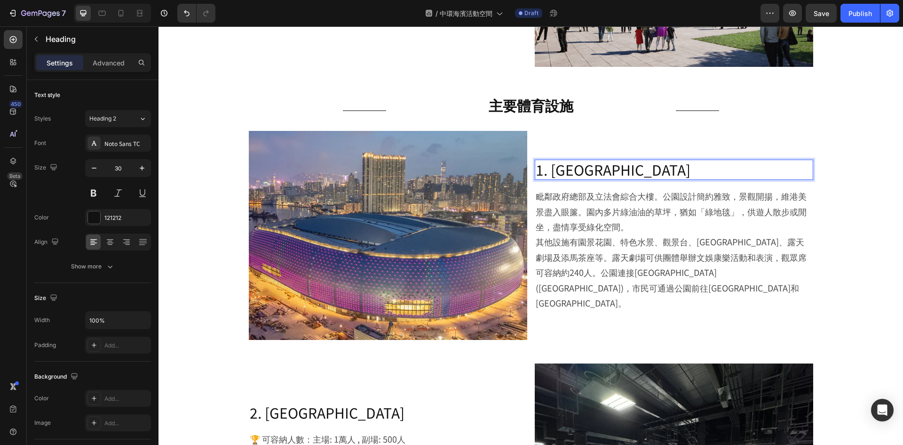
click at [566, 174] on h2 "1. 啟德主場館" at bounding box center [674, 169] width 279 height 20
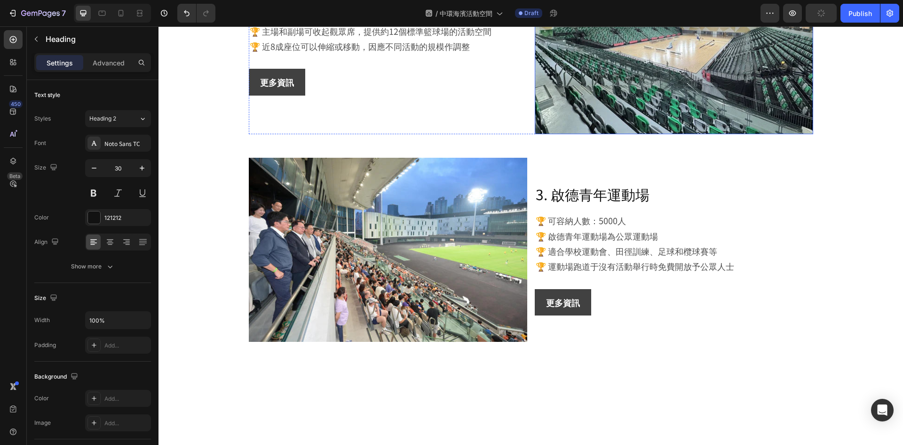
scroll to position [1219, 0]
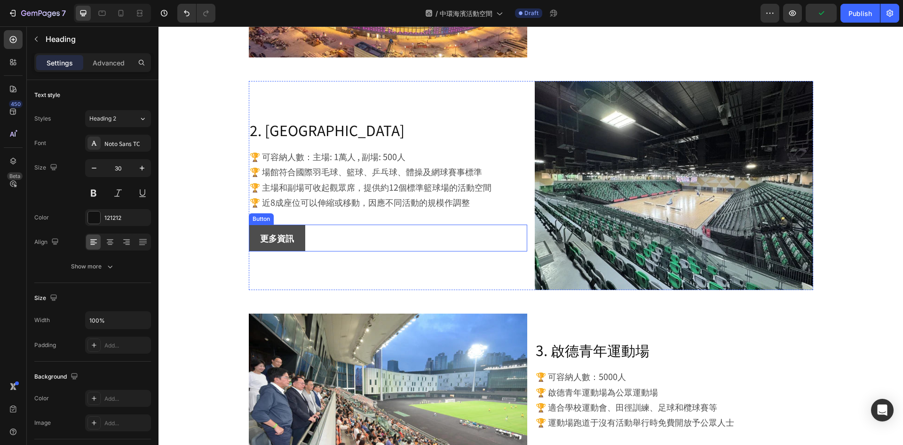
click at [298, 236] on link "更多資訊" at bounding box center [277, 237] width 56 height 26
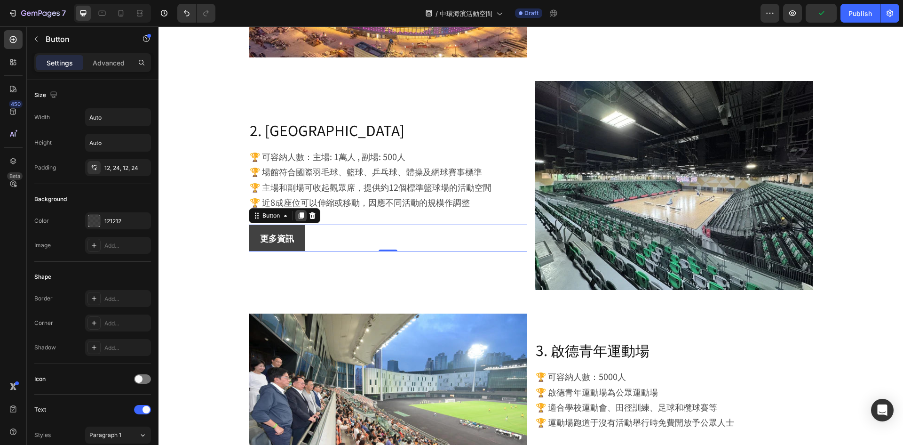
click at [298, 214] on icon at bounding box center [300, 216] width 5 height 7
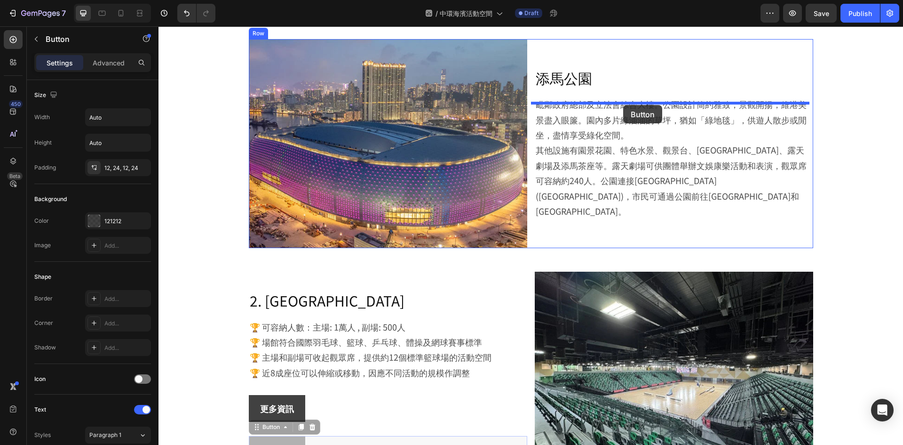
scroll to position [990, 0]
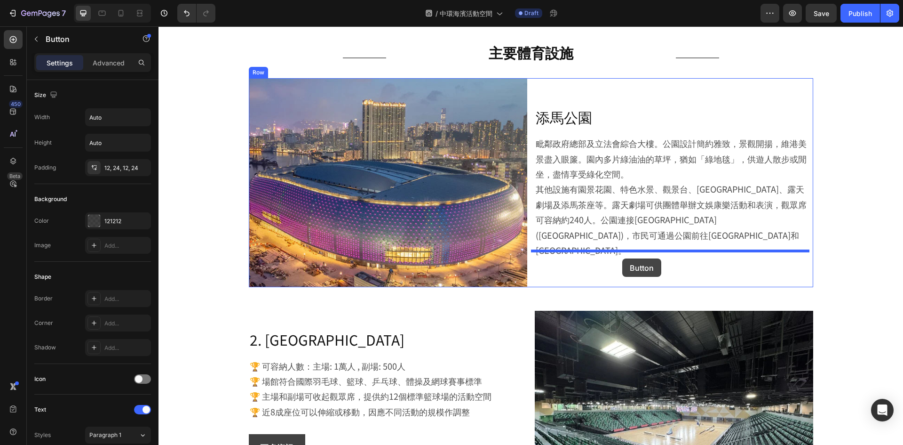
drag, startPoint x: 267, startPoint y: 236, endPoint x: 622, endPoint y: 258, distance: 356.4
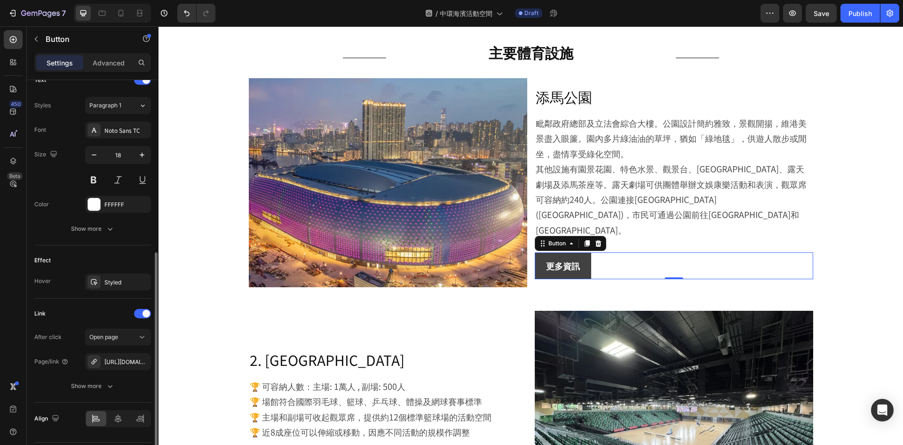
scroll to position [357, 0]
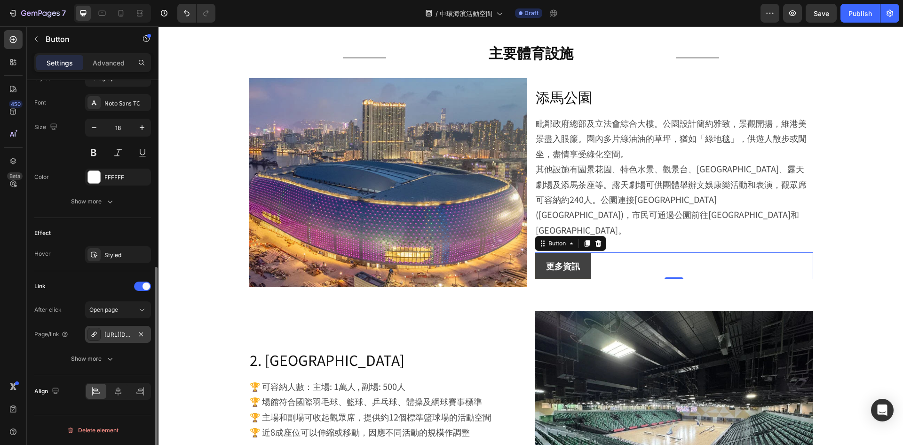
drag, startPoint x: 117, startPoint y: 331, endPoint x: 126, endPoint y: 331, distance: 8.9
click at [117, 331] on div "https://www.kaitaksportspark.com.hk/venueDetail?id=0eee5517921c40b09f01774c8fda…" at bounding box center [117, 334] width 27 height 8
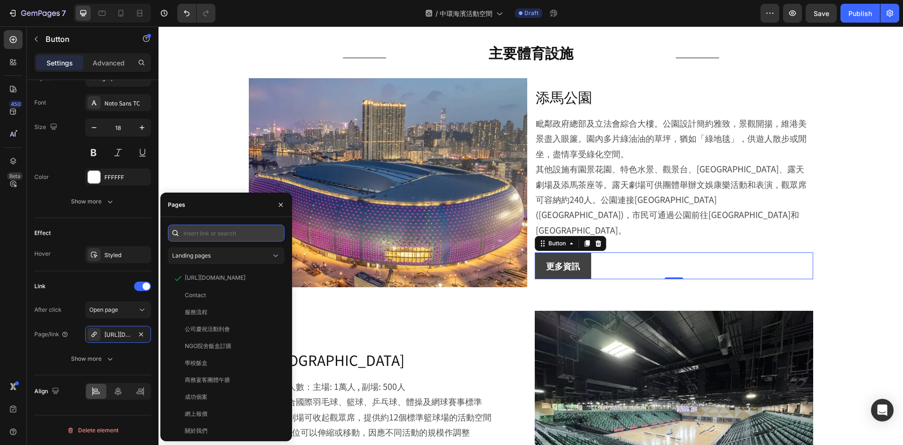
click at [254, 239] on input "text" at bounding box center [226, 232] width 117 height 17
paste input "[URL][DOMAIN_NAME]"
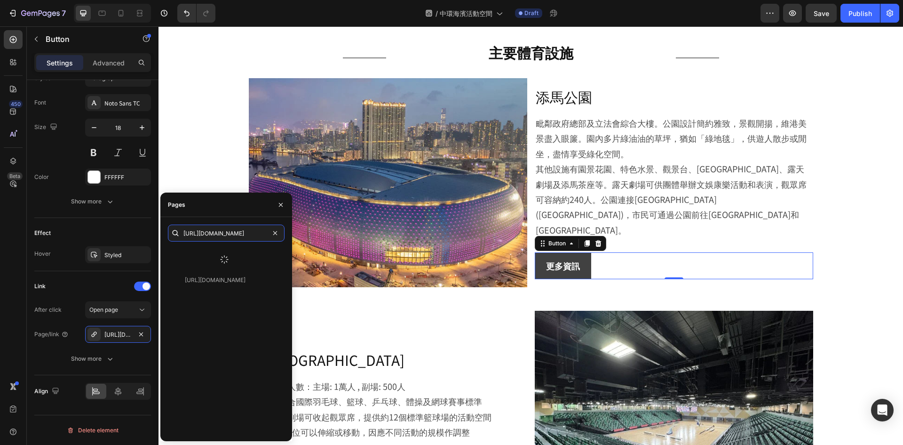
type input "[URL][DOMAIN_NAME]"
click at [240, 259] on div at bounding box center [224, 259] width 113 height 24
click at [240, 259] on div "[URL][DOMAIN_NAME]" at bounding box center [215, 255] width 61 height 8
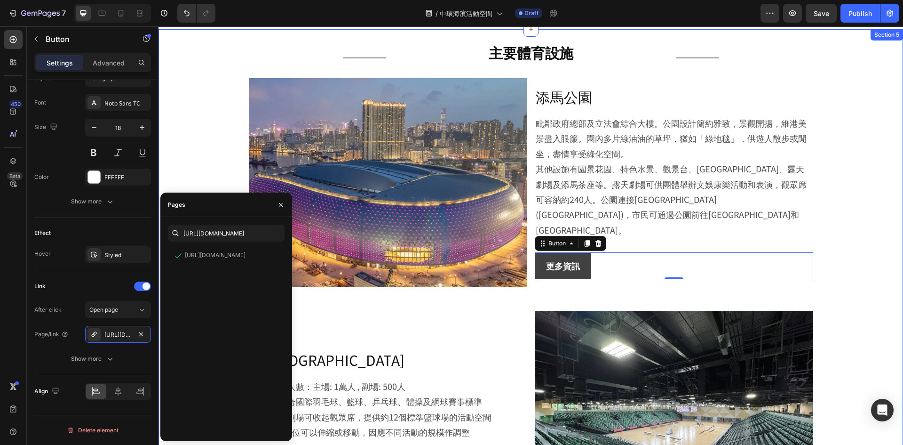
click at [840, 218] on div "Title Line 主要體育設施 Heading Title Line Row Image 添馬公園 Heading 毗鄰政府總部及立法會綜合大樓。公園設計…" at bounding box center [531, 389] width 745 height 721
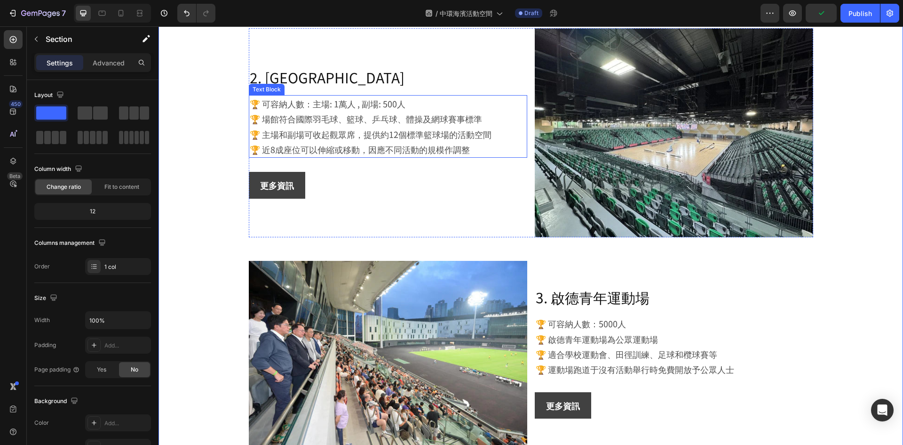
click at [327, 123] on p "🏆 場館符合國際羽毛球、籃球、乒乓球、體操及網球賽事標準" at bounding box center [388, 118] width 277 height 15
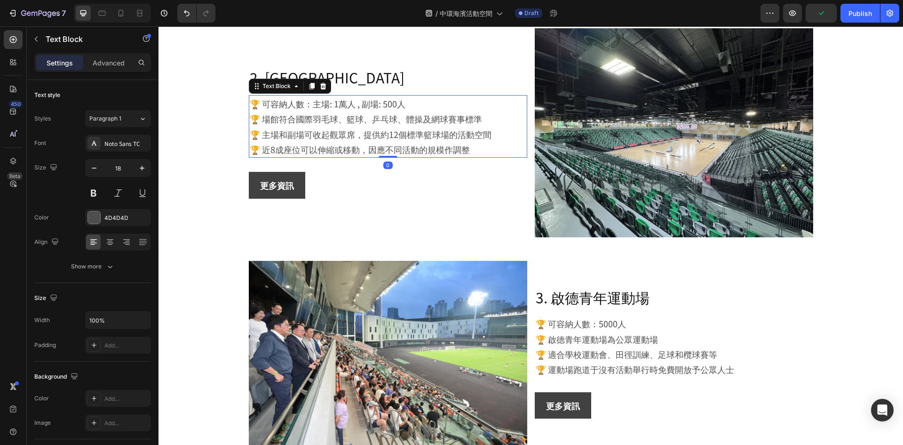
click at [327, 123] on p "🏆 場館符合國際羽毛球、籃球、乒乓球、體操及網球賽事標準" at bounding box center [388, 118] width 277 height 15
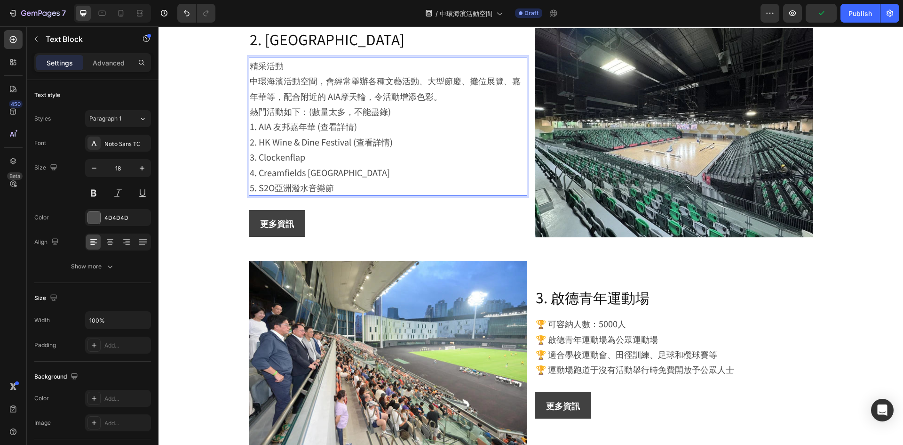
scroll to position [1234, 0]
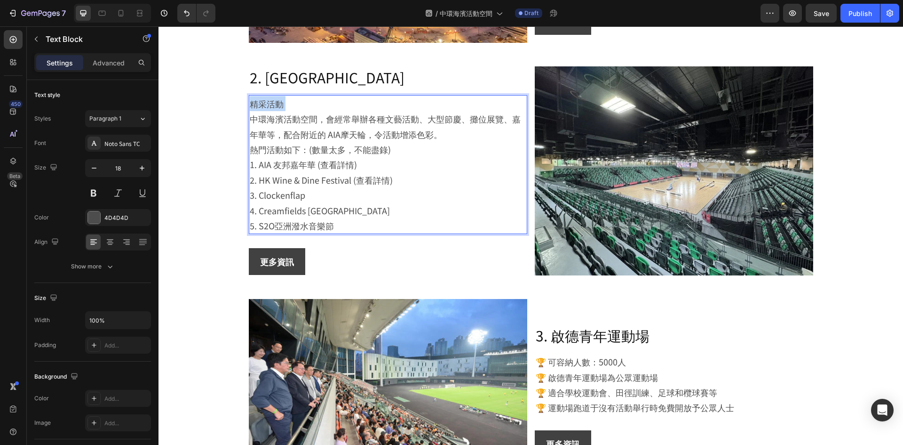
drag, startPoint x: 247, startPoint y: 123, endPoint x: 246, endPoint y: 108, distance: 15.1
click at [249, 108] on div "精采活動 中環海濱活動空間，會經常舉辦各種文藝活動、大型節慶、攤位展覽、嘉年華等，配合附近的 AIA摩天輪，令活動增添色彩。 熱門活動如下：(數量太多，不能盡…" at bounding box center [388, 164] width 279 height 139
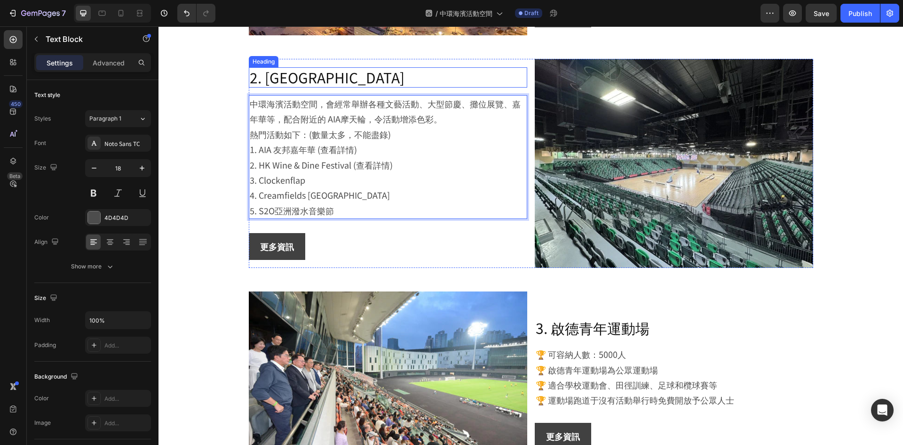
click at [304, 78] on h2 "2. 啟德體藝館" at bounding box center [388, 77] width 279 height 20
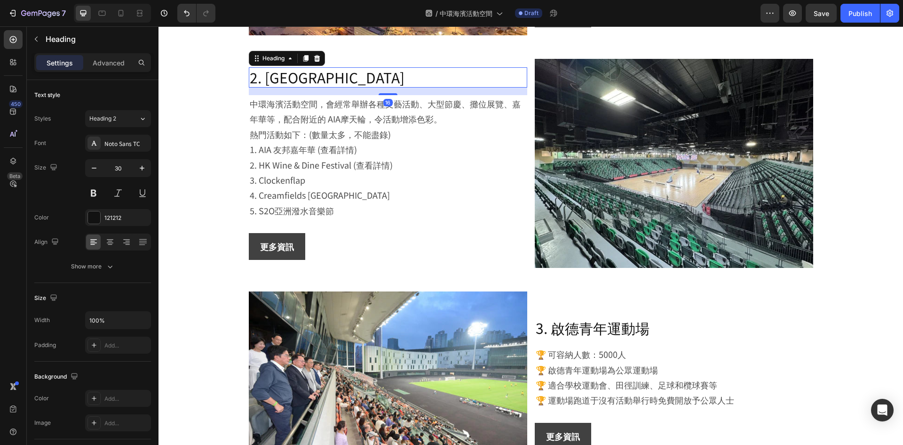
click at [304, 78] on h2 "2. 啟德體藝館" at bounding box center [388, 77] width 279 height 20
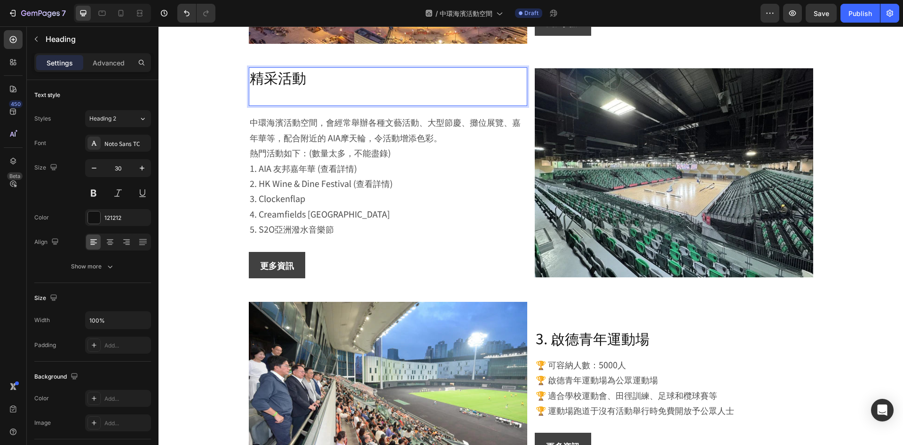
scroll to position [1242, 0]
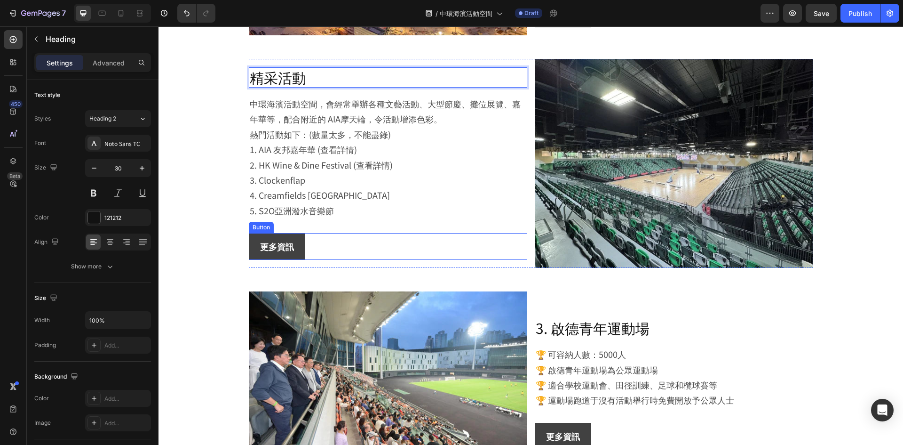
click at [356, 247] on div "更多資訊 Button" at bounding box center [388, 246] width 279 height 26
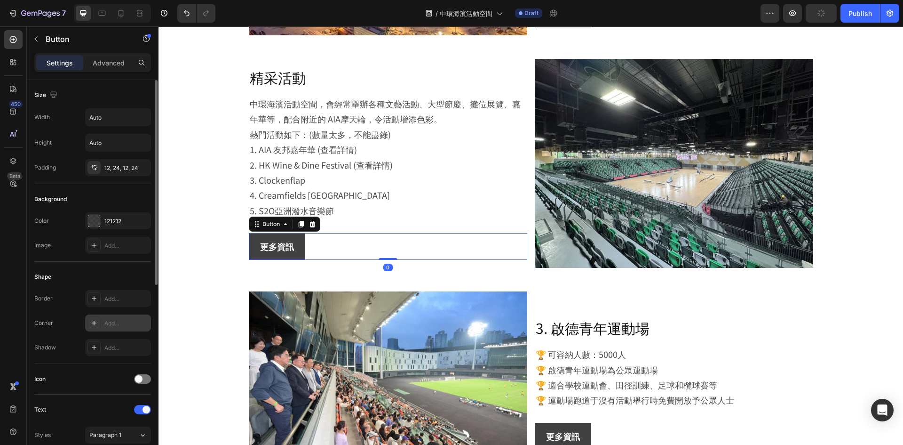
scroll to position [282, 0]
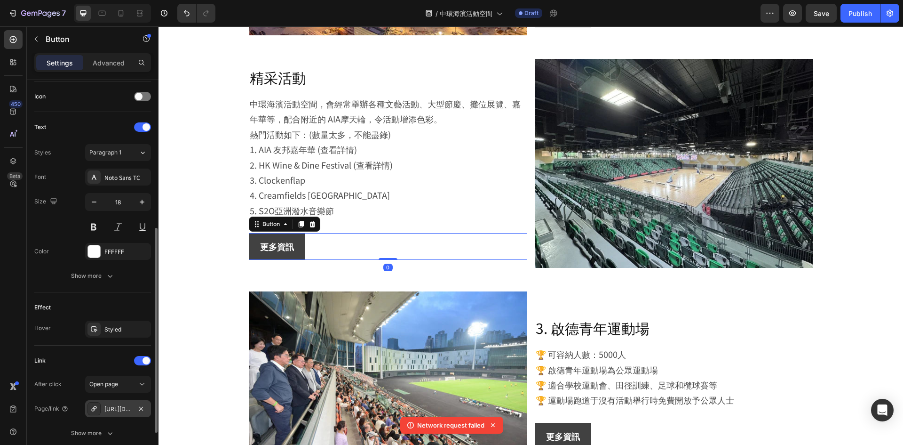
click at [118, 405] on div "https://www.kaitaksportspark.com.hk/venueDetail?id=0eee5517921c40b09f01774c8fda…" at bounding box center [117, 409] width 27 height 8
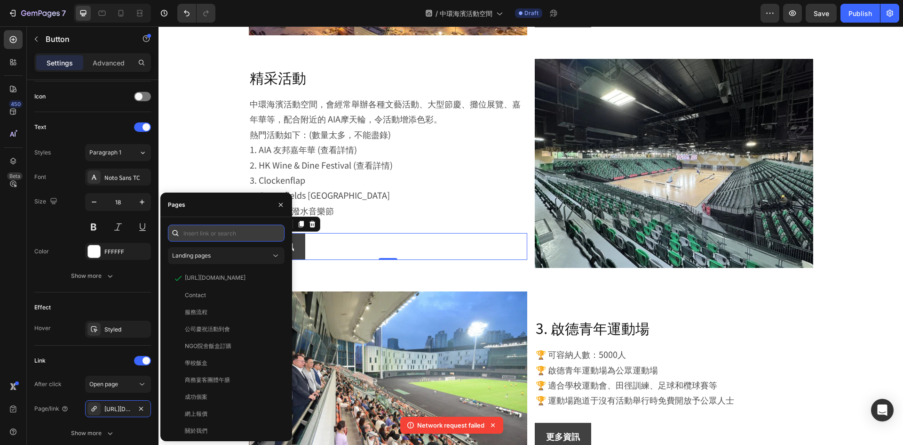
click at [235, 235] on input "text" at bounding box center [226, 232] width 117 height 17
paste input "https://www.kaitaksportspark.com.hk/venueDetail?id=0eee5517921c40b09f01774c8fda…"
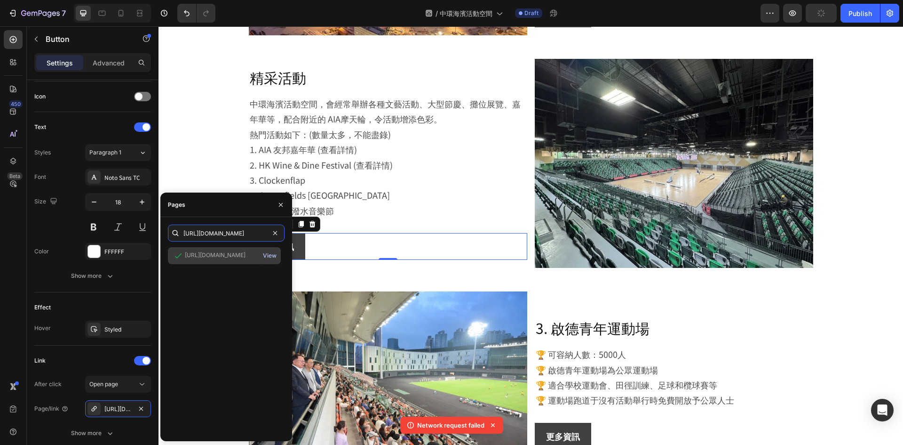
type input "https://www.kaitaksportspark.com.hk/venueDetail?id=0eee5517921c40b09f01774c8fda…"
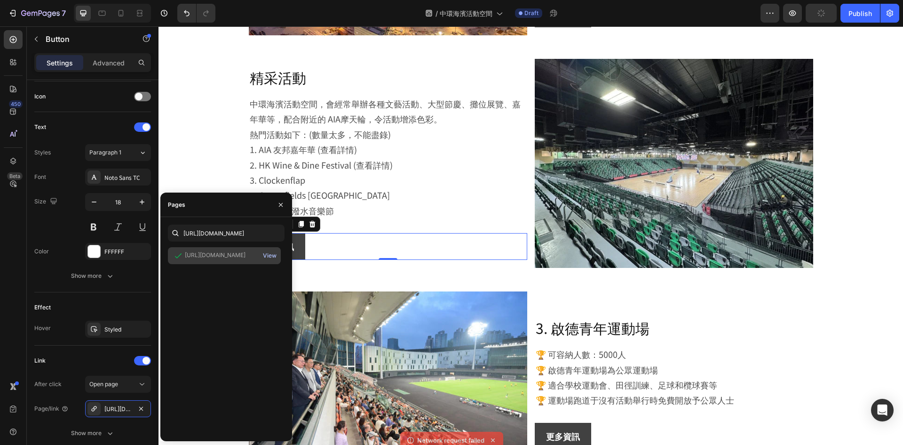
click at [268, 255] on div "View" at bounding box center [270, 255] width 14 height 8
click at [213, 257] on div "https://www.kaitaksportspark.com.hk/venueDetail?id=0eee5517921c40b09f01774c8fda…" at bounding box center [215, 255] width 61 height 8
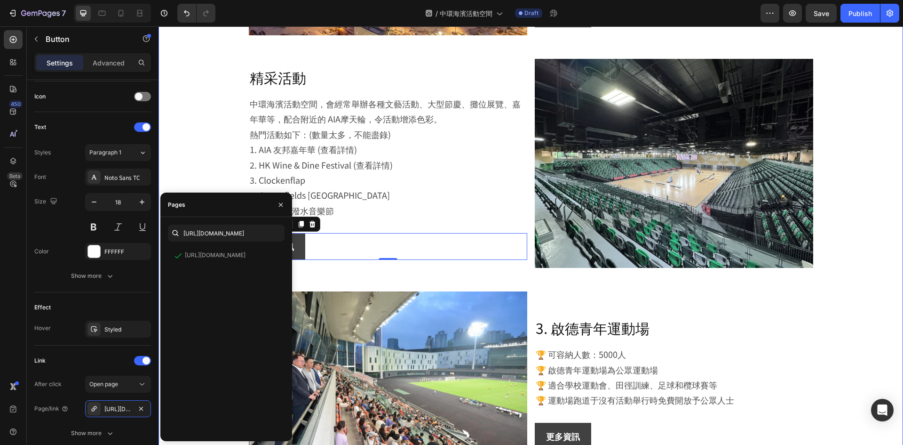
click at [837, 181] on div "Title Line 主要體育設施 Heading Title Line Row Image 添馬公園 Heading 毗鄰政府總部及立法會綜合大樓。公園設計…" at bounding box center [531, 137] width 745 height 721
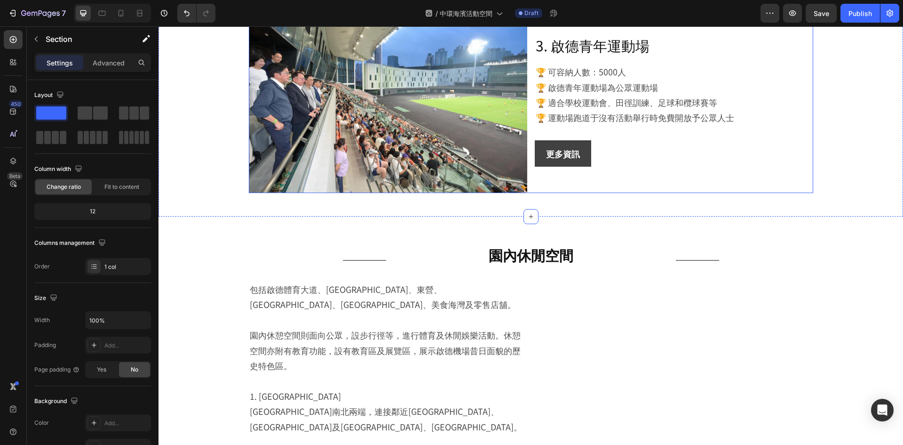
scroll to position [1383, 0]
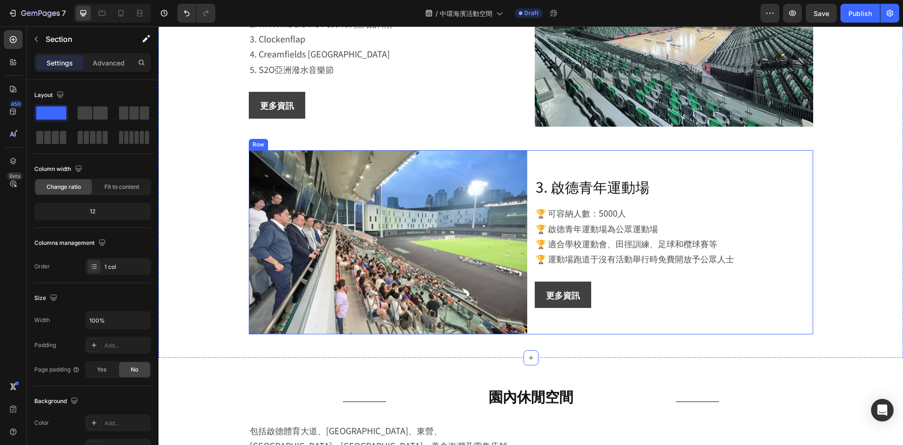
drag, startPoint x: 765, startPoint y: 154, endPoint x: 752, endPoint y: 153, distance: 12.7
click at [765, 154] on div "3. 啟德青年運動場 Heading 🏆 可容納人數：5000人 🏆 啟德青年運動場為公眾運動場 🏆 適合學校運動會、田徑訓練、足球和欖球賽等 🏆 運動場跑道…" at bounding box center [674, 242] width 279 height 184
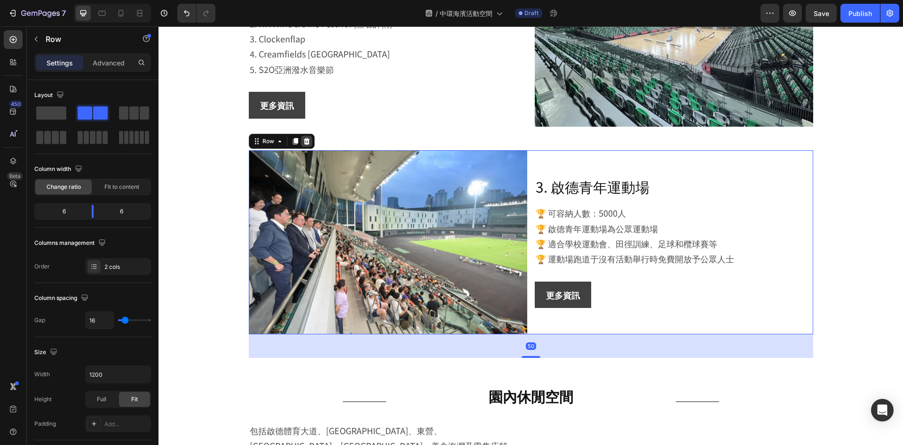
click at [305, 139] on icon at bounding box center [307, 141] width 8 height 8
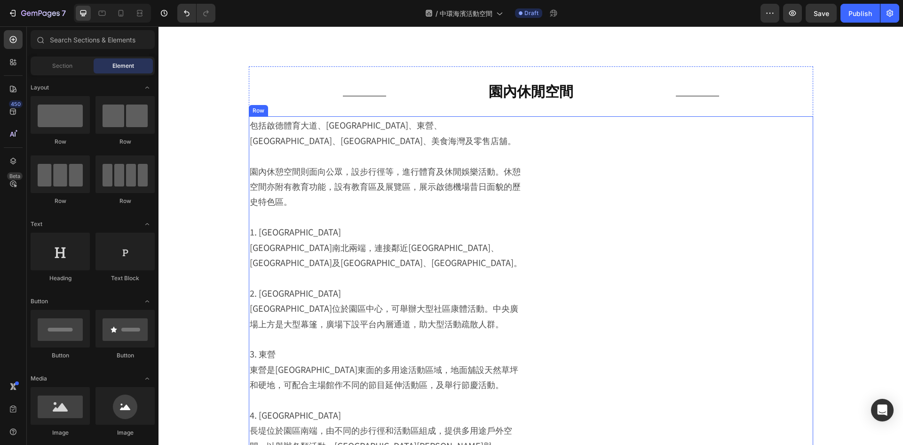
scroll to position [1477, 0]
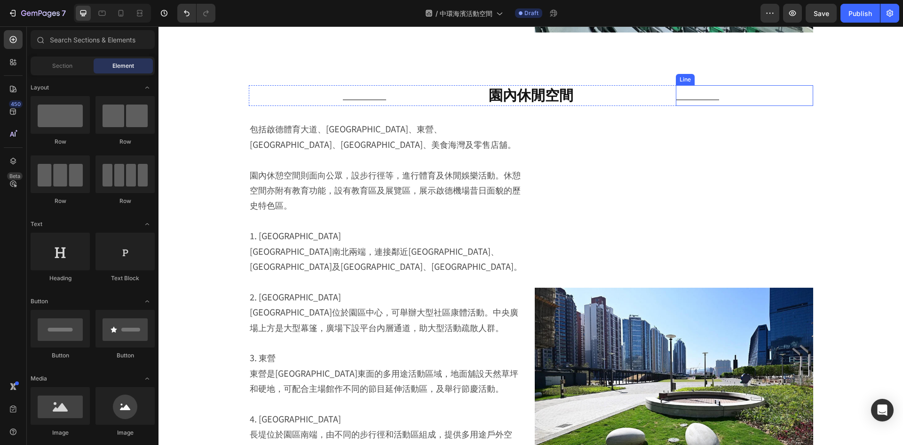
click at [780, 103] on div "Title Line" at bounding box center [744, 95] width 137 height 21
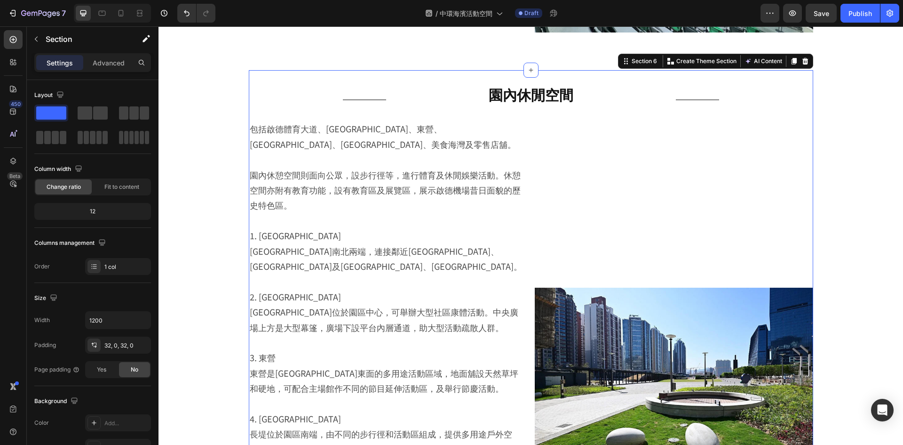
click at [772, 74] on div "Title Line 園內休閒空間 Heading Title Line Row Image 包括啟德體育大道、中央廣場、東營、東望長堤、北斗園、美食海灣及零…" at bounding box center [531, 444] width 565 height 748
click at [802, 64] on icon at bounding box center [806, 61] width 8 height 8
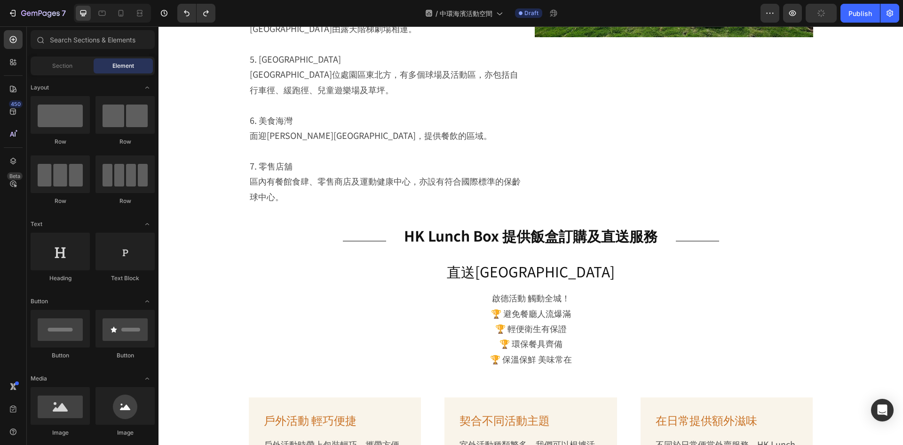
scroll to position [2037, 0]
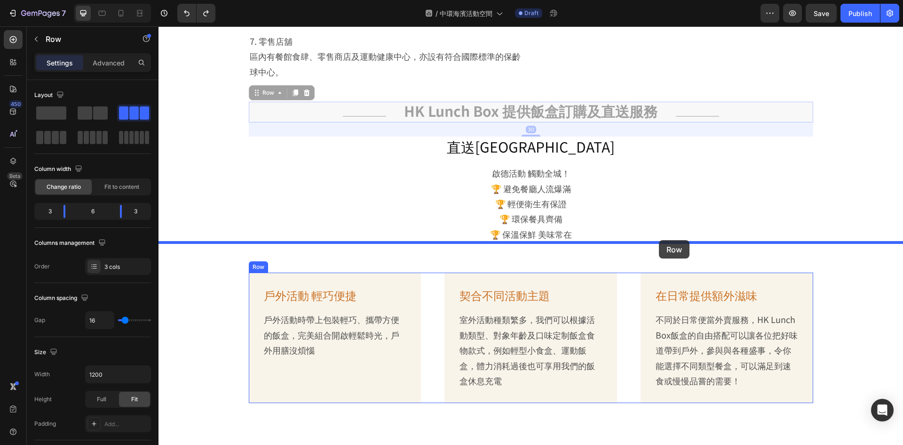
drag, startPoint x: 669, startPoint y: 96, endPoint x: 659, endPoint y: 240, distance: 144.3
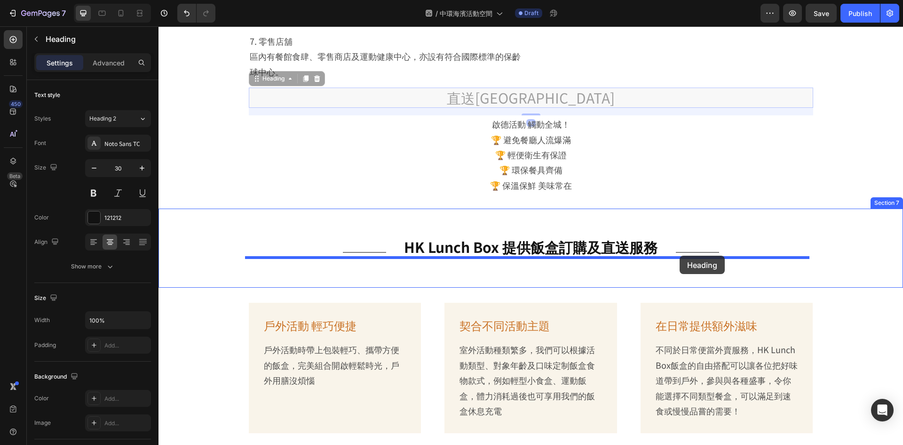
drag, startPoint x: 681, startPoint y: 82, endPoint x: 680, endPoint y: 255, distance: 173.1
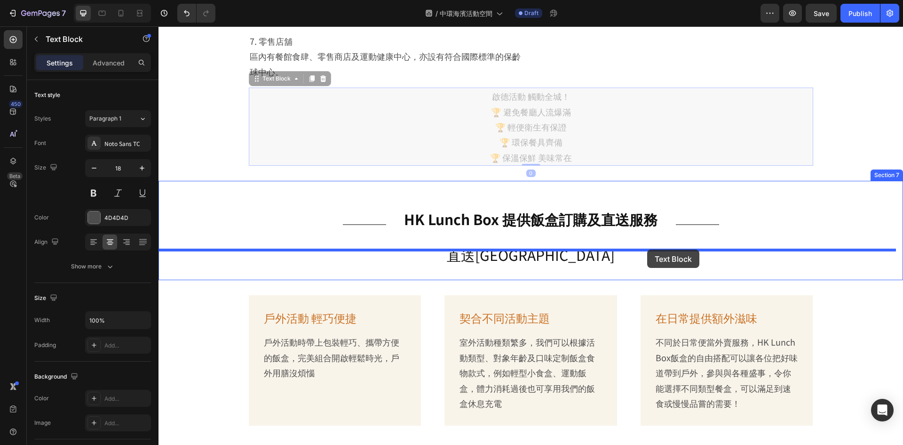
drag, startPoint x: 636, startPoint y: 80, endPoint x: 647, endPoint y: 249, distance: 170.2
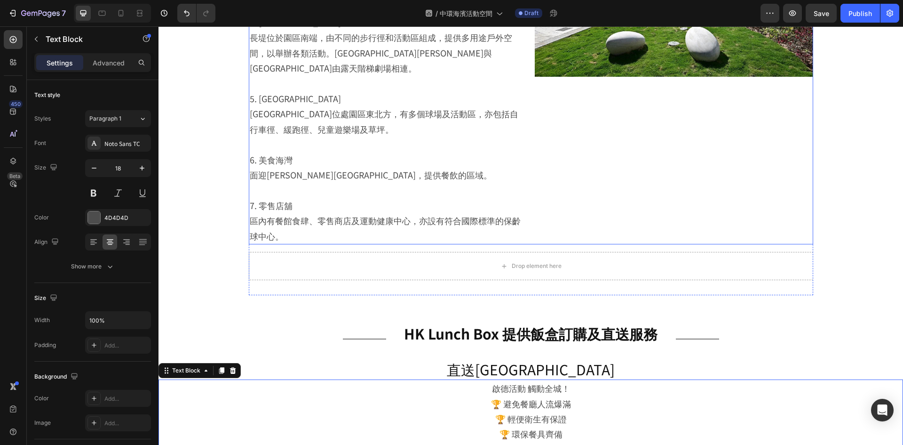
scroll to position [1849, 0]
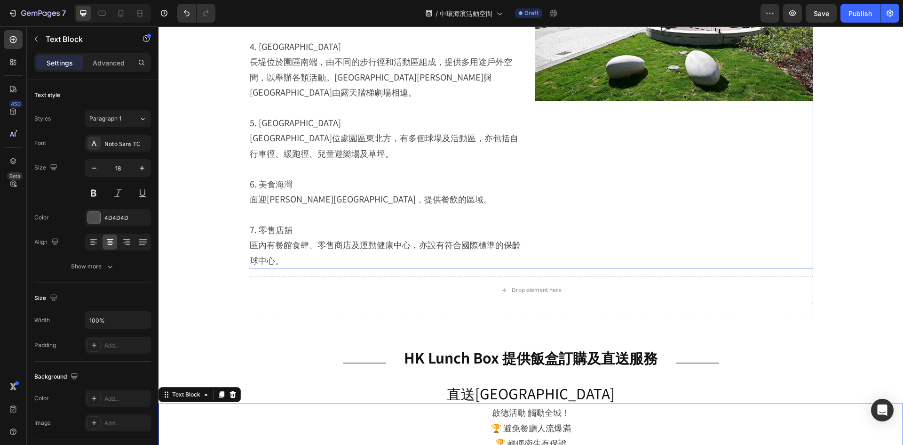
click at [766, 153] on div "Image" at bounding box center [674, 8] width 279 height 520
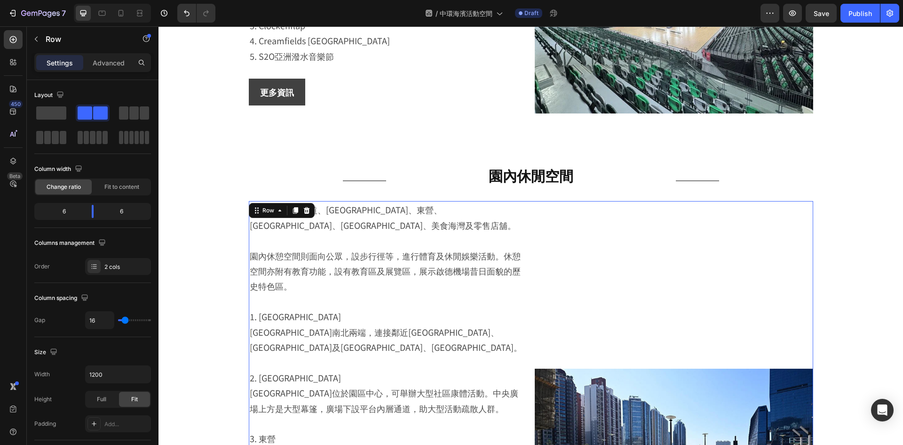
scroll to position [1378, 0]
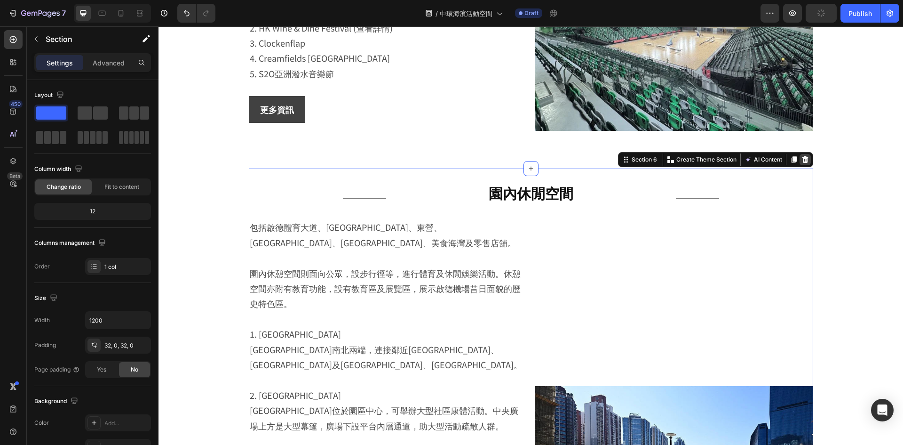
click at [802, 159] on icon at bounding box center [805, 159] width 6 height 7
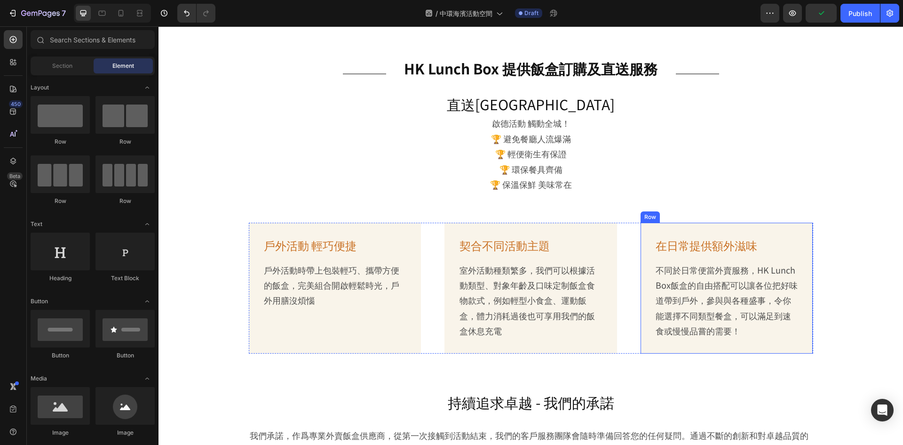
scroll to position [1425, 0]
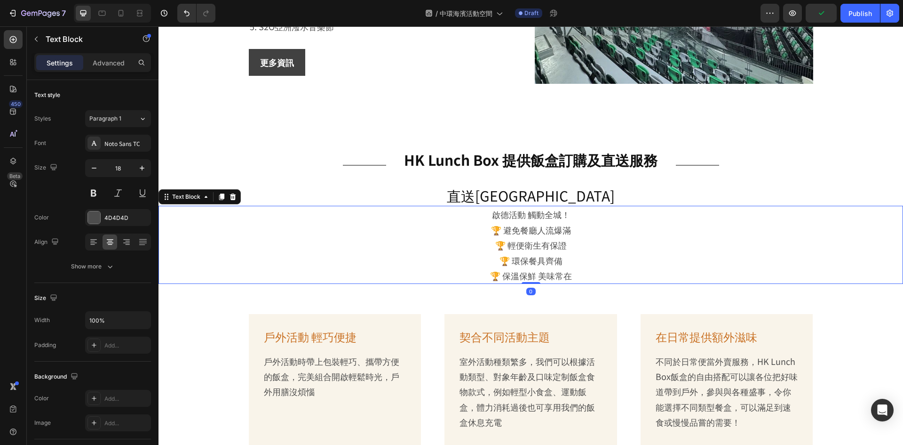
click at [541, 215] on p "啟德活動 觸動全城！" at bounding box center [530, 214] width 743 height 15
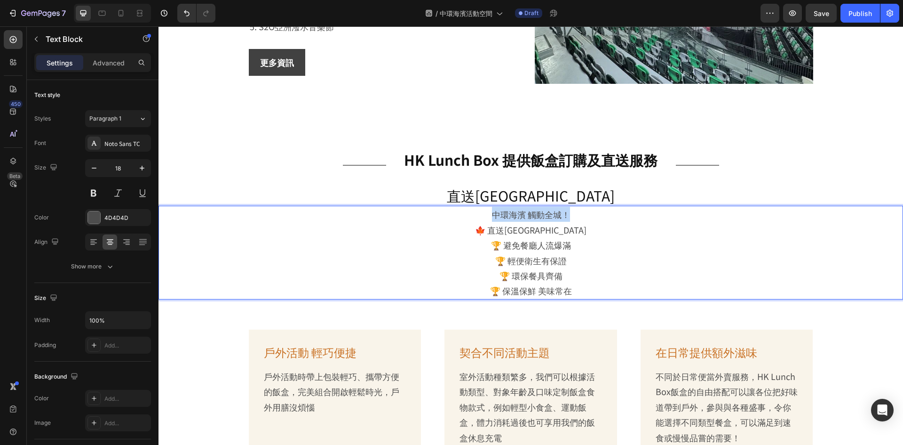
drag, startPoint x: 577, startPoint y: 211, endPoint x: 447, endPoint y: 213, distance: 129.4
click at [447, 213] on p "中環海濱 觸動全城！" at bounding box center [530, 214] width 743 height 15
click at [509, 191] on h2 "直送啟德活動場地" at bounding box center [531, 195] width 745 height 20
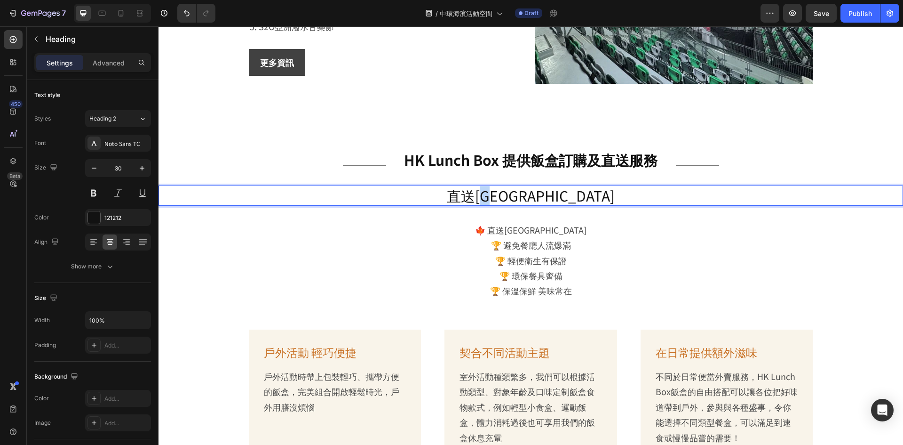
click at [509, 191] on h2 "直送啟德活動場地" at bounding box center [531, 195] width 745 height 20
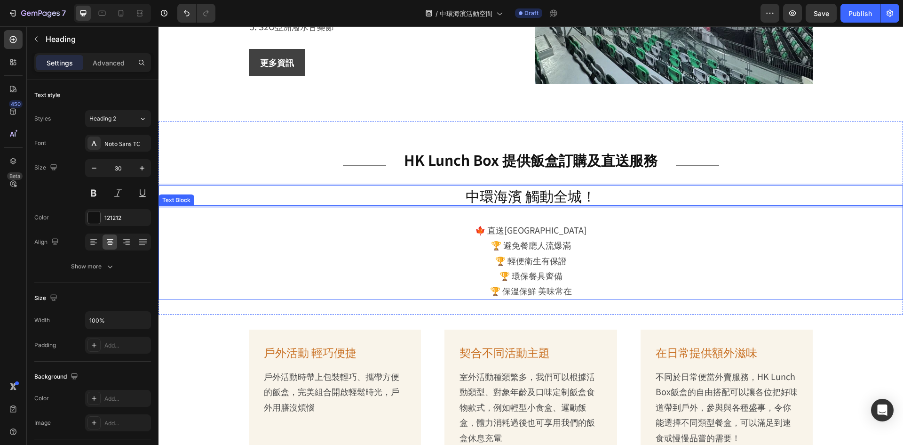
click at [492, 225] on p "🍁 直送中環活動場地 🏆 避免餐廳人流爆滿" at bounding box center [530, 237] width 743 height 31
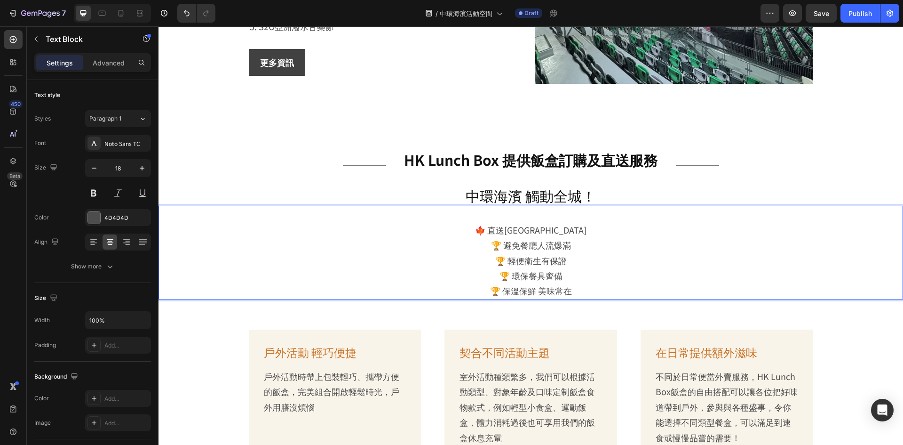
click at [487, 233] on p "🍁 直送中環活動場地 🏆 避免餐廳人流爆滿" at bounding box center [530, 237] width 743 height 31
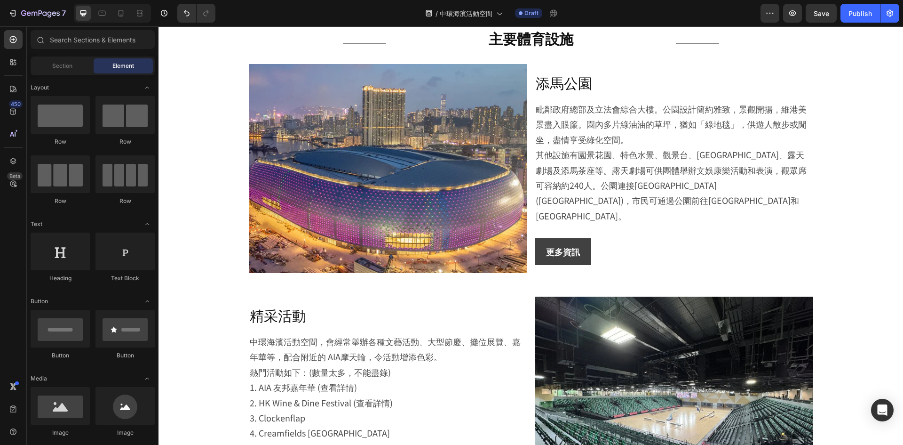
scroll to position [996, 0]
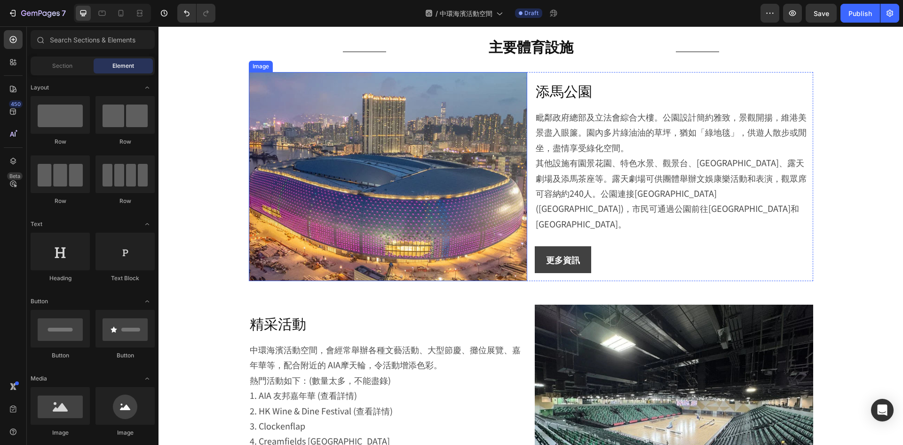
click at [489, 230] on img at bounding box center [388, 176] width 279 height 209
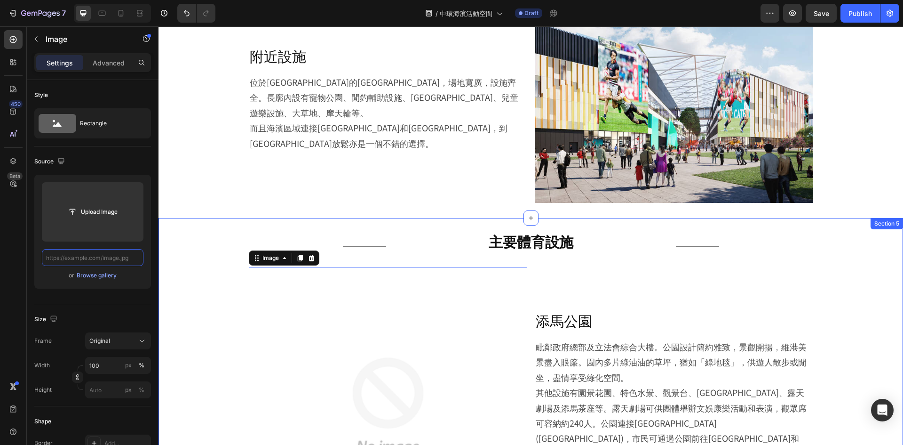
scroll to position [714, 0]
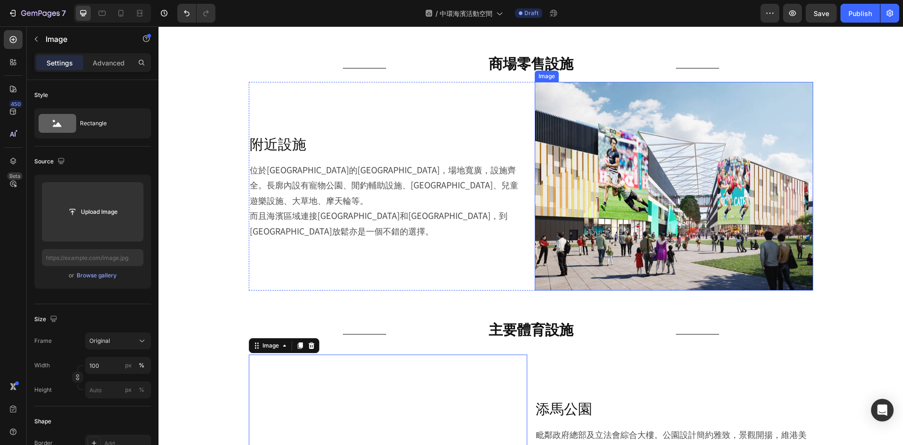
click at [617, 215] on img at bounding box center [674, 186] width 279 height 209
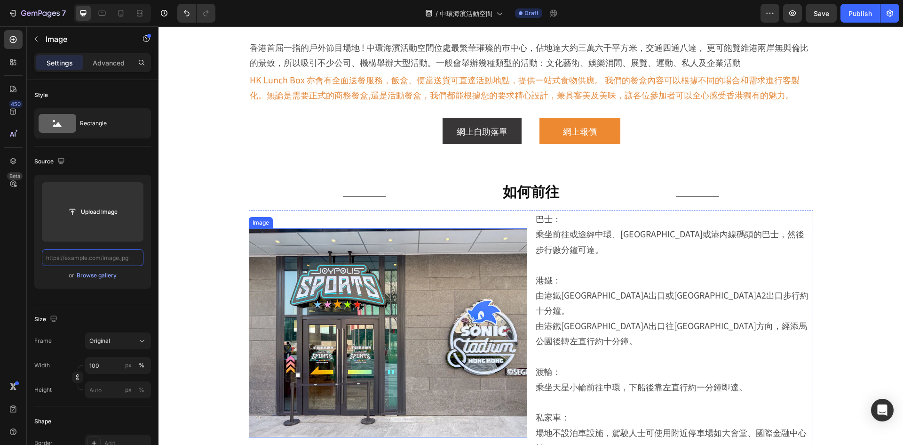
scroll to position [290, 0]
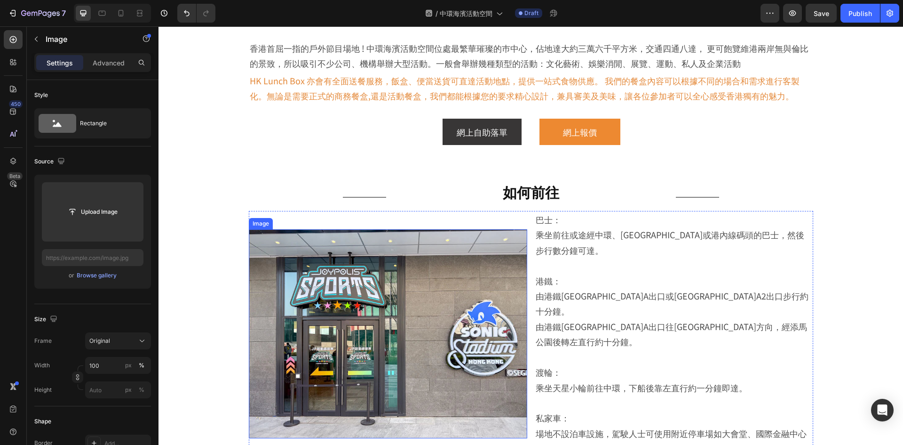
click at [331, 229] on img at bounding box center [388, 333] width 279 height 209
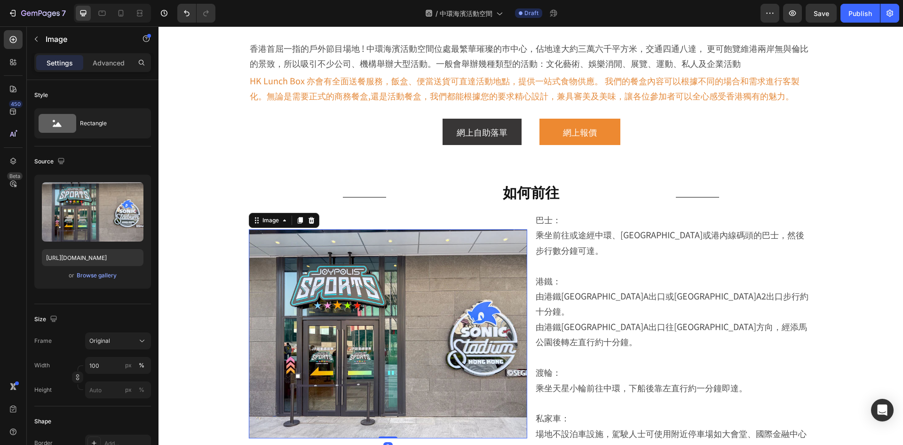
click at [325, 285] on img at bounding box center [388, 333] width 279 height 209
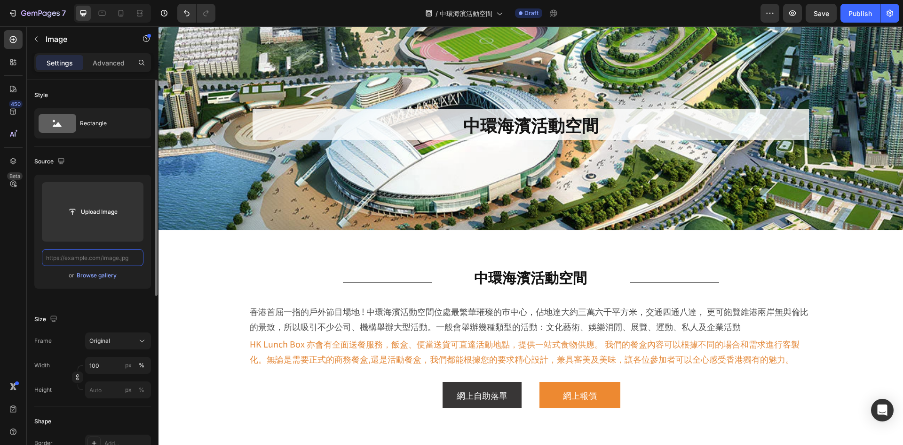
scroll to position [0, 0]
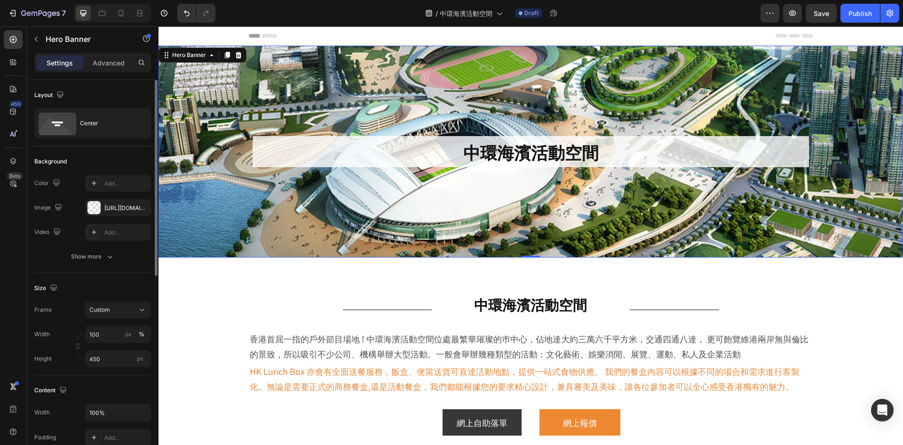
click at [604, 243] on div "Background Image" at bounding box center [531, 152] width 745 height 212
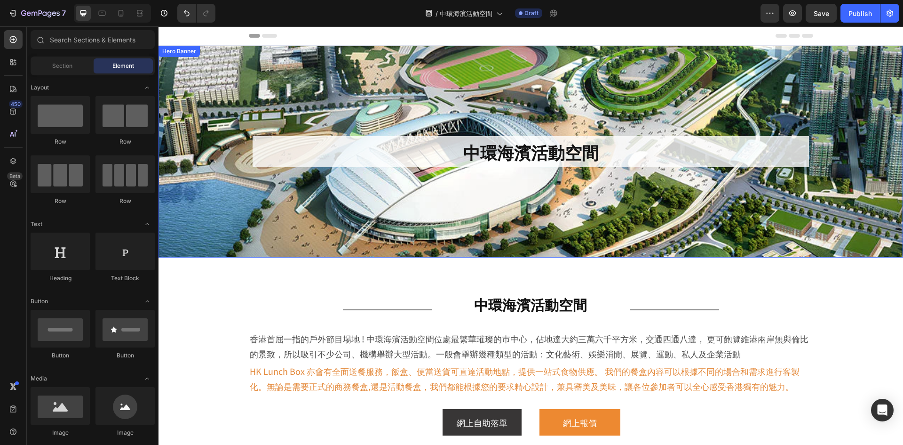
drag, startPoint x: 461, startPoint y: 243, endPoint x: 384, endPoint y: 253, distance: 76.8
click at [461, 243] on div "Background Image" at bounding box center [531, 152] width 745 height 212
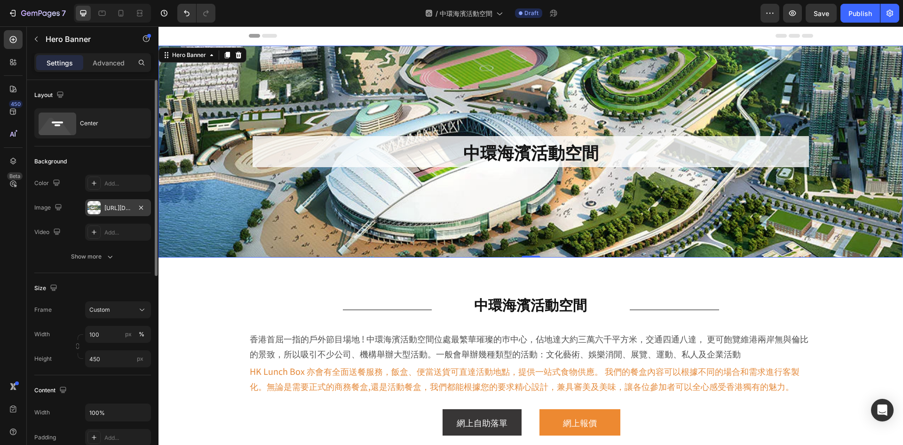
click at [115, 213] on div "https://cdn.shopify.com/s/files/1/0836/7715/1505/files/kai-tak-sports-park1049x…" at bounding box center [118, 207] width 66 height 17
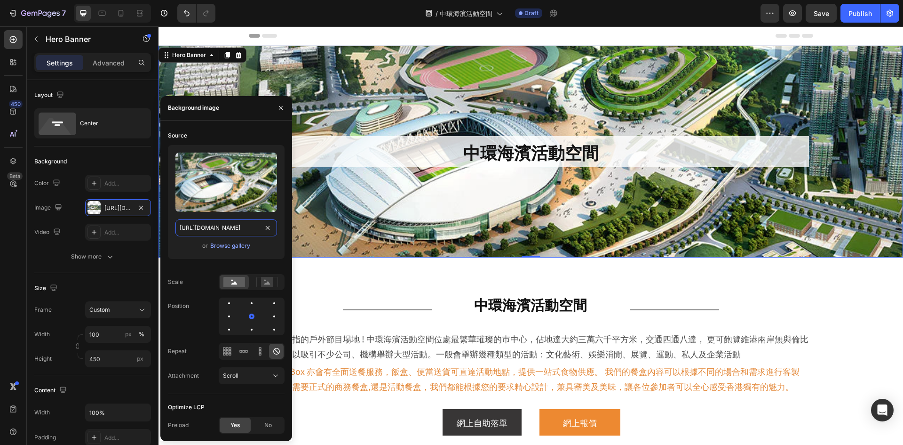
click at [222, 231] on input "https://cdn.shopify.com/s/files/1/0836/7715/1505/files/kai-tak-sports-park1049x…" at bounding box center [226, 227] width 102 height 17
paste input "central-harbourfront2112x997.webp?v=1756348309"
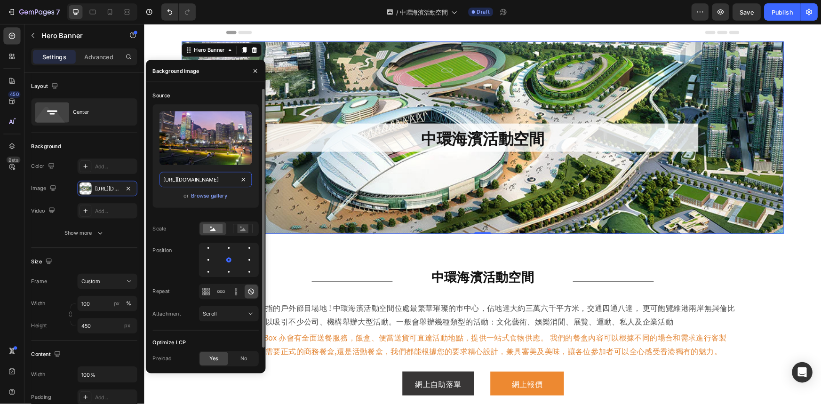
scroll to position [0, 207]
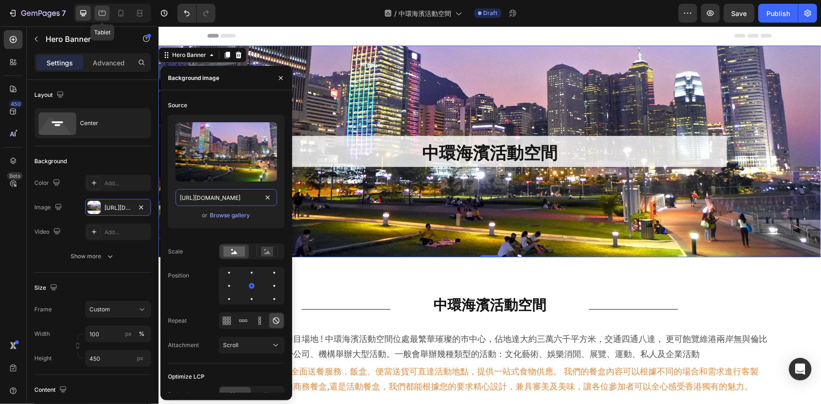
type input "[URL][DOMAIN_NAME]"
click at [103, 15] on icon at bounding box center [101, 12] width 9 height 9
type input "300"
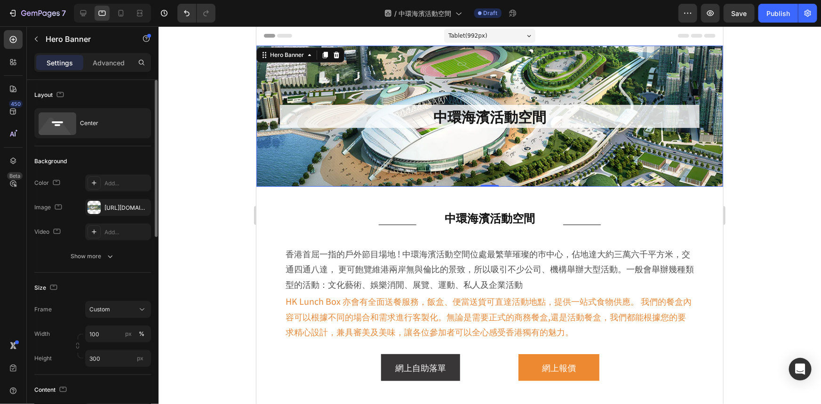
click at [118, 216] on div "The changes might be hidden by the video. Color Add... Image https://cdn.shopif…" at bounding box center [92, 208] width 117 height 66
click at [122, 211] on div "https://cdn.shopify.com/s/files/1/0836/7715/1505/files/kai-tak-sports-park1049x…" at bounding box center [117, 208] width 27 height 8
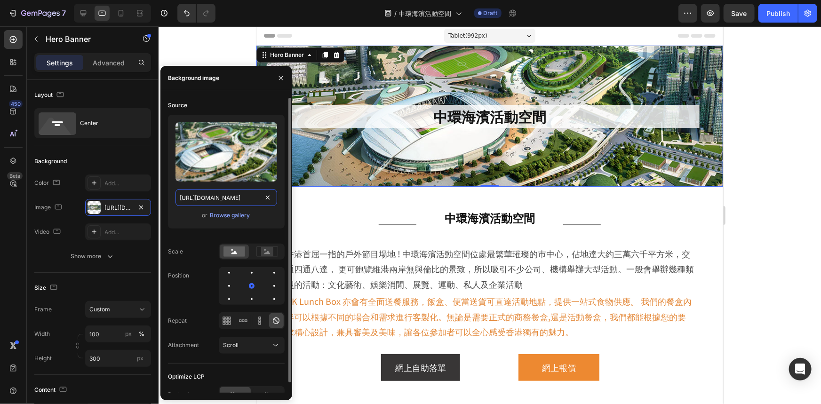
click at [224, 198] on input "https://cdn.shopify.com/s/files/1/0836/7715/1505/files/kai-tak-sports-park1049x…" at bounding box center [226, 197] width 102 height 17
paste input "central-harbourfront2112x997.webp?v=1756348309"
type input "[URL][DOMAIN_NAME]"
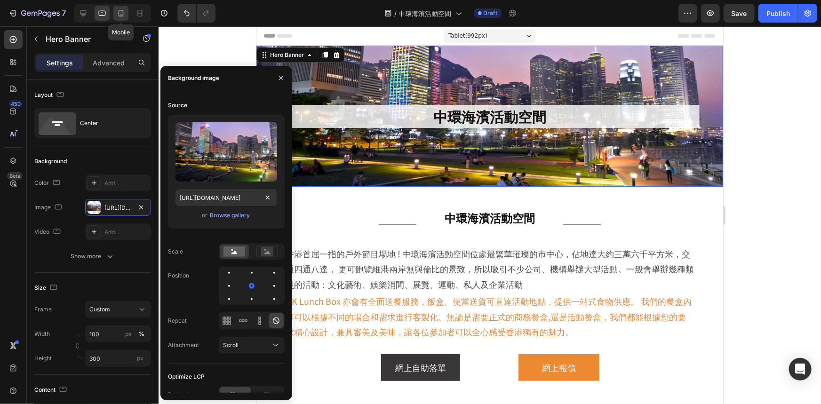
click at [118, 16] on icon at bounding box center [120, 12] width 9 height 9
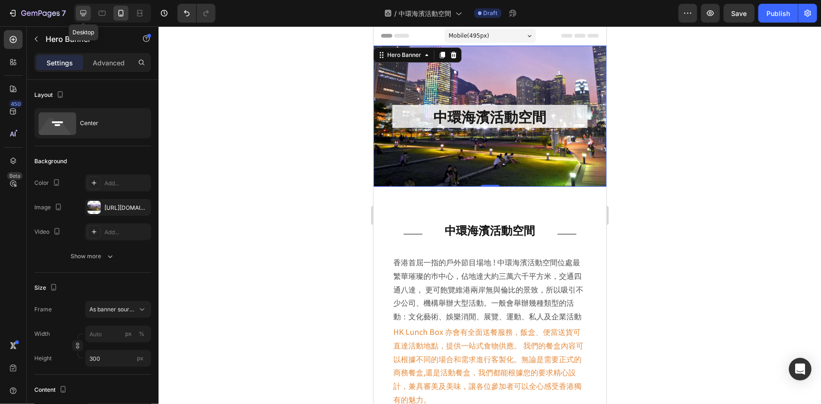
click at [84, 11] on icon at bounding box center [83, 12] width 9 height 9
type input "100"
type input "450"
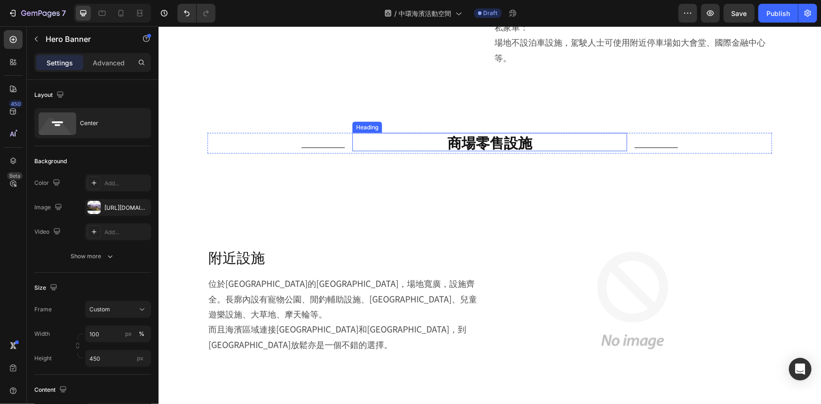
scroll to position [769, 0]
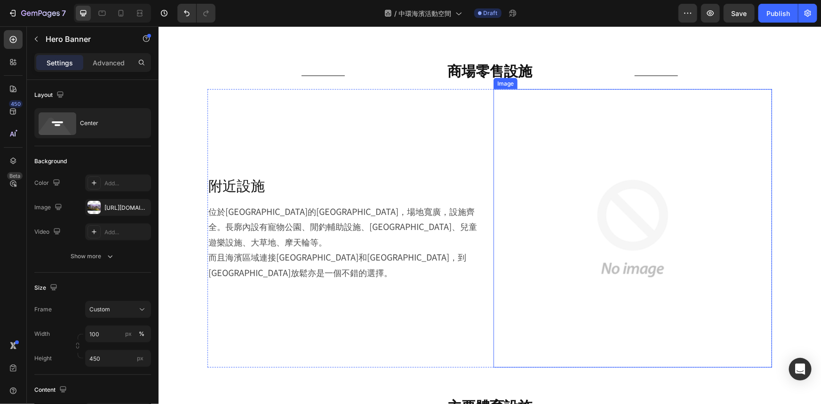
click at [608, 184] on img at bounding box center [632, 228] width 279 height 279
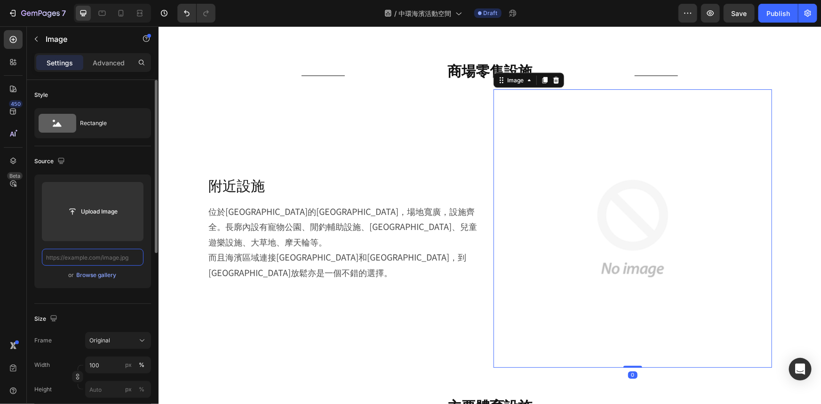
click at [99, 253] on input "text" at bounding box center [93, 257] width 102 height 17
paste input "[URL][DOMAIN_NAME]"
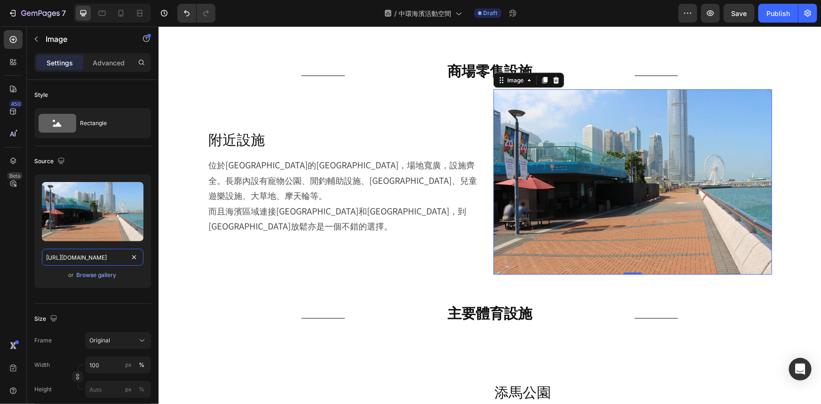
type input "[URL][DOMAIN_NAME]"
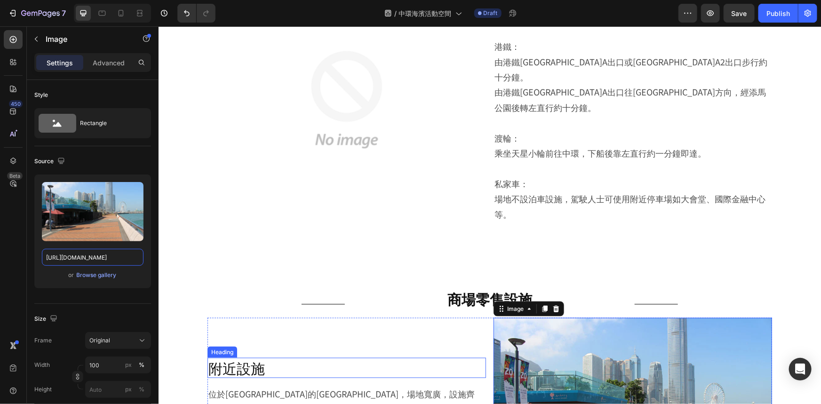
scroll to position [470, 0]
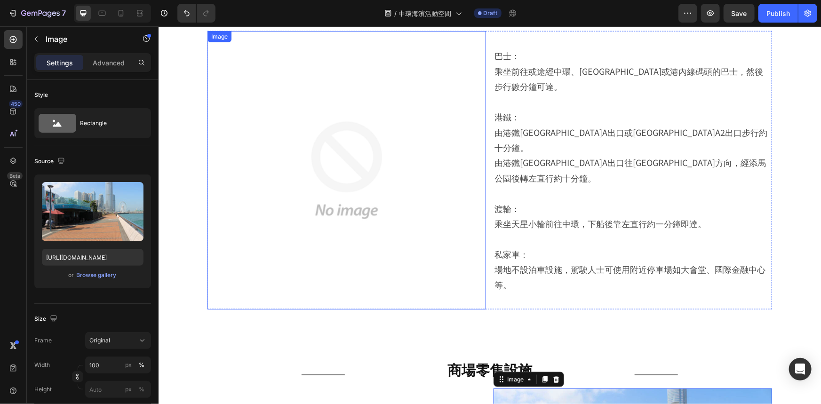
click at [365, 165] on img at bounding box center [346, 170] width 279 height 279
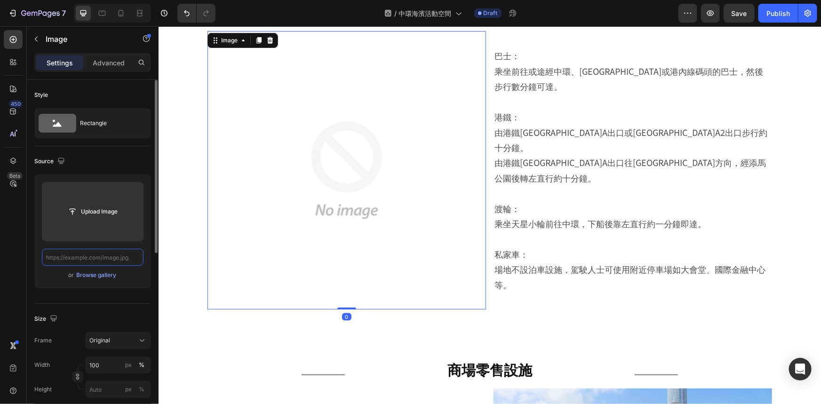
click at [87, 256] on input "text" at bounding box center [93, 257] width 102 height 17
paste input "[URL][DOMAIN_NAME]"
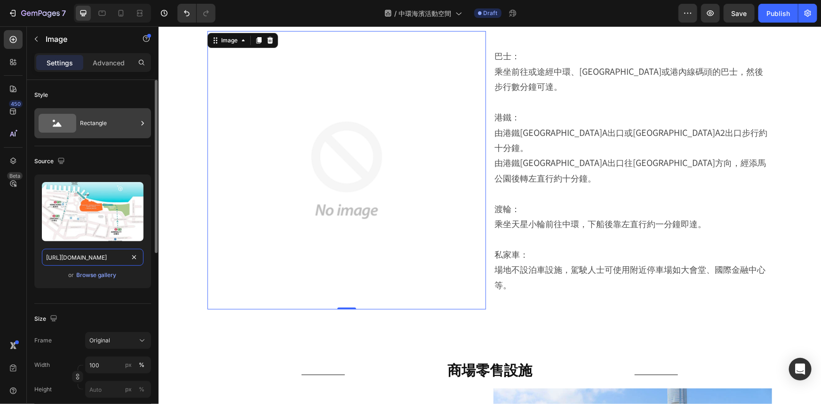
scroll to position [0, 207]
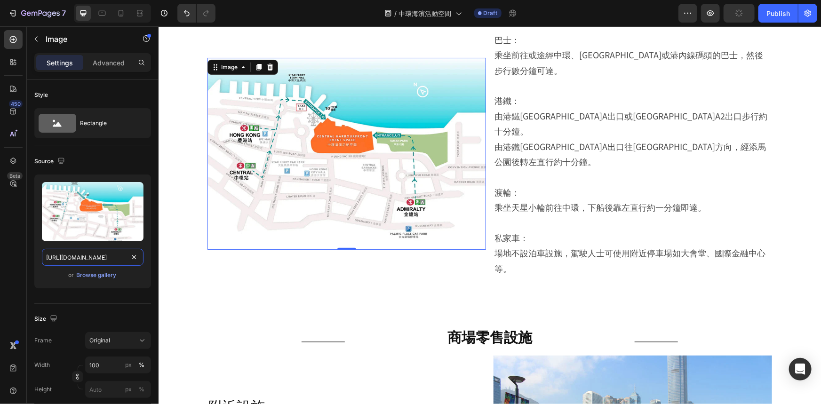
type input "[URL][DOMAIN_NAME]"
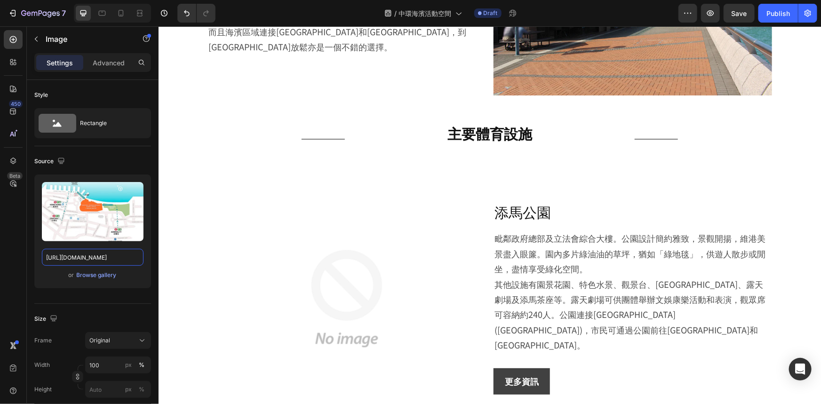
scroll to position [1068, 0]
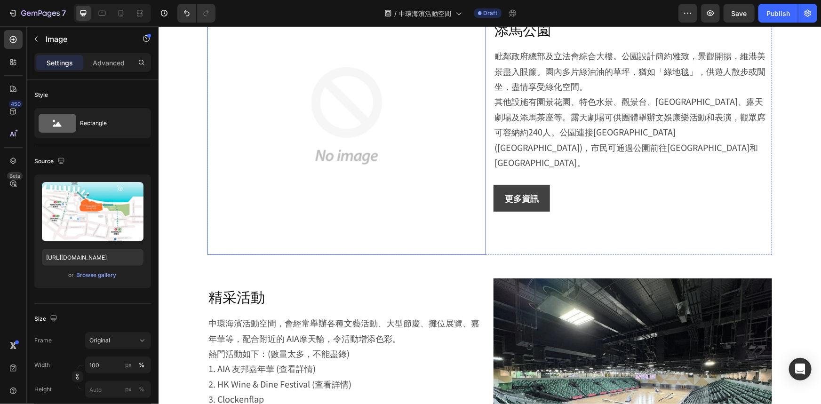
drag, startPoint x: 320, startPoint y: 150, endPoint x: 267, endPoint y: 192, distance: 68.3
click at [320, 150] on img at bounding box center [346, 115] width 279 height 279
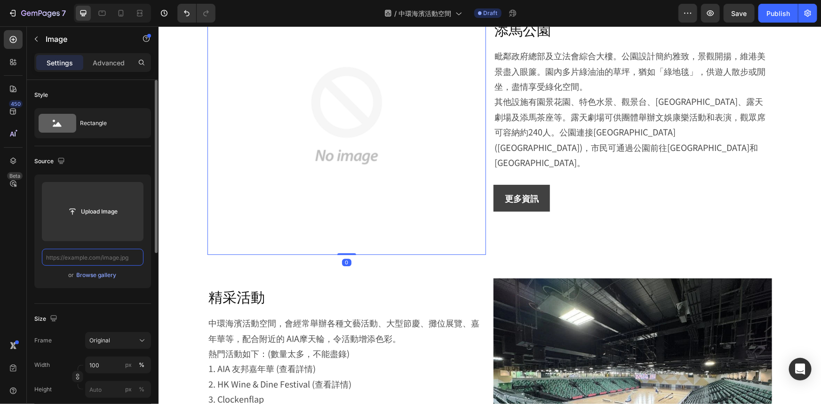
click at [125, 259] on input "text" at bounding box center [93, 257] width 102 height 17
paste input "https://cdn.shopify.com/s/files/1/0836/7715/1505/files/central-harbourfront600x…"
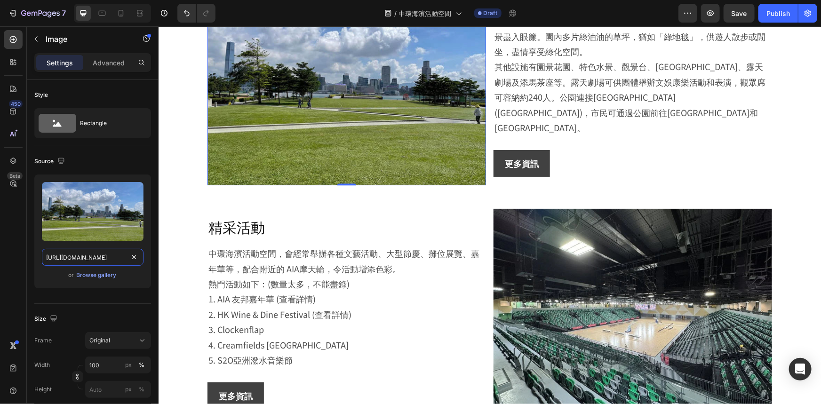
type input "https://cdn.shopify.com/s/files/1/0836/7715/1505/files/central-harbourfront600x…"
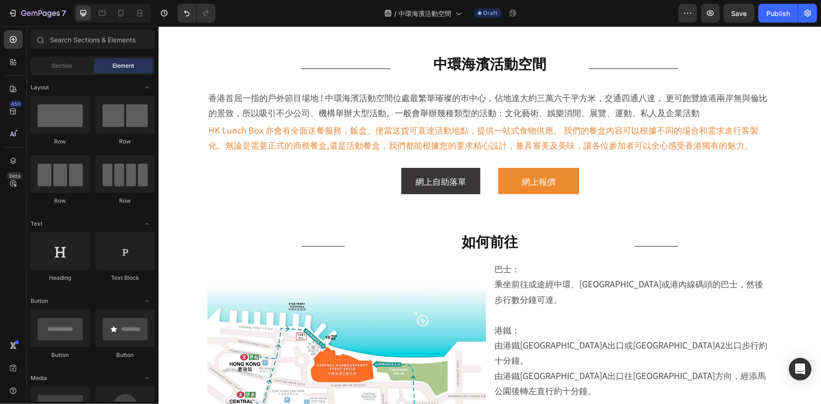
scroll to position [0, 0]
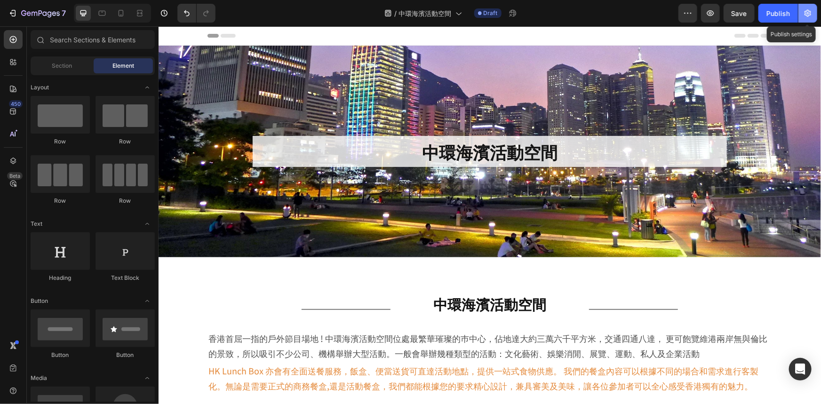
click at [805, 14] on icon "button" at bounding box center [807, 13] width 7 height 7
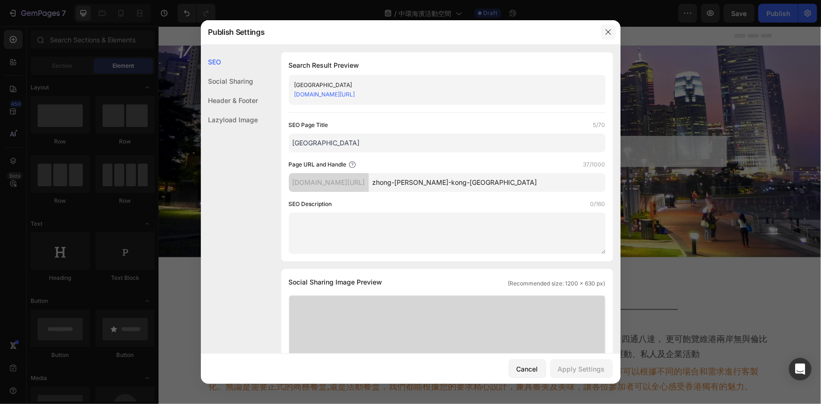
click at [612, 31] on button "button" at bounding box center [608, 31] width 15 height 15
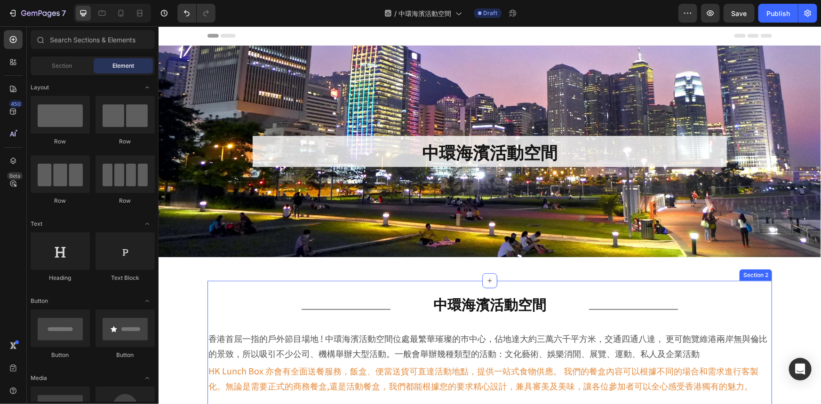
click at [473, 295] on h2 "中環海濱活動空間" at bounding box center [489, 303] width 183 height 18
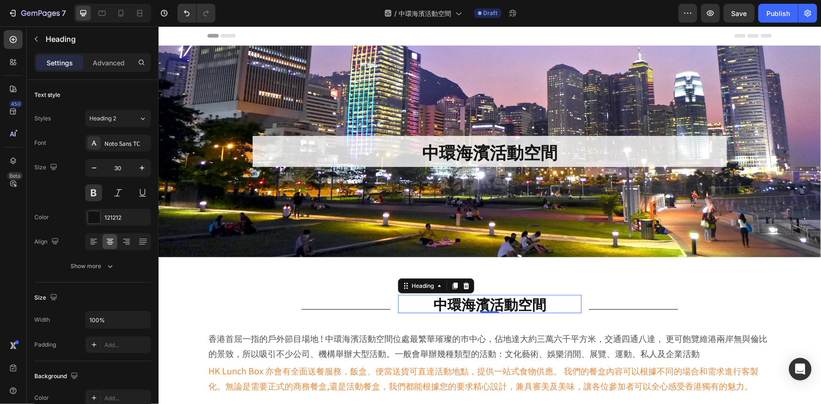
click at [474, 303] on h2 "中環海濱活動空間" at bounding box center [489, 303] width 183 height 18
click at [474, 303] on p "中環海濱活動空間" at bounding box center [489, 303] width 183 height 18
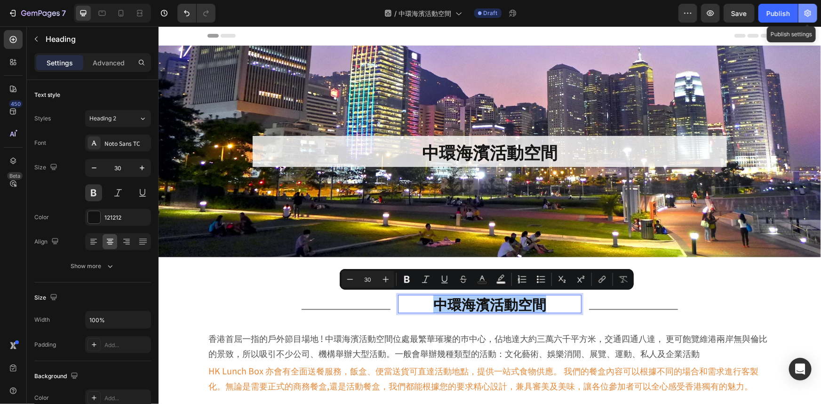
click at [804, 12] on icon "button" at bounding box center [807, 12] width 9 height 9
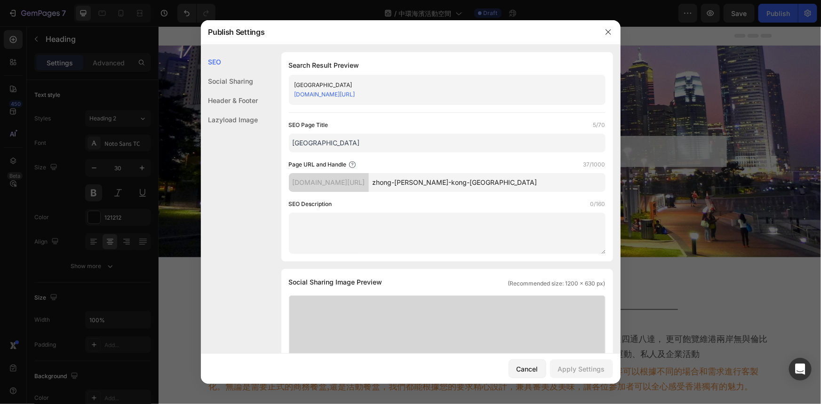
click at [439, 141] on input "[GEOGRAPHIC_DATA]" at bounding box center [447, 143] width 317 height 19
paste input "中環海濱活動空間"
type input "中環海濱活動空間"
drag, startPoint x: 541, startPoint y: 178, endPoint x: 322, endPoint y: 191, distance: 220.1
click at [322, 191] on div "test-bisbis.myshopify.com/pages/ zhong-huan-hai-bin-huo-dong-kong-jian" at bounding box center [447, 182] width 317 height 19
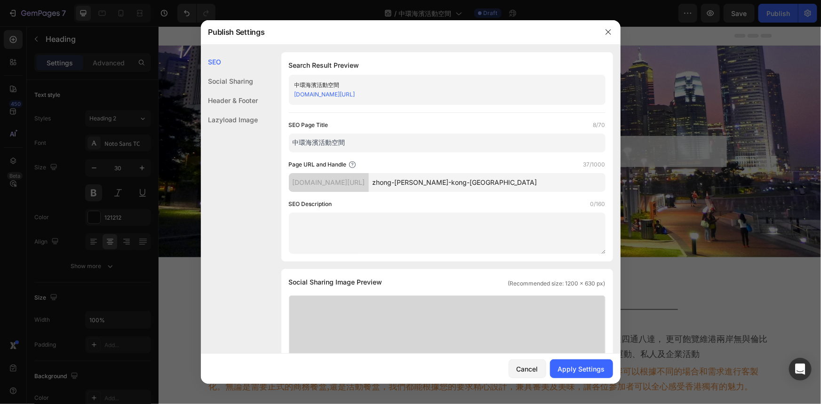
paste input "central-harbourfront"
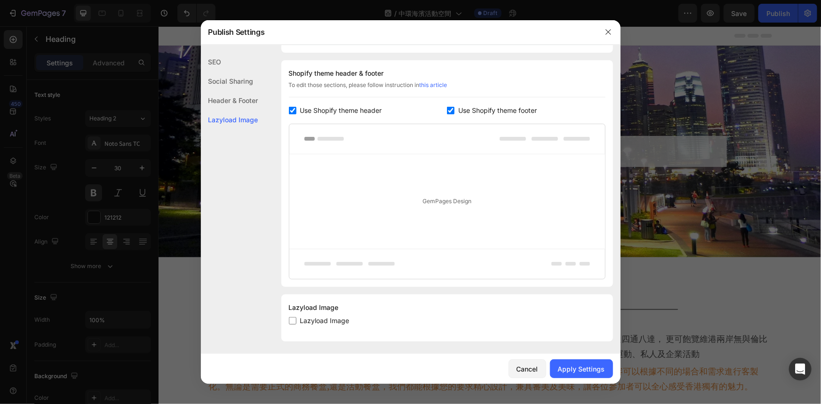
scroll to position [437, 0]
type input "central-harbourfront"
click at [584, 367] on div "Apply Settings" at bounding box center [581, 369] width 47 height 10
click at [607, 29] on icon "button" at bounding box center [609, 32] width 8 height 8
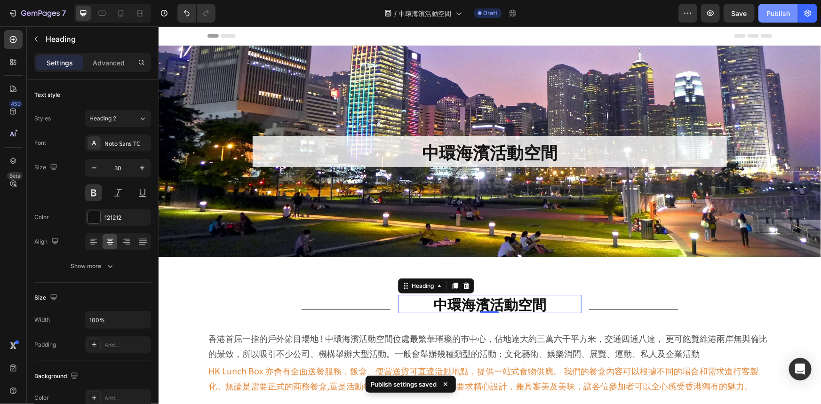
click at [779, 4] on button "Publish" at bounding box center [778, 13] width 40 height 19
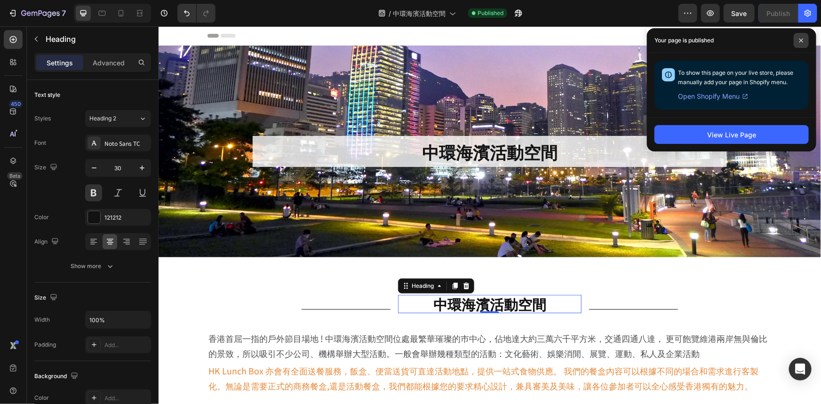
click at [804, 42] on span at bounding box center [801, 40] width 15 height 15
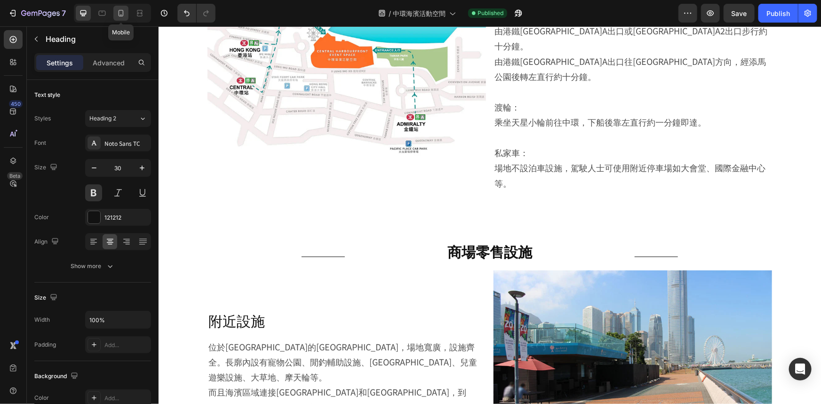
click at [116, 14] on icon at bounding box center [120, 12] width 9 height 9
type input "24"
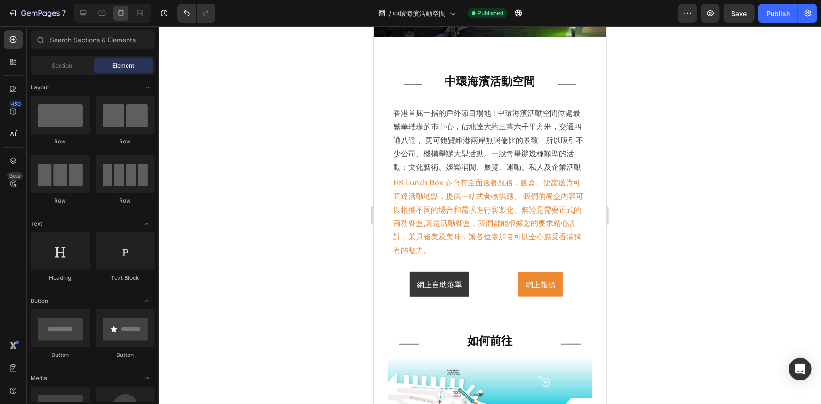
scroll to position [63, 0]
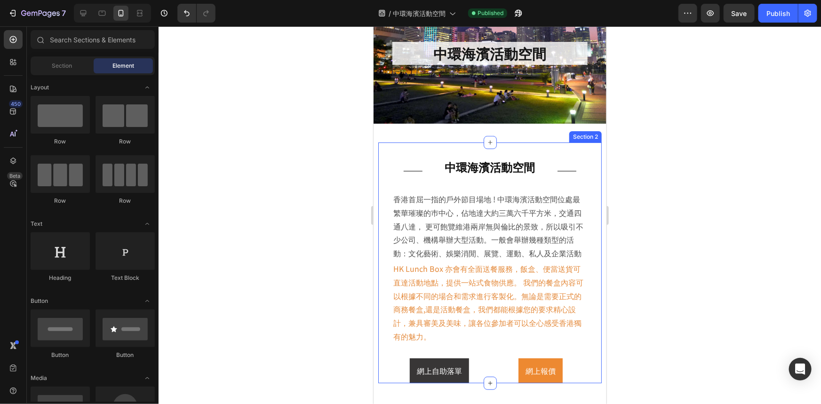
click at [577, 154] on div "Title Line 中環海濱活動空間 Heading Title Line Row 香港首屈一指的戶外節目場地 ! 中環海濱活動空間位處最繁華璀璨的巿中心，…" at bounding box center [489, 262] width 195 height 241
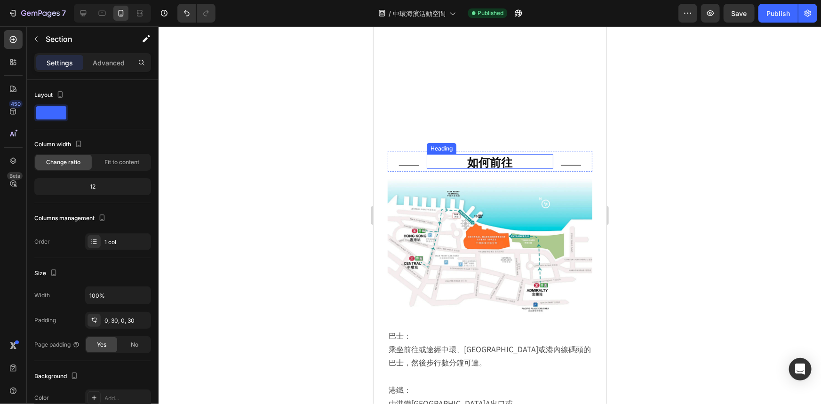
scroll to position [448, 0]
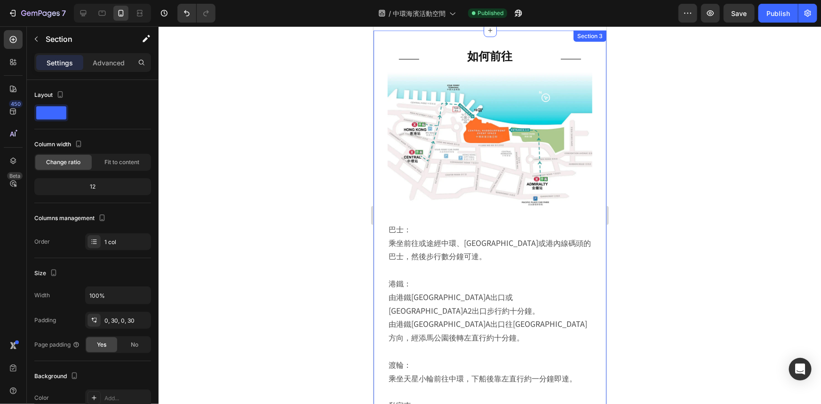
click at [594, 64] on div "Title Line 如何前往 Heading Title Line Row Image 巴士： 乘坐前往或途經中環、金鐘或港內線碼頭的巴士，然後步行數分鐘可…" at bounding box center [489, 238] width 233 height 417
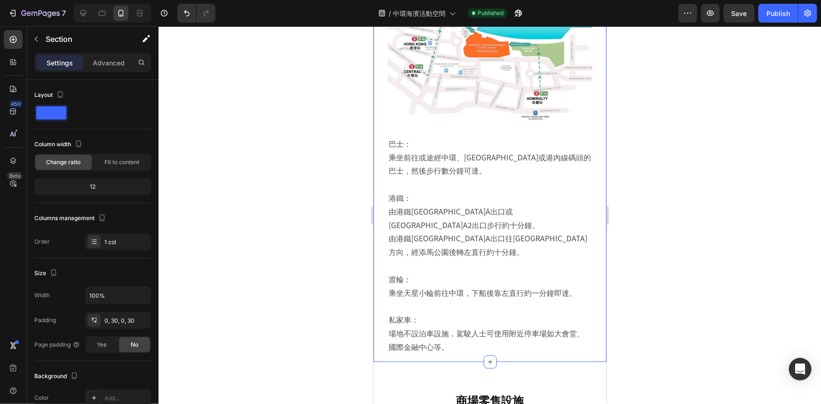
scroll to position [619, 0]
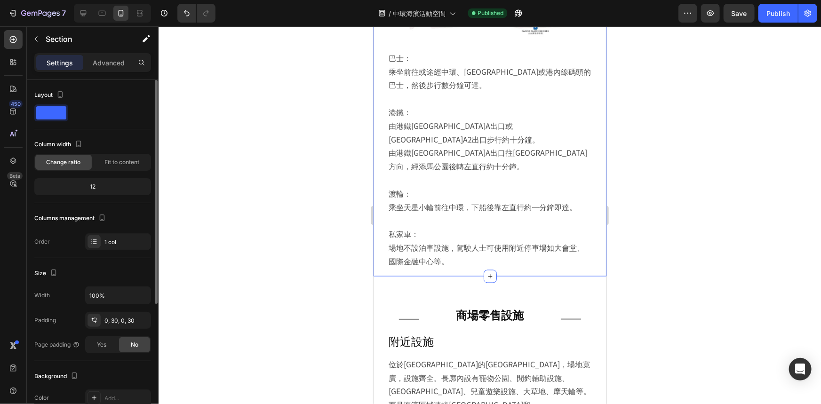
click at [103, 333] on div "Width 100% Padding 0, 30, 0, 30 Page padding Yes No" at bounding box center [92, 320] width 117 height 67
click at [103, 342] on span "Yes" at bounding box center [101, 345] width 9 height 8
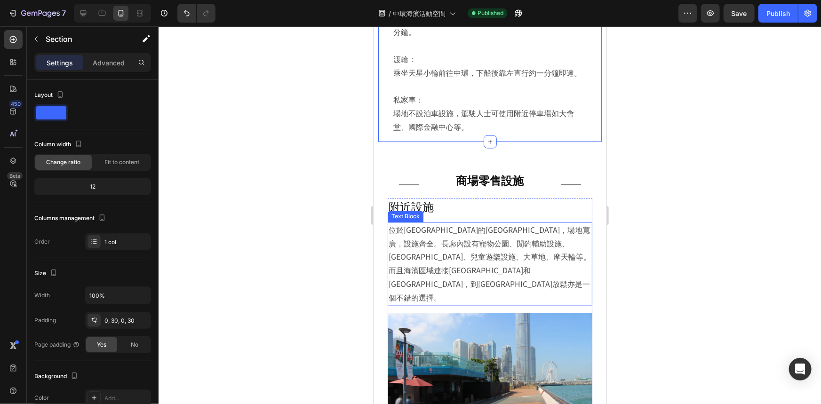
scroll to position [790, 0]
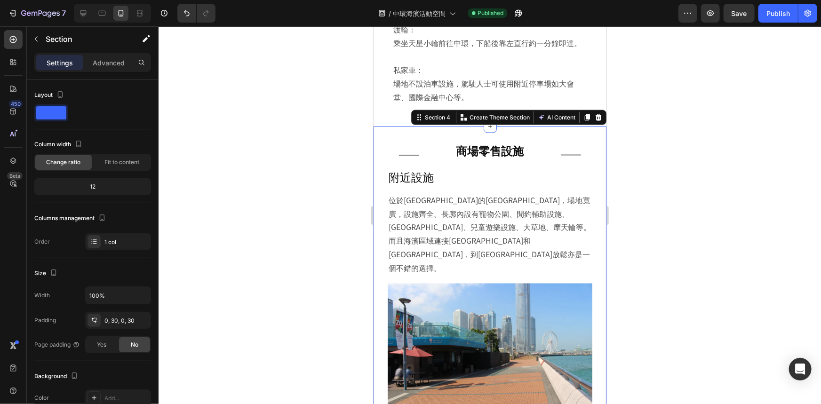
click at [591, 137] on div "Title Line 商場零售設施 Heading Title Line Row Image 附近設施 Heading 位於龍和道的中環海濱，場地寬廣，設施齊…" at bounding box center [489, 273] width 233 height 294
click at [96, 342] on div "Yes" at bounding box center [101, 344] width 31 height 15
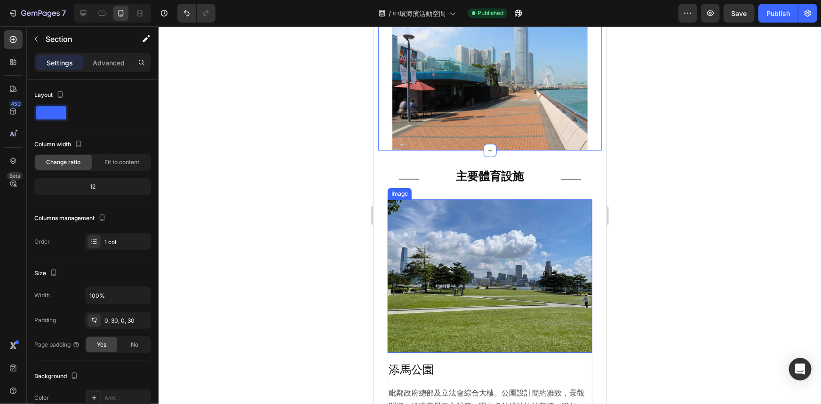
scroll to position [1175, 0]
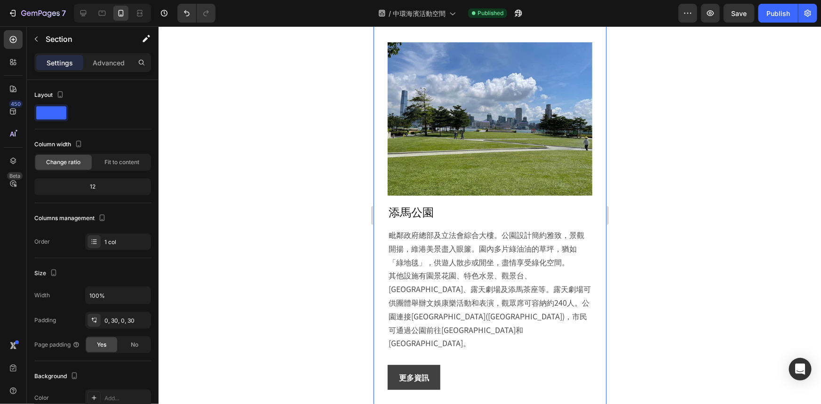
click at [589, 199] on div "Title Line 主要體育設施 Heading Title Line Row Image 添馬公園 Heading 毗鄰政府總部及立法會綜合大樓。公園設計…" at bounding box center [489, 307] width 233 height 629
click at [103, 343] on span "Yes" at bounding box center [101, 345] width 9 height 8
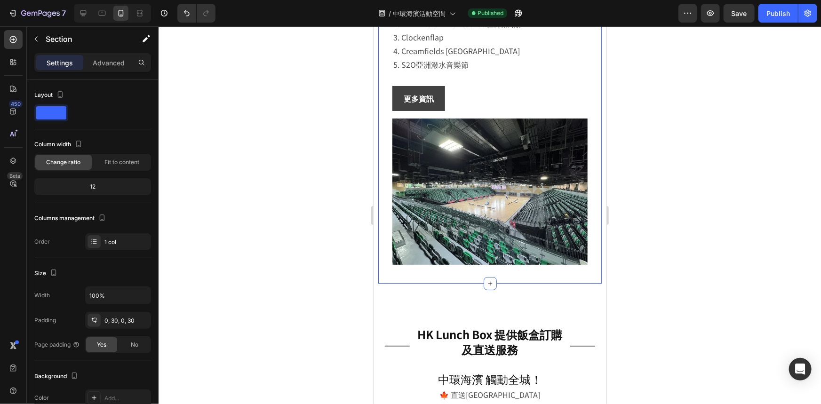
scroll to position [1731, 0]
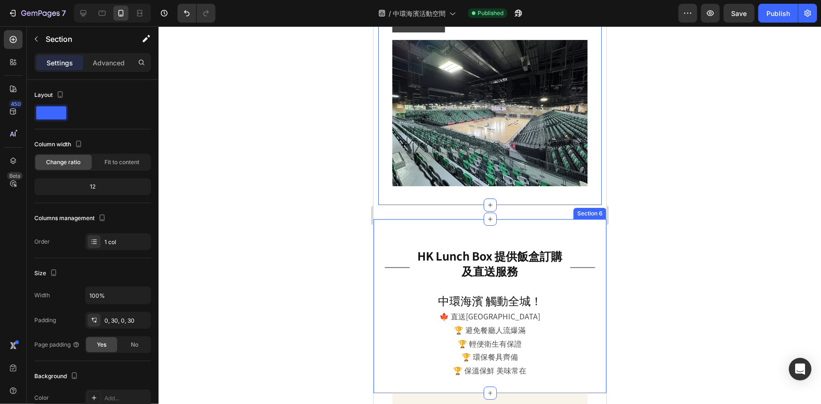
click at [597, 234] on div "Title Line HK Lunch Box 提供飯盒訂購及直送服務 Heading Title Line Row 中環海濱 觸動全城！ Heading 🍁…" at bounding box center [489, 306] width 233 height 144
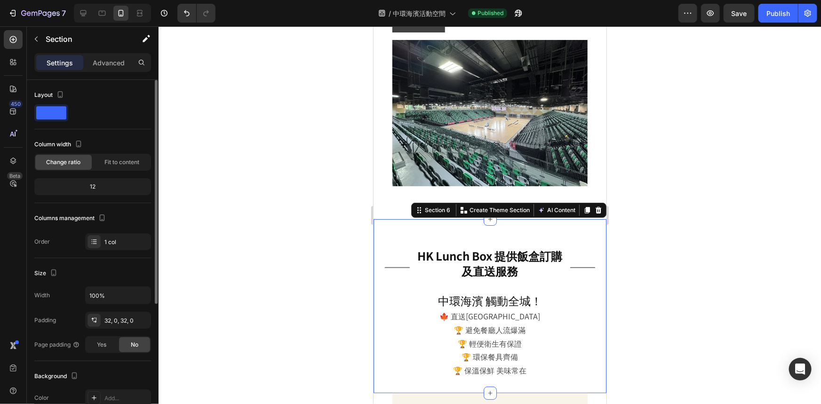
click at [124, 306] on div "Width 100% Padding 32, 0, 32, 0 Page padding Yes No" at bounding box center [92, 320] width 117 height 67
click at [123, 317] on div "32, 0, 32, 0" at bounding box center [117, 321] width 27 height 8
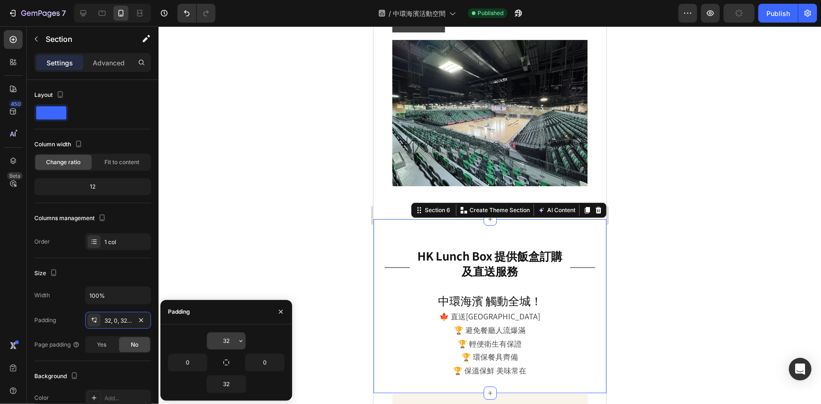
click at [226, 342] on input "32" at bounding box center [226, 341] width 39 height 17
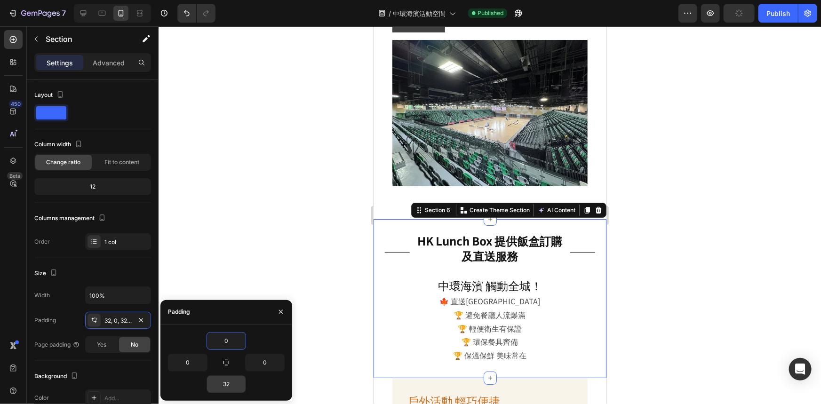
type input "0"
click at [223, 383] on input "32" at bounding box center [226, 384] width 39 height 17
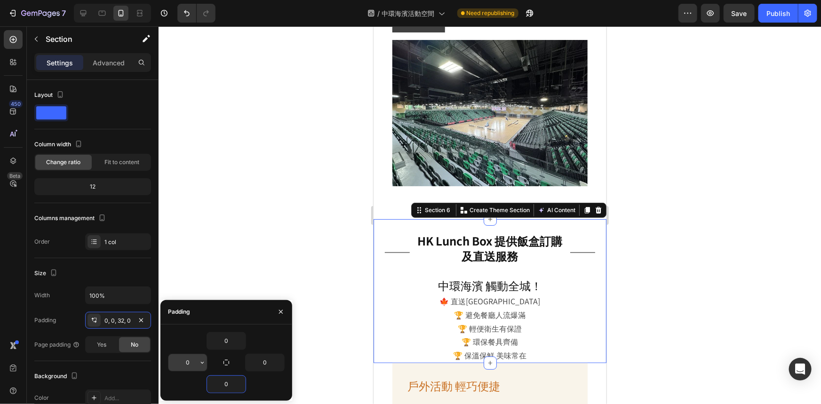
type input "0"
click at [188, 365] on input "0" at bounding box center [187, 362] width 39 height 17
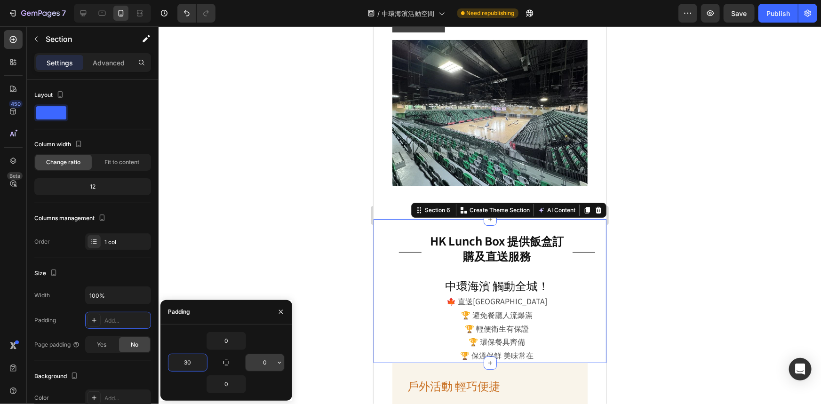
type input "30"
click at [260, 359] on input "0" at bounding box center [265, 362] width 39 height 17
type input "30"
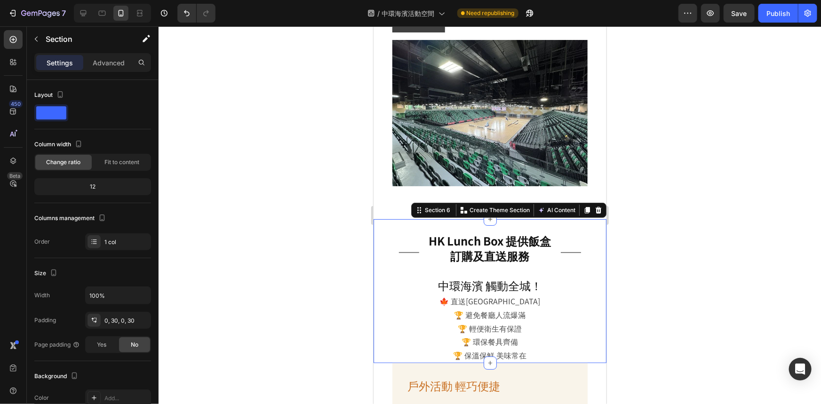
click at [298, 223] on div at bounding box center [490, 215] width 662 height 378
click at [590, 224] on div "Title Line HK Lunch Box 提供飯盒訂購及直送服務 Heading Title Line Row 中環海濱 觸動全城！ Heading 🍁…" at bounding box center [489, 291] width 233 height 144
click at [99, 348] on span "Yes" at bounding box center [101, 345] width 9 height 8
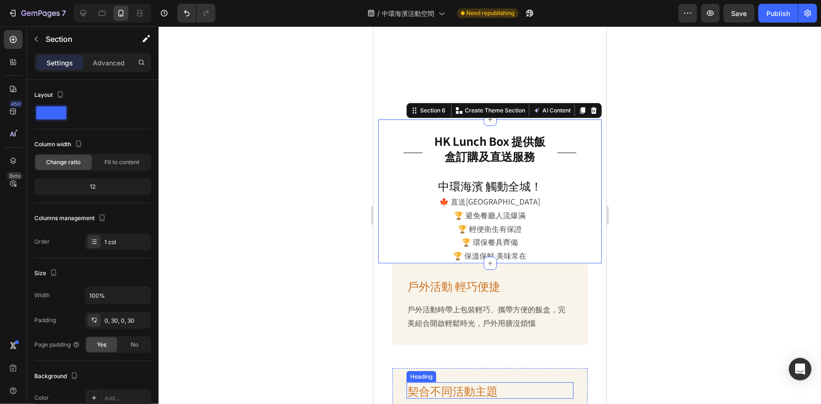
scroll to position [1945, 0]
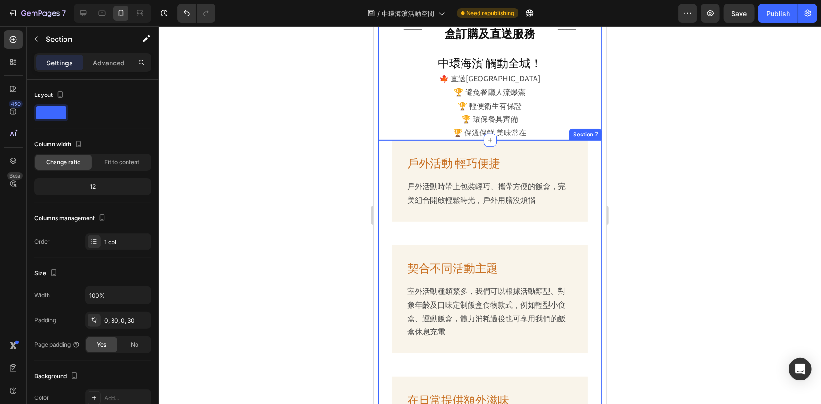
click at [587, 194] on div "戶外活動 輕巧便捷 Heading 戶外活動時帶上包裝輕巧、攜帶方便的飯盒，完美組合開啟輕鬆時光，戶外用膳沒煩惱 Text Block Row 契合不同活動主…" at bounding box center [489, 312] width 223 height 345
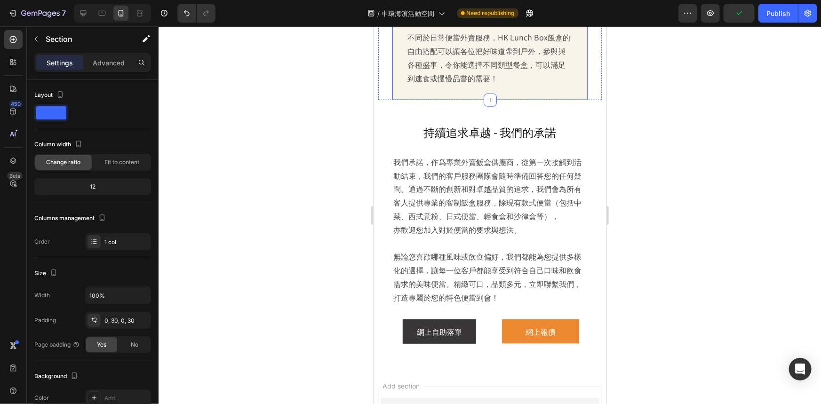
scroll to position [2415, 0]
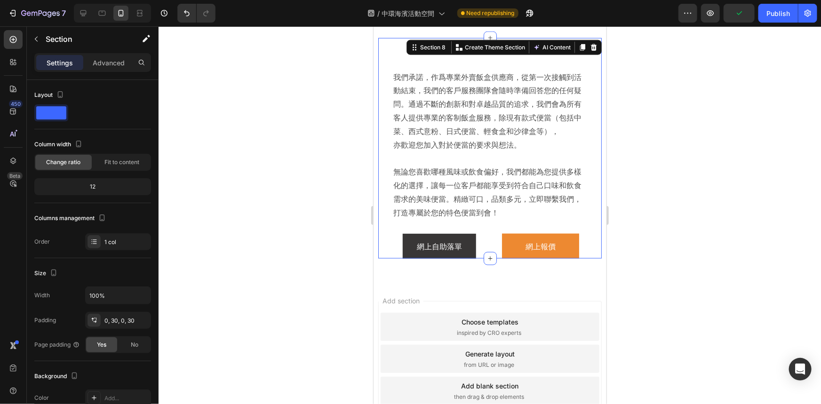
click at [583, 111] on div "持續追求卓越 - 我們的承諾 Heading 我們承諾，作爲專業外賣飯盒供應商，從第一次接觸到活動結束，我們的客戶服務團隊會隨時準備回答您的任何疑問。通過不斷…" at bounding box center [489, 148] width 223 height 221
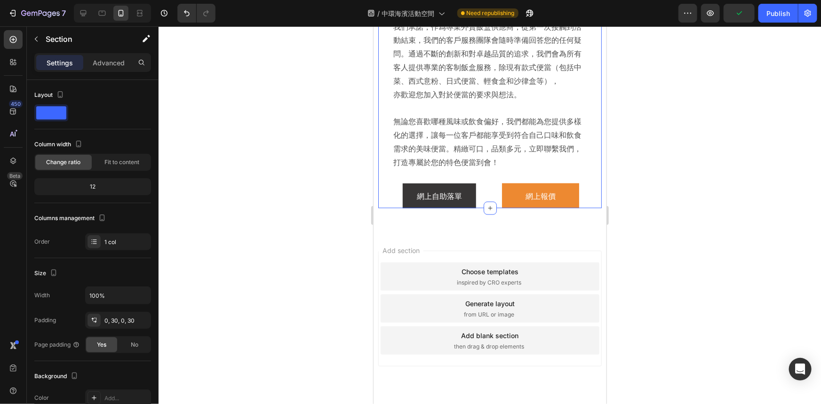
scroll to position [2507, 0]
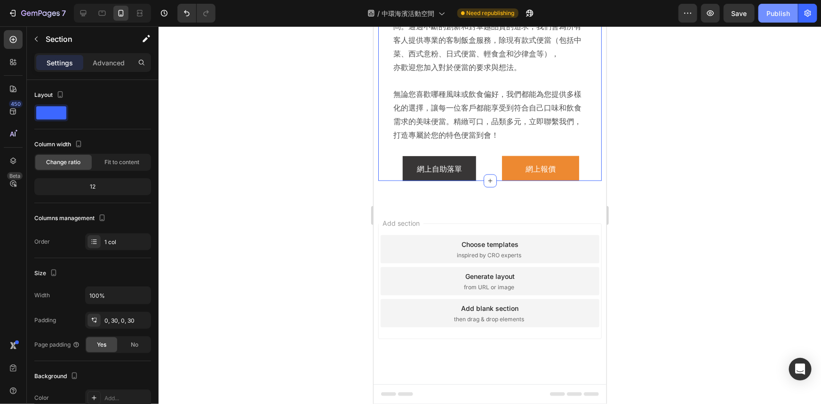
click at [777, 9] on div "Publish" at bounding box center [778, 13] width 24 height 10
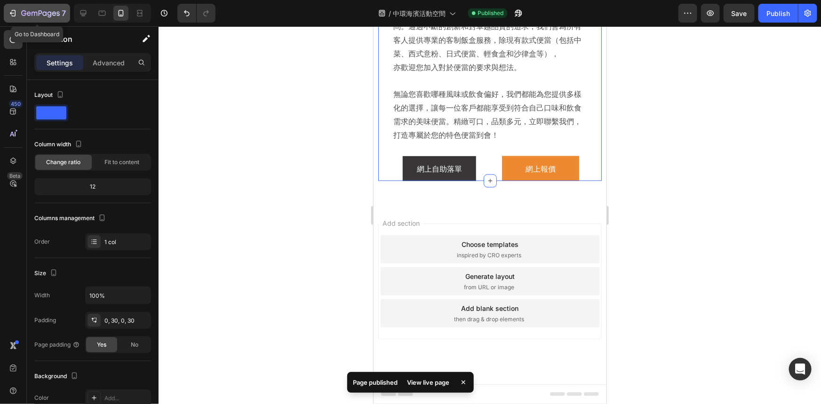
click at [39, 14] on icon "button" at bounding box center [40, 14] width 39 height 8
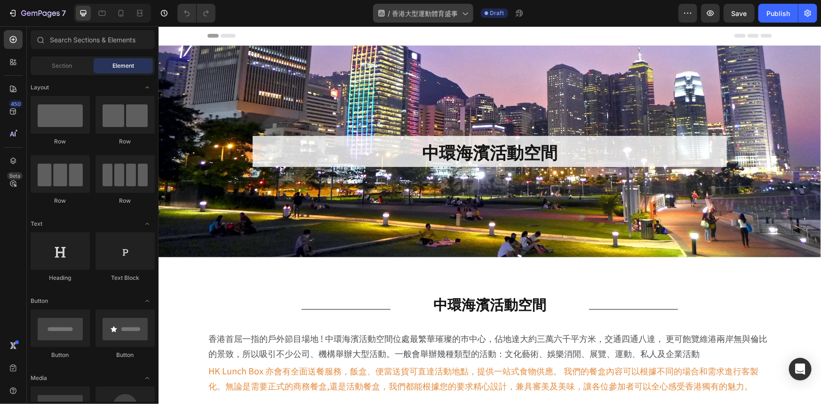
click at [501, 147] on h2 "中環海濱活動空間" at bounding box center [489, 151] width 474 height 32
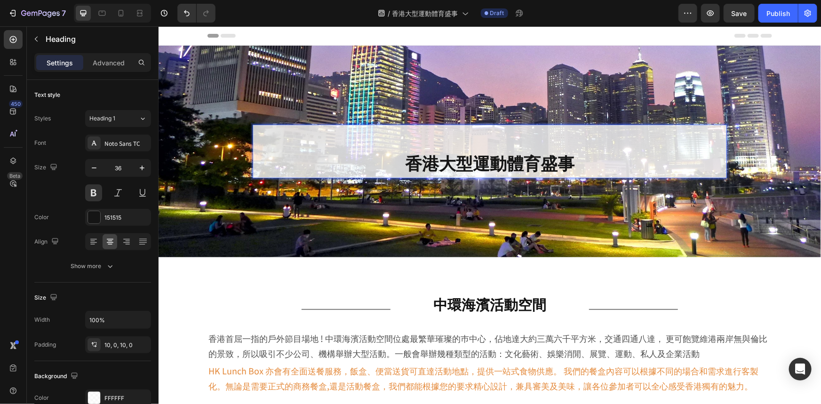
click at [400, 165] on p "香港大型運動體育盛事" at bounding box center [489, 151] width 474 height 44
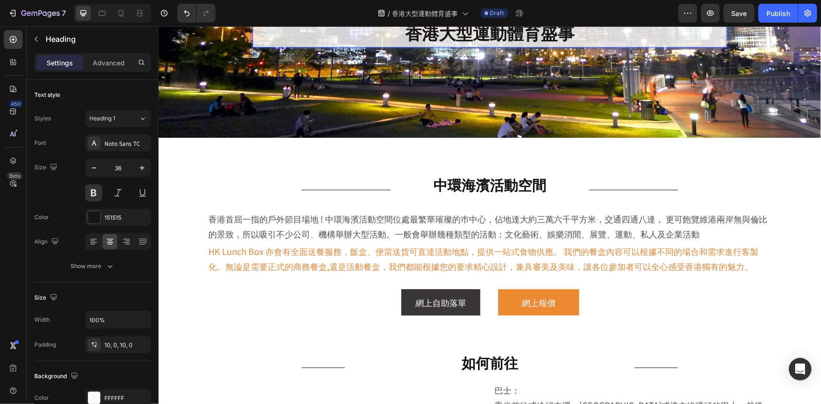
scroll to position [128, 0]
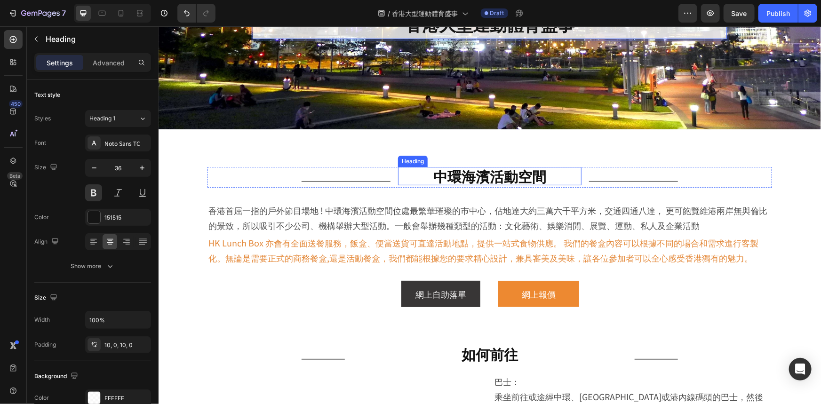
click at [484, 178] on h2 "中環海濱活動空間" at bounding box center [489, 176] width 183 height 18
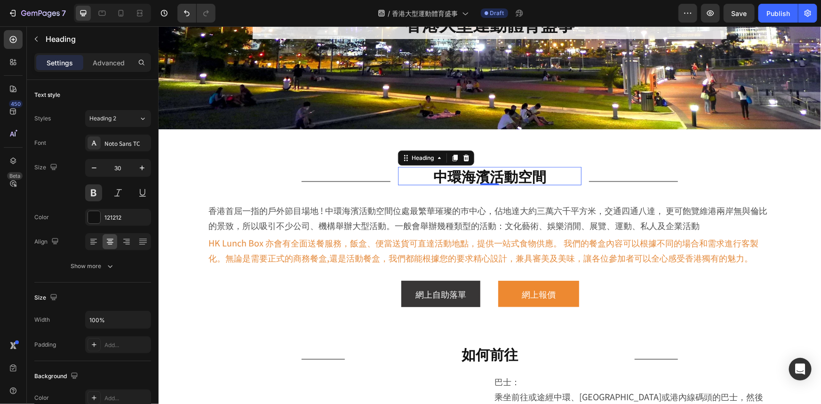
click at [484, 178] on h2 "中環海濱活動空間" at bounding box center [489, 176] width 183 height 18
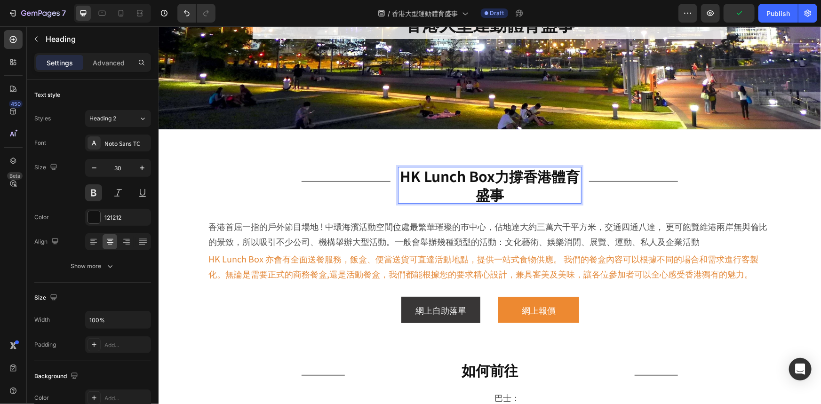
scroll to position [0, 0]
drag, startPoint x: 385, startPoint y: 193, endPoint x: 338, endPoint y: 201, distance: 47.7
click at [385, 193] on div "Title Line" at bounding box center [298, 185] width 183 height 37
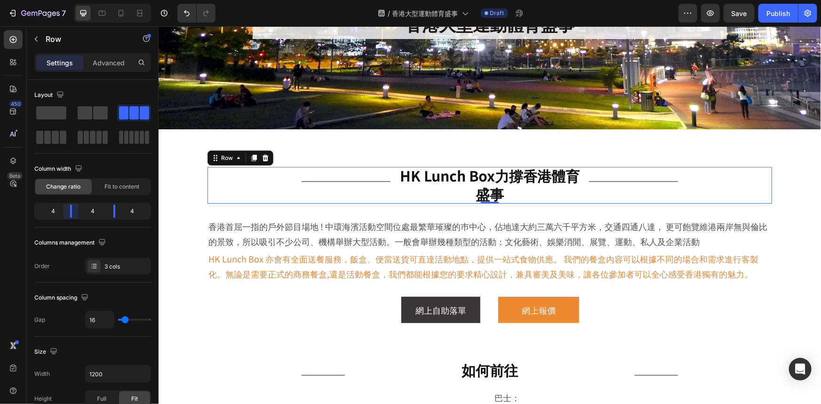
drag, startPoint x: 76, startPoint y: 211, endPoint x: 66, endPoint y: 209, distance: 10.6
click at [66, 0] on body "7 Version history / 香港大型運動體育盛事 Draft Preview Save Publish 450 Beta Sections(18)…" at bounding box center [410, 0] width 821 height 0
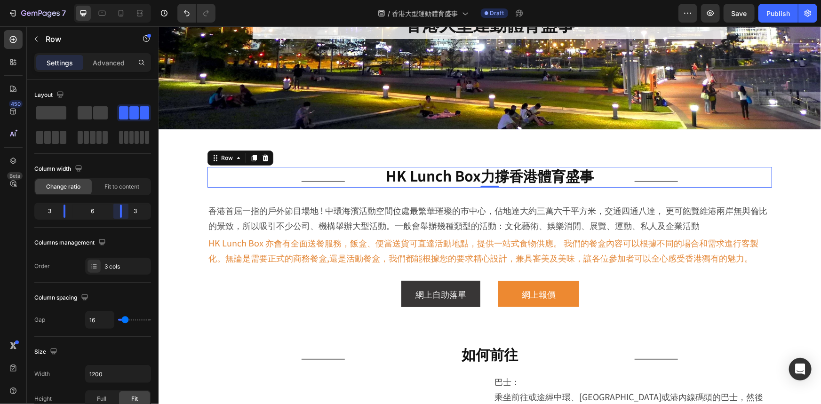
drag, startPoint x: 119, startPoint y: 210, endPoint x: 225, endPoint y: 25, distance: 213.3
click at [123, 0] on body "7 Version history / 香港大型運動體育盛事 Draft Preview Save Publish 450 Beta Sections(18)…" at bounding box center [410, 0] width 821 height 0
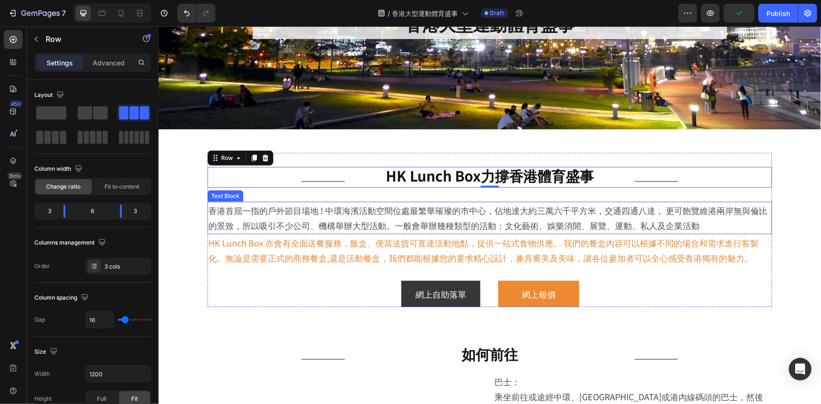
click at [436, 217] on p "香港首屈一指的戶外節目場地 ! 中環海濱活動空間位處最繁華璀璨的巿中心，佔地達大約三萬六千平方米，交通四通八達， 更可飽覽維港兩岸無與倫比的景致，所以吸引不少…" at bounding box center [489, 217] width 563 height 31
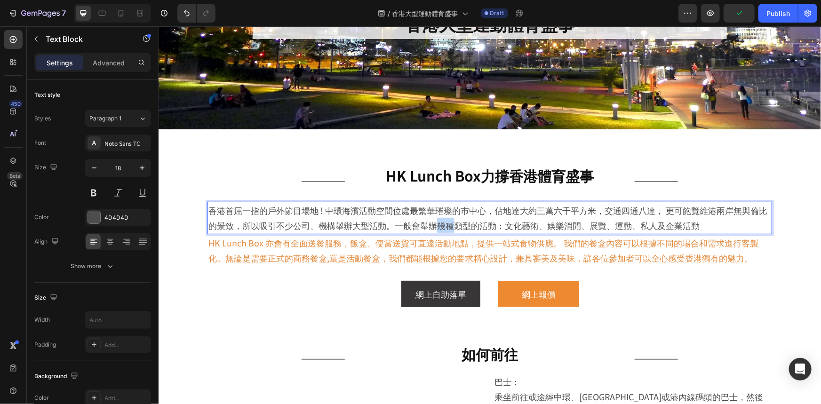
click at [436, 217] on p "香港首屈一指的戶外節目場地 ! 中環海濱活動空間位處最繁華璀璨的巿中心，佔地達大約三萬六千平方米，交通四通八達， 更可飽覽維港兩岸無與倫比的景致，所以吸引不少…" at bounding box center [489, 217] width 563 height 31
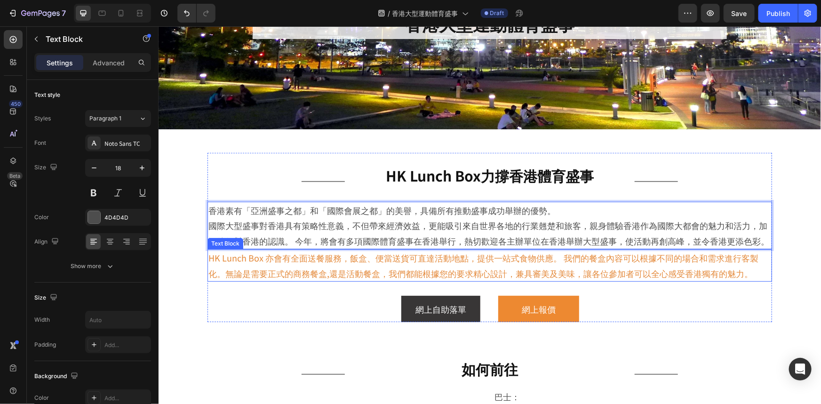
click at [457, 263] on p "HK Lunch Box 亦會有全面送餐服務，飯盒、便當送貨可直達活動地點，提供一站式食物供應。 我們的餐盒內容可以根據不同的場合和需求進行客製化。無論是需要…" at bounding box center [489, 265] width 563 height 31
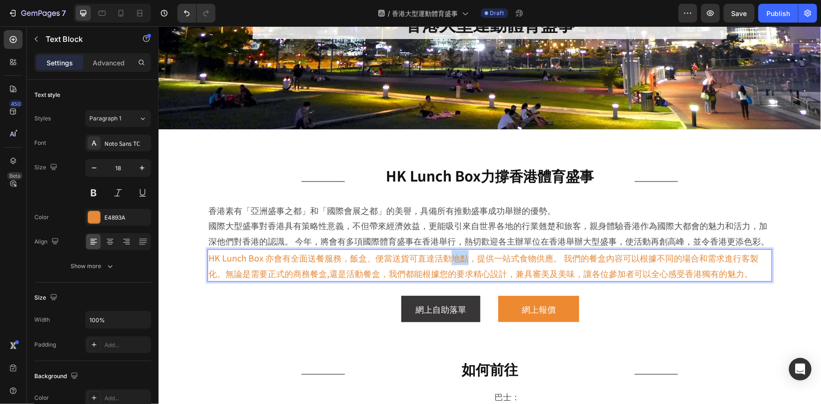
click at [457, 263] on p "HK Lunch Box 亦會有全面送餐服務，飯盒、便當送貨可直達活動地點，提供一站式食物供應。 我們的餐盒內容可以根據不同的場合和需求進行客製化。無論是需要…" at bounding box center [489, 265] width 563 height 31
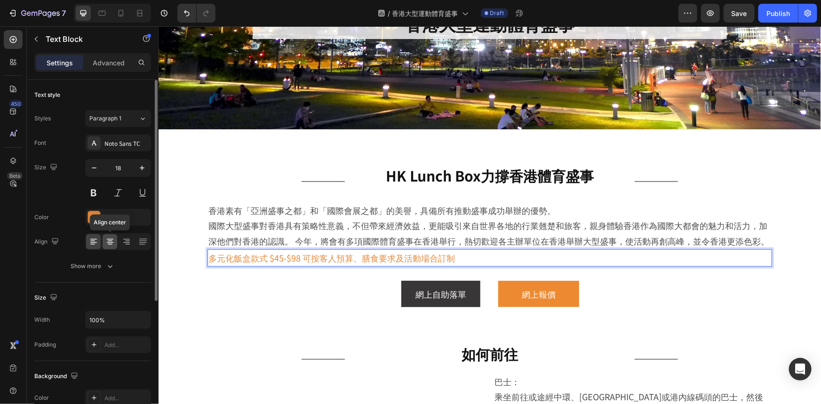
click at [113, 241] on icon at bounding box center [109, 241] width 9 height 9
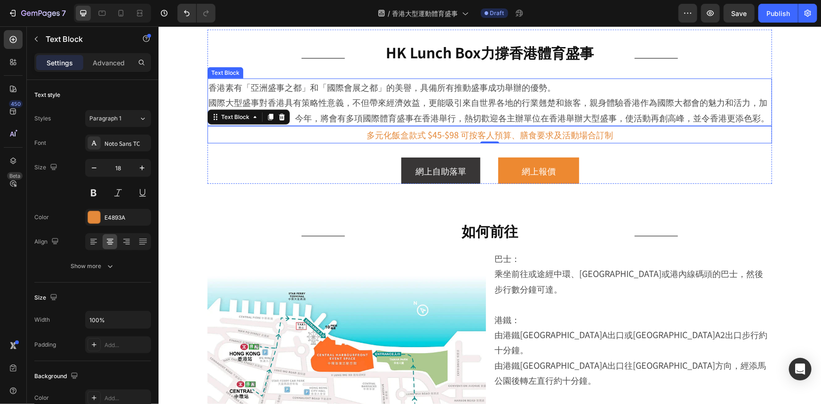
scroll to position [256, 0]
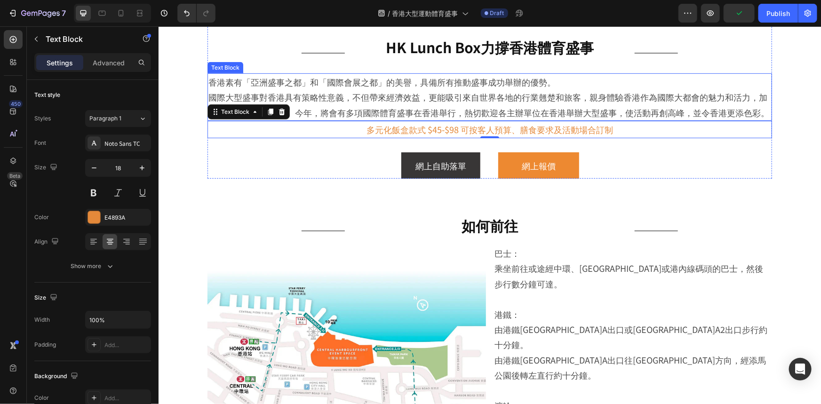
click at [231, 81] on p "香港素有「亞洲盛事之都」和「國際會展之都」的美譽，具備所有推動盛事成功舉辦的優勢。 國際大型盛事對香港具有策略性意義，不但帶來經濟效益，更能吸引來自世界各地的…" at bounding box center [489, 97] width 563 height 46
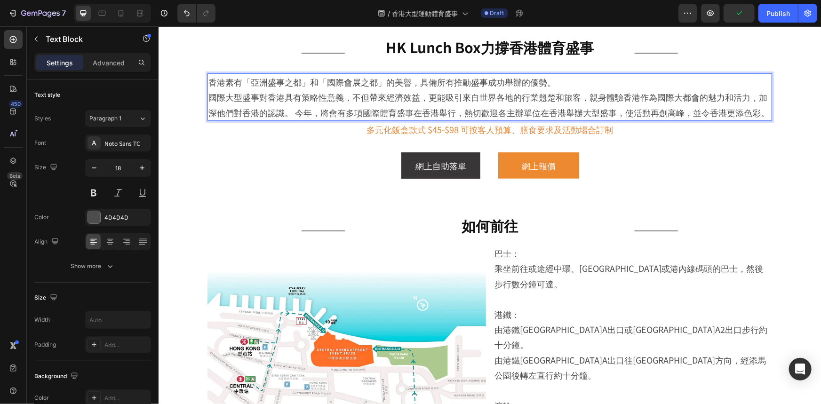
click at [208, 99] on p "香港素有「亞洲盛事之都」和「國際會展之都」的美譽，具備所有推動盛事成功舉辦的優勢。 國際大型盛事對香港具有策略性意義，不但帶來經濟效益，更能吸引來自世界各地的…" at bounding box center [489, 97] width 563 height 46
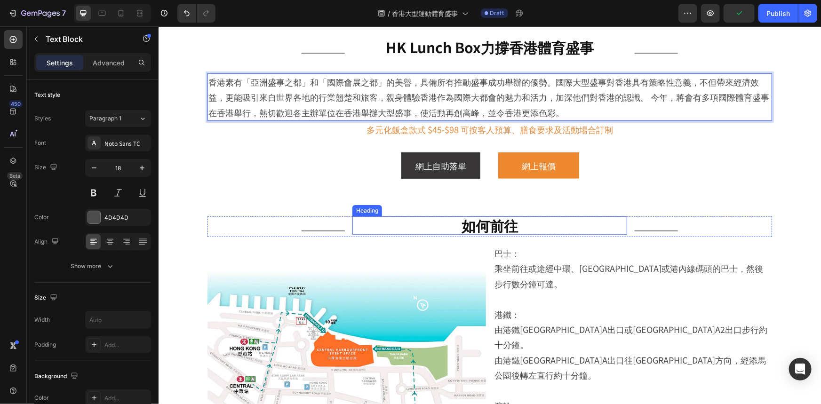
click at [487, 225] on h2 "如何前往" at bounding box center [489, 225] width 275 height 18
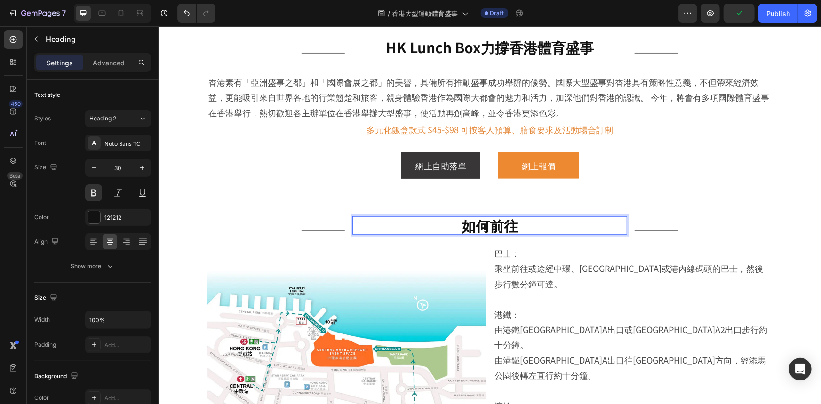
click at [487, 225] on h2 "如何前往" at bounding box center [489, 225] width 275 height 18
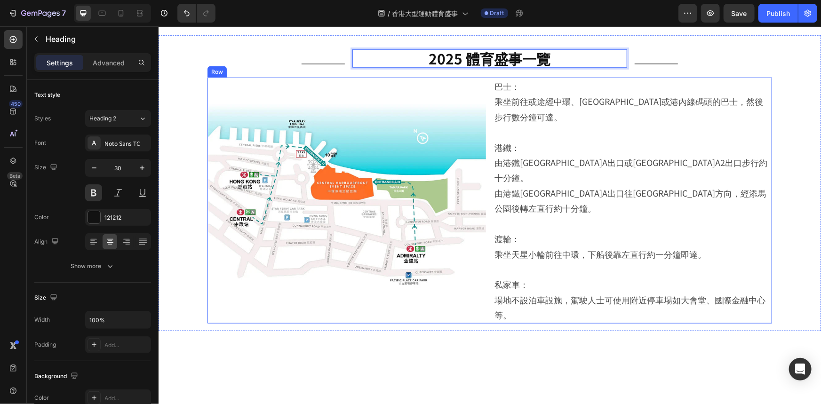
scroll to position [427, 0]
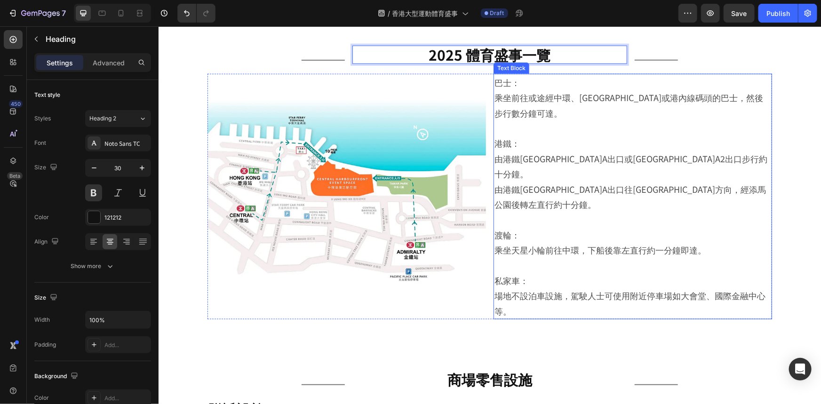
click at [608, 167] on p "港鐵： 由港鐵[GEOGRAPHIC_DATA]A出口或[GEOGRAPHIC_DATA]A2出口步行約十分鐘。 由港鐵[GEOGRAPHIC_DATA]A出…" at bounding box center [632, 173] width 277 height 76
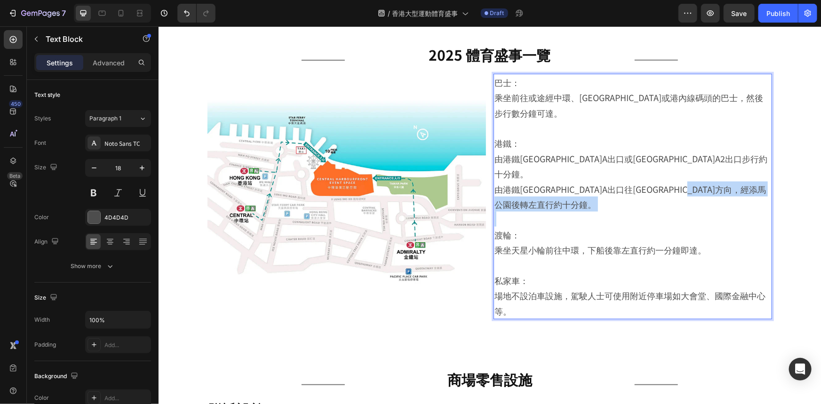
click at [608, 167] on p "港鐵： 由港鐵[GEOGRAPHIC_DATA]A出口或[GEOGRAPHIC_DATA]A2出口步行約十分鐘。 由港鐵[GEOGRAPHIC_DATA]A出…" at bounding box center [632, 173] width 277 height 76
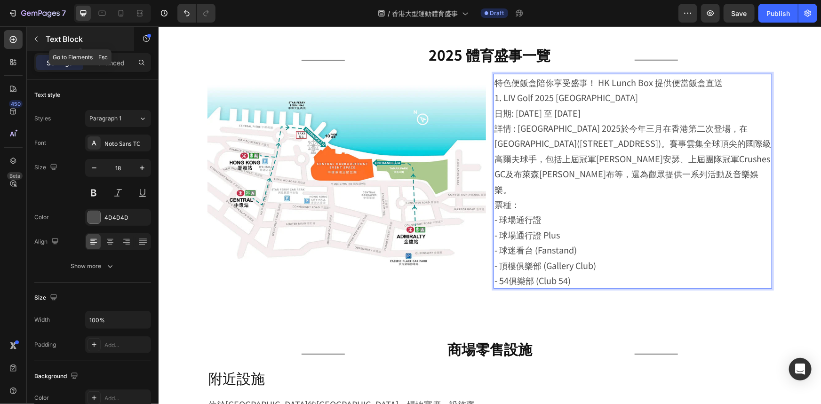
click at [80, 48] on div "Text Block" at bounding box center [80, 39] width 107 height 24
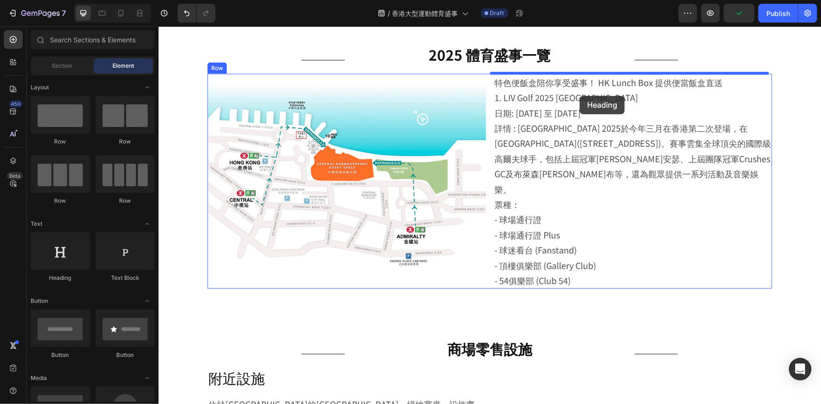
drag, startPoint x: 234, startPoint y: 285, endPoint x: 579, endPoint y: 94, distance: 394.6
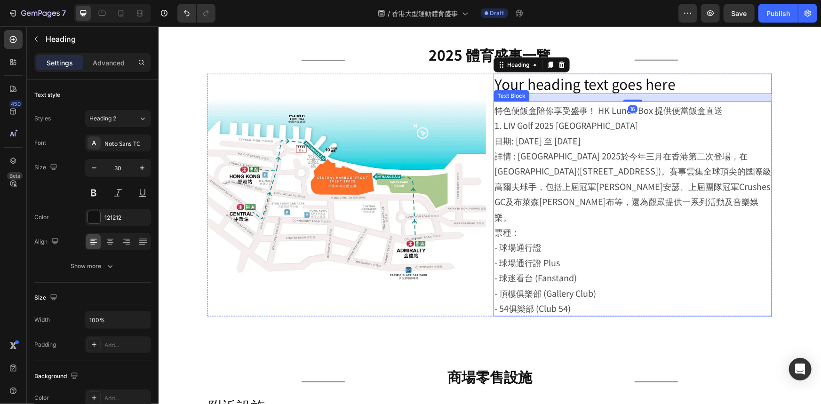
click at [628, 116] on p "特色便飯盒陪你享受盛事！ HK Lunch Box 提供便當飯盒直送" at bounding box center [632, 109] width 277 height 15
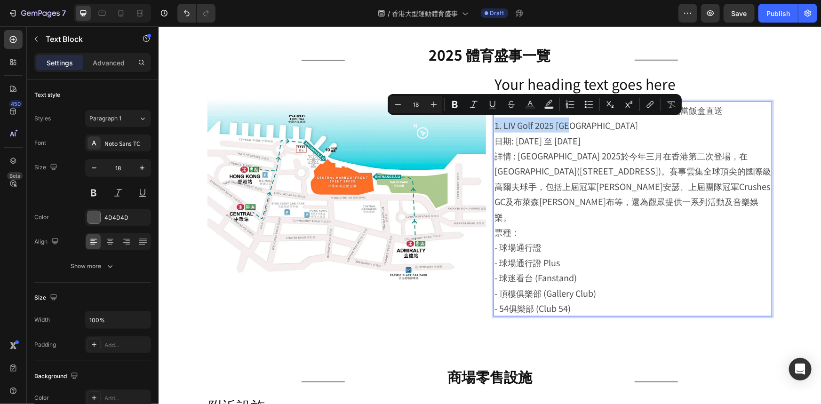
drag, startPoint x: 589, startPoint y: 122, endPoint x: 493, endPoint y: 127, distance: 96.1
click at [494, 127] on p "1. LIV Golf 2025 [GEOGRAPHIC_DATA] 日期: [DATE] 至 [DATE]" at bounding box center [632, 132] width 277 height 31
click at [633, 129] on p "1. LIV Golf 2025 [GEOGRAPHIC_DATA] 日期: [DATE] 至 [DATE]" at bounding box center [632, 132] width 277 height 31
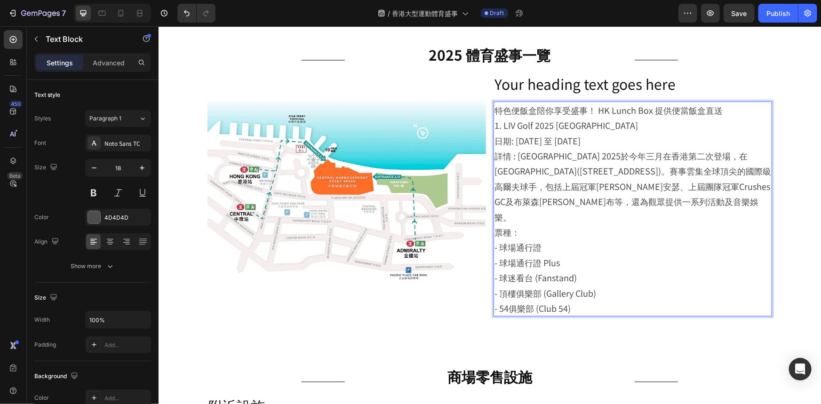
click at [664, 133] on p "1. LIV Golf 2025 [GEOGRAPHIC_DATA] 日期: [DATE] 至 [DATE]" at bounding box center [632, 132] width 277 height 31
click at [670, 117] on p "1. LIV Golf 2025 [GEOGRAPHIC_DATA] 日期: [DATE] 至 [DATE]" at bounding box center [632, 132] width 277 height 31
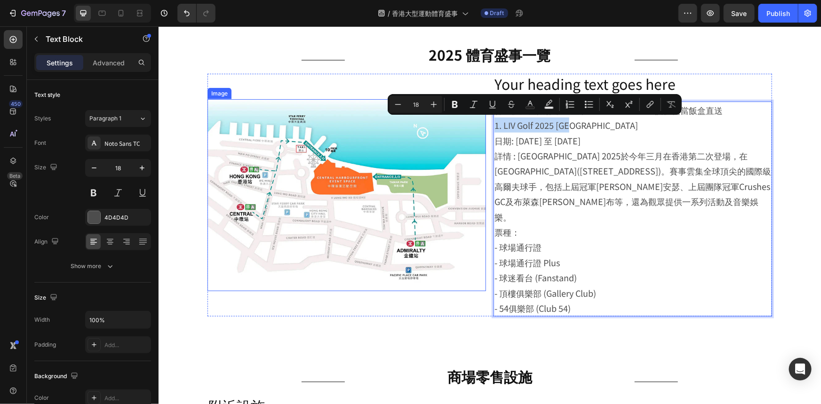
drag, startPoint x: 602, startPoint y: 125, endPoint x: 478, endPoint y: 126, distance: 123.3
click at [478, 126] on div "Image Your heading text goes here Heading 特色便飯盒陪你享受盛事！ HK Lunch Box 提供便當飯盒直送 1.…" at bounding box center [489, 194] width 565 height 243
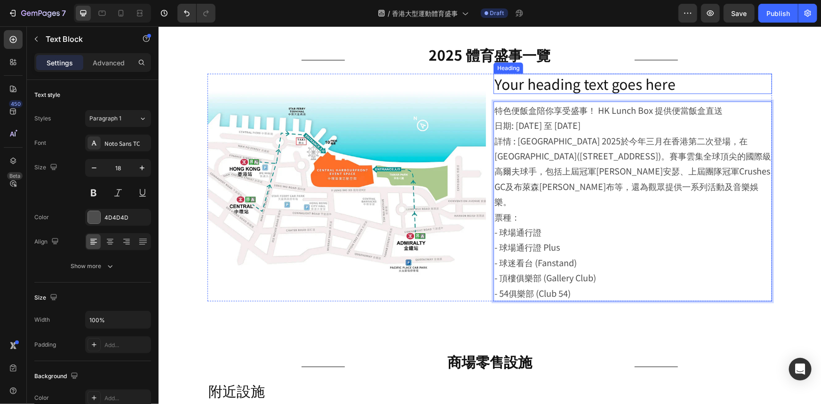
click at [578, 82] on h2 "Your heading text goes here" at bounding box center [632, 83] width 279 height 20
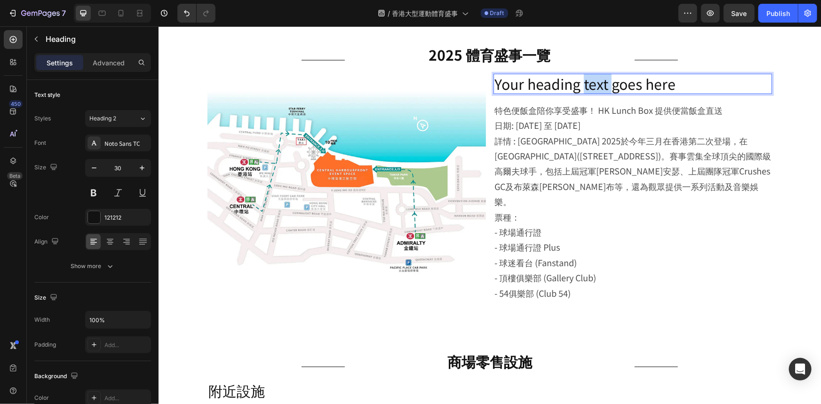
click at [578, 82] on h2 "Your heading text goes here" at bounding box center [632, 83] width 279 height 20
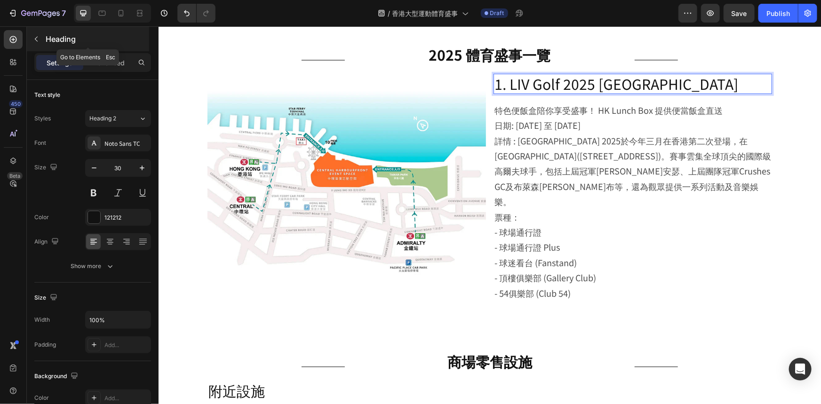
click at [114, 33] on p "Heading" at bounding box center [97, 38] width 102 height 11
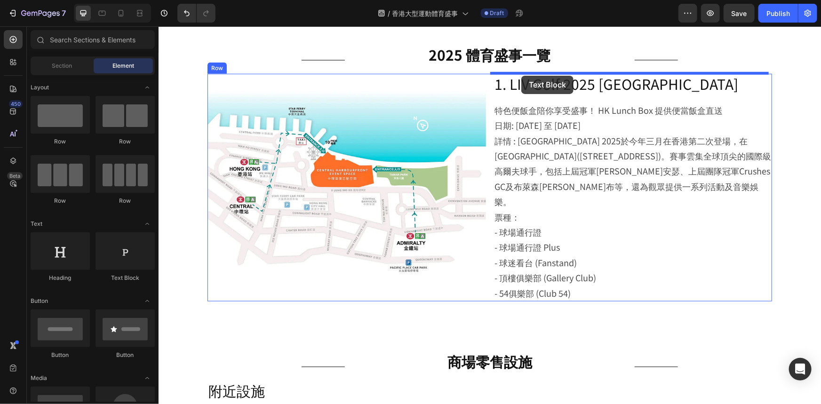
drag, startPoint x: 274, startPoint y: 291, endPoint x: 521, endPoint y: 75, distance: 328.1
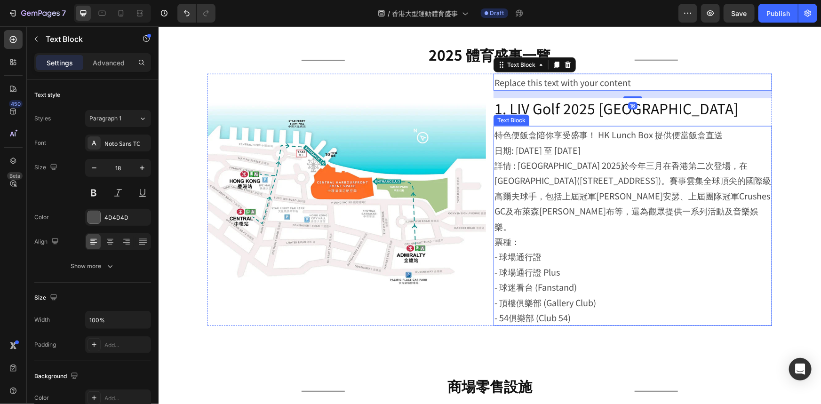
click at [571, 133] on p "特色便飯盒陪你享受盛事！ HK Lunch Box 提供便當飯盒直送 日期: [DATE] 至 [DATE]" at bounding box center [632, 142] width 277 height 31
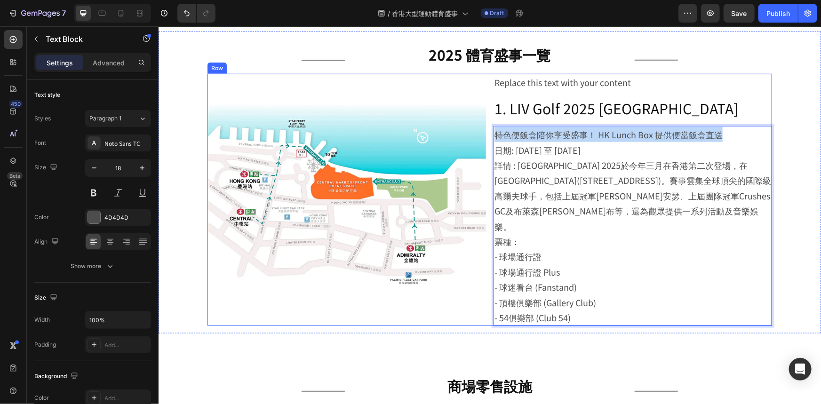
drag, startPoint x: 727, startPoint y: 128, endPoint x: 487, endPoint y: 134, distance: 239.5
click at [487, 134] on div "Image Replace this text with your content Text Block 1. LIV Golf 2025 [GEOGRAPH…" at bounding box center [489, 199] width 565 height 253
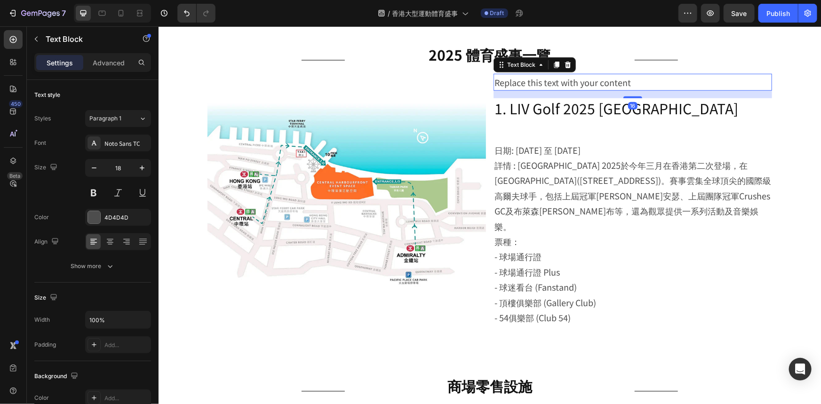
click at [557, 82] on div "Replace this text with your content" at bounding box center [632, 81] width 279 height 17
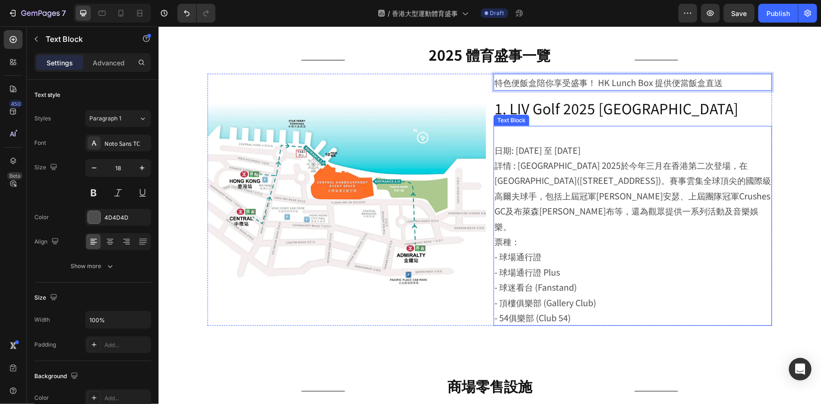
click at [503, 151] on p "⁠⁠⁠⁠⁠⁠⁠ 日期: [DATE] 至 [DATE]" at bounding box center [632, 142] width 277 height 31
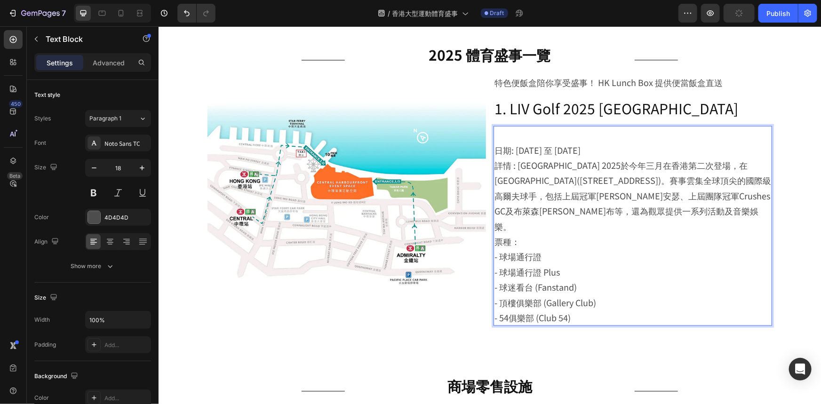
click at [494, 150] on p "⁠⁠⁠⁠⁠⁠⁠ 日期: [DATE] 至 [DATE]" at bounding box center [632, 142] width 277 height 31
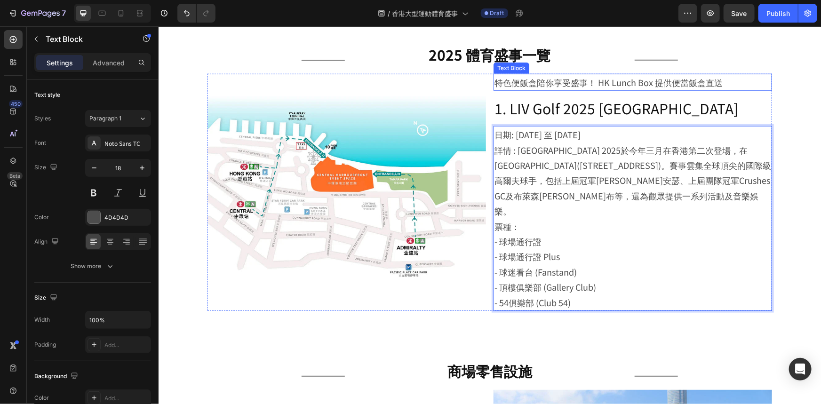
click at [522, 84] on p "特色便飯盒陪你享受盛事！ HK Lunch Box 提供便當飯盒直送" at bounding box center [632, 81] width 277 height 15
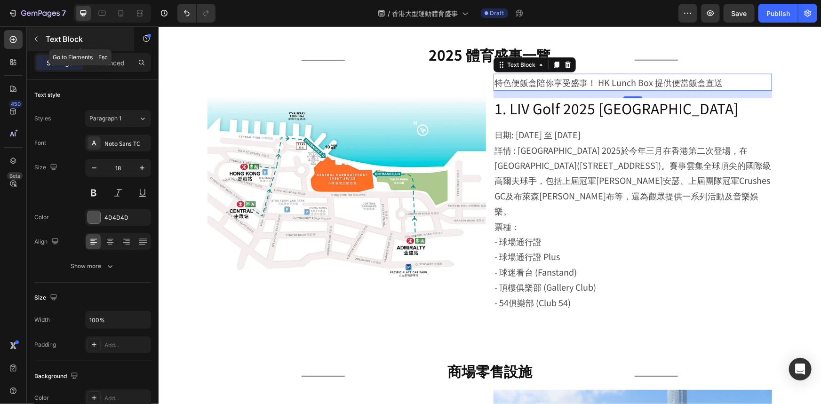
click at [76, 37] on p "Text Block" at bounding box center [86, 38] width 80 height 11
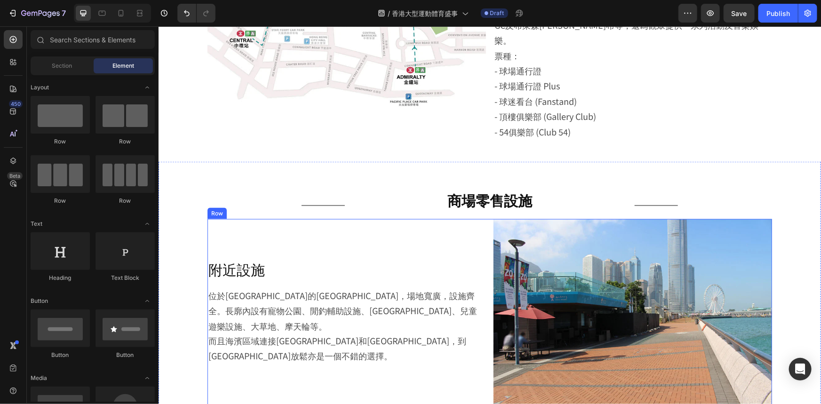
scroll to position [641, 0]
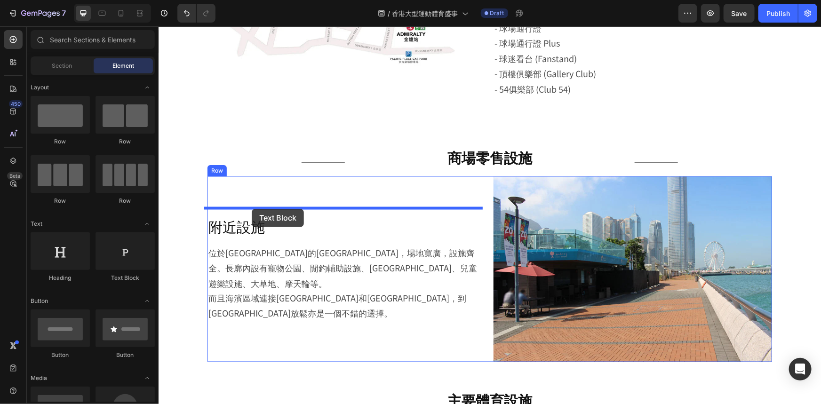
drag, startPoint x: 286, startPoint y: 270, endPoint x: 251, endPoint y: 208, distance: 70.8
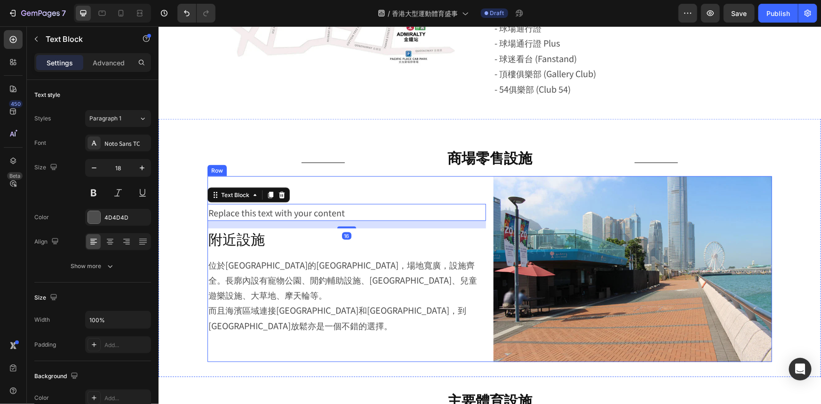
click at [293, 266] on p "位於[GEOGRAPHIC_DATA]的[GEOGRAPHIC_DATA]，場地寬廣，設施齊全。長廓內設有寵物公園、閒釣輔助設施、[GEOGRAPHIC_DA…" at bounding box center [346, 280] width 277 height 46
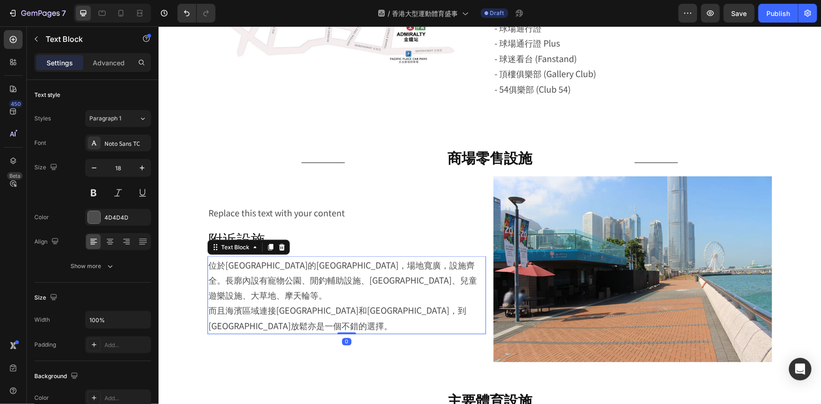
click at [293, 266] on p "位於[GEOGRAPHIC_DATA]的[GEOGRAPHIC_DATA]，場地寬廣，設施齊全。長廓內設有寵物公園、閒釣輔助設施、[GEOGRAPHIC_DA…" at bounding box center [346, 280] width 277 height 46
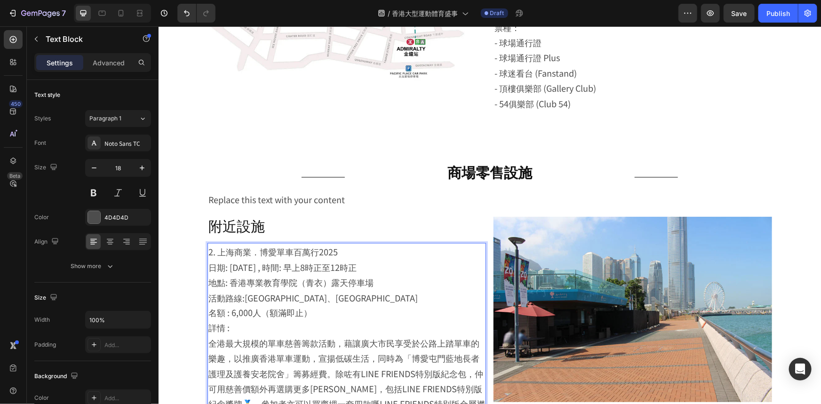
scroll to position [641, 0]
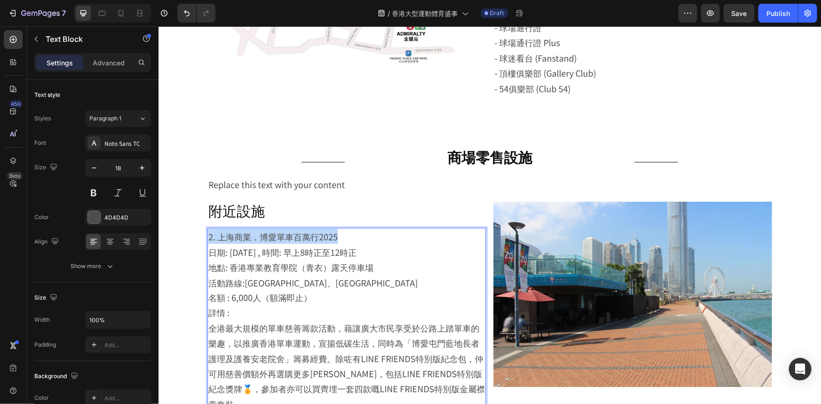
drag, startPoint x: 343, startPoint y: 219, endPoint x: 207, endPoint y: 225, distance: 136.6
click at [208, 229] on p "2. 上海商業．博愛單車百萬行2025 日期: [DATE] , 時間: 早上8時正至12時正" at bounding box center [346, 244] width 277 height 31
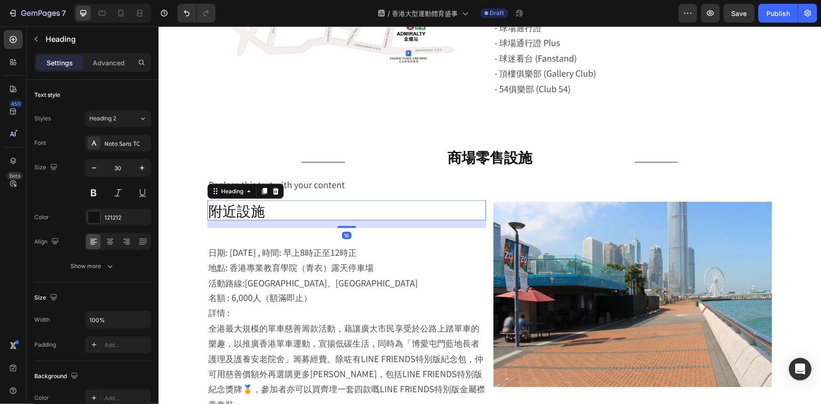
click at [240, 200] on h2 "附近設施" at bounding box center [346, 210] width 279 height 20
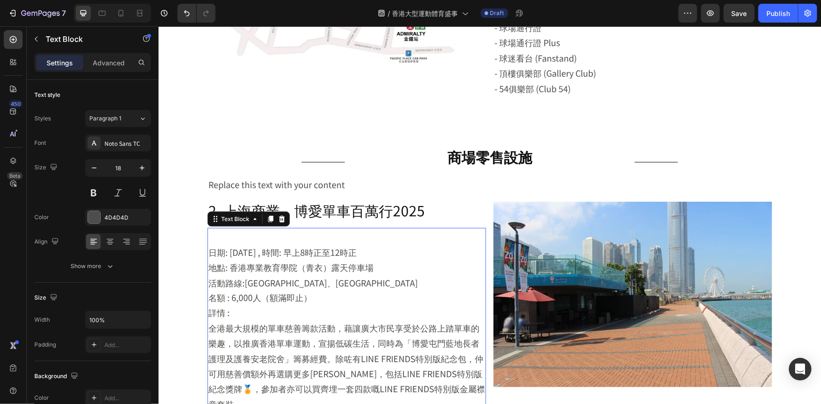
click at [229, 231] on p "⁠⁠⁠⁠⁠⁠⁠ 日期: [DATE] , 時間: 早上8時正至12時正" at bounding box center [346, 244] width 277 height 31
click at [208, 240] on p "⁠⁠⁠⁠⁠⁠⁠ 日期: [DATE] , 時間: 早上8時正至12時正" at bounding box center [346, 244] width 277 height 31
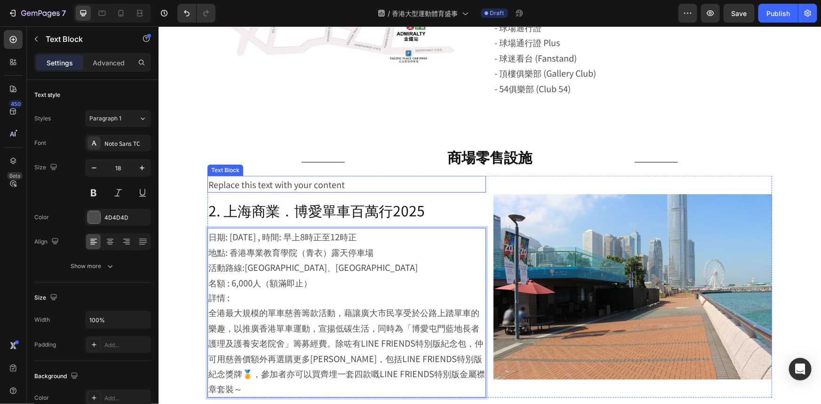
click at [343, 175] on div "Replace this text with your content" at bounding box center [346, 183] width 279 height 17
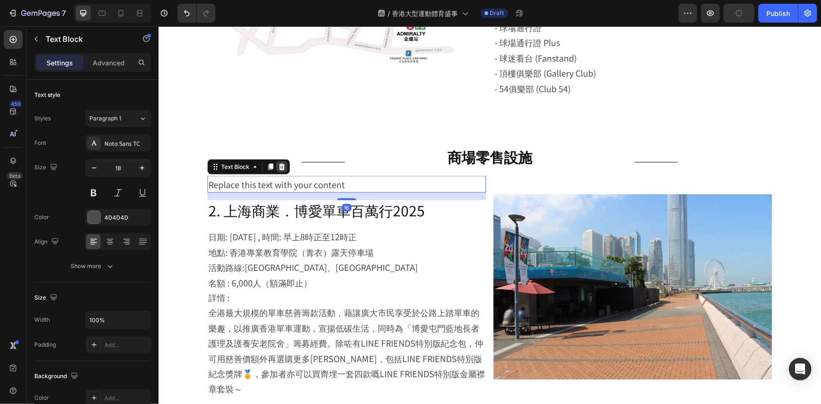
click at [279, 163] on icon at bounding box center [282, 166] width 6 height 7
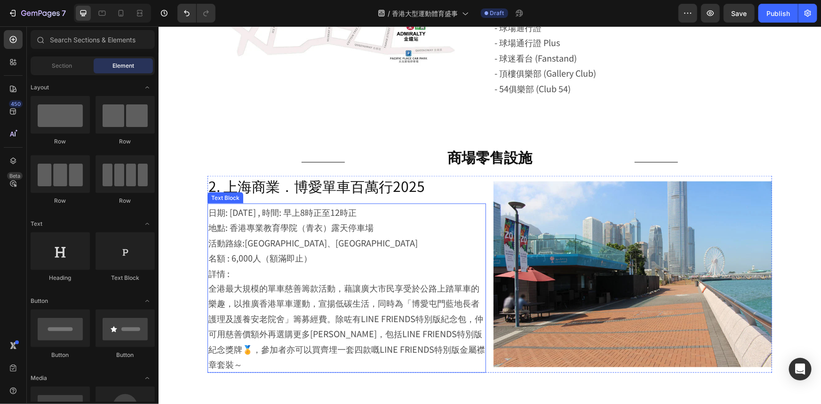
click at [305, 342] on p "詳情 : 全港最大規模的單車慈善籌款活動，藉讓廣大市民享受於公路上踏單車的樂趣，以推廣香港單車運動，宣揚低碳生活，同時為「博愛屯門藍地長者護理及護養安老院舍」…" at bounding box center [346, 318] width 277 height 107
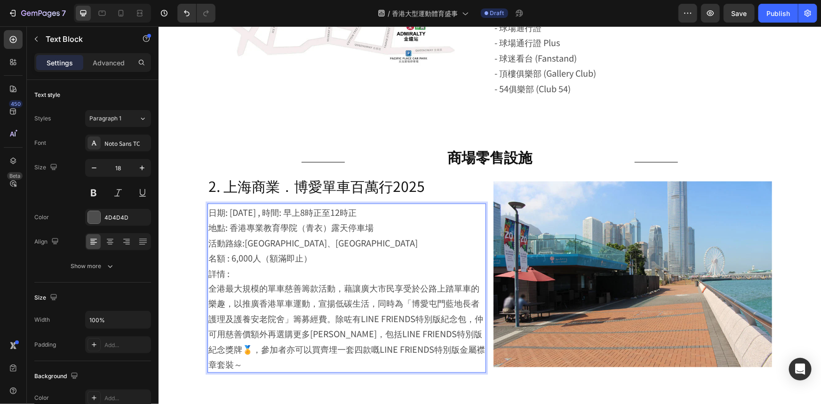
scroll to position [643, 0]
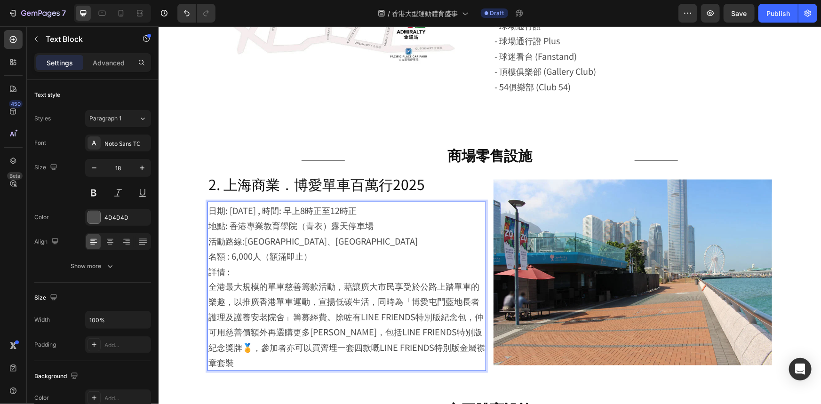
click at [209, 330] on p "詳情 : 全港最大規模的單車慈善籌款活動，藉讓廣大市民享受於公路上踏單車的樂趣，以推廣香港單車運動，宣揚低碳生活，同時為「博愛屯門藍地長者護理及護養安老院舍」…" at bounding box center [346, 316] width 277 height 107
click at [211, 332] on p "詳情 : 全港最大規模的單車慈善籌款活動，藉讓廣大市民享受於公路上踏單車的樂趣，以推廣香港單車運動，宣揚低碳生活，同時為「博愛屯門藍地長者護理及護養安老院舍」…" at bounding box center [346, 316] width 277 height 107
click at [334, 302] on p "詳情 : 全港最大規模的單車慈善籌款活動，藉讓廣大市民享受於公路上踏單車的樂趣，以推廣香港單車運動，宣揚低碳生活，同時為「博愛屯門藍地長者護理及護養安老院舍」…" at bounding box center [346, 316] width 277 height 107
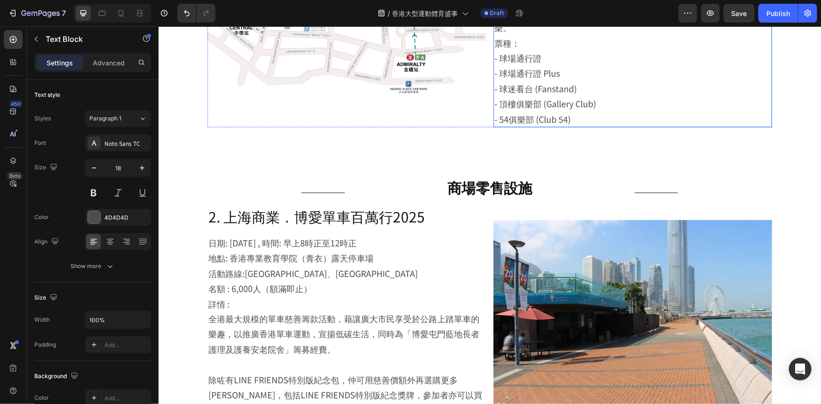
scroll to position [684, 0]
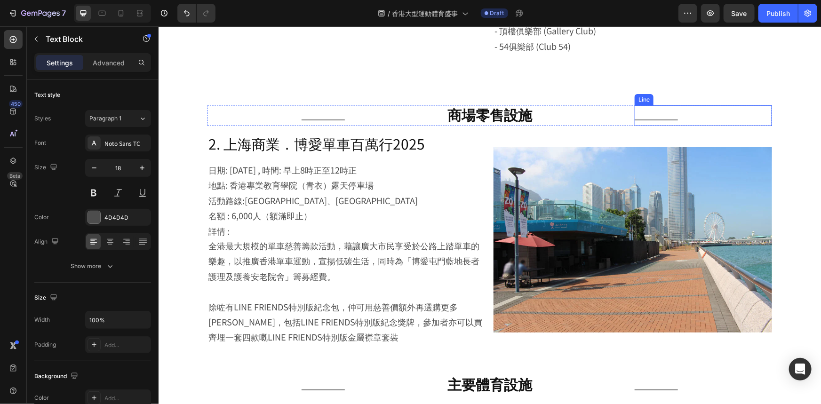
click at [634, 105] on div "Title Line" at bounding box center [702, 115] width 137 height 21
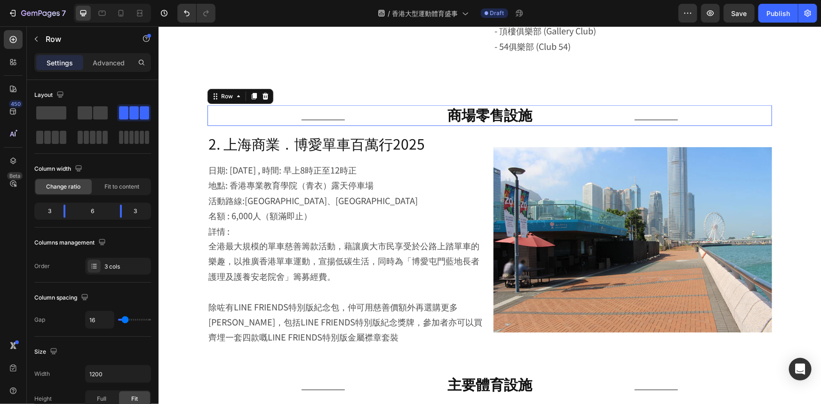
click at [628, 105] on div "Title Line 商場零售設施 Heading Title Line Row 0" at bounding box center [489, 115] width 565 height 21
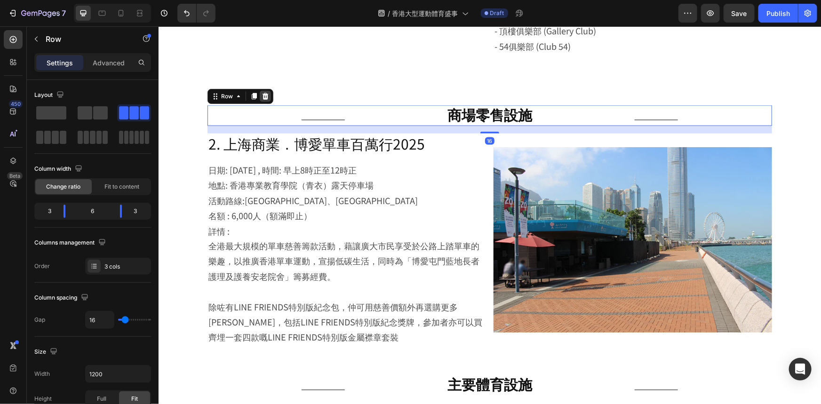
click at [263, 93] on icon at bounding box center [265, 96] width 6 height 7
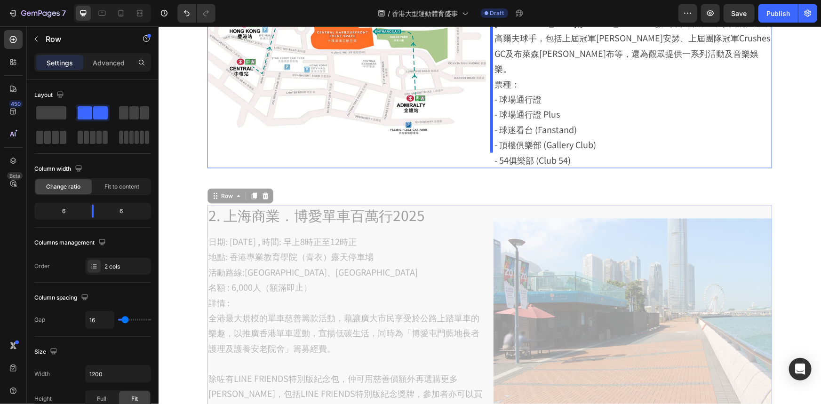
scroll to position [555, 0]
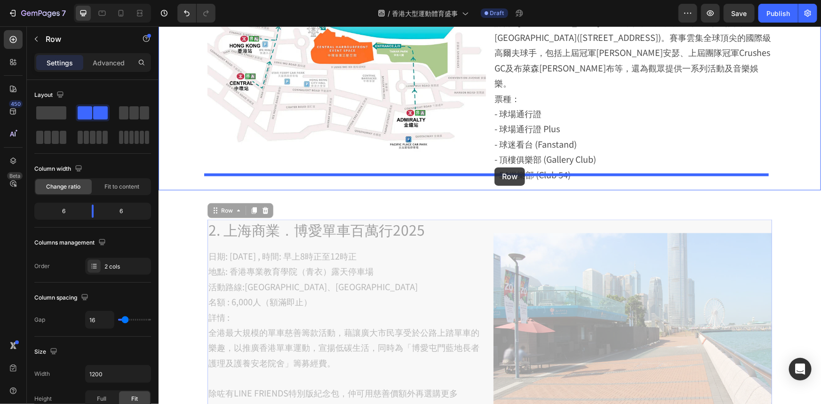
drag, startPoint x: 489, startPoint y: 167, endPoint x: 494, endPoint y: 167, distance: 4.7
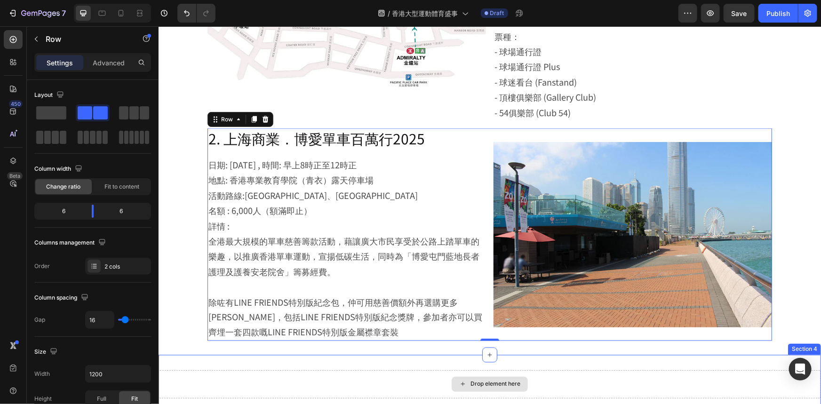
scroll to position [684, 0]
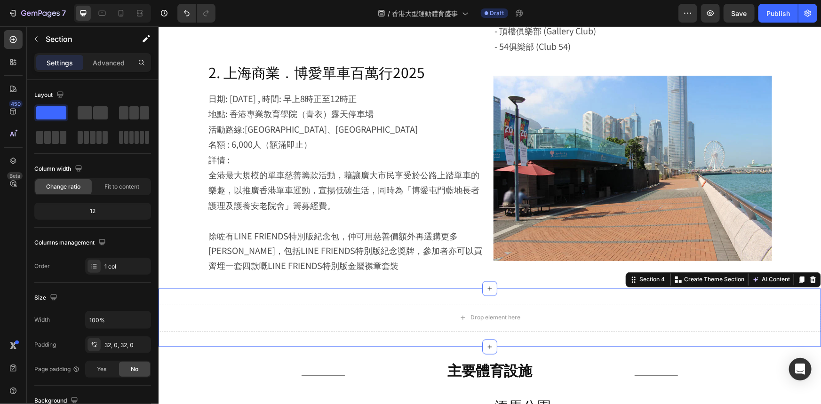
click at [600, 288] on div "Drop element here Section 4 You can create reusable sections Create Theme Secti…" at bounding box center [489, 317] width 662 height 58
click at [803, 272] on div "Section 4 You can create reusable sections Create Theme Section AI Content Writ…" at bounding box center [722, 279] width 195 height 15
click at [810, 276] on icon at bounding box center [813, 279] width 6 height 7
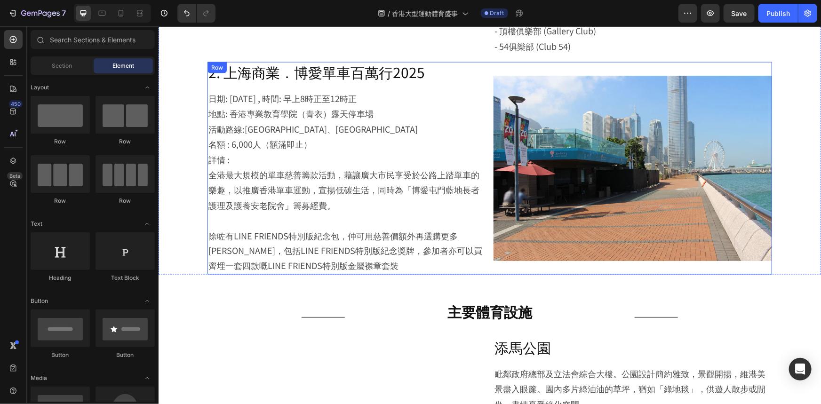
click at [493, 62] on div "Image" at bounding box center [632, 168] width 279 height 213
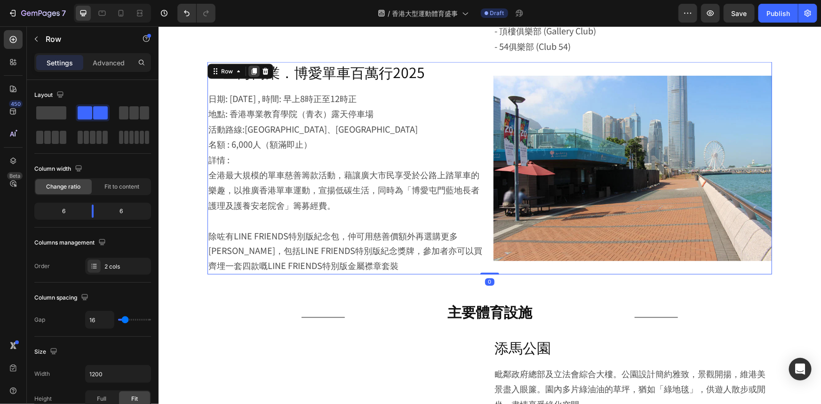
click at [251, 68] on icon at bounding box center [253, 71] width 5 height 7
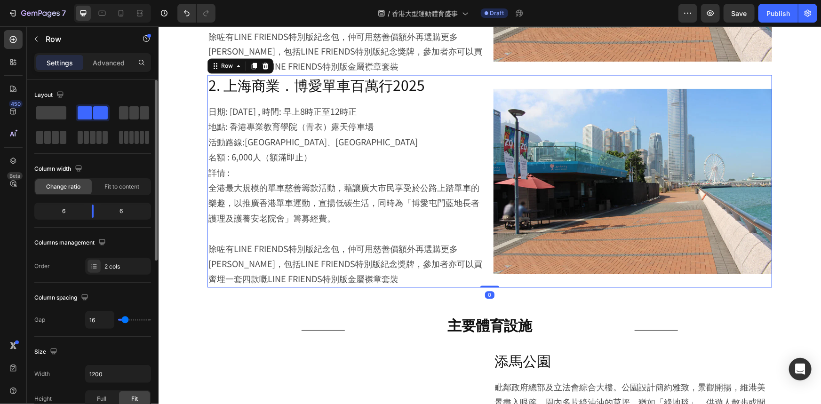
scroll to position [883, 0]
click at [122, 260] on div "2 cols" at bounding box center [118, 266] width 66 height 17
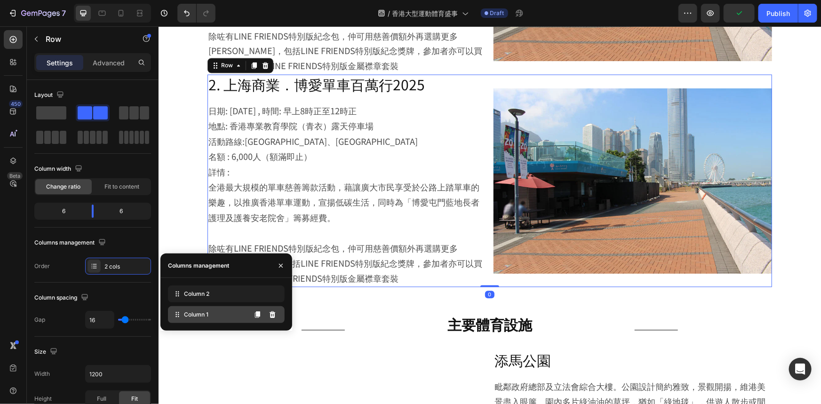
drag, startPoint x: 195, startPoint y: 310, endPoint x: 195, endPoint y: 292, distance: 18.3
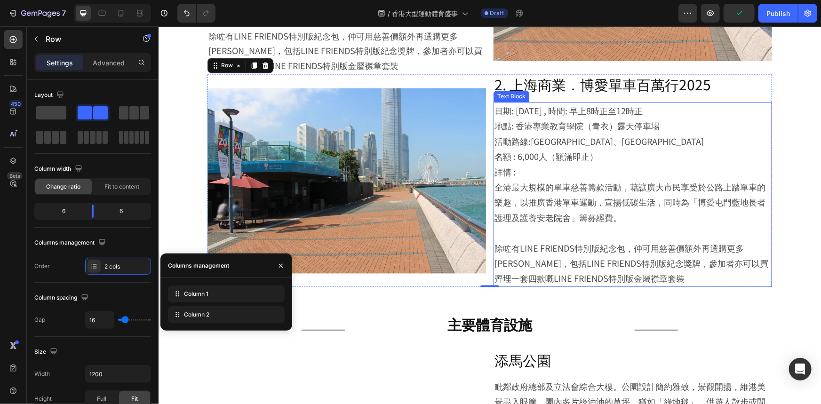
click at [652, 149] on p "名額 : 6,000人（額滿即止）" at bounding box center [632, 156] width 277 height 15
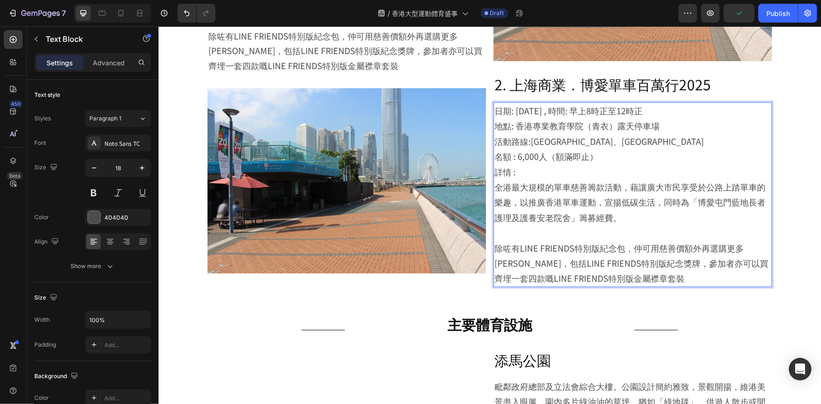
click at [652, 149] on p "名額 : 6,000人（額滿即止）" at bounding box center [632, 156] width 277 height 15
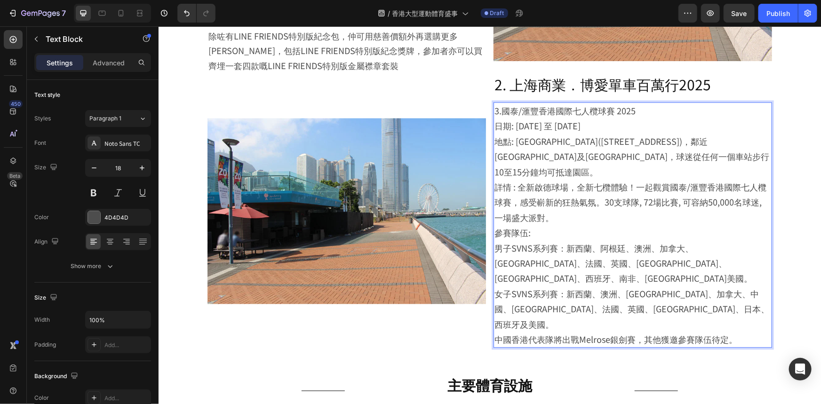
click at [580, 134] on p "地點: [GEOGRAPHIC_DATA]([STREET_ADDRESS])，鄰近[GEOGRAPHIC_DATA]及[GEOGRAPHIC_DATA]，球…" at bounding box center [632, 157] width 277 height 46
click at [591, 109] on p "3.國泰/滙豐香港國際七人欖球賽 2025 日期: [DATE] 至 [DATE]" at bounding box center [632, 118] width 277 height 31
drag, startPoint x: 644, startPoint y: 106, endPoint x: 639, endPoint y: 103, distance: 5.4
click at [639, 103] on p "3.國泰/滙豐香港國際七人欖球賽 2025 日期: [DATE] 至 [DATE]" at bounding box center [632, 118] width 277 height 31
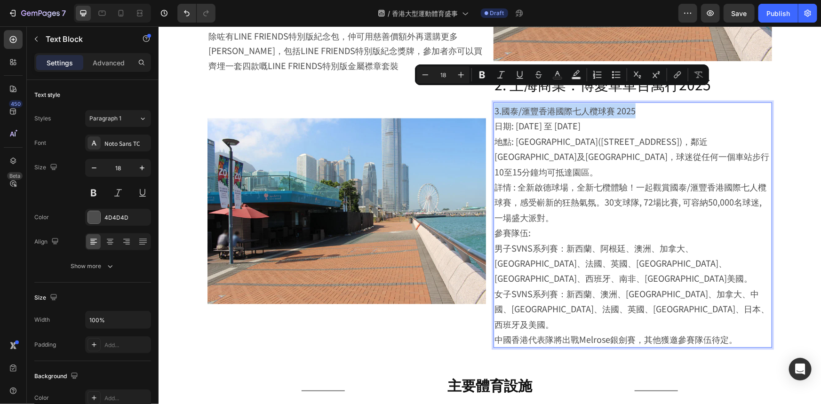
drag, startPoint x: 659, startPoint y: 99, endPoint x: 490, endPoint y: 96, distance: 169.4
click at [493, 102] on div "3.國泰/滙豐香港國際七人欖球賽 2025 日期: [DATE] 至 [DATE] 地點: [GEOGRAPHIC_DATA]([STREET_ADDRESS…" at bounding box center [632, 225] width 279 height 246
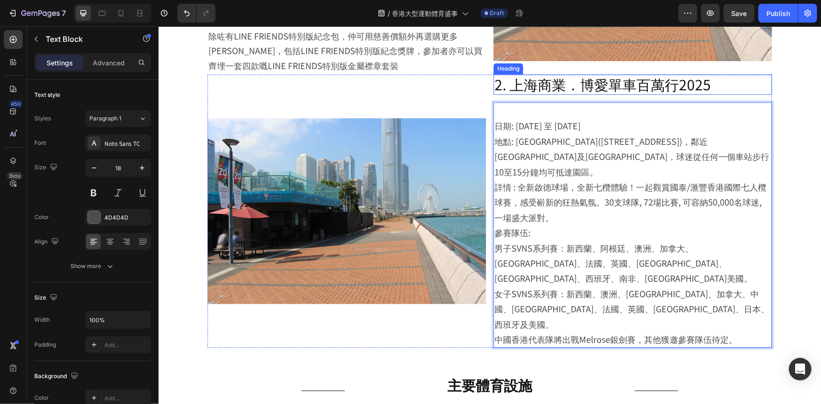
click at [590, 74] on h2 "2. 上海商業．博愛單車百萬行2025" at bounding box center [632, 84] width 279 height 20
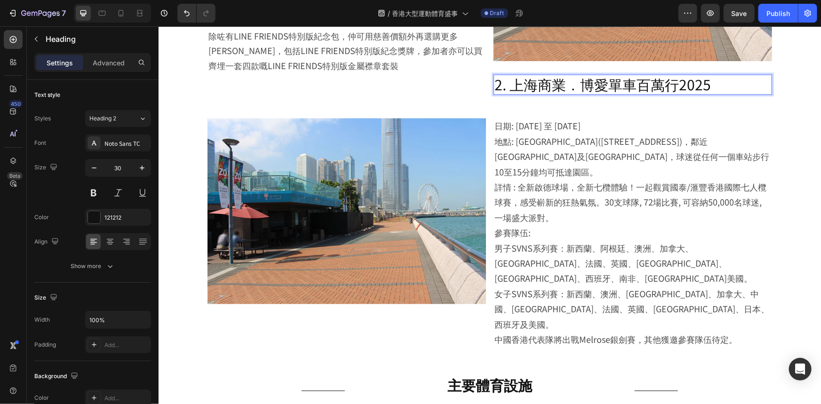
click at [590, 74] on h2 "2. 上海商業．博愛單車百萬行2025" at bounding box center [632, 84] width 279 height 20
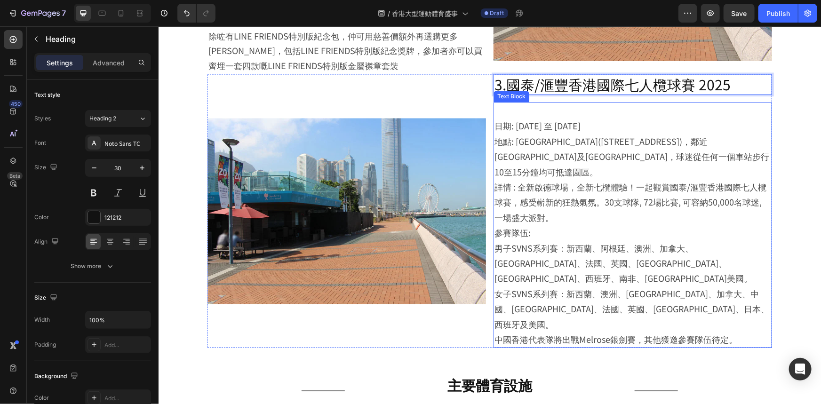
click at [503, 105] on p "⁠⁠⁠⁠⁠⁠⁠ 日期: [DATE] 至 [DATE]" at bounding box center [632, 118] width 277 height 31
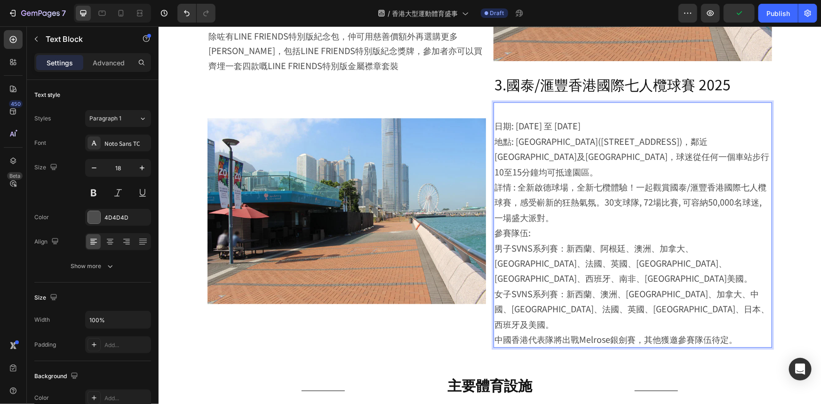
click at [494, 113] on p "⁠⁠⁠⁠⁠⁠⁠ 日期: [DATE] 至 [DATE]" at bounding box center [632, 118] width 277 height 31
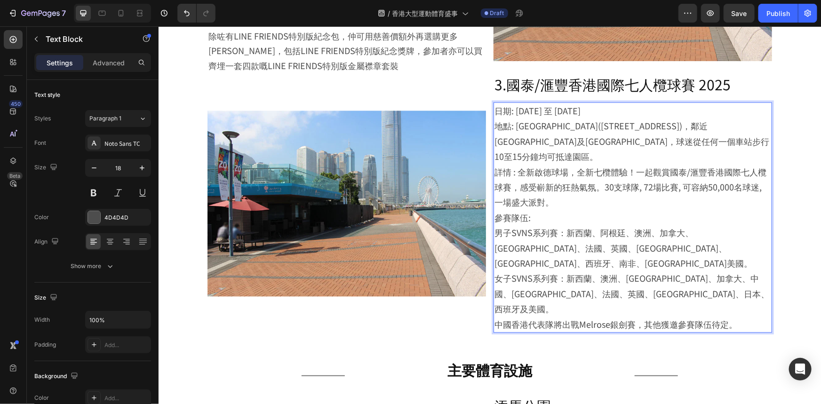
click at [732, 127] on p "地點: [GEOGRAPHIC_DATA]([STREET_ADDRESS])，鄰近[GEOGRAPHIC_DATA]及[GEOGRAPHIC_DATA]，球…" at bounding box center [632, 141] width 277 height 46
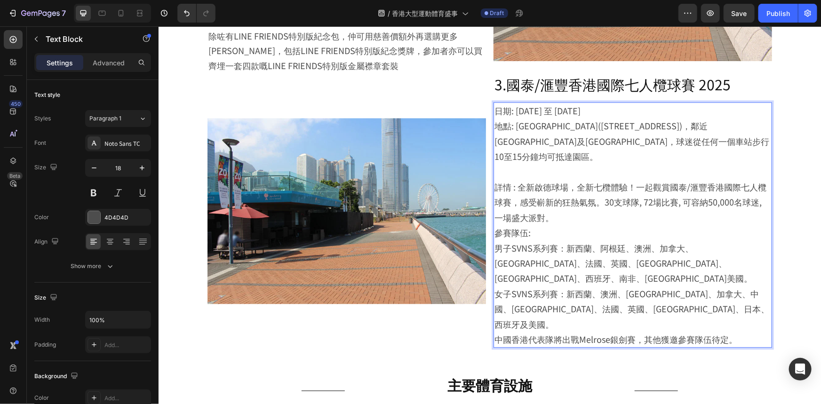
click at [691, 225] on p "參賽隊伍: 男子SVNS系列賽：新西蘭、阿根廷、澳洲、加拿大、[GEOGRAPHIC_DATA]、法國、英國、[GEOGRAPHIC_DATA]、[GEOGR…" at bounding box center [632, 255] width 277 height 61
click at [645, 188] on p "詳情 : 全新啟德球場，全新七欖體驗！一起觀賞國泰/滙豐香港國際七人欖球賽，感受嶄新的狂熱氣氛。30支球隊, 72場比賽, 可容納50,000名球迷, 一場盛…" at bounding box center [632, 202] width 277 height 46
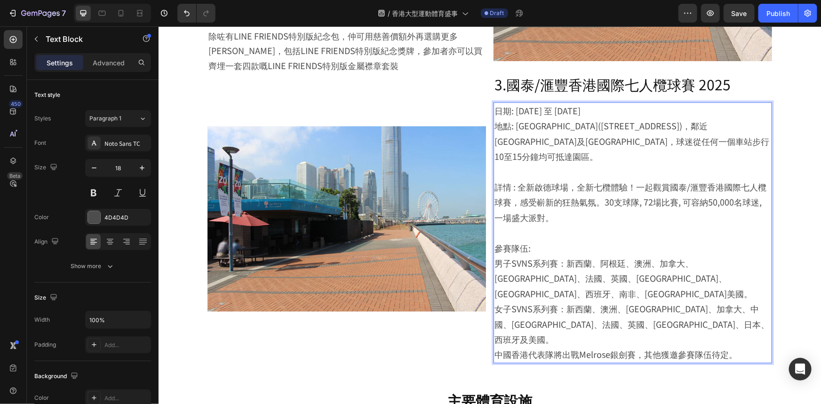
click at [704, 246] on p "參賽隊伍: 男子SVNS系列賽：新西蘭、阿根廷、澳洲、加拿大、[GEOGRAPHIC_DATA]、法國、英國、[GEOGRAPHIC_DATA]、[GEOGR…" at bounding box center [632, 270] width 277 height 61
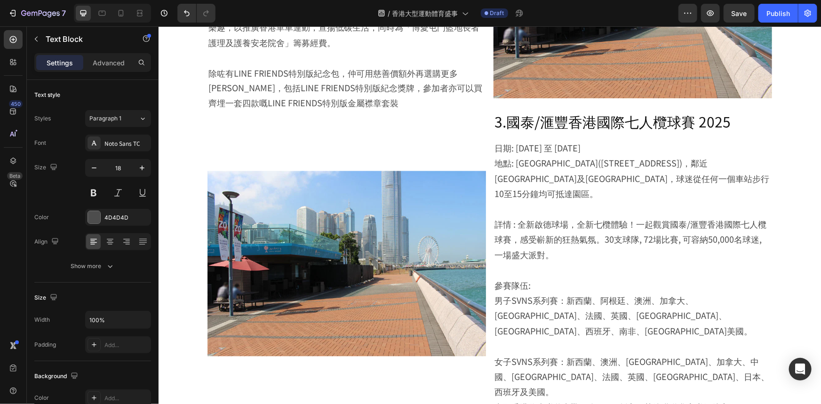
scroll to position [841, 0]
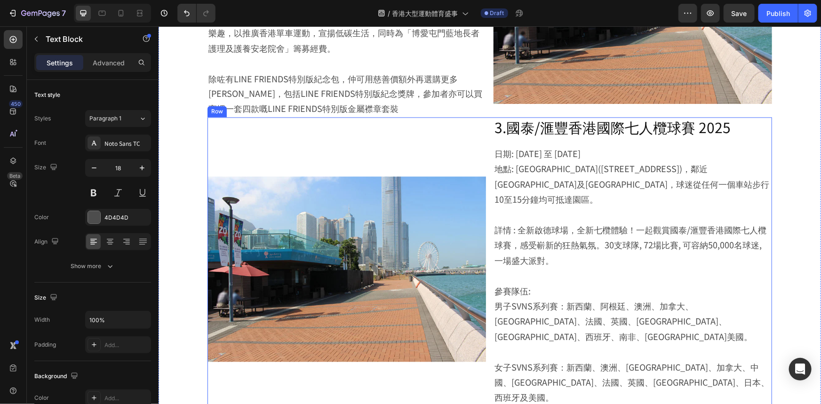
click at [478, 117] on div "Image" at bounding box center [346, 269] width 279 height 304
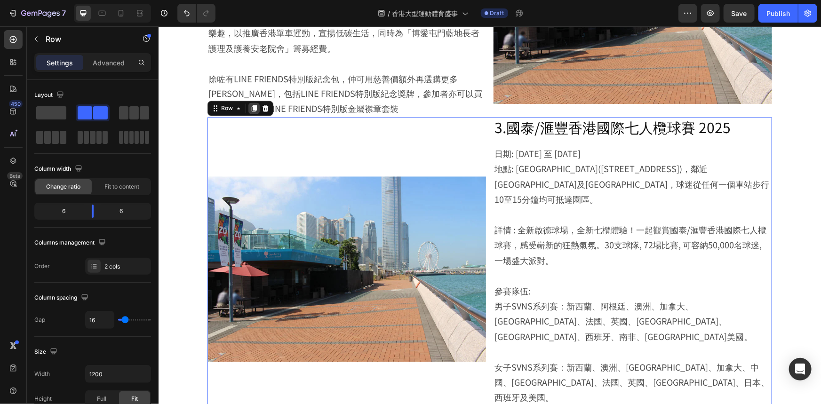
click at [248, 103] on div at bounding box center [253, 108] width 11 height 11
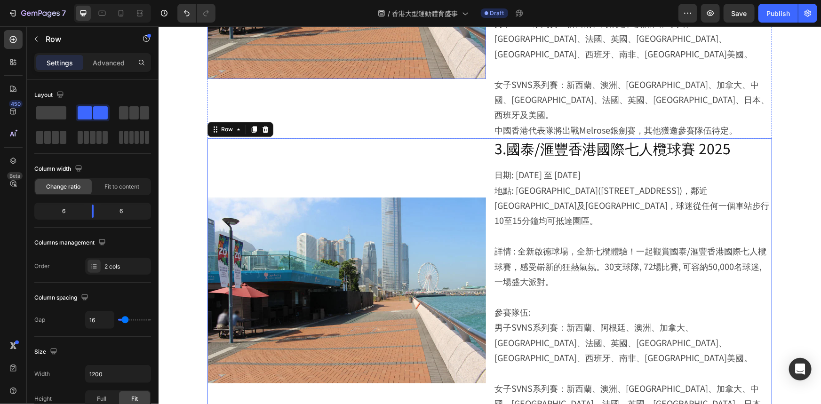
scroll to position [1142, 0]
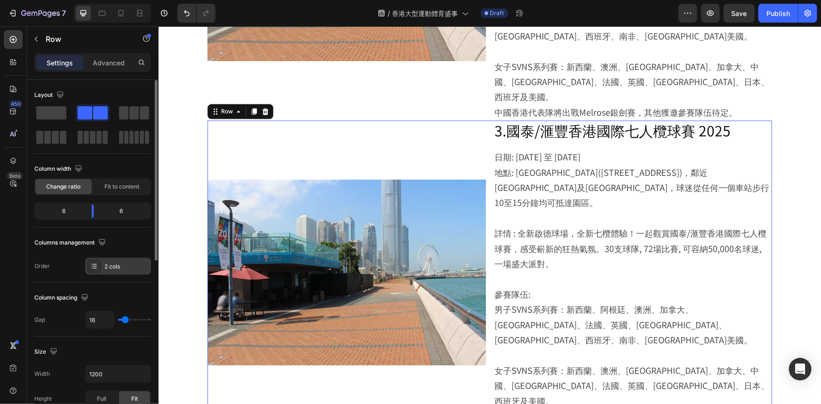
click at [121, 273] on div "2 cols" at bounding box center [118, 266] width 66 height 17
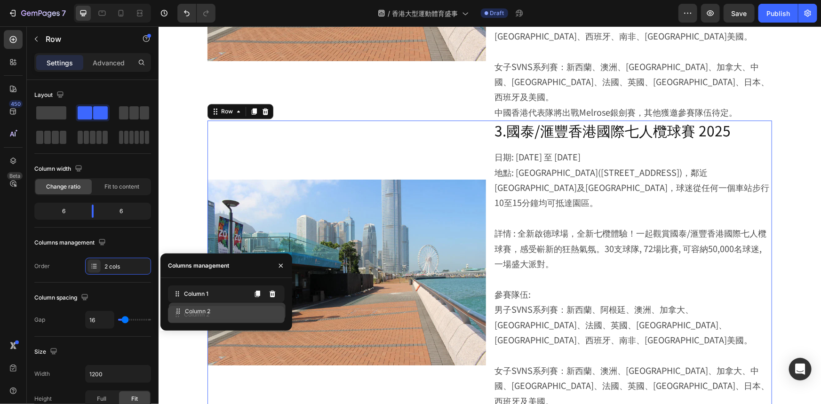
drag, startPoint x: 211, startPoint y: 310, endPoint x: 213, endPoint y: 293, distance: 17.0
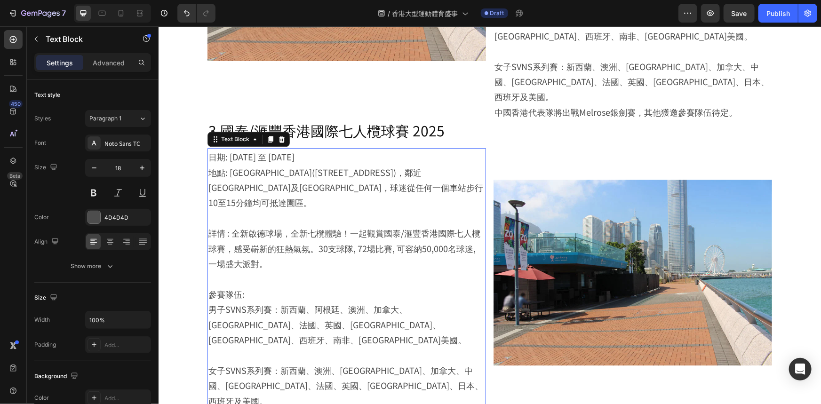
click at [382, 225] on p "詳情 : 全新啟德球場，全新七欖體驗！一起觀賞國泰/滙豐香港國際七人欖球賽，感受嶄新的狂熱氣氛。30支球隊, 72場比賽, 可容納50,000名球迷, 一場盛…" at bounding box center [346, 248] width 277 height 46
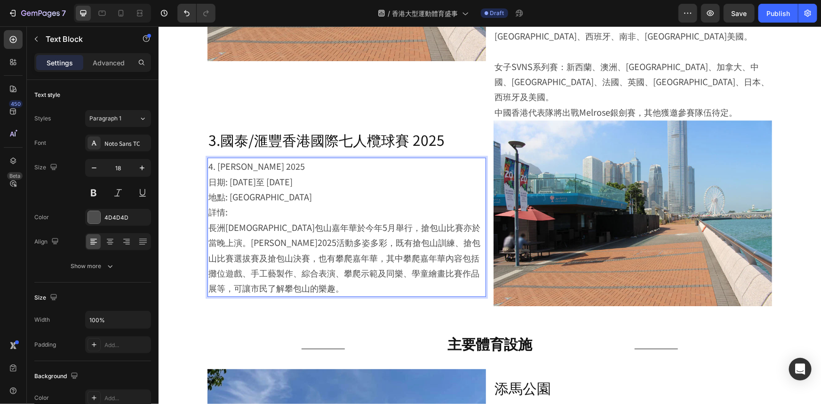
scroll to position [1151, 0]
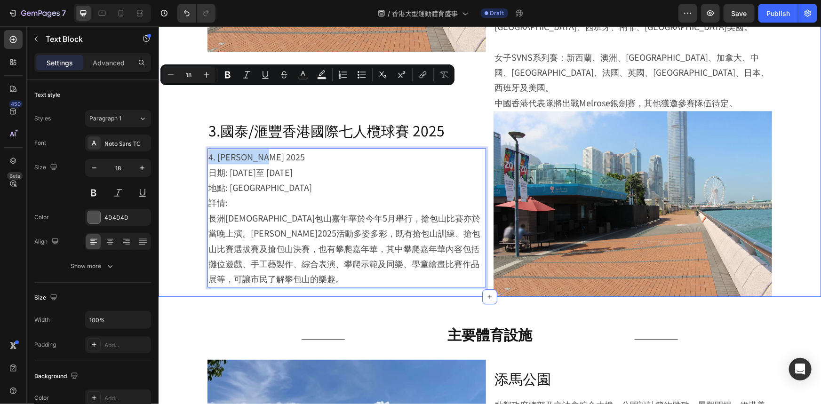
drag, startPoint x: 294, startPoint y: 93, endPoint x: 187, endPoint y: 100, distance: 106.6
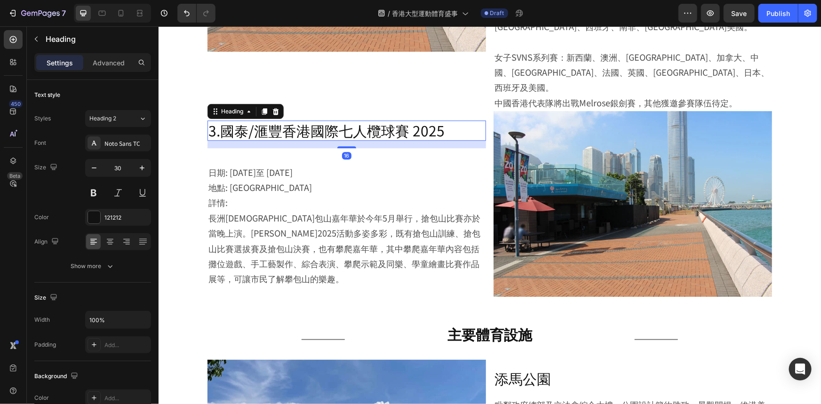
click at [262, 120] on h2 "3.國泰/滙豐香港國際七人欖球賽 2025" at bounding box center [346, 130] width 279 height 20
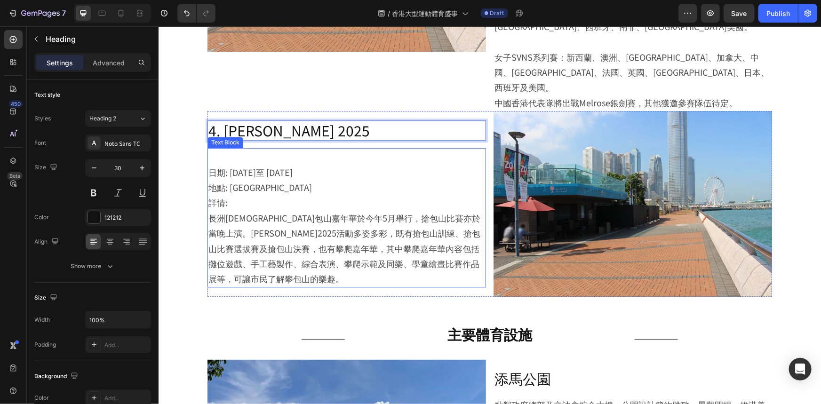
click at [215, 149] on p "⁠⁠⁠⁠⁠⁠⁠ 日期: [DATE]至 [DATE]" at bounding box center [346, 164] width 277 height 31
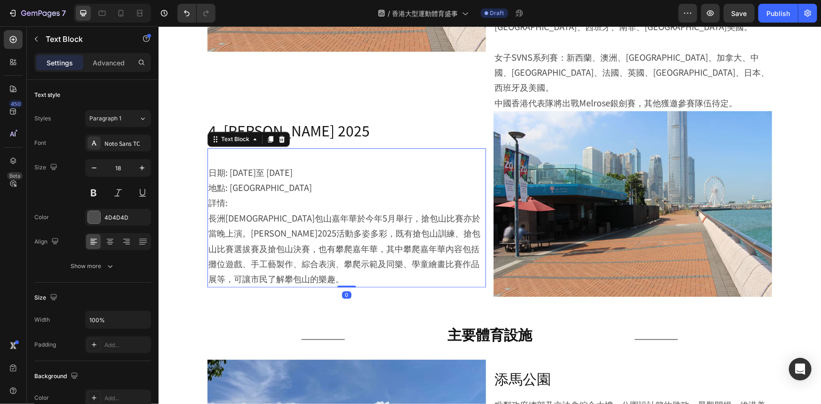
click at [207, 148] on div "⁠⁠⁠⁠⁠⁠⁠ 日期: [DATE]至 [DATE] 地點: [GEOGRAPHIC_DATA] 詳情: 長洲太平清醮包山嘉年華於今年5月舉行，搶包山比賽亦於…" at bounding box center [346, 217] width 279 height 139
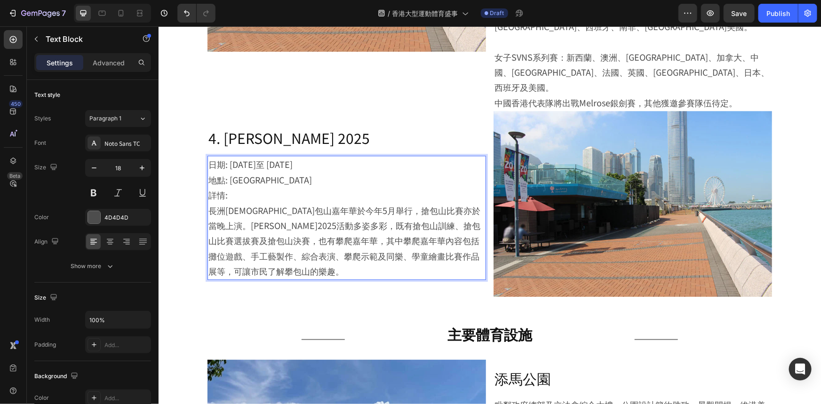
scroll to position [1159, 0]
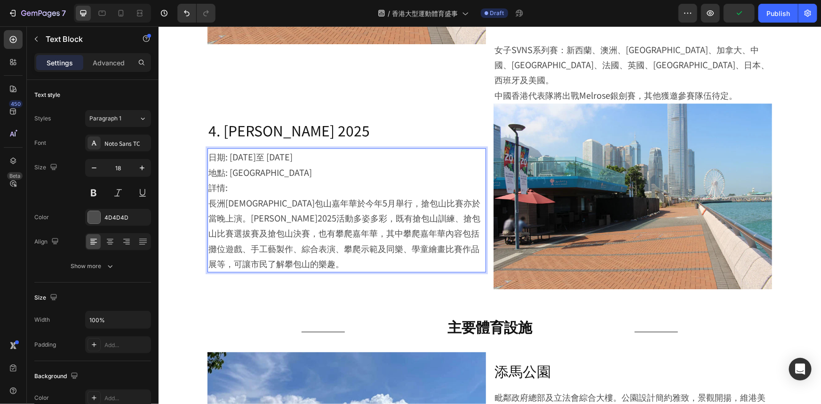
click at [319, 149] on p "日期: [DATE]至 [DATE]" at bounding box center [346, 156] width 277 height 15
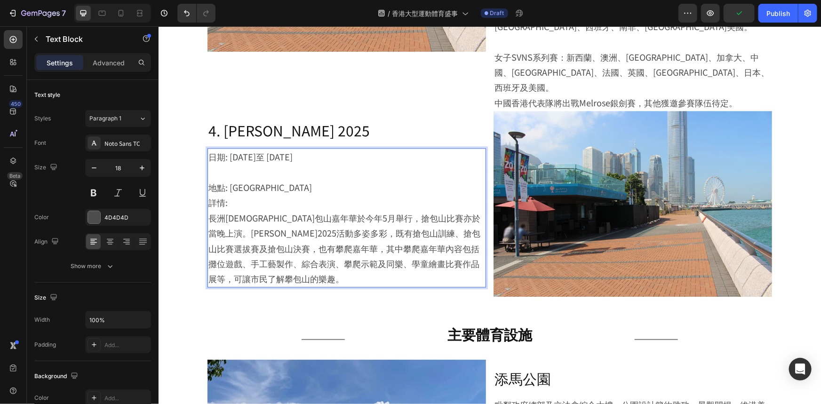
click at [341, 179] on p "地點: [GEOGRAPHIC_DATA]" at bounding box center [346, 186] width 277 height 15
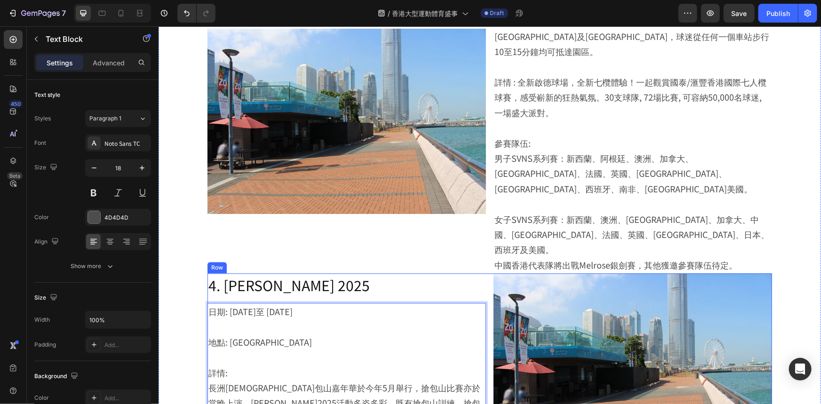
scroll to position [973, 0]
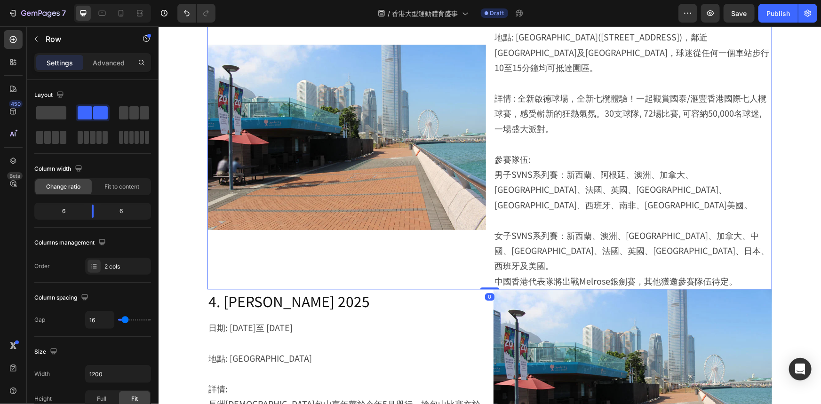
click at [466, 213] on div "Image" at bounding box center [346, 137] width 279 height 304
click at [115, 62] on p "Advanced" at bounding box center [109, 63] width 32 height 10
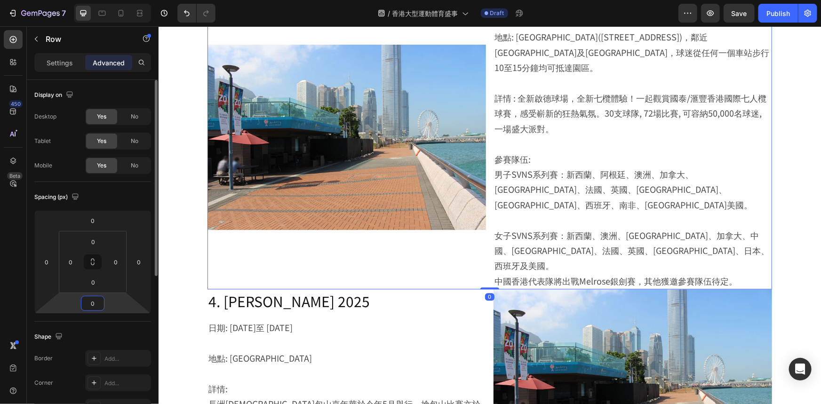
click at [91, 302] on input "0" at bounding box center [92, 303] width 19 height 14
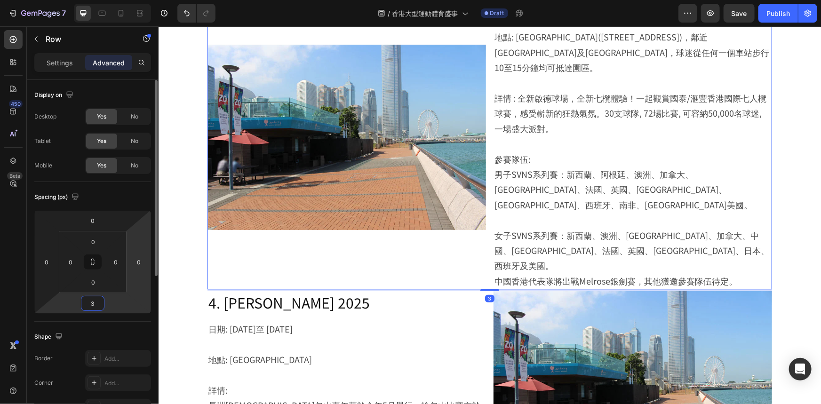
type input "30"
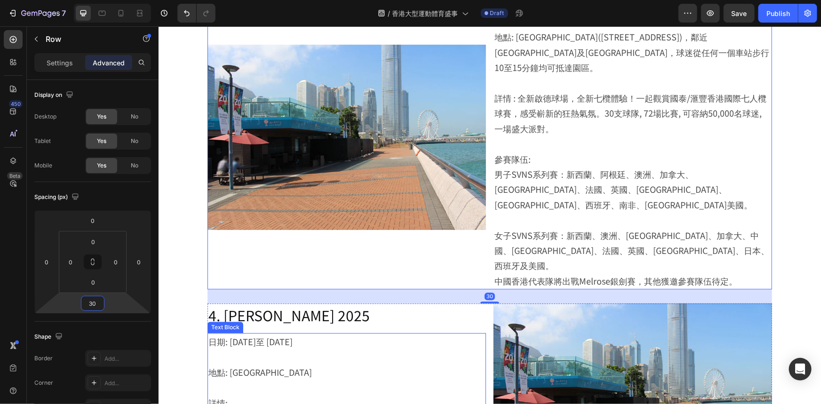
drag, startPoint x: 382, startPoint y: 284, endPoint x: 390, endPoint y: 280, distance: 8.6
click at [382, 334] on p "日期: [DATE]至 [DATE]" at bounding box center [346, 341] width 277 height 15
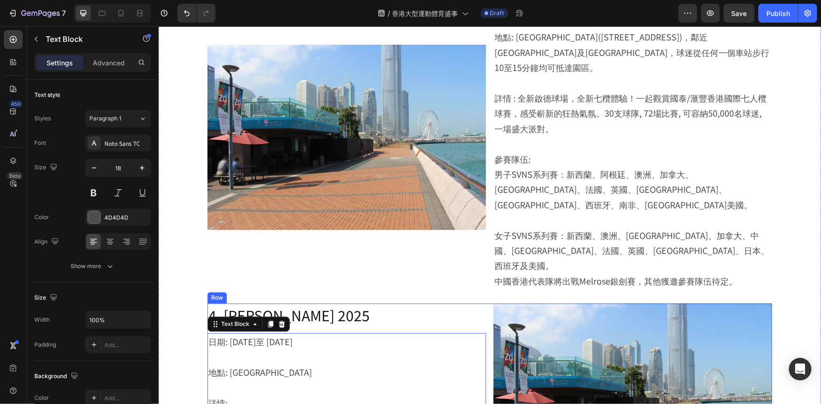
click at [485, 303] on div "Image 4. [PERSON_NAME] 2025 Heading 日期: [DATE]至 [DATE] 地點: [GEOGRAPHIC_DATA] 詳情…" at bounding box center [489, 396] width 565 height 186
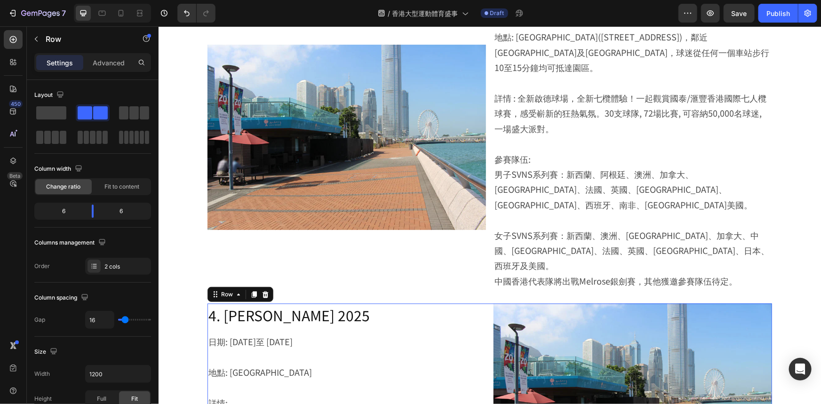
click at [116, 71] on div "Settings Advanced" at bounding box center [92, 62] width 117 height 19
click at [104, 58] on p "Advanced" at bounding box center [109, 63] width 32 height 10
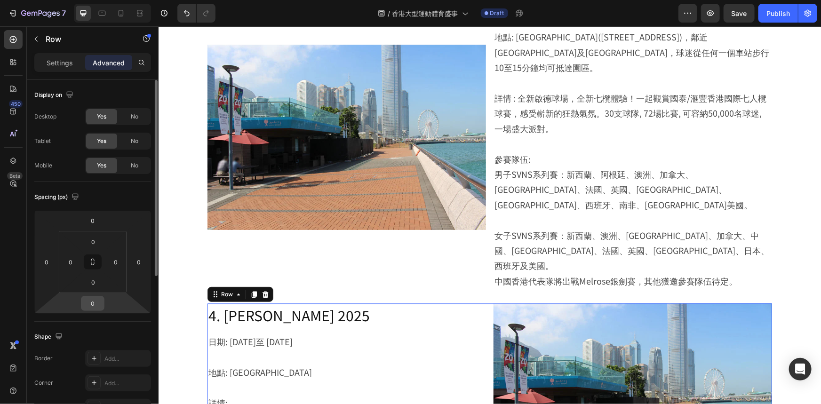
drag, startPoint x: 81, startPoint y: 305, endPoint x: 96, endPoint y: 298, distance: 16.4
click at [82, 304] on div "0" at bounding box center [93, 303] width 24 height 15
drag, startPoint x: 97, startPoint y: 301, endPoint x: 20, endPoint y: 252, distance: 91.5
click at [97, 301] on input "0" at bounding box center [92, 303] width 19 height 14
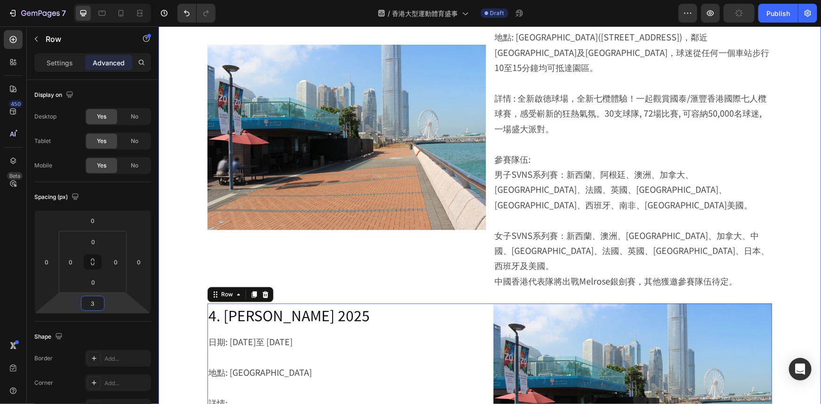
type input "30"
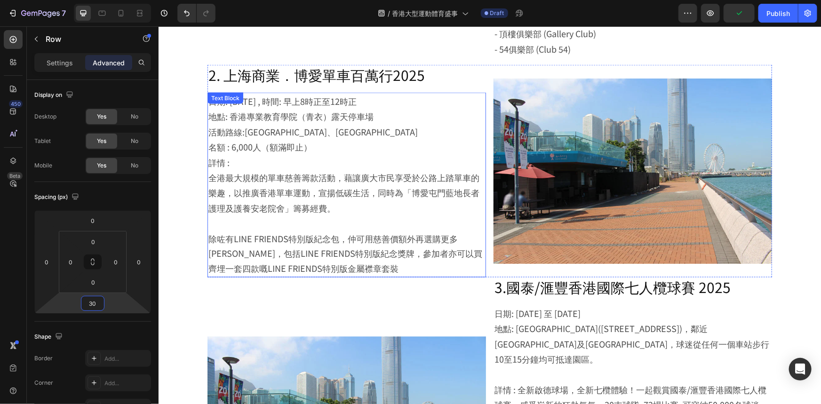
scroll to position [673, 0]
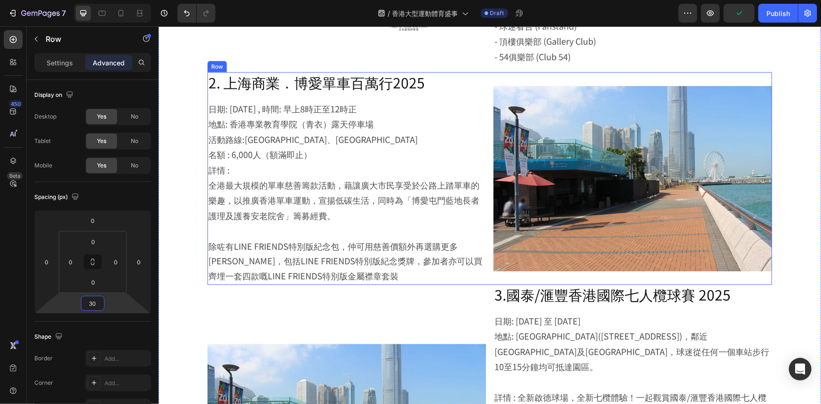
drag, startPoint x: 484, startPoint y: 259, endPoint x: 445, endPoint y: 256, distance: 39.1
click at [483, 258] on div "Image 2. 上海商業．博愛單車百萬行2025 Heading 日期: [DATE] , 時間: 早上8時正至12時正 地點: 香港專業教育學院（青衣）露…" at bounding box center [489, 178] width 565 height 213
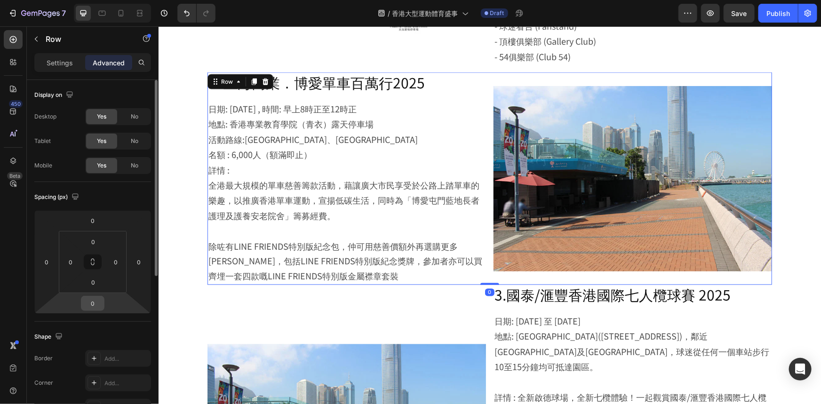
click at [98, 300] on input "0" at bounding box center [92, 303] width 19 height 14
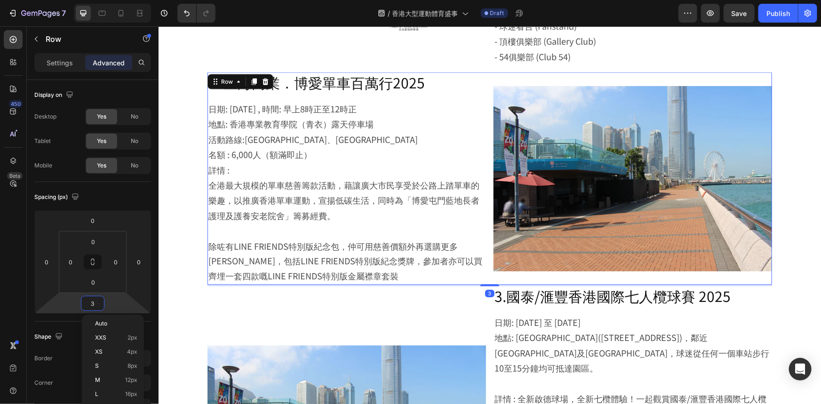
type input "30"
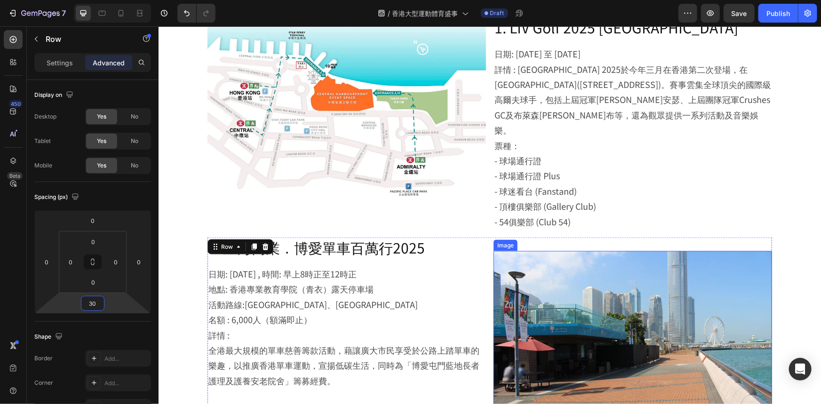
scroll to position [502, 0]
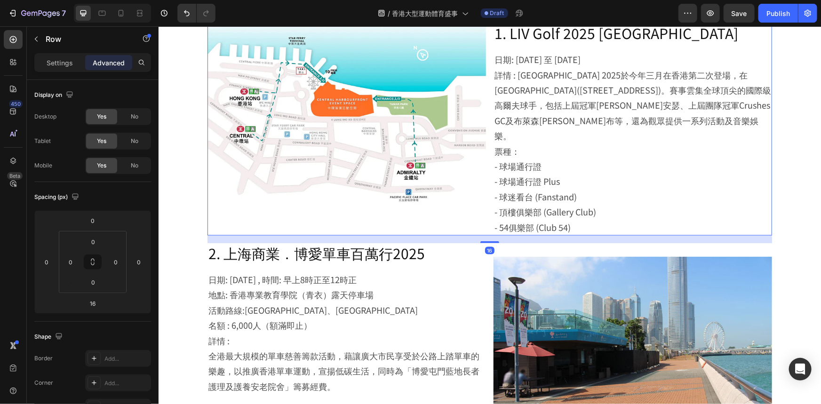
click at [487, 218] on div "Image 特色便飯盒陪你享受盛事！ HK Lunch Box 提供便當飯盒直送 Text Block 1. LIV Golf 2025 [GEOGRAPHI…" at bounding box center [489, 116] width 565 height 237
click at [94, 301] on input "16" at bounding box center [92, 303] width 19 height 14
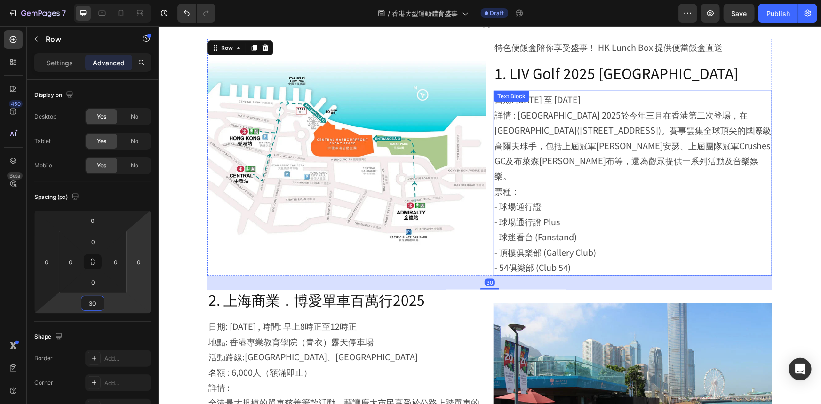
scroll to position [331, 0]
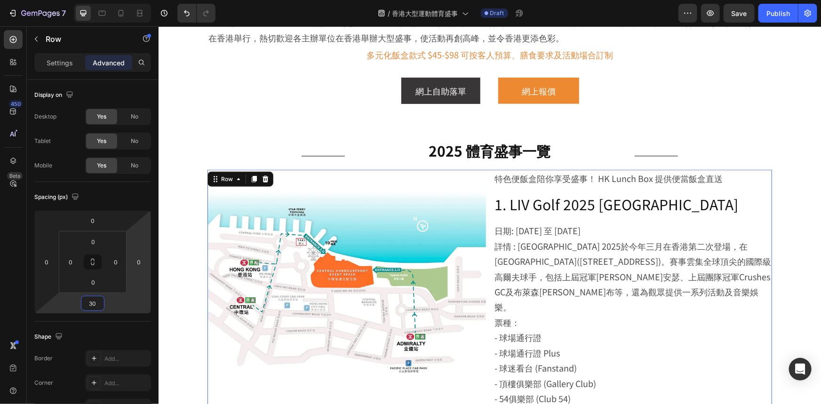
type input "30"
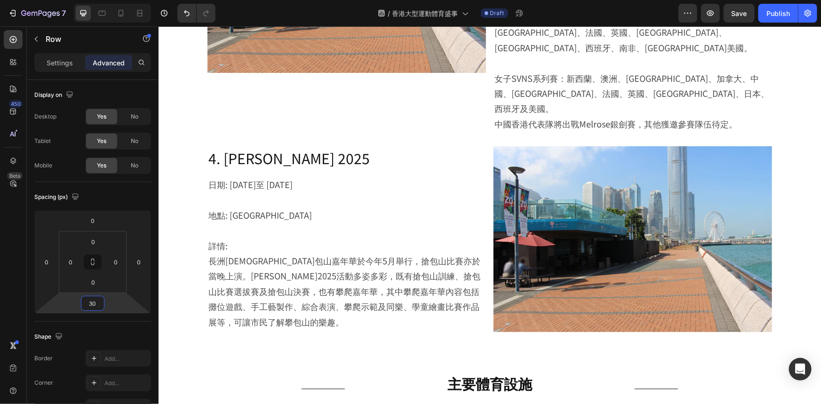
scroll to position [1101, 0]
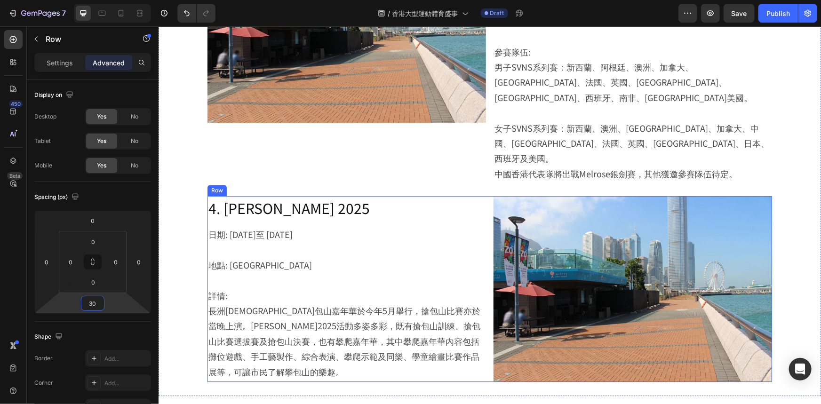
click at [483, 196] on div "Image 4. [PERSON_NAME] 2025 Heading 日期: [DATE]至 [DATE] 地點: [GEOGRAPHIC_DATA] 詳情…" at bounding box center [489, 289] width 565 height 186
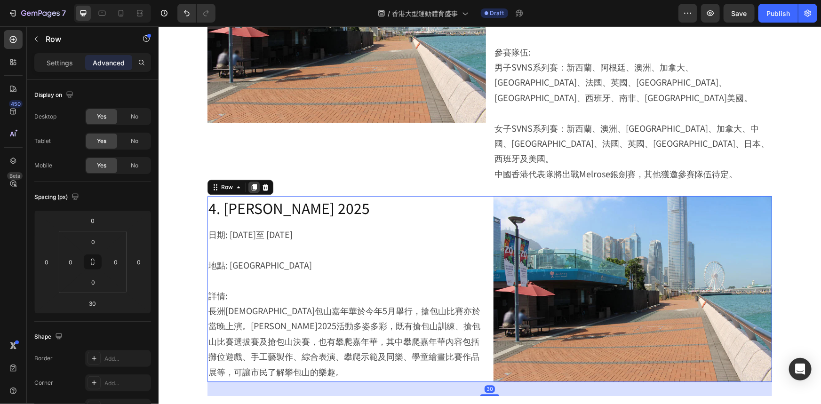
click at [250, 183] on icon at bounding box center [254, 187] width 8 height 8
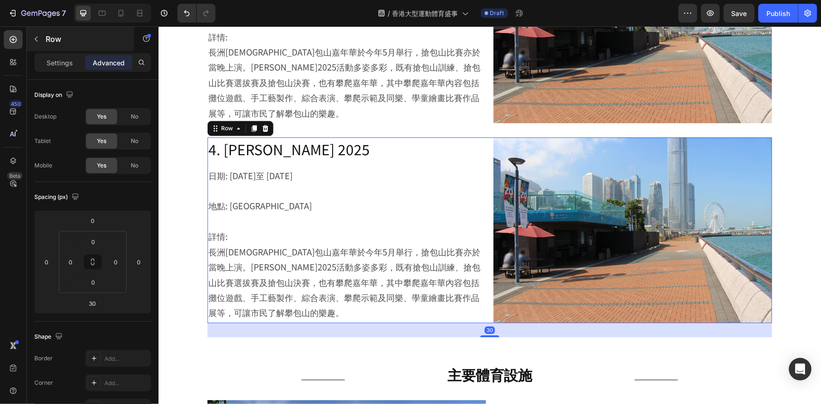
scroll to position [1376, 0]
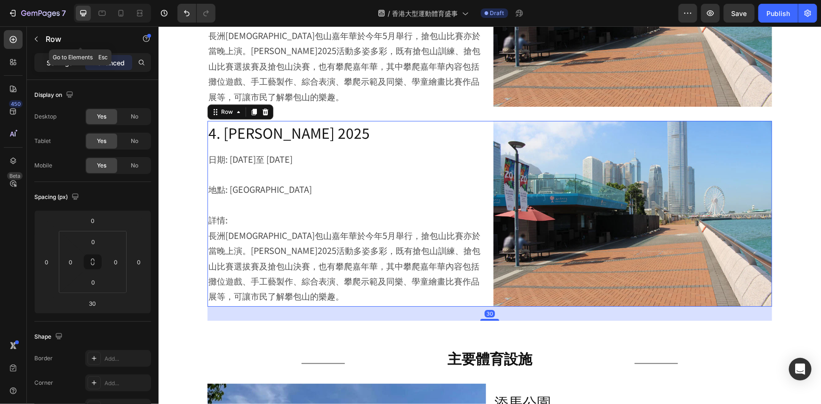
click at [67, 66] on p "Settings" at bounding box center [60, 63] width 26 height 10
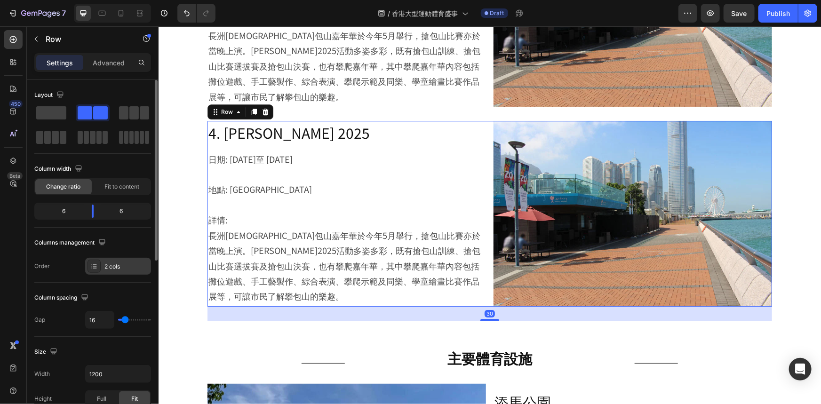
click at [118, 267] on div "2 cols" at bounding box center [126, 267] width 44 height 8
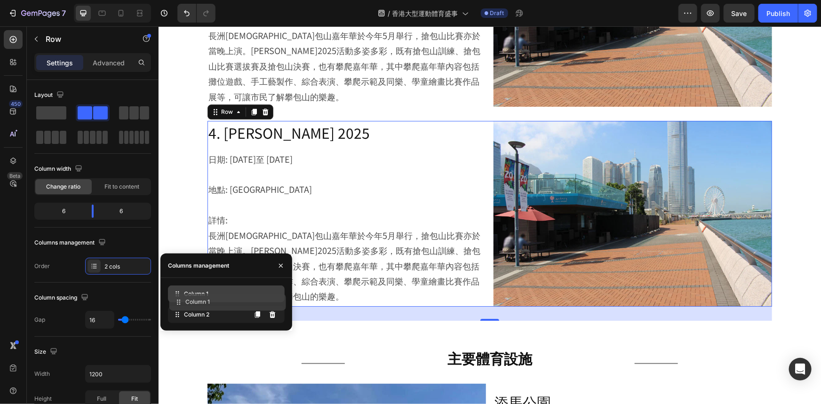
drag, startPoint x: 195, startPoint y: 307, endPoint x: 196, endPoint y: 295, distance: 12.3
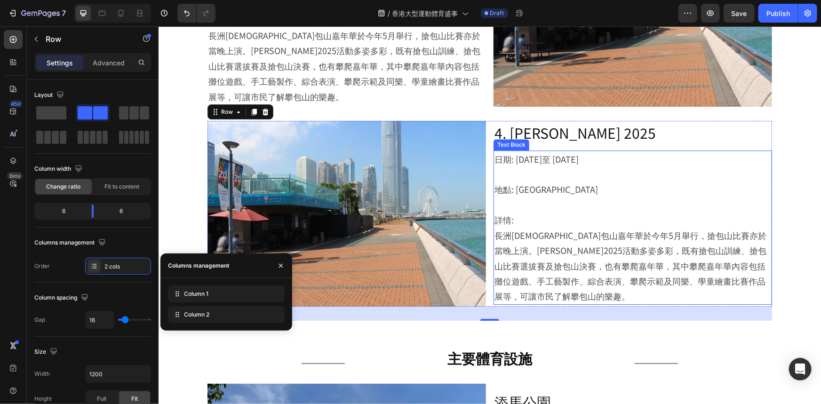
click at [601, 212] on p "詳情: 長洲[DEMOGRAPHIC_DATA]包山嘉年華於今年5月舉行，搶包山比賽亦於當晚上演。[PERSON_NAME]2025活動多姿多彩，既有搶包山訓…" at bounding box center [632, 257] width 277 height 91
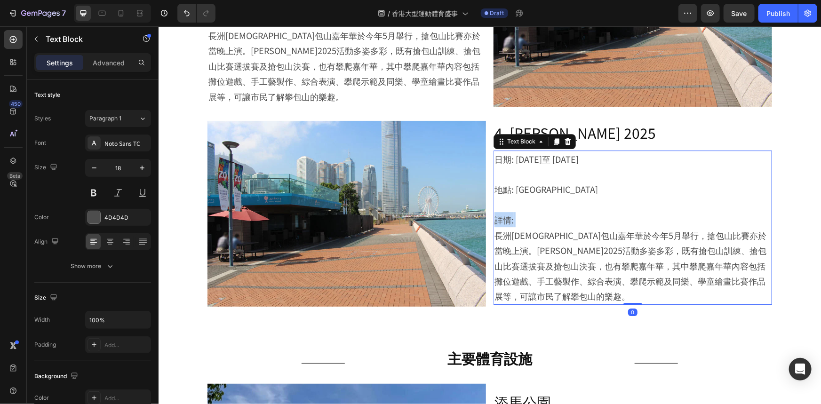
click at [601, 212] on p "詳情: 長洲[DEMOGRAPHIC_DATA]包山嘉年華於今年5月舉行，搶包山比賽亦於當晚上演。[PERSON_NAME]2025活動多姿多彩，既有搶包山訓…" at bounding box center [632, 257] width 277 height 91
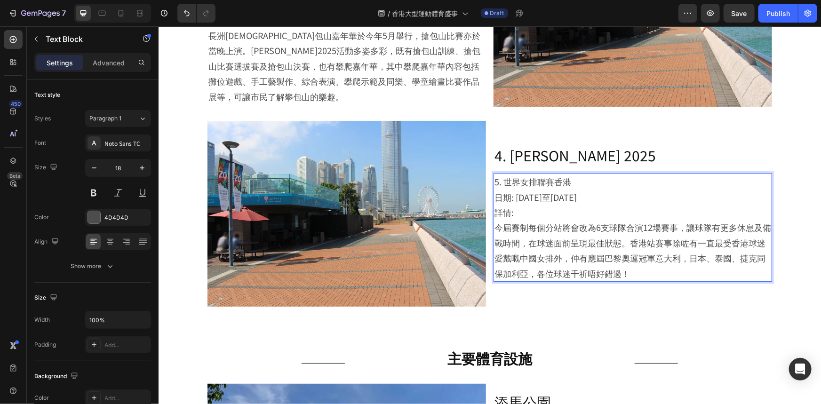
scroll to position [1399, 0]
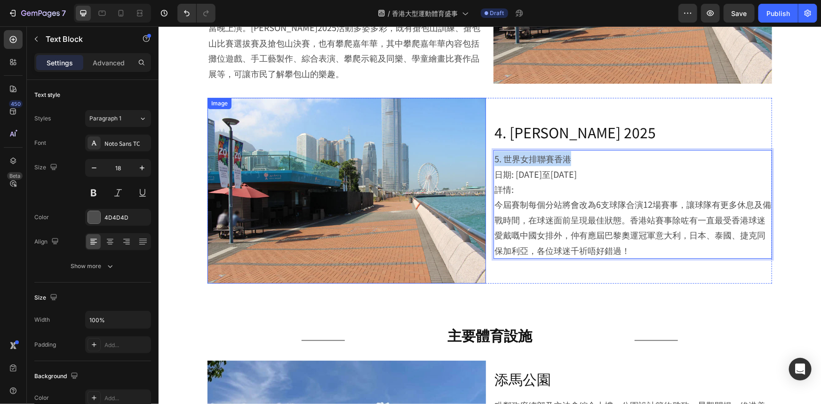
drag, startPoint x: 581, startPoint y: 94, endPoint x: 462, endPoint y: 98, distance: 119.1
click at [462, 98] on div "Image 4. [PERSON_NAME] 2025 Heading 5. 世界女排聯賽香港 日期: [DATE]至[DATE] 詳情: 今屆賽制每個分站將…" at bounding box center [489, 190] width 565 height 186
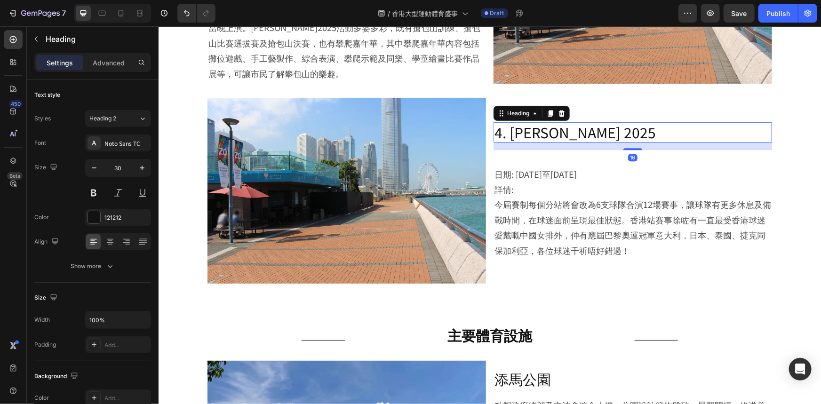
click at [549, 122] on h2 "4. [PERSON_NAME] 2025" at bounding box center [632, 132] width 279 height 20
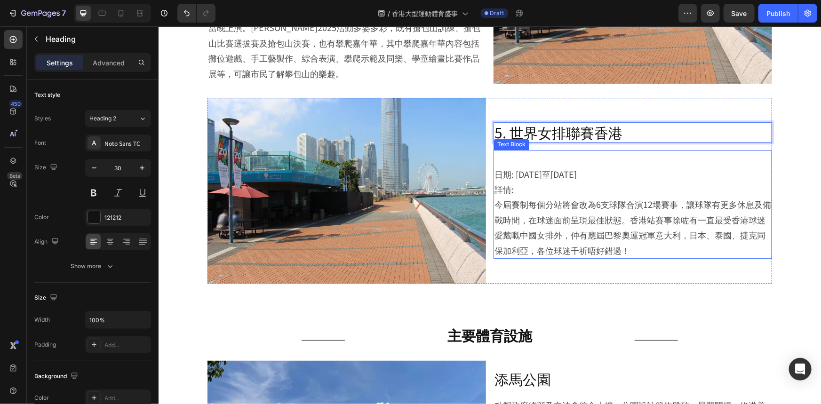
click at [494, 151] on p "⁠⁠⁠⁠⁠⁠⁠ 日期: [DATE]至[DATE]" at bounding box center [632, 166] width 277 height 31
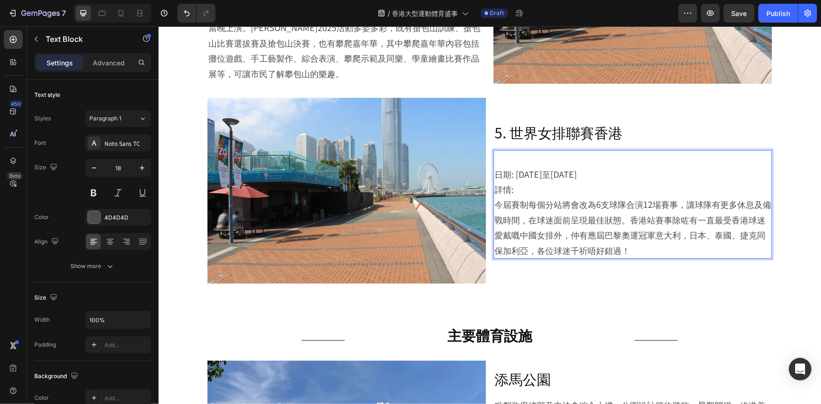
click at [494, 151] on p "⁠⁠⁠⁠⁠⁠⁠ 日期: [DATE]至[DATE]" at bounding box center [632, 166] width 277 height 31
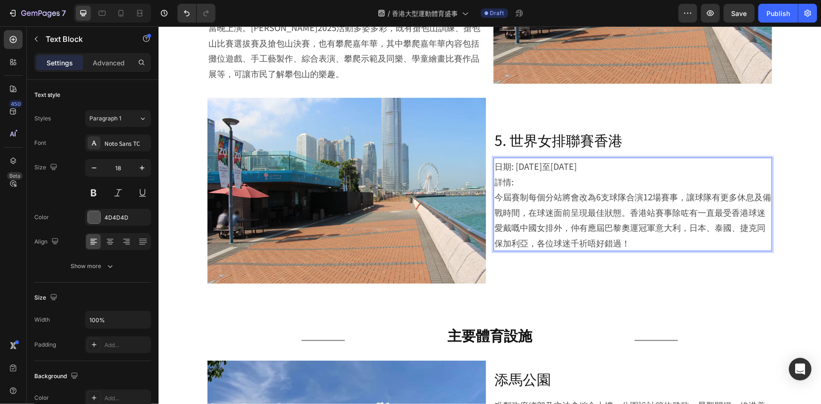
scroll to position [1407, 0]
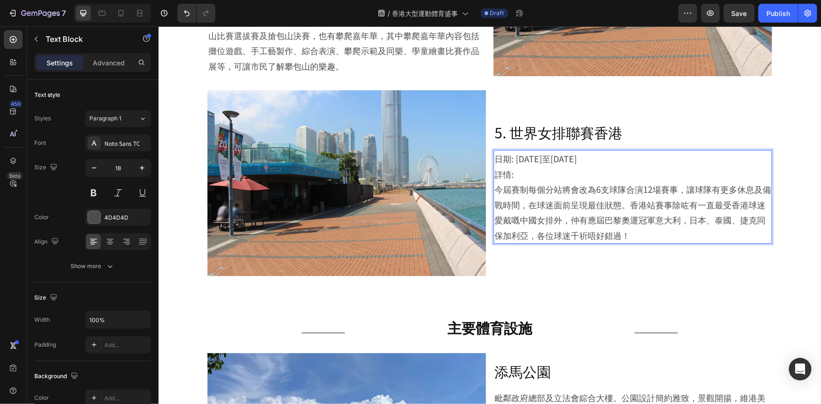
click at [576, 151] on p "日期: [DATE]至[DATE]" at bounding box center [632, 158] width 277 height 15
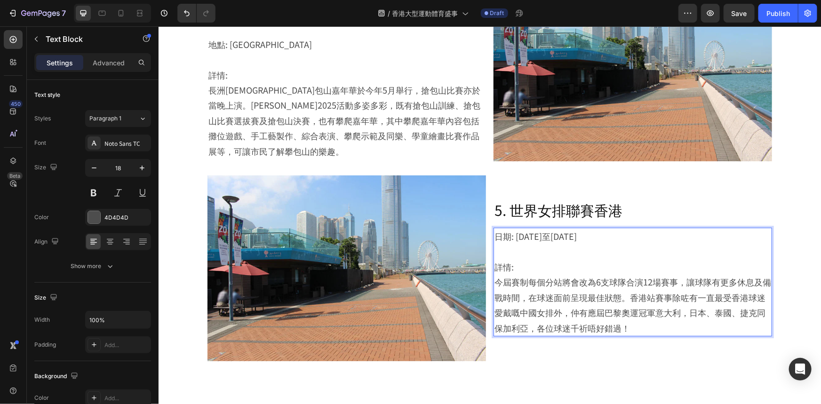
scroll to position [1313, 0]
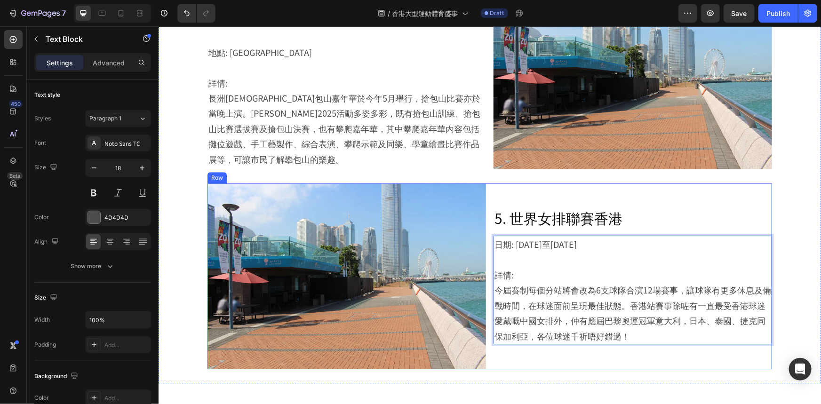
click at [575, 183] on div "5. 世界女排聯賽香港 Heading 日期: [DATE]至[DATE] 詳情: 今屆賽制每個分站將會改為6支球隊合演12場賽事，讓球隊有更多休息及備戰時間…" at bounding box center [632, 276] width 279 height 186
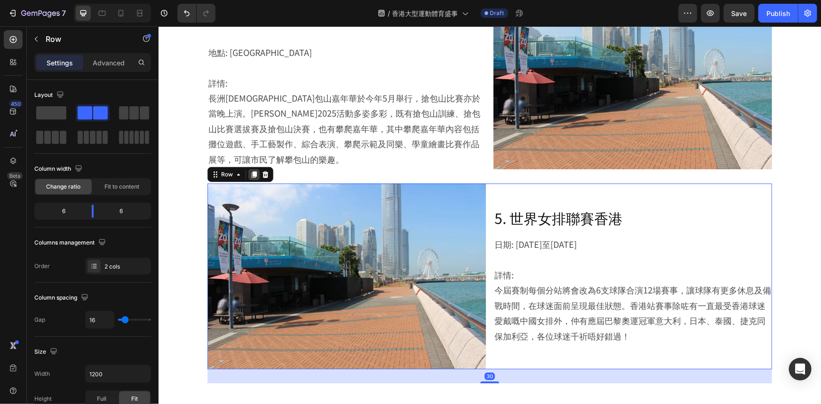
click at [253, 170] on icon at bounding box center [254, 174] width 8 height 8
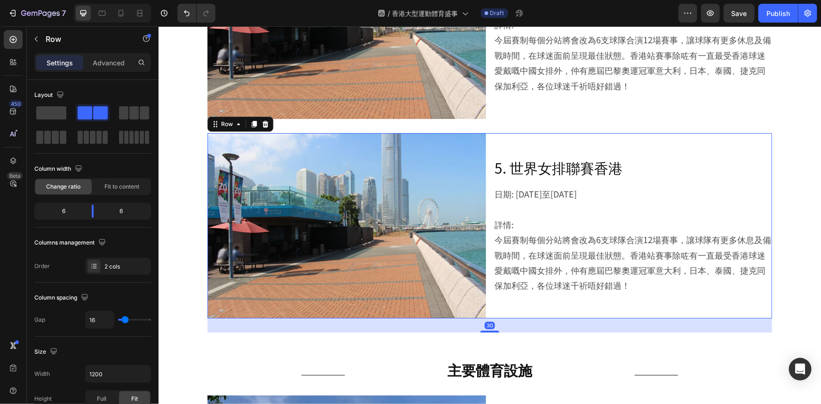
scroll to position [1576, 0]
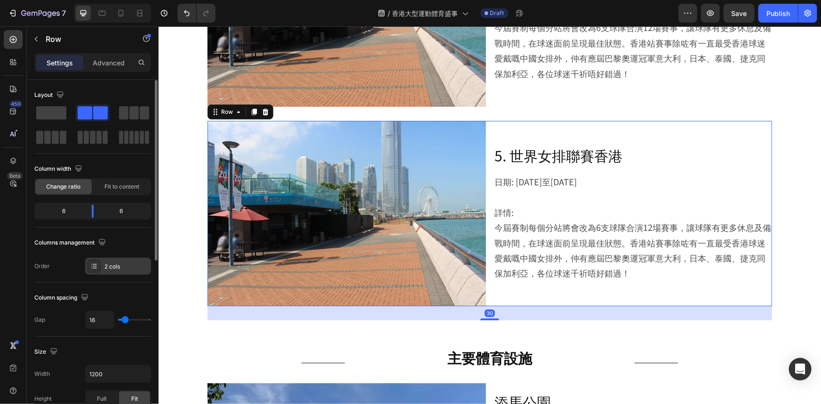
click at [115, 272] on div "2 cols" at bounding box center [118, 266] width 66 height 17
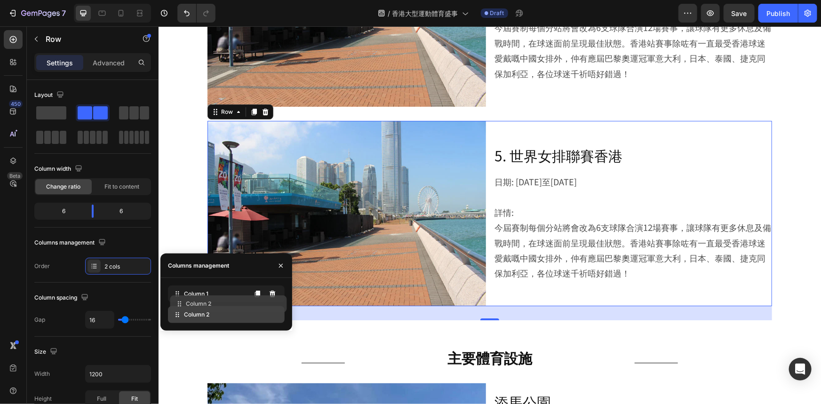
drag, startPoint x: 193, startPoint y: 316, endPoint x: 198, endPoint y: 295, distance: 21.1
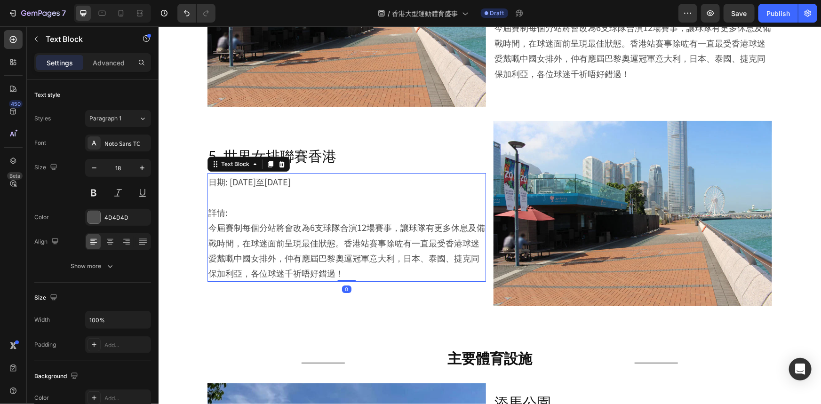
click at [397, 189] on p at bounding box center [346, 196] width 277 height 15
click at [323, 204] on p "詳情: 今屆賽制每個分站將會改為6支球隊合演12場賽事，讓球隊有更多休息及備戰時間，在球迷面前呈現最佳狀態。香港站賽事除咗有一直最受香港球迷愛戴嘅中國女排外，…" at bounding box center [346, 242] width 277 height 76
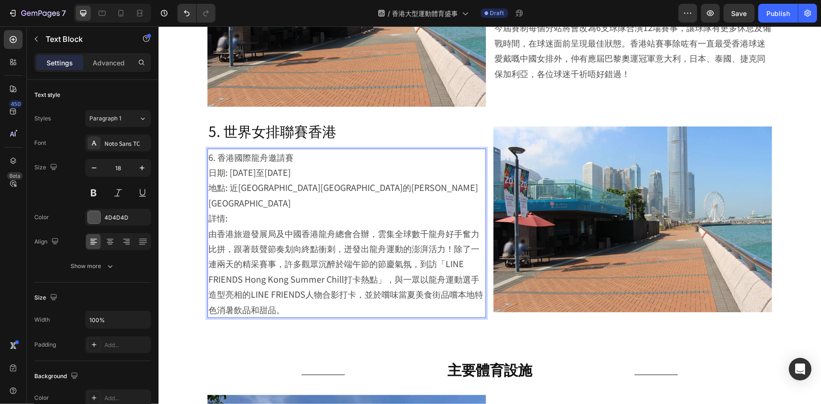
scroll to position [1552, 0]
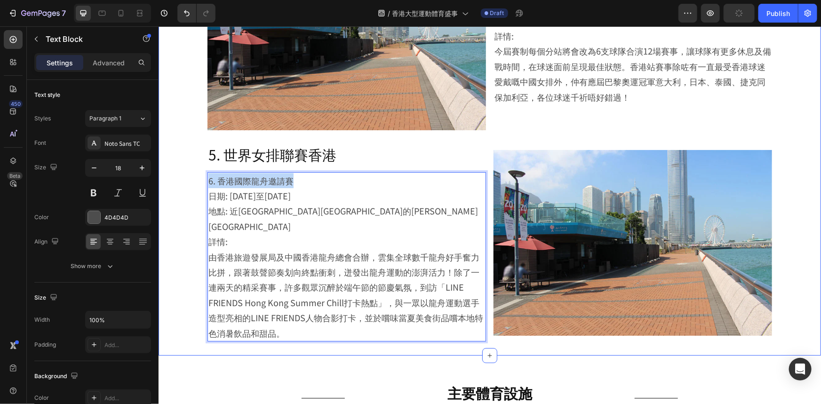
drag, startPoint x: 312, startPoint y: 114, endPoint x: 189, endPoint y: 122, distance: 124.0
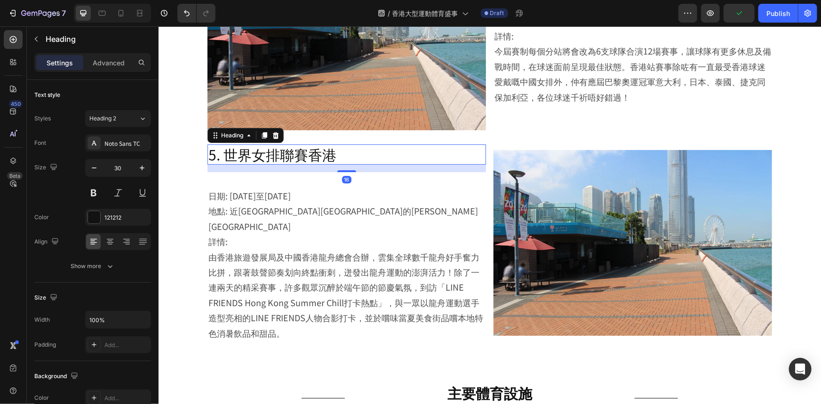
click at [278, 144] on h2 "5. 世界女排聯賽香港" at bounding box center [346, 154] width 279 height 20
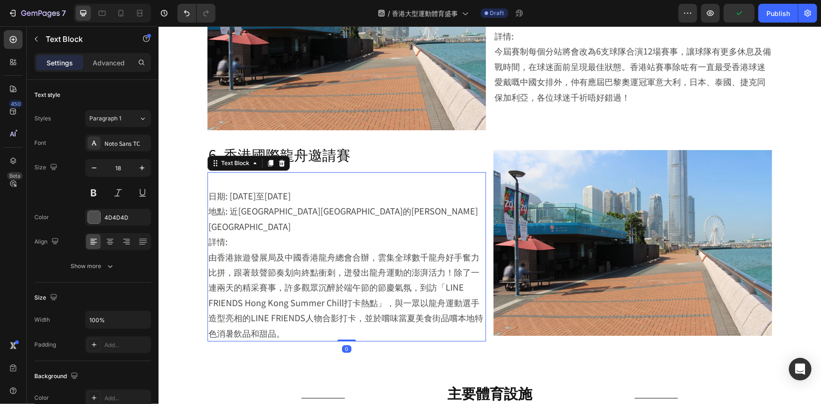
click at [210, 173] on p "⁠⁠⁠⁠⁠⁠⁠ 日期: [DATE]至[DATE]" at bounding box center [346, 188] width 277 height 31
click at [209, 173] on p "⁠⁠⁠⁠⁠⁠⁠ 日期: [DATE]至[DATE]" at bounding box center [346, 188] width 277 height 31
click at [207, 172] on div "日期: [DATE]至[DATE] 地點: 近[GEOGRAPHIC_DATA]海濱外的[PERSON_NAME][GEOGRAPHIC_DATA] 詳情: …" at bounding box center [346, 256] width 279 height 169
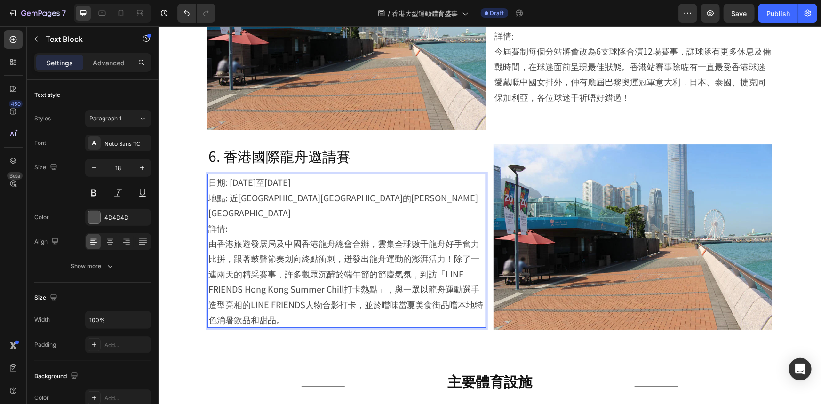
scroll to position [1560, 0]
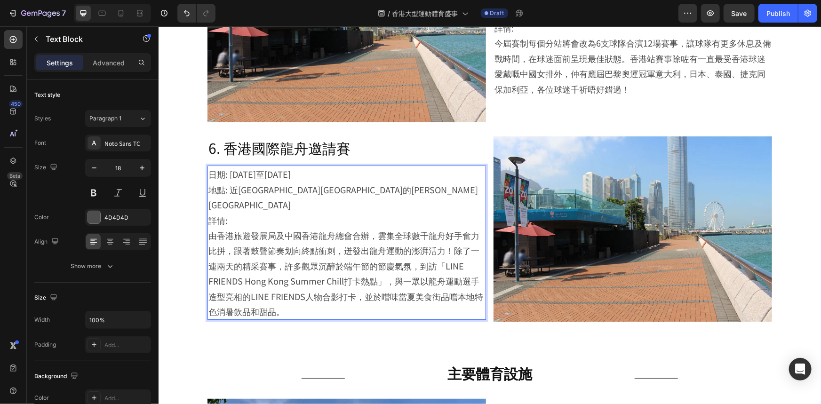
click at [381, 182] on p "地點: 近[GEOGRAPHIC_DATA][GEOGRAPHIC_DATA]的[PERSON_NAME][GEOGRAPHIC_DATA]" at bounding box center [346, 197] width 277 height 31
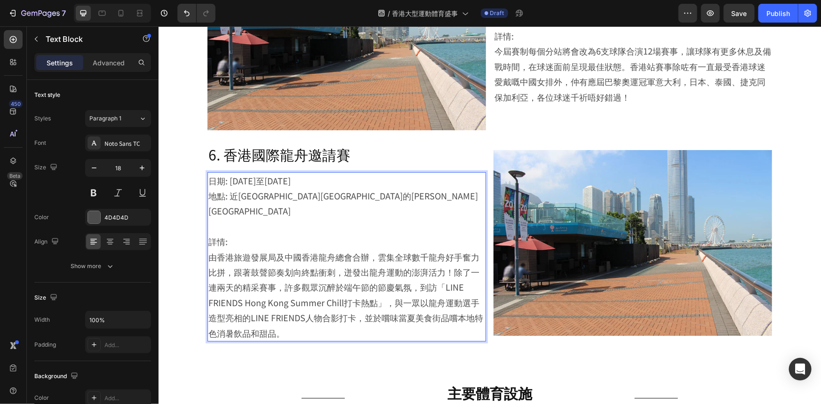
click at [345, 173] on p "日期: [DATE]至[DATE]" at bounding box center [346, 180] width 277 height 15
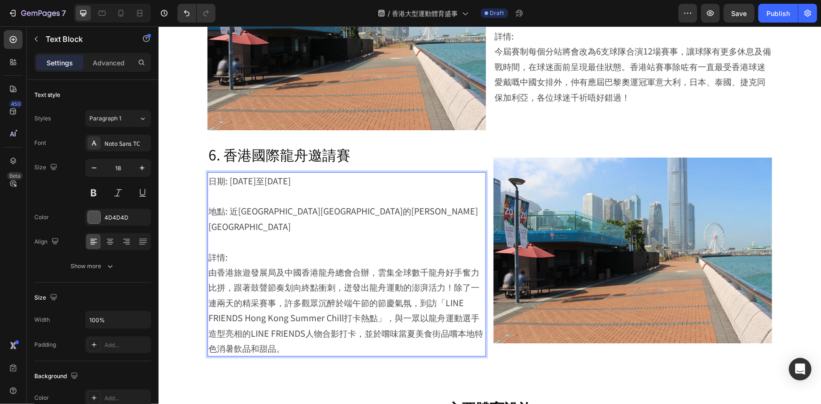
scroll to position [1551, 0]
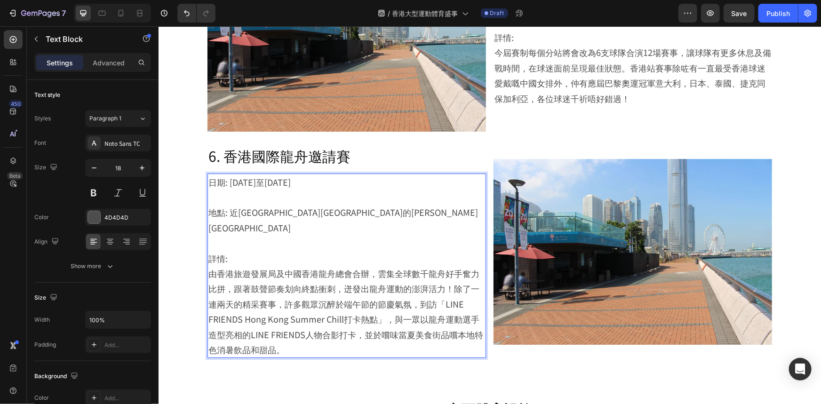
drag, startPoint x: 348, startPoint y: 218, endPoint x: 322, endPoint y: 224, distance: 26.1
click at [347, 250] on p "詳情: 由香港旅遊發展局及中國香港龍舟總會合辦，雲集全球數千龍舟好手奮力比拼，跟著鼓聲節奏划向終點衝刺，迸發出龍舟運動的澎湃活力！除了一連兩天的精采賽事，許多…" at bounding box center [346, 303] width 277 height 107
click at [448, 250] on p "詳情: 由香港旅遊發展局及中國香港龍舟總會合辦，雲集全球數千龍舟好手奮力比拼，跟著鼓聲節奏划向終點衝刺，迸發出龍舟運動的澎湃活力！除了一連兩天的精采賽事，許多…" at bounding box center [346, 303] width 277 height 107
click at [483, 145] on div "Image 6. 香港國際龍舟邀請賽 Heading 日期: [DATE]至[DATE] 地點: 近[GEOGRAPHIC_DATA]的[PERSON_NAM…" at bounding box center [489, 251] width 565 height 213
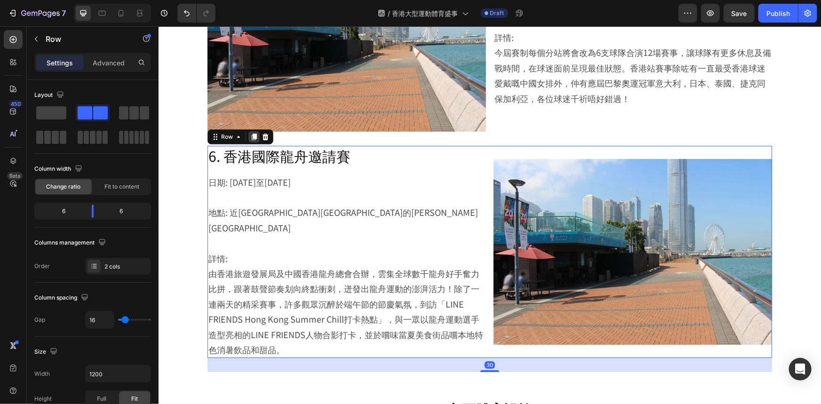
click at [250, 133] on icon at bounding box center [254, 137] width 8 height 8
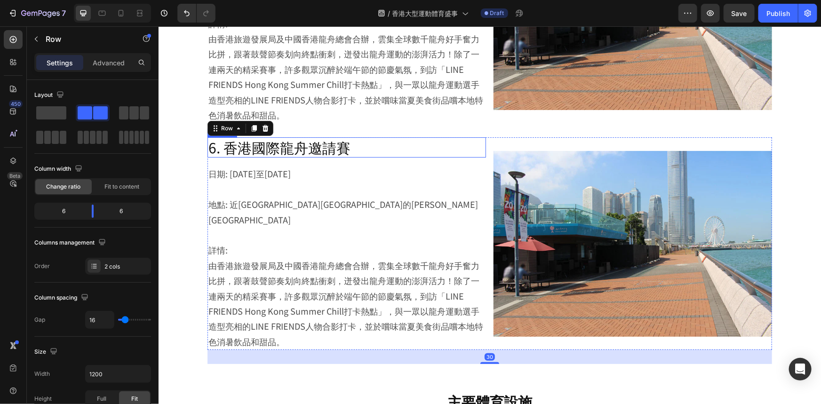
scroll to position [1788, 0]
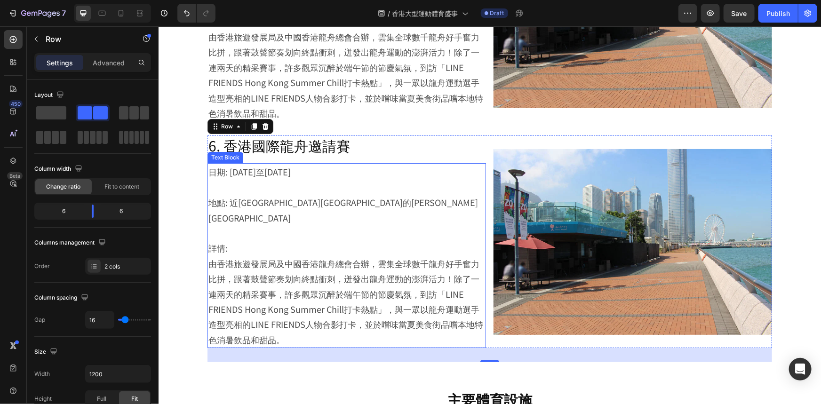
click at [290, 194] on p "地點: 近[GEOGRAPHIC_DATA][GEOGRAPHIC_DATA]的[PERSON_NAME][GEOGRAPHIC_DATA]" at bounding box center [346, 209] width 277 height 31
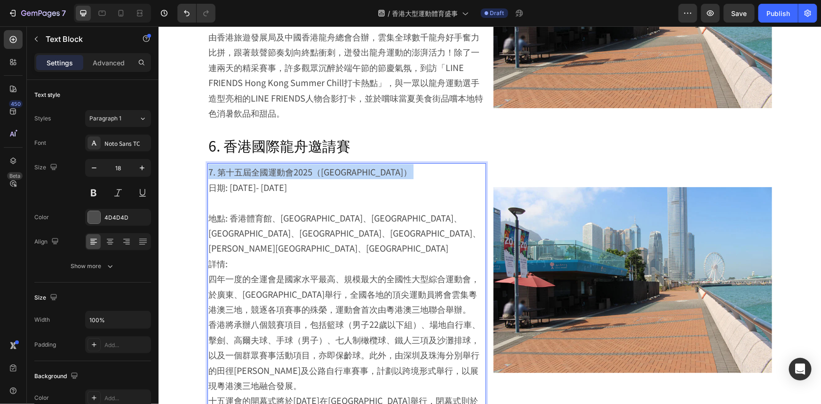
drag, startPoint x: 207, startPoint y: 112, endPoint x: 203, endPoint y: 93, distance: 19.7
click at [207, 163] on div "7. 第十五屆全國運動會2025（香港賽區） 日期: [DATE]- [DATE] 地點: 香港體育館、[GEOGRAPHIC_DATA]、[GEOGRAPH…" at bounding box center [346, 293] width 279 height 261
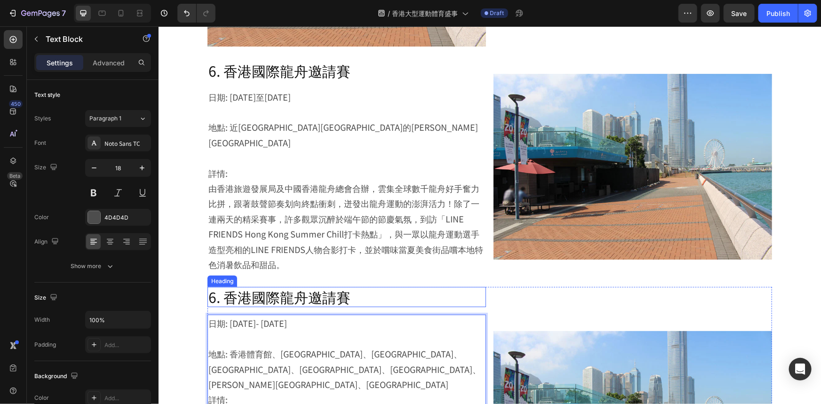
scroll to position [1745, 0]
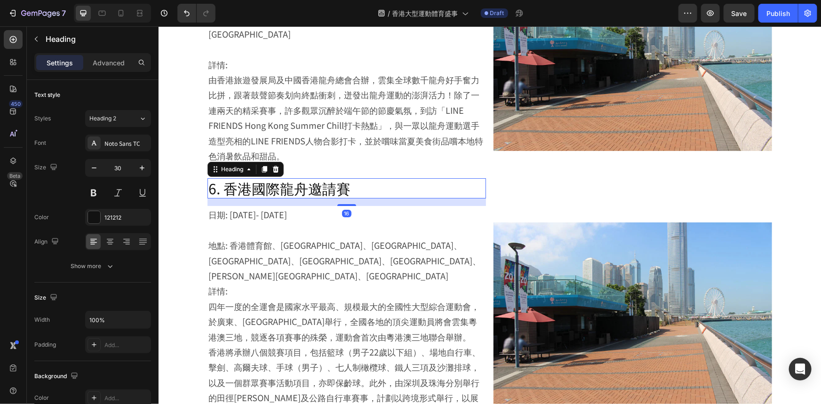
click at [321, 178] on h2 "6. 香港國際龍舟邀請賽" at bounding box center [346, 188] width 279 height 20
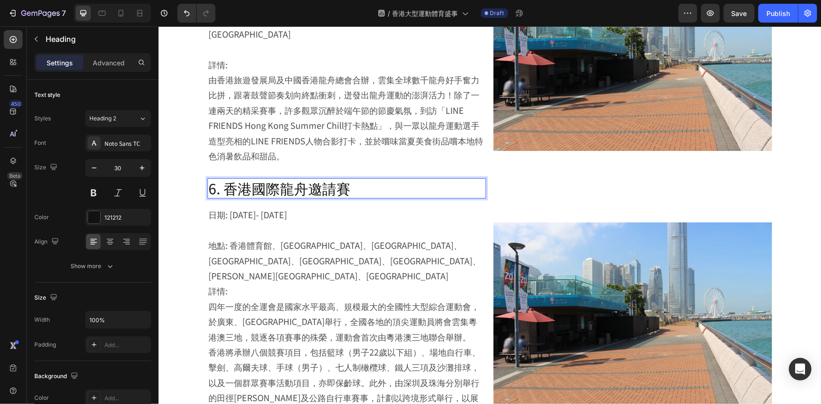
click at [321, 178] on h2 "6. 香港國際龍舟邀請賽" at bounding box center [346, 188] width 279 height 20
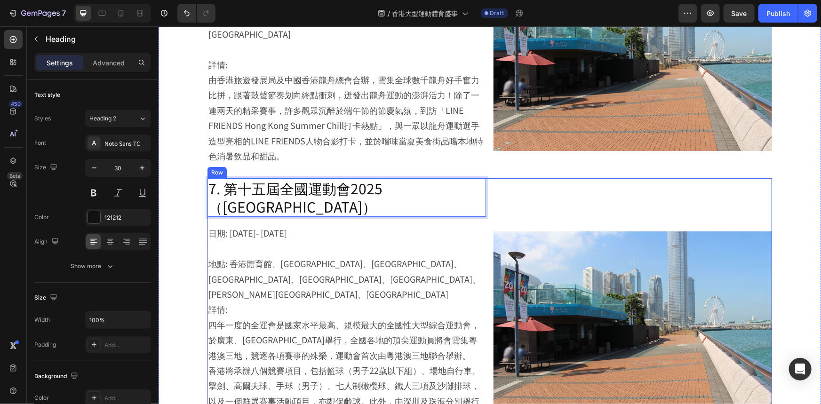
click at [488, 178] on div "Image 7. 第十五屆全國運動會2025（香港賽區） Heading 16 日期: [DATE]- [DATE] 地點: 香港體育館、[GEOGRAPHI…" at bounding box center [489, 324] width 565 height 292
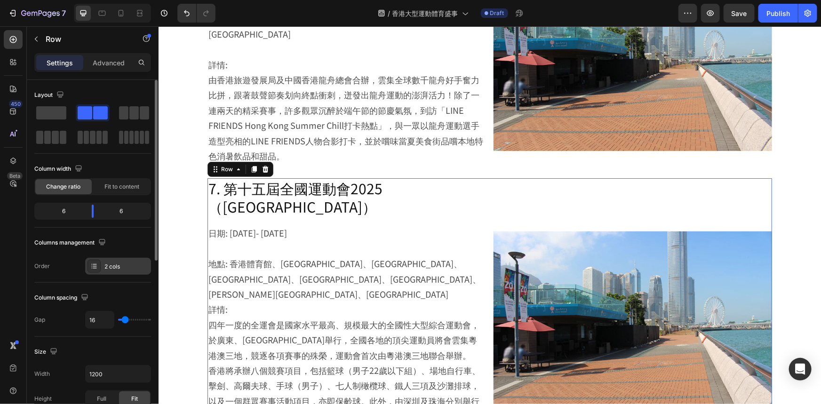
click at [116, 263] on div "2 cols" at bounding box center [126, 267] width 44 height 8
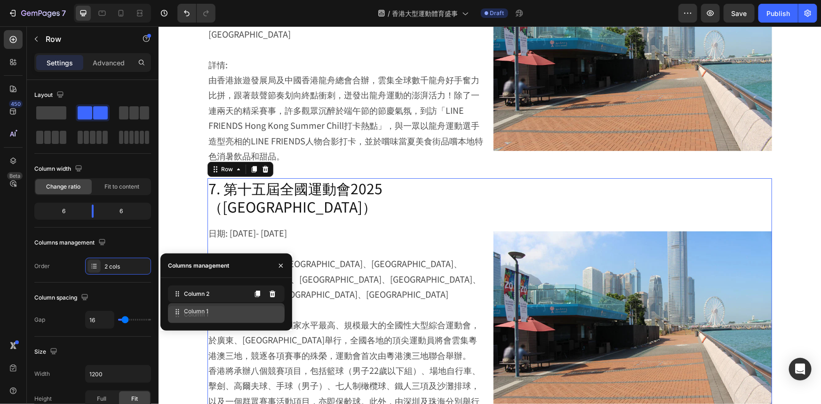
drag, startPoint x: 192, startPoint y: 313, endPoint x: 193, endPoint y: 297, distance: 15.6
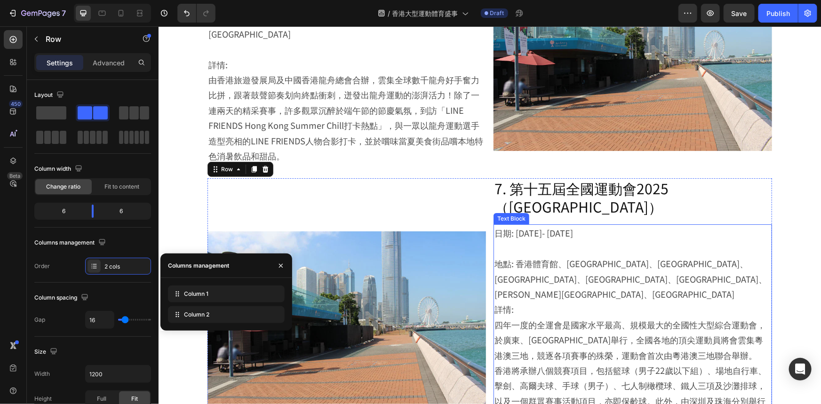
click at [598, 301] on p "詳情: 四年一度的全運會是國家水平最高、規模最大的全國性大型綜合運動會，於廣東、[GEOGRAPHIC_DATA]舉行，全國各地的頂尖運動員將會雲集粵港澳三地…" at bounding box center [632, 331] width 277 height 61
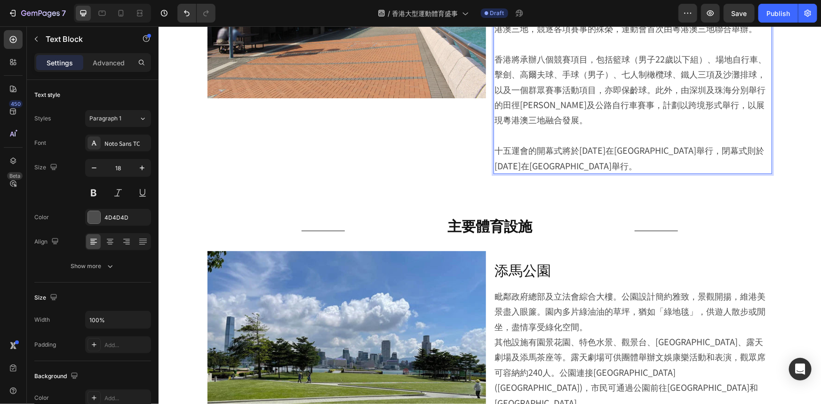
scroll to position [2300, 0]
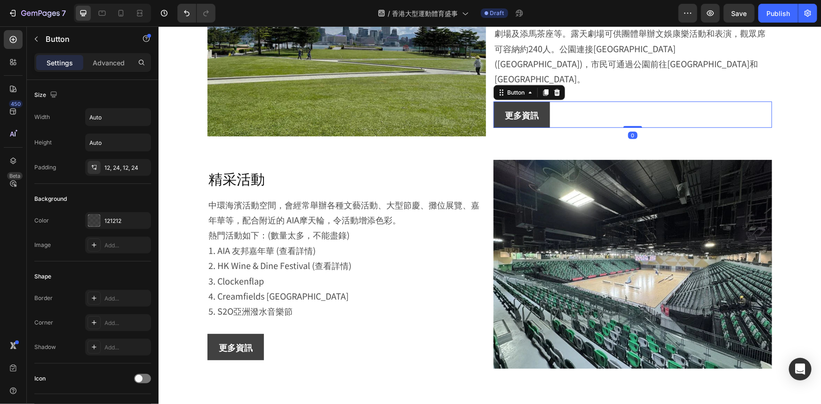
click at [554, 109] on div "更多資訊 Button 0" at bounding box center [632, 114] width 279 height 26
drag, startPoint x: 546, startPoint y: 87, endPoint x: 549, endPoint y: 96, distance: 8.8
click at [546, 87] on div at bounding box center [545, 92] width 11 height 11
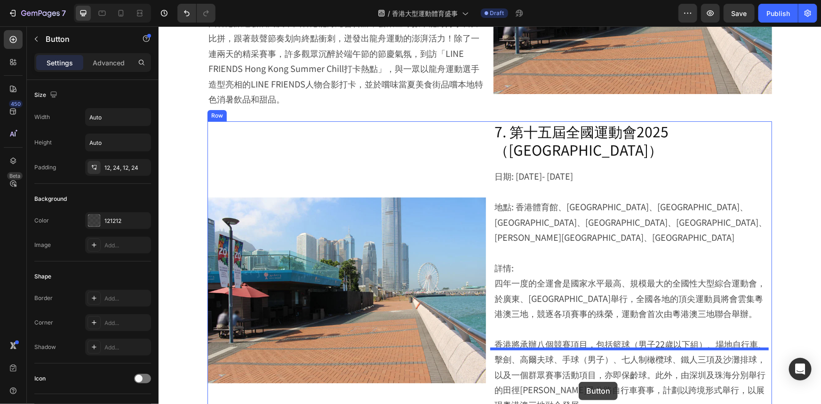
scroll to position [1822, 0]
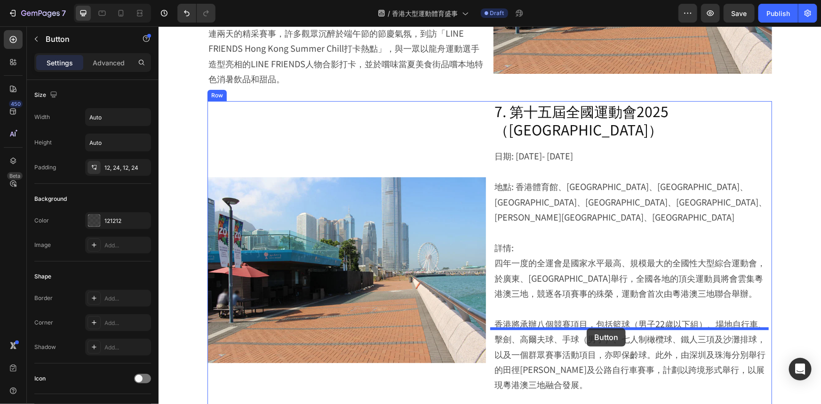
drag, startPoint x: 518, startPoint y: 278, endPoint x: 586, endPoint y: 328, distance: 84.1
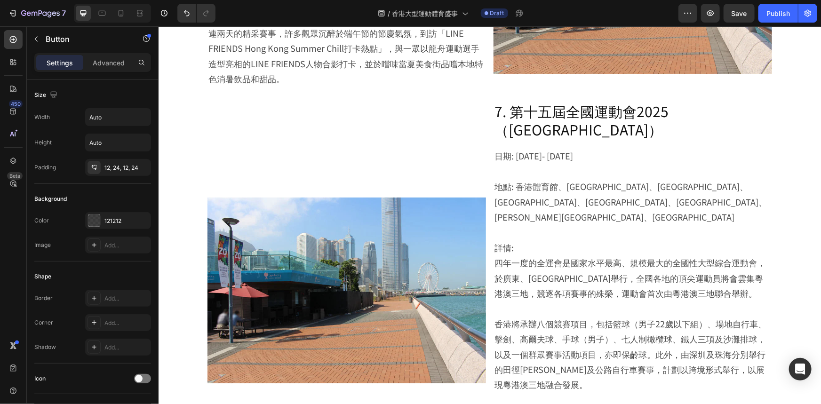
scroll to position [1842, 0]
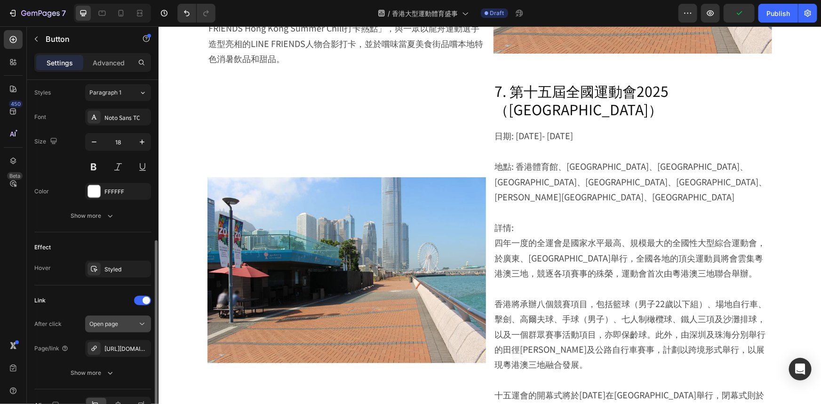
scroll to position [396, 0]
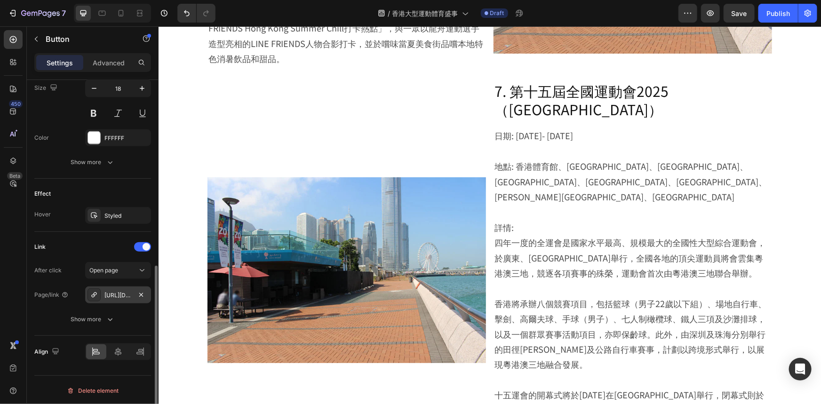
click at [119, 296] on div "[URL][DOMAIN_NAME]" at bounding box center [117, 295] width 27 height 8
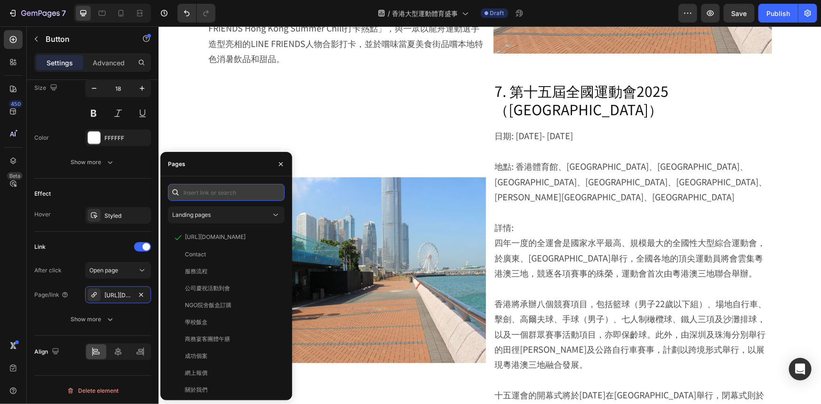
click at [248, 198] on input "text" at bounding box center [226, 192] width 117 height 17
paste input "[URL][DOMAIN_NAME]"
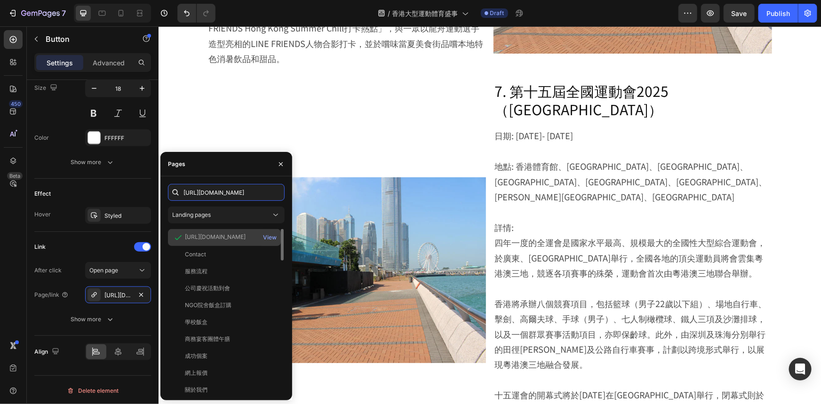
scroll to position [0, 53]
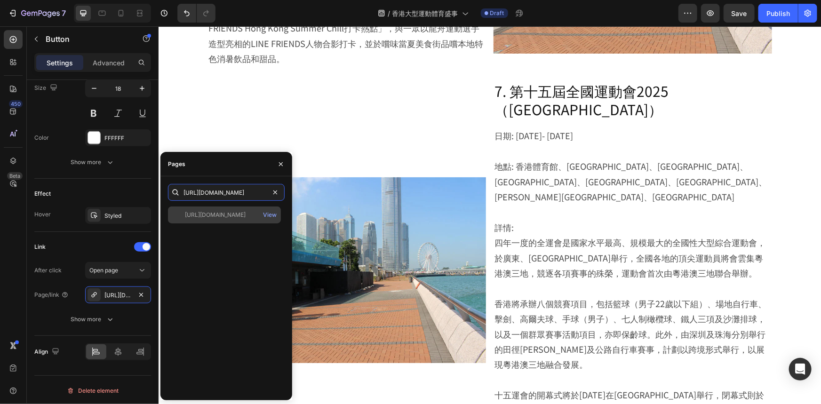
type input "[URL][DOMAIN_NAME]"
click at [246, 215] on div "[URL][DOMAIN_NAME]" at bounding box center [215, 215] width 61 height 8
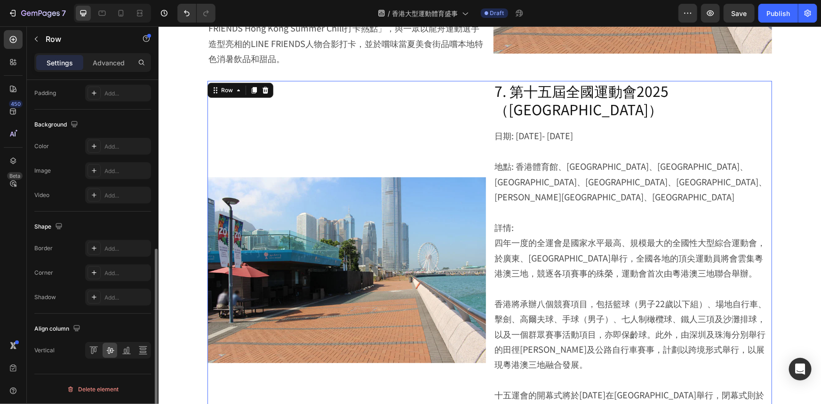
click at [449, 342] on div "Image" at bounding box center [346, 269] width 279 height 378
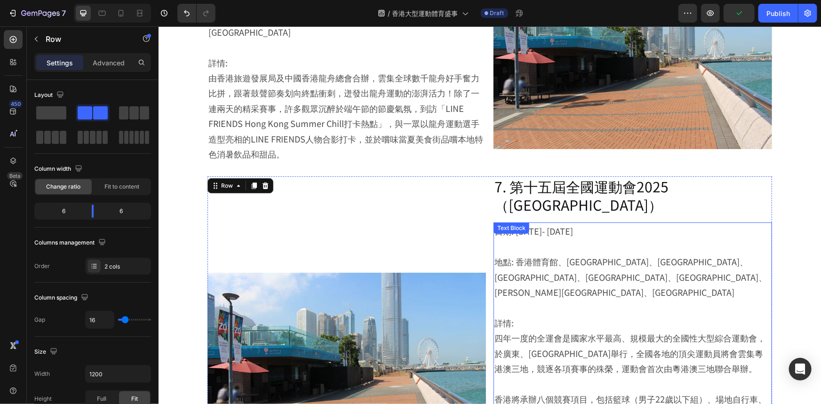
scroll to position [1714, 0]
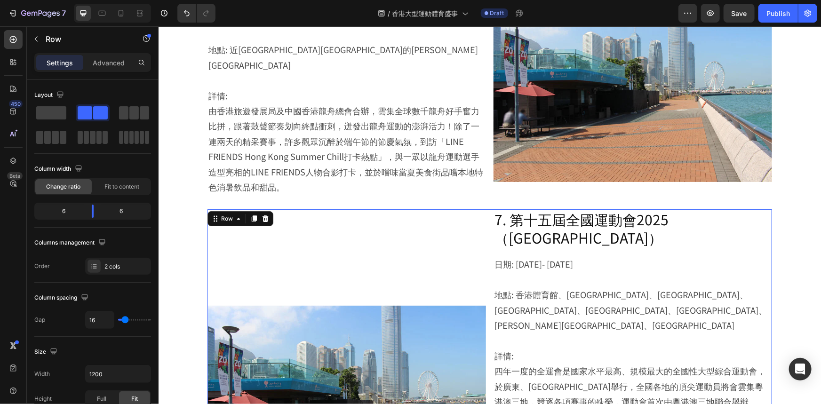
click at [480, 209] on div "Image" at bounding box center [346, 398] width 279 height 378
click at [251, 215] on icon at bounding box center [253, 218] width 5 height 7
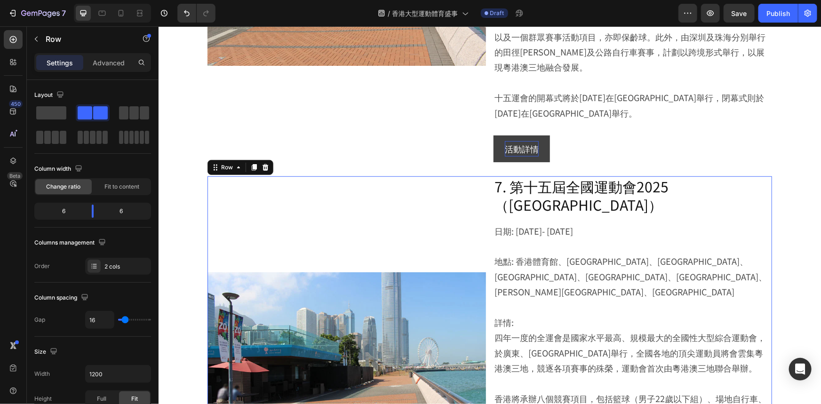
scroll to position [2146, 0]
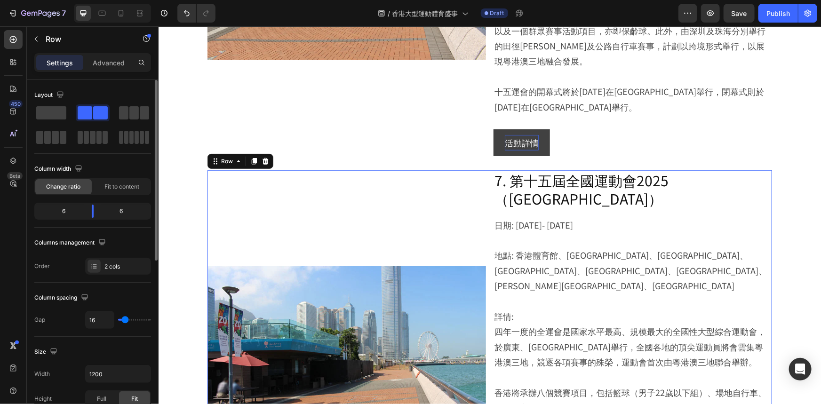
click at [120, 286] on div "Column spacing Gap 16" at bounding box center [92, 310] width 117 height 54
click at [129, 264] on div "2 cols" at bounding box center [126, 267] width 44 height 8
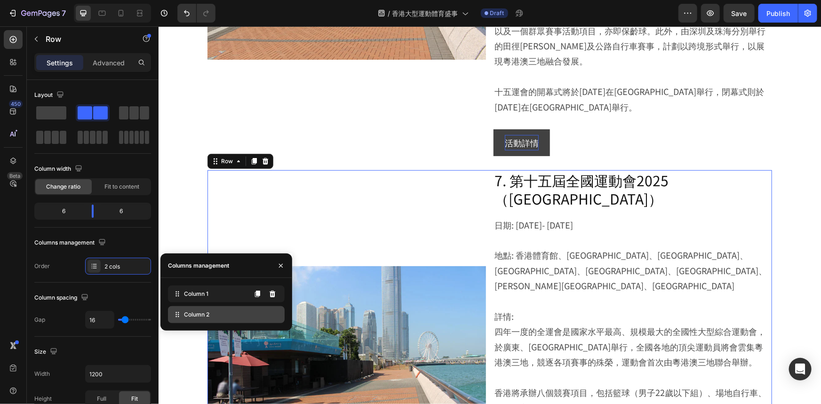
drag, startPoint x: 211, startPoint y: 318, endPoint x: 218, endPoint y: 296, distance: 22.2
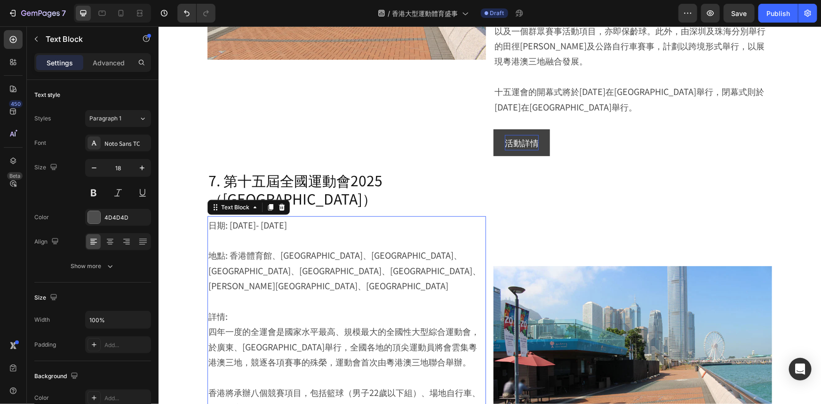
click at [439, 232] on p "地點: 香港體育館、[GEOGRAPHIC_DATA]、[GEOGRAPHIC_DATA]、[GEOGRAPHIC_DATA]、[GEOGRAPHIC_DAT…" at bounding box center [346, 262] width 277 height 61
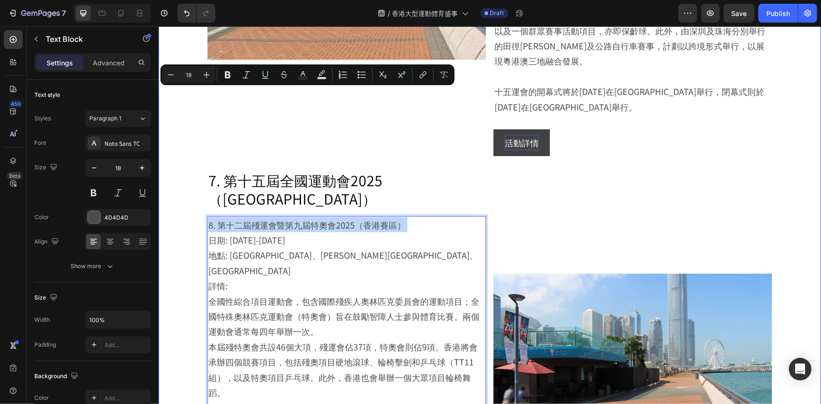
drag, startPoint x: 207, startPoint y: 109, endPoint x: 201, endPoint y: 93, distance: 17.0
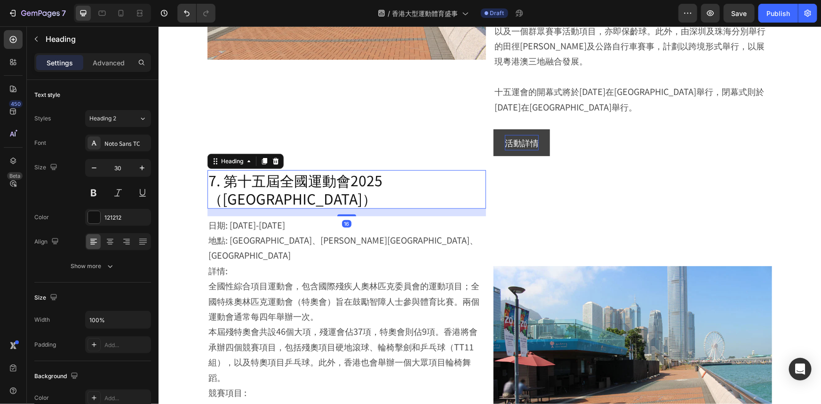
click at [261, 170] on h2 "7. 第十五屆全國運動會2025（[GEOGRAPHIC_DATA]）" at bounding box center [346, 189] width 279 height 39
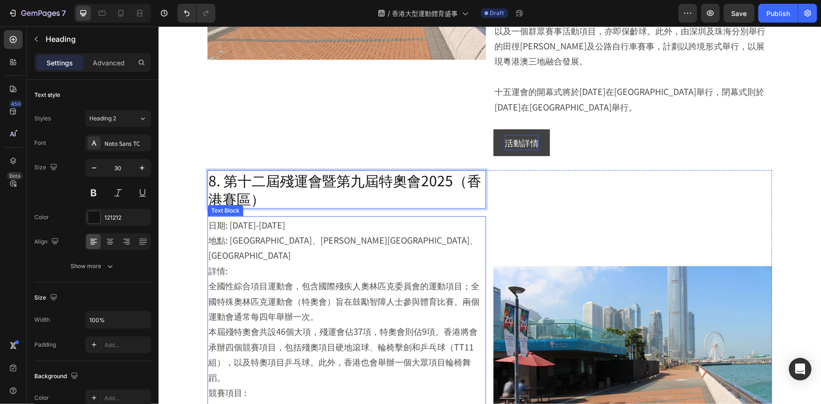
click at [271, 217] on p "日期: [DATE]-[DATE]" at bounding box center [346, 224] width 277 height 15
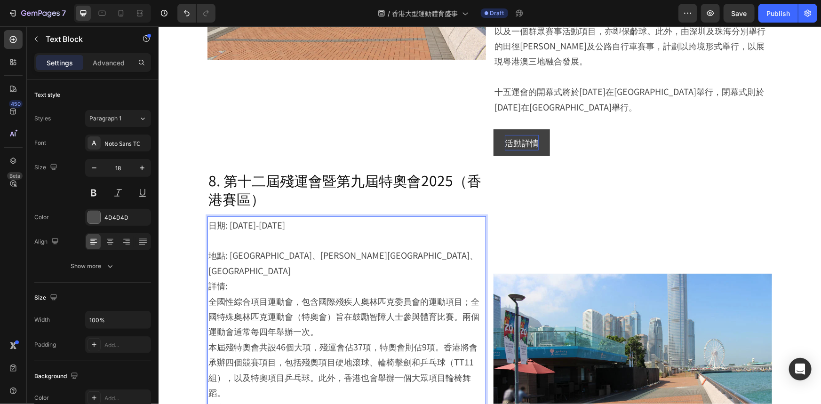
click at [277, 278] on p "詳情: 全國性綜合項目運動會，包含國際殘疾人奧林匹克委員會的運動項目；全國特殊奧林匹克運動會（特奧會）旨在鼓勵智障人士參與體育比賽。兩個運動會通常每四年舉辦一…" at bounding box center [346, 308] width 277 height 61
click at [393, 247] on p "地點: [GEOGRAPHIC_DATA]、[PERSON_NAME][GEOGRAPHIC_DATA]、[GEOGRAPHIC_DATA]" at bounding box center [346, 262] width 277 height 31
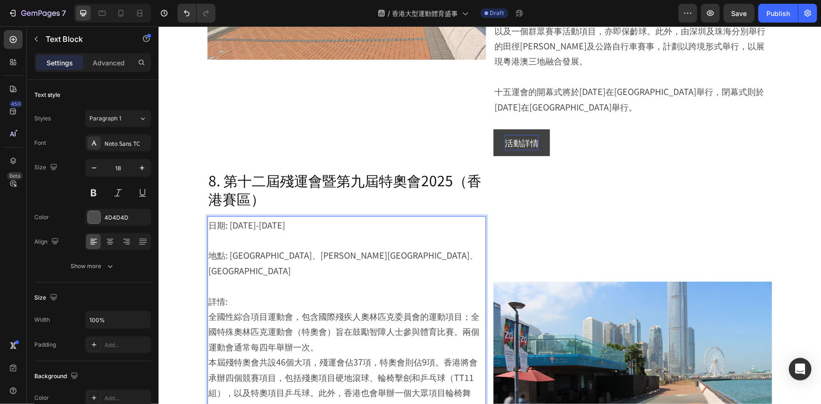
click at [298, 354] on p "本屆殘特奧會共設46個大項，殘運會佔37項，特奧會則佔9項。香港將會承辦四個競賽項目，包括殘奧項目硬地滾球、輪椅擊劍和乒乓球（TT11組），以及特奧項目乒乓球…" at bounding box center [346, 384] width 277 height 61
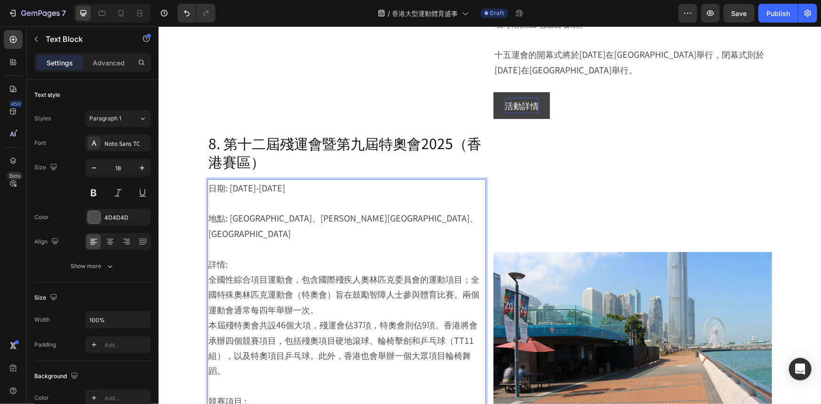
scroll to position [2231, 0]
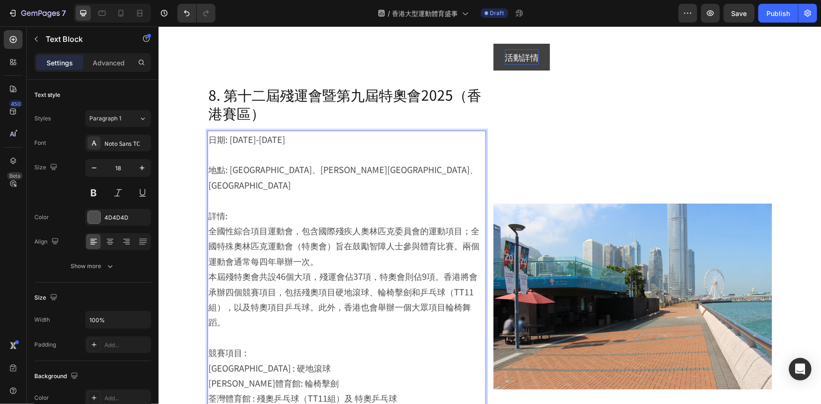
click at [404, 344] on p "競賽項目 : [GEOGRAPHIC_DATA] : 硬地滾球 [PERSON_NAME]體育館: 輪椅擊劍 荃灣體育館 : 殘奧乒乓球（TT11組）及 特奧…" at bounding box center [346, 374] width 277 height 61
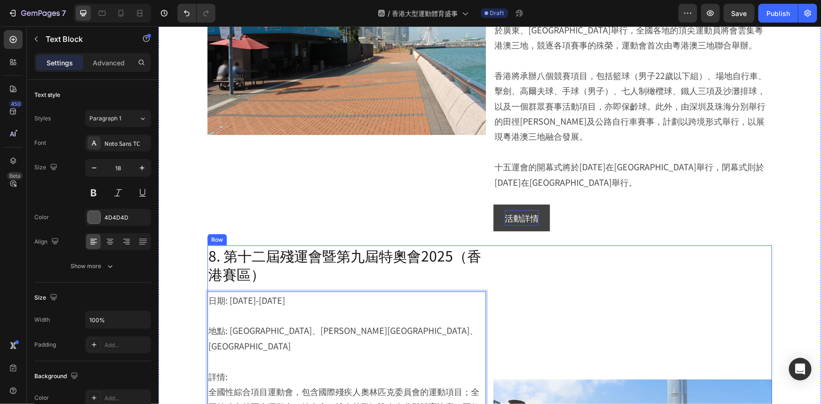
scroll to position [1975, 0]
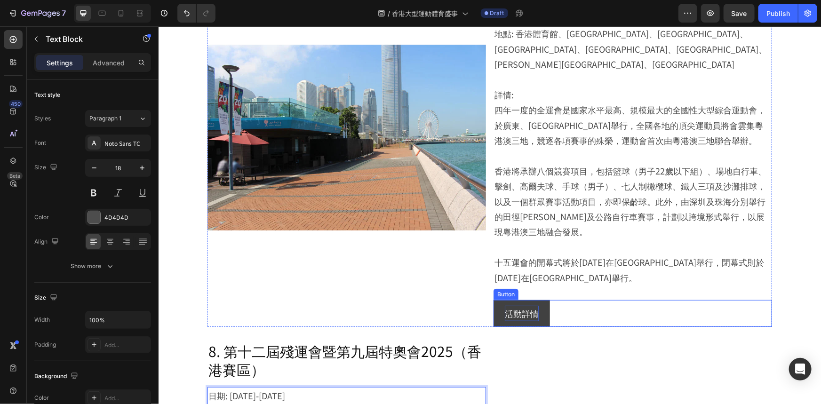
click at [557, 300] on div "活動詳情 Button" at bounding box center [632, 313] width 279 height 26
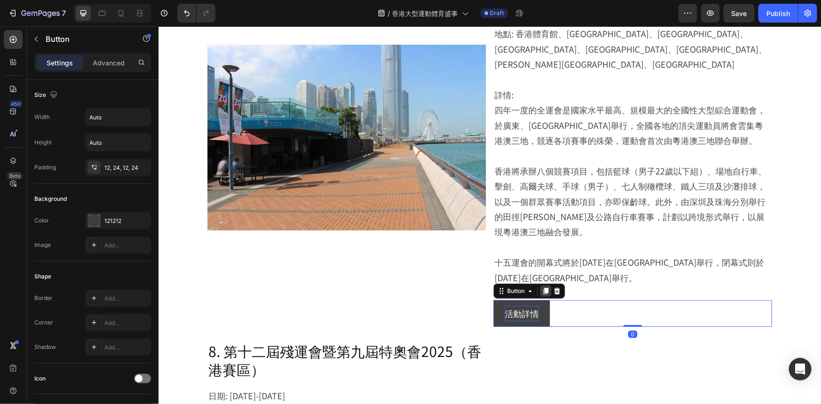
click at [541, 287] on icon at bounding box center [545, 291] width 8 height 8
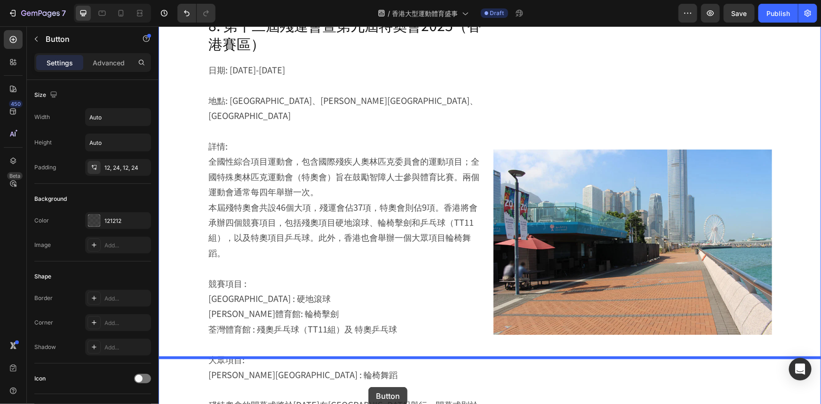
scroll to position [2346, 0]
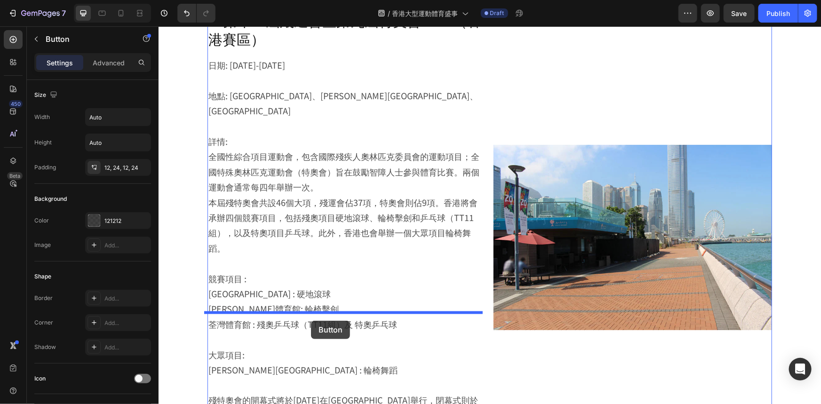
drag, startPoint x: 511, startPoint y: 201, endPoint x: 310, endPoint y: 318, distance: 231.7
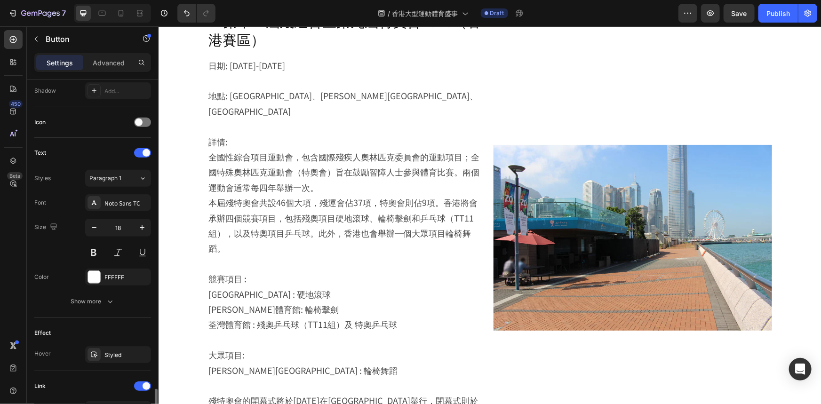
scroll to position [396, 0]
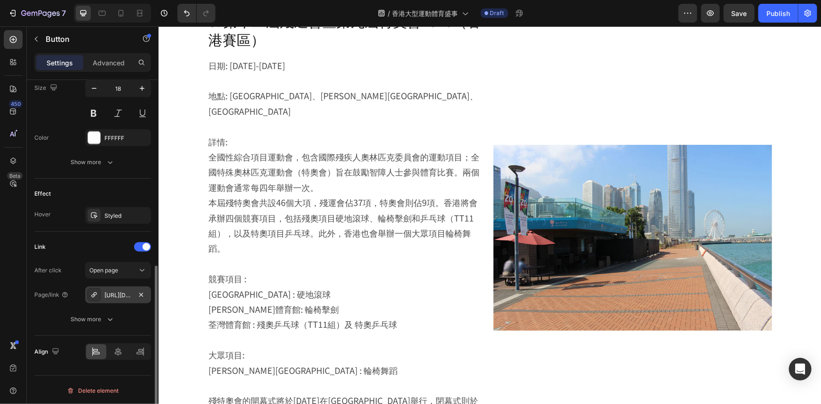
click at [119, 296] on div "[URL][DOMAIN_NAME]" at bounding box center [117, 295] width 27 height 8
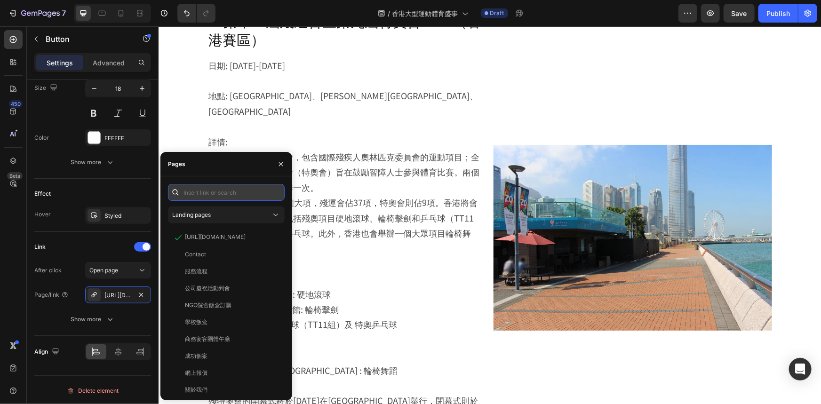
click at [252, 193] on input "text" at bounding box center [226, 192] width 117 height 17
paste input "[URL][DOMAIN_NAME]"
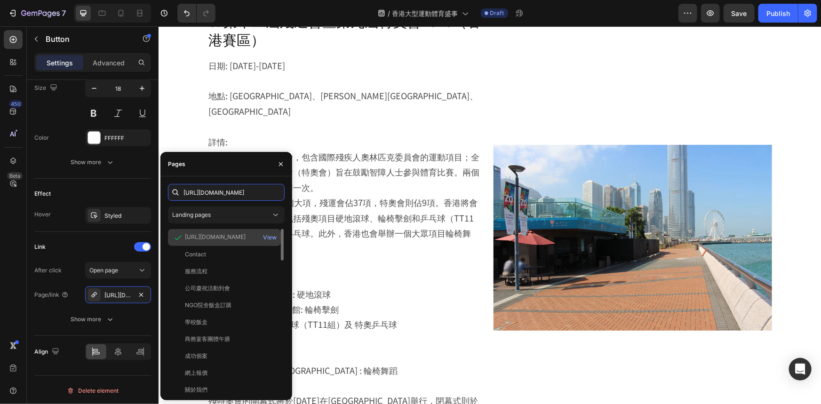
scroll to position [0, 72]
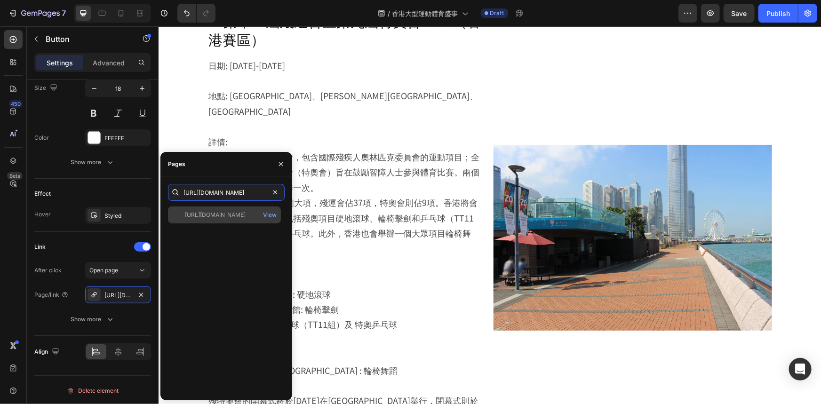
type input "[URL][DOMAIN_NAME]"
click at [245, 215] on div "[URL][DOMAIN_NAME]" at bounding box center [215, 215] width 61 height 8
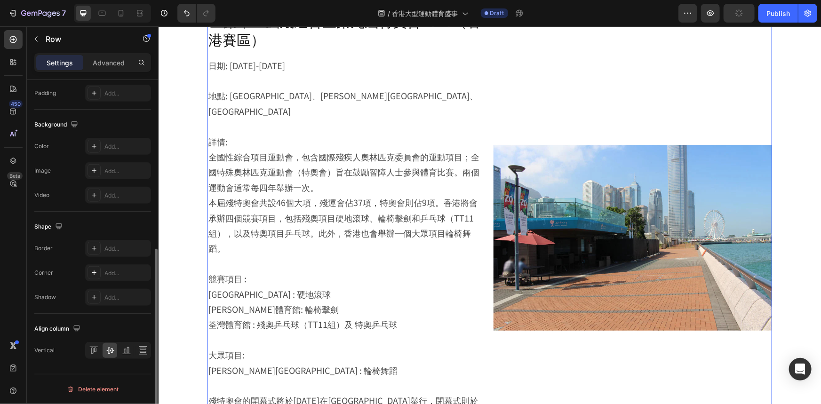
click at [676, 309] on div "Image" at bounding box center [632, 237] width 279 height 454
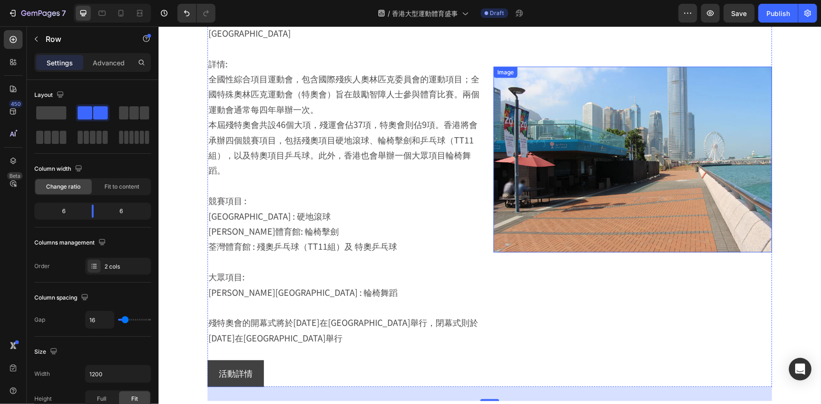
scroll to position [2476, 0]
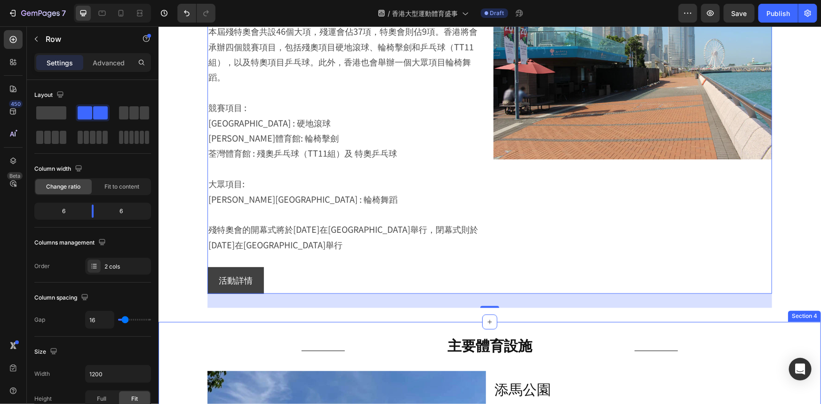
drag, startPoint x: 728, startPoint y: 242, endPoint x: 735, endPoint y: 233, distance: 11.4
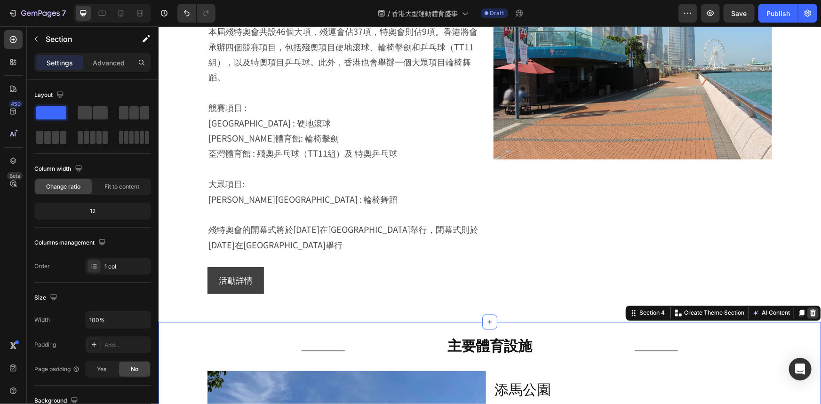
click at [807, 307] on div at bounding box center [812, 312] width 11 height 11
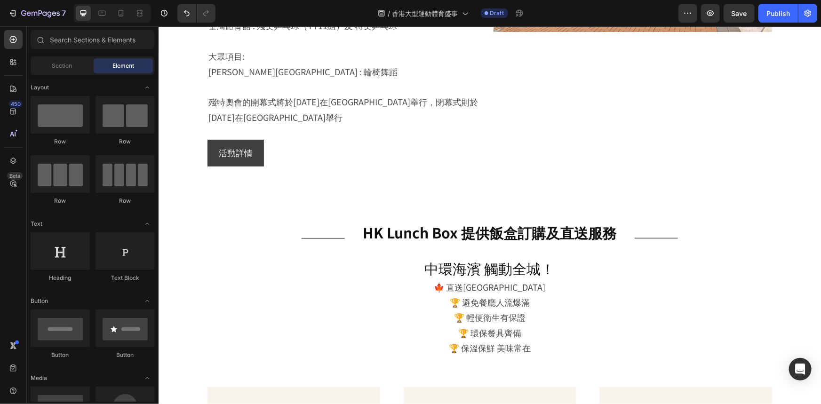
scroll to position [2605, 0]
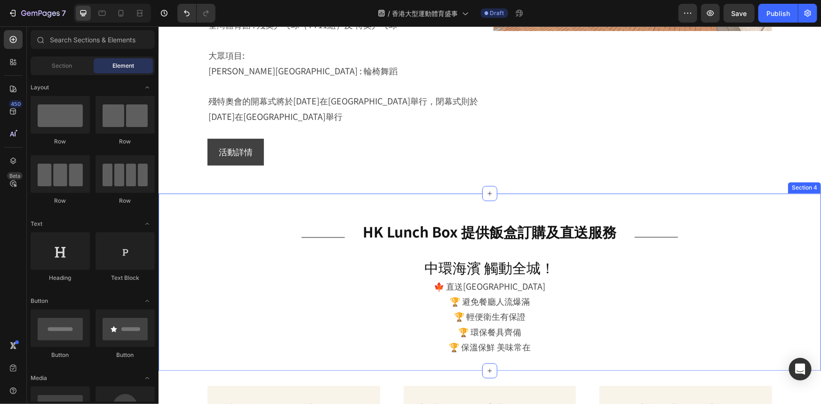
click at [785, 208] on div "Title Line HK Lunch Box 提供飯盒訂購及直送服務 Heading Title Line Row 中環海濱 觸動全城！ Heading 🍁…" at bounding box center [489, 281] width 662 height 147
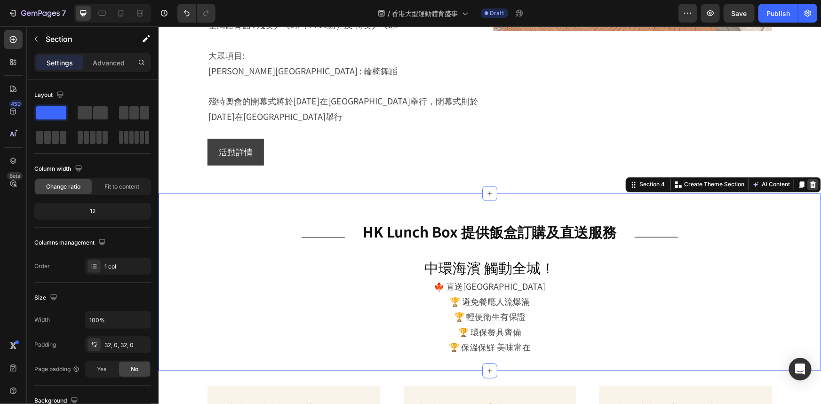
click at [809, 181] on icon at bounding box center [813, 185] width 8 height 8
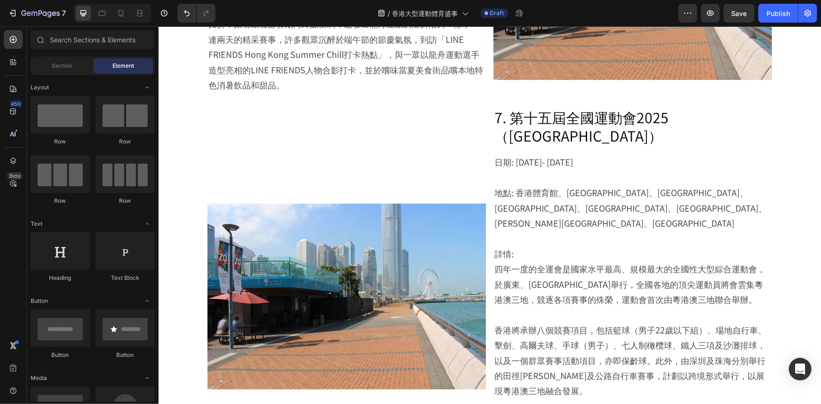
scroll to position [2006, 0]
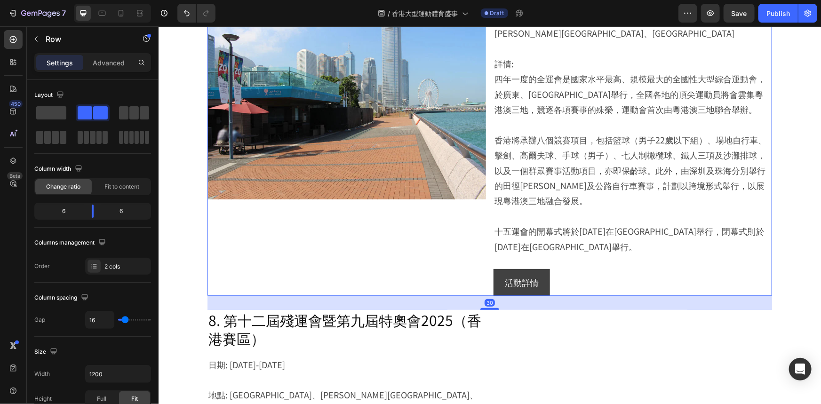
click at [445, 168] on div "Image" at bounding box center [346, 106] width 279 height 378
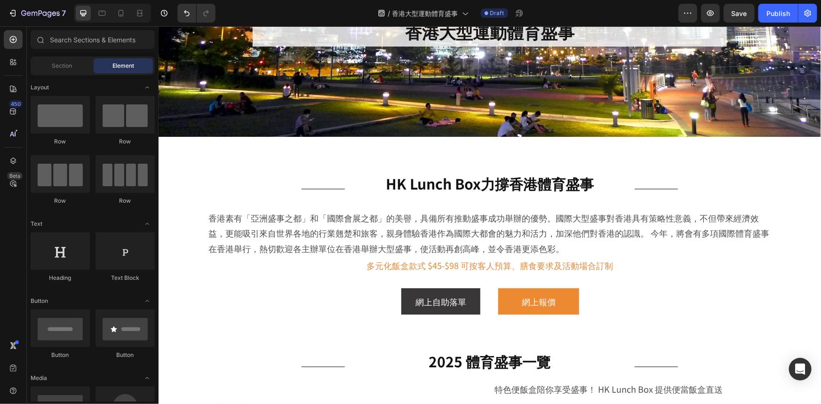
scroll to position [0, 0]
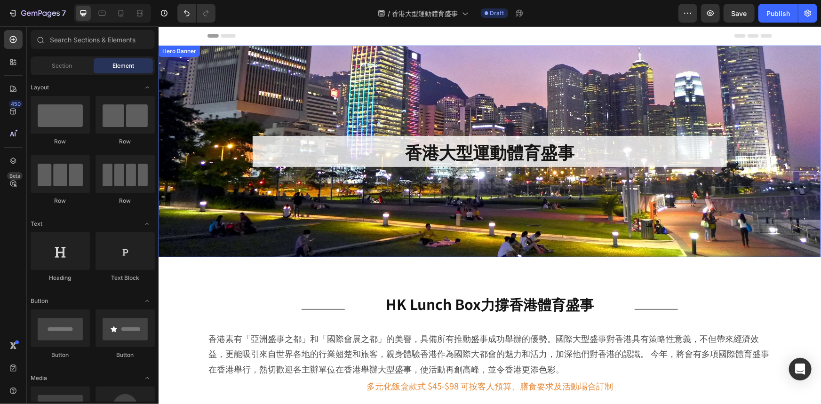
click at [470, 84] on div "Background Image" at bounding box center [489, 151] width 662 height 212
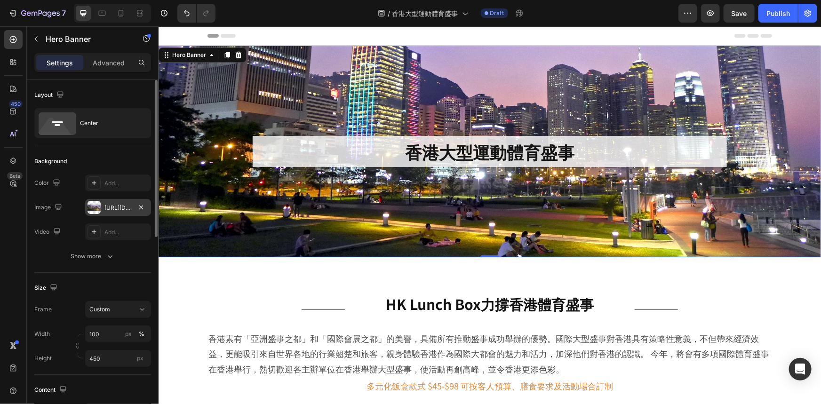
drag, startPoint x: 118, startPoint y: 207, endPoint x: 127, endPoint y: 210, distance: 9.5
click at [118, 207] on div "[URL][DOMAIN_NAME]" at bounding box center [117, 208] width 27 height 8
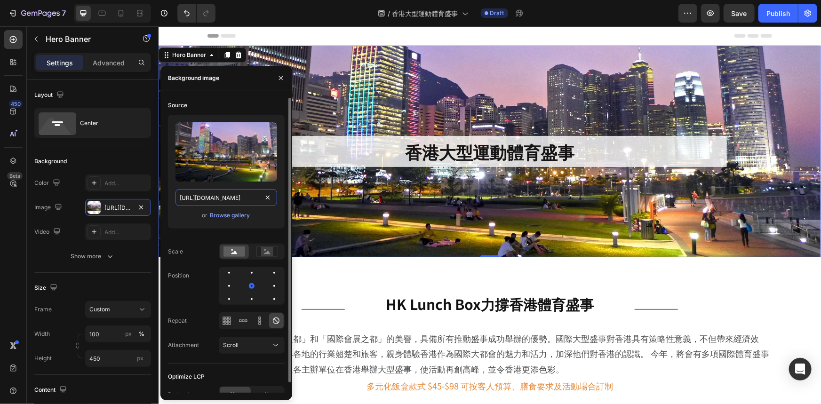
click at [240, 199] on input "[URL][DOMAIN_NAME]" at bounding box center [226, 197] width 102 height 17
paste input "mega-events1536x512.webp?v=1756350890"
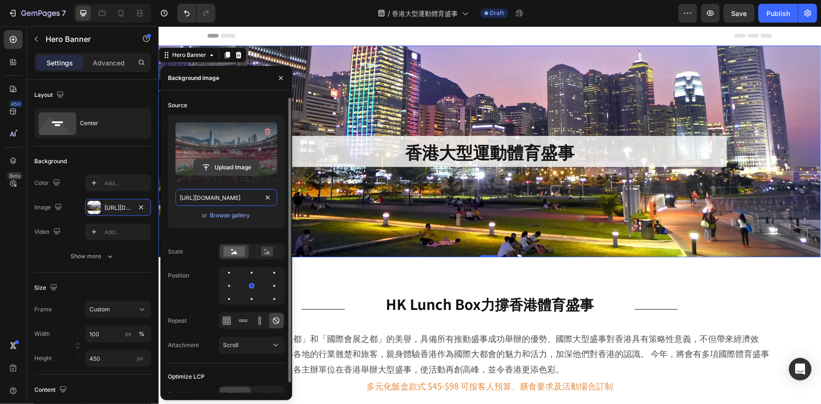
scroll to position [0, 187]
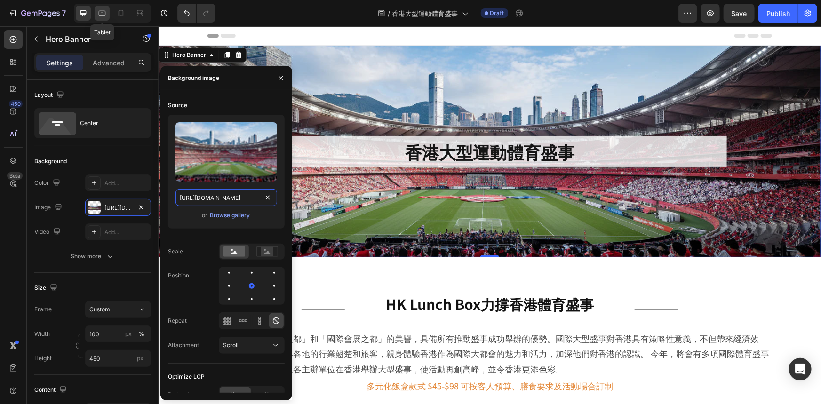
type input "[URL][DOMAIN_NAME]"
drag, startPoint x: 99, startPoint y: 10, endPoint x: 112, endPoint y: 31, distance: 23.9
click at [99, 11] on icon at bounding box center [102, 13] width 7 height 5
type input "300"
type input "[URL][DOMAIN_NAME]"
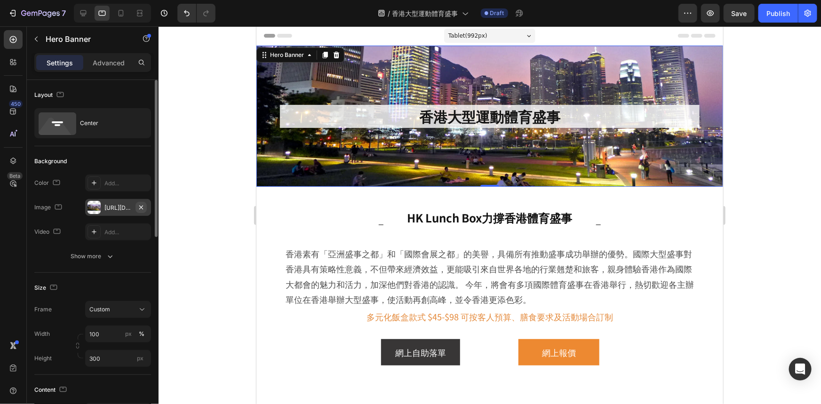
click at [136, 204] on button "button" at bounding box center [140, 207] width 11 height 11
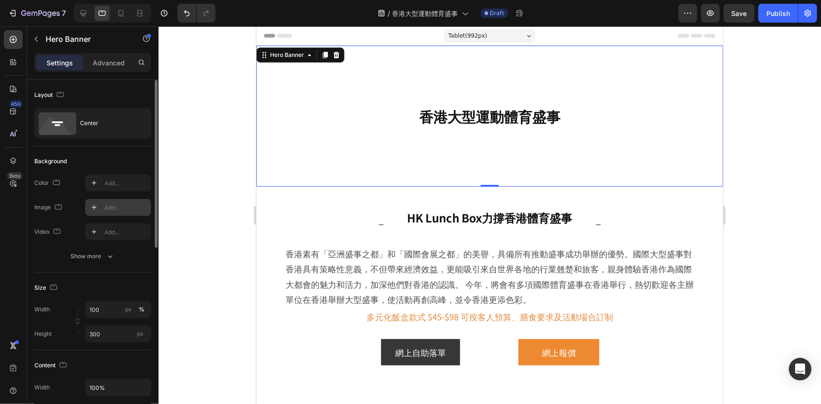
click at [113, 207] on div "Add..." at bounding box center [126, 208] width 44 height 8
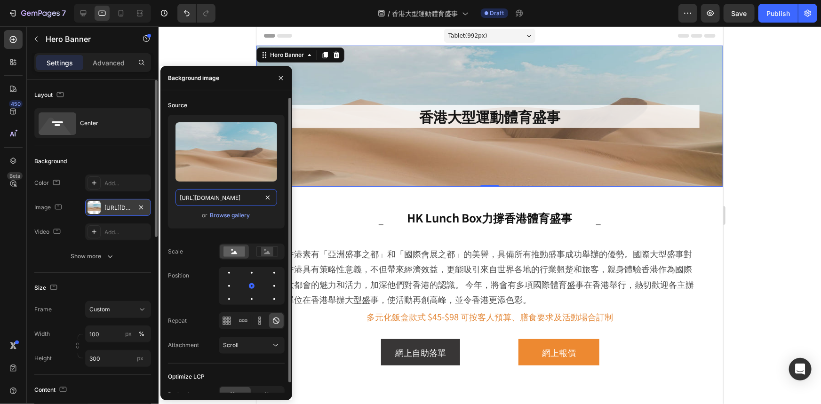
click at [224, 199] on input "[URL][DOMAIN_NAME]" at bounding box center [226, 197] width 102 height 17
paste input "0836/7715/1505/files/mega-events1536x512.webp?v=1756350890"
type input "[URL][DOMAIN_NAME]"
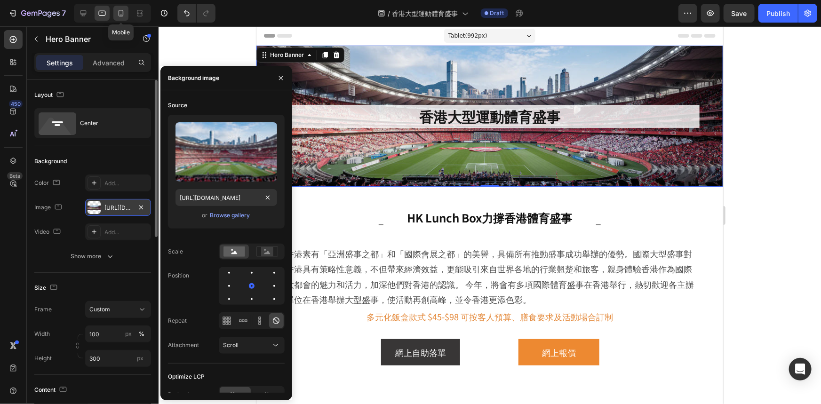
click at [123, 11] on icon at bounding box center [121, 13] width 5 height 7
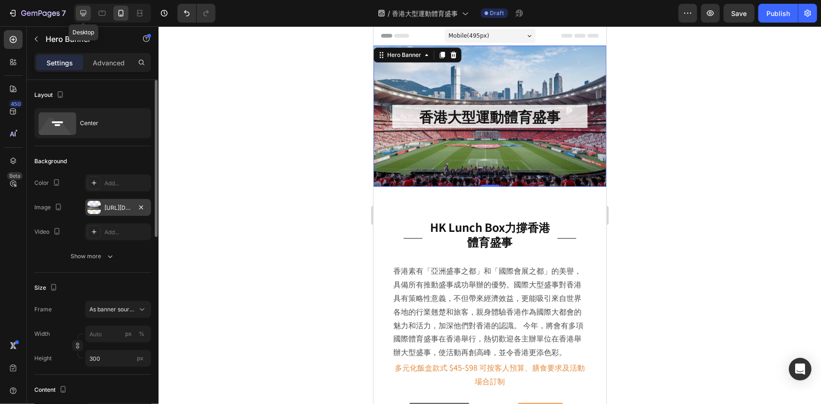
click at [76, 11] on div at bounding box center [83, 13] width 15 height 15
type input "100"
type input "450"
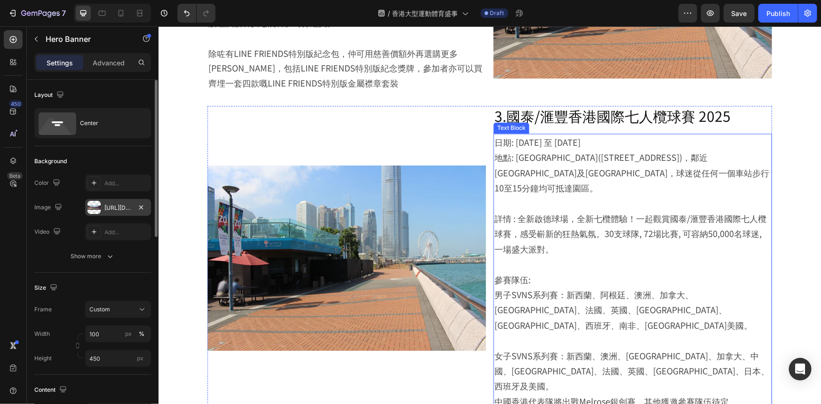
scroll to position [855, 0]
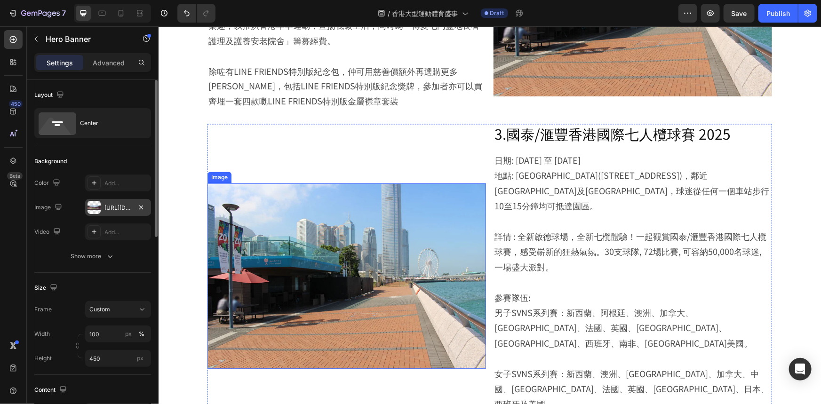
drag, startPoint x: 373, startPoint y: 177, endPoint x: 338, endPoint y: 184, distance: 35.0
click at [373, 183] on img at bounding box center [346, 276] width 279 height 186
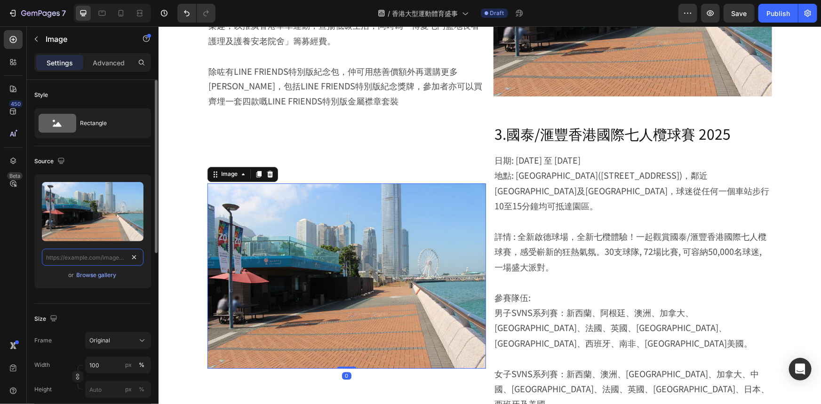
scroll to position [0, 0]
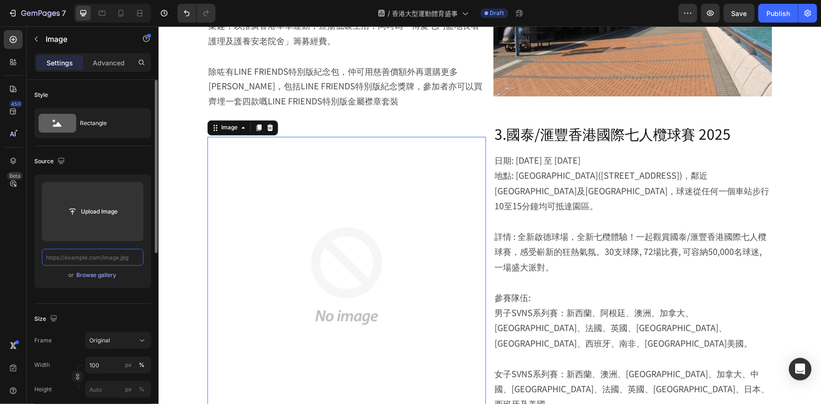
paste input "[URL][DOMAIN_NAME]"
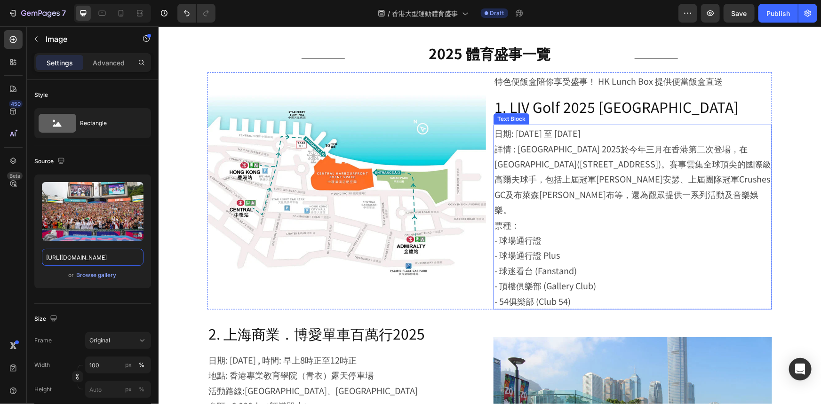
scroll to position [427, 0]
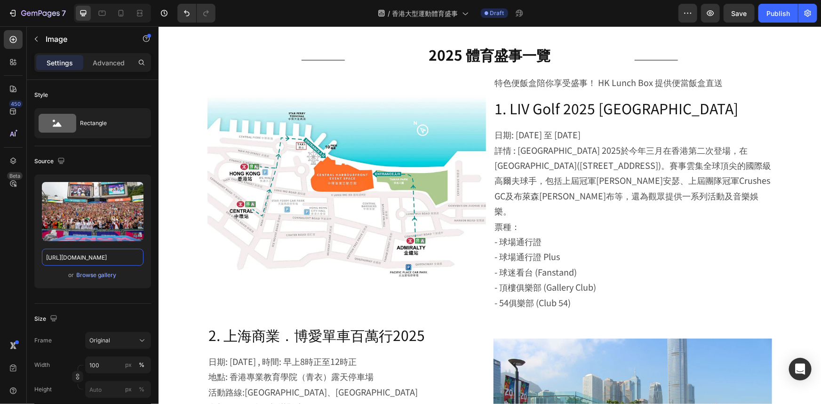
type input "[URL][DOMAIN_NAME]"
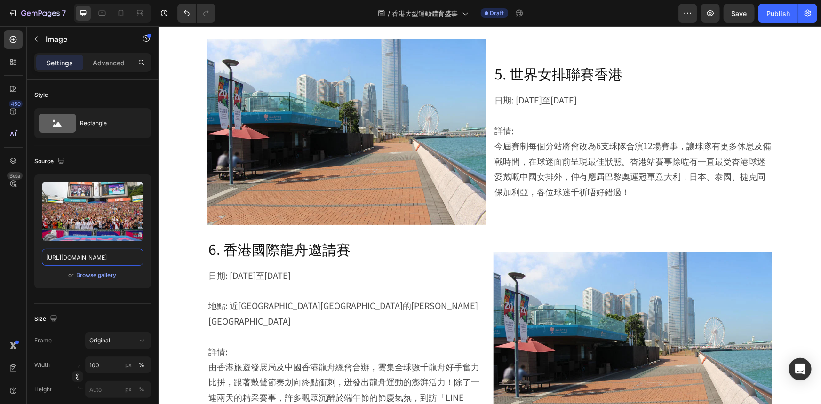
scroll to position [1582, 0]
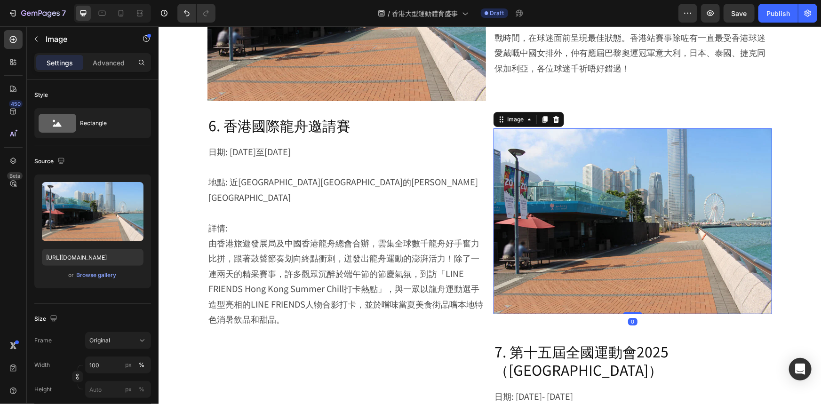
click at [610, 142] on img at bounding box center [632, 221] width 279 height 186
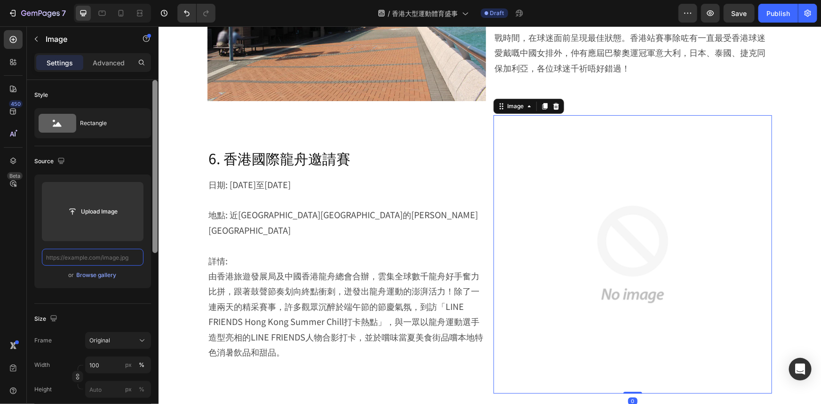
scroll to position [0, 0]
paste input "[URL][DOMAIN_NAME]"
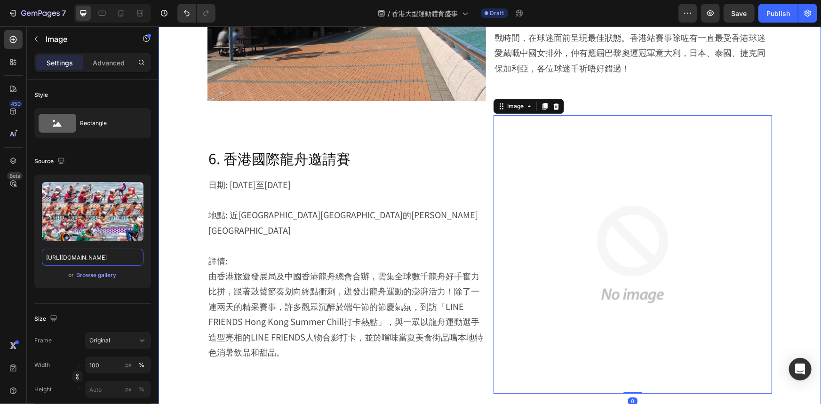
scroll to position [0, 185]
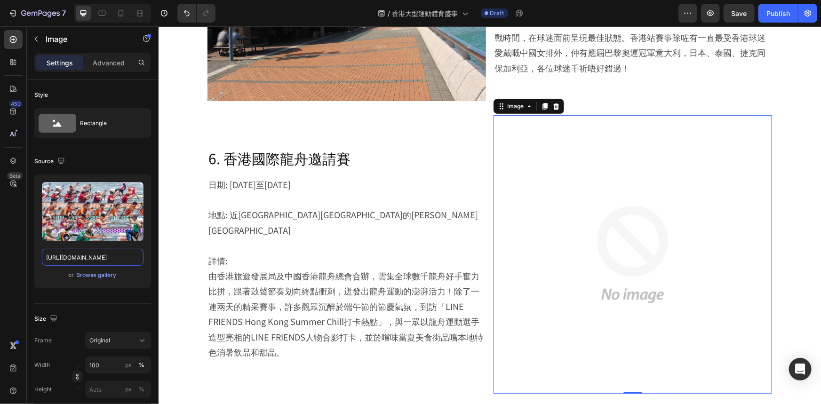
type input "[URL][DOMAIN_NAME]"
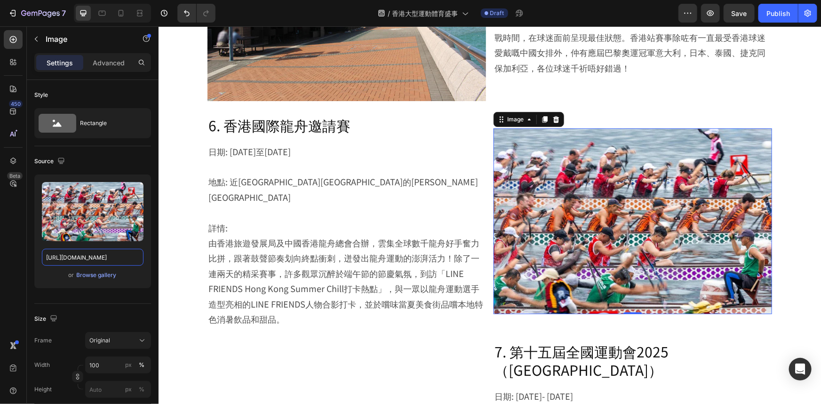
scroll to position [0, 0]
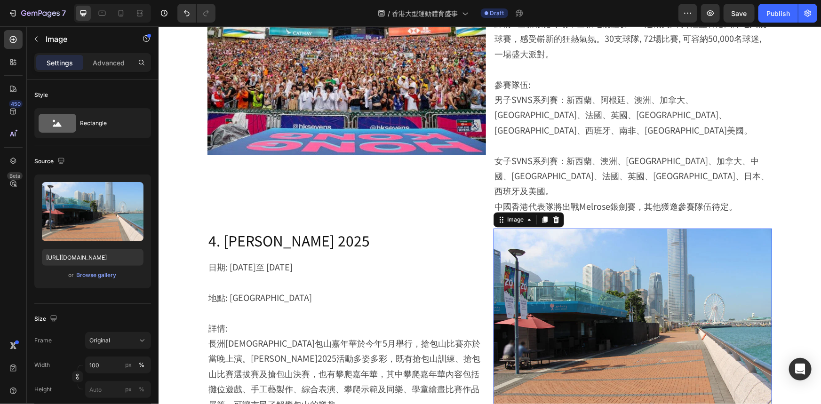
click at [544, 228] on img at bounding box center [632, 321] width 279 height 186
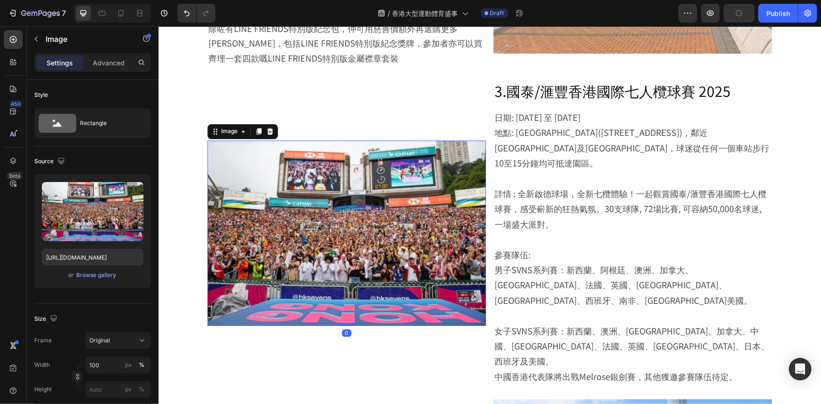
click at [343, 210] on img at bounding box center [346, 232] width 279 height 185
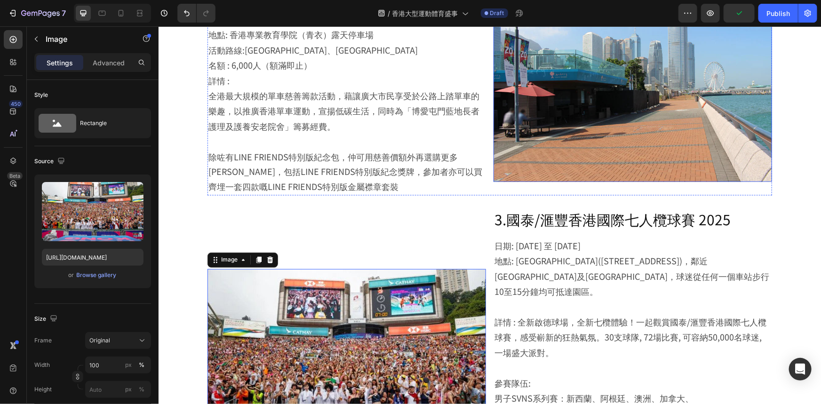
click at [624, 127] on img at bounding box center [632, 89] width 279 height 186
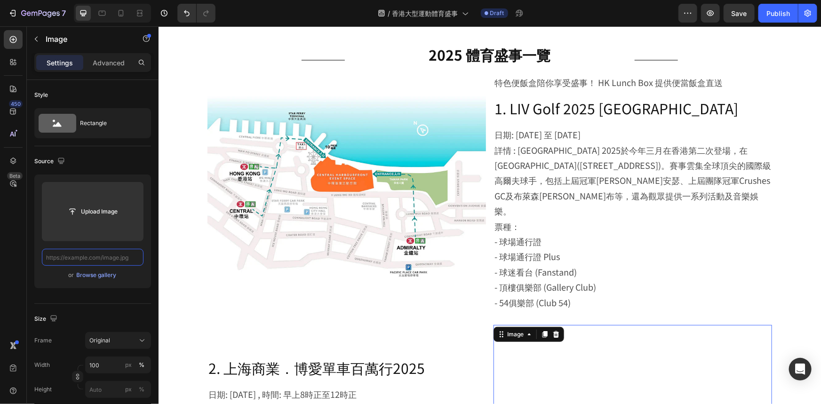
paste input "[URL][DOMAIN_NAME]"
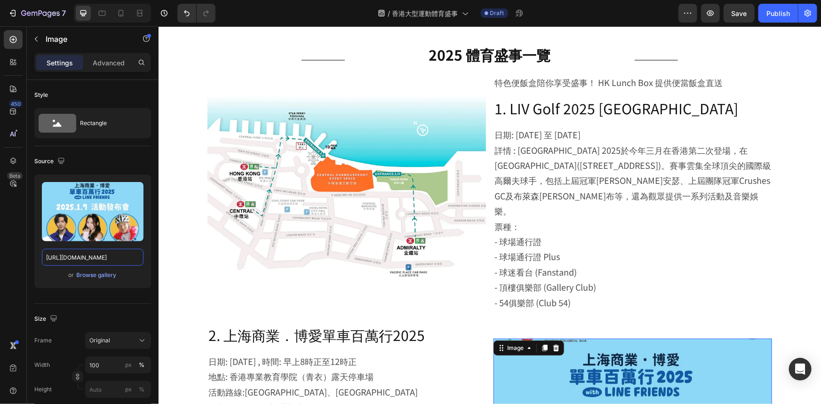
type input "[URL][DOMAIN_NAME]"
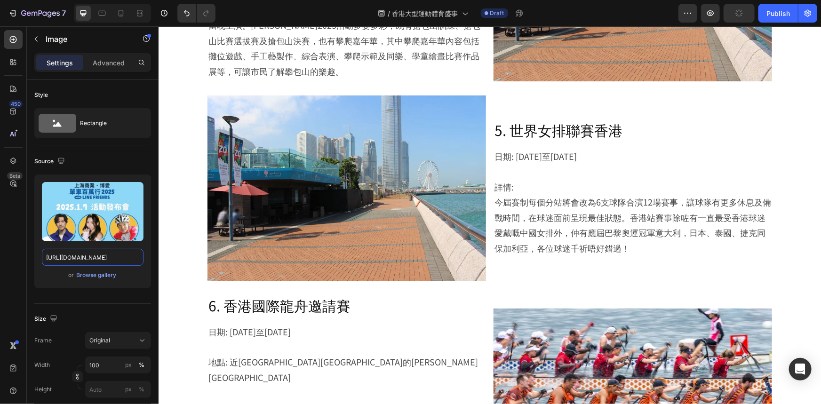
scroll to position [1411, 0]
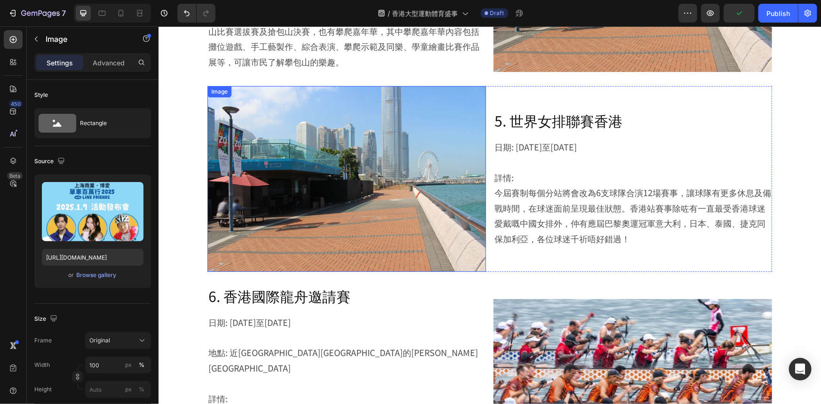
click at [410, 113] on img at bounding box center [346, 179] width 279 height 186
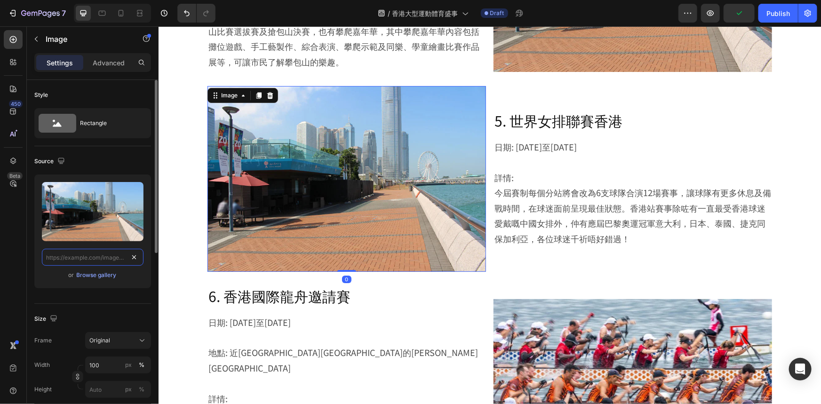
scroll to position [0, 0]
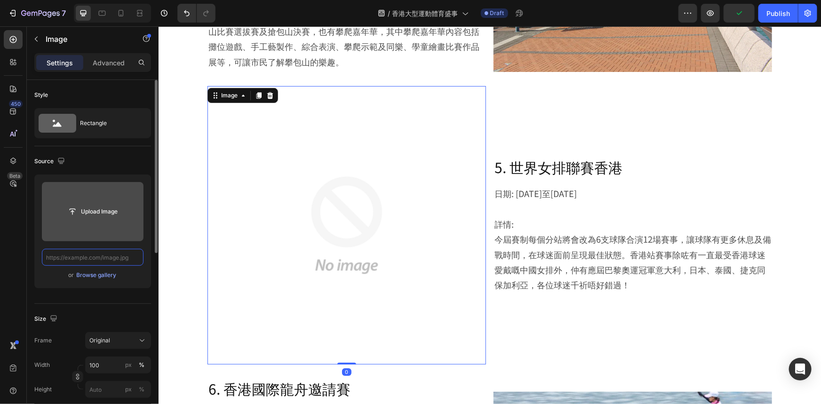
paste input "[URL][DOMAIN_NAME]"
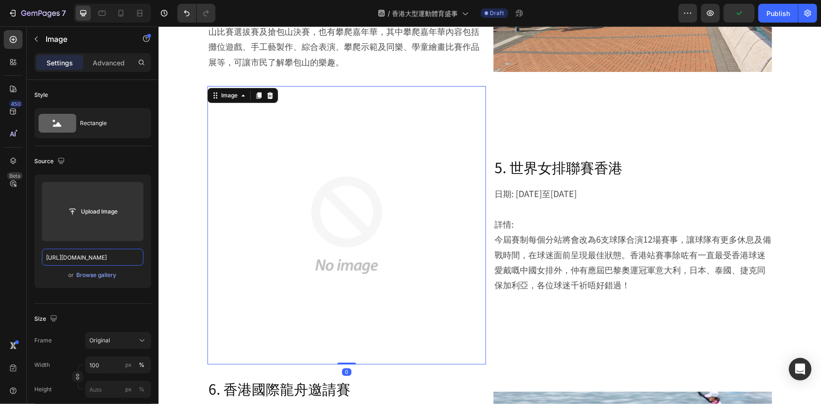
scroll to position [0, 178]
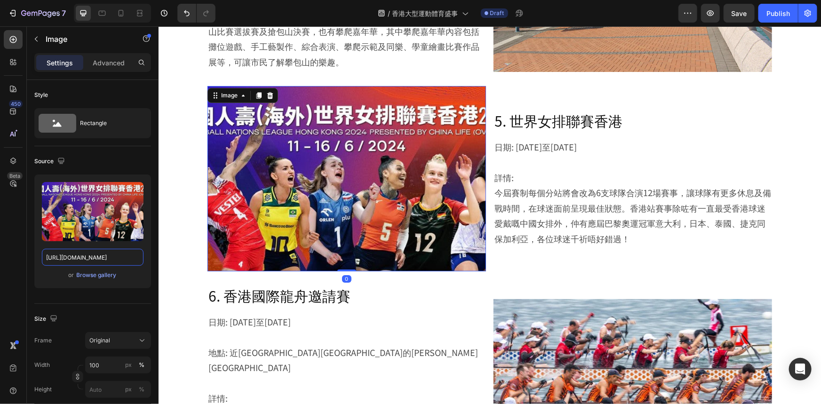
type input "[URL][DOMAIN_NAME]"
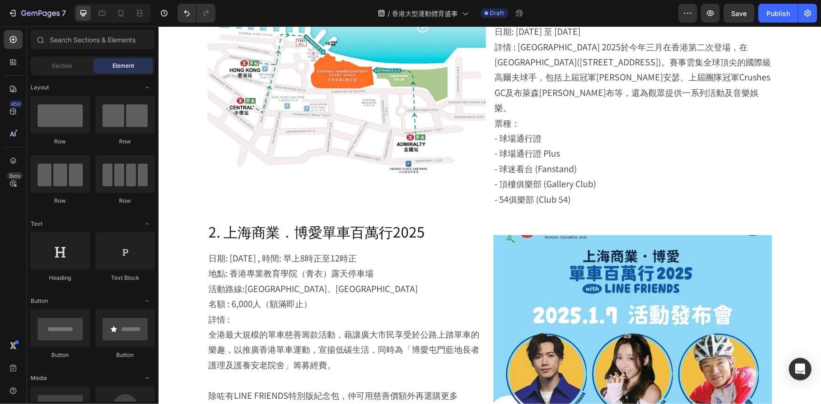
scroll to position [420, 0]
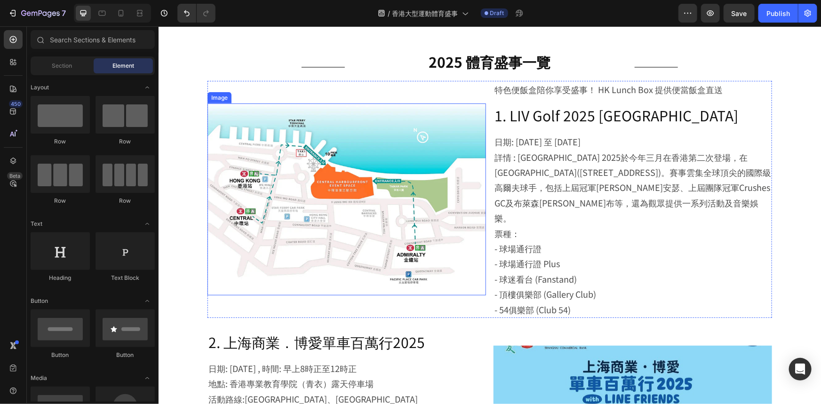
click at [408, 183] on img at bounding box center [346, 199] width 279 height 192
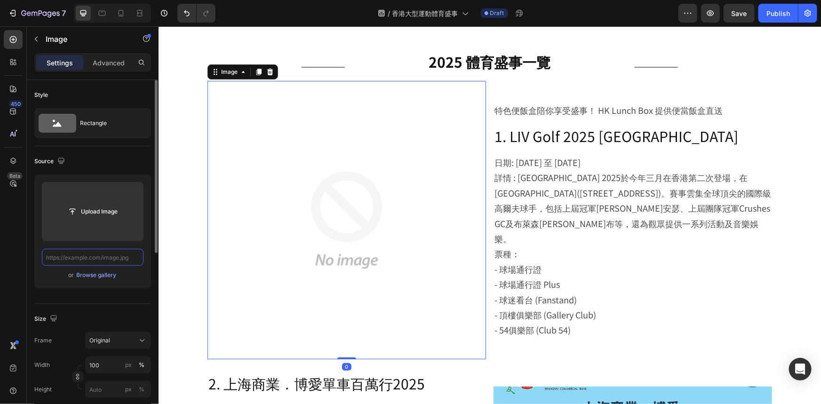
scroll to position [0, 0]
paste input "[URL][DOMAIN_NAME]"
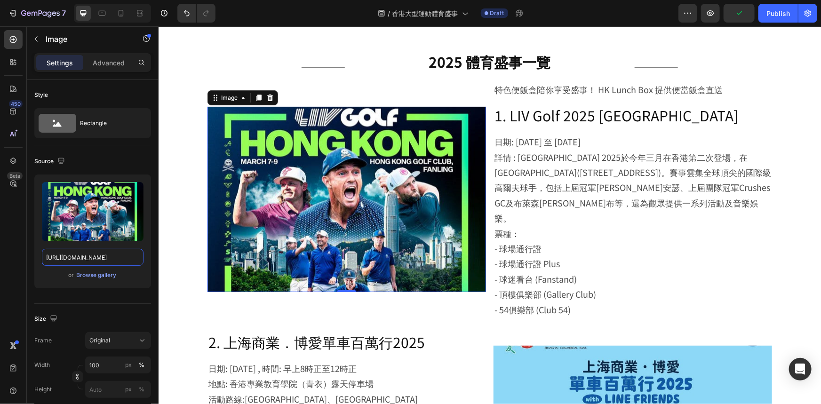
type input "[URL][DOMAIN_NAME]"
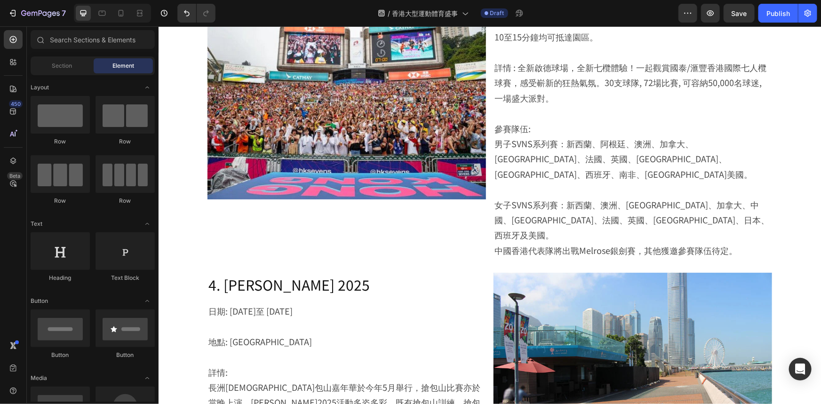
scroll to position [901, 0]
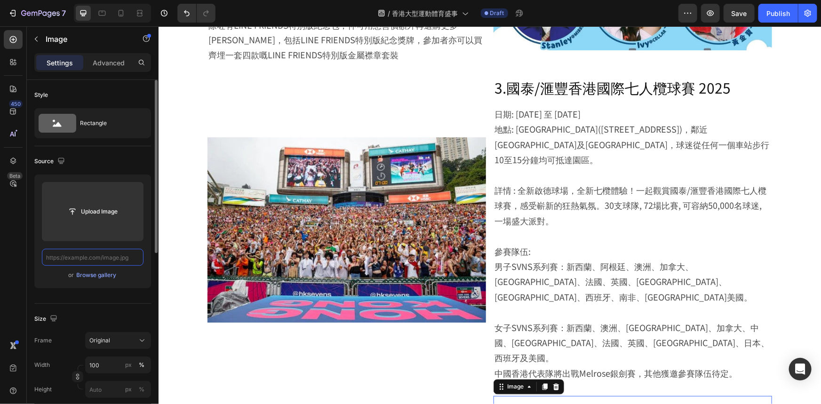
paste input "[URL][DOMAIN_NAME]"
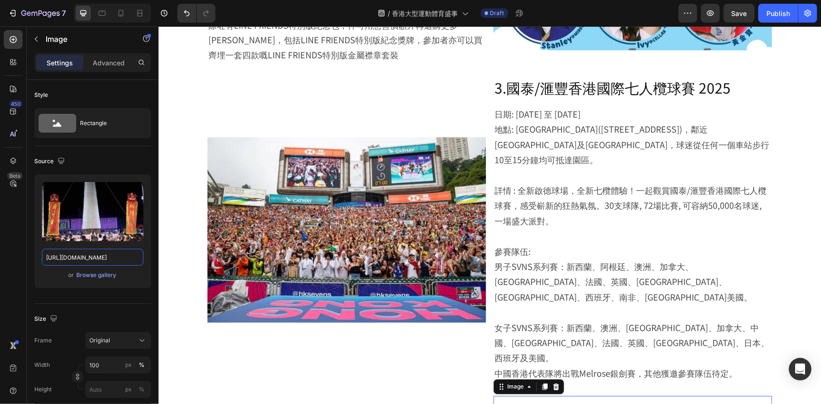
type input "[URL][DOMAIN_NAME]"
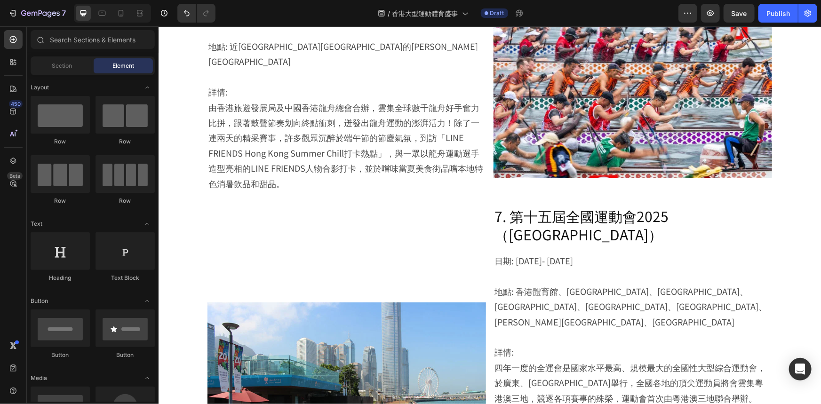
scroll to position [1773, 0]
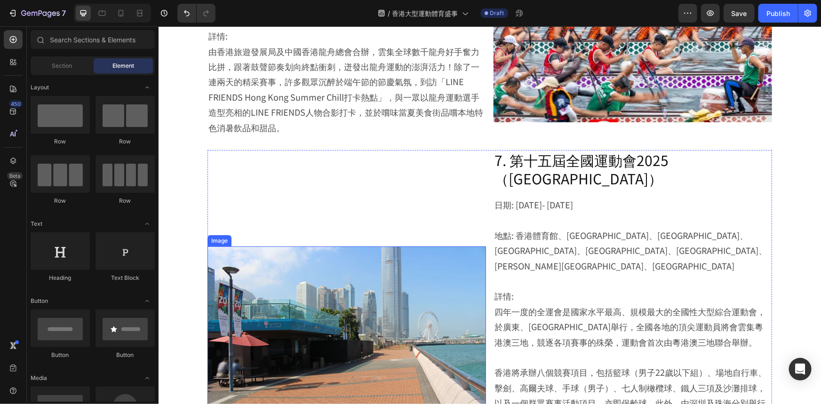
click at [290, 246] on img at bounding box center [346, 339] width 279 height 186
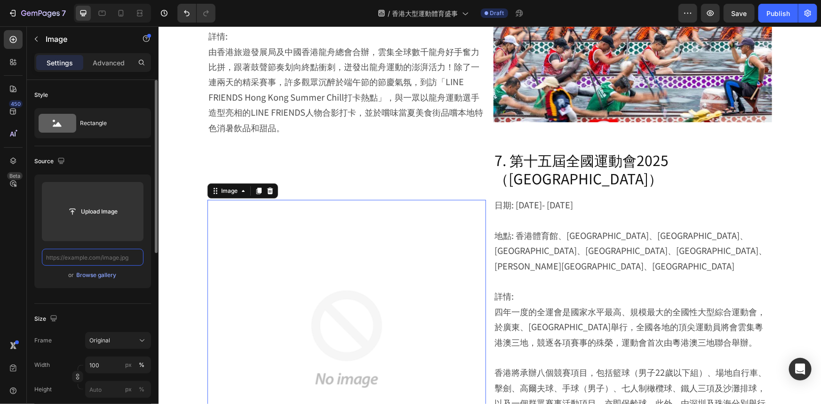
scroll to position [0, 0]
paste input "[URL][DOMAIN_NAME]"
type input "[URL][DOMAIN_NAME]"
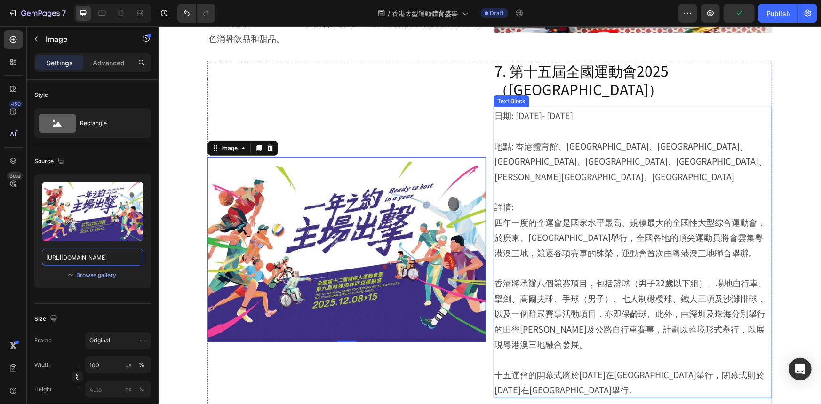
scroll to position [2076, 0]
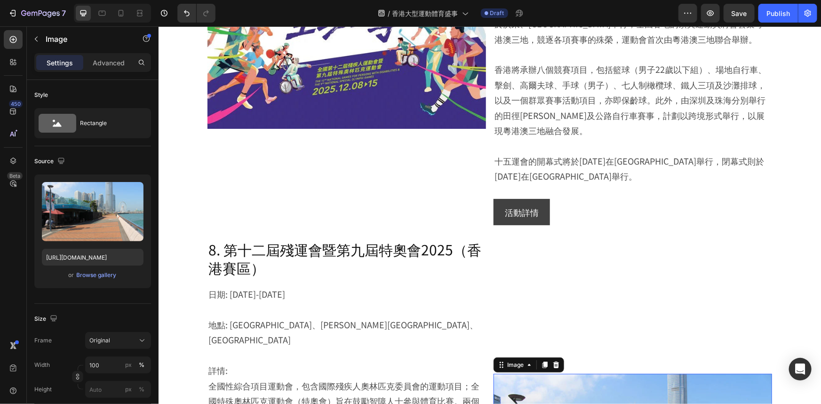
paste input "[URL][DOMAIN_NAME]"
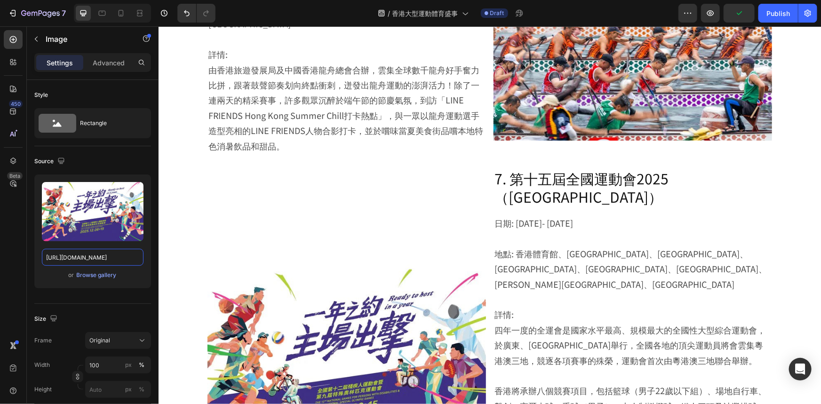
scroll to position [1734, 0]
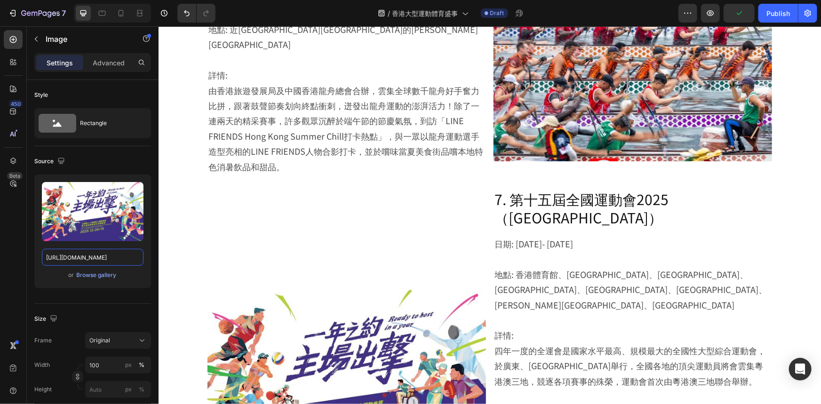
type input "[URL][DOMAIN_NAME]"
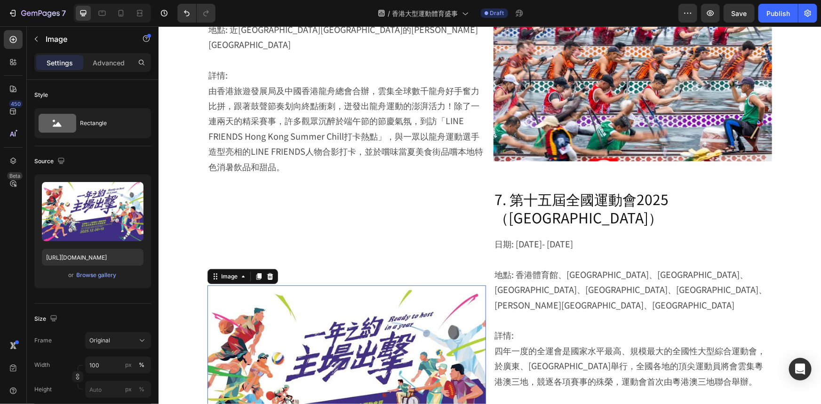
click at [337, 285] on img at bounding box center [346, 378] width 279 height 186
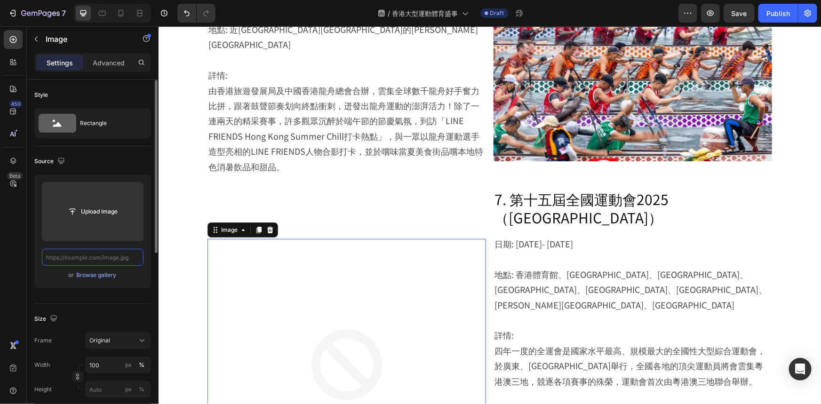
paste input "[URL][DOMAIN_NAME]"
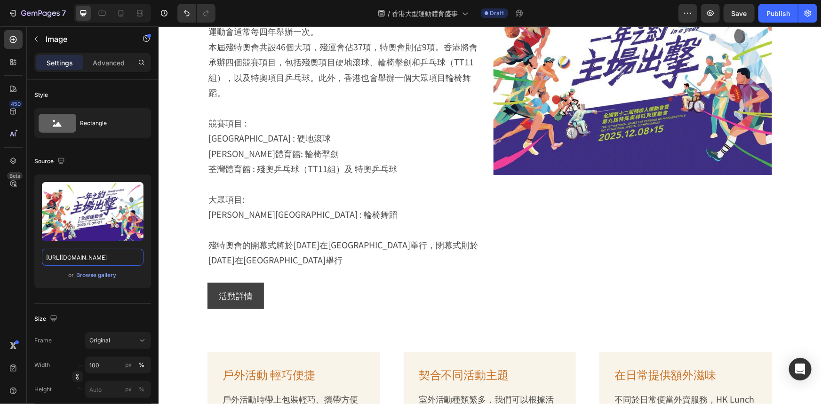
scroll to position [2547, 0]
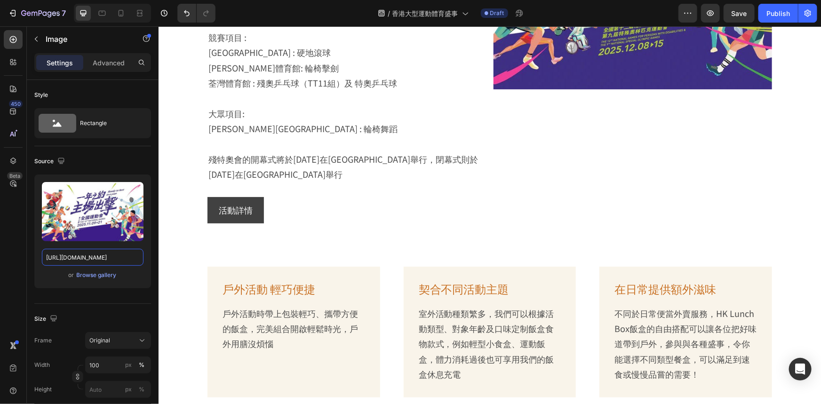
type input "[URL][DOMAIN_NAME]"
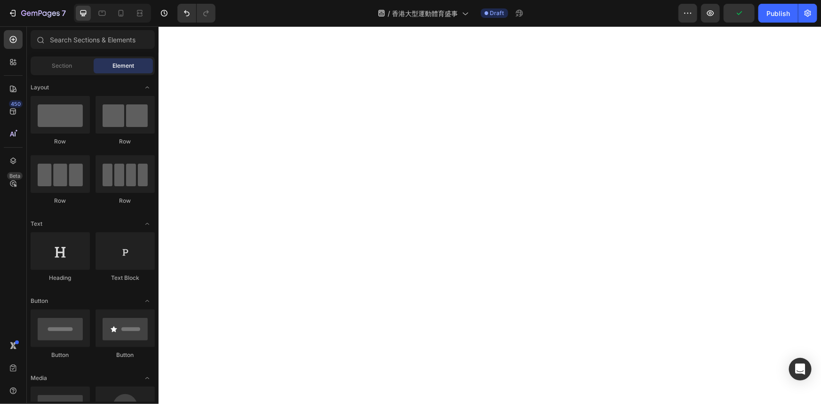
scroll to position [0, 0]
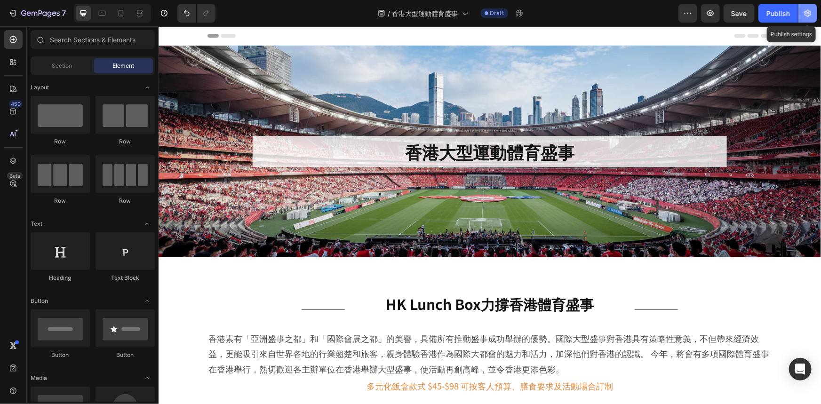
click at [806, 14] on icon "button" at bounding box center [807, 12] width 9 height 9
